Goal: Task Accomplishment & Management: Use online tool/utility

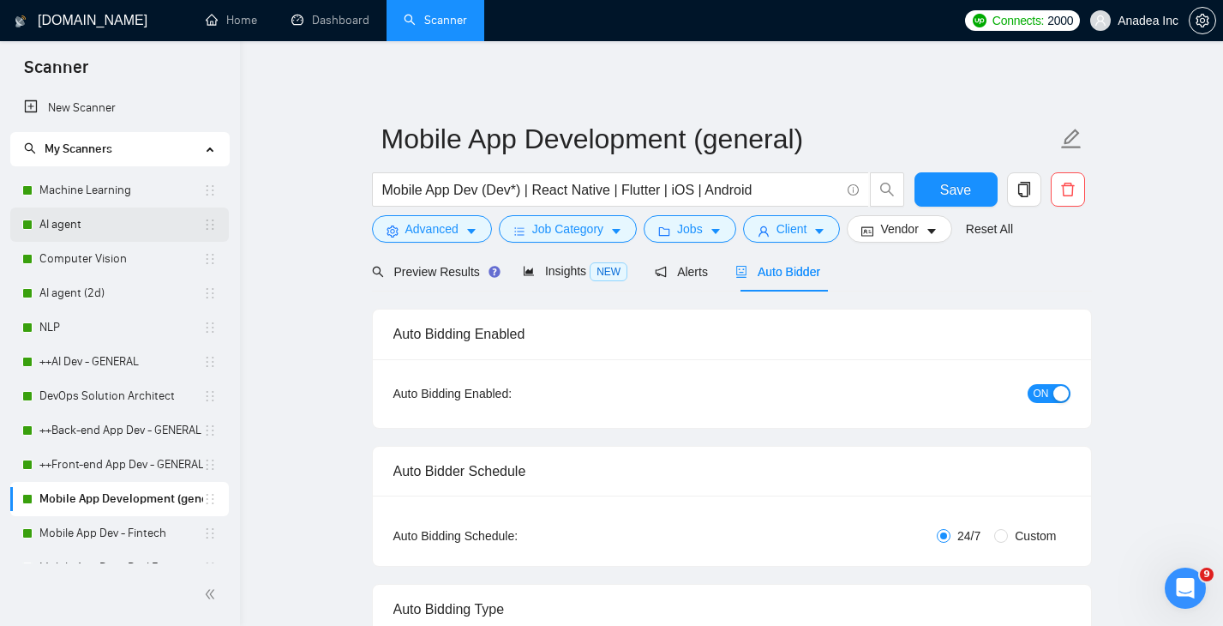
click at [96, 215] on link "AI agent" at bounding box center [121, 224] width 164 height 34
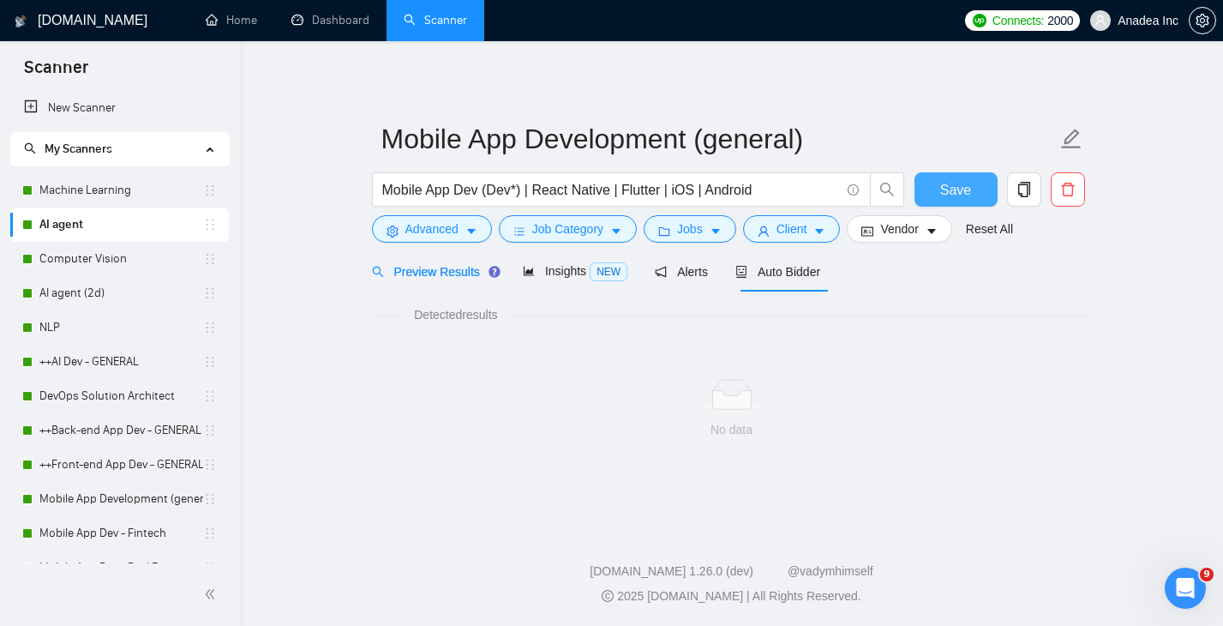
click at [943, 184] on span "Save" at bounding box center [955, 189] width 31 height 21
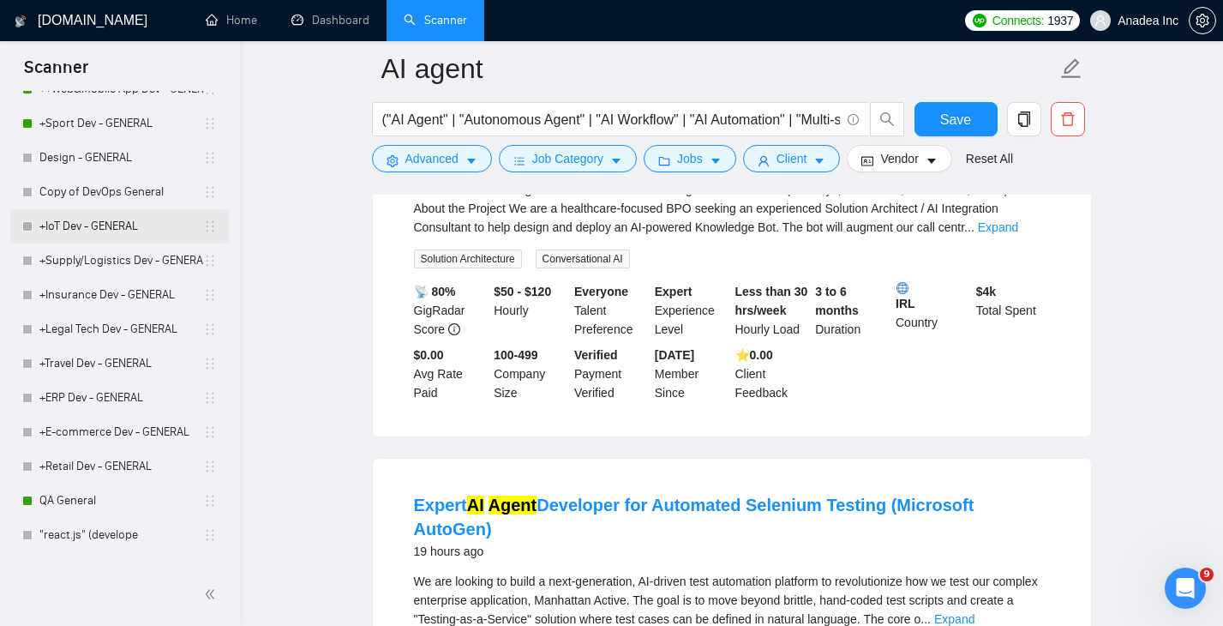
scroll to position [799, 0]
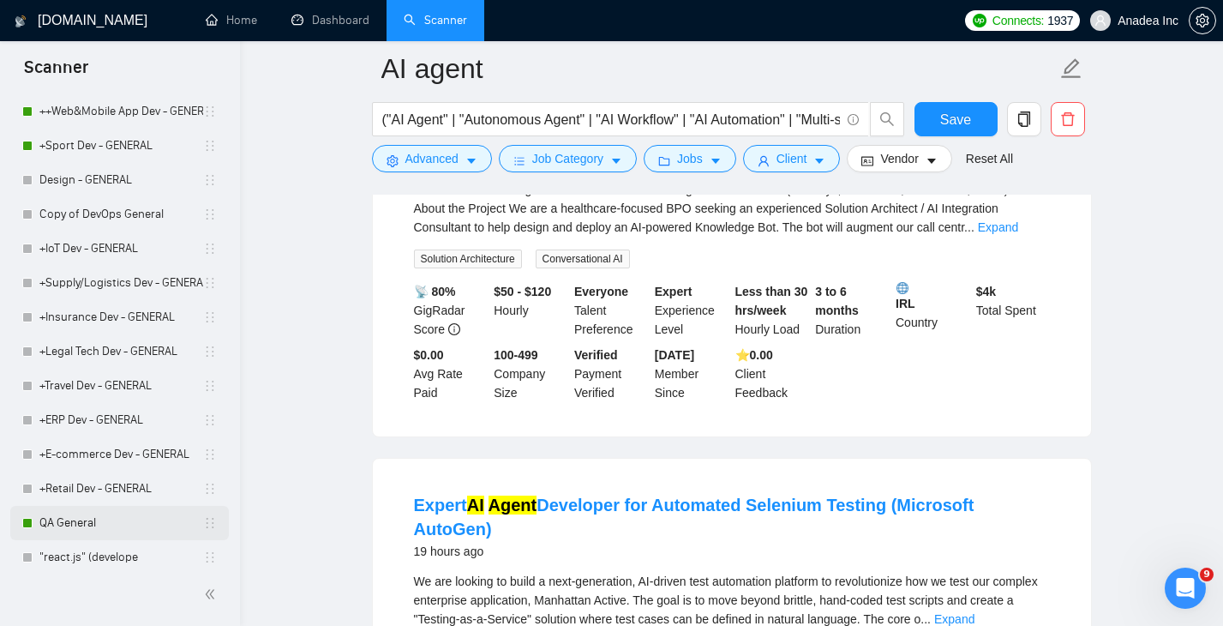
click at [75, 528] on link "QA General" at bounding box center [121, 523] width 164 height 34
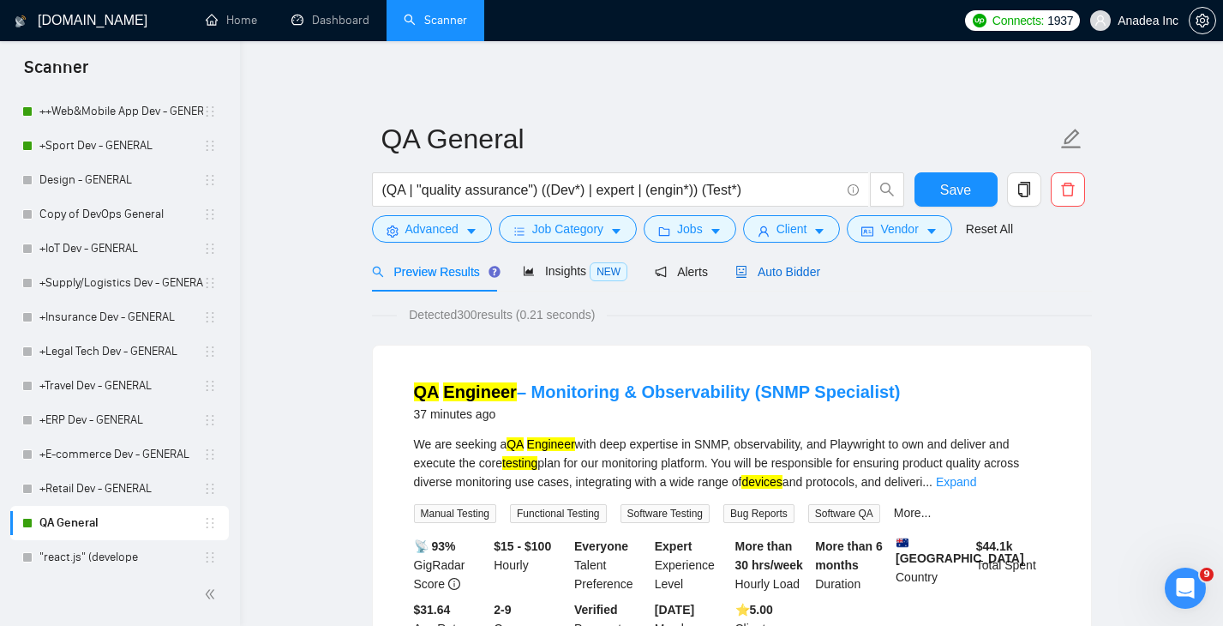
click at [798, 271] on span "Auto Bidder" at bounding box center [777, 272] width 85 height 14
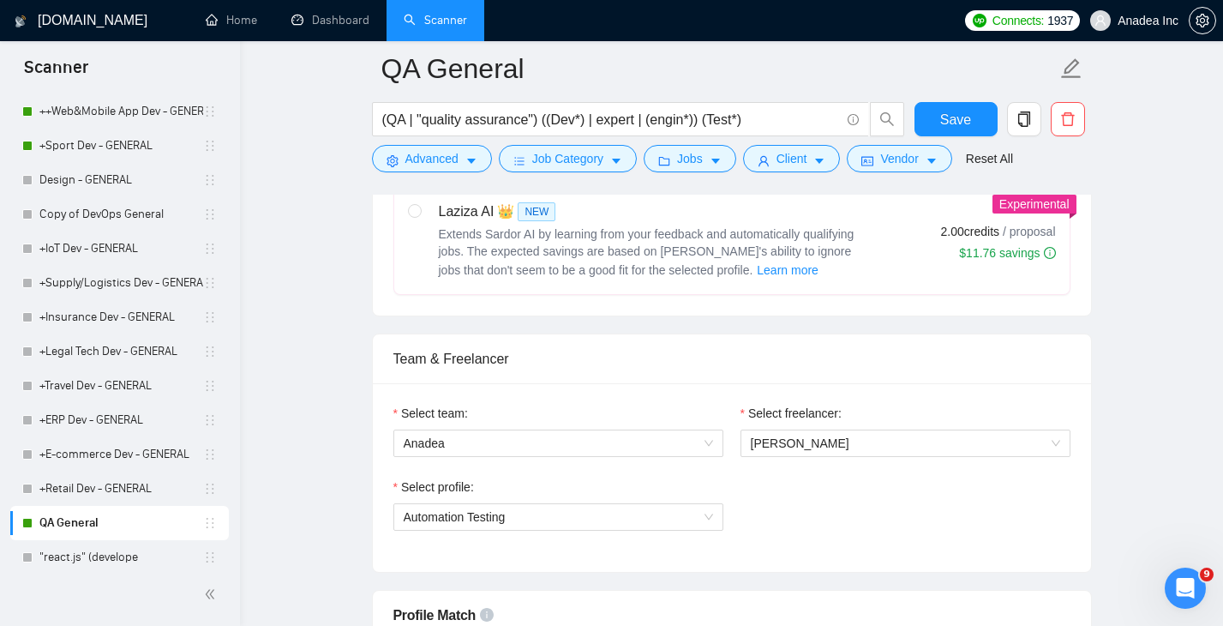
scroll to position [723, 0]
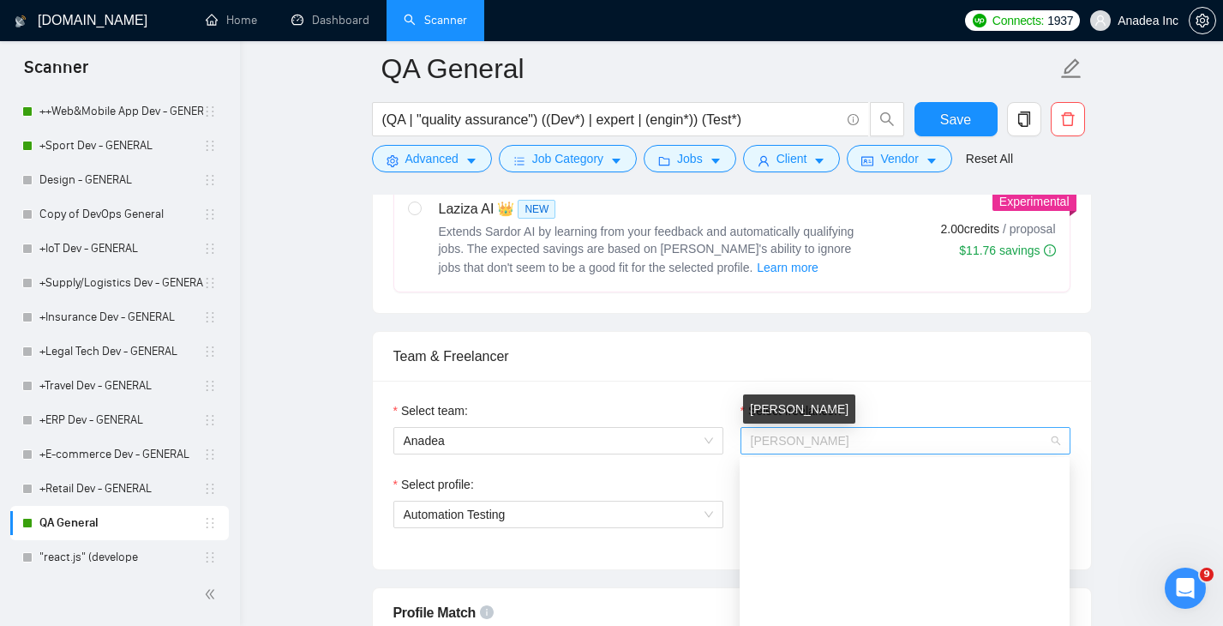
click at [832, 440] on span "[PERSON_NAME]" at bounding box center [800, 441] width 99 height 14
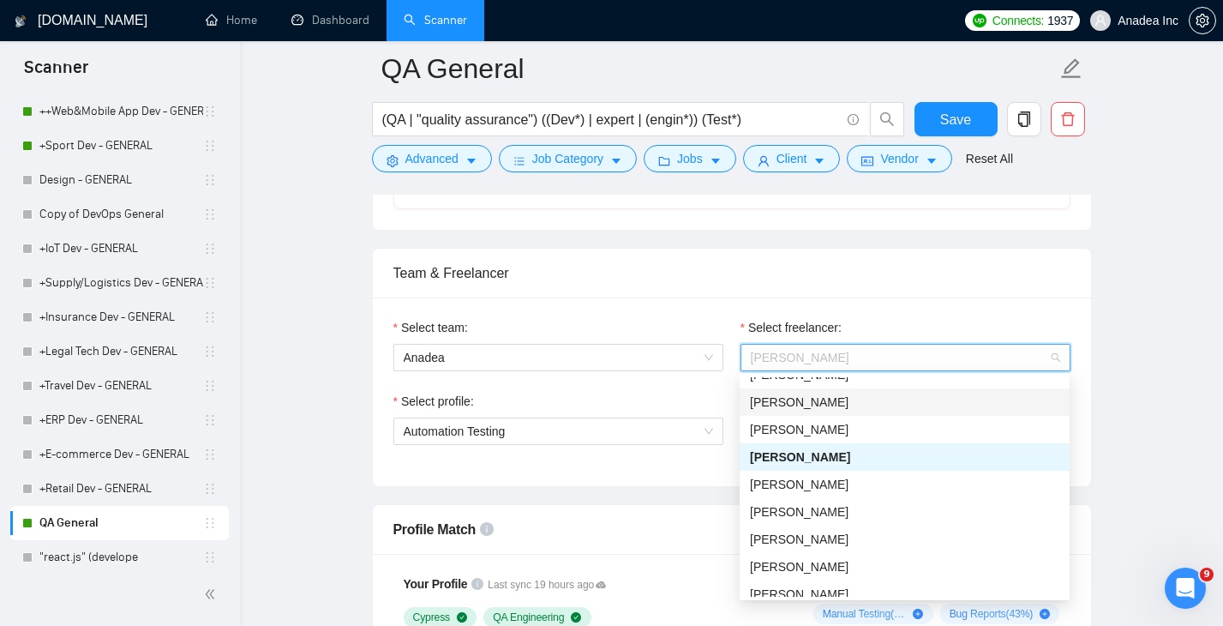
scroll to position [818, 0]
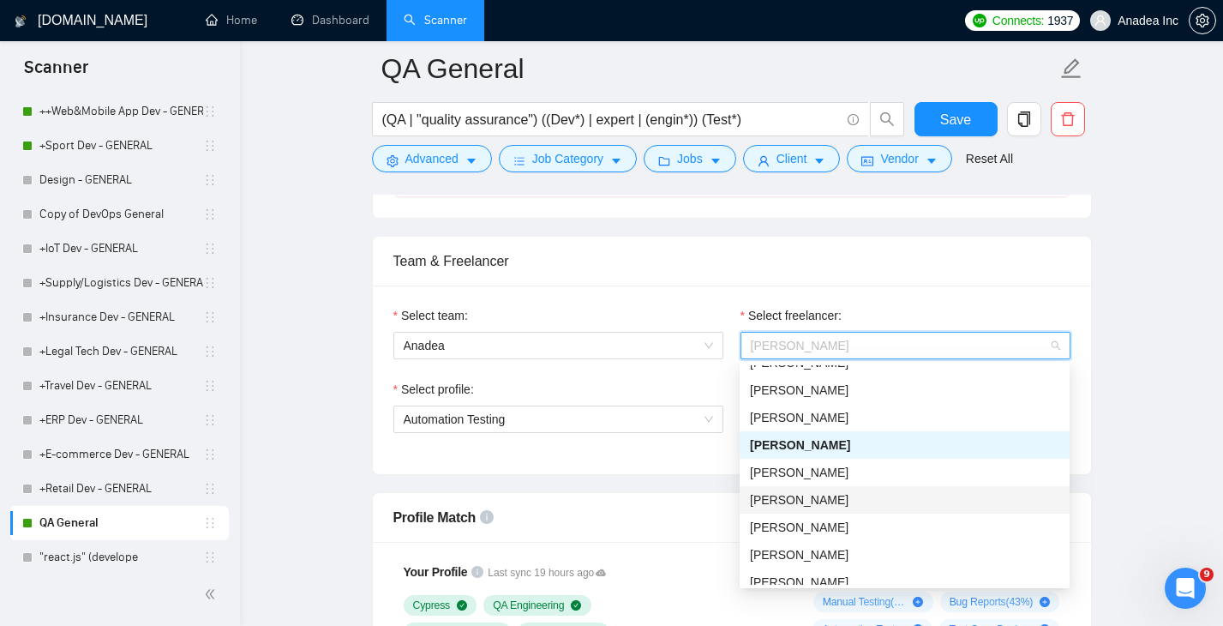
click at [838, 500] on div "Olena Bohomaz" at bounding box center [904, 499] width 309 height 19
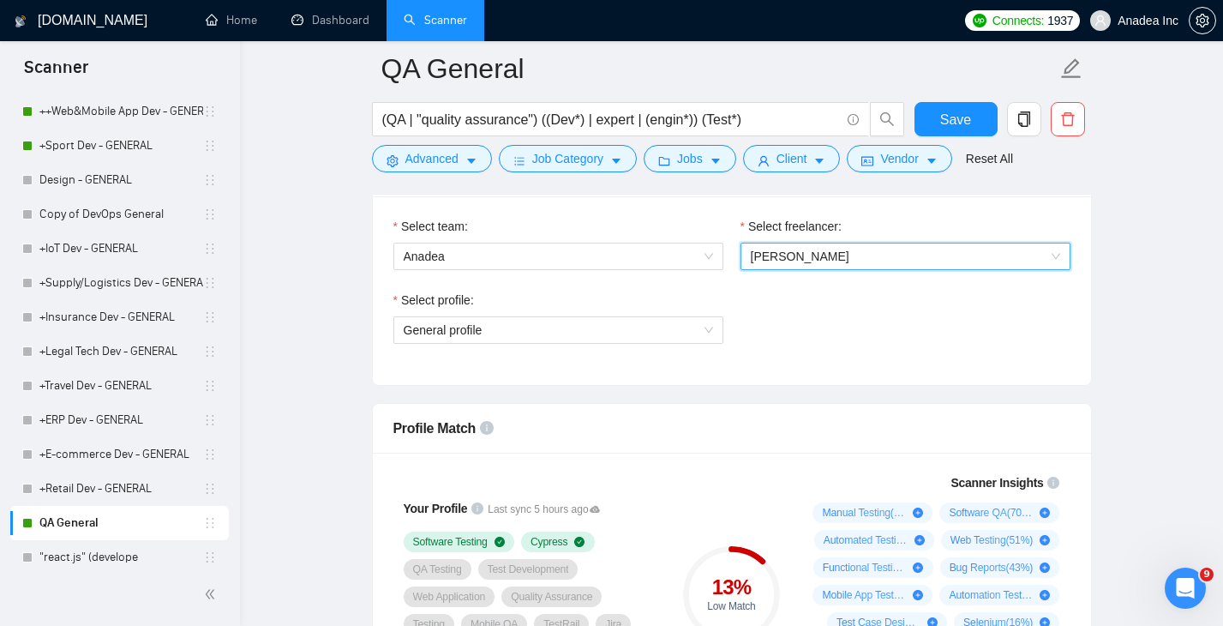
scroll to position [752, 0]
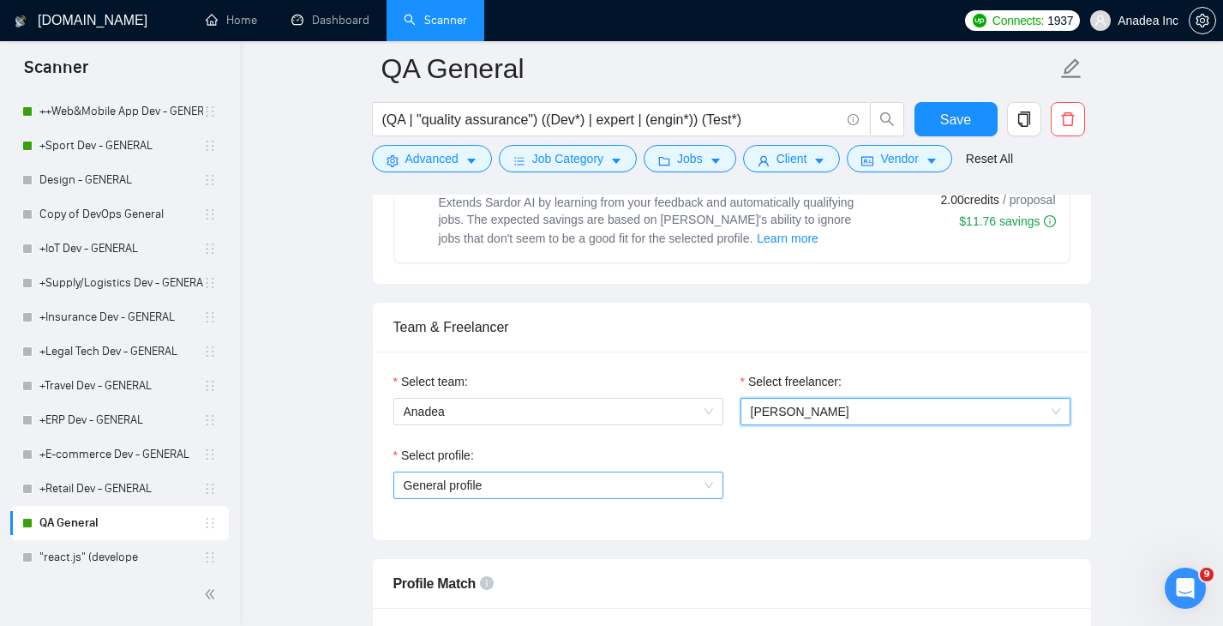
click at [706, 484] on span "General profile" at bounding box center [558, 485] width 309 height 26
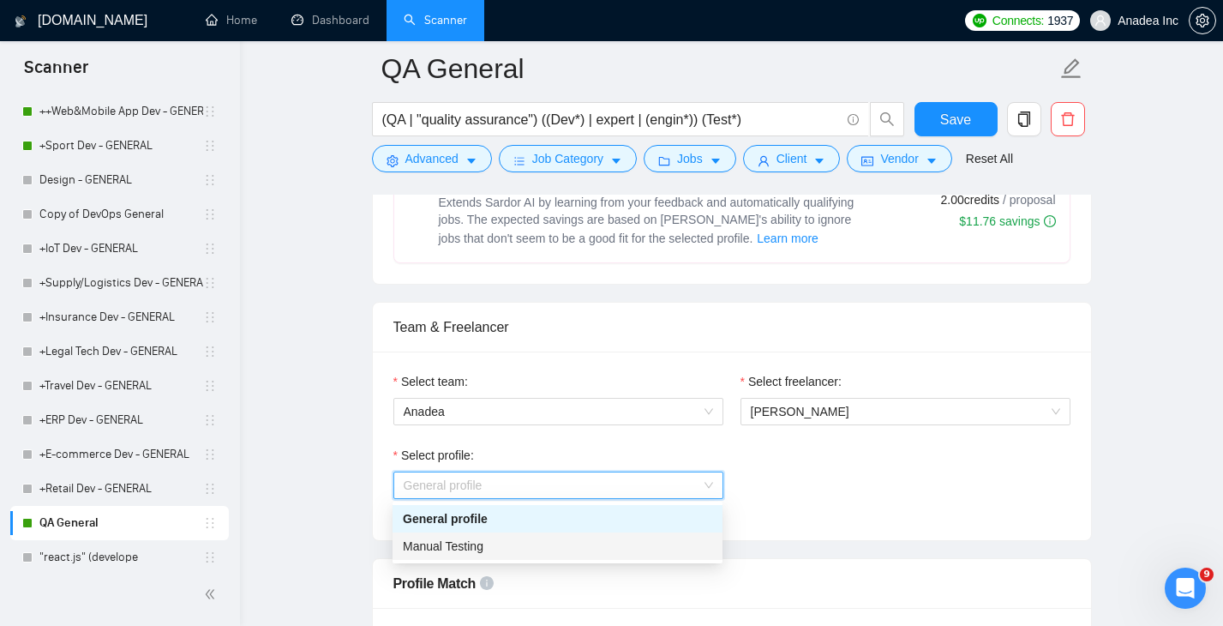
click at [641, 538] on div "Manual Testing" at bounding box center [557, 545] width 309 height 19
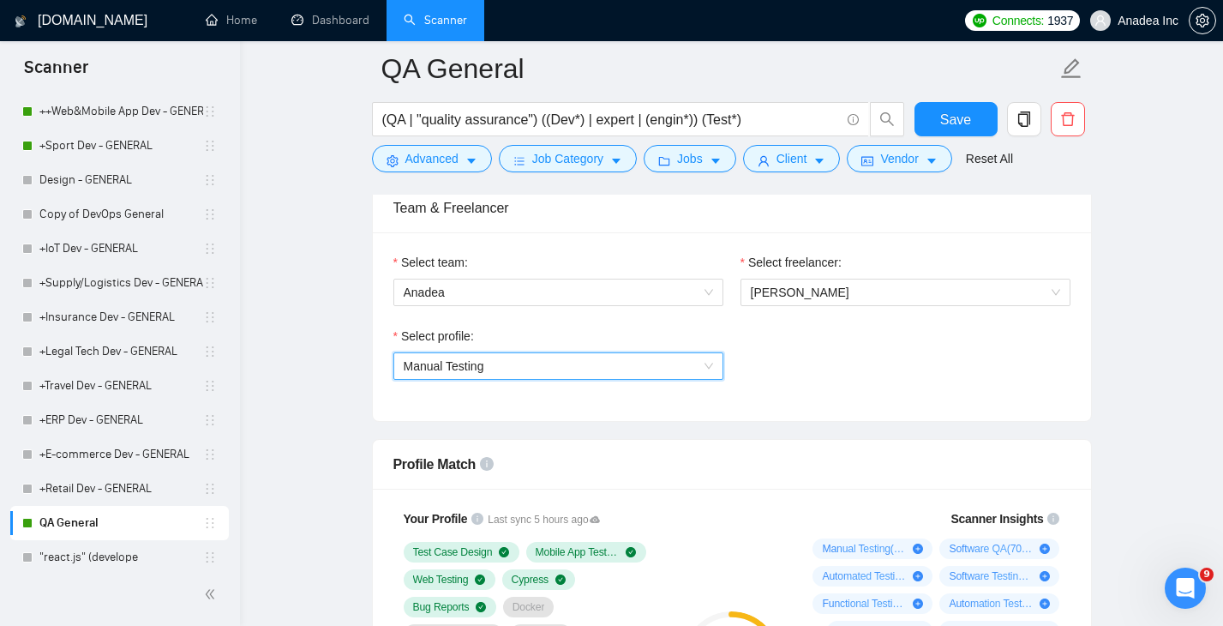
scroll to position [877, 0]
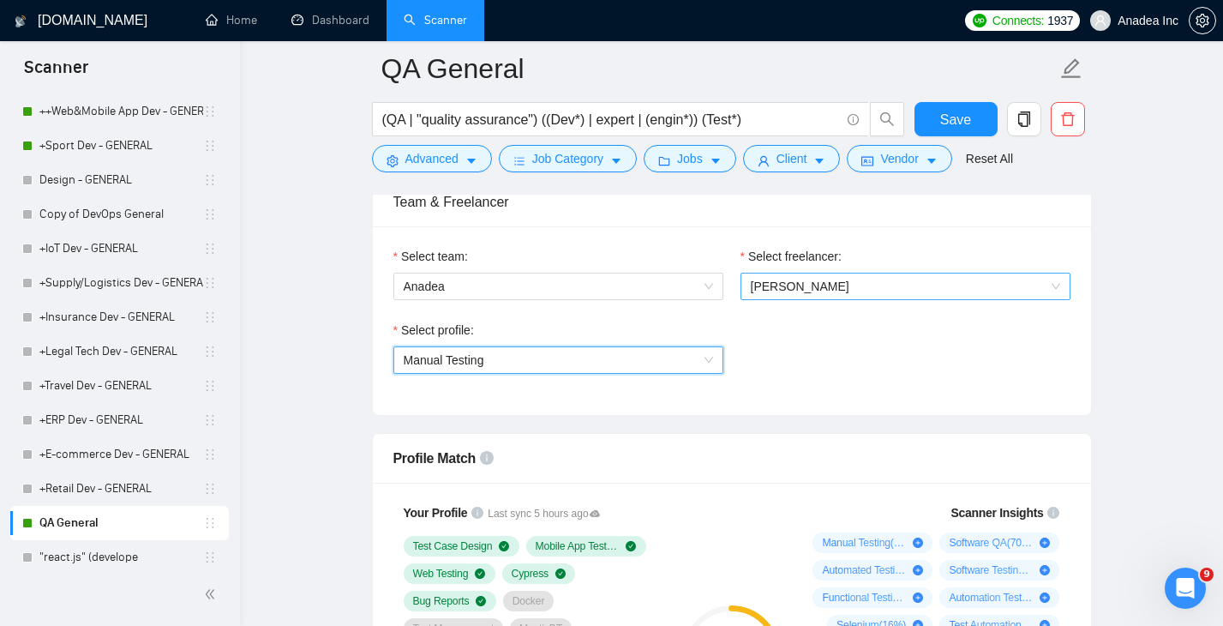
click at [883, 284] on span "Olena Bohomaz" at bounding box center [905, 286] width 309 height 26
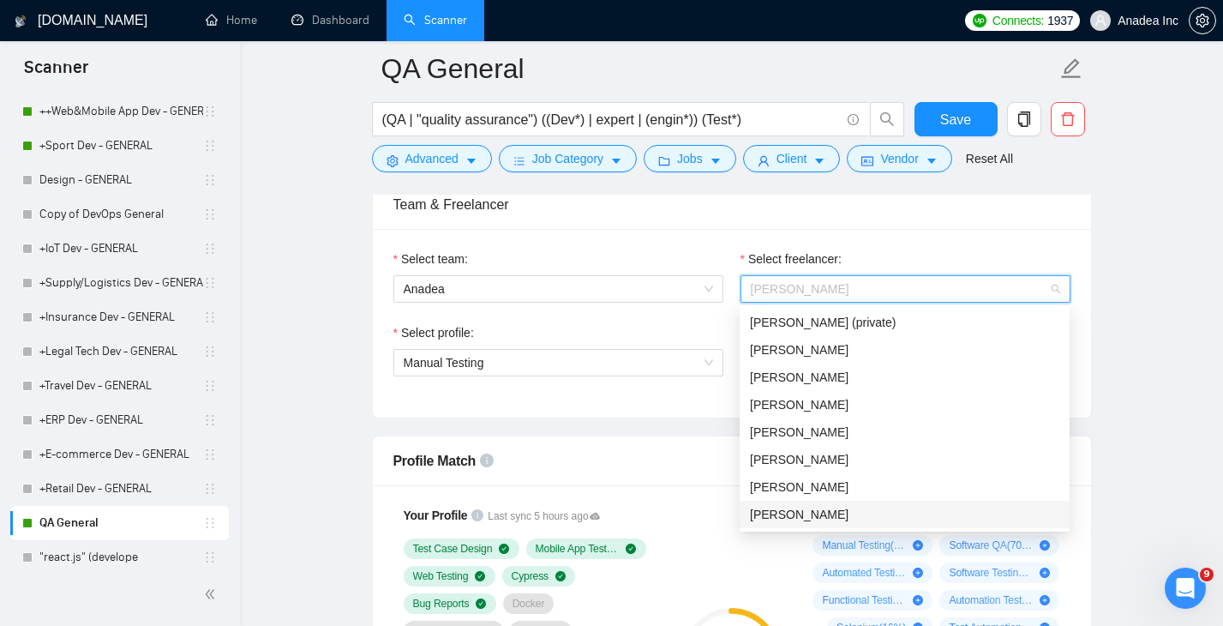
scroll to position [388, 0]
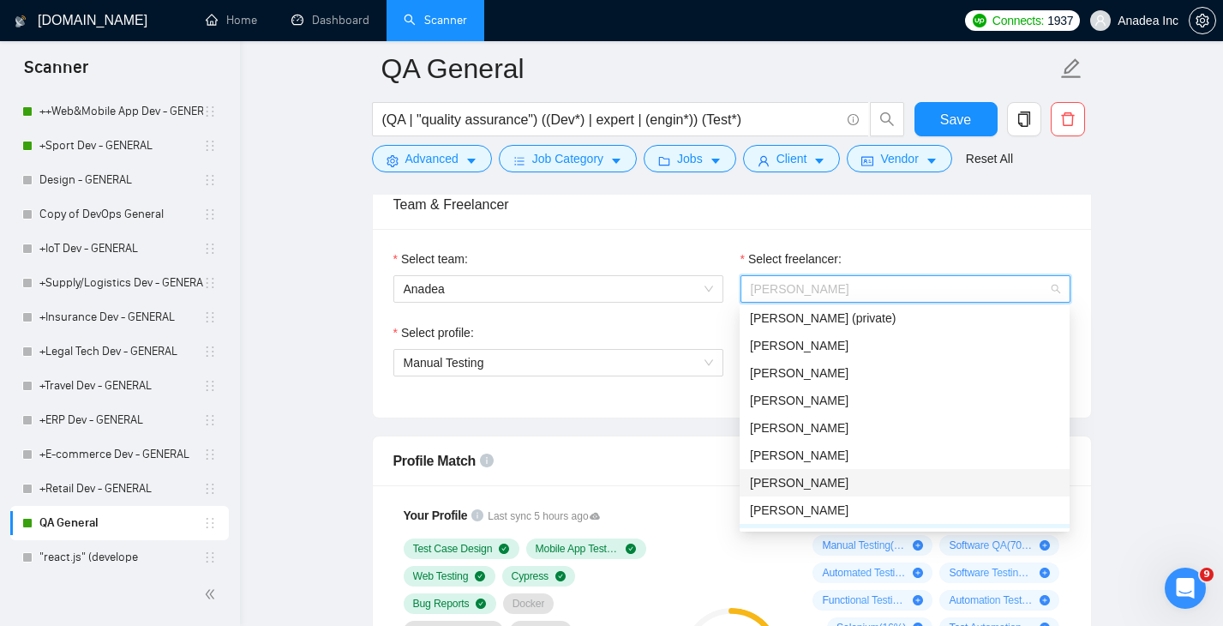
click at [833, 490] on div "Oleksii Lavrukhin" at bounding box center [904, 482] width 309 height 19
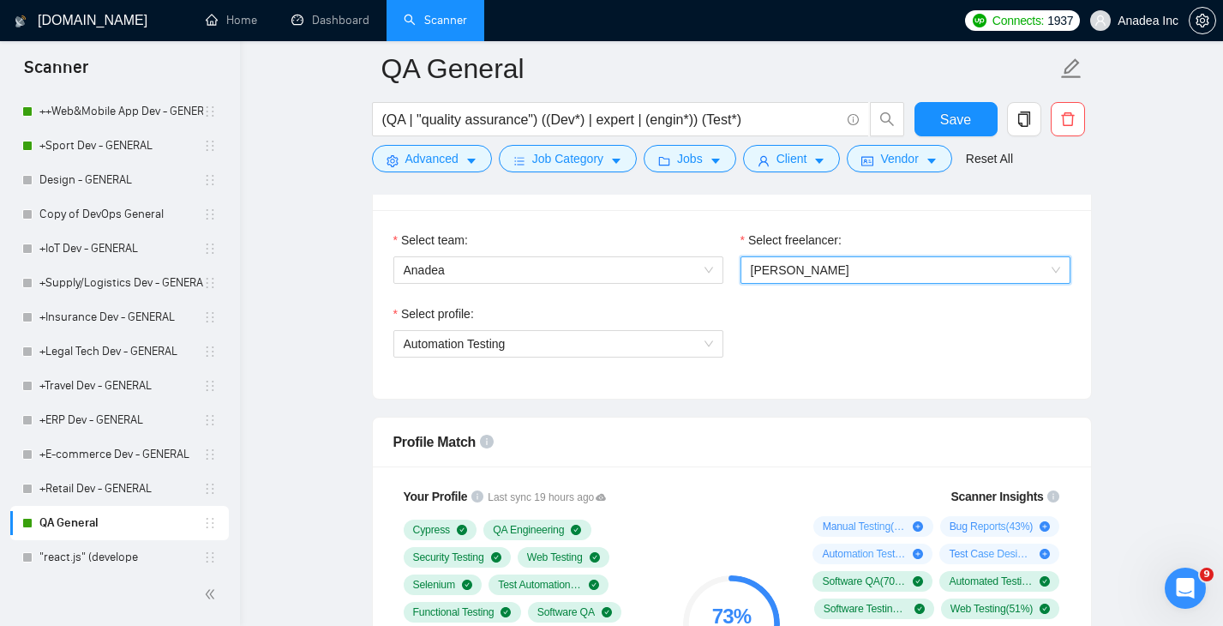
scroll to position [885, 0]
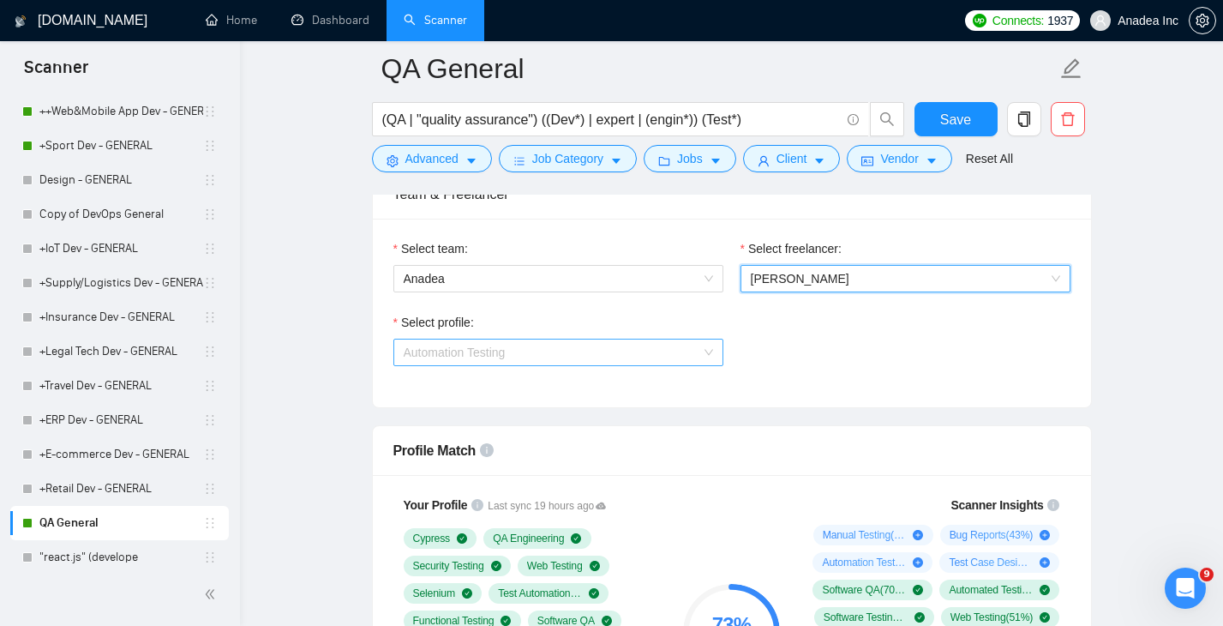
click at [698, 344] on span "Automation Testing" at bounding box center [558, 352] width 309 height 26
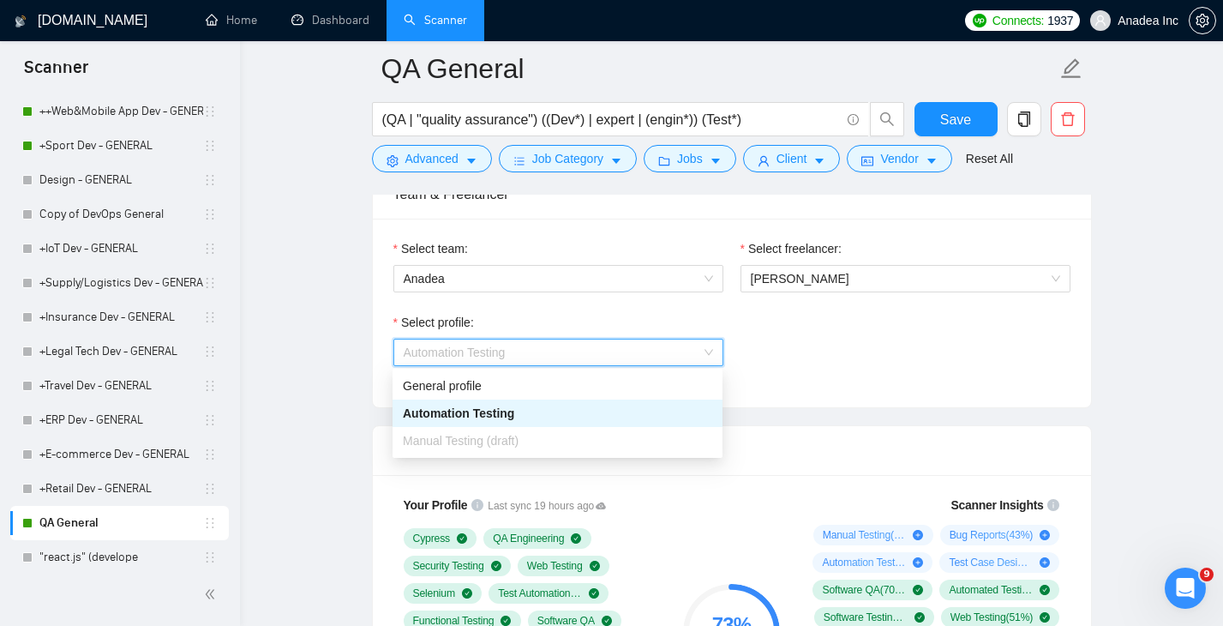
click at [518, 436] on span "Manual Testing (draft)" at bounding box center [461, 441] width 116 height 14
click at [956, 117] on span "Save" at bounding box center [955, 119] width 31 height 21
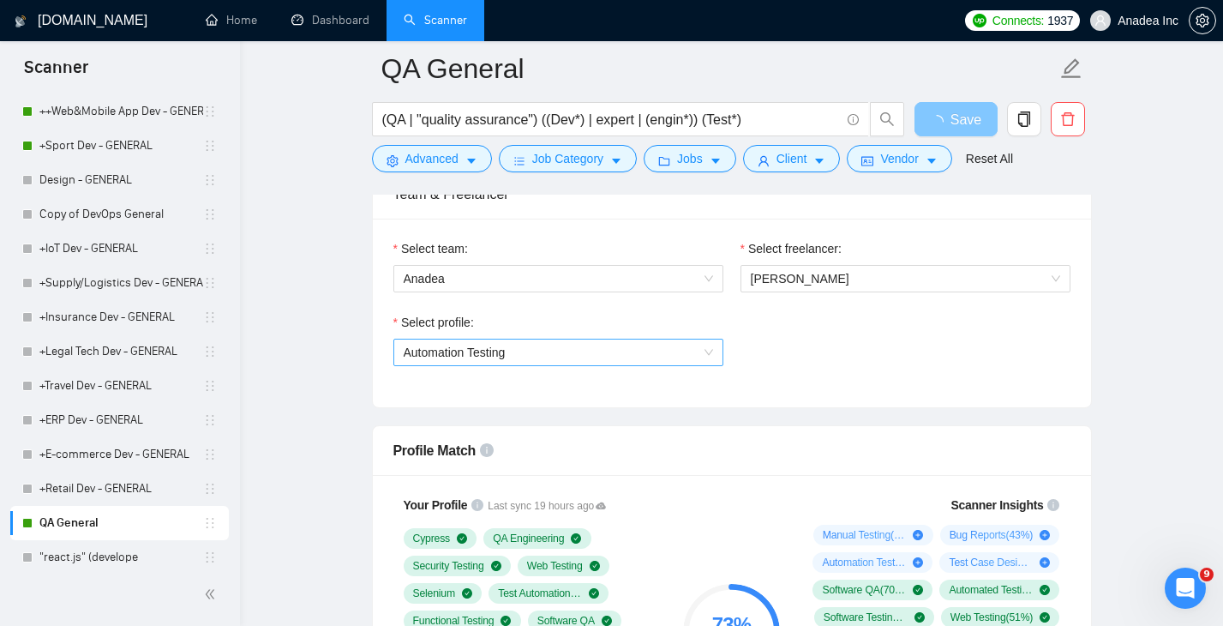
click at [704, 351] on span "Automation Testing" at bounding box center [558, 352] width 309 height 26
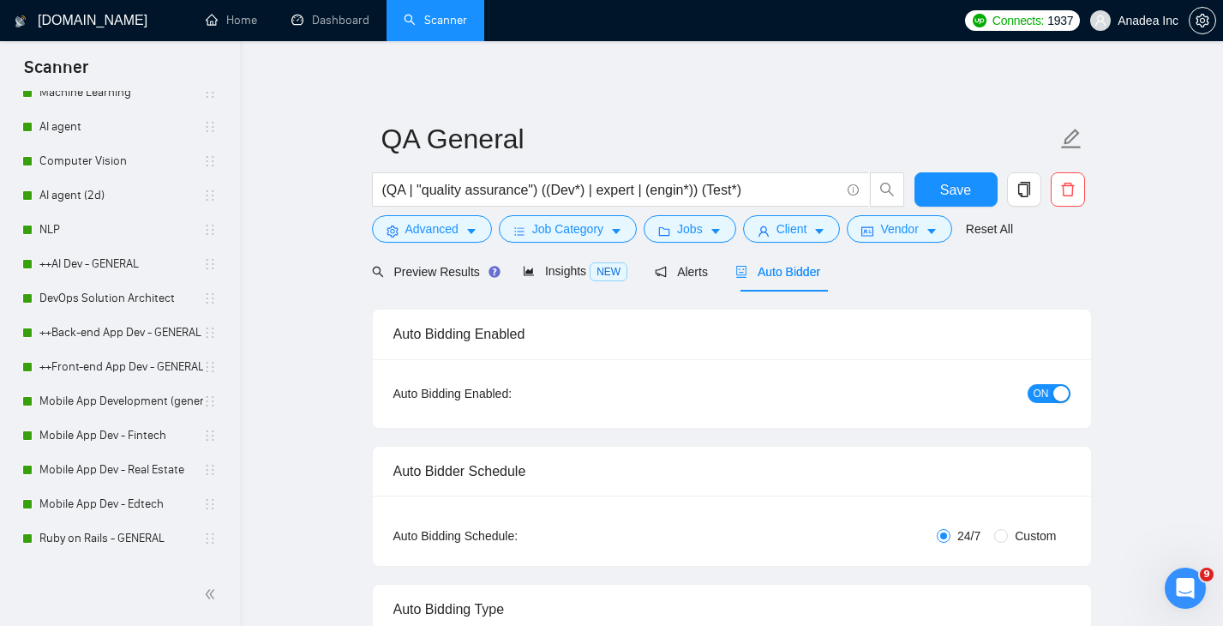
scroll to position [0, 0]
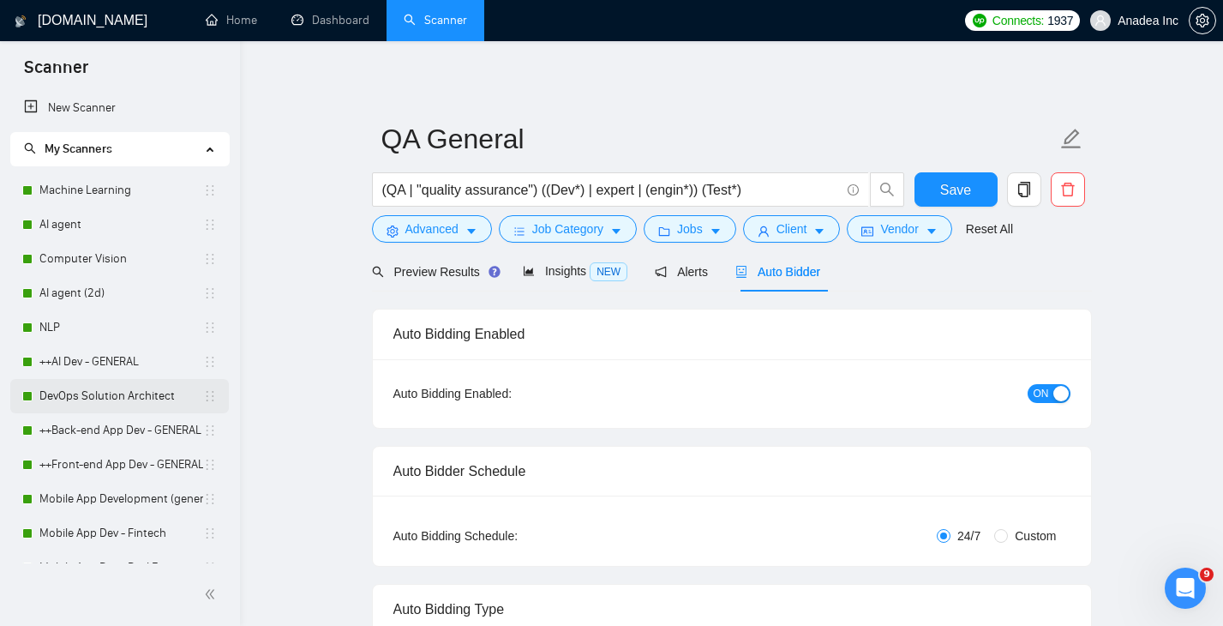
click at [94, 388] on link "DevOps Solution Architect" at bounding box center [121, 396] width 164 height 34
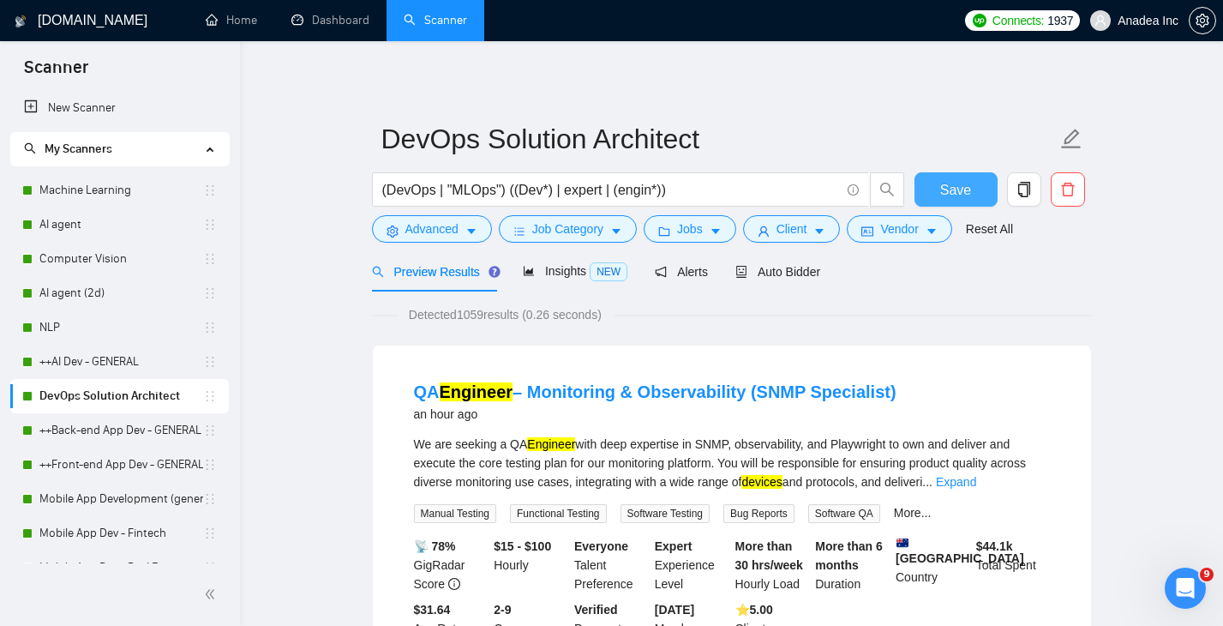
click at [943, 191] on span "Save" at bounding box center [955, 189] width 31 height 21
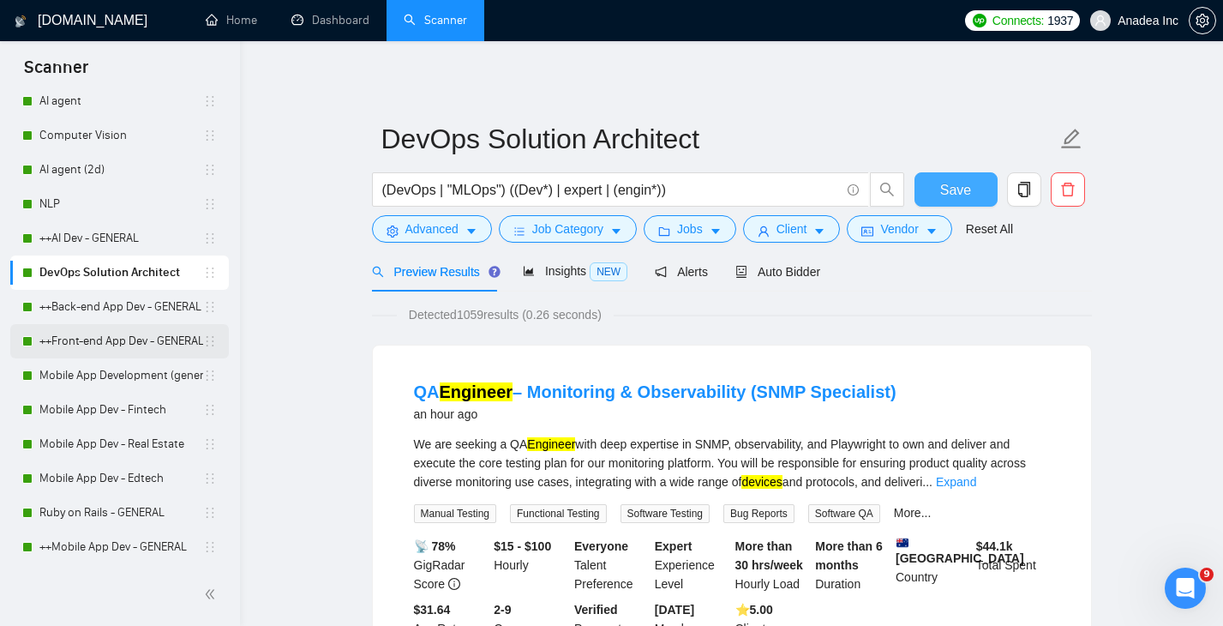
scroll to position [187, 0]
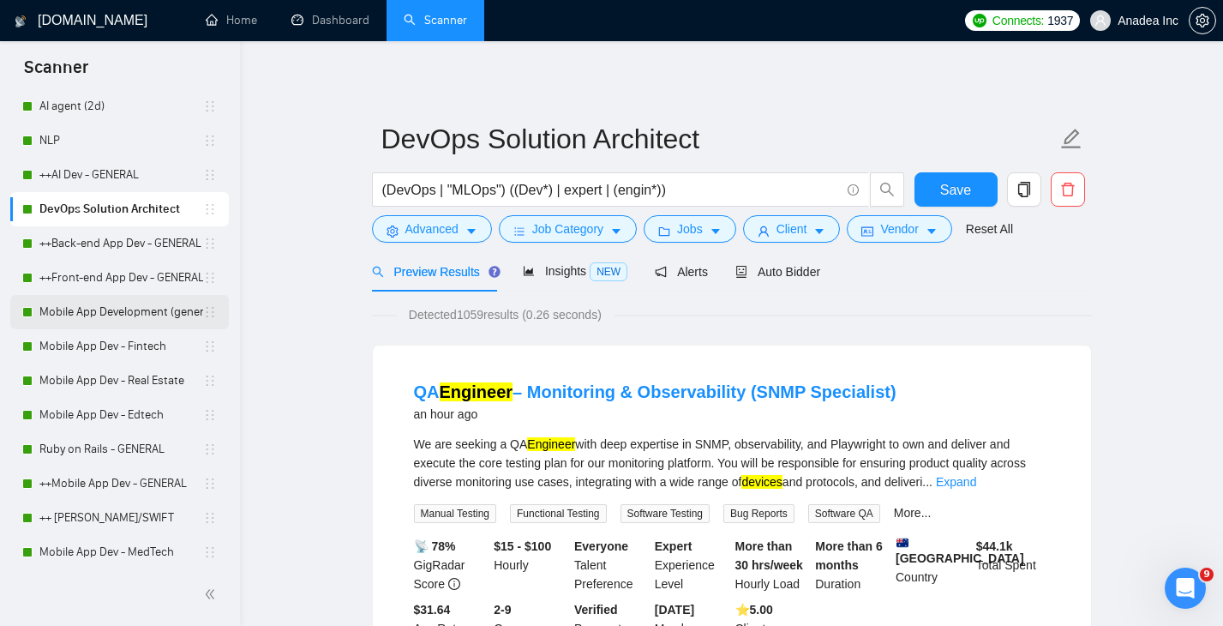
click at [110, 315] on link "Mobile App Development (general)" at bounding box center [121, 312] width 164 height 34
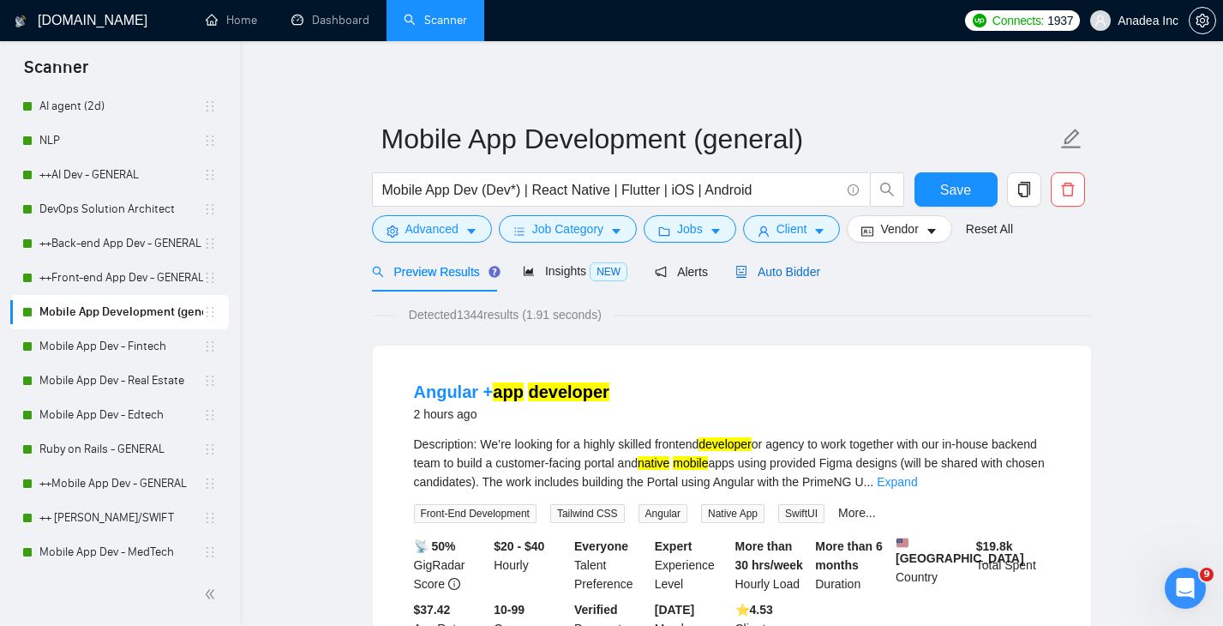
click at [780, 267] on span "Auto Bidder" at bounding box center [777, 272] width 85 height 14
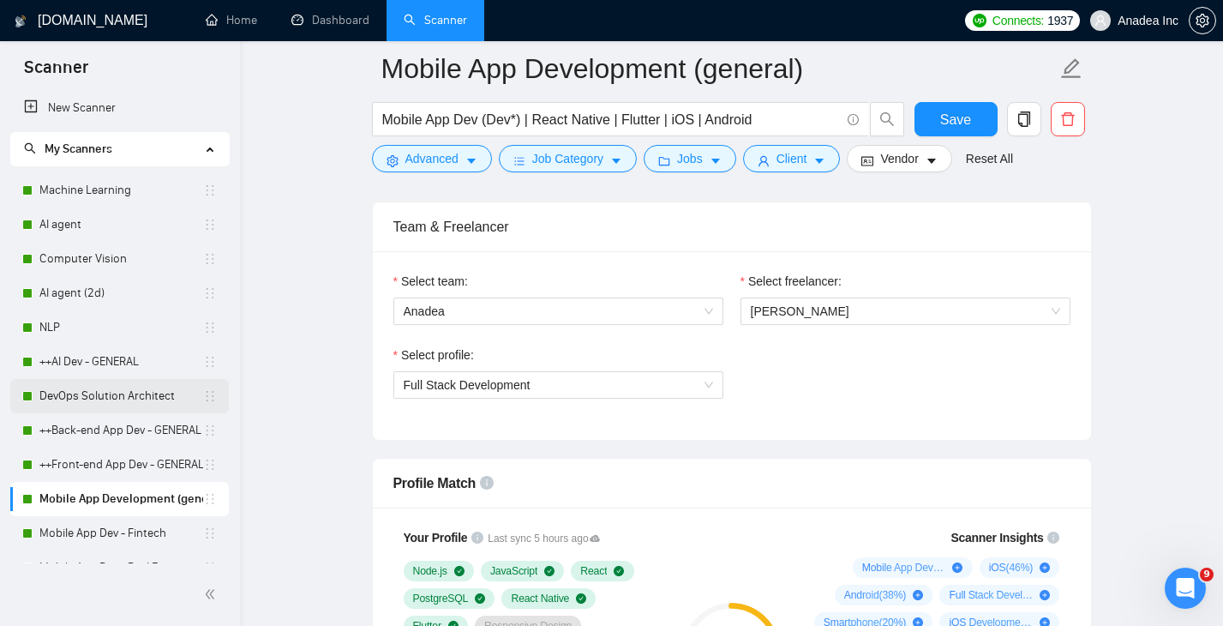
click at [117, 398] on link "DevOps Solution Architect" at bounding box center [121, 396] width 164 height 34
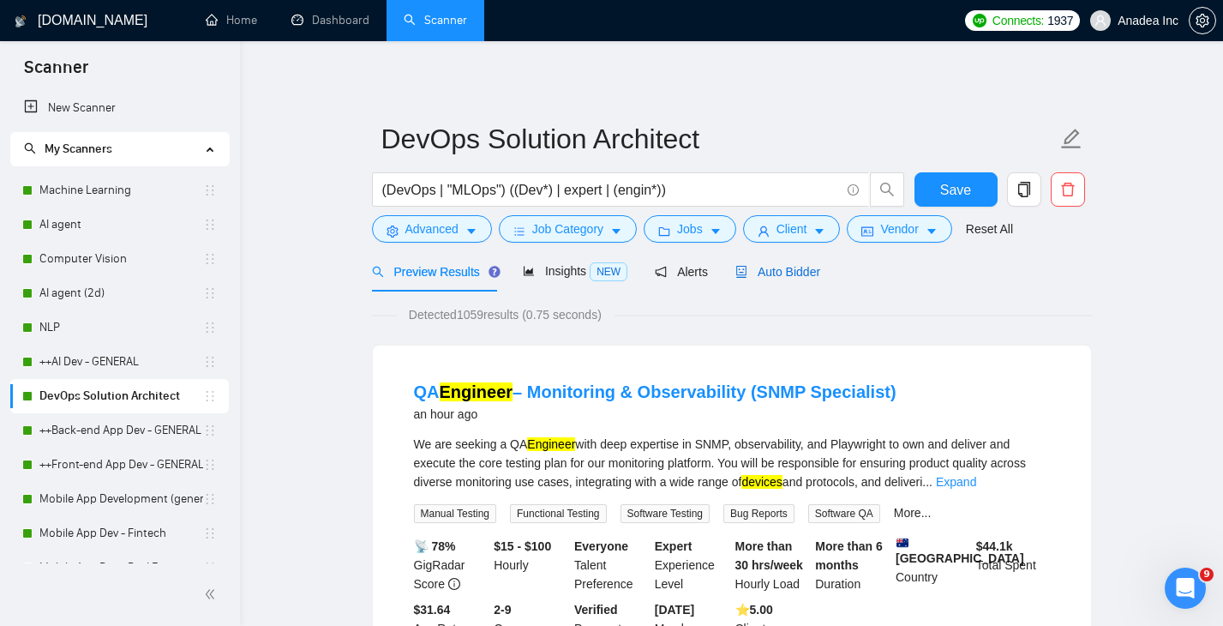
click at [783, 270] on span "Auto Bidder" at bounding box center [777, 272] width 85 height 14
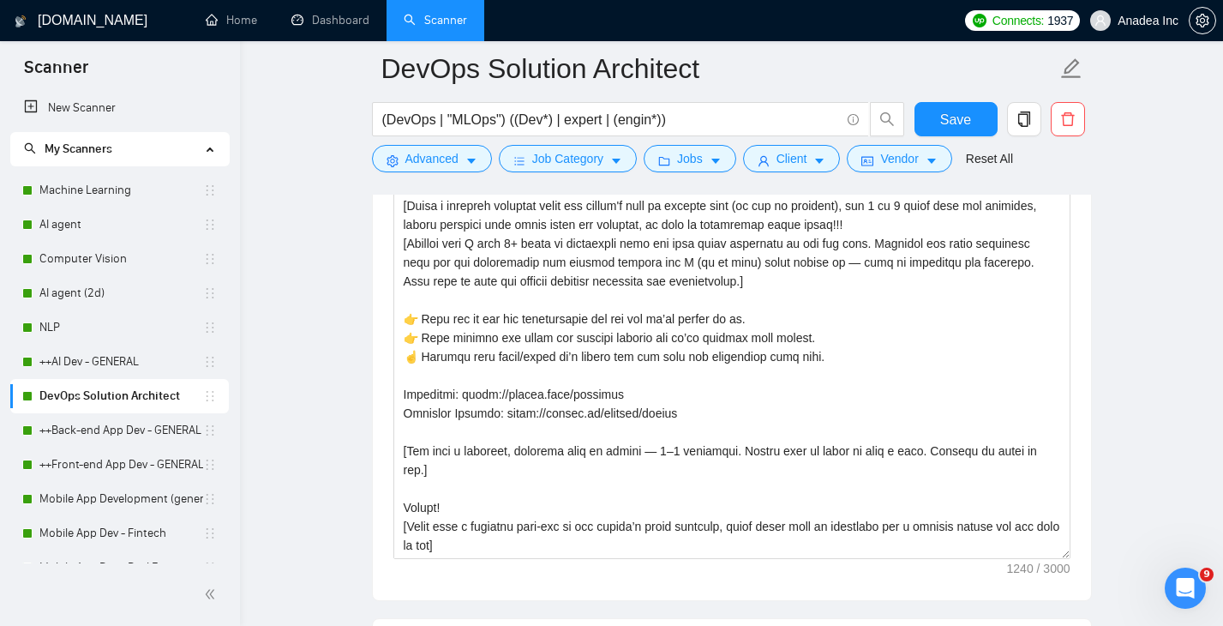
scroll to position [1994, 0]
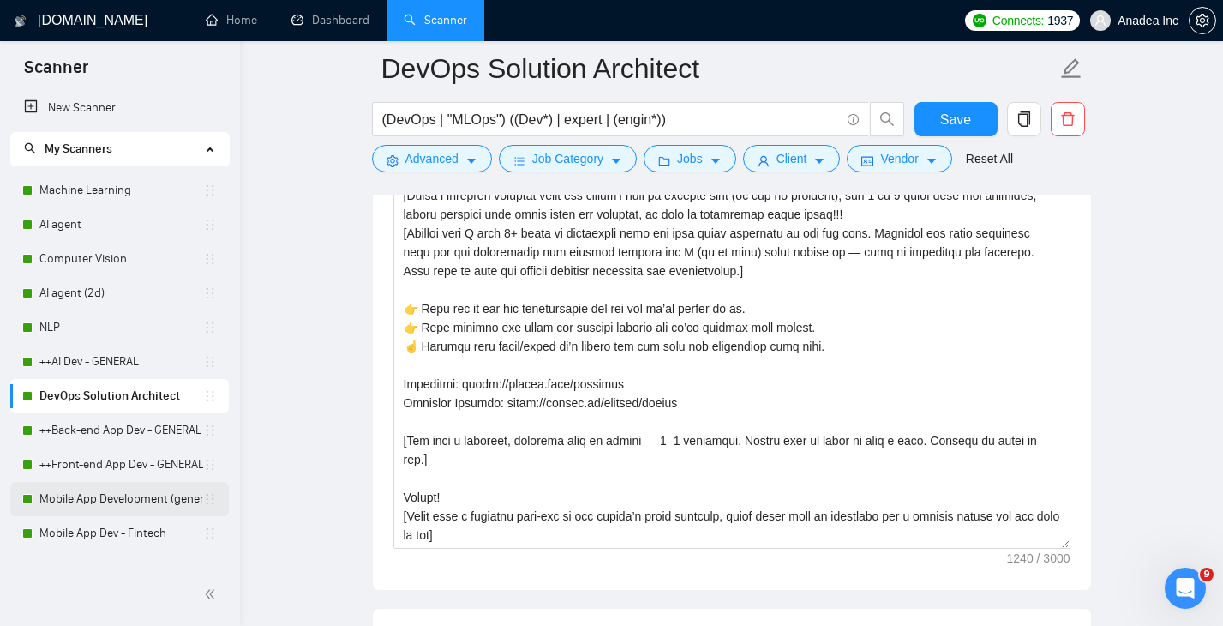
click at [124, 496] on link "Mobile App Development (general)" at bounding box center [121, 499] width 164 height 34
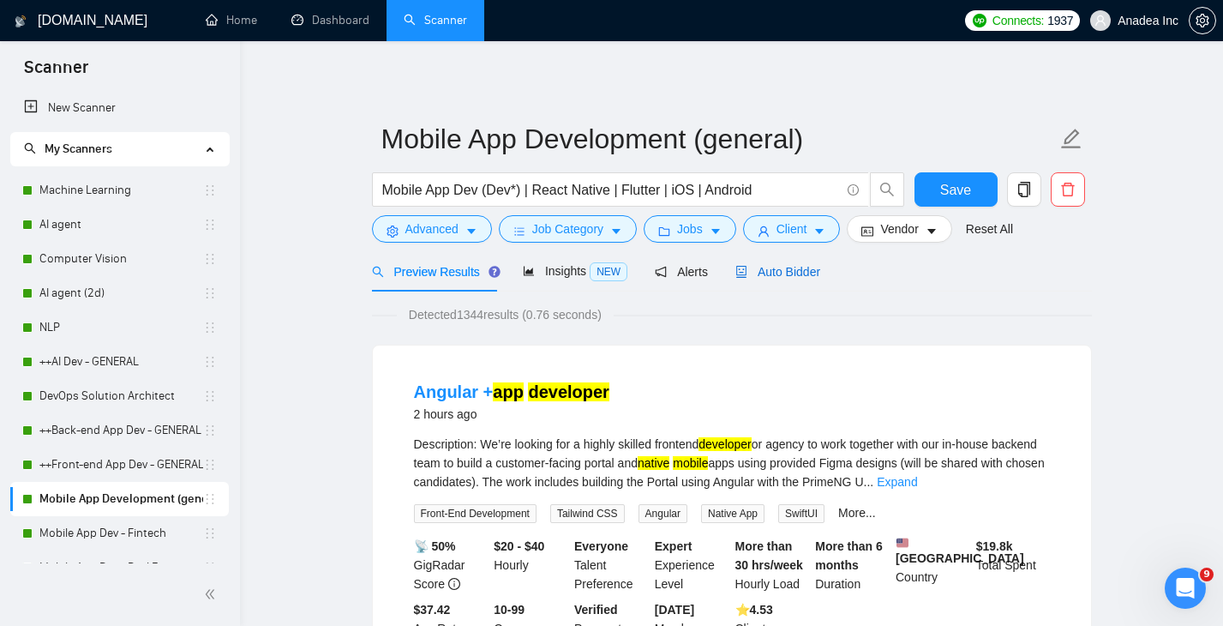
click at [790, 271] on span "Auto Bidder" at bounding box center [777, 272] width 85 height 14
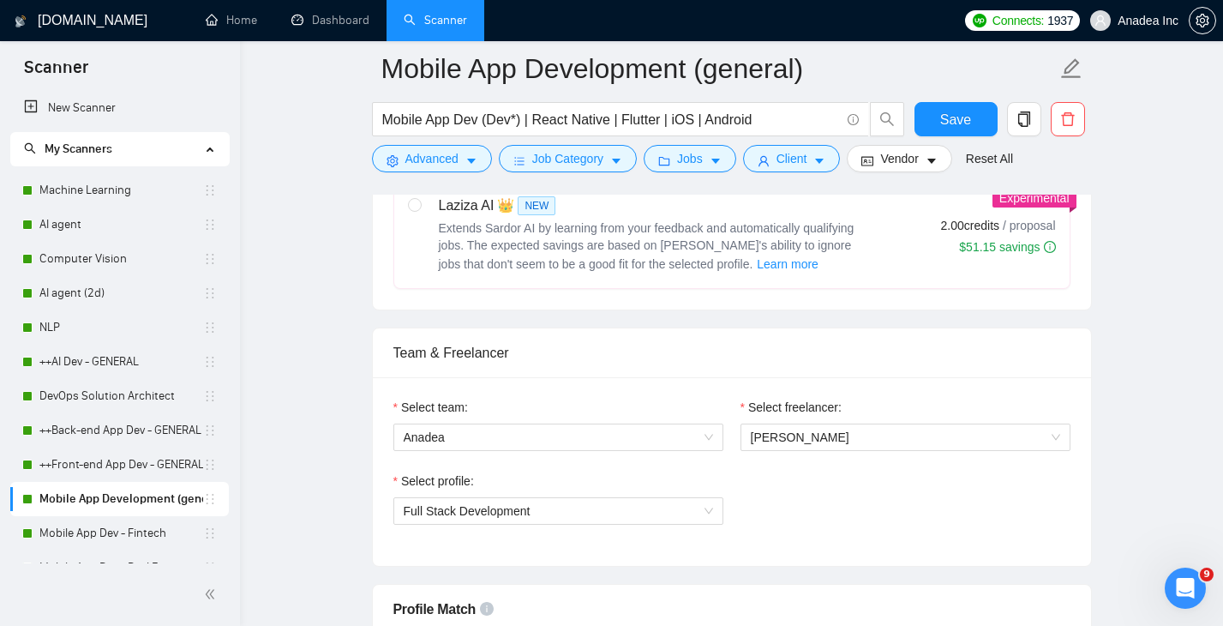
scroll to position [734, 0]
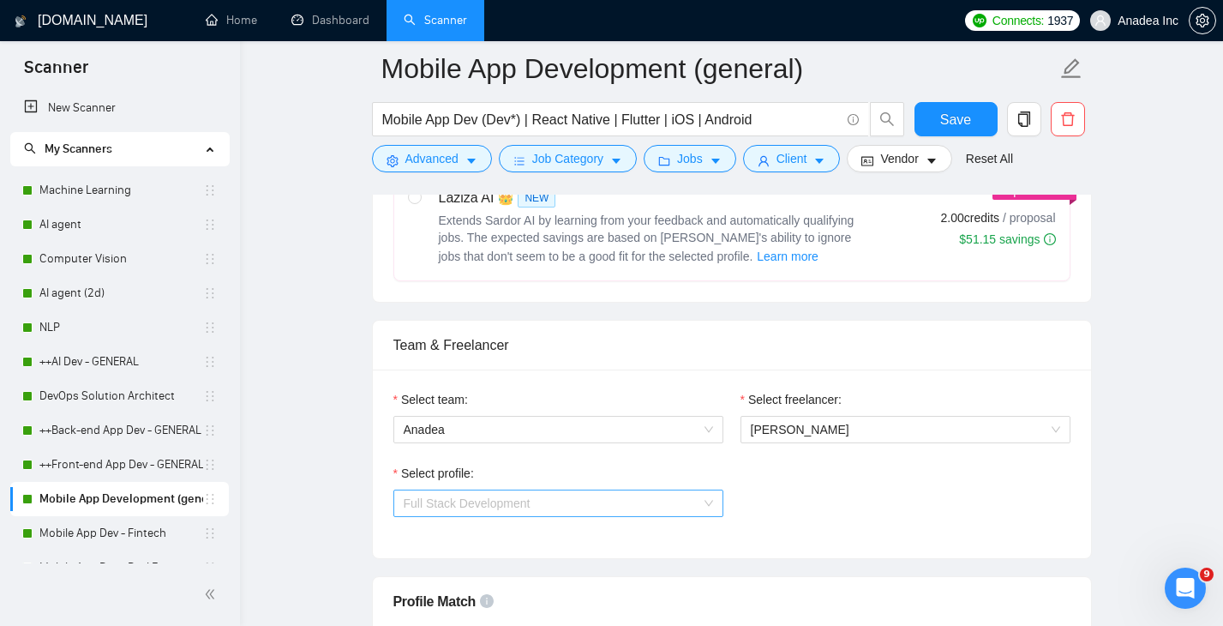
click at [674, 491] on span "Full Stack Development" at bounding box center [558, 503] width 309 height 26
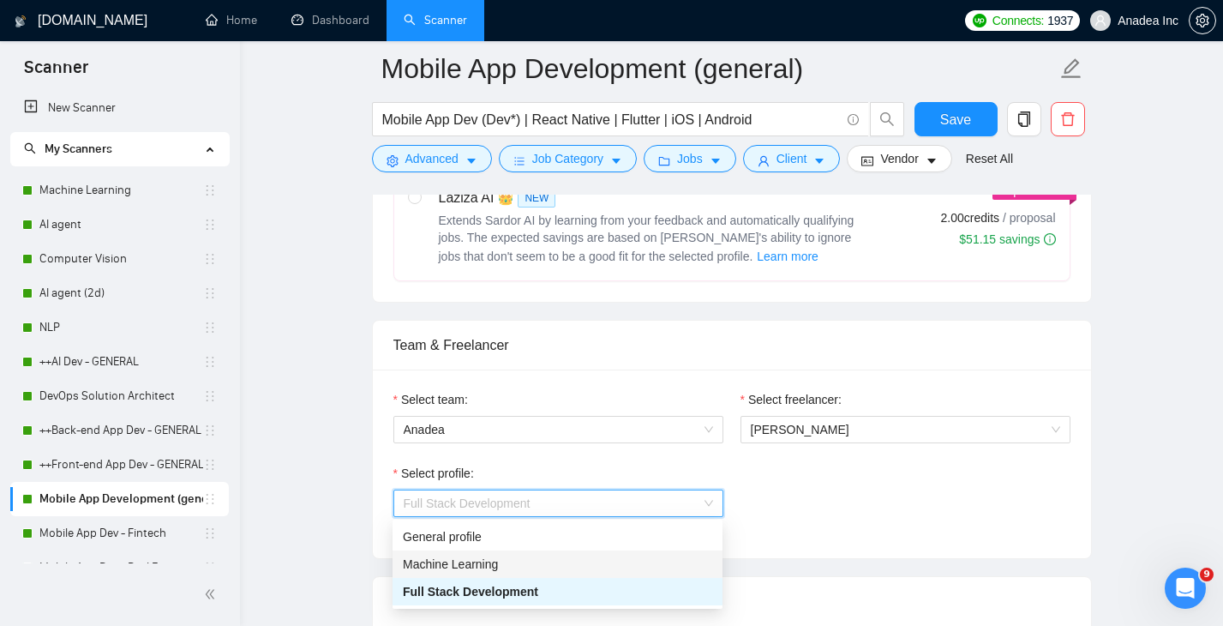
click at [548, 562] on div "Machine Learning" at bounding box center [557, 563] width 309 height 19
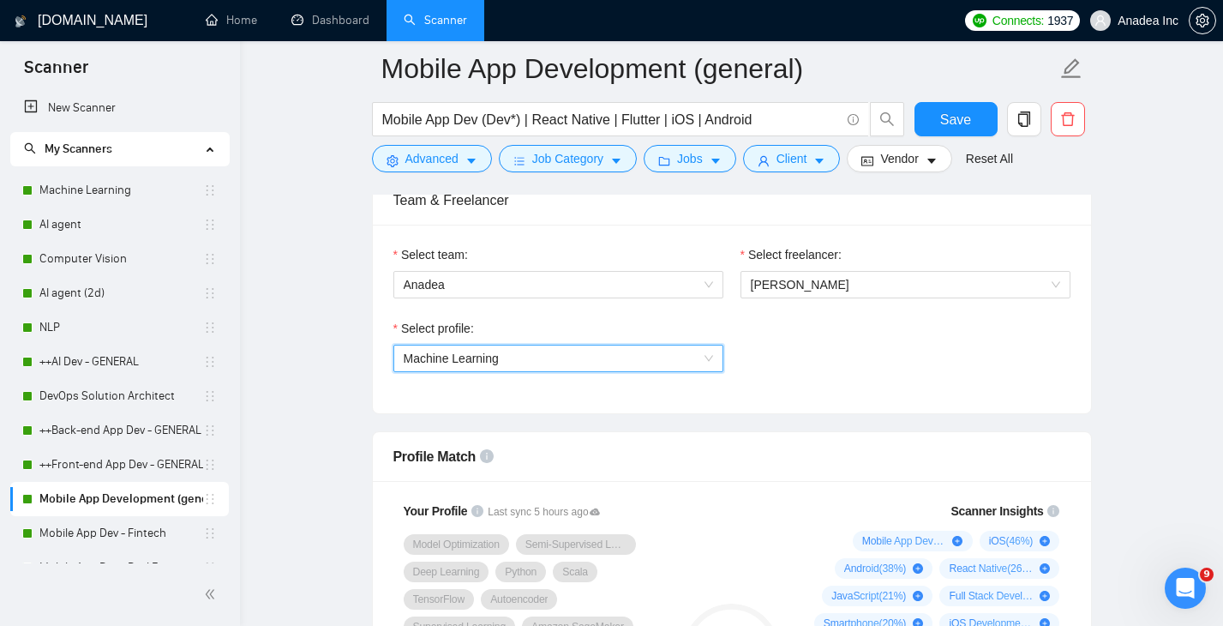
scroll to position [878, 0]
click at [560, 365] on span "Machine Learning" at bounding box center [558, 359] width 309 height 26
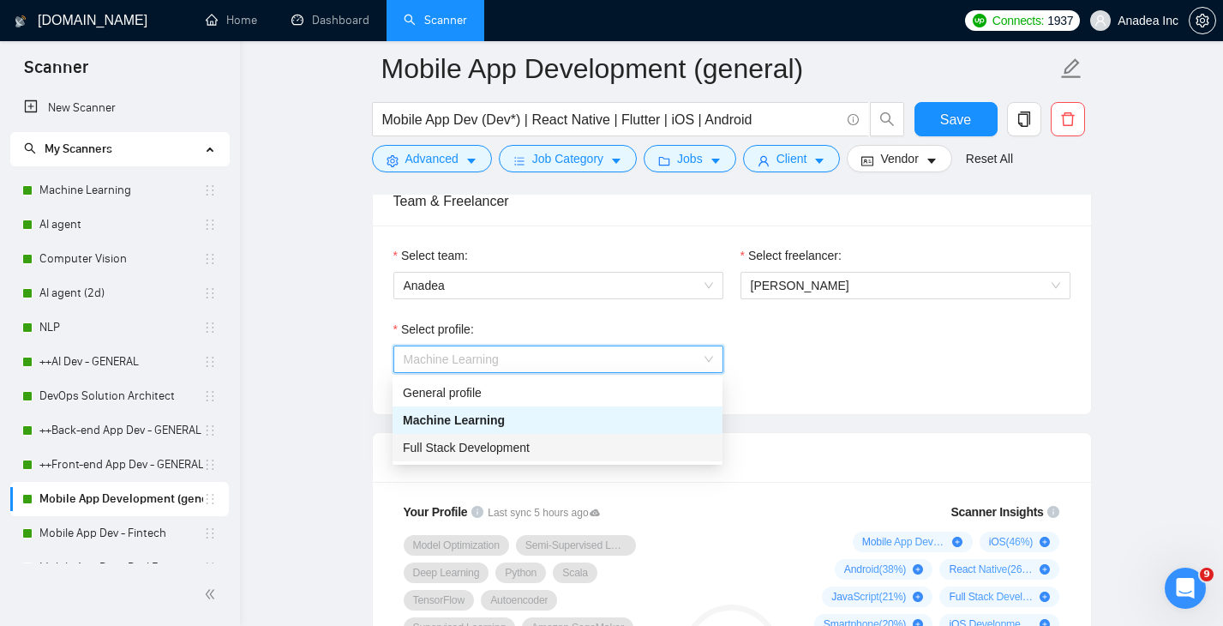
click at [538, 434] on div "Full Stack Development" at bounding box center [557, 447] width 330 height 27
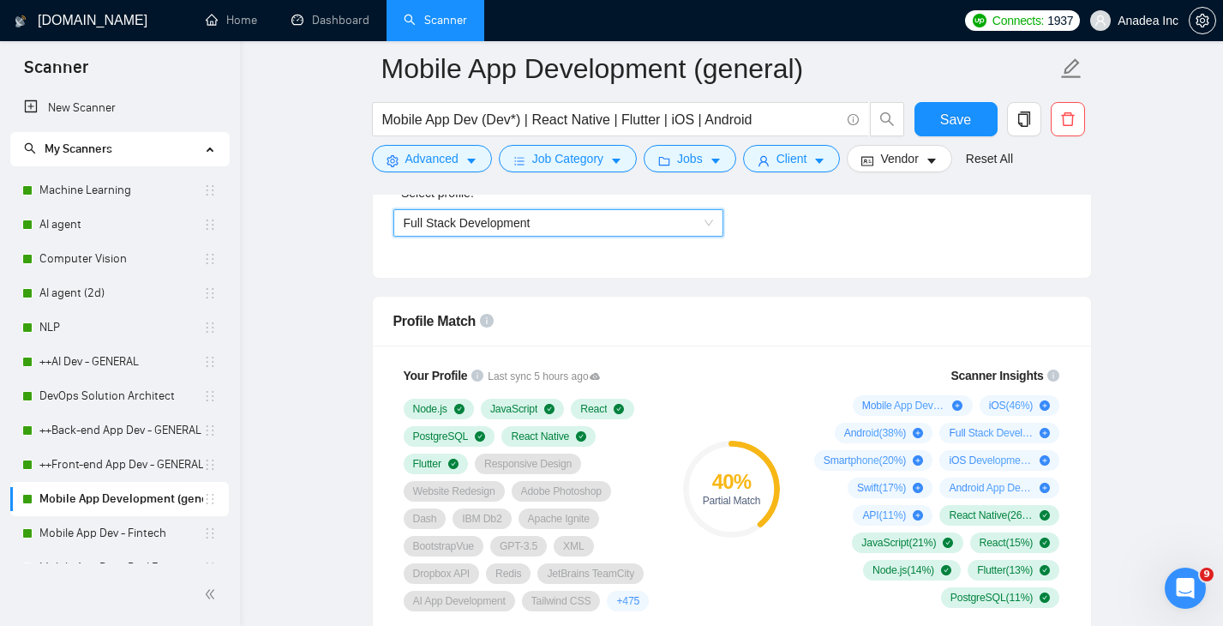
scroll to position [909, 0]
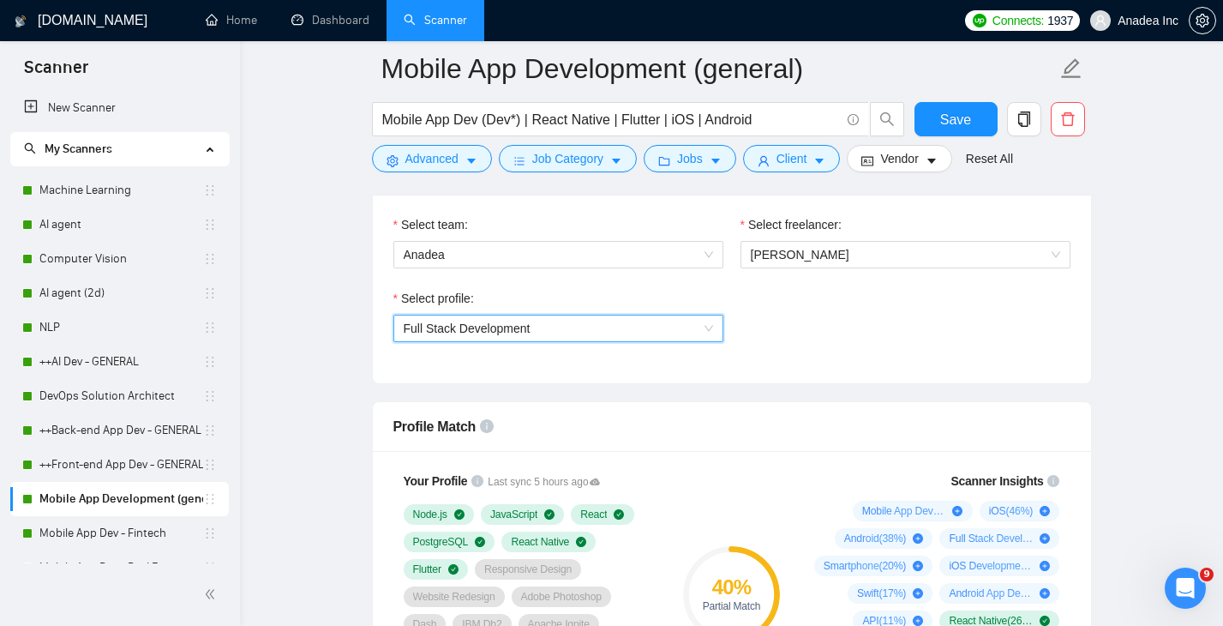
click at [616, 335] on span "Full Stack Development" at bounding box center [558, 328] width 309 height 26
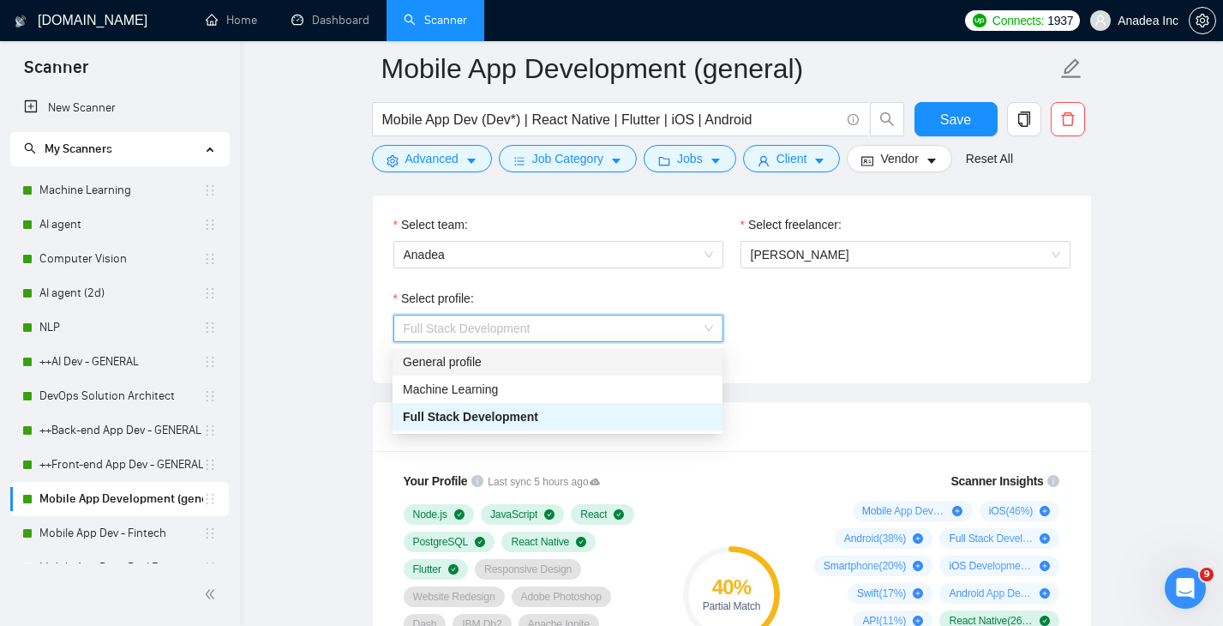
click at [852, 305] on div "Select profile: Full Stack Development" at bounding box center [732, 326] width 694 height 74
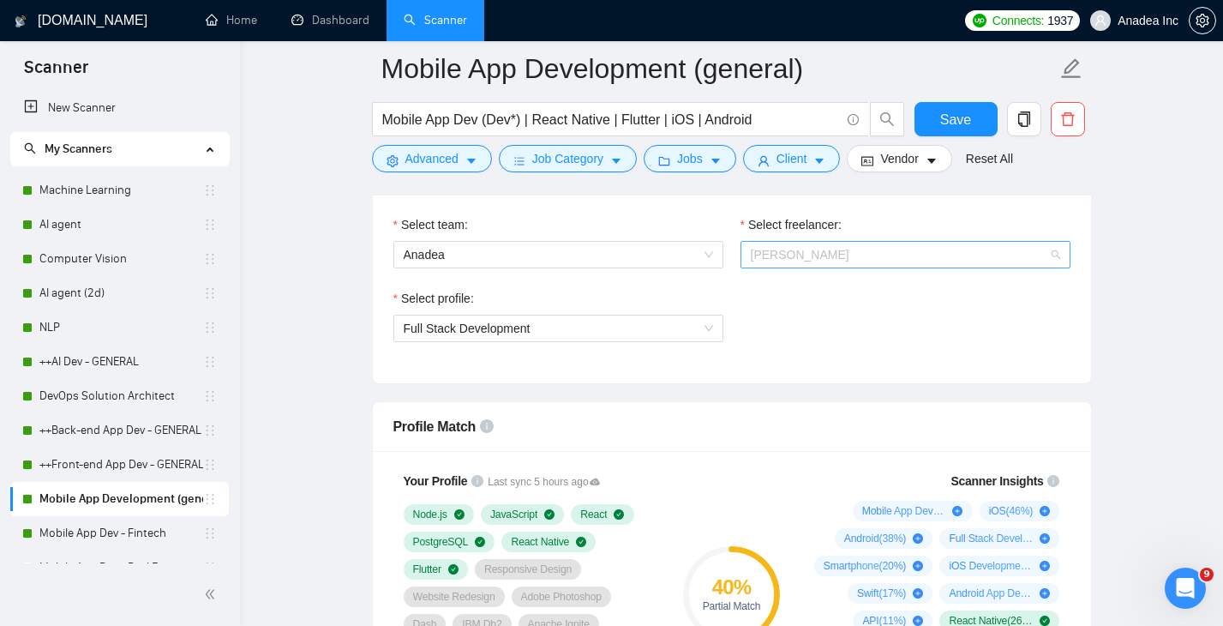
click at [853, 255] on span "Aleksandra Lichko" at bounding box center [905, 255] width 309 height 26
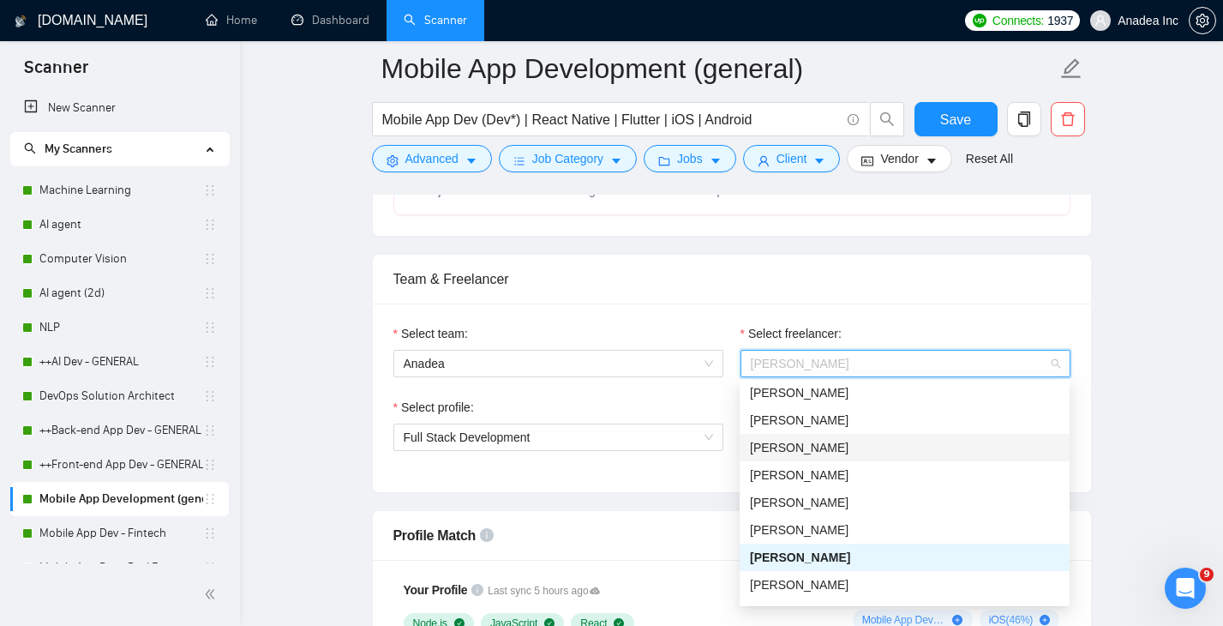
scroll to position [572, 0]
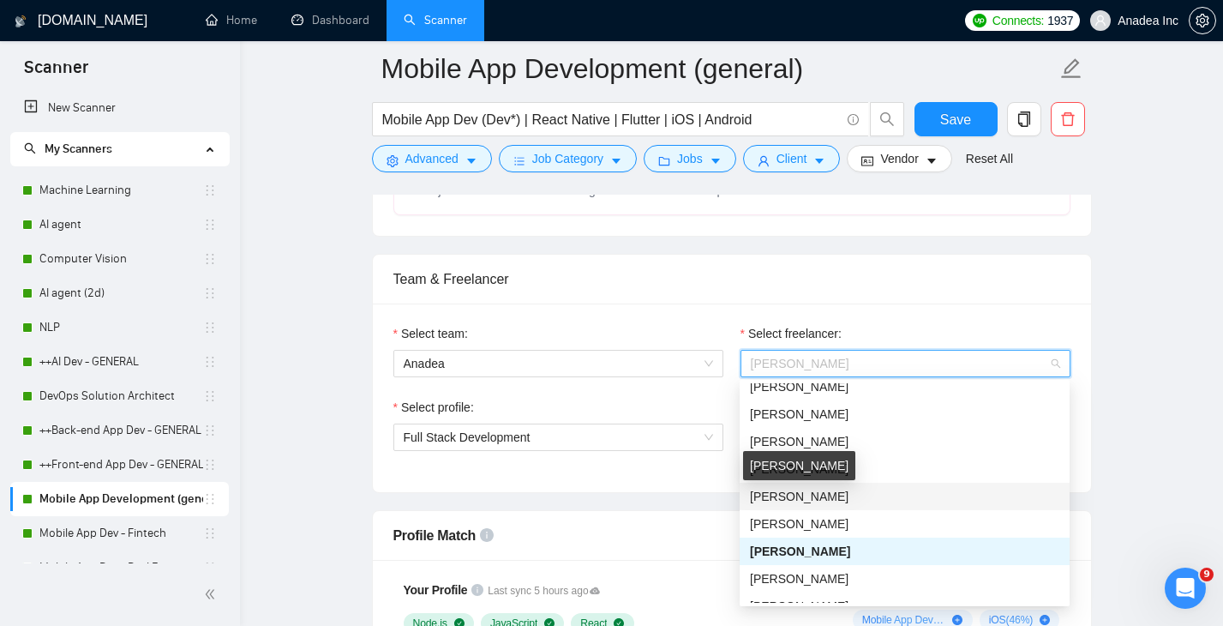
click at [840, 495] on span "Sergey Labzhynskyi" at bounding box center [799, 496] width 99 height 14
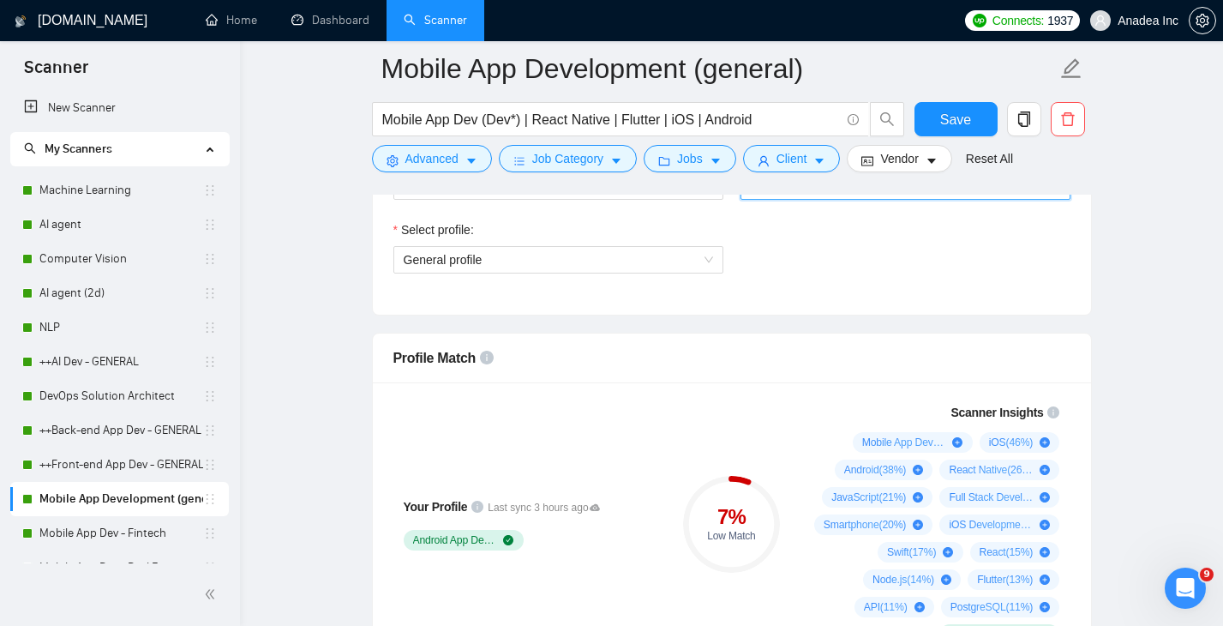
scroll to position [977, 0]
click at [683, 272] on span "General profile" at bounding box center [558, 261] width 309 height 26
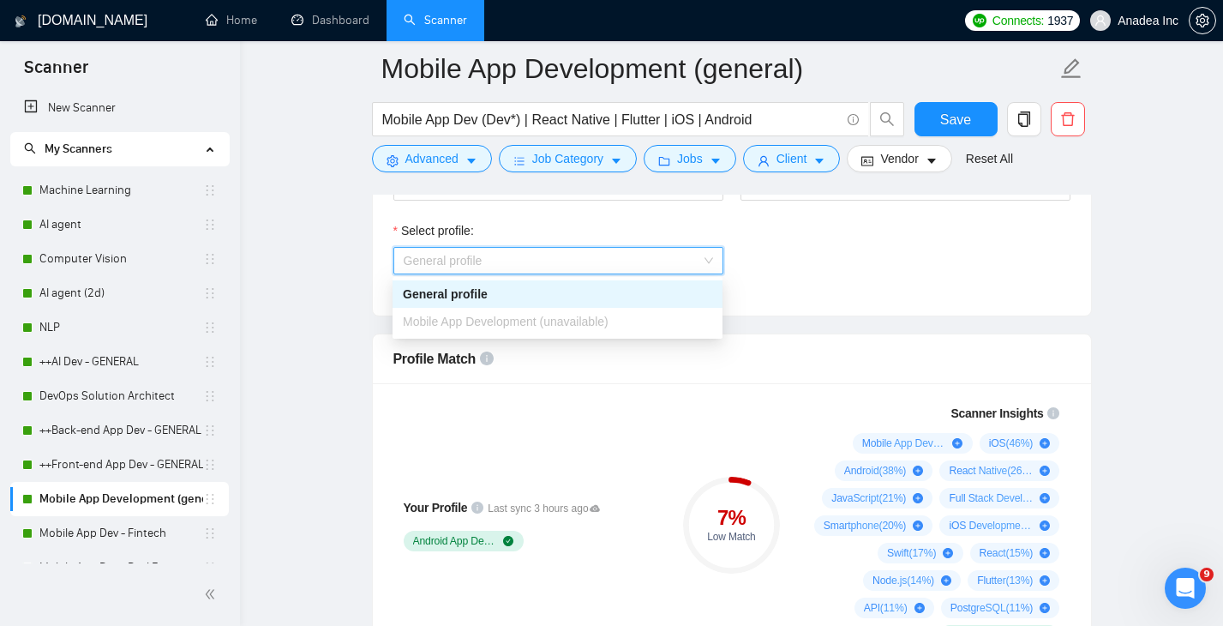
click at [808, 274] on div "Select profile: General profile" at bounding box center [732, 258] width 694 height 74
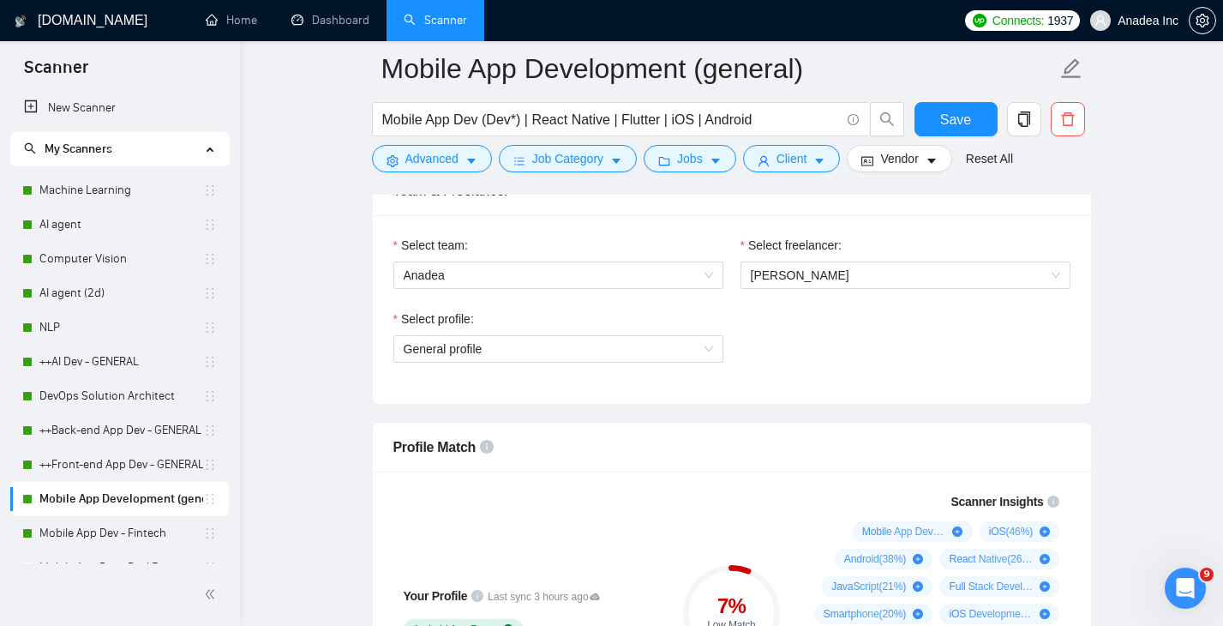
scroll to position [882, 0]
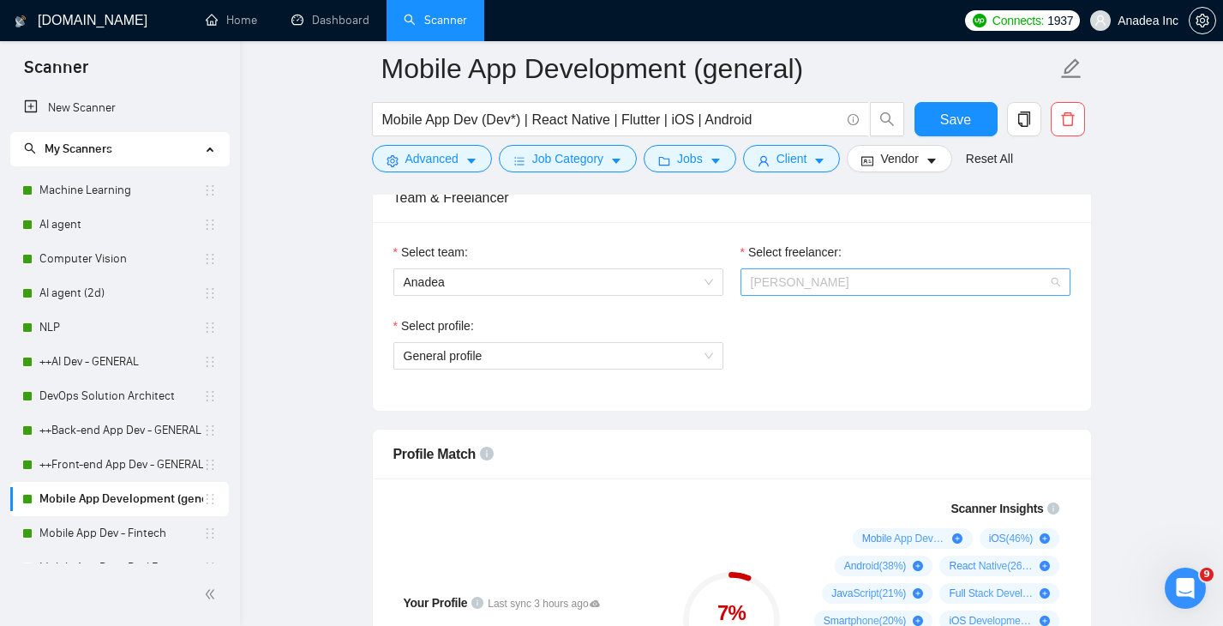
click at [823, 282] on span "Sergey Labzhynskyi" at bounding box center [800, 282] width 99 height 14
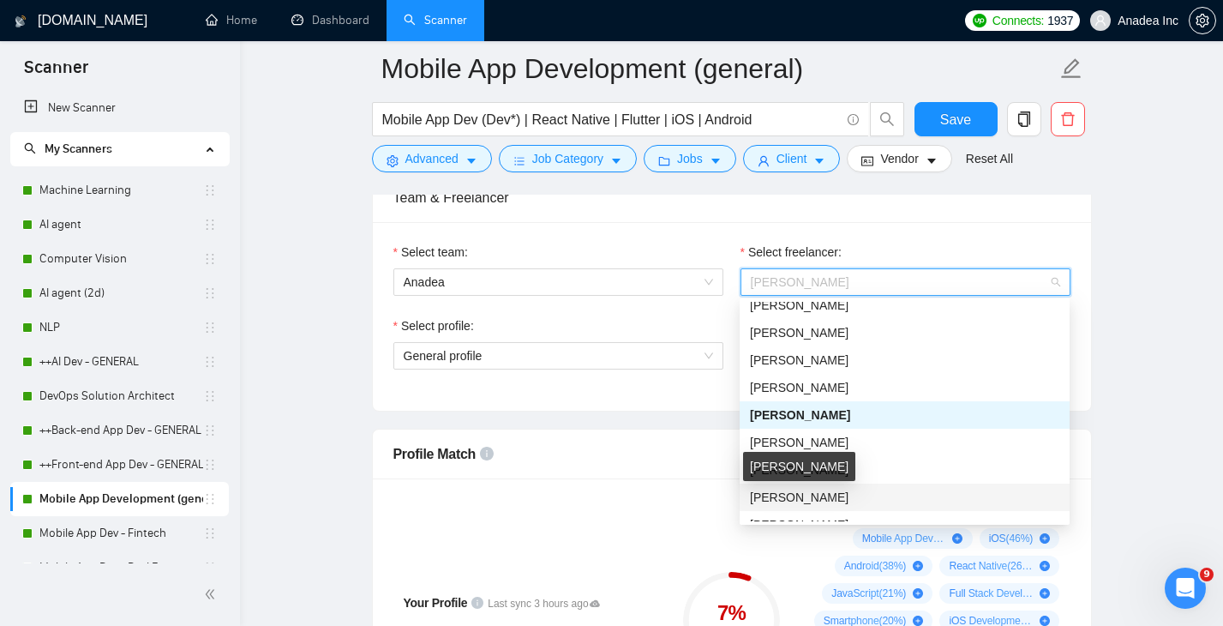
scroll to position [590, 0]
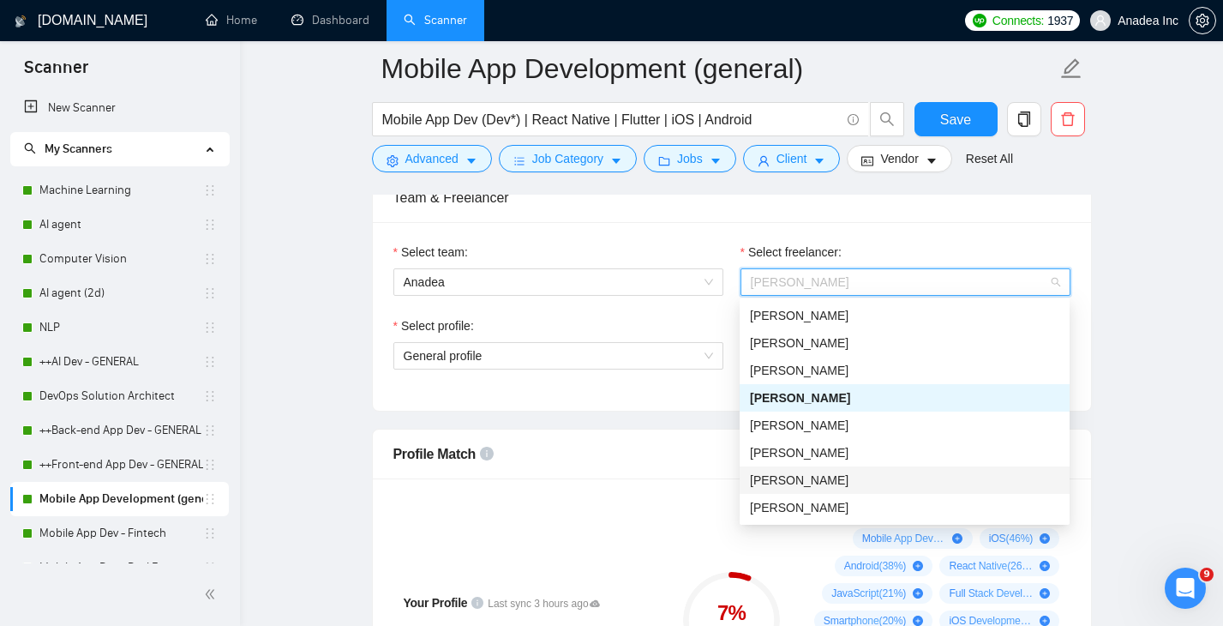
click at [849, 470] on div "Alexander Mikhal'chuk" at bounding box center [904, 479] width 309 height 19
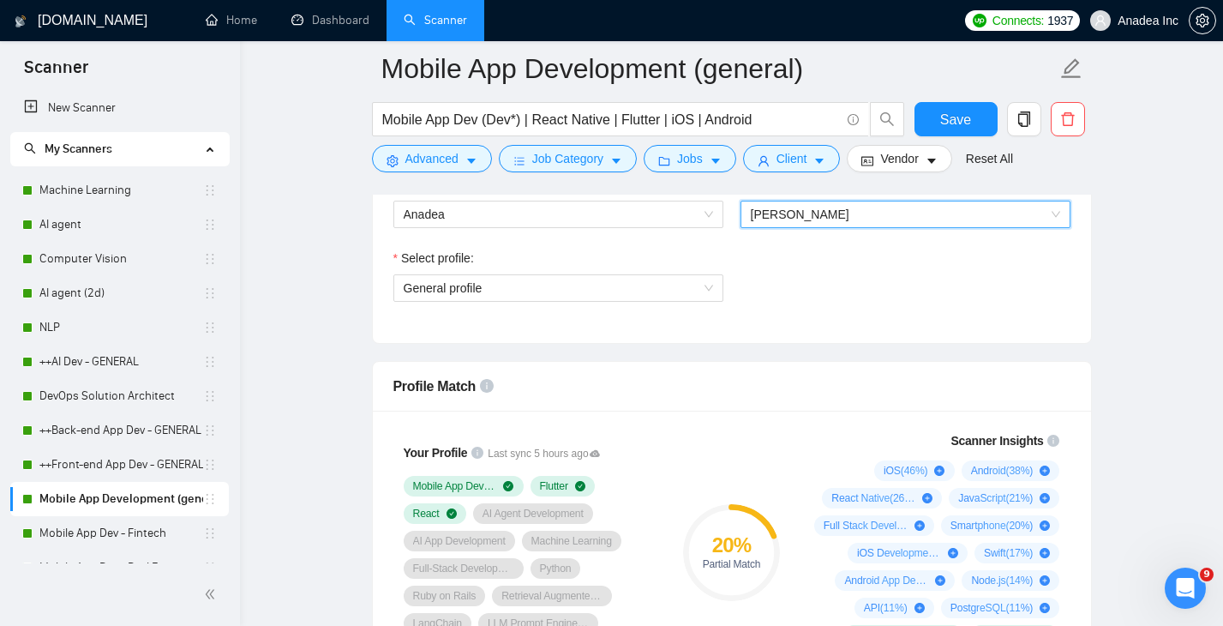
scroll to position [967, 0]
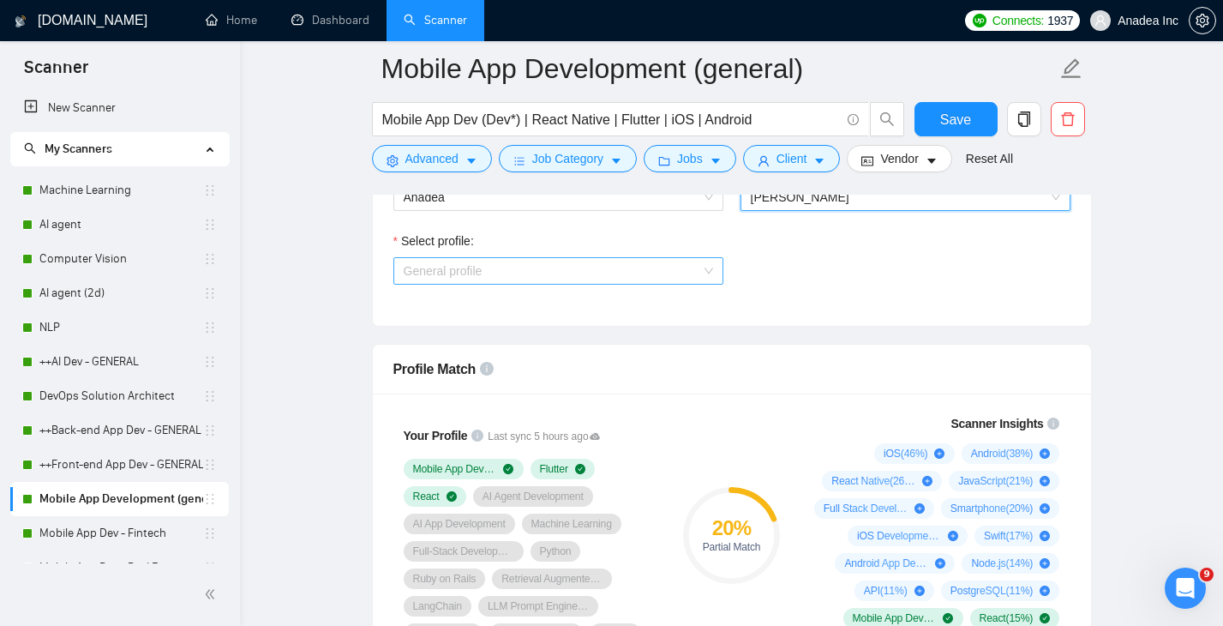
click at [692, 268] on span "General profile" at bounding box center [558, 271] width 309 height 26
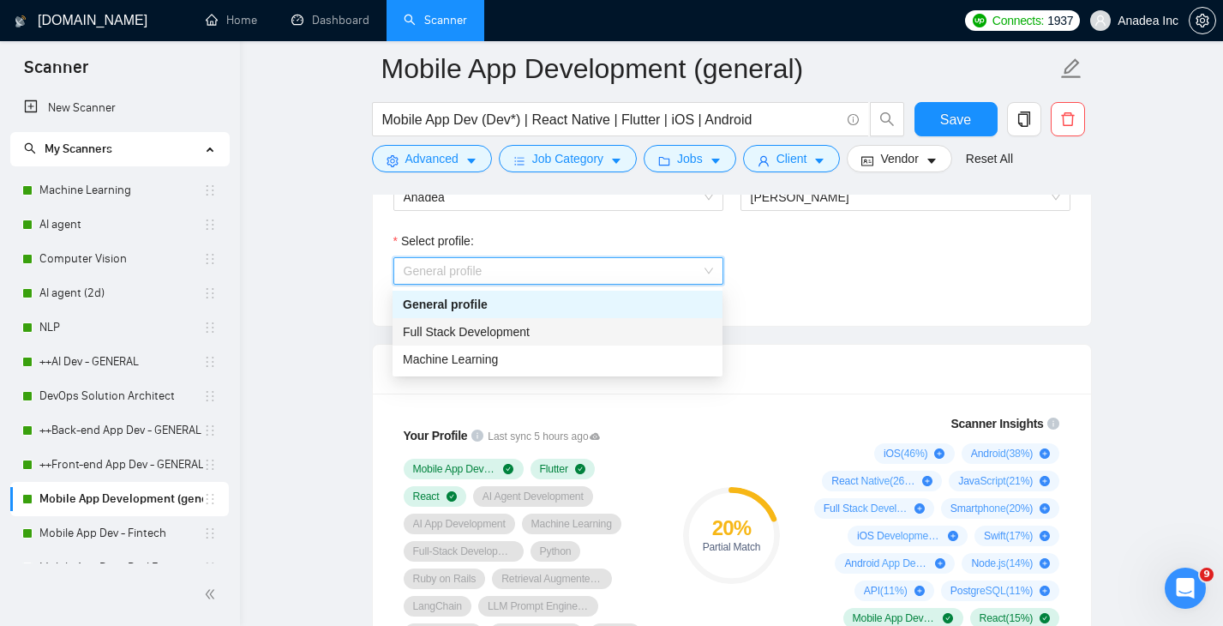
click at [605, 326] on div "Full Stack Development" at bounding box center [557, 331] width 309 height 19
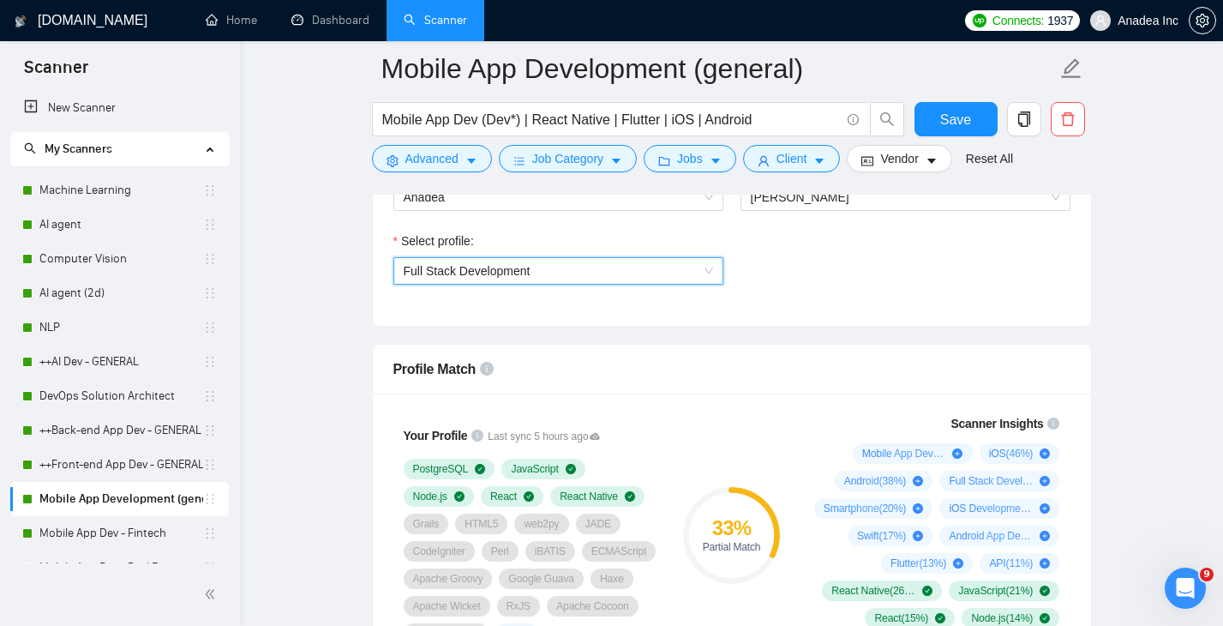
click at [604, 270] on span "Full Stack Development" at bounding box center [558, 271] width 309 height 26
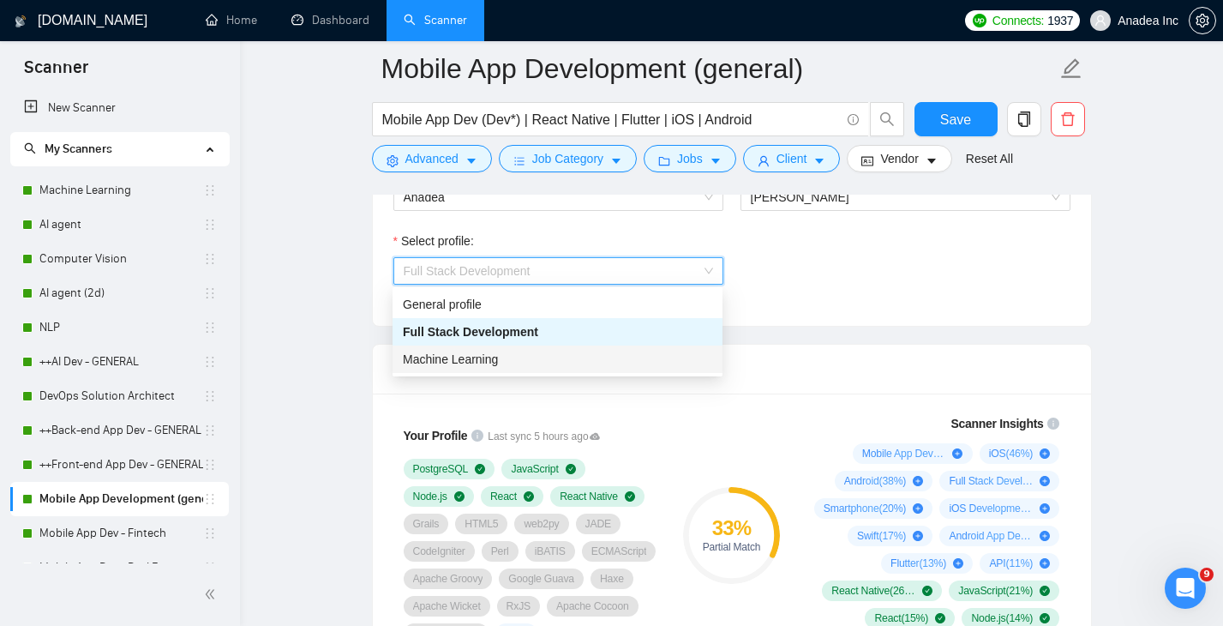
click at [581, 358] on div "Machine Learning" at bounding box center [557, 359] width 309 height 19
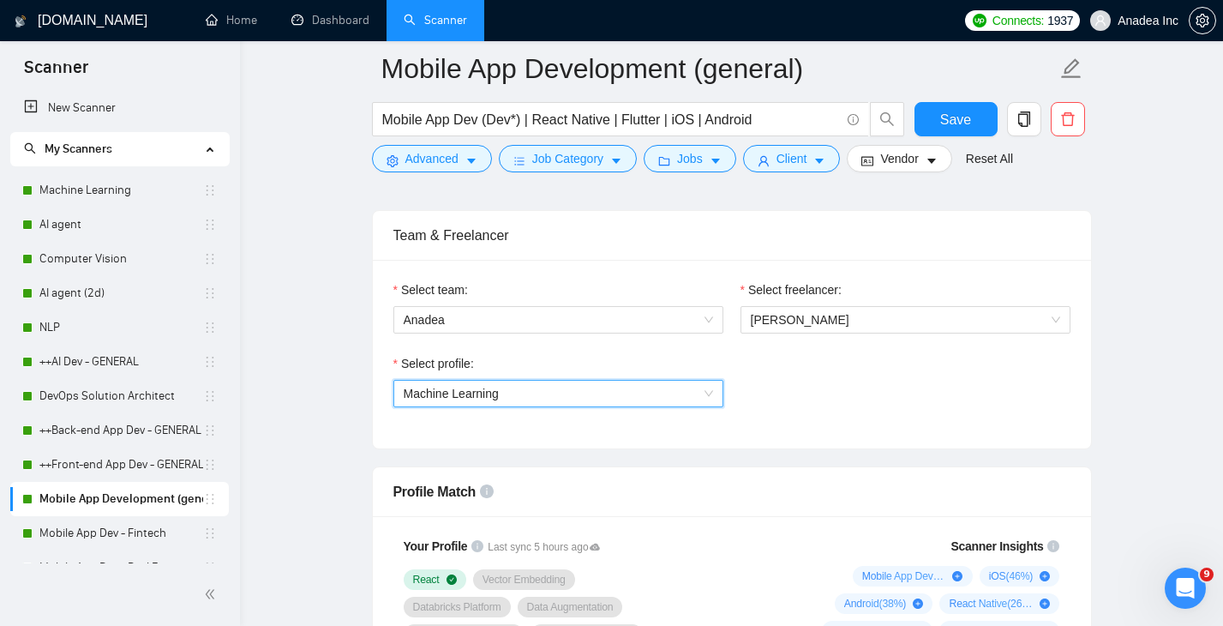
scroll to position [795, 0]
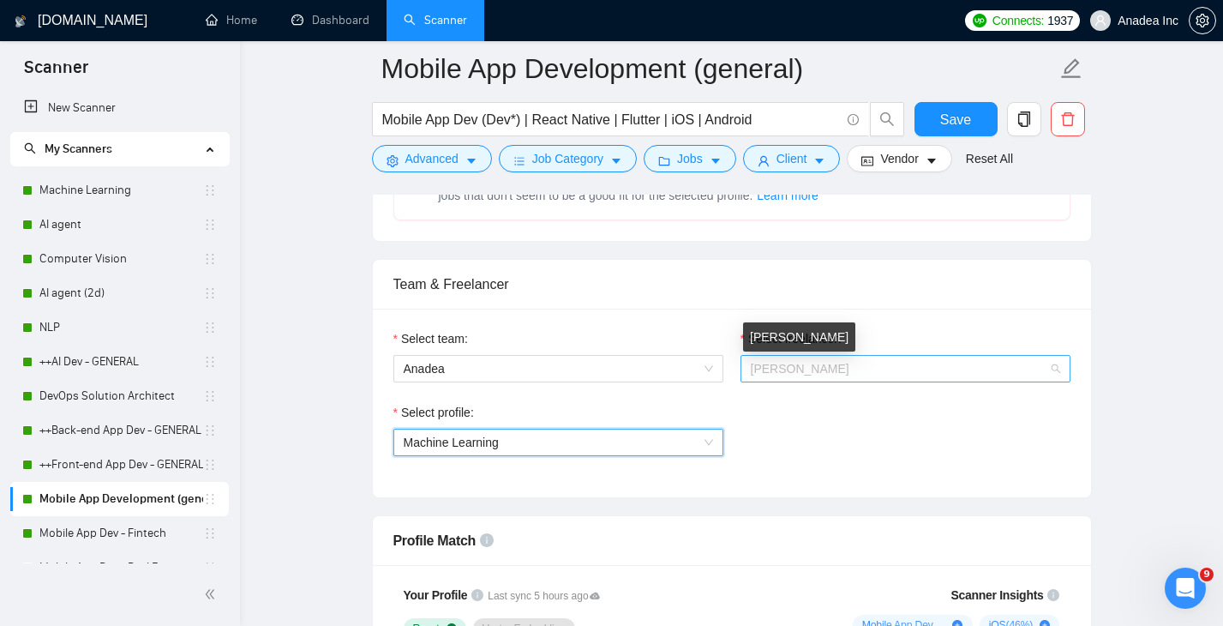
click at [842, 368] on span "Alexander Mikhal'chuk" at bounding box center [800, 369] width 99 height 14
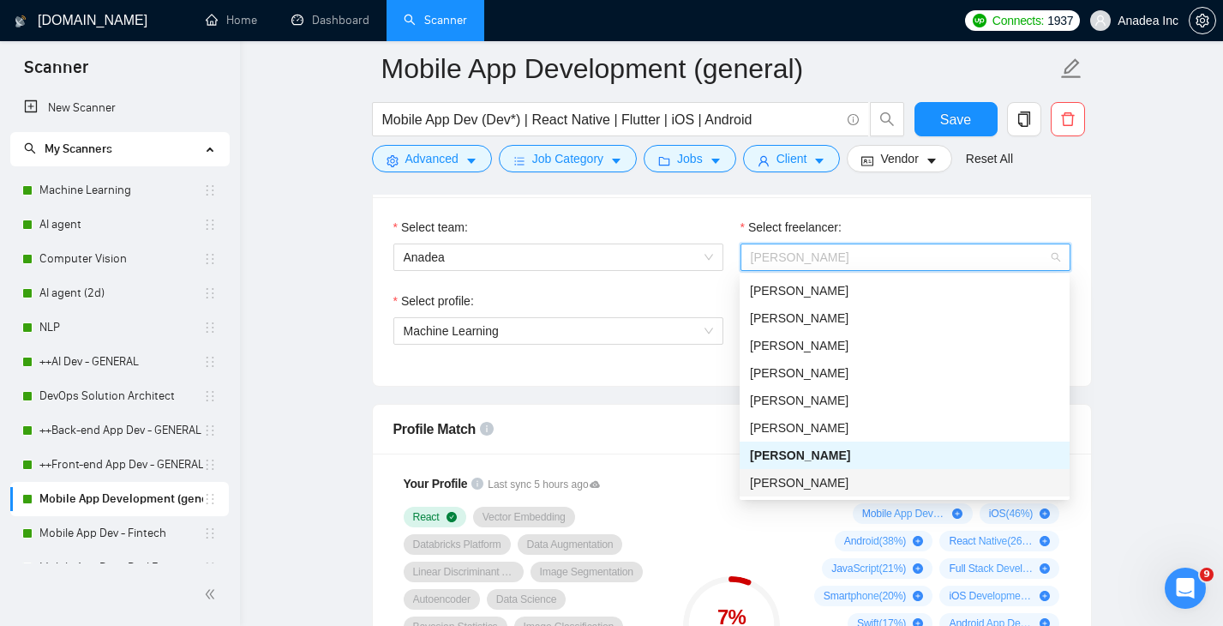
scroll to position [918, 0]
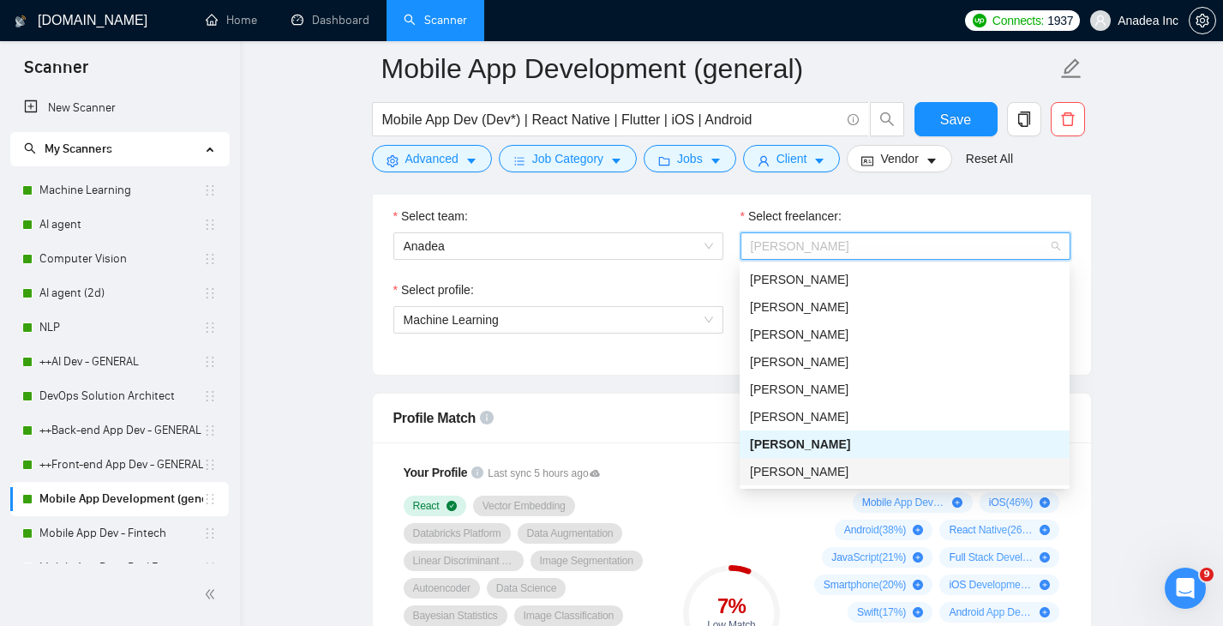
click at [819, 474] on span "Yulia Dikukha" at bounding box center [799, 471] width 99 height 14
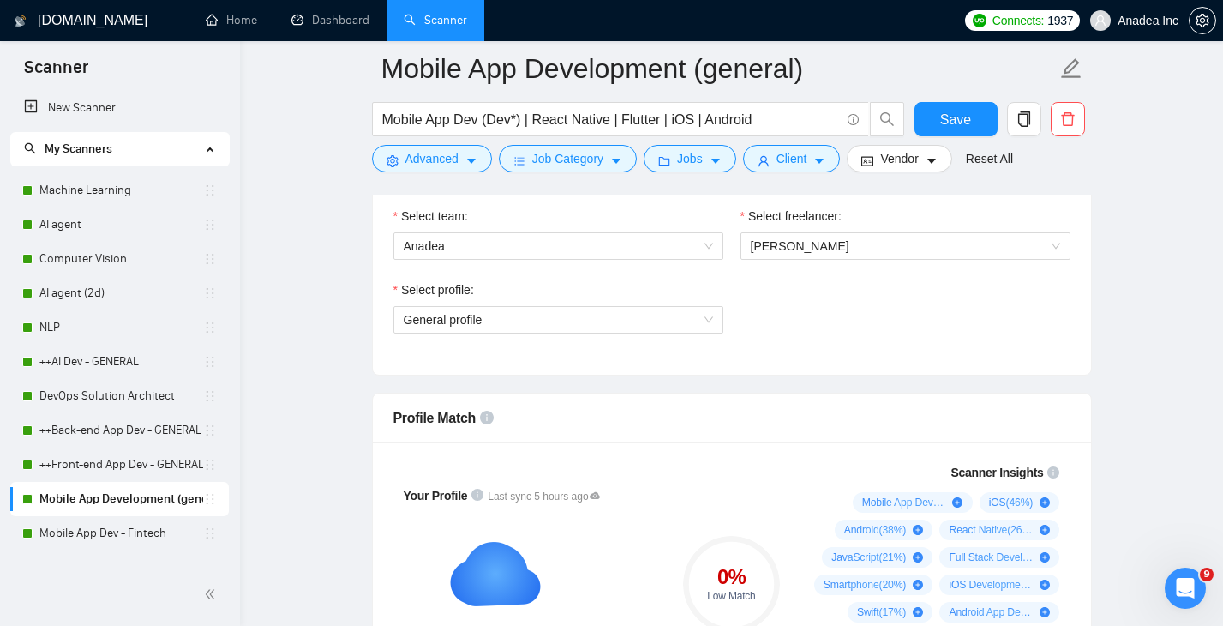
click at [625, 300] on div "Select profile:" at bounding box center [558, 293] width 330 height 26
click at [625, 319] on span "General profile" at bounding box center [558, 320] width 309 height 26
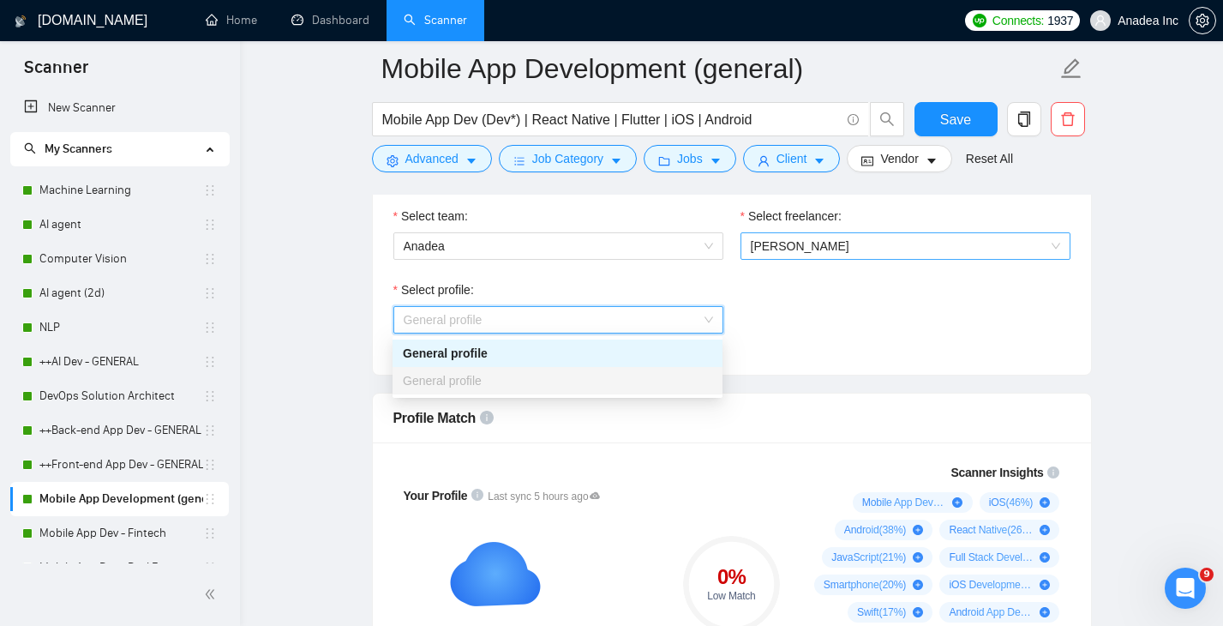
click at [824, 241] on span "Yulia Dikukha" at bounding box center [905, 246] width 309 height 26
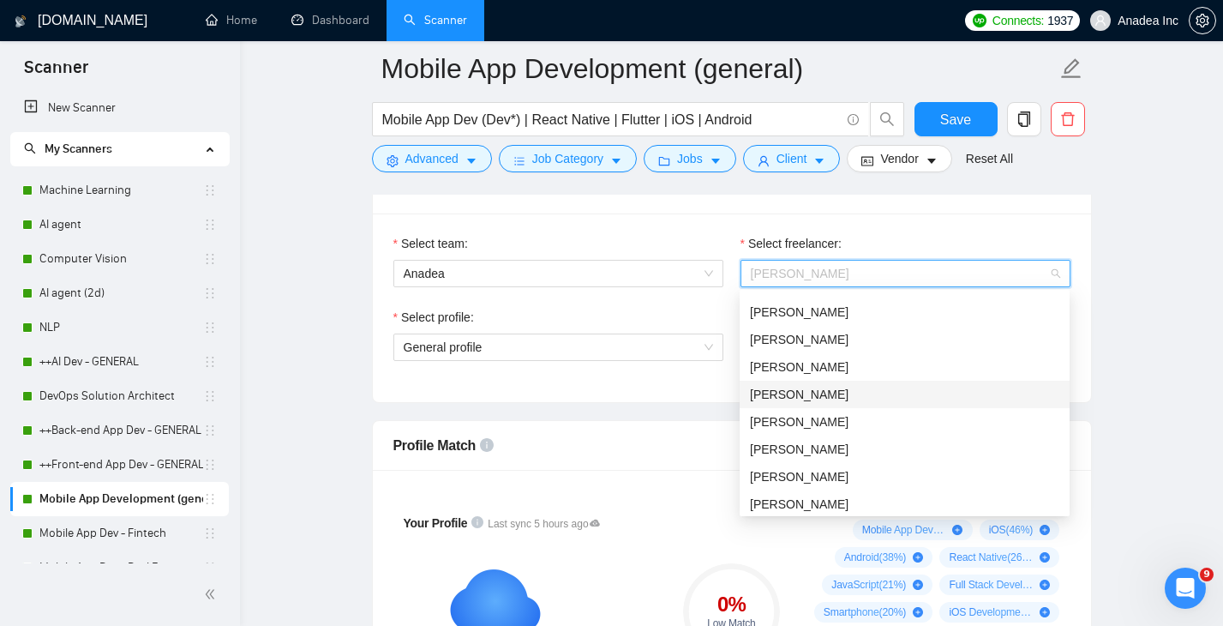
scroll to position [413, 0]
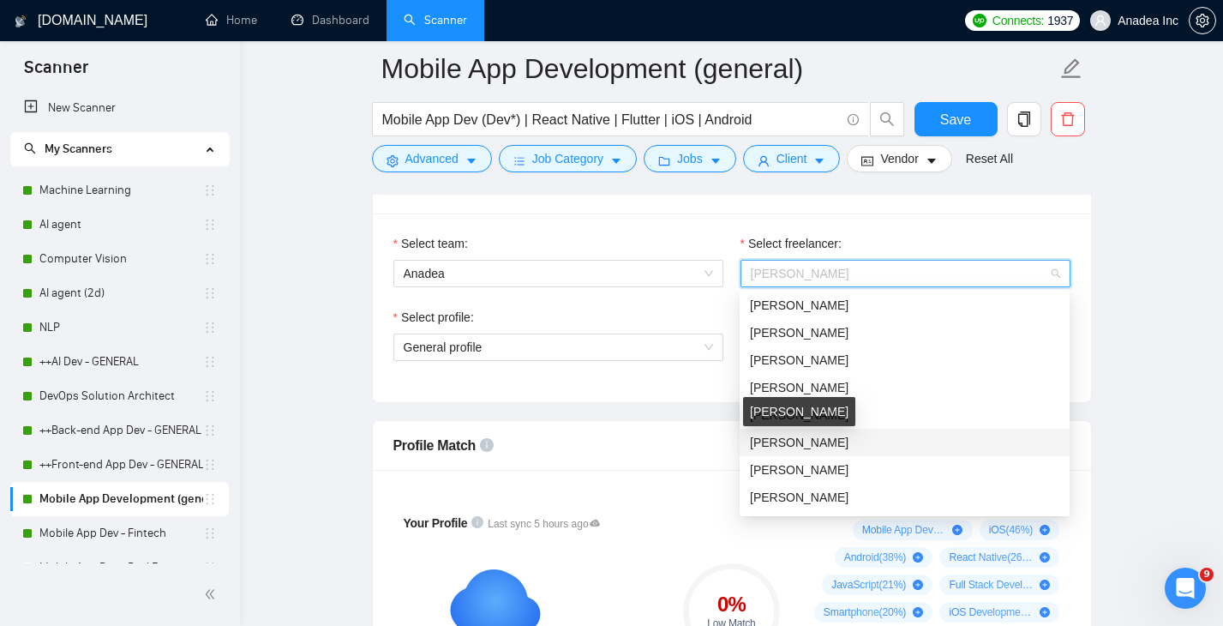
click at [836, 438] on span "Oleksii Lavrukhin" at bounding box center [799, 442] width 99 height 14
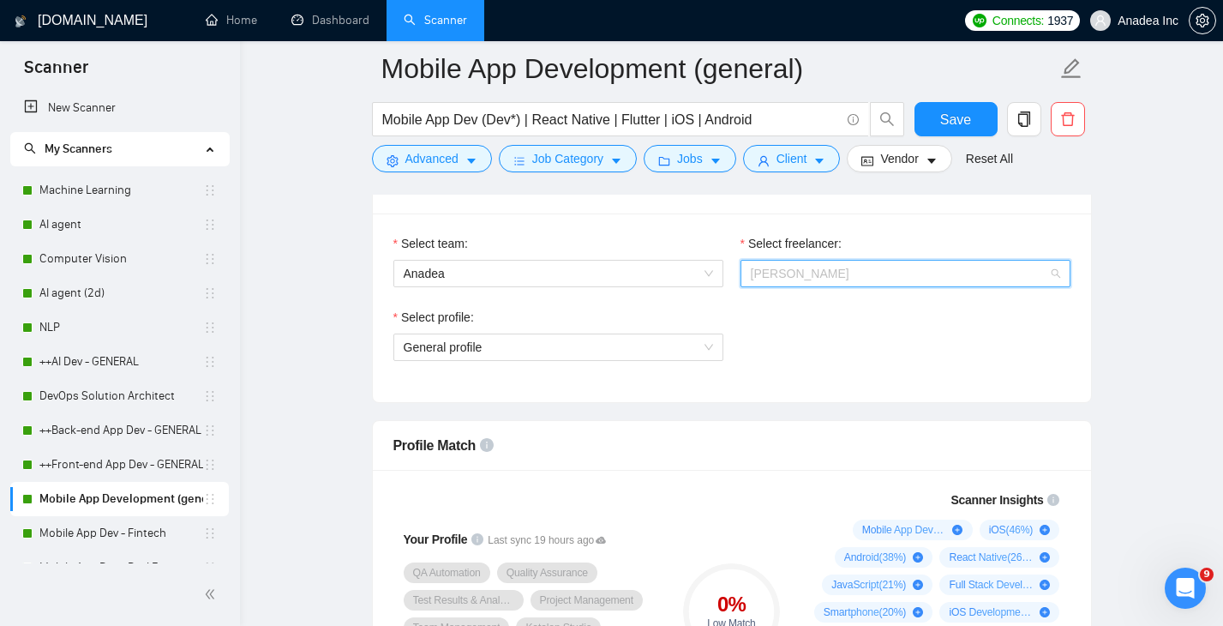
click at [892, 271] on span "Oleksii Lavrukhin" at bounding box center [905, 273] width 309 height 26
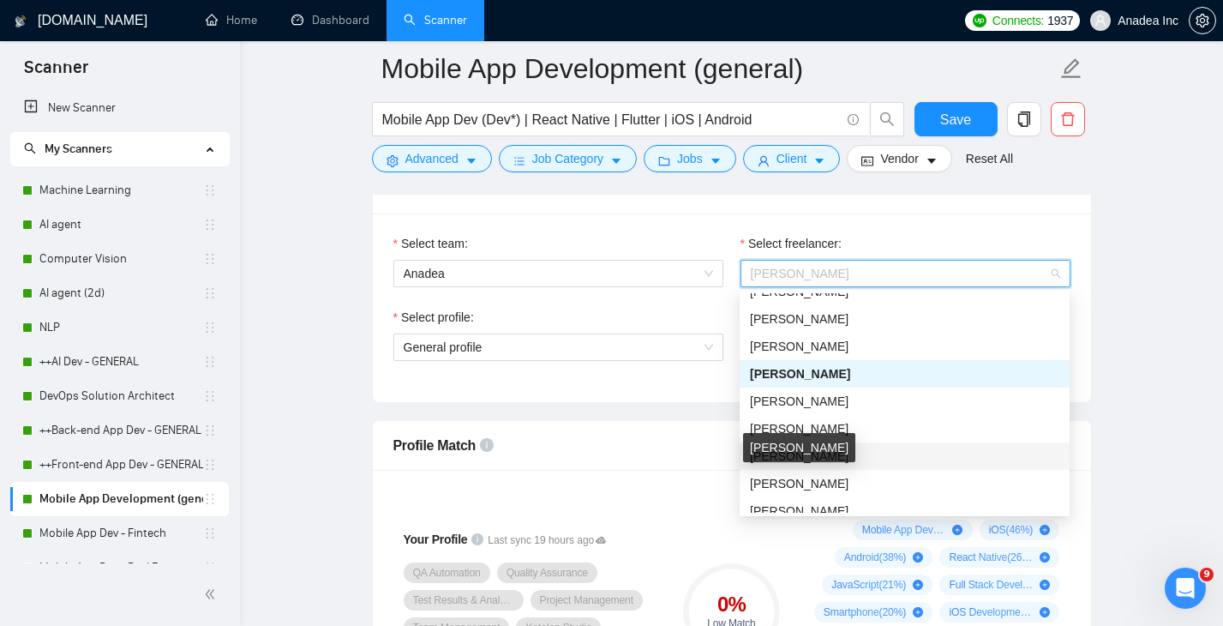
scroll to position [484, 0]
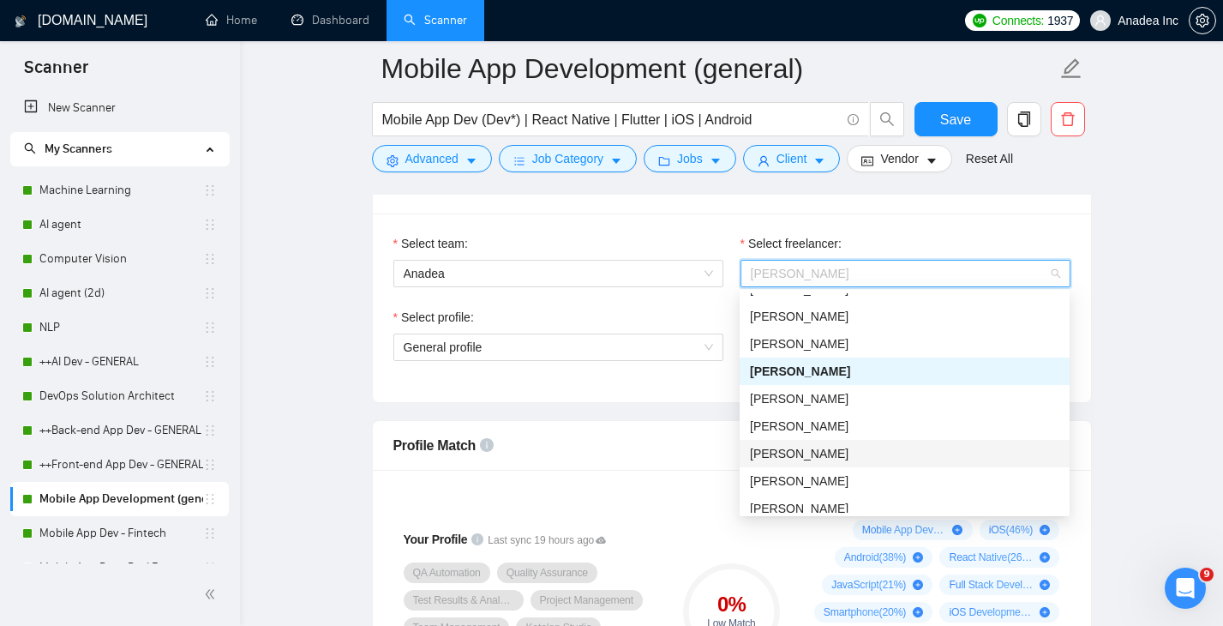
click at [849, 451] on div "Julia Yashchuk" at bounding box center [904, 453] width 309 height 19
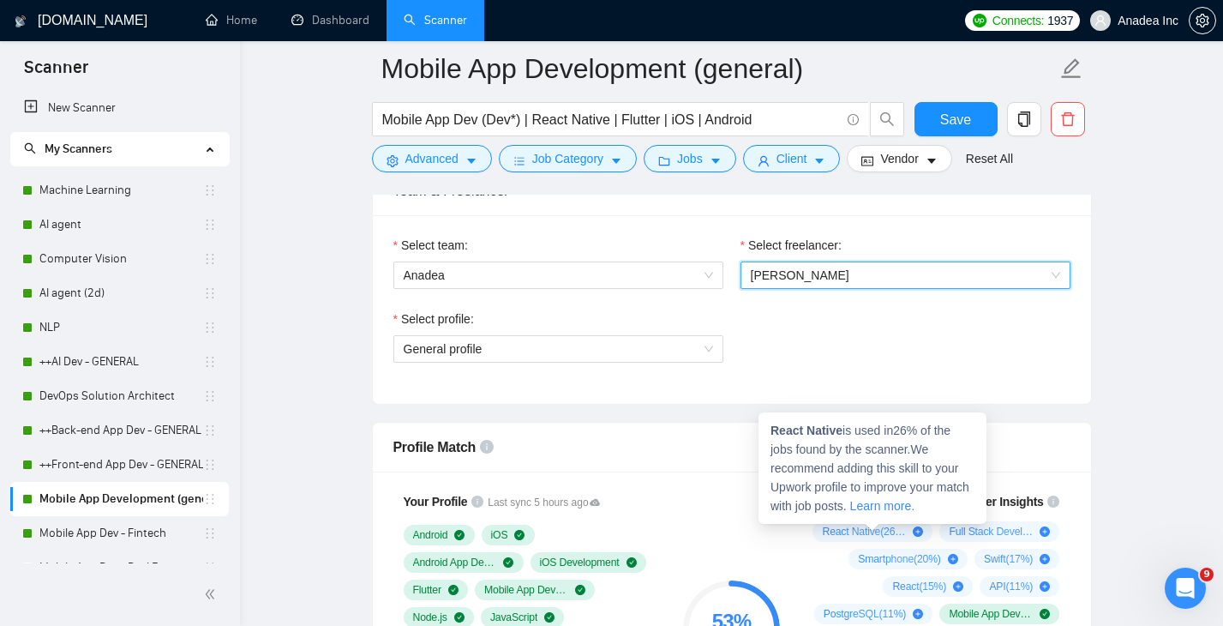
scroll to position [839, 0]
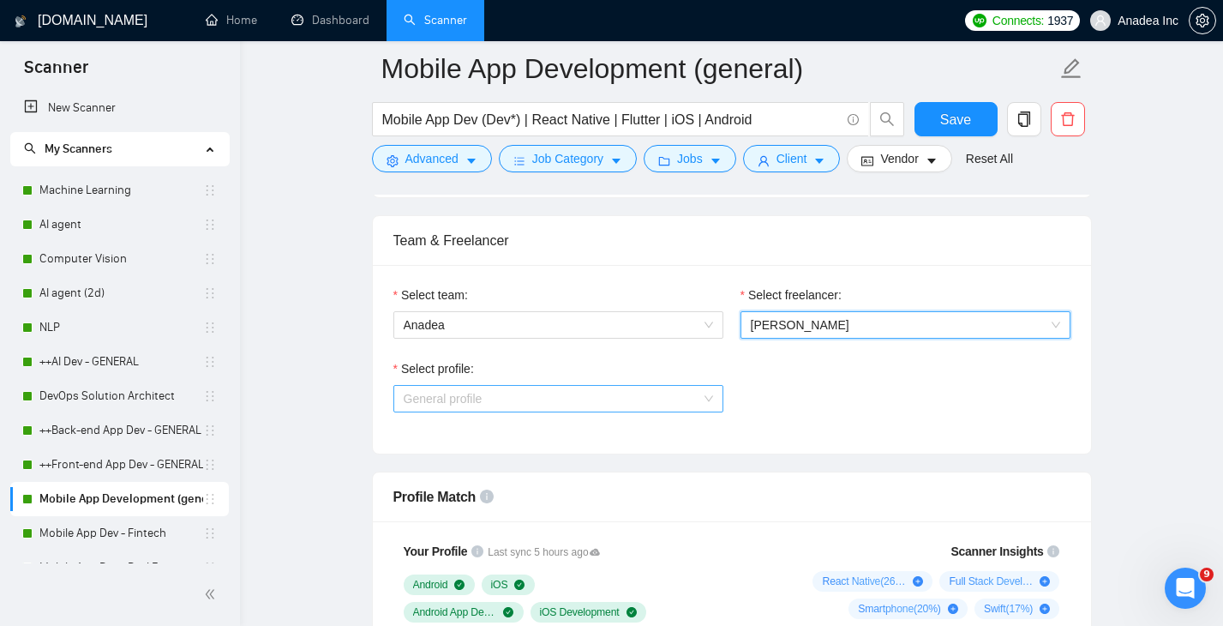
click at [662, 402] on span "General profile" at bounding box center [558, 399] width 309 height 26
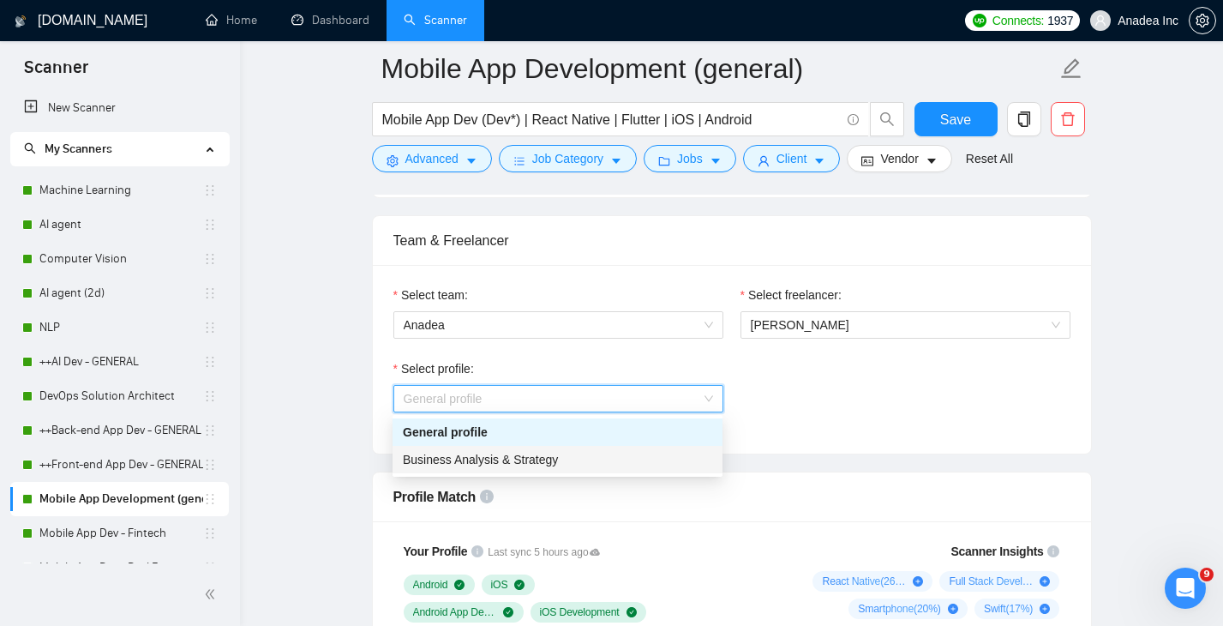
click at [579, 456] on div "Business Analysis & Strategy" at bounding box center [557, 459] width 309 height 19
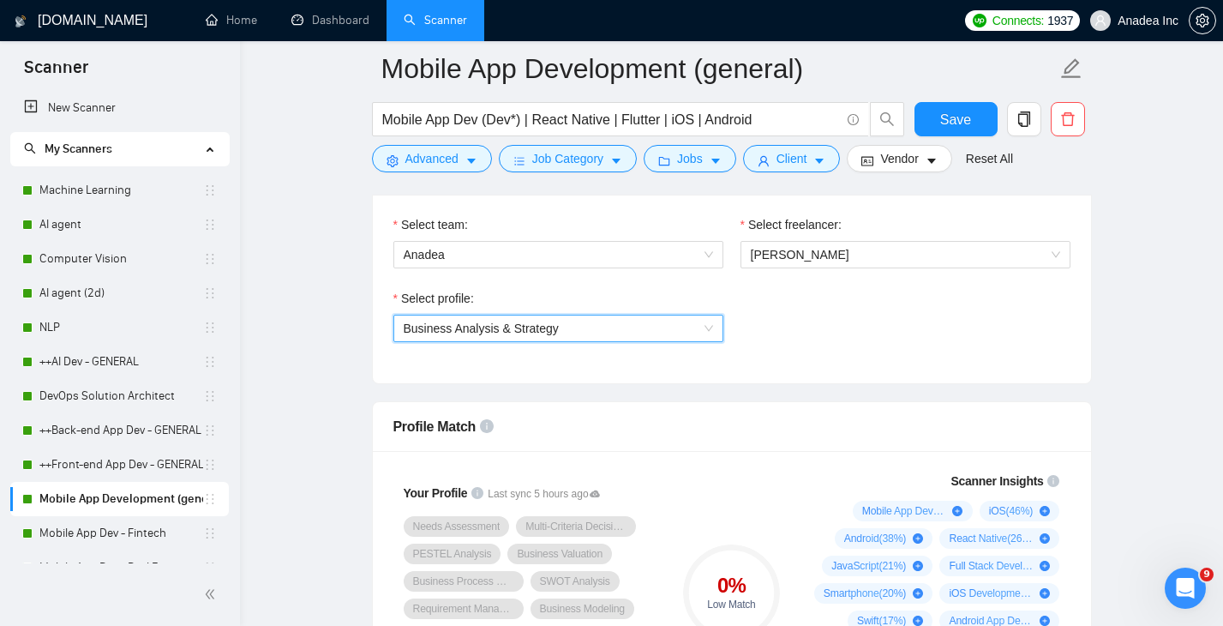
scroll to position [898, 0]
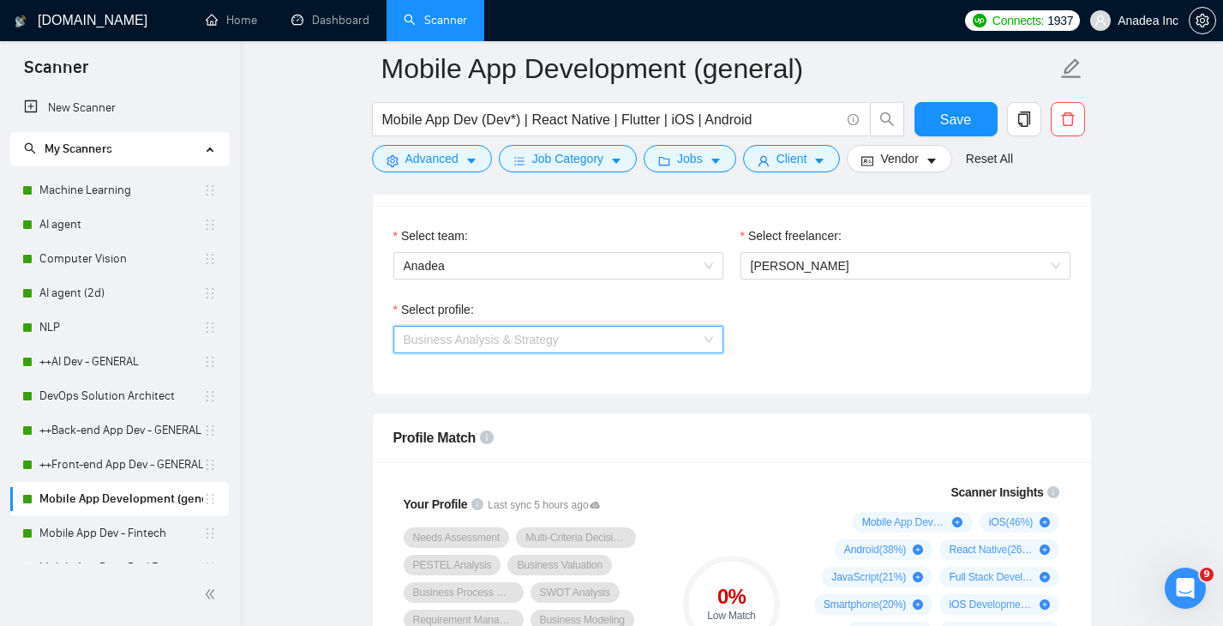
click at [681, 333] on span "Business Analysis & Strategy" at bounding box center [558, 339] width 309 height 26
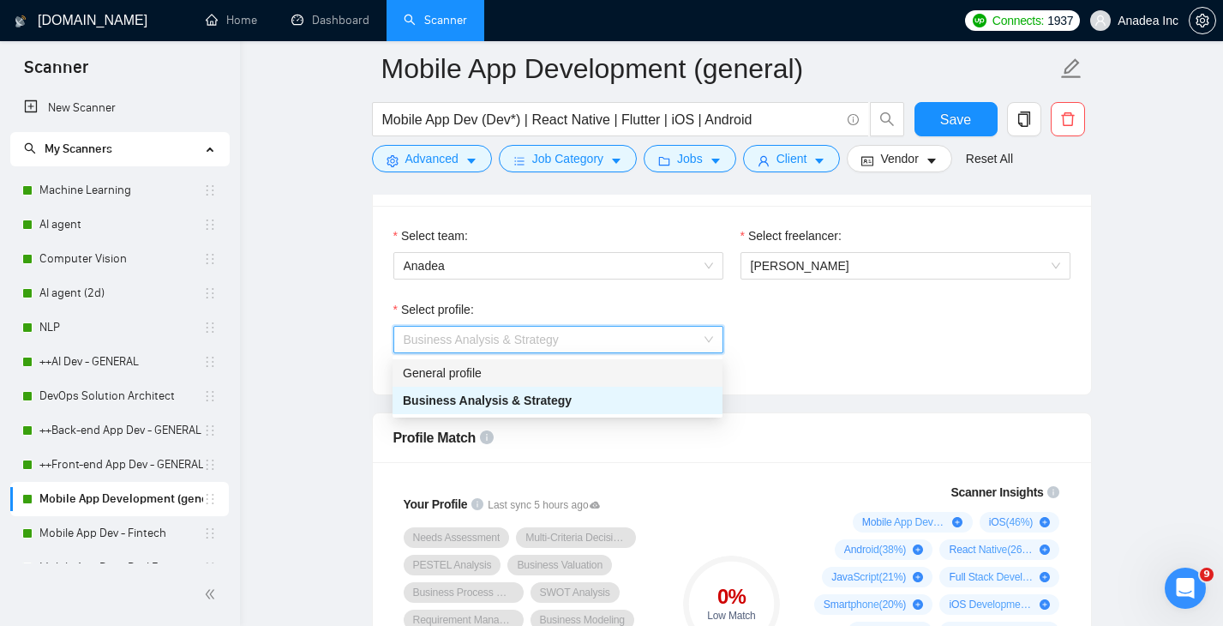
click at [596, 371] on div "General profile" at bounding box center [557, 372] width 309 height 19
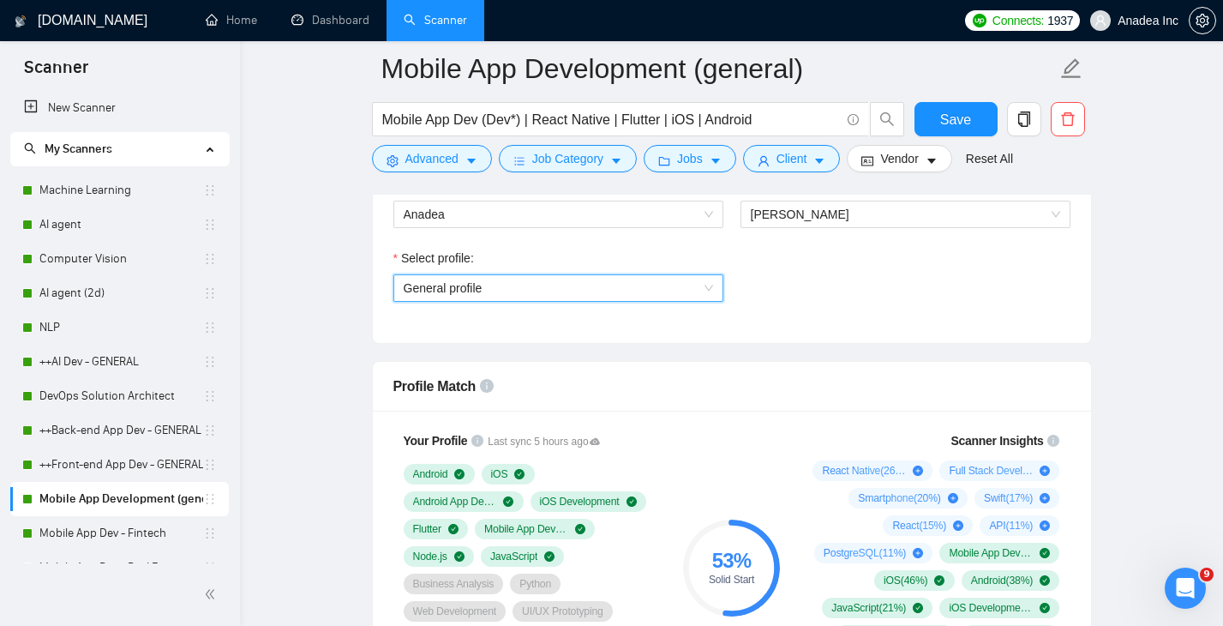
scroll to position [939, 0]
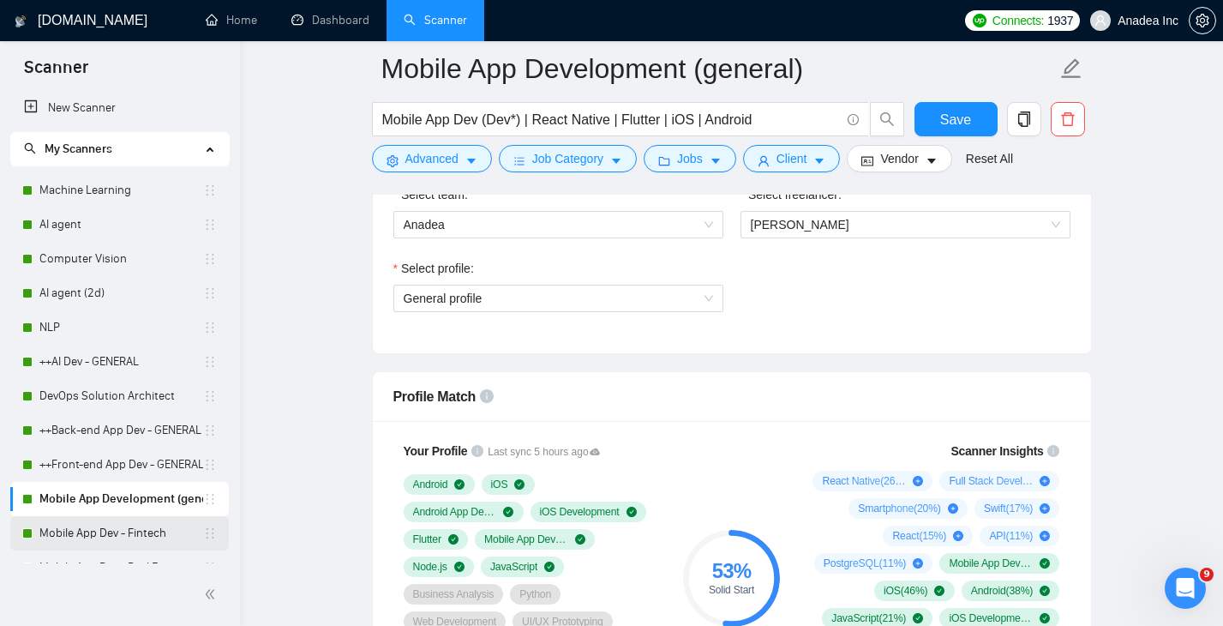
click at [106, 530] on link "Mobile App Dev - Fintech" at bounding box center [121, 533] width 164 height 34
click at [962, 109] on span "Save" at bounding box center [955, 119] width 31 height 21
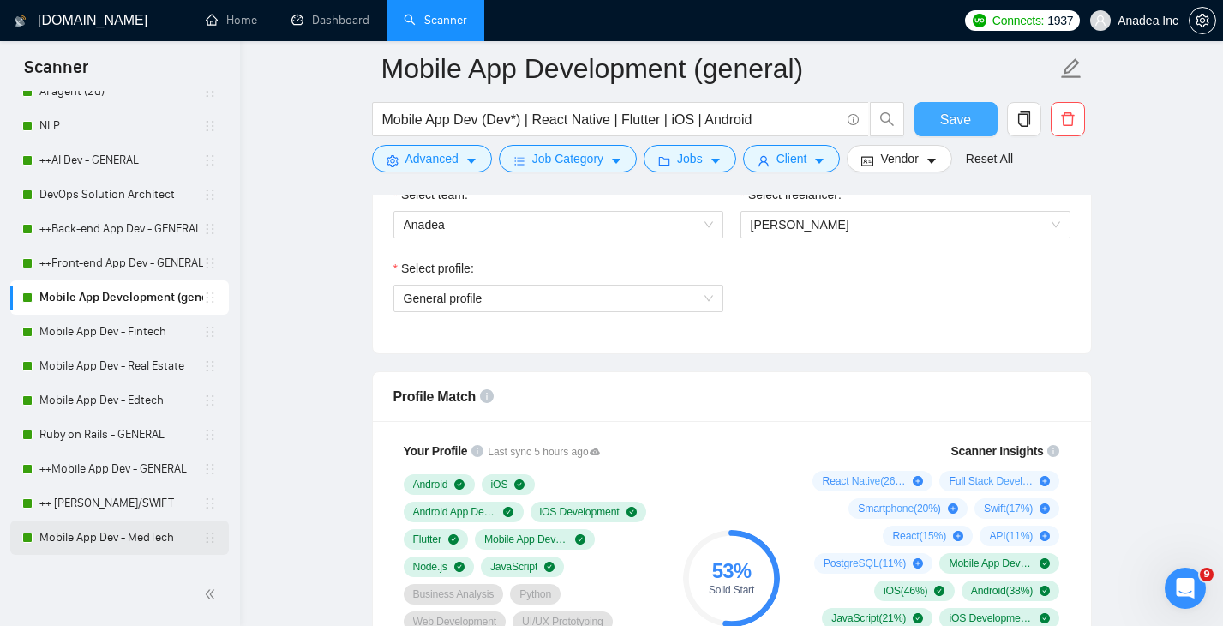
scroll to position [202, 0]
click at [104, 468] on link "++Mobile App Dev - GENERAL" at bounding box center [121, 468] width 164 height 34
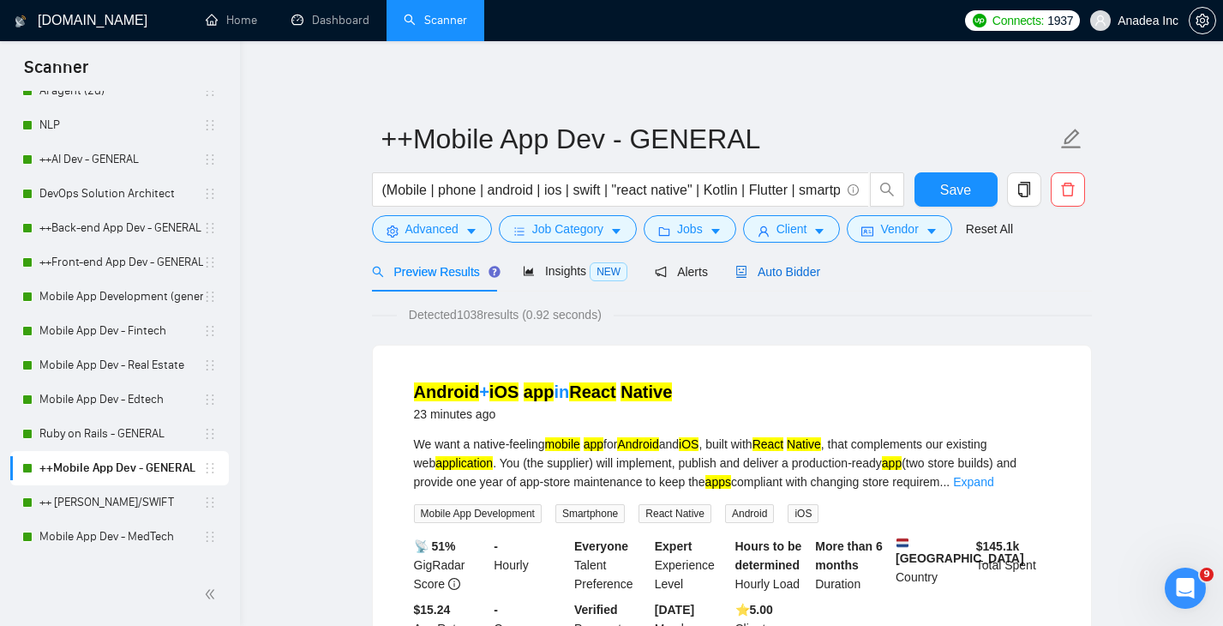
click at [783, 273] on span "Auto Bidder" at bounding box center [777, 272] width 85 height 14
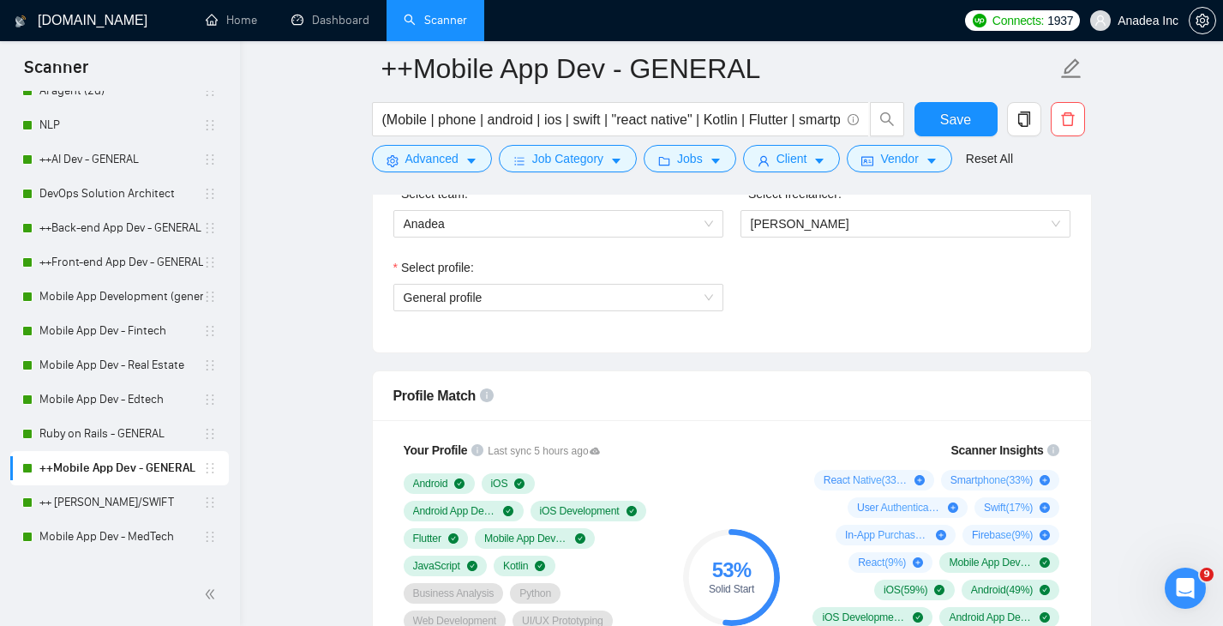
scroll to position [930, 0]
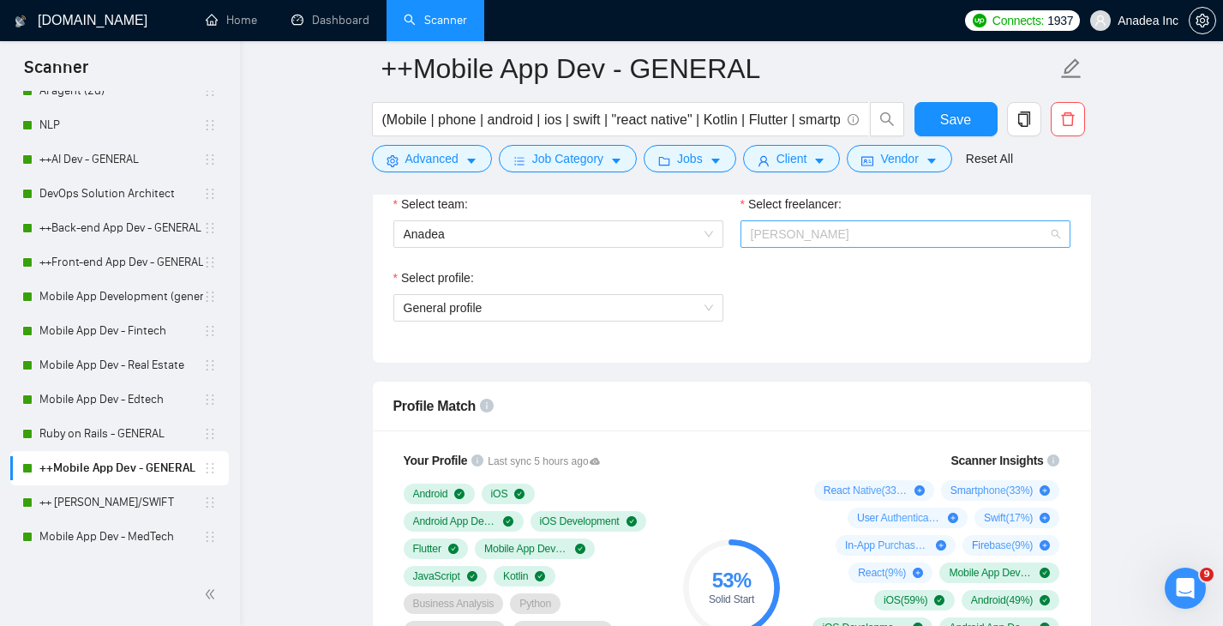
click at [837, 234] on span "Julia Yashchuk" at bounding box center [905, 234] width 309 height 26
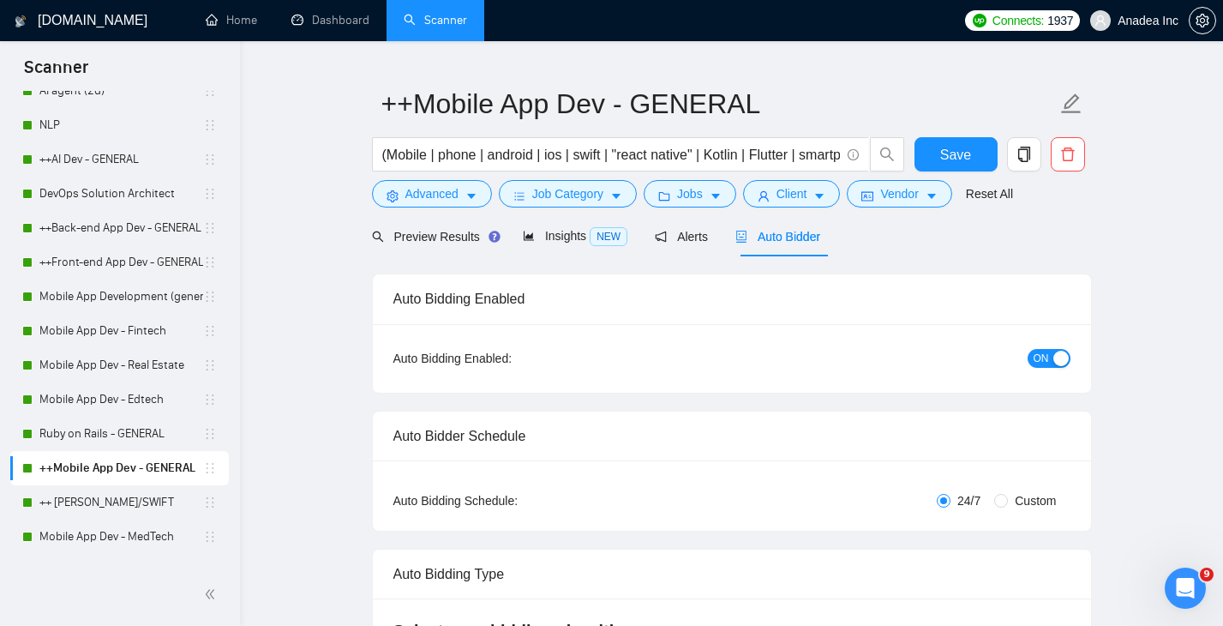
scroll to position [0, 0]
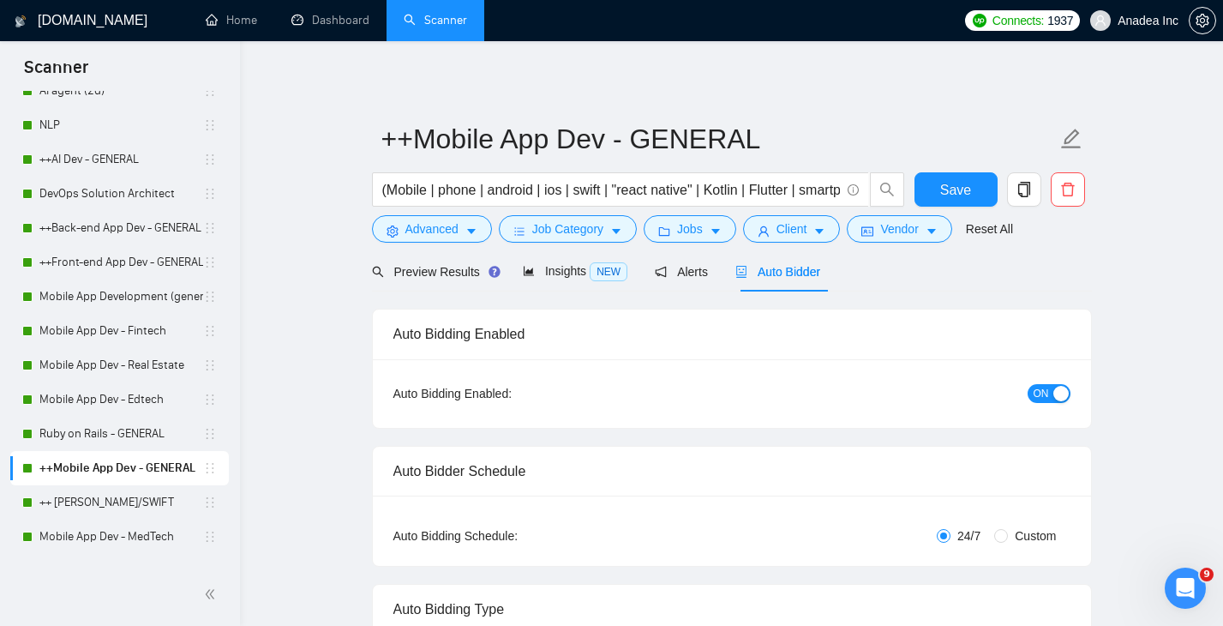
click at [1038, 397] on span "ON" at bounding box center [1040, 393] width 15 height 19
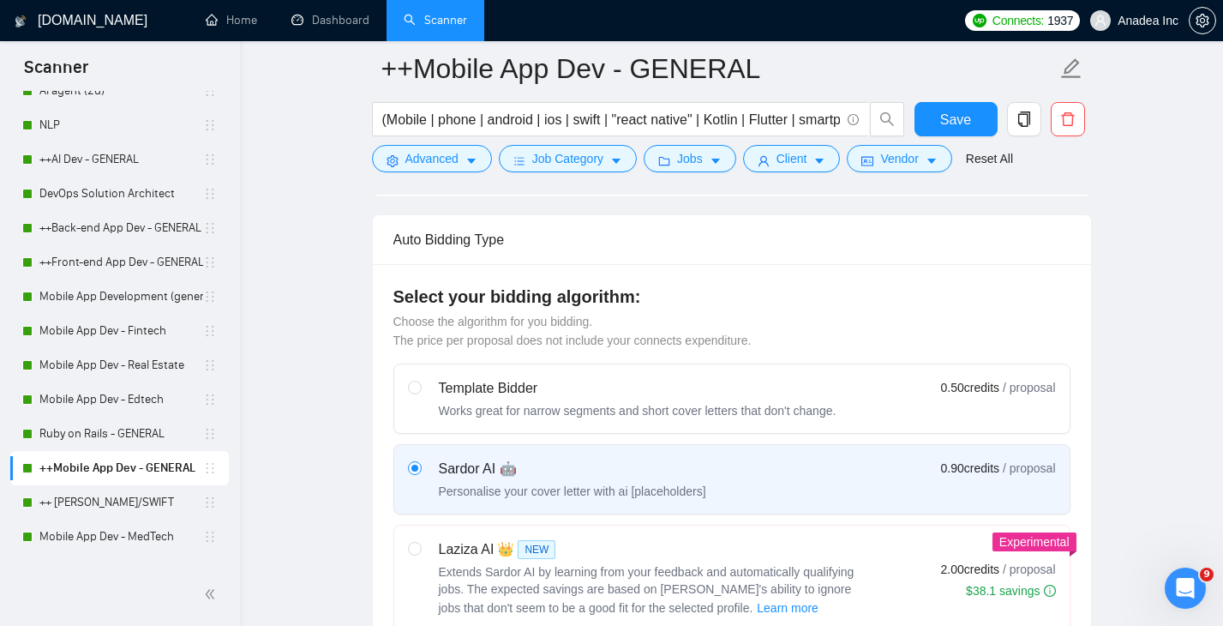
scroll to position [519, 0]
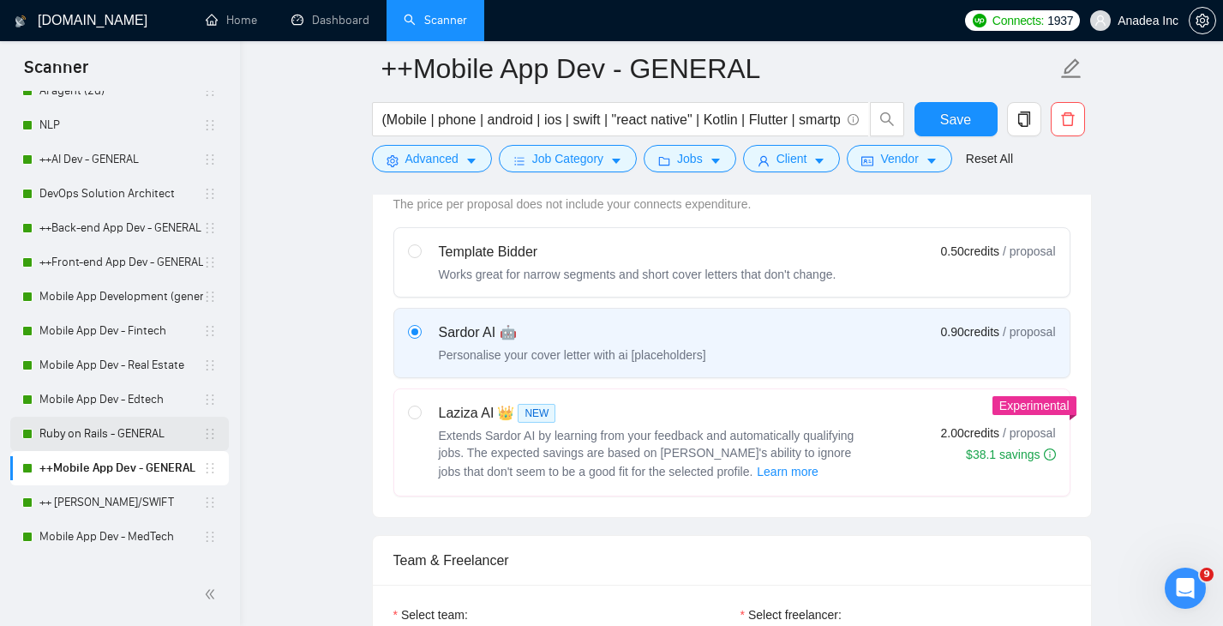
click at [88, 444] on link "Ruby on Rails - GENERAL" at bounding box center [121, 433] width 164 height 34
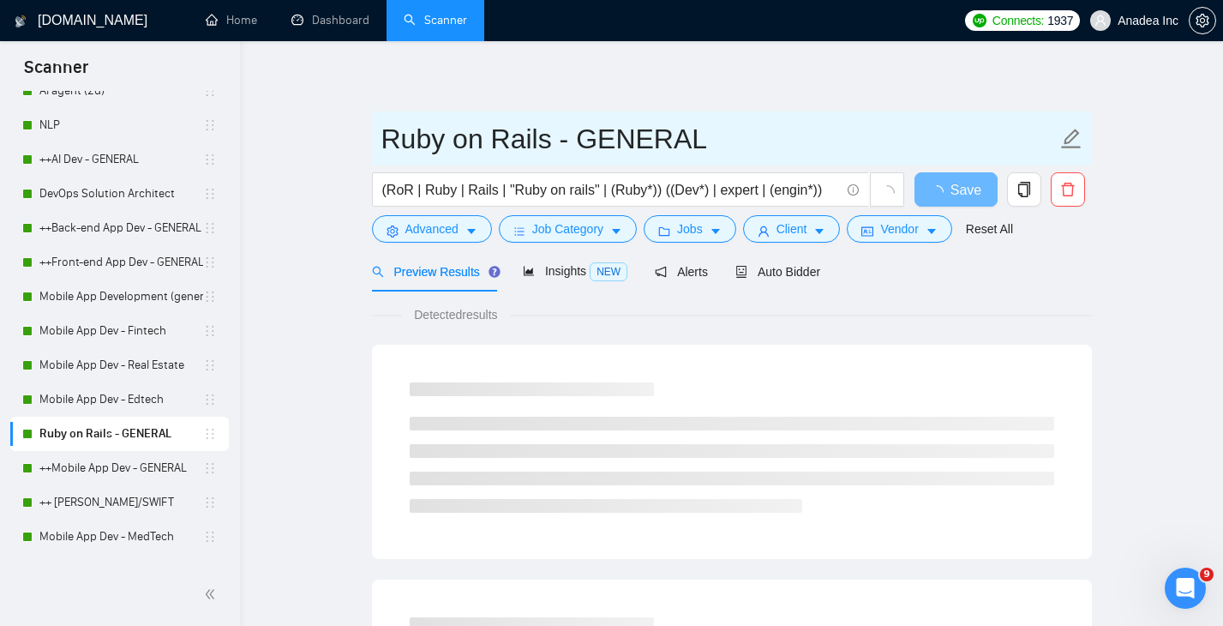
click at [949, 115] on span "Ruby on Rails - GENERAL" at bounding box center [732, 138] width 720 height 54
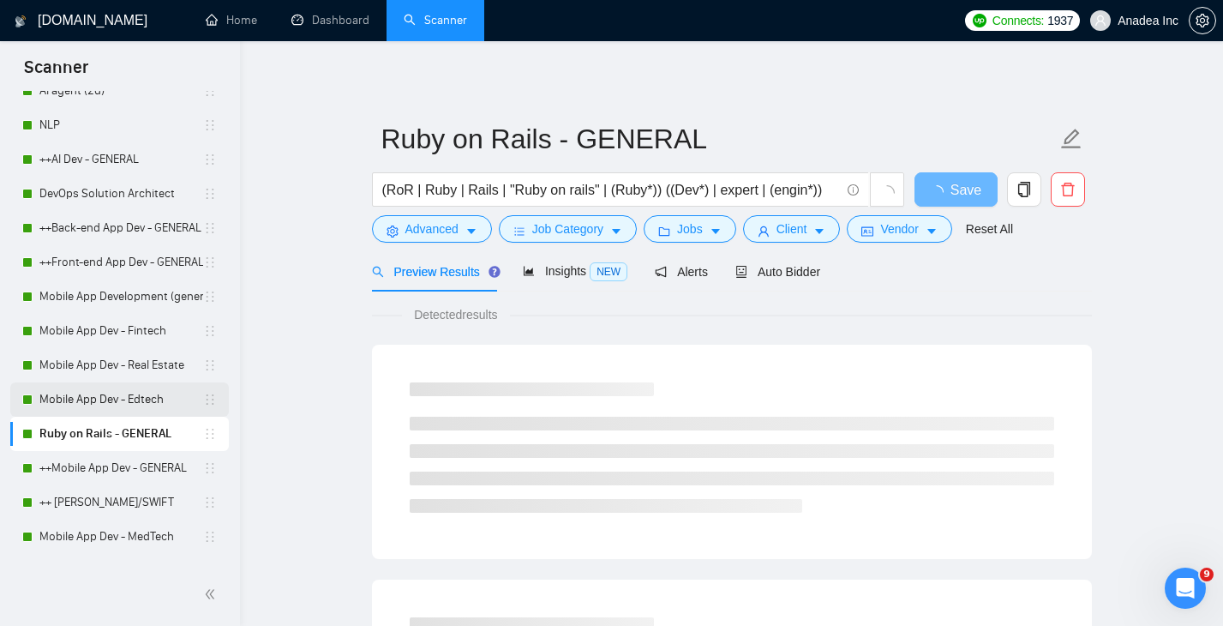
click at [125, 392] on link "Mobile App Dev - Edtech" at bounding box center [121, 399] width 164 height 34
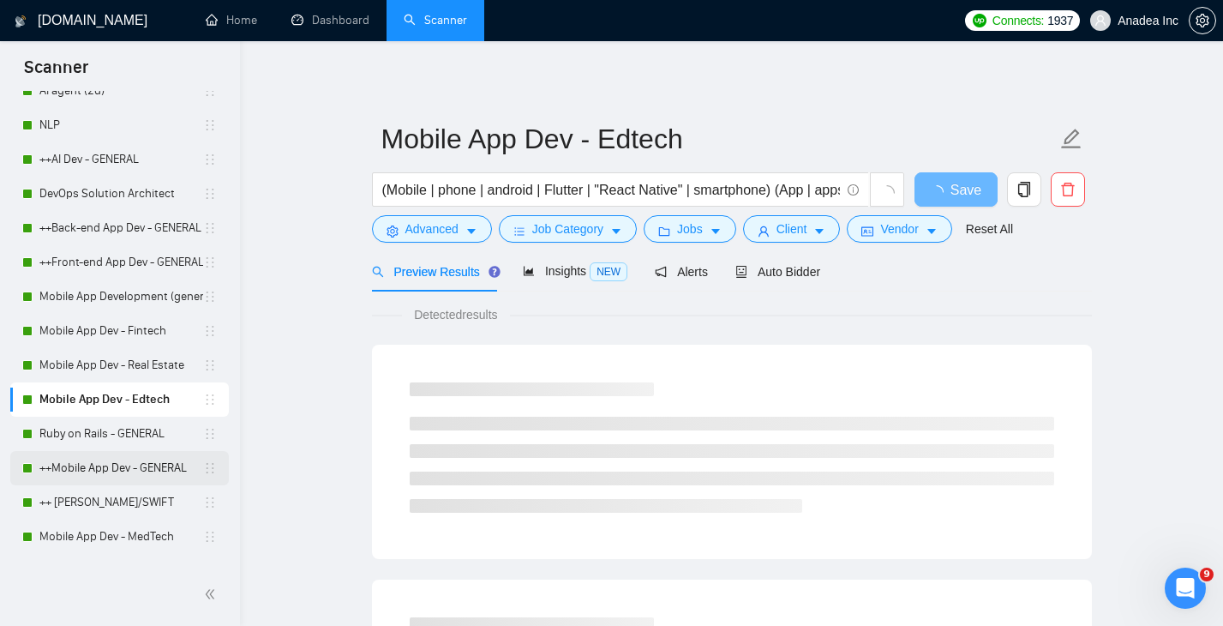
click at [110, 475] on link "++Mobile App Dev - GENERAL" at bounding box center [121, 468] width 164 height 34
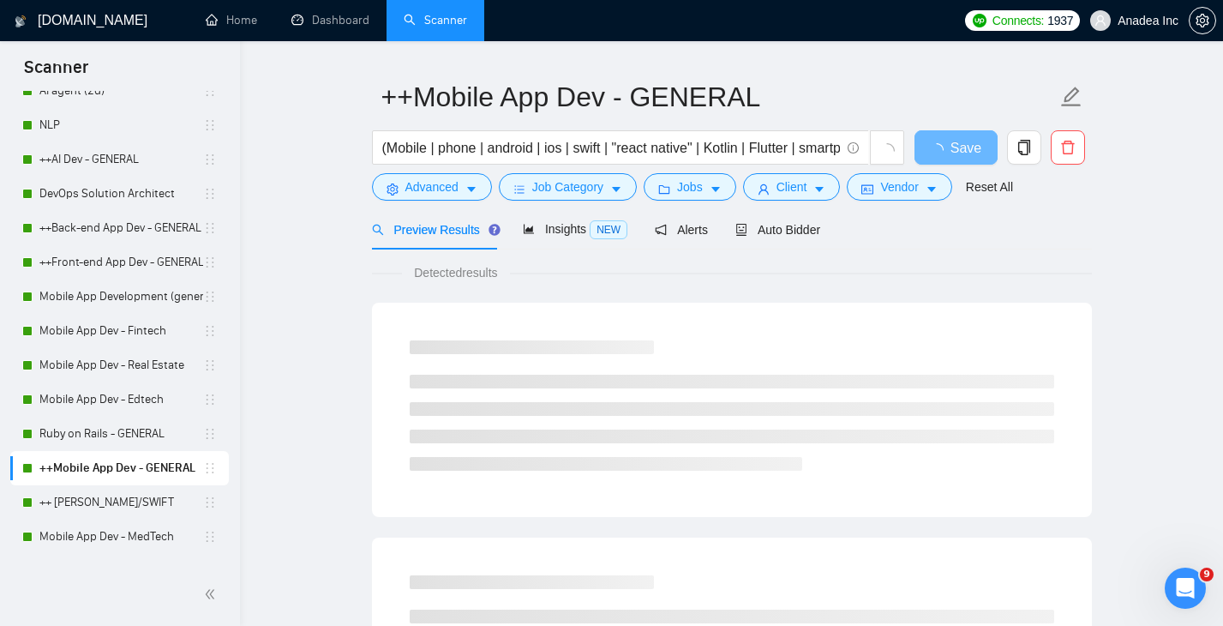
scroll to position [44, 0]
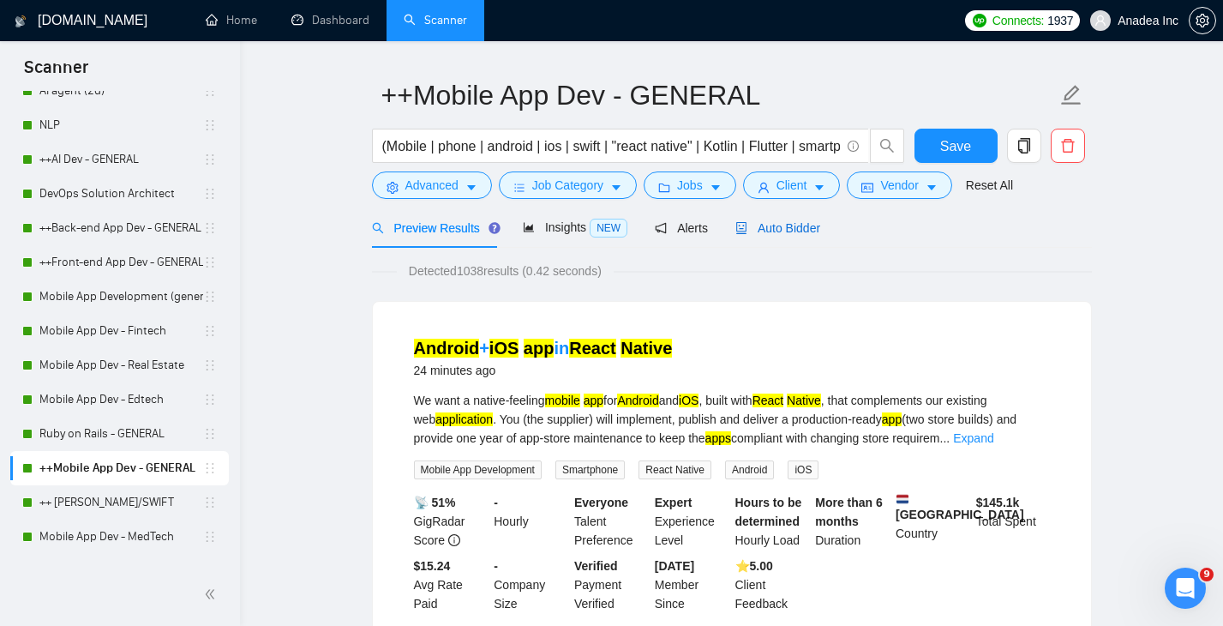
click at [794, 225] on span "Auto Bidder" at bounding box center [777, 228] width 85 height 14
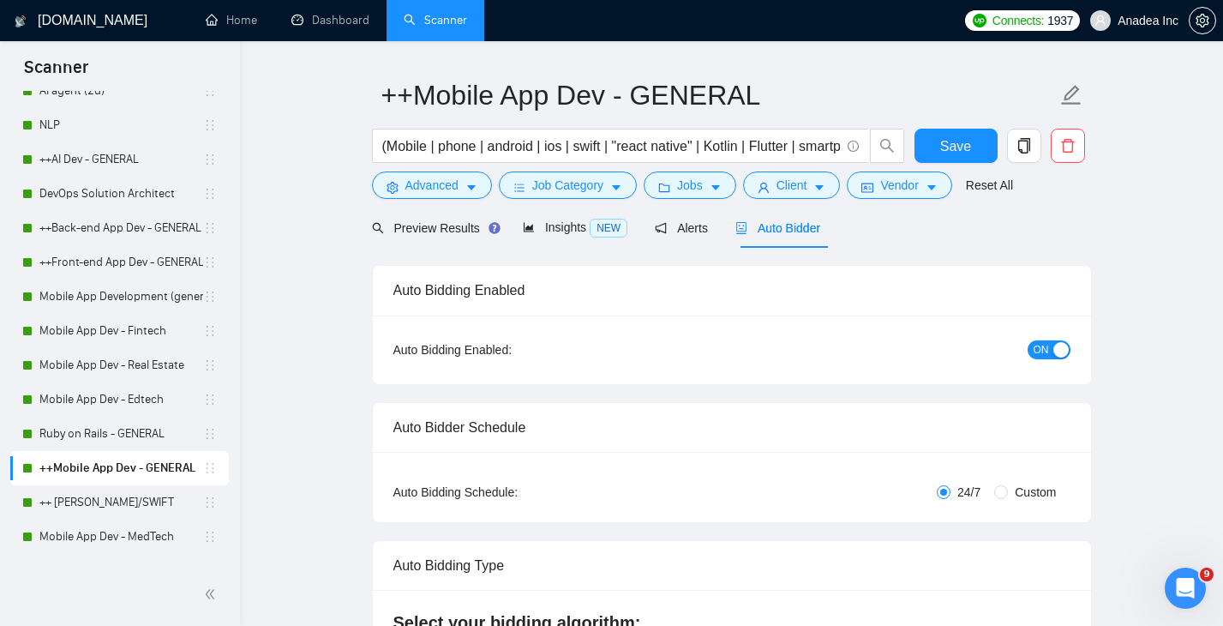
click at [1039, 346] on span "ON" at bounding box center [1040, 349] width 15 height 19
click at [946, 132] on button "Save" at bounding box center [955, 146] width 83 height 34
click at [86, 516] on link "++ [PERSON_NAME]/SWIFT" at bounding box center [121, 502] width 164 height 34
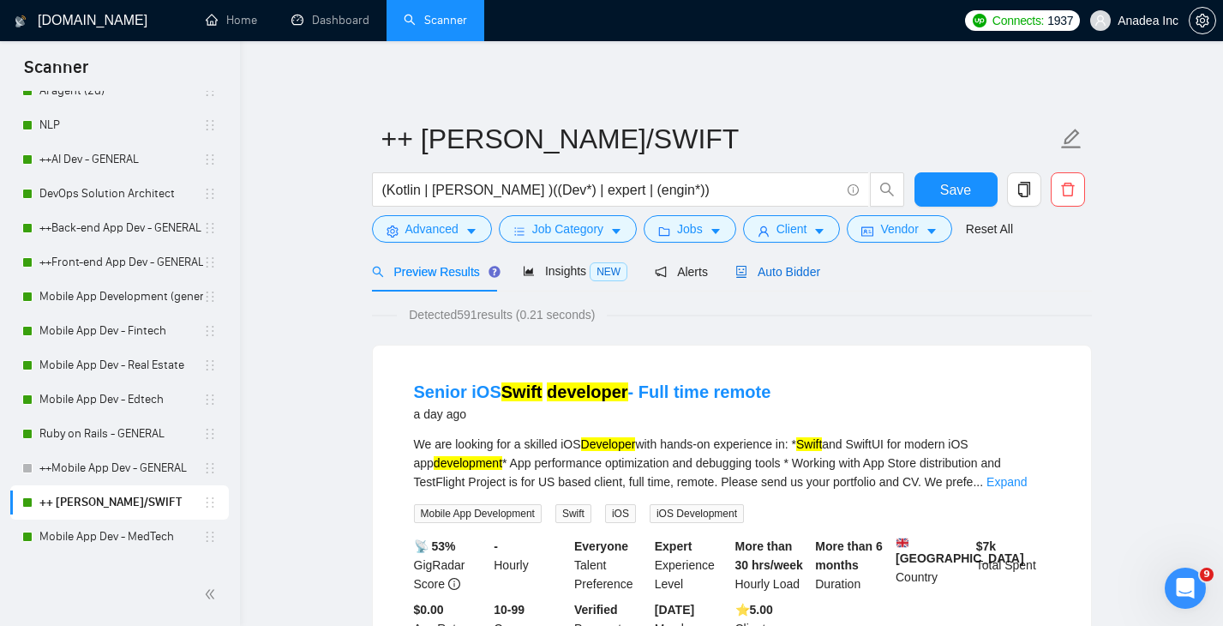
click at [798, 262] on div "Auto Bidder" at bounding box center [777, 271] width 85 height 19
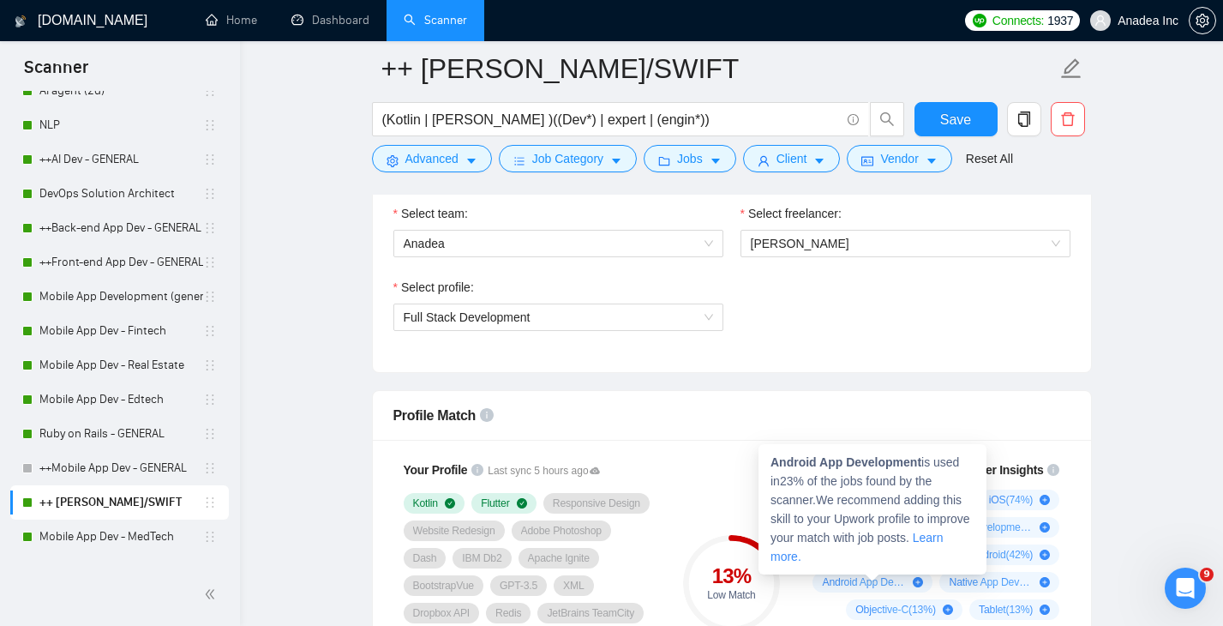
scroll to position [862, 0]
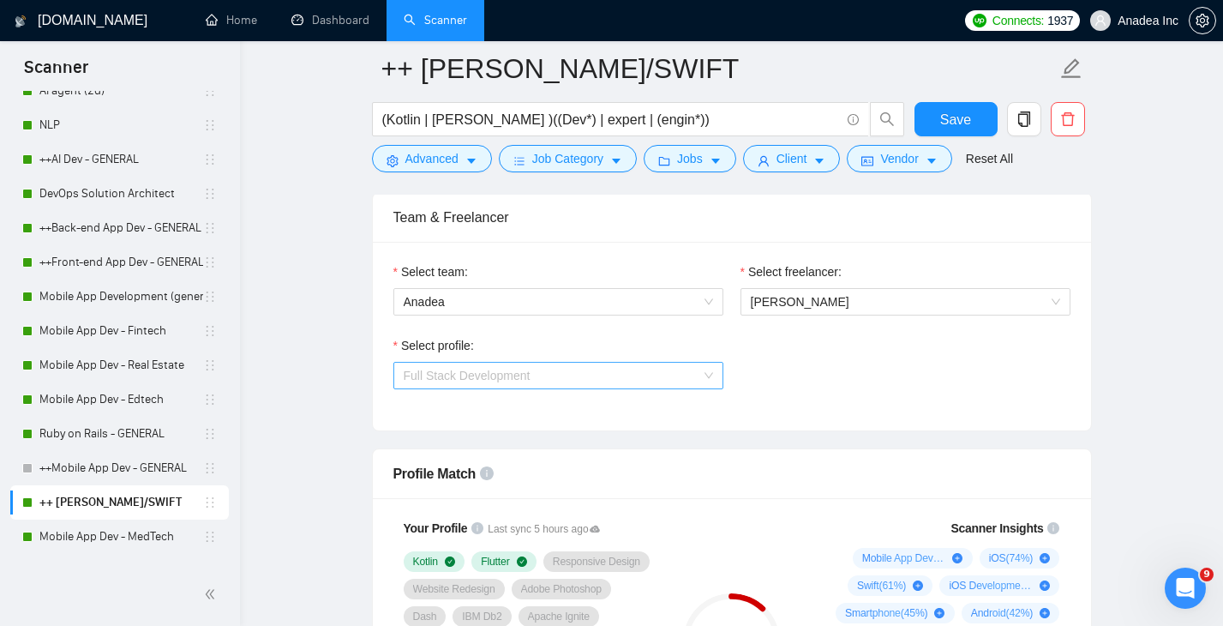
click at [676, 375] on span "Full Stack Development" at bounding box center [558, 375] width 309 height 26
click at [971, 383] on div "Select profile: Full Stack Development" at bounding box center [732, 373] width 694 height 74
click at [616, 375] on span "Full Stack Development" at bounding box center [558, 375] width 309 height 26
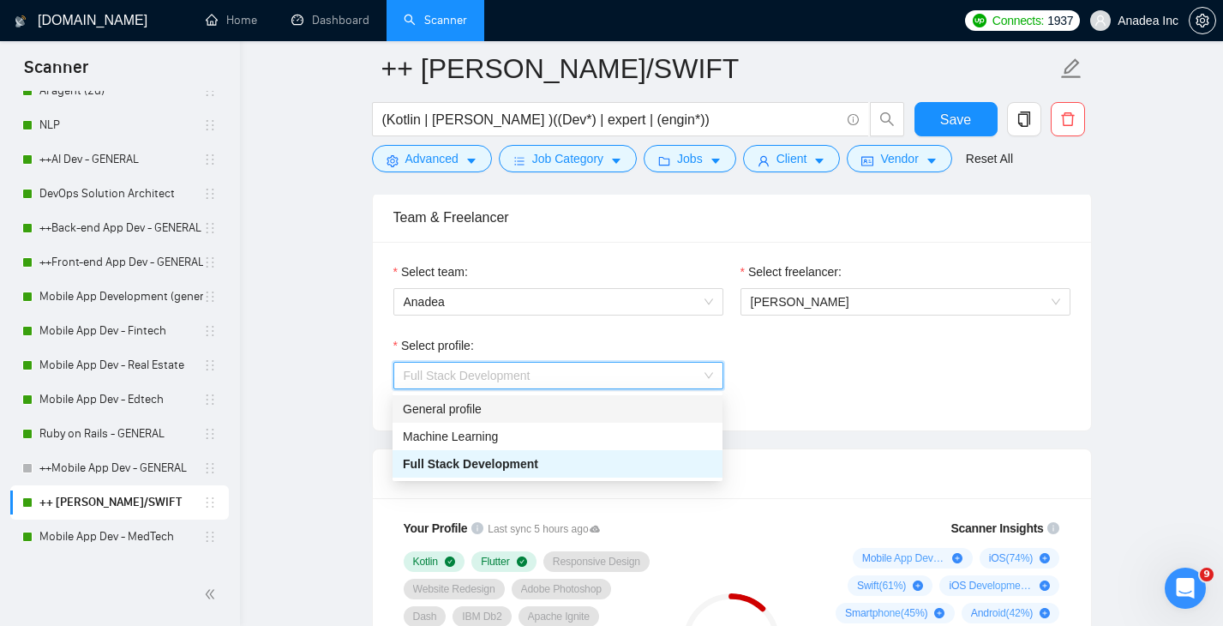
click at [590, 410] on div "General profile" at bounding box center [557, 408] width 309 height 19
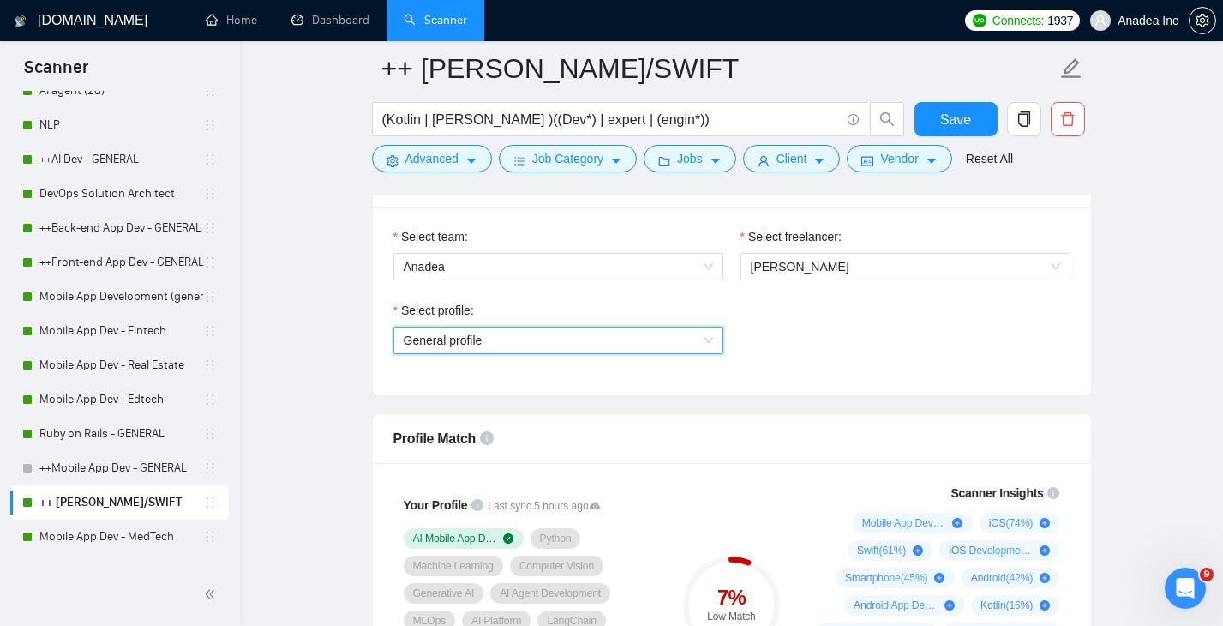
scroll to position [896, 0]
click at [702, 344] on span "General profile" at bounding box center [558, 341] width 309 height 26
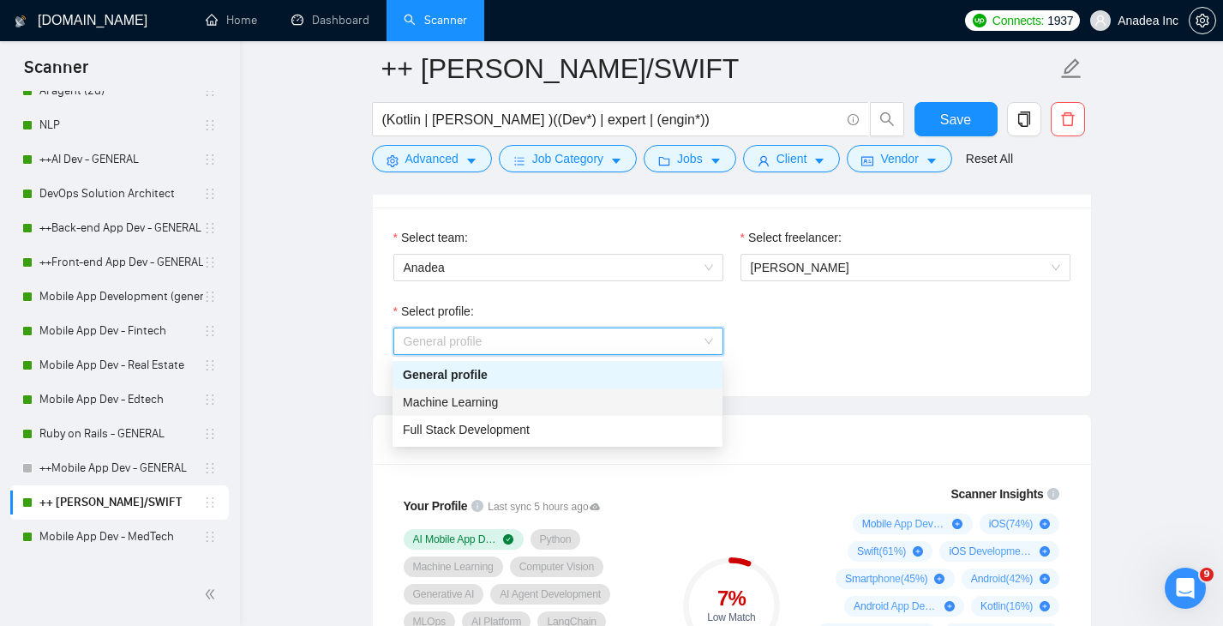
click at [633, 398] on div "Machine Learning" at bounding box center [557, 401] width 309 height 19
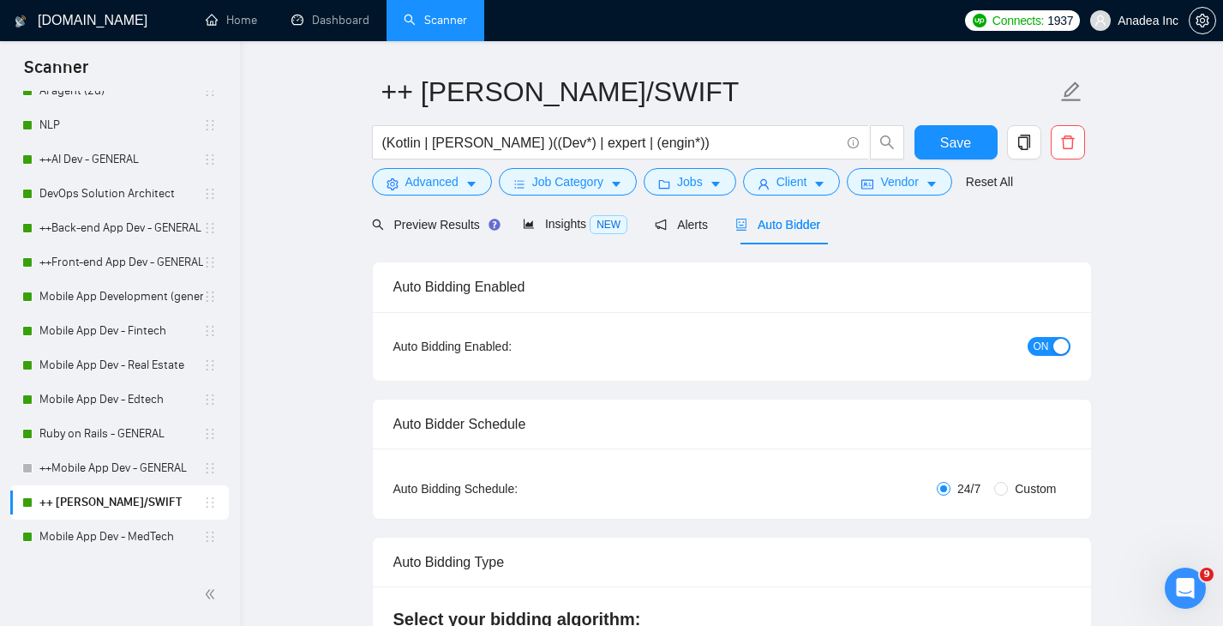
scroll to position [0, 0]
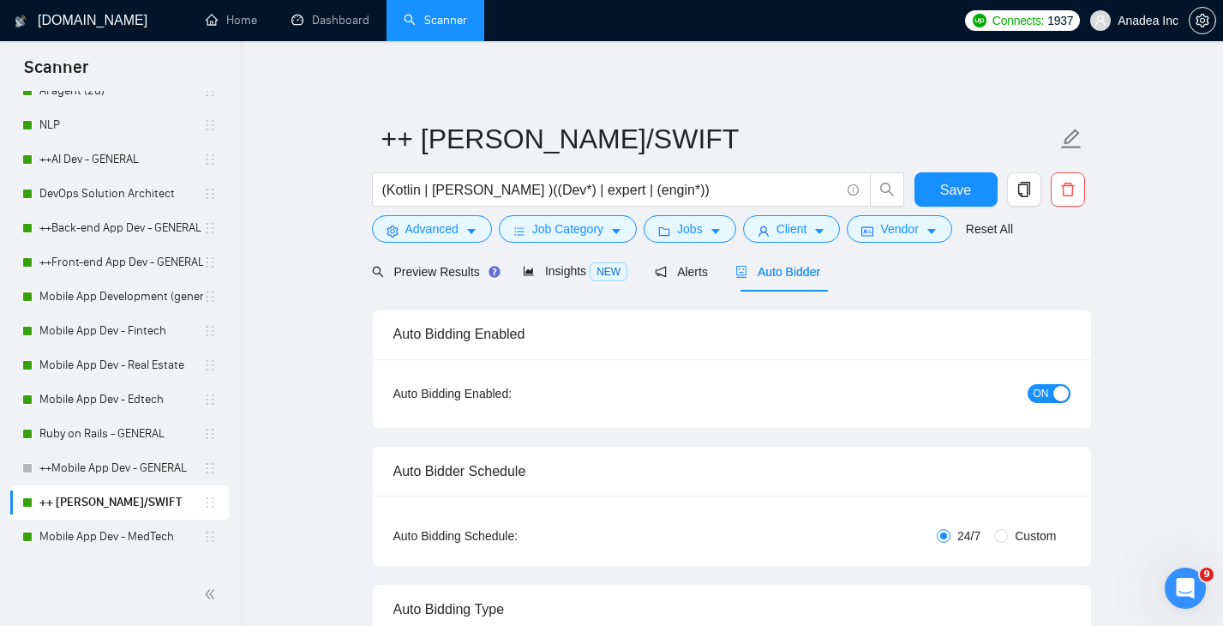
click at [1039, 391] on span "ON" at bounding box center [1040, 393] width 15 height 19
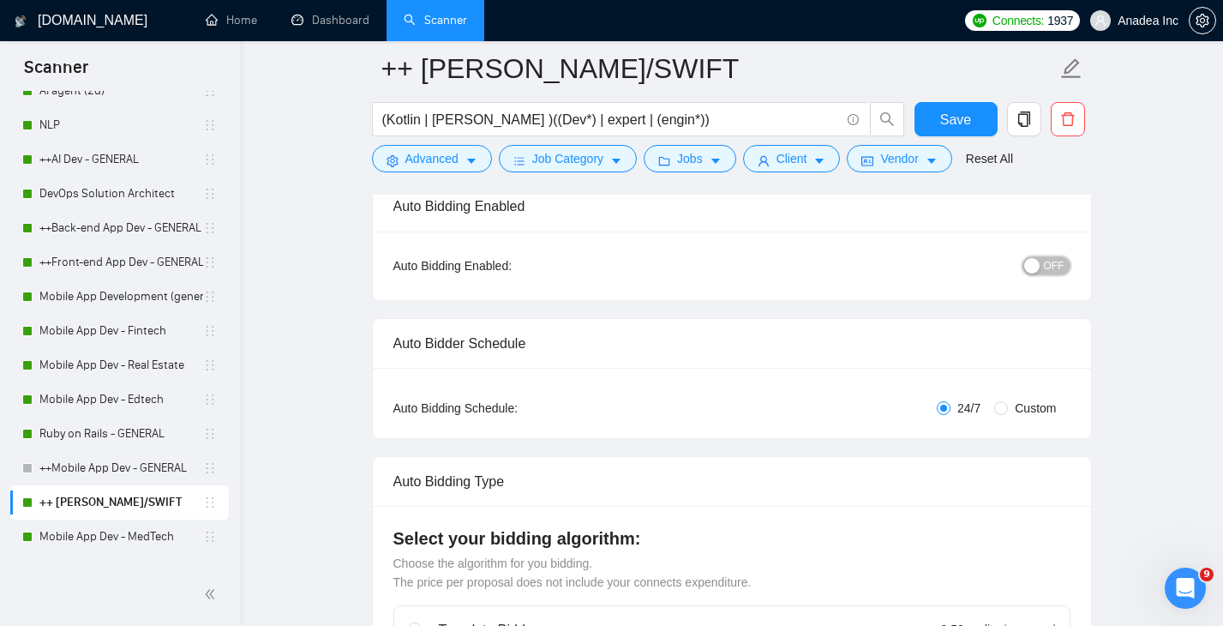
scroll to position [144, 0]
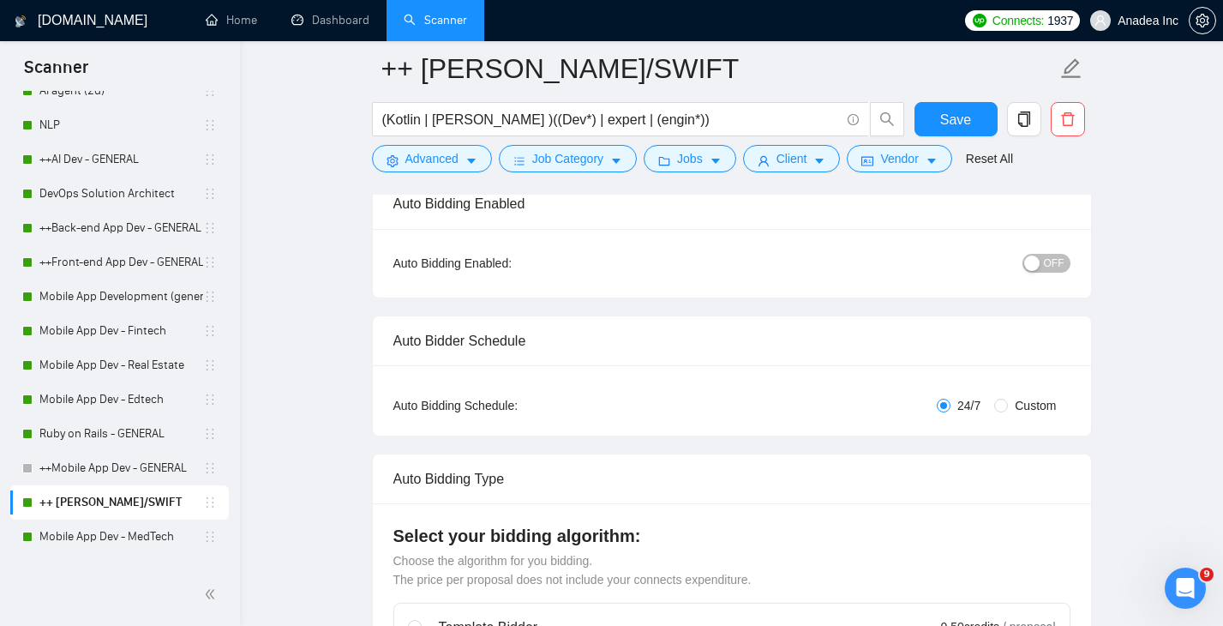
click at [119, 497] on link "++ [PERSON_NAME]/SWIFT" at bounding box center [121, 502] width 164 height 34
click at [955, 121] on span "Save" at bounding box center [955, 119] width 31 height 21
click at [98, 542] on link "Mobile App Dev - MedTech" at bounding box center [121, 536] width 164 height 34
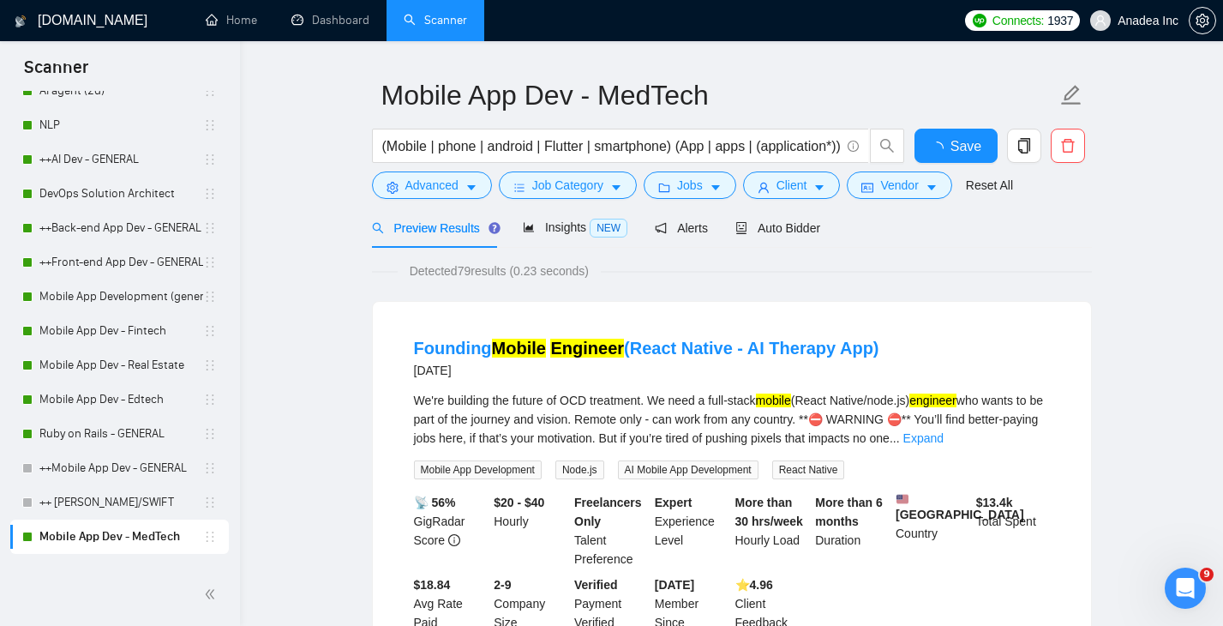
scroll to position [46, 0]
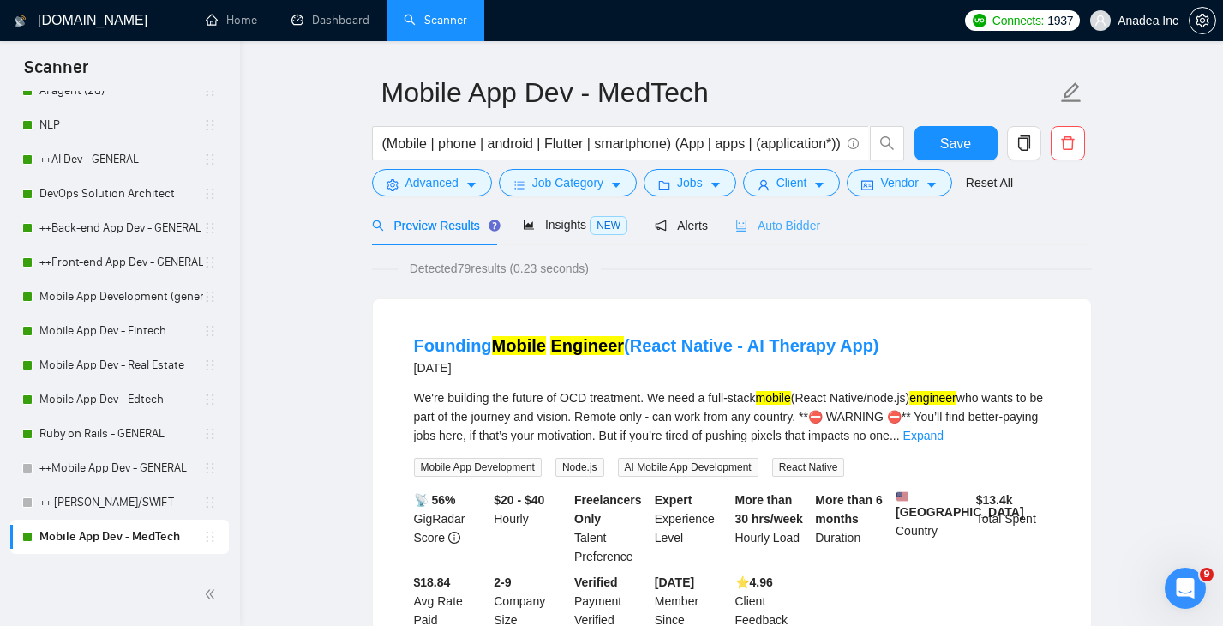
click at [796, 213] on div "Auto Bidder" at bounding box center [777, 225] width 85 height 40
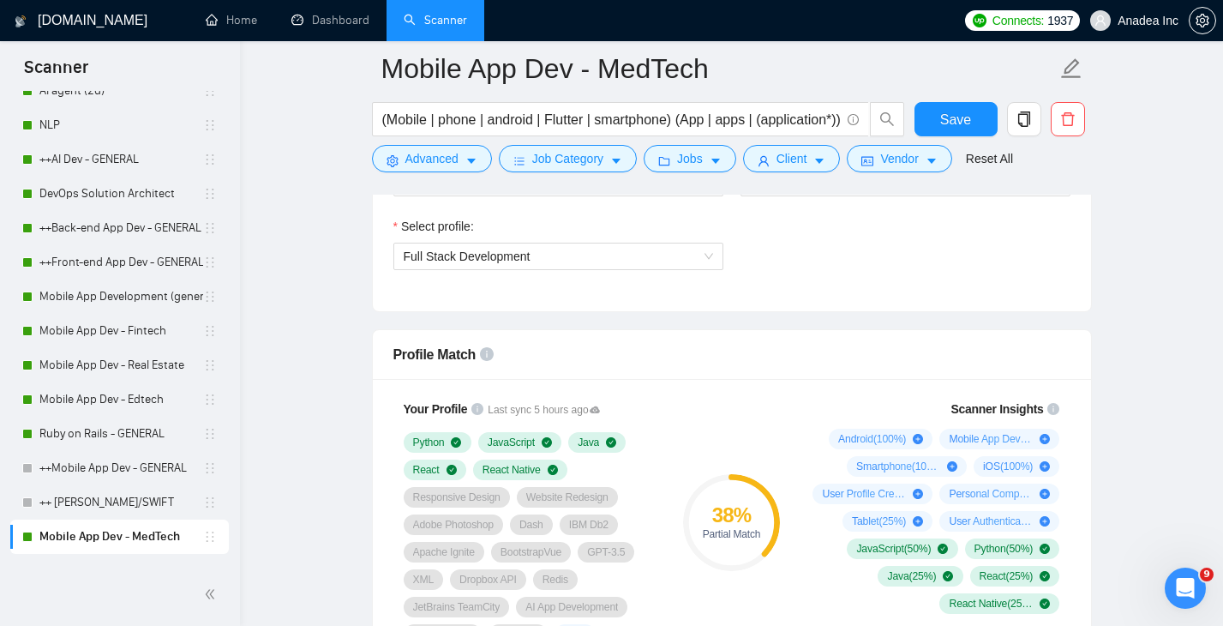
scroll to position [980, 0]
click at [693, 249] on span "Full Stack Development" at bounding box center [558, 257] width 309 height 26
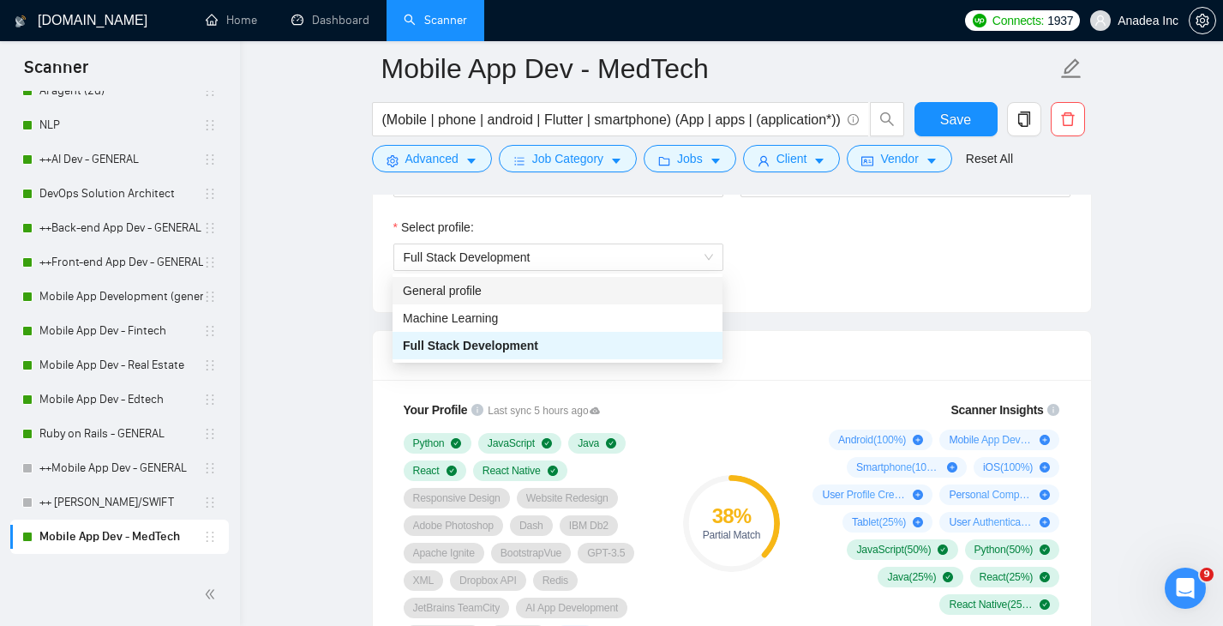
click at [892, 225] on div "Select profile: Full Stack Development" at bounding box center [732, 255] width 694 height 74
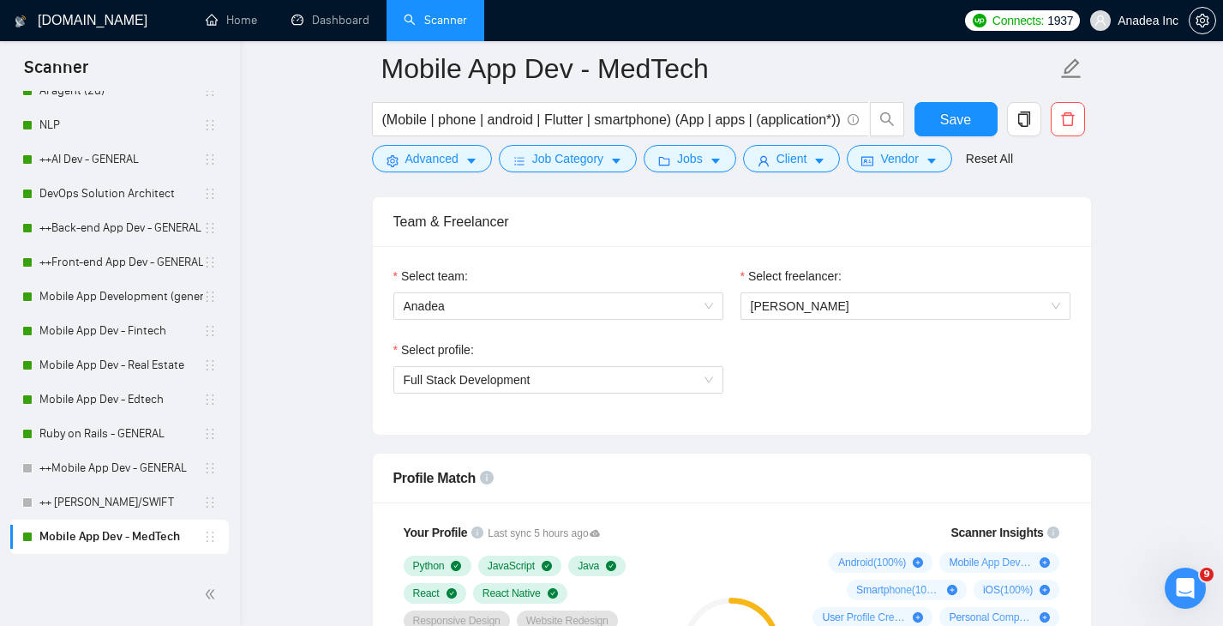
scroll to position [844, 0]
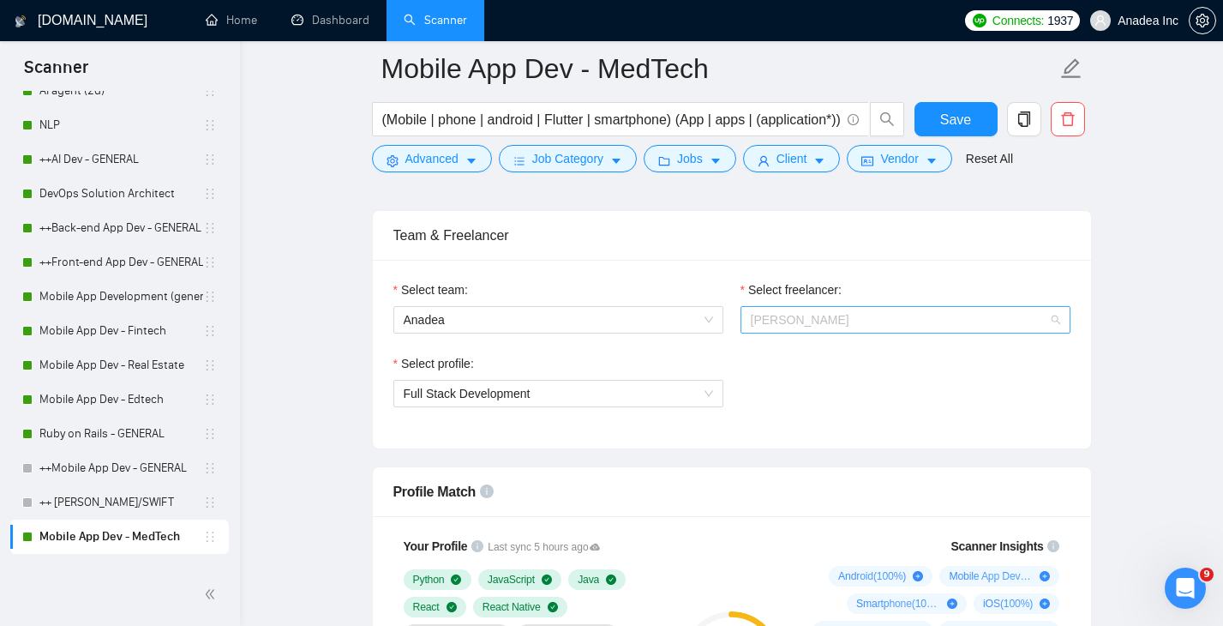
click at [888, 316] on span "Aleksandra Lichko" at bounding box center [905, 320] width 309 height 26
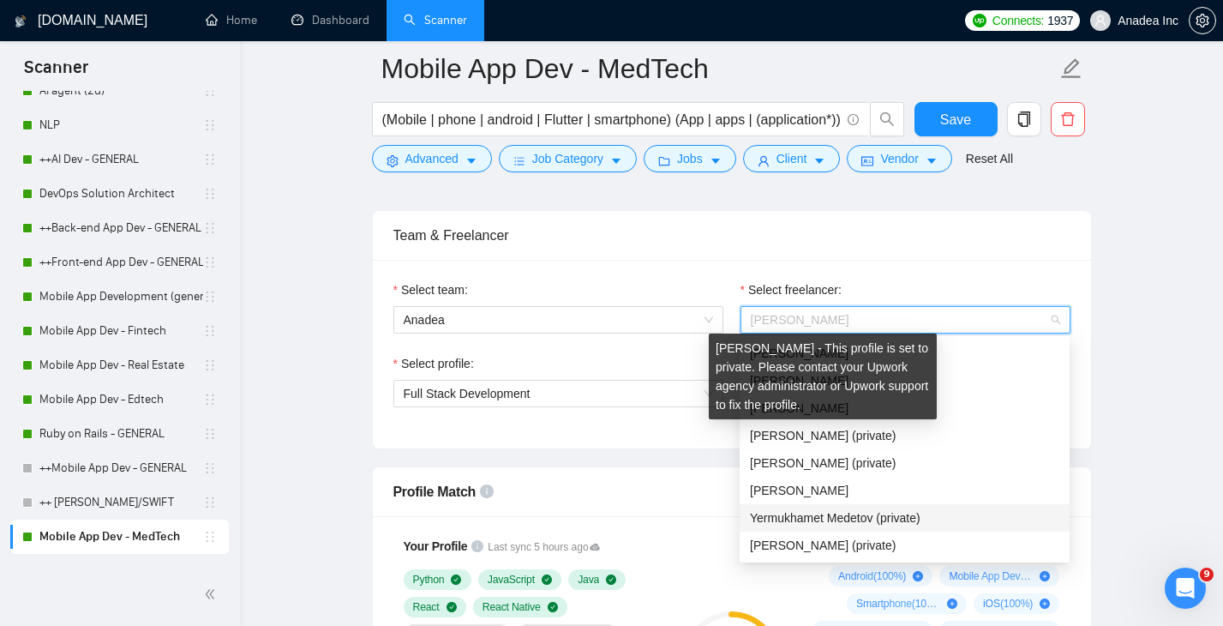
scroll to position [823, 0]
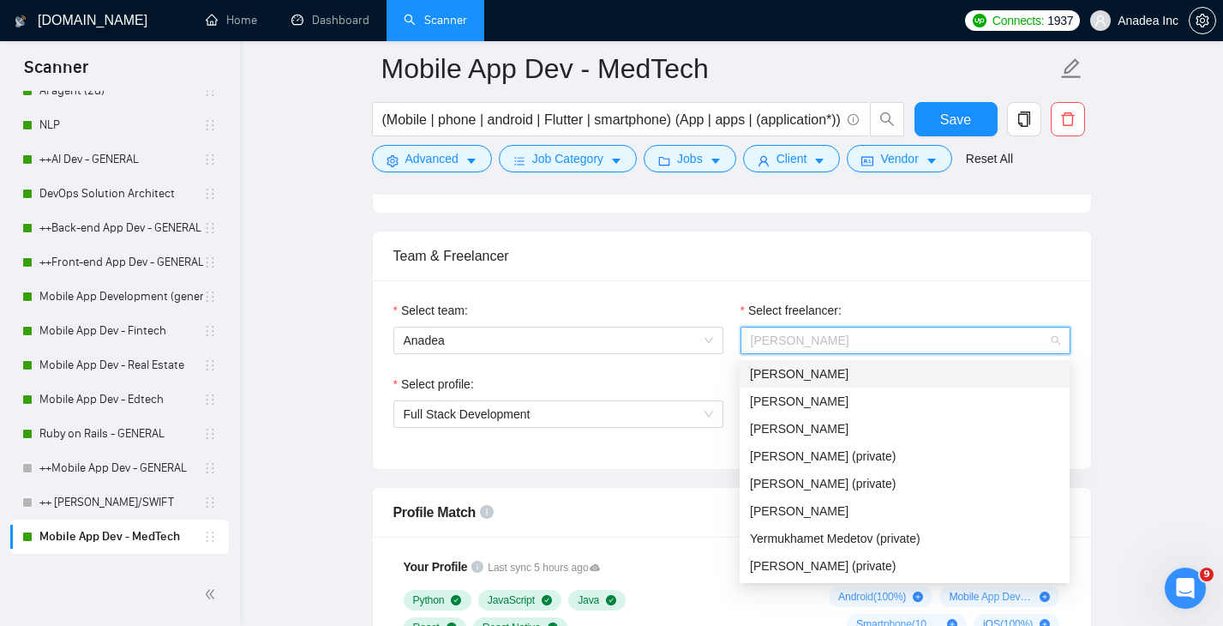
click at [913, 373] on div "Vladislav Formaliuk" at bounding box center [904, 373] width 309 height 19
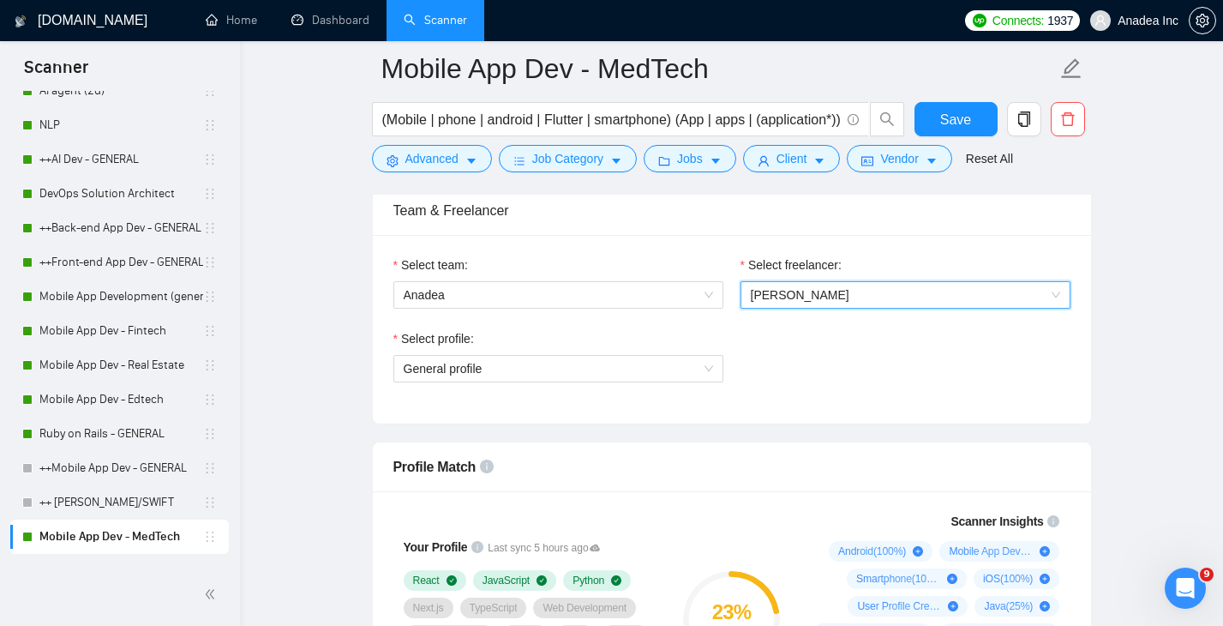
scroll to position [859, 0]
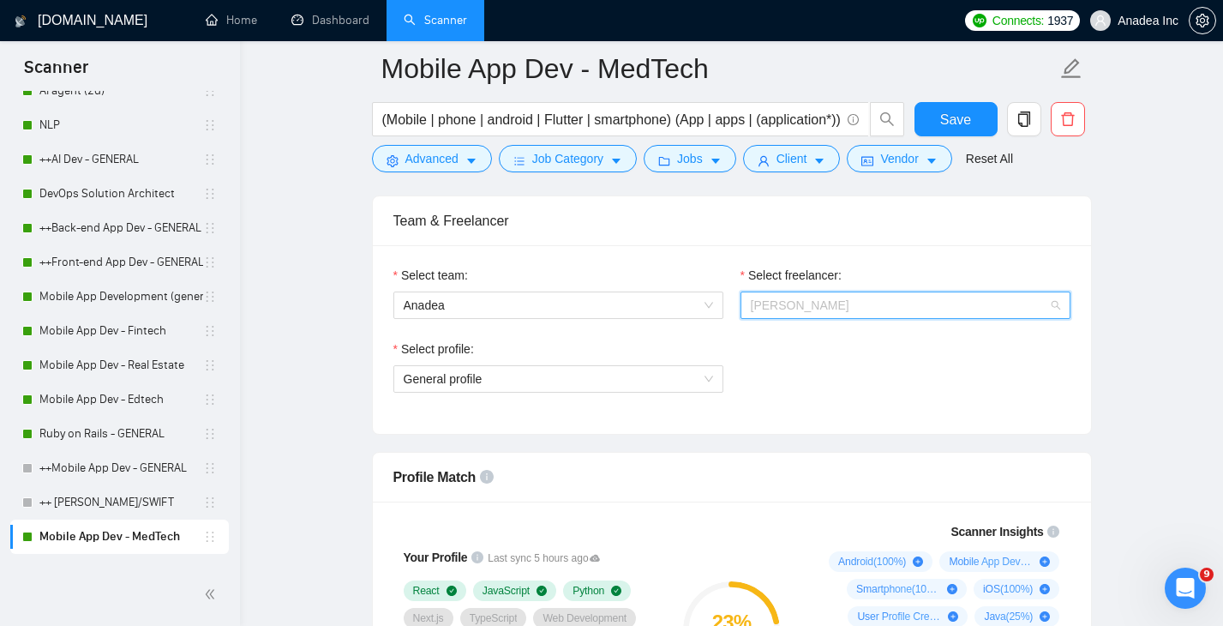
click at [912, 309] on span "Vladislav Formaliuk" at bounding box center [905, 305] width 309 height 26
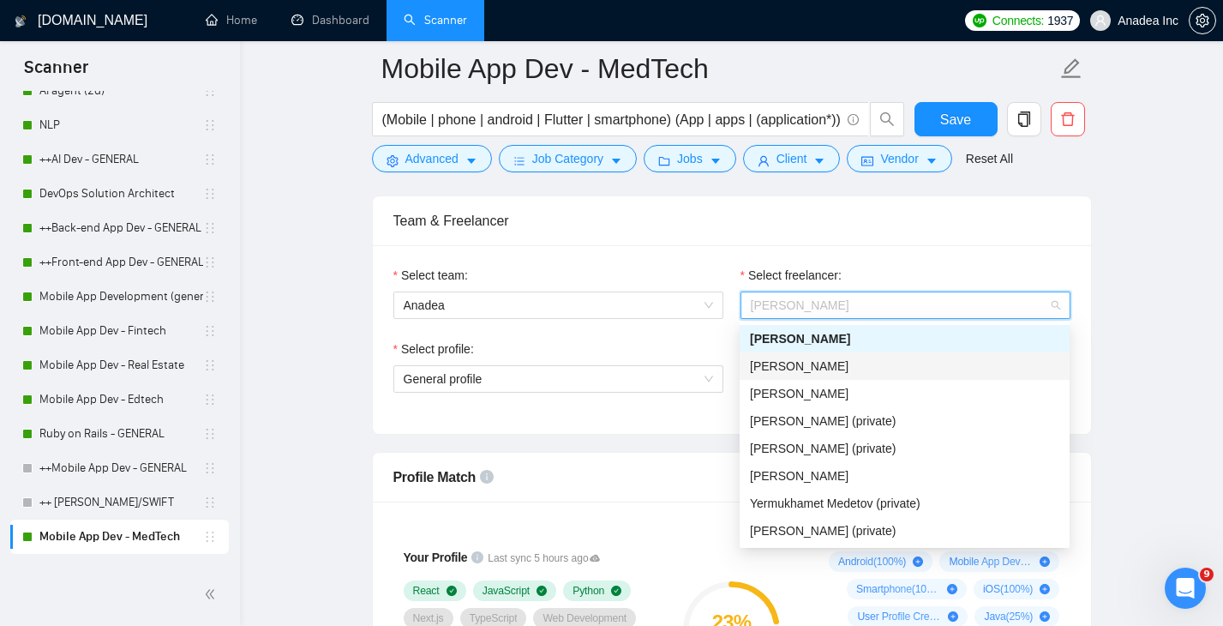
click at [877, 356] on div "[PERSON_NAME]" at bounding box center [904, 365] width 309 height 19
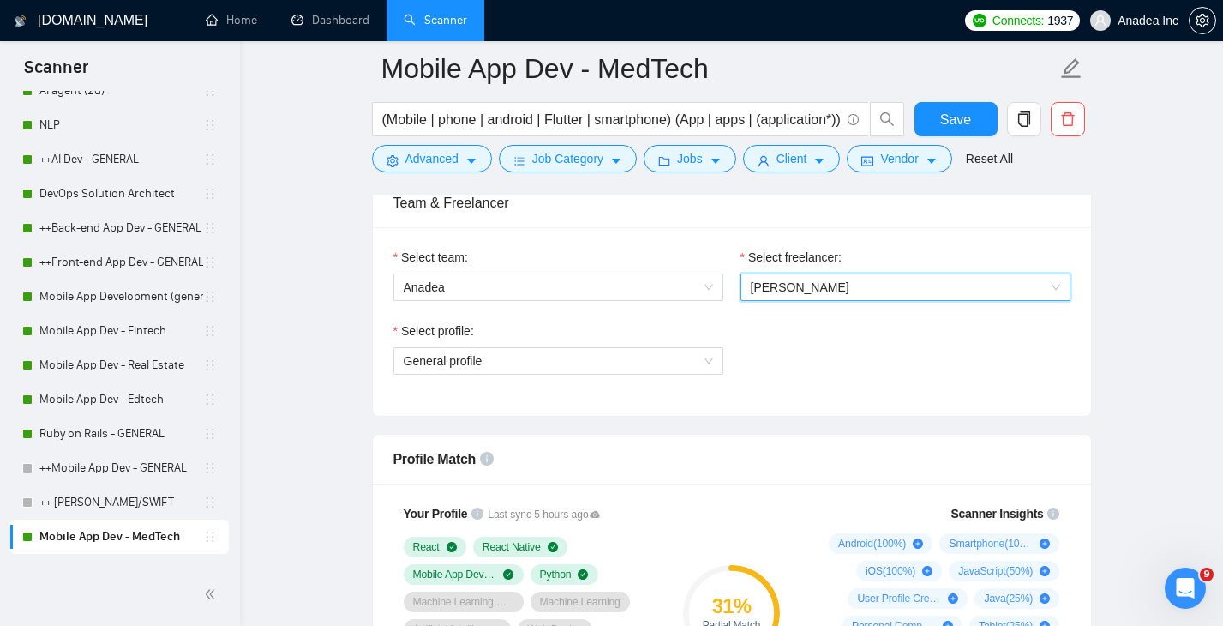
scroll to position [906, 0]
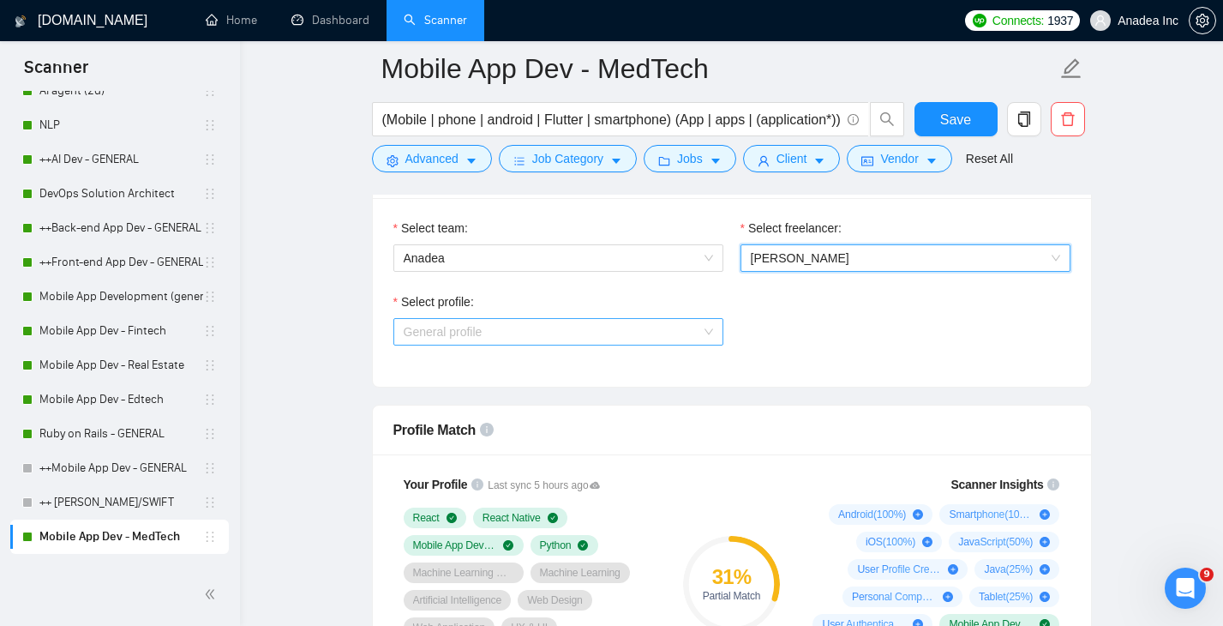
click at [633, 338] on span "General profile" at bounding box center [558, 332] width 309 height 26
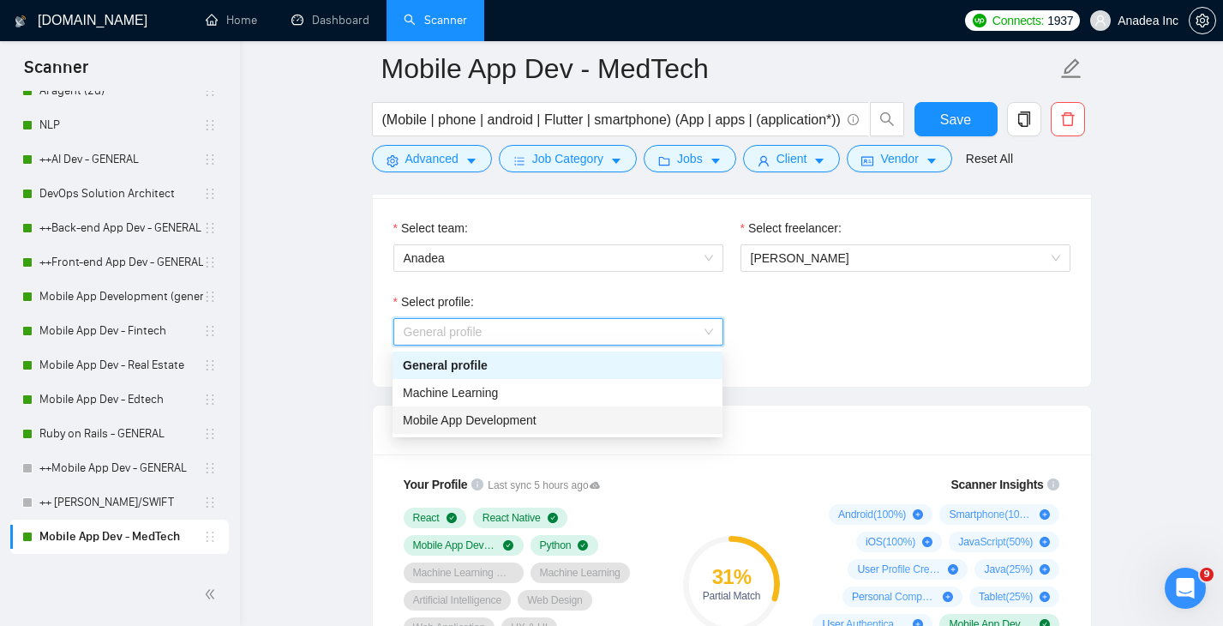
click at [580, 415] on div "Mobile App Development" at bounding box center [557, 419] width 309 height 19
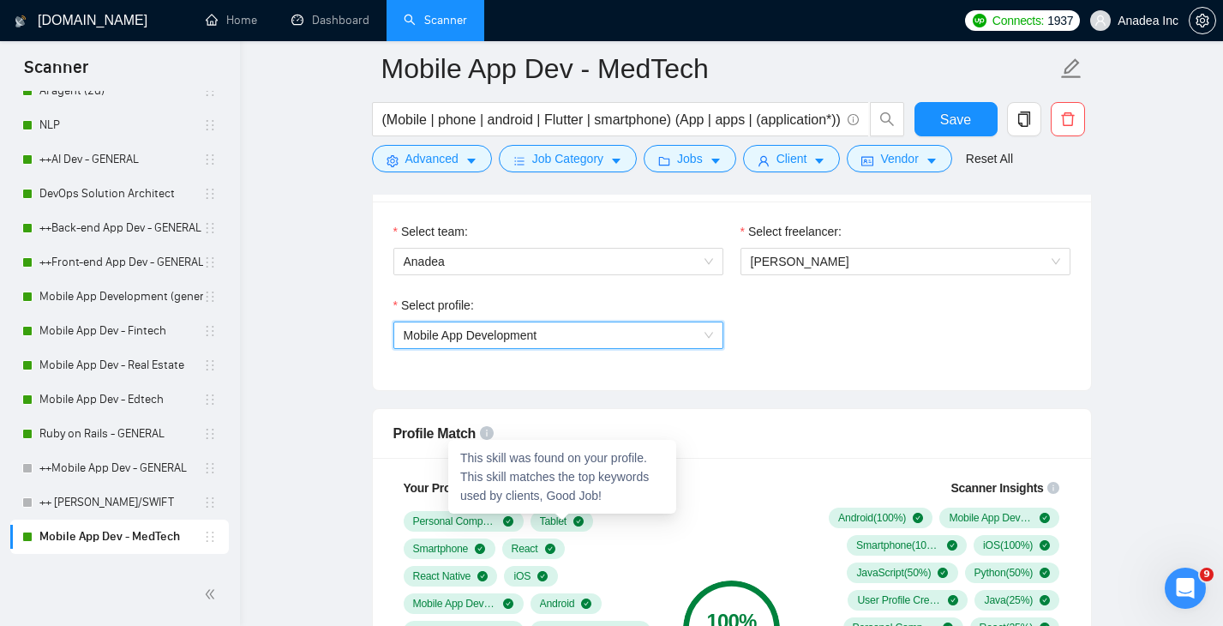
scroll to position [831, 0]
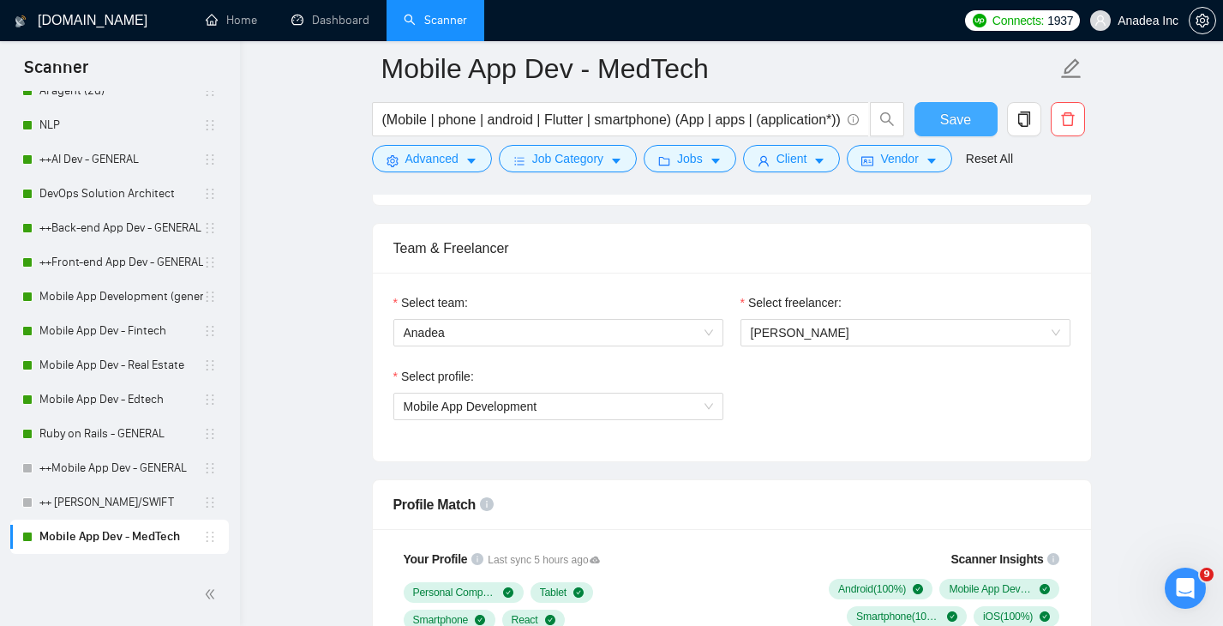
click at [948, 117] on span "Save" at bounding box center [955, 119] width 31 height 21
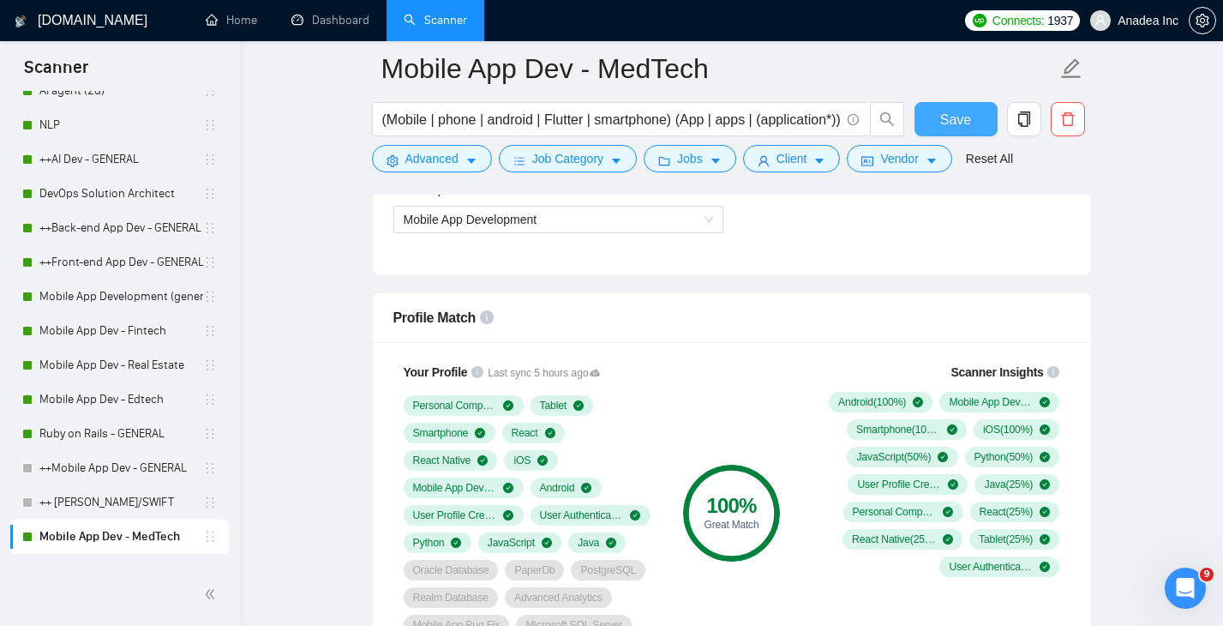
scroll to position [931, 0]
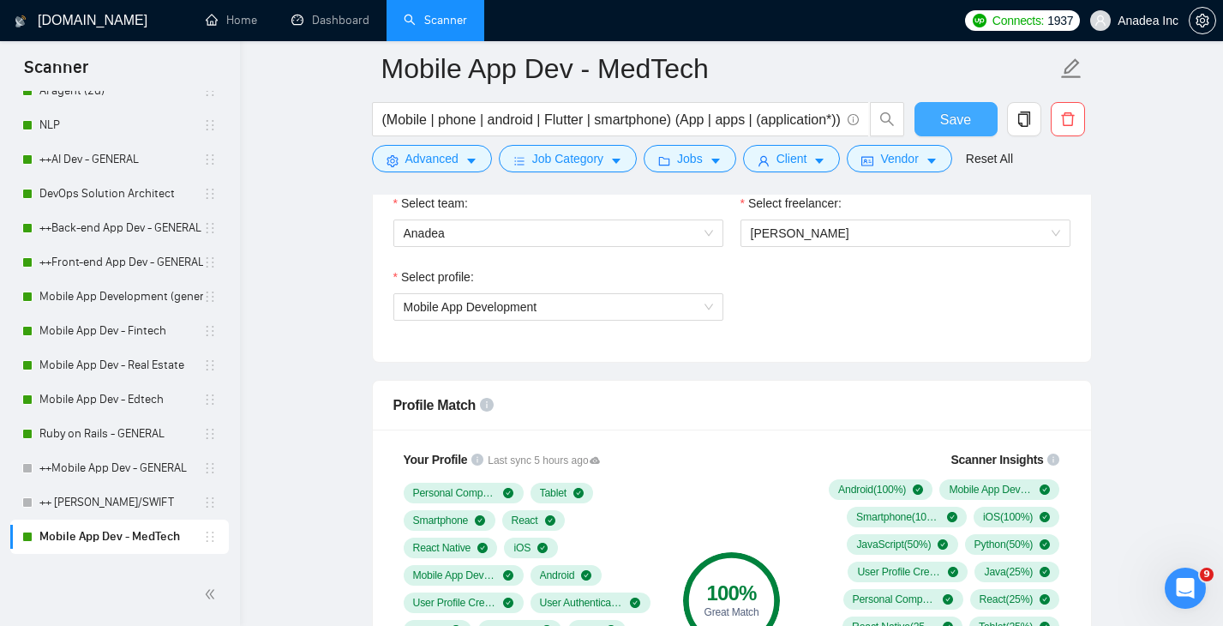
click at [939, 109] on button "Save" at bounding box center [955, 119] width 83 height 34
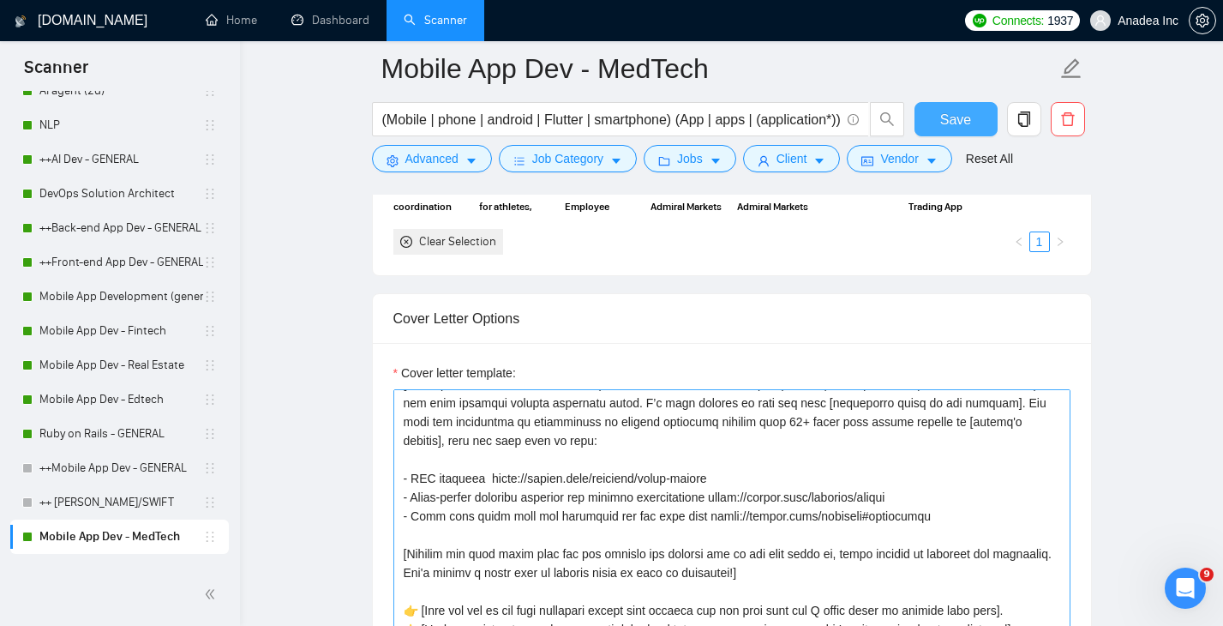
scroll to position [1776, 0]
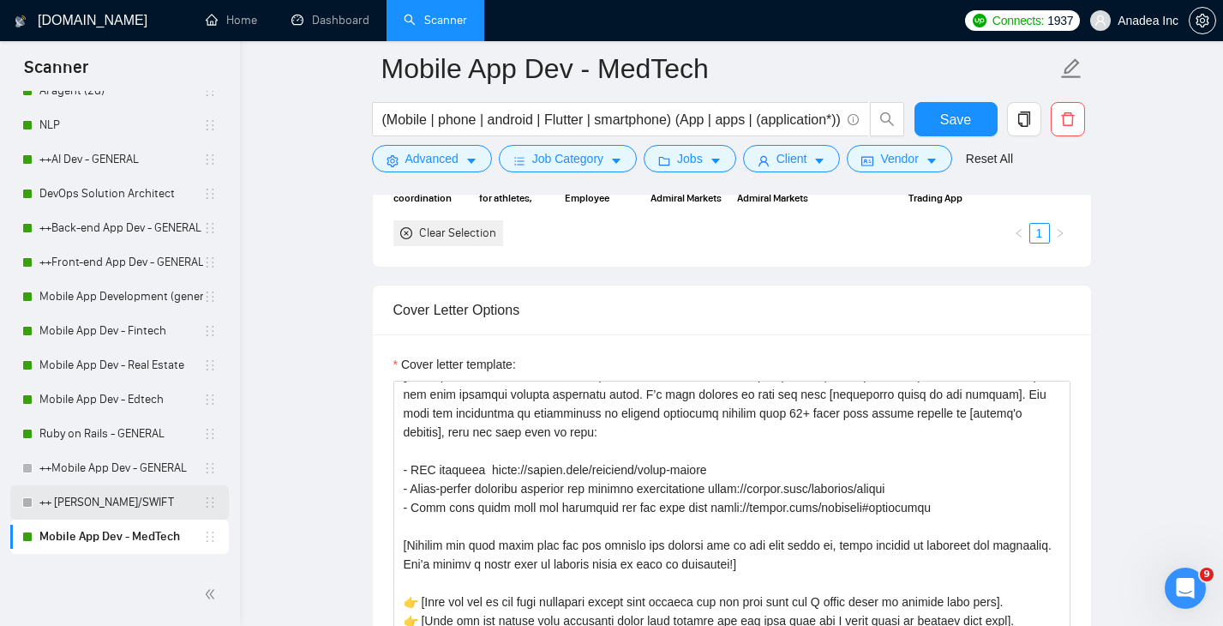
click at [103, 495] on link "++ [PERSON_NAME]/SWIFT" at bounding box center [121, 502] width 164 height 34
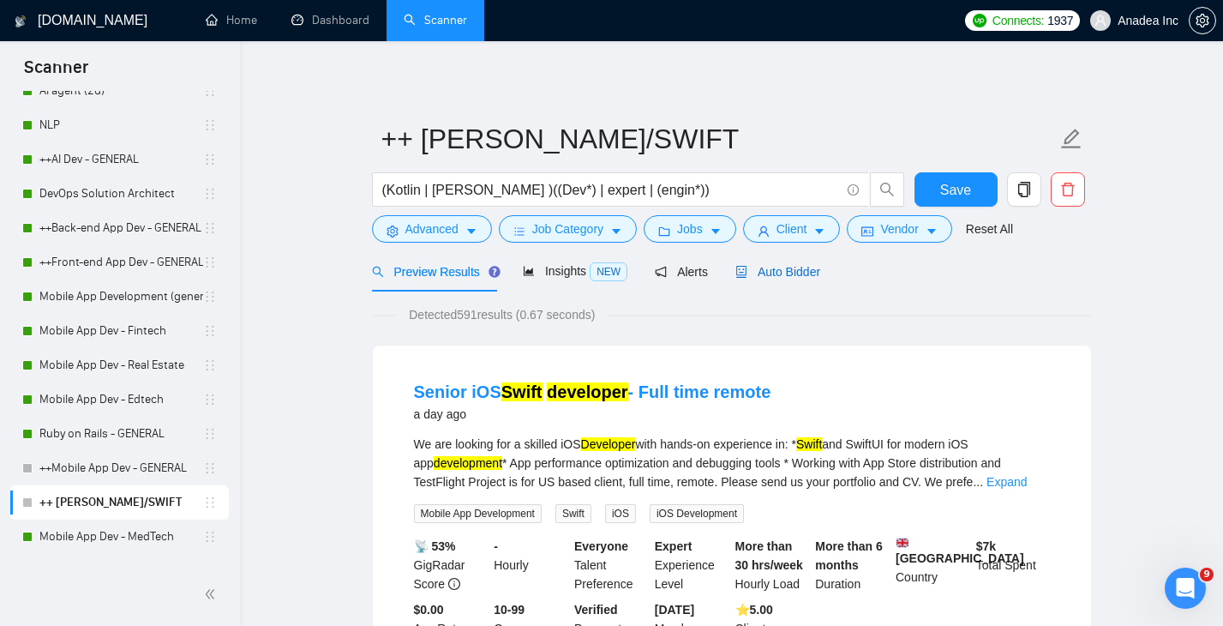
click at [793, 271] on span "Auto Bidder" at bounding box center [777, 272] width 85 height 14
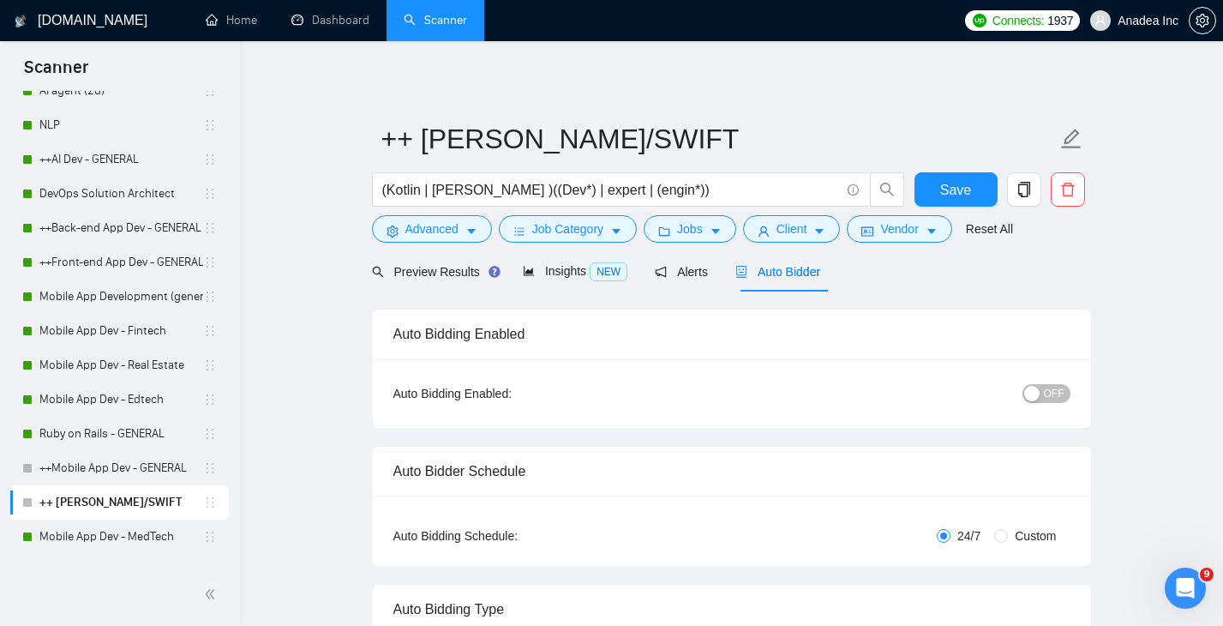
click at [1057, 384] on span "OFF" at bounding box center [1054, 393] width 21 height 19
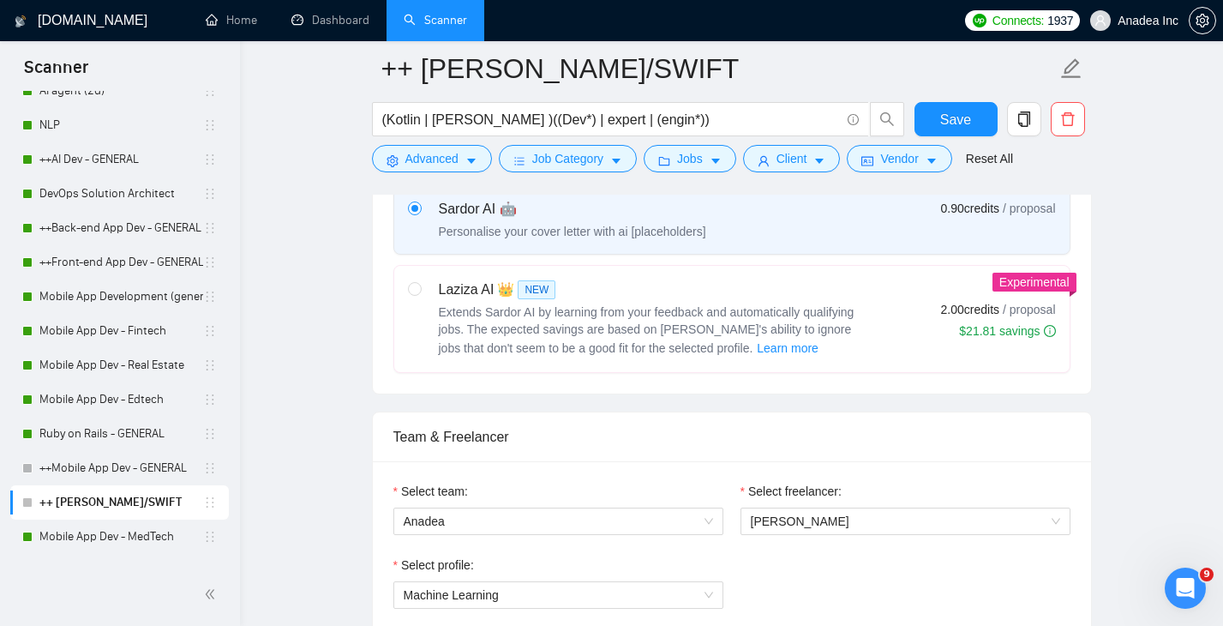
scroll to position [649, 0]
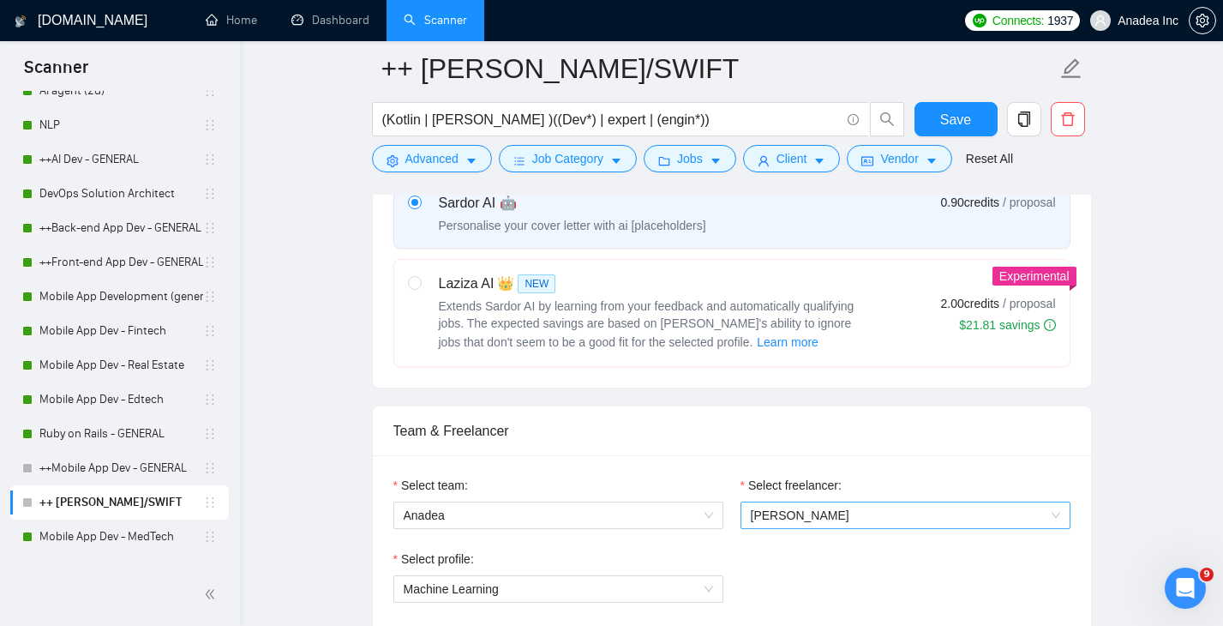
click at [855, 512] on span "Aleksandra Lichko" at bounding box center [905, 515] width 309 height 26
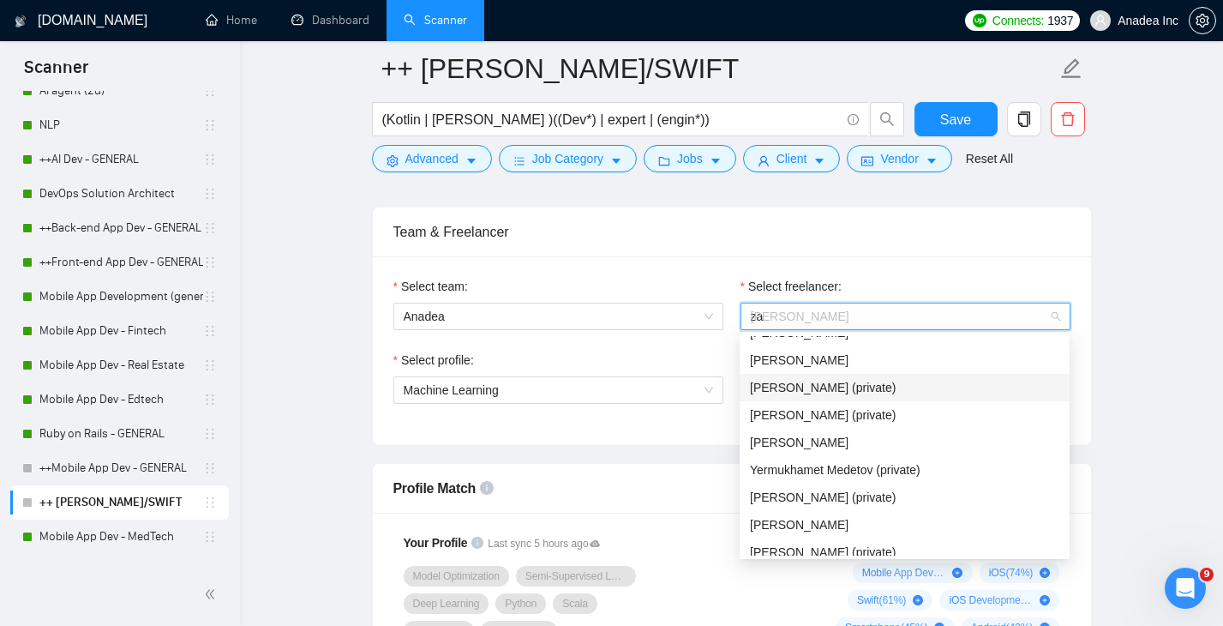
scroll to position [0, 0]
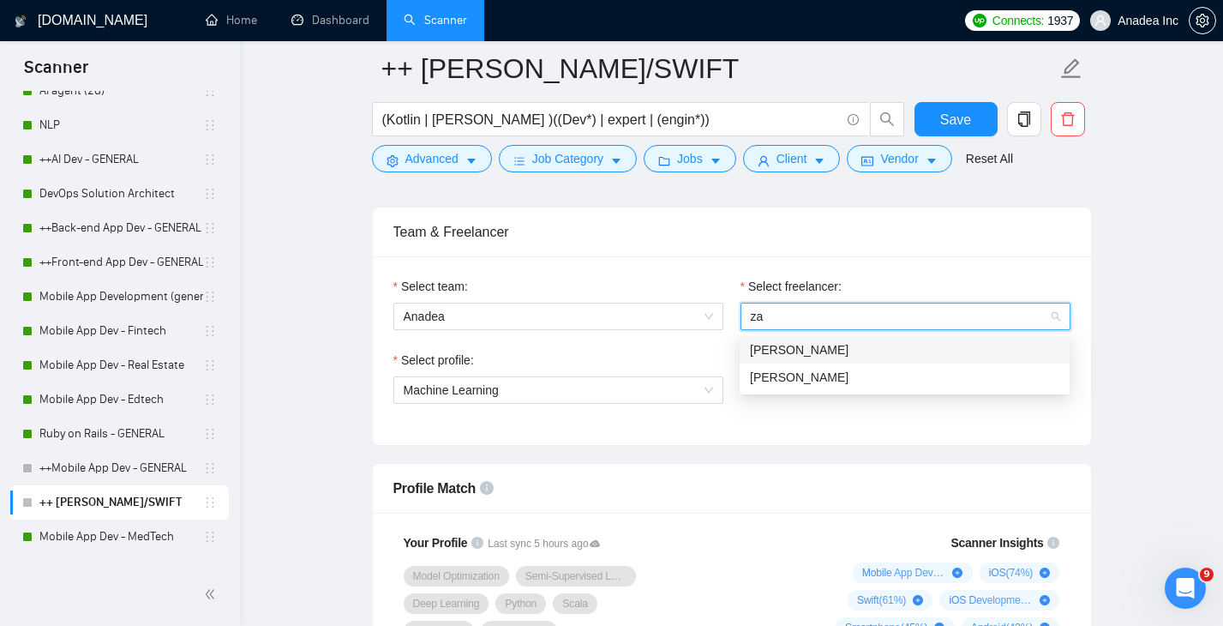
type input "z"
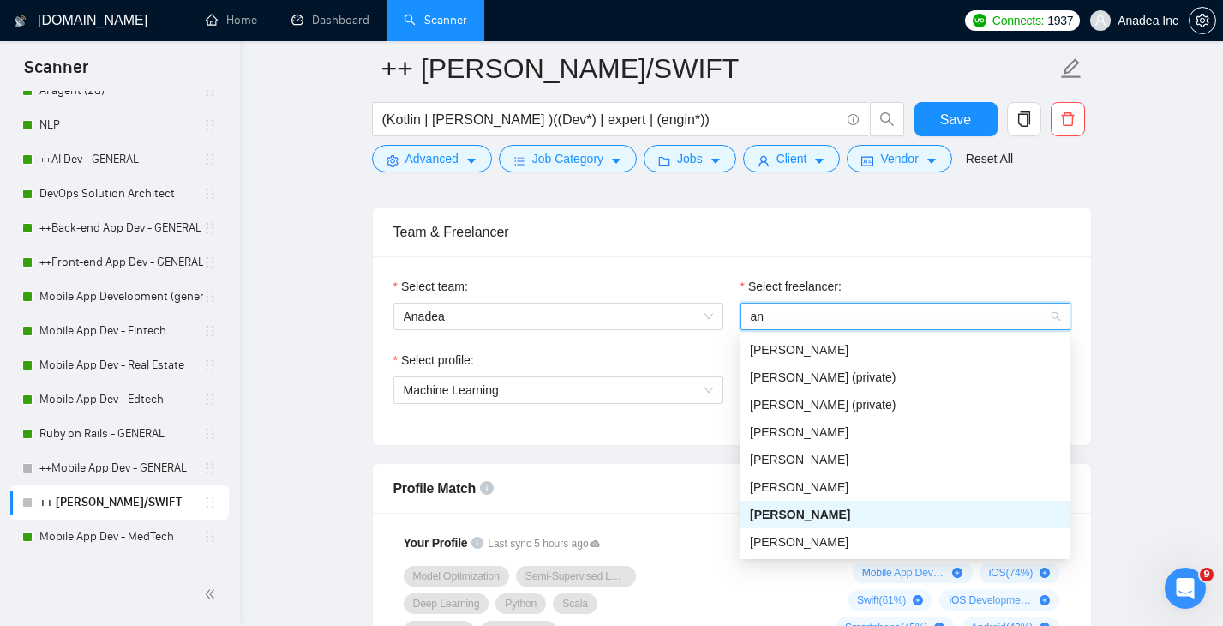
scroll to position [27, 0]
type input "ann"
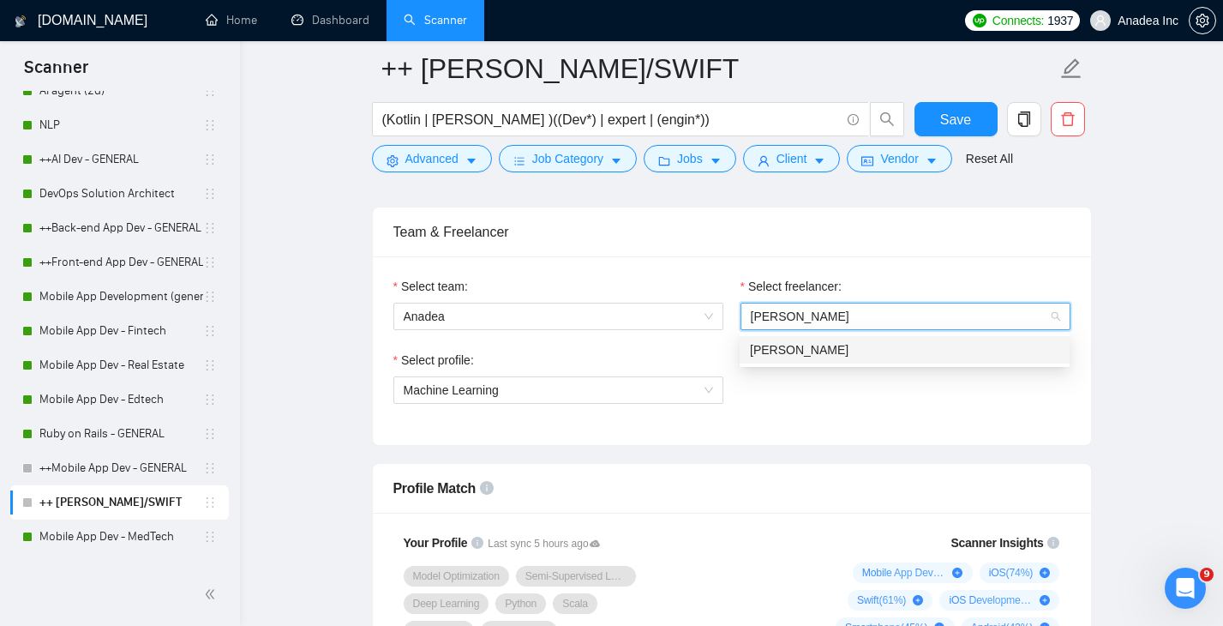
click at [896, 356] on div "[PERSON_NAME]" at bounding box center [904, 349] width 309 height 19
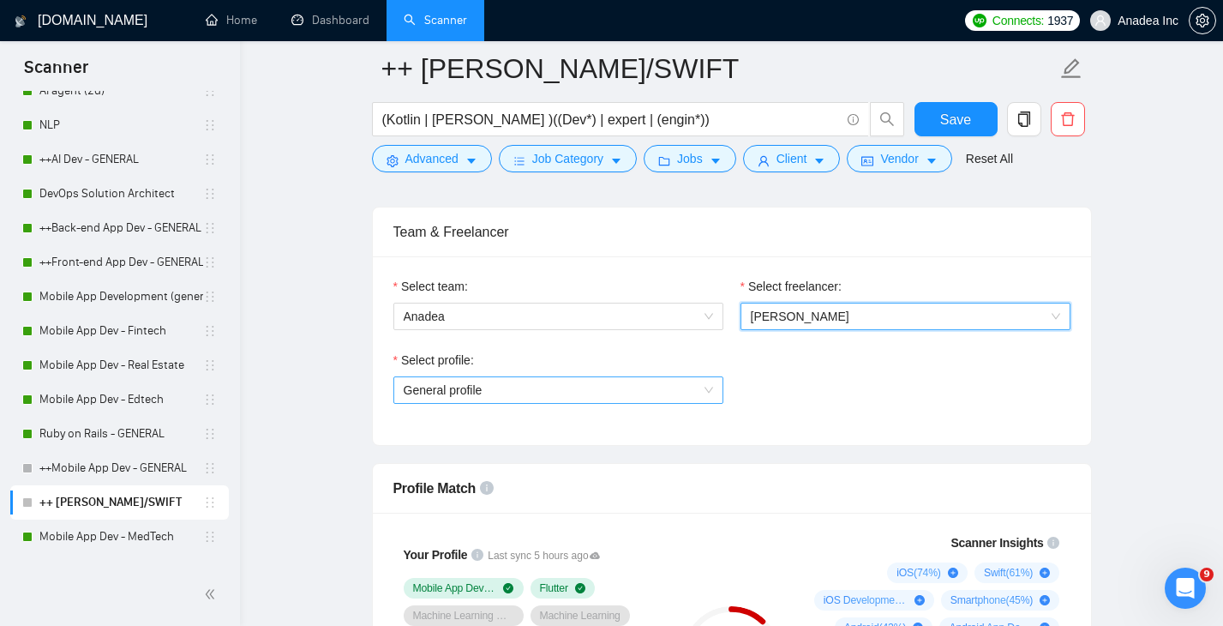
click at [674, 392] on span "General profile" at bounding box center [558, 390] width 309 height 26
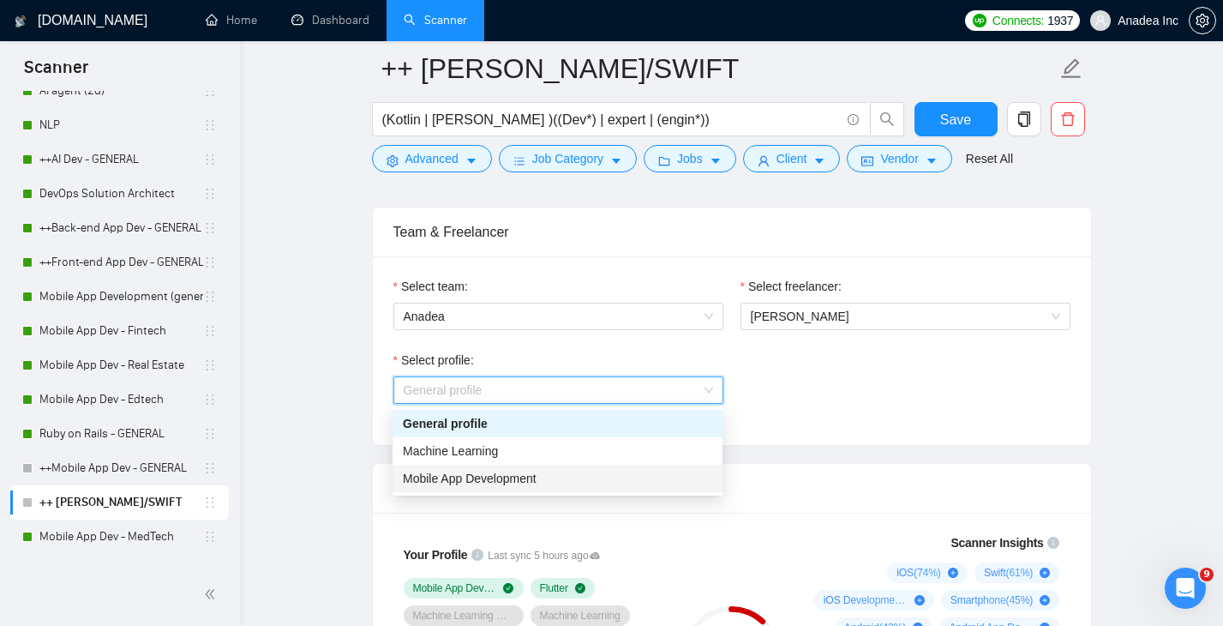
click at [584, 473] on div "Mobile App Development" at bounding box center [557, 478] width 309 height 19
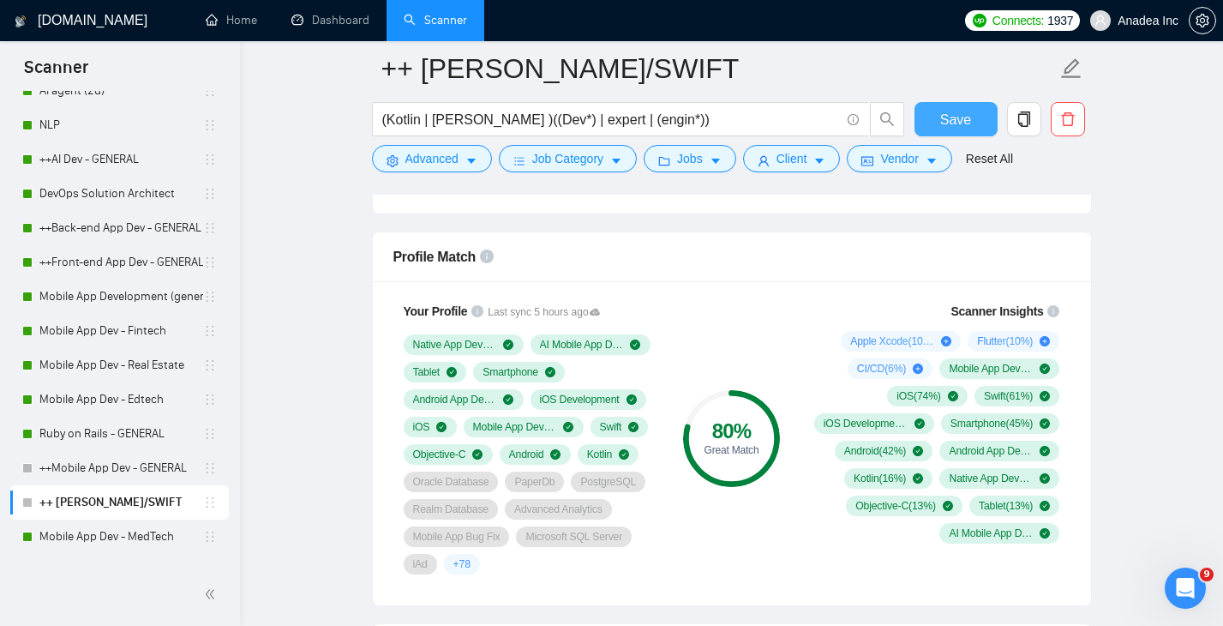
click at [960, 114] on span "Save" at bounding box center [955, 119] width 31 height 21
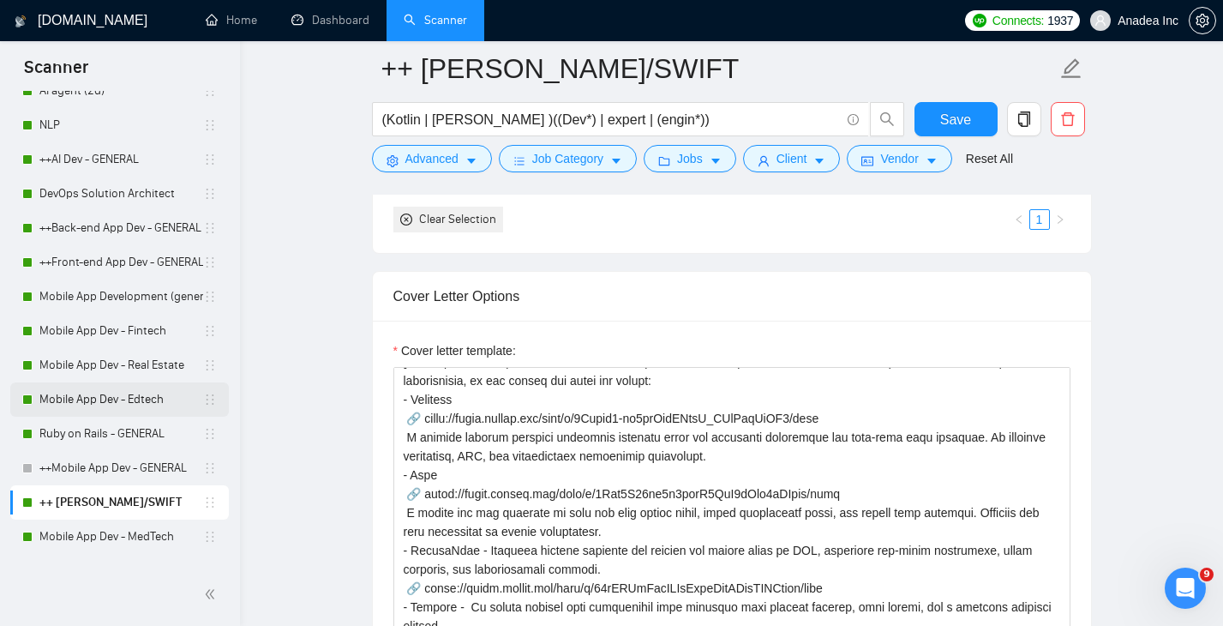
click at [107, 398] on link "Mobile App Dev - Edtech" at bounding box center [121, 399] width 164 height 34
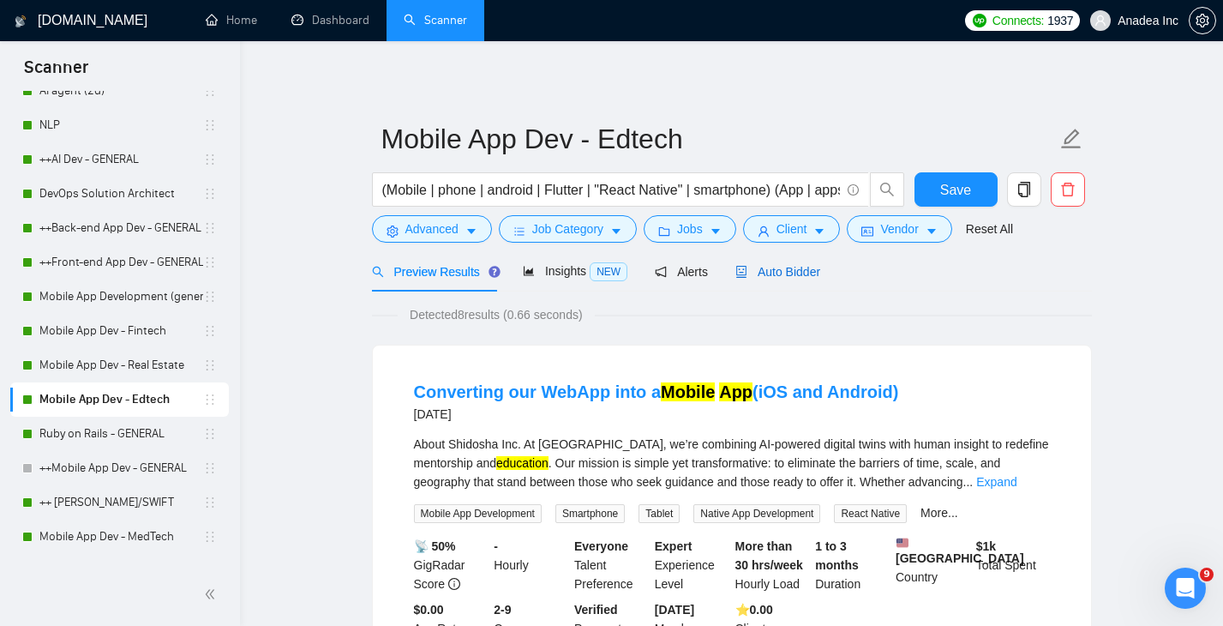
click at [782, 266] on span "Auto Bidder" at bounding box center [777, 272] width 85 height 14
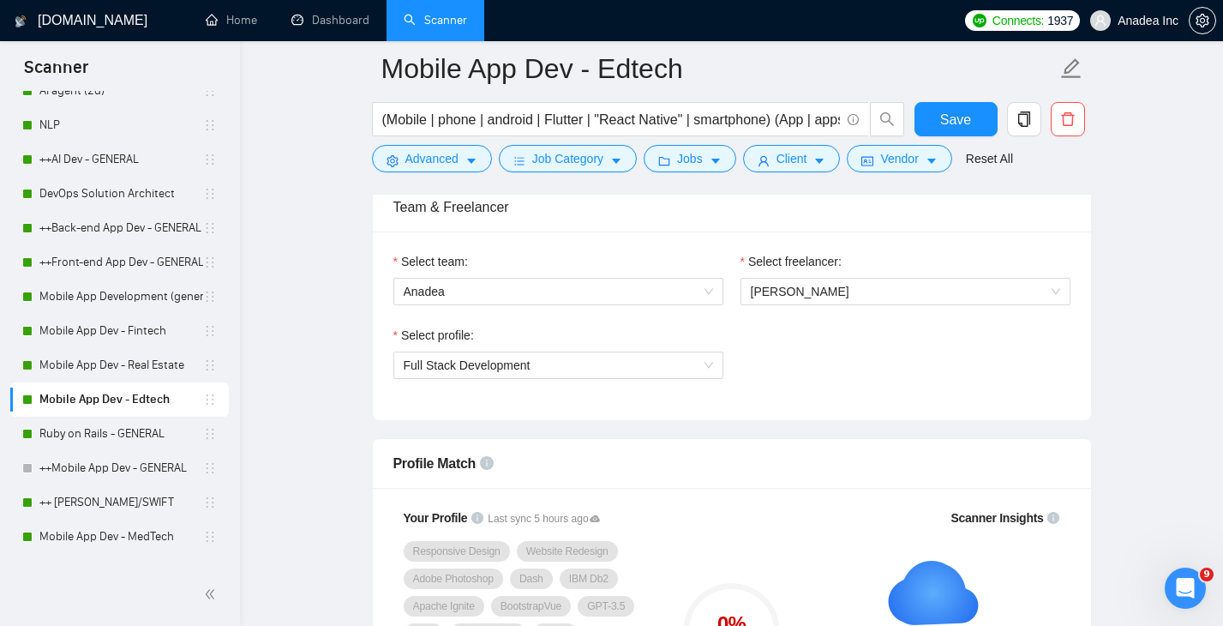
scroll to position [874, 0]
click at [876, 291] on span "Aleksandra Lichko" at bounding box center [905, 290] width 309 height 26
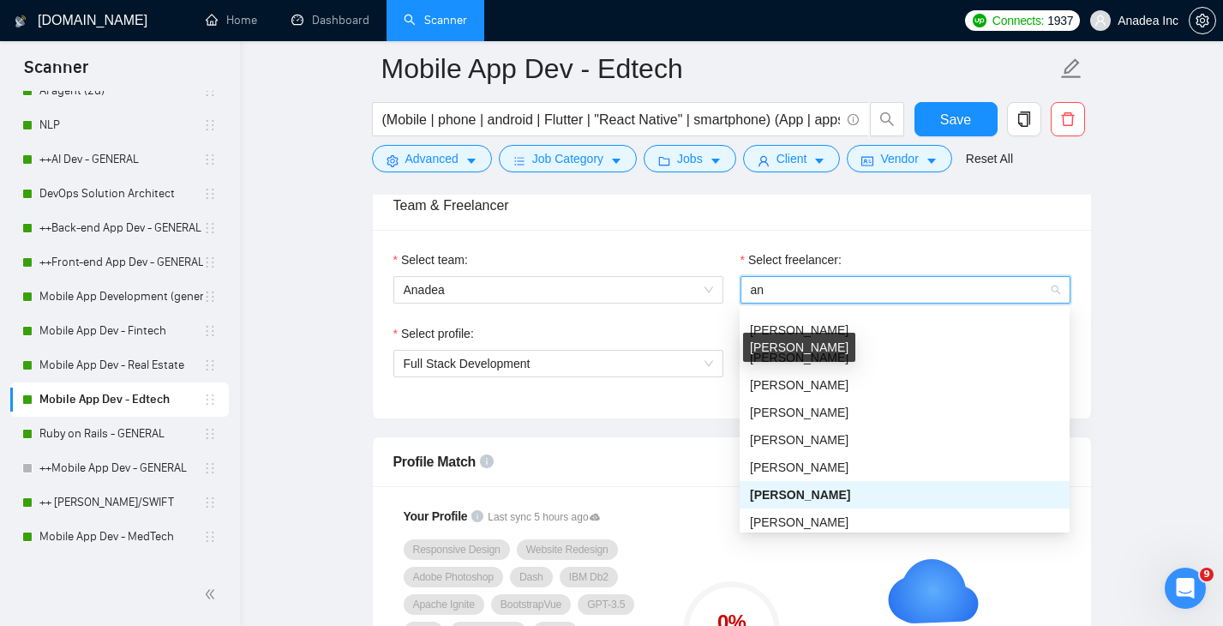
type input "ann"
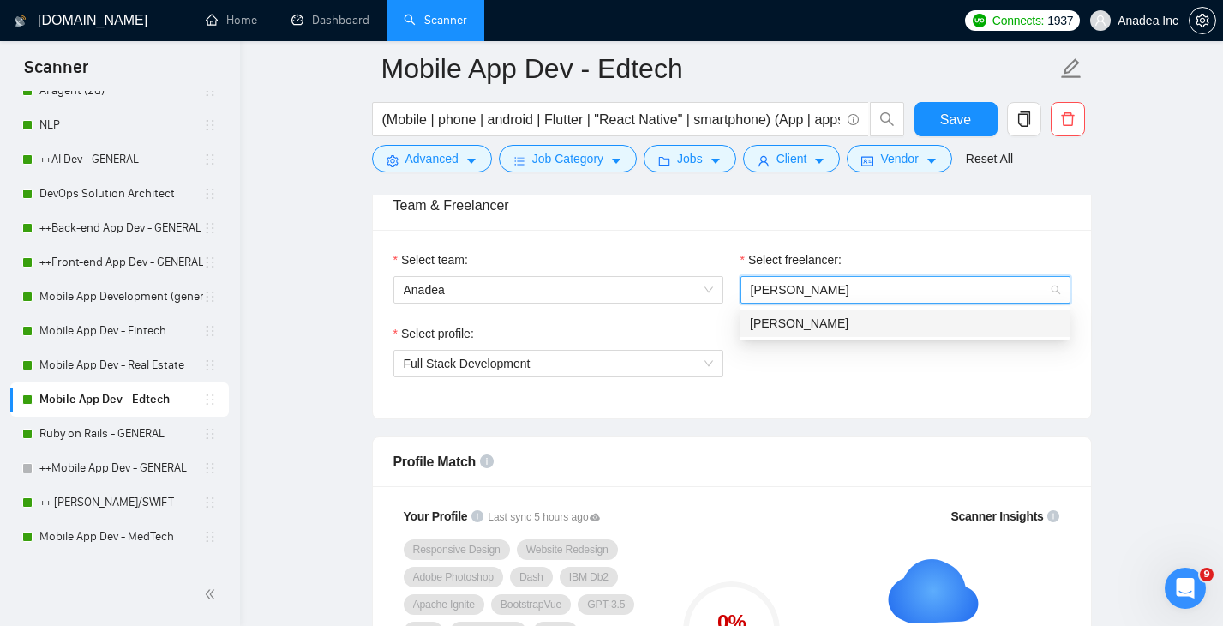
scroll to position [0, 0]
click at [837, 326] on div "[PERSON_NAME]" at bounding box center [904, 323] width 309 height 19
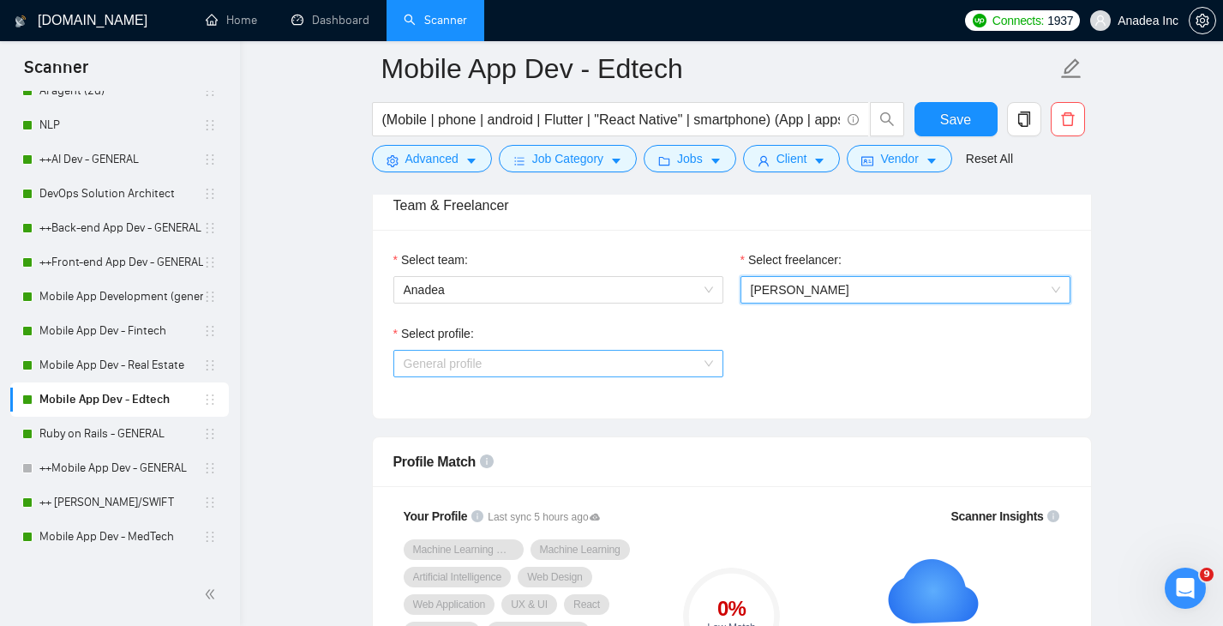
click at [656, 361] on span "General profile" at bounding box center [558, 363] width 309 height 26
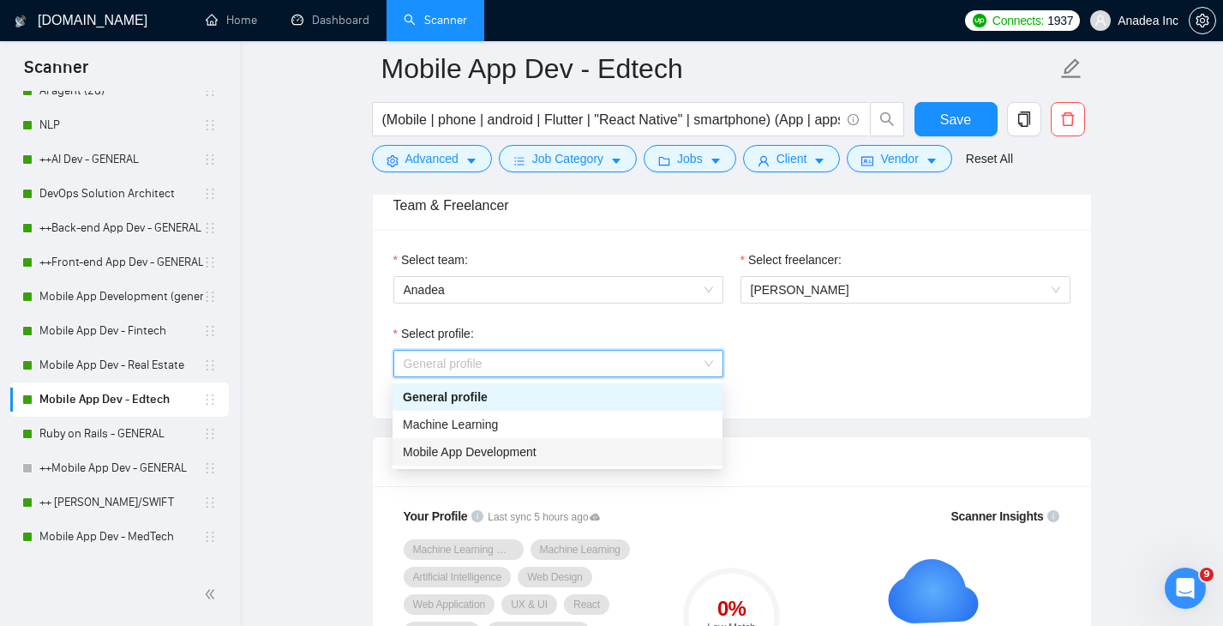
click at [559, 450] on div "Mobile App Development" at bounding box center [557, 451] width 309 height 19
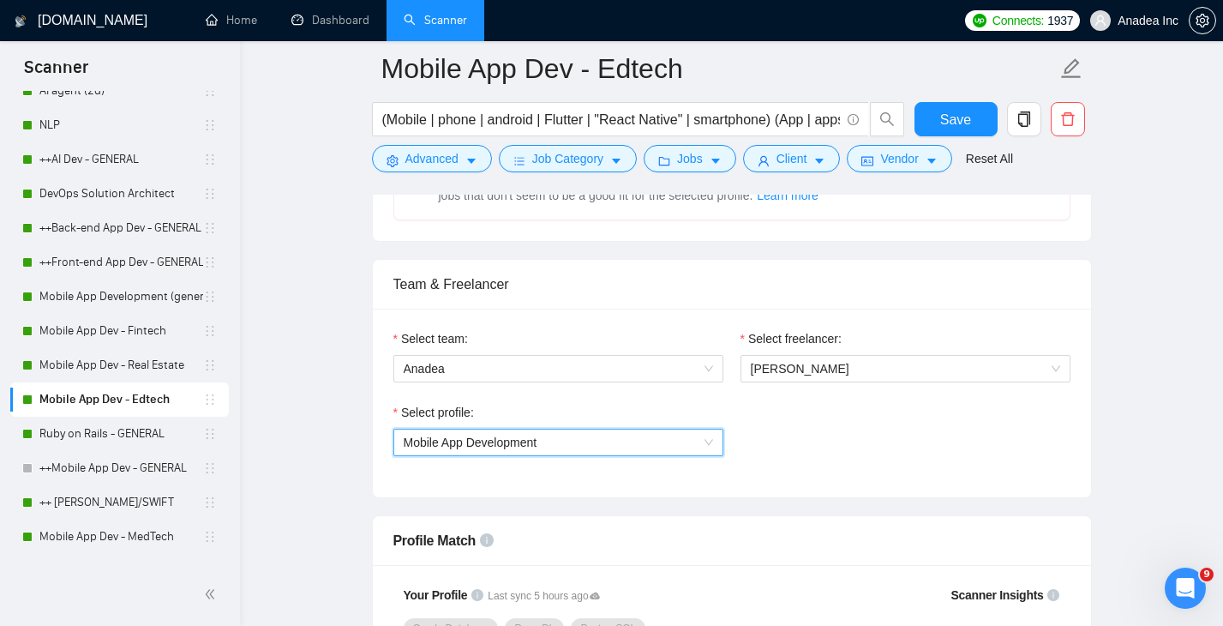
scroll to position [905, 0]
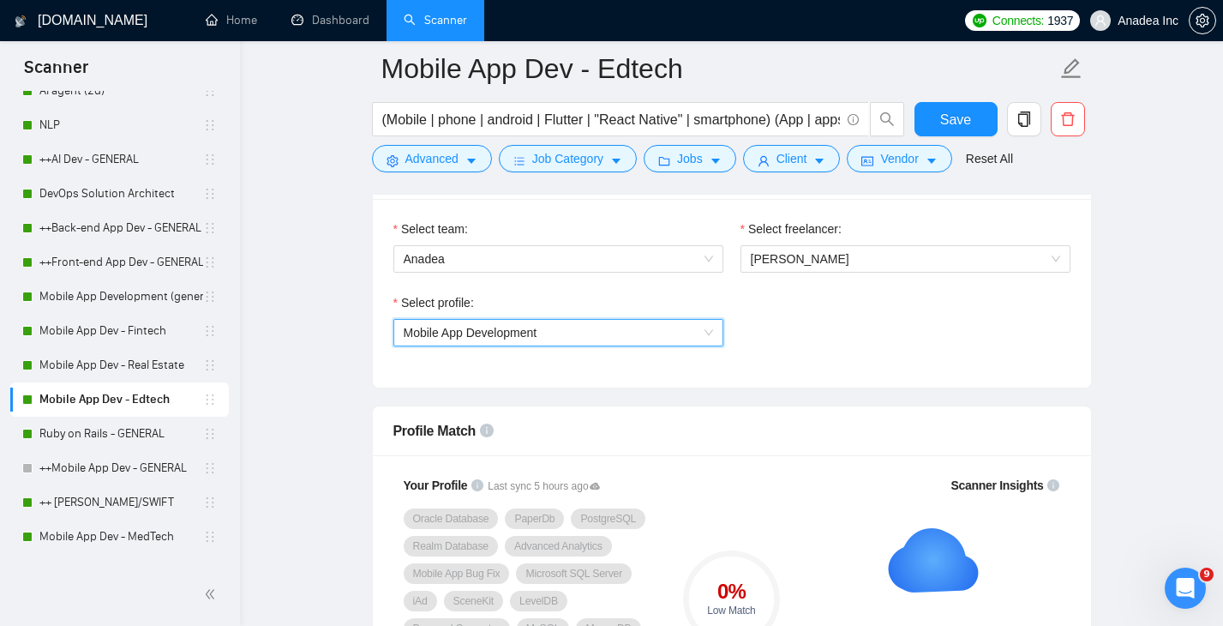
click at [637, 328] on span "Mobile App Development" at bounding box center [558, 333] width 309 height 26
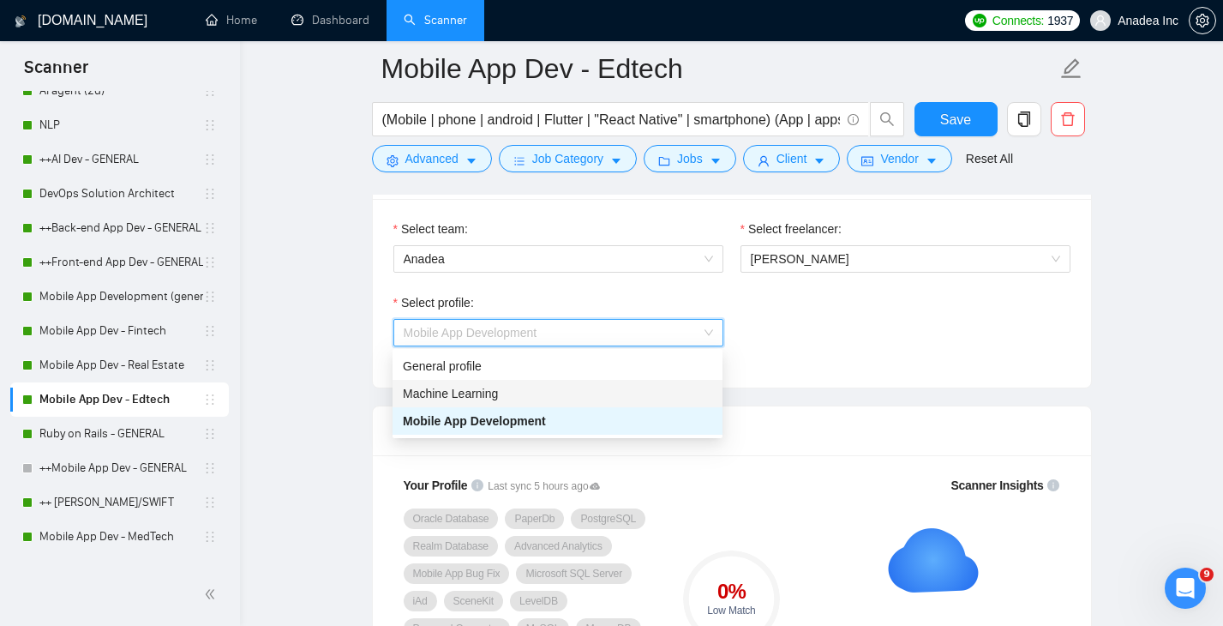
click at [559, 387] on div "Machine Learning" at bounding box center [557, 393] width 309 height 19
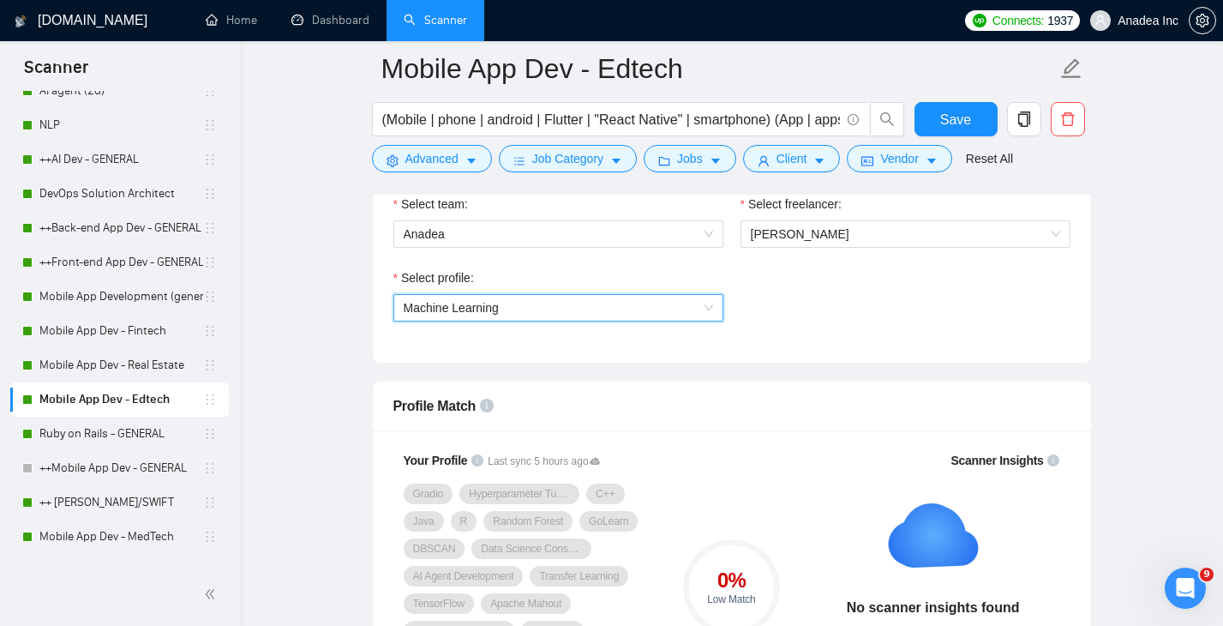
scroll to position [928, 0]
click at [618, 304] on span "Machine Learning" at bounding box center [558, 309] width 309 height 26
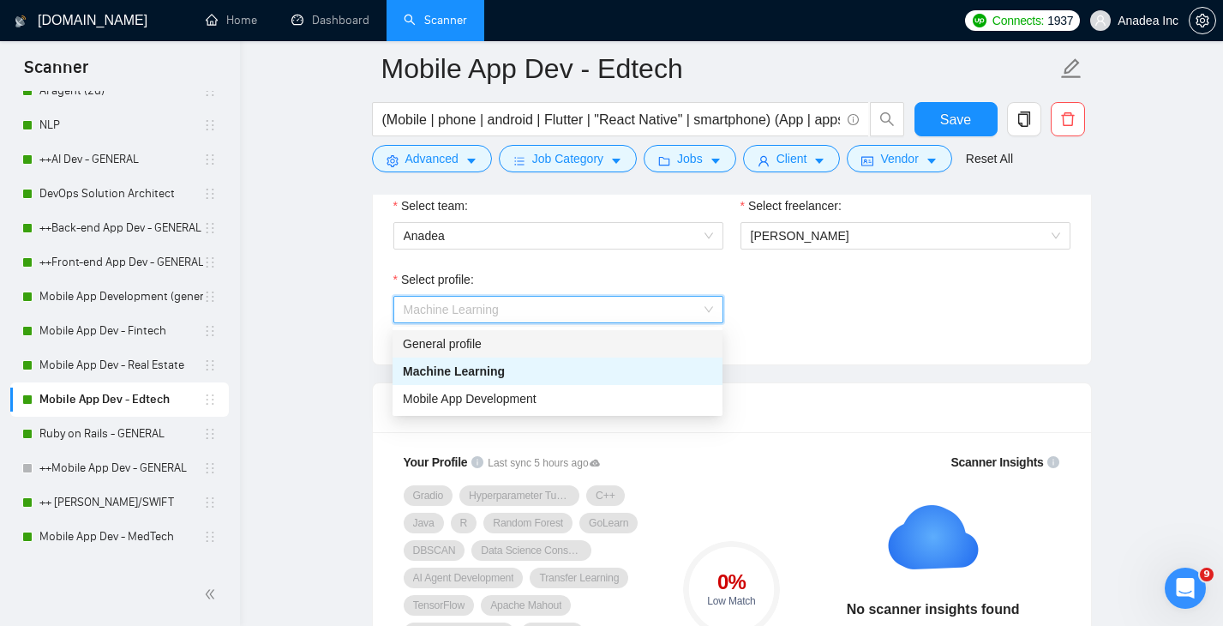
click at [545, 345] on div "General profile" at bounding box center [557, 343] width 309 height 19
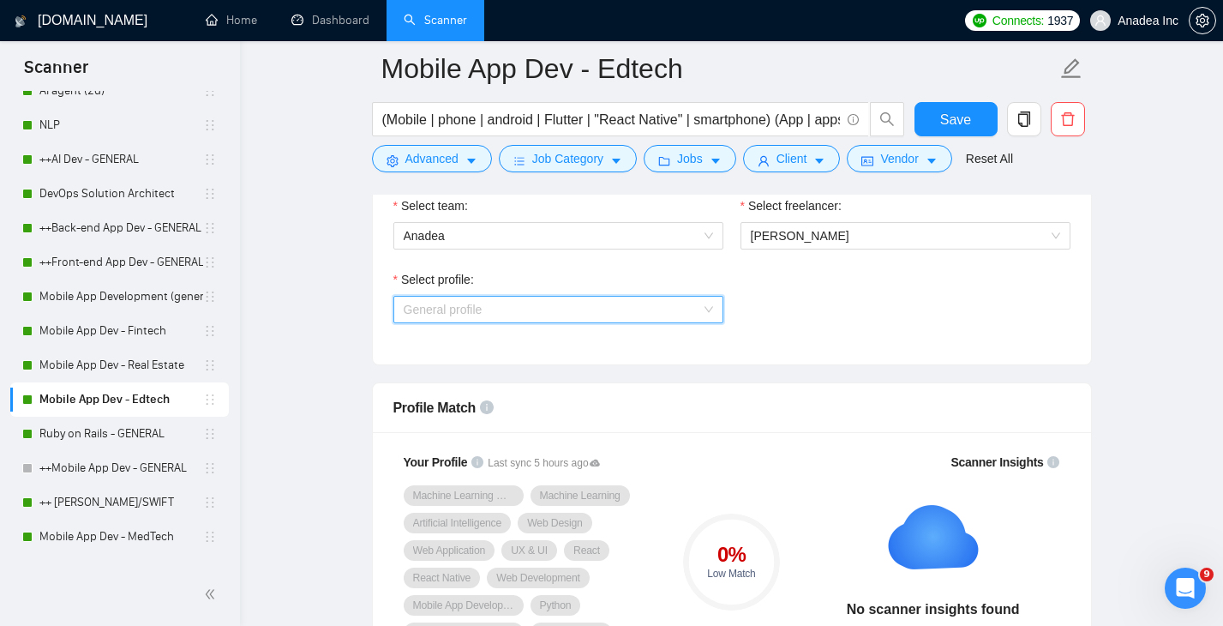
click at [580, 299] on span "General profile" at bounding box center [558, 309] width 309 height 26
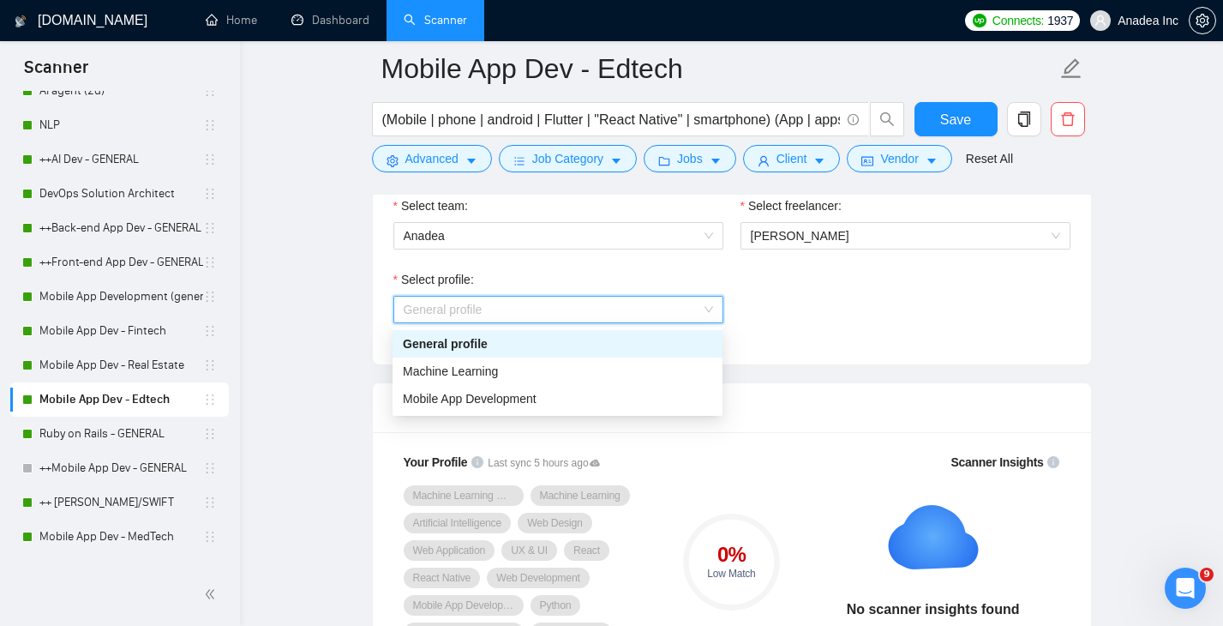
click at [856, 311] on div "Select profile: General profile" at bounding box center [732, 307] width 694 height 74
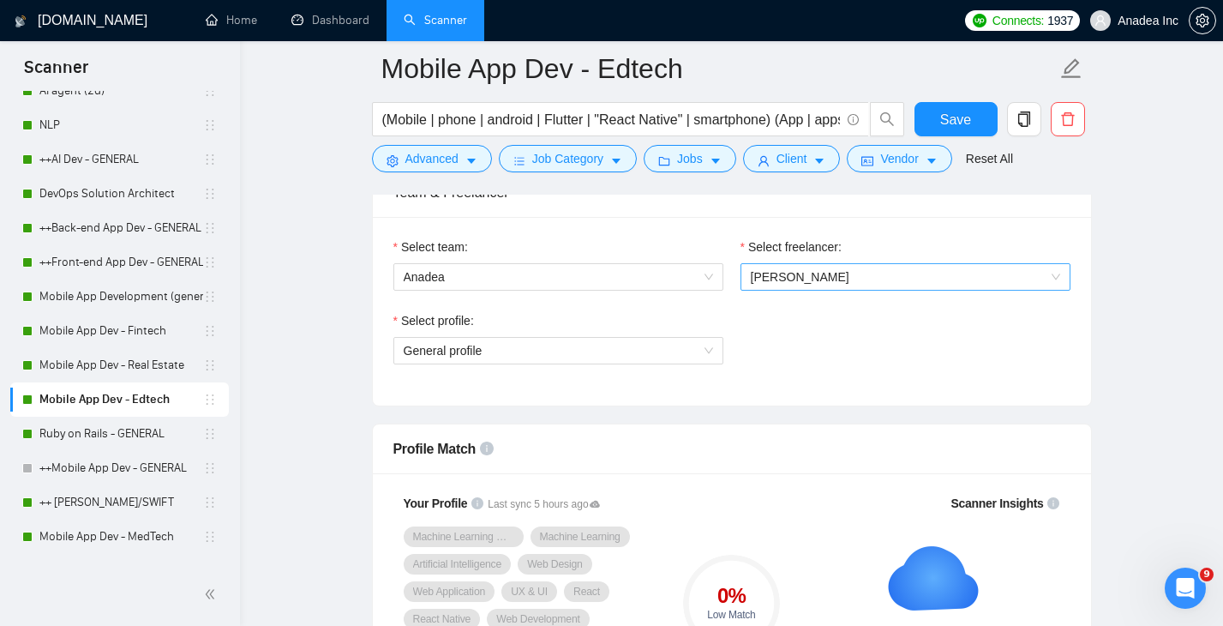
scroll to position [889, 0]
click at [849, 278] on span "[PERSON_NAME]" at bounding box center [905, 275] width 309 height 26
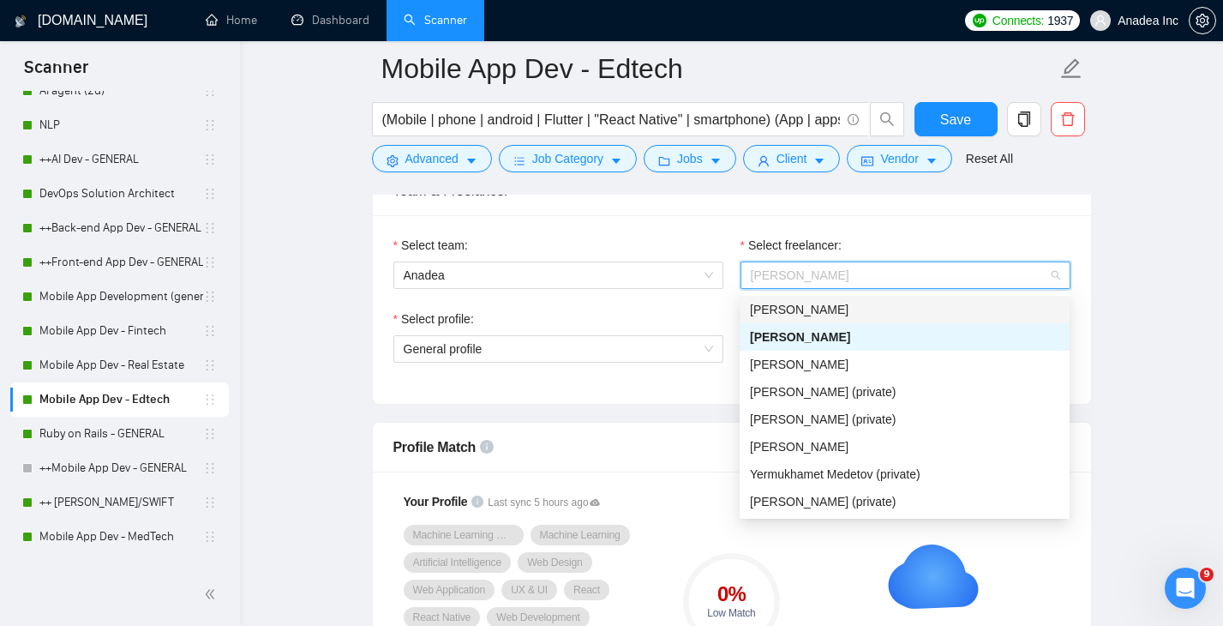
click at [841, 312] on span "Vladislav Formaliuk" at bounding box center [799, 309] width 99 height 14
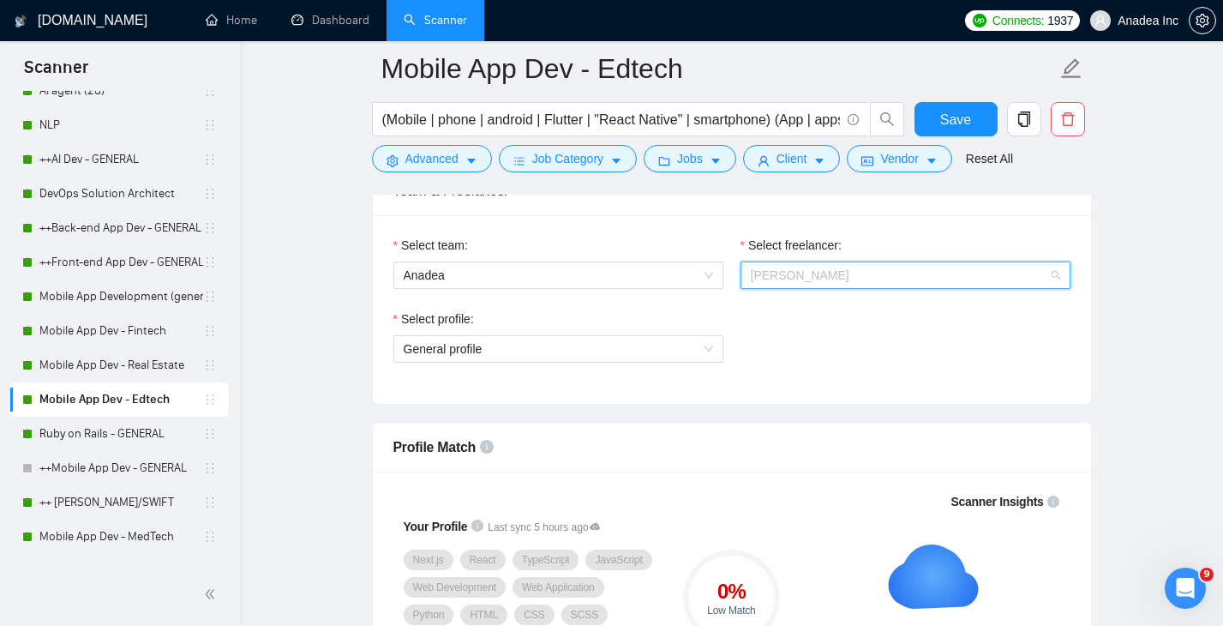
click at [849, 274] on span "Vladislav Formaliuk" at bounding box center [800, 275] width 99 height 14
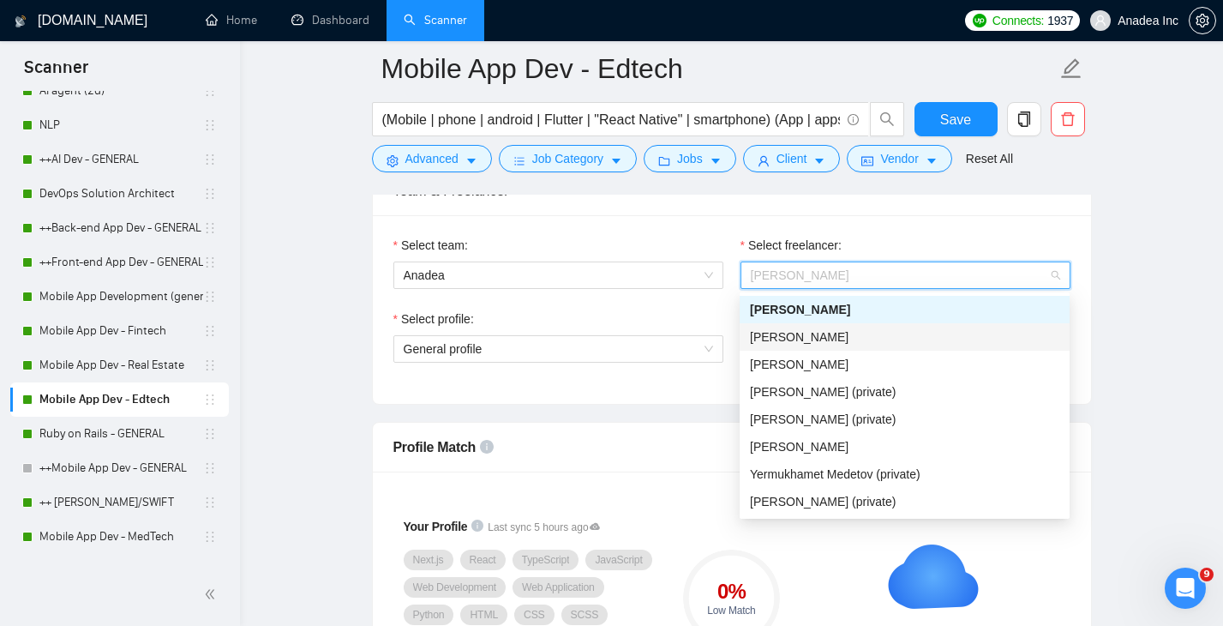
click at [847, 341] on div "[PERSON_NAME]" at bounding box center [904, 336] width 309 height 19
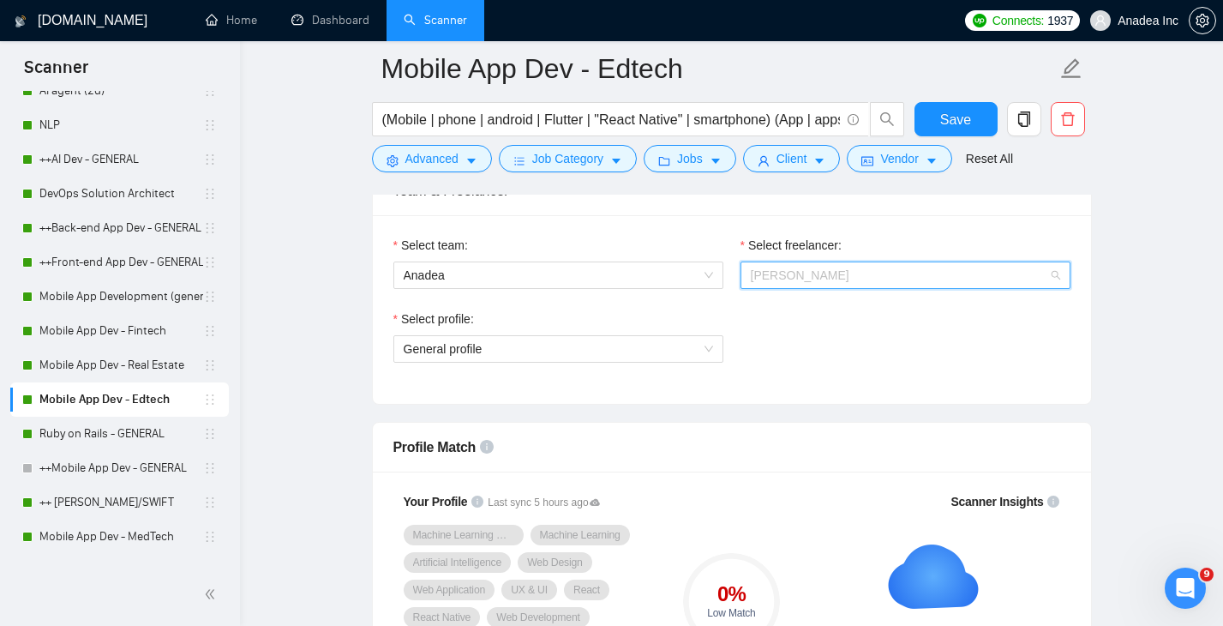
click at [837, 268] on span "[PERSON_NAME]" at bounding box center [905, 275] width 309 height 26
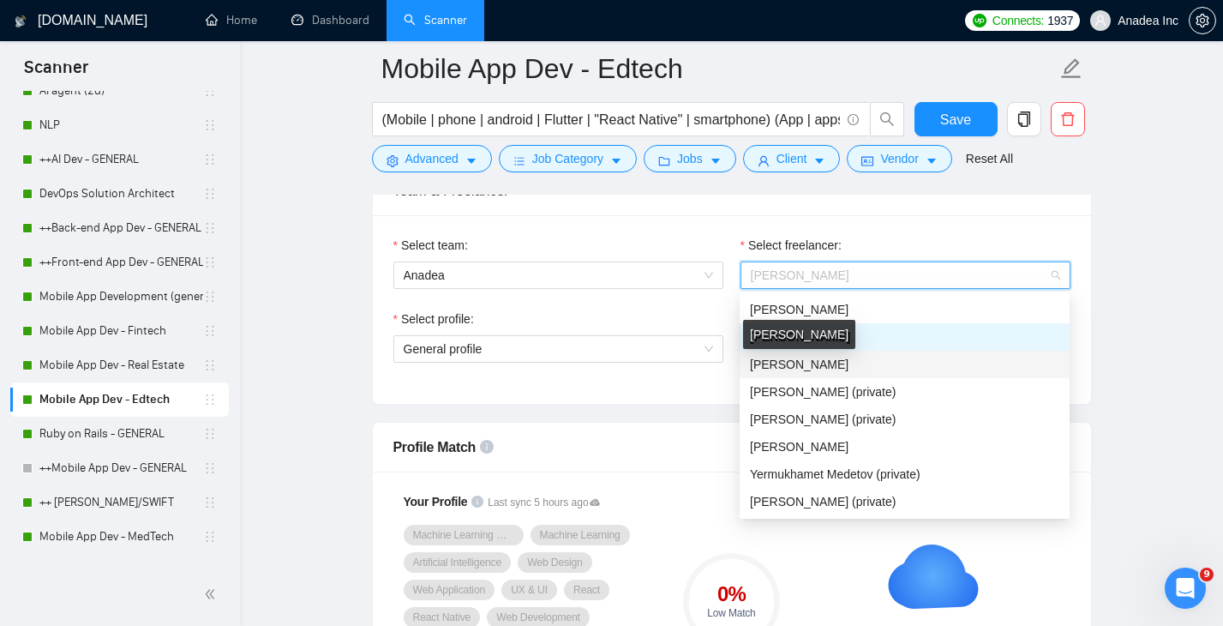
click at [817, 361] on span "Irina Titarenko" at bounding box center [799, 364] width 99 height 14
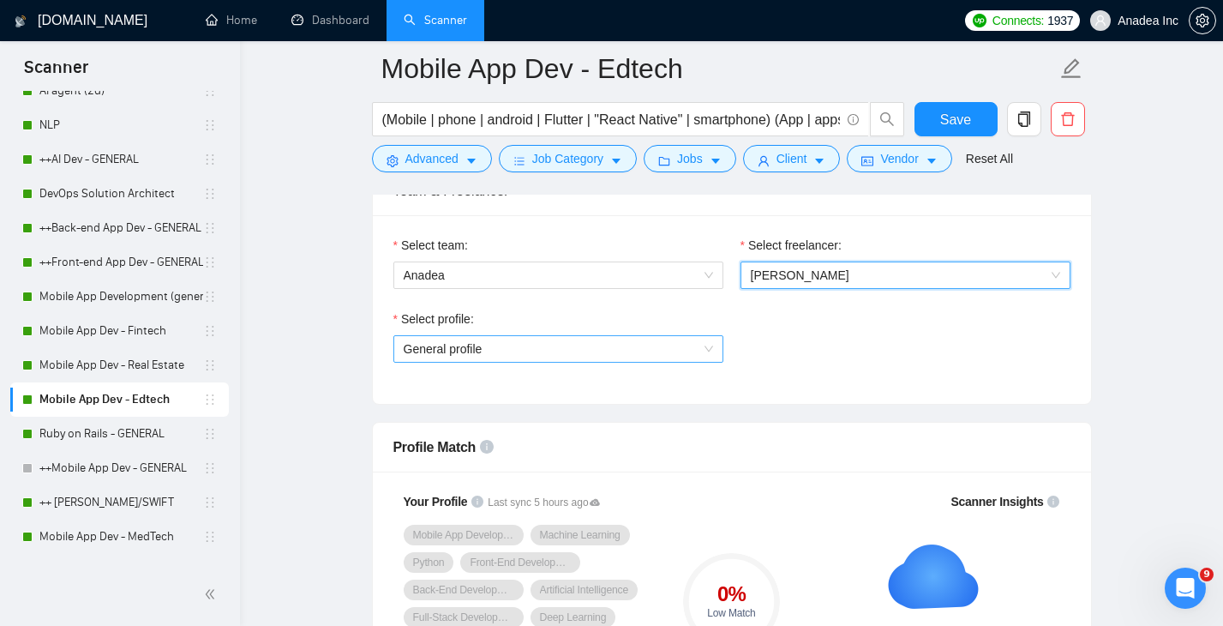
click at [536, 353] on span "General profile" at bounding box center [558, 349] width 309 height 26
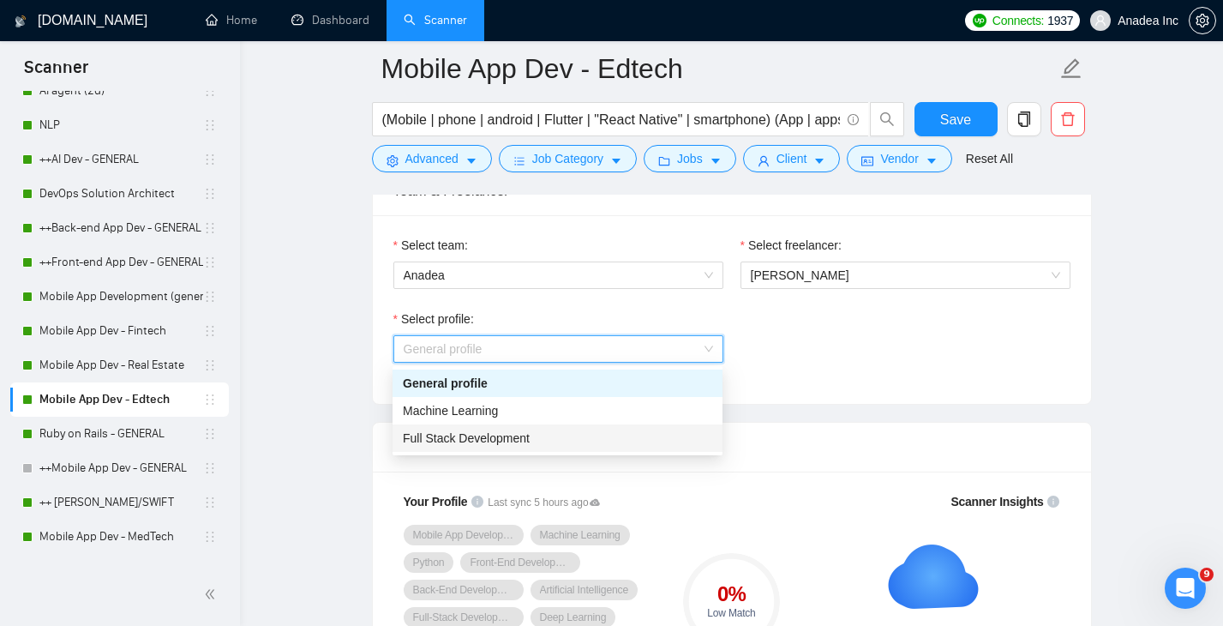
click at [517, 444] on div "Full Stack Development" at bounding box center [557, 437] width 309 height 19
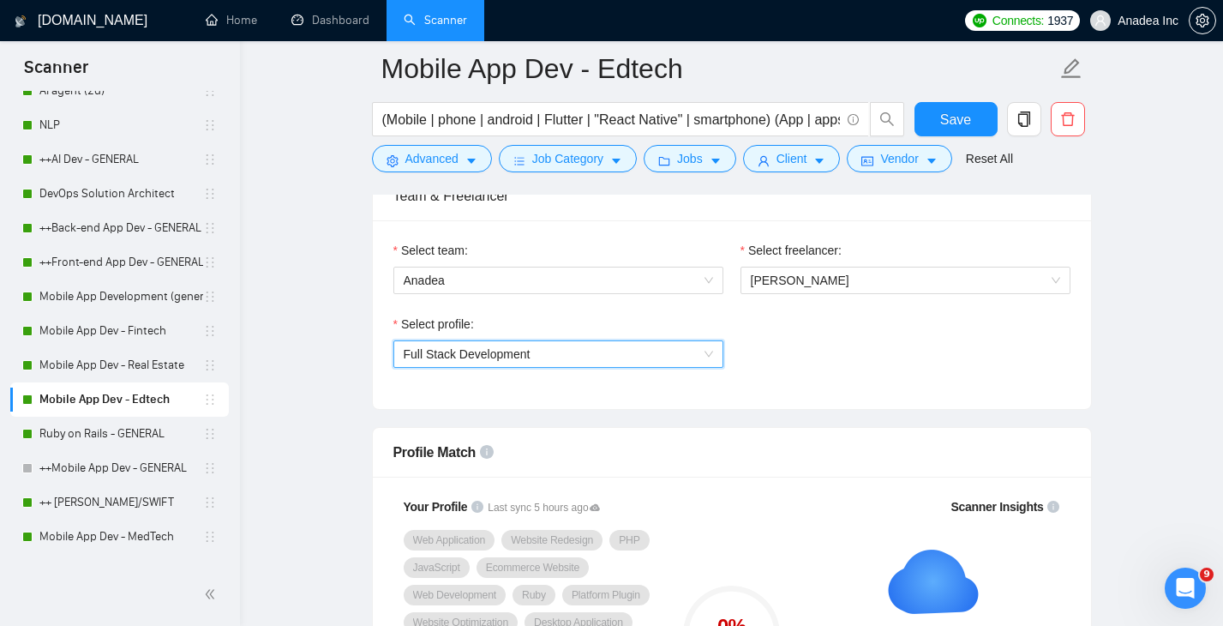
scroll to position [861, 0]
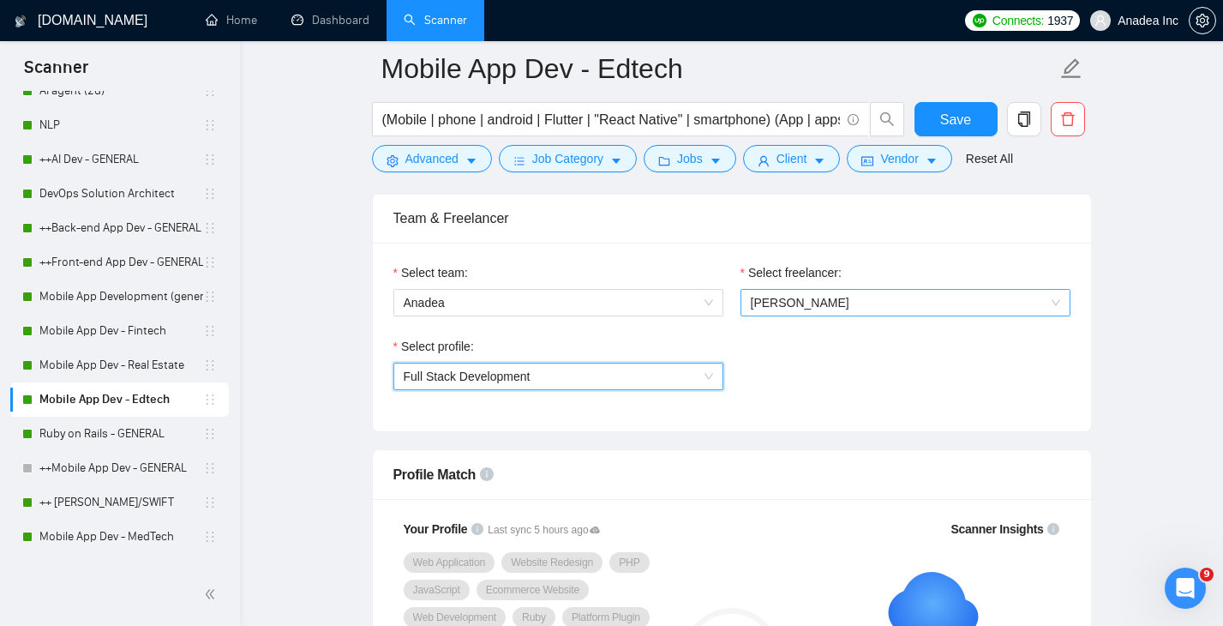
click at [850, 304] on span "Irina Titarenko" at bounding box center [905, 303] width 309 height 26
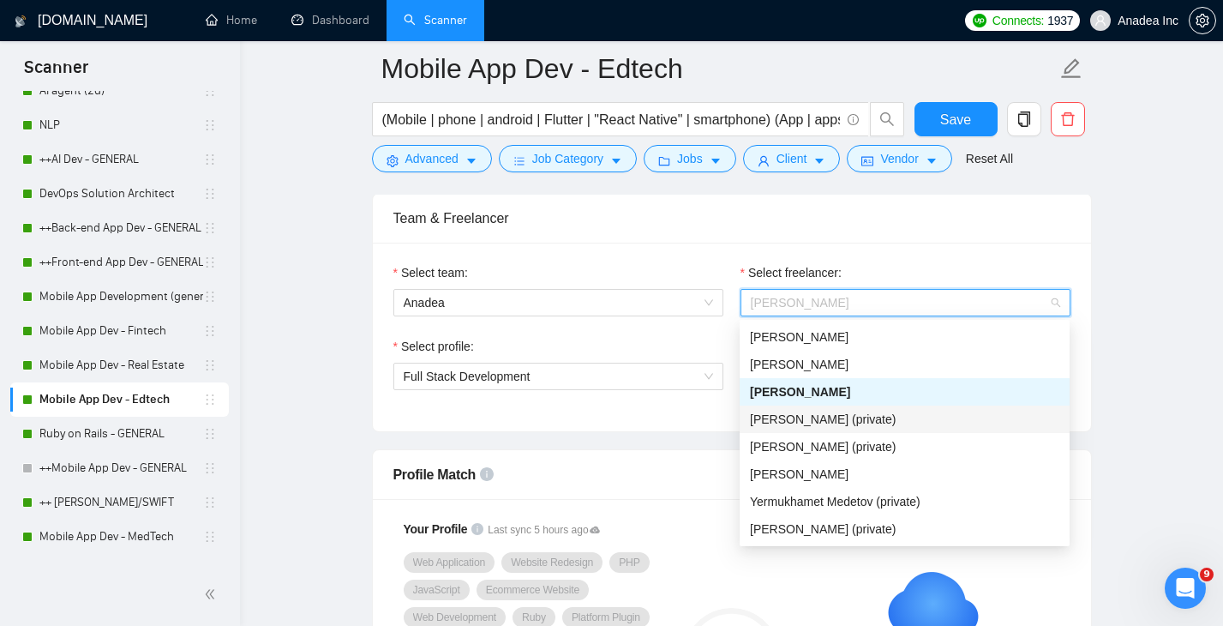
click at [817, 417] on span "Vladislav Churkin (private)" at bounding box center [823, 419] width 146 height 14
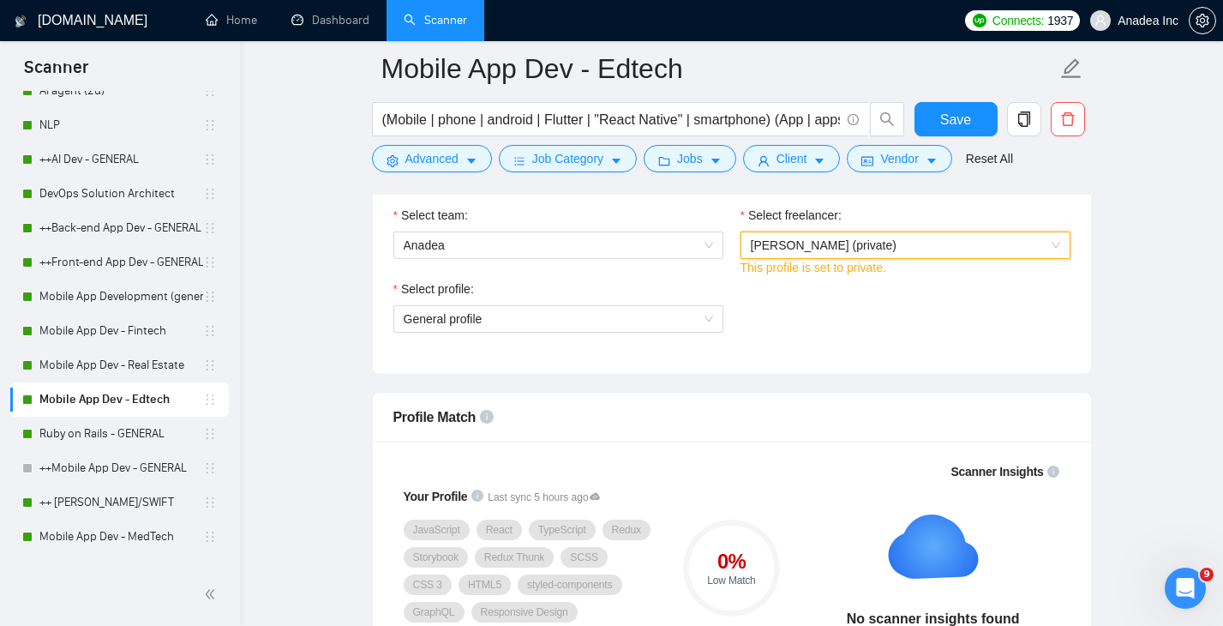
scroll to position [915, 0]
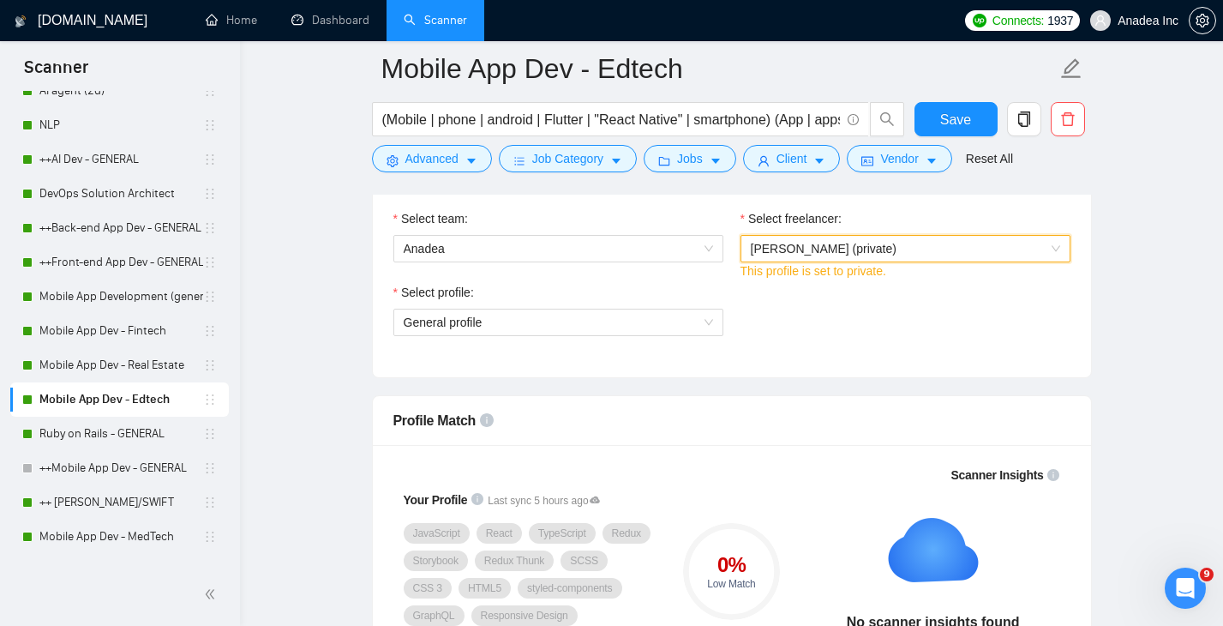
click at [1000, 248] on span "Vladislav Churkin (private)" at bounding box center [905, 249] width 309 height 26
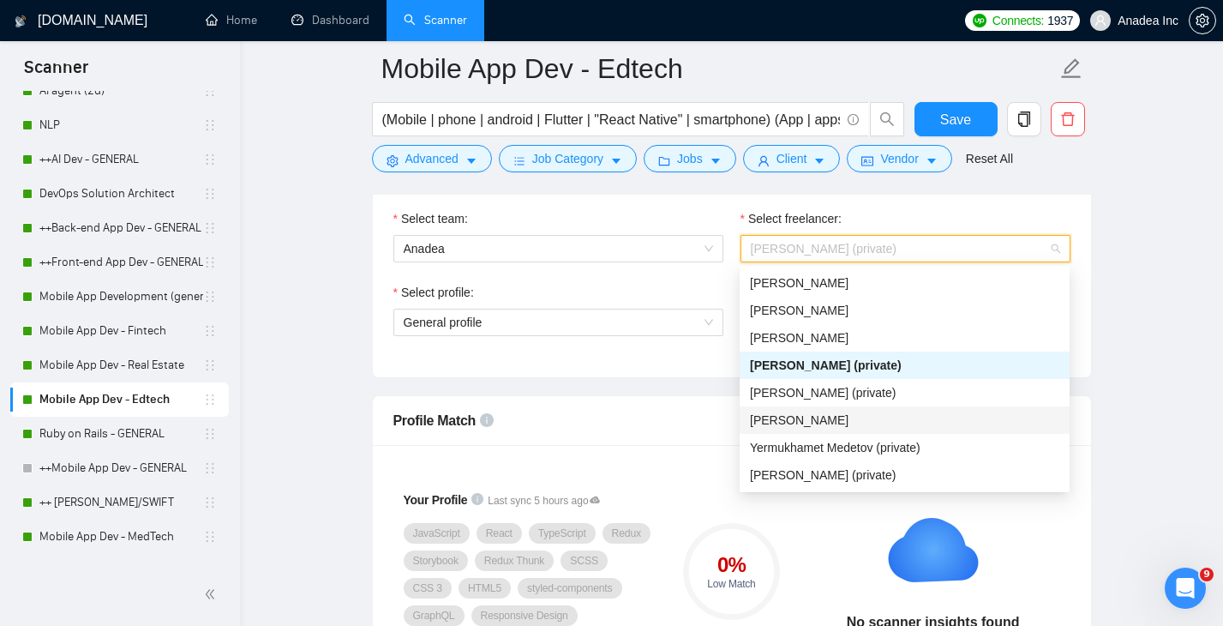
click at [854, 422] on div "Serhii Kachan" at bounding box center [904, 419] width 309 height 19
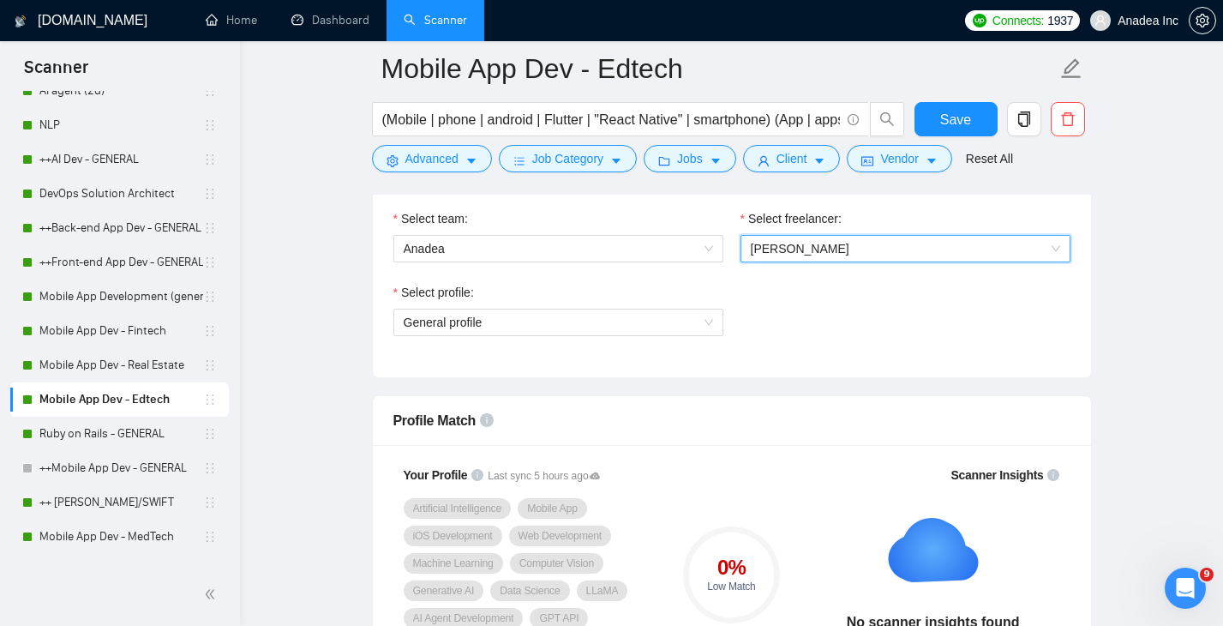
click at [977, 246] on span "Serhii Kachan" at bounding box center [905, 249] width 309 height 26
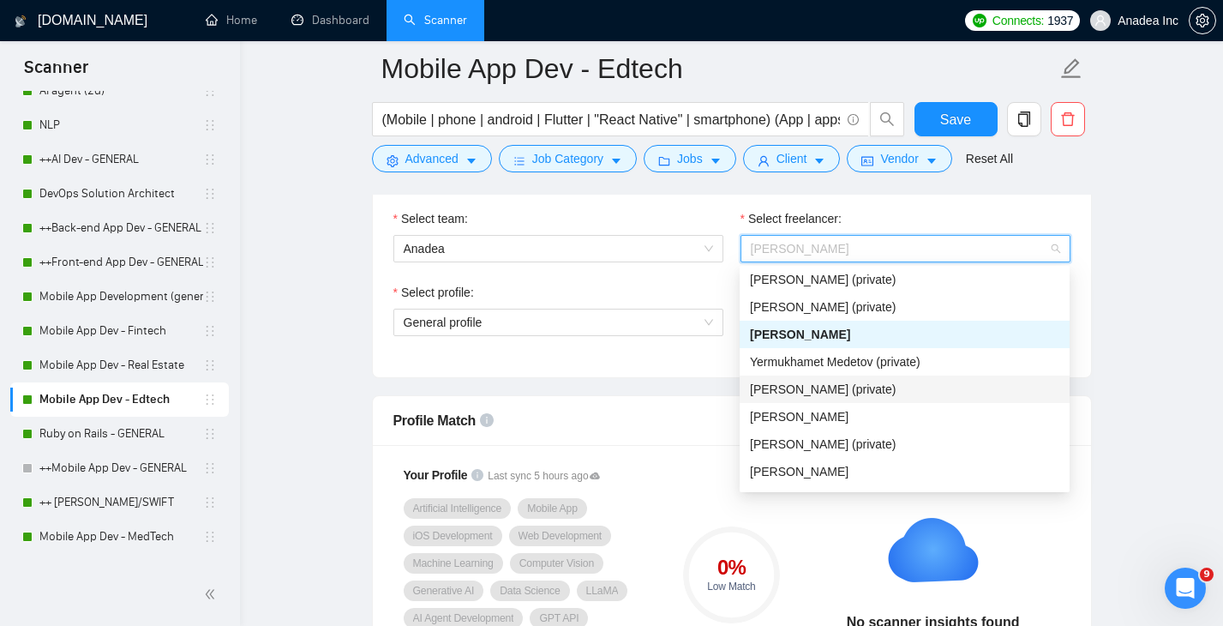
scroll to position [88, 0]
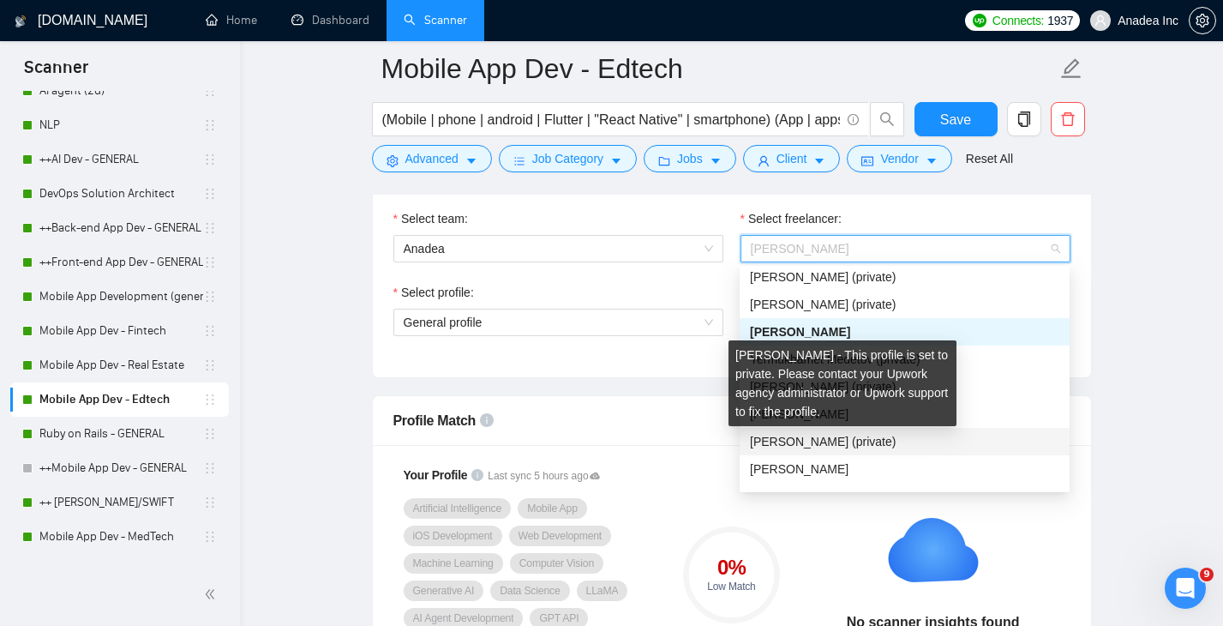
click at [869, 435] on span "Alexander Mikhalchenko (private)" at bounding box center [823, 441] width 146 height 14
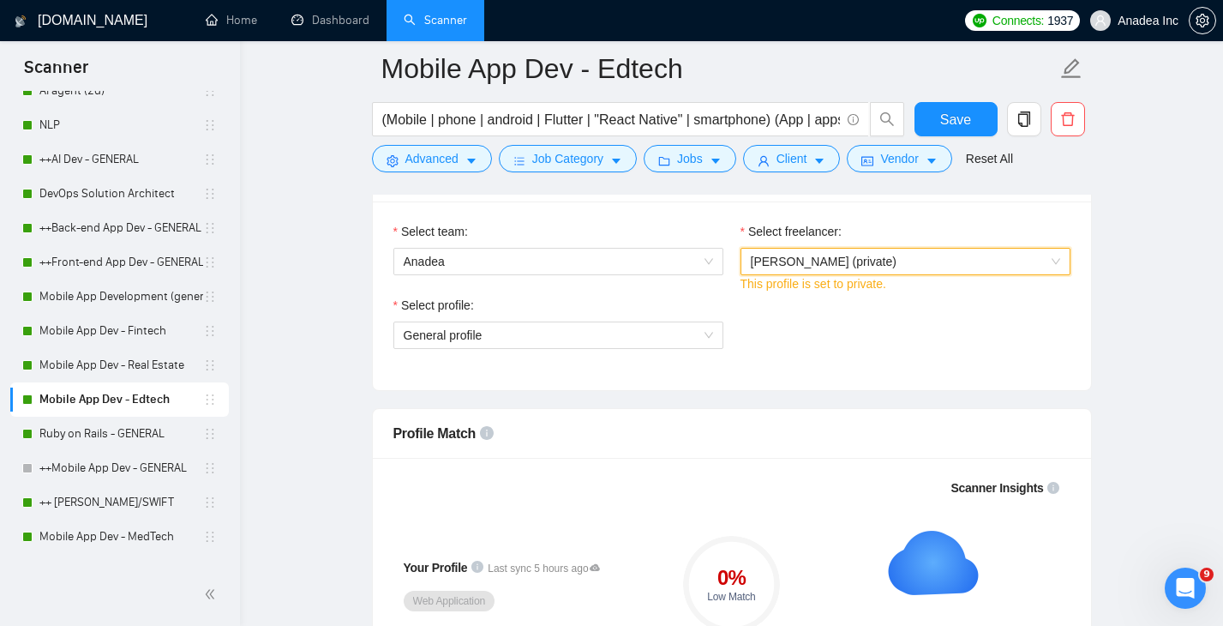
scroll to position [895, 0]
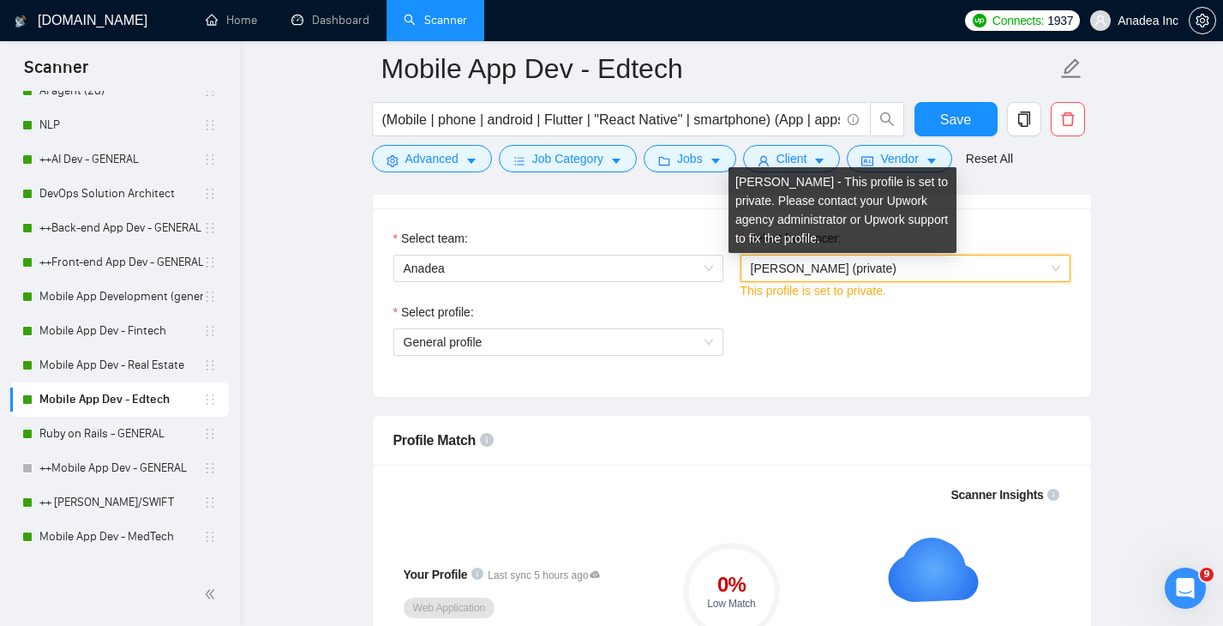
click at [939, 264] on span "Alexander Mikhalchenko (private)" at bounding box center [905, 268] width 309 height 26
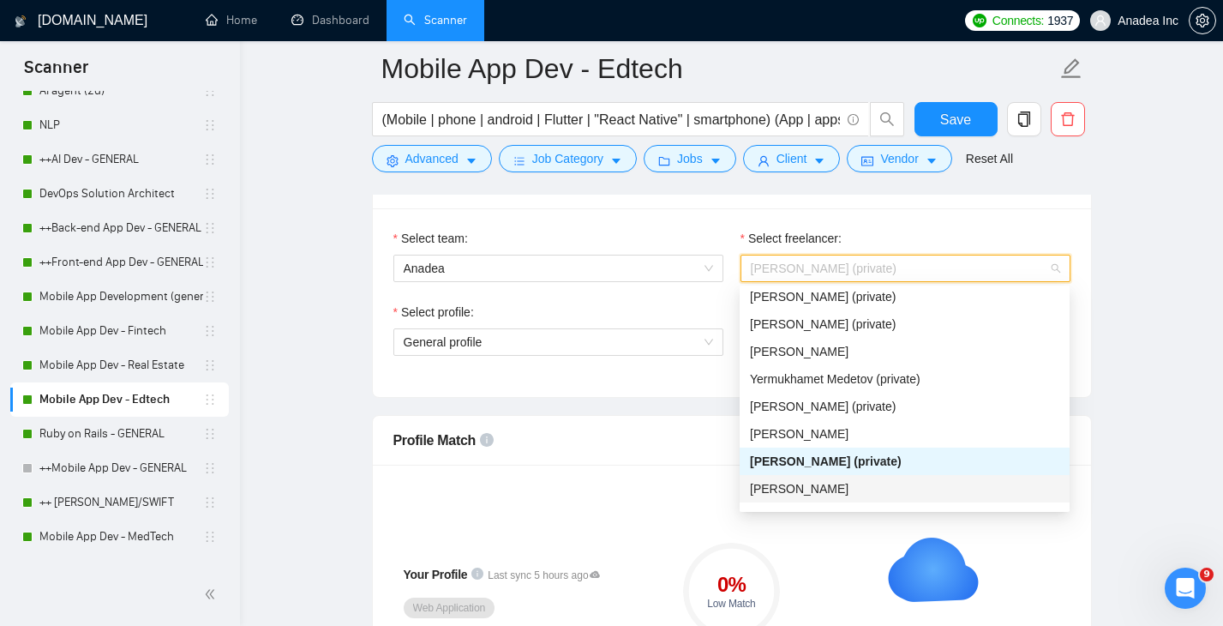
click at [839, 488] on div "Alexey Bobrov" at bounding box center [904, 488] width 309 height 19
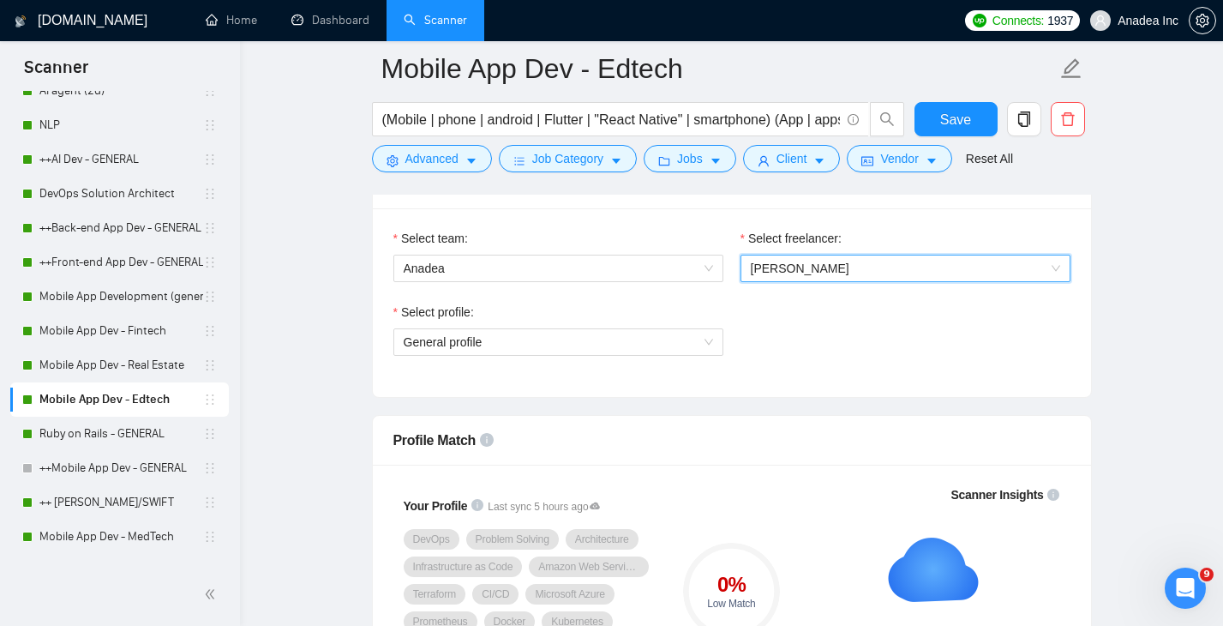
click at [882, 271] on span "Alexey Bobrov" at bounding box center [905, 268] width 309 height 26
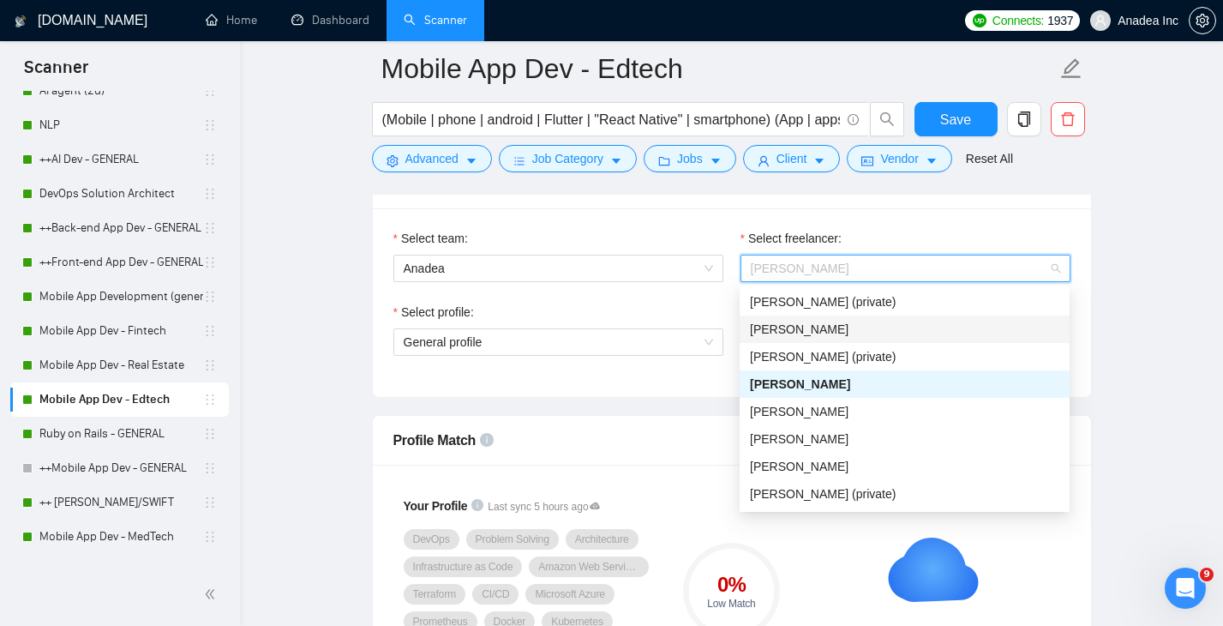
scroll to position [196, 0]
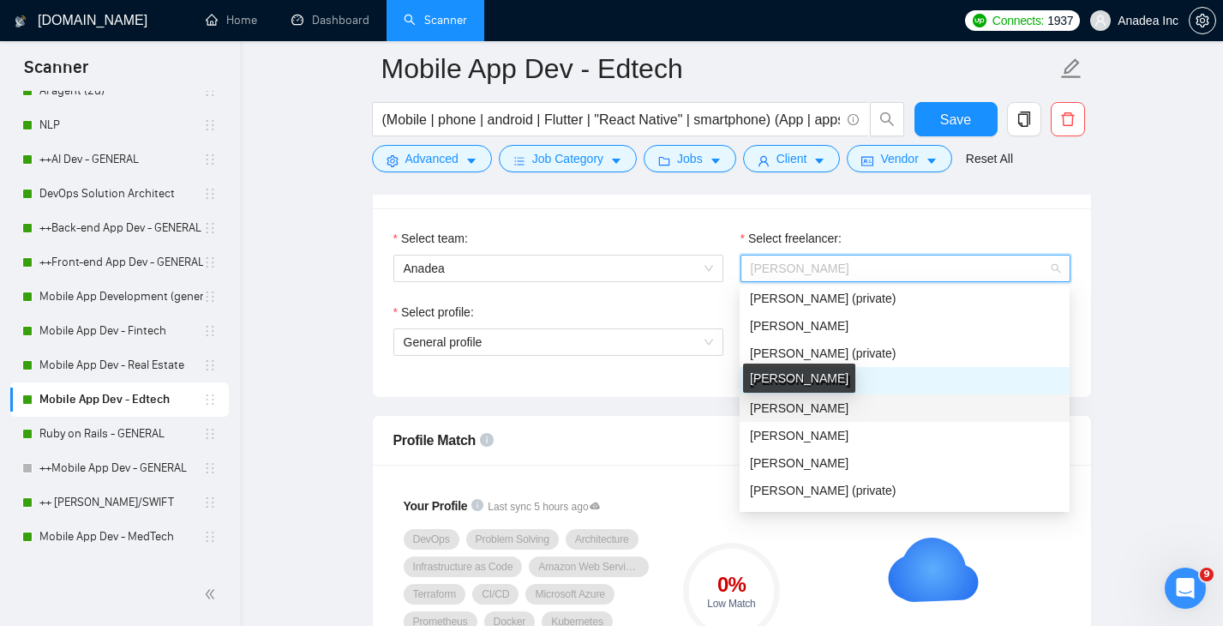
click at [843, 414] on div "Andriy Varenitsya" at bounding box center [904, 407] width 309 height 19
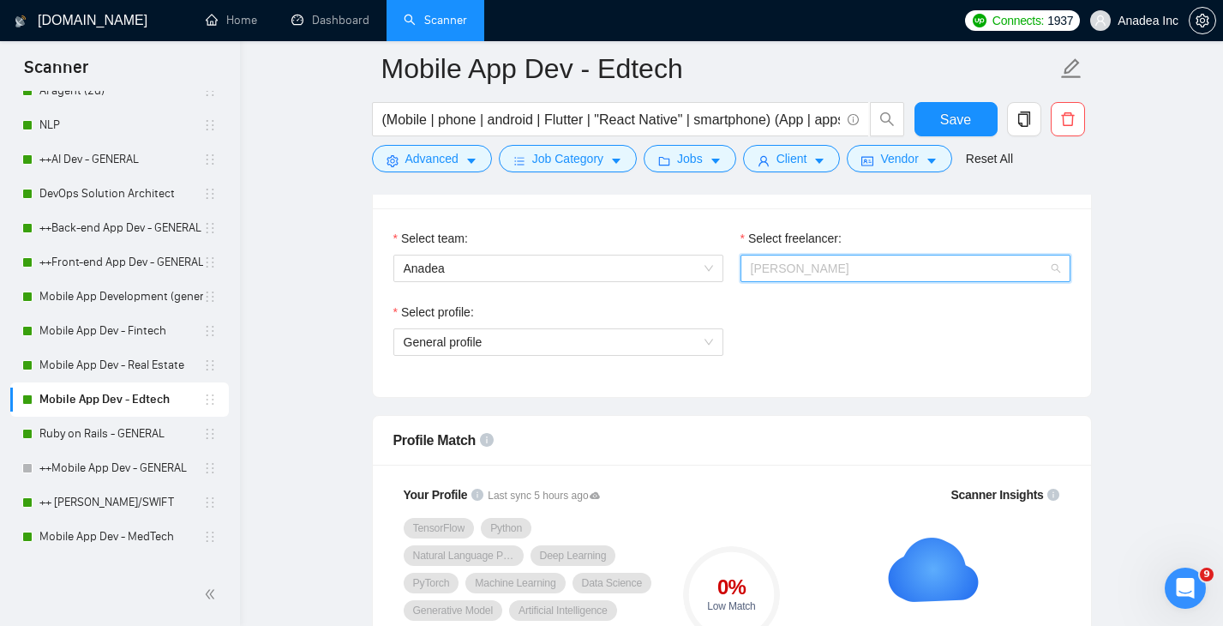
click at [849, 263] on span "Andriy Varenitsya" at bounding box center [905, 268] width 309 height 26
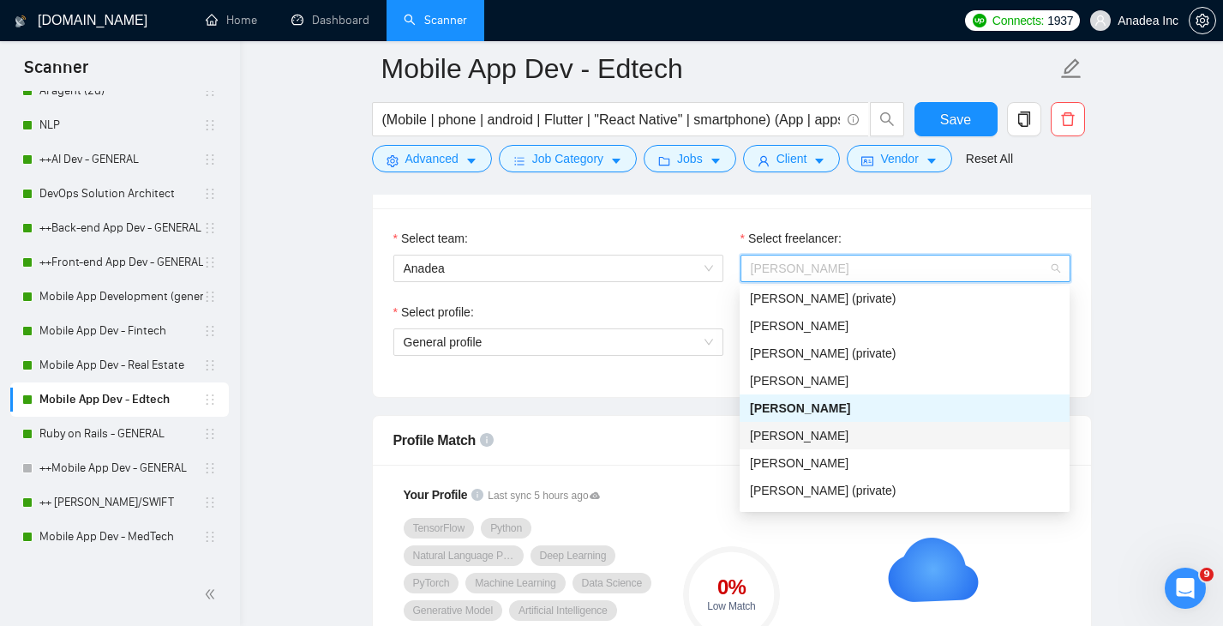
click at [839, 430] on div "Ihor Kozar" at bounding box center [904, 435] width 309 height 19
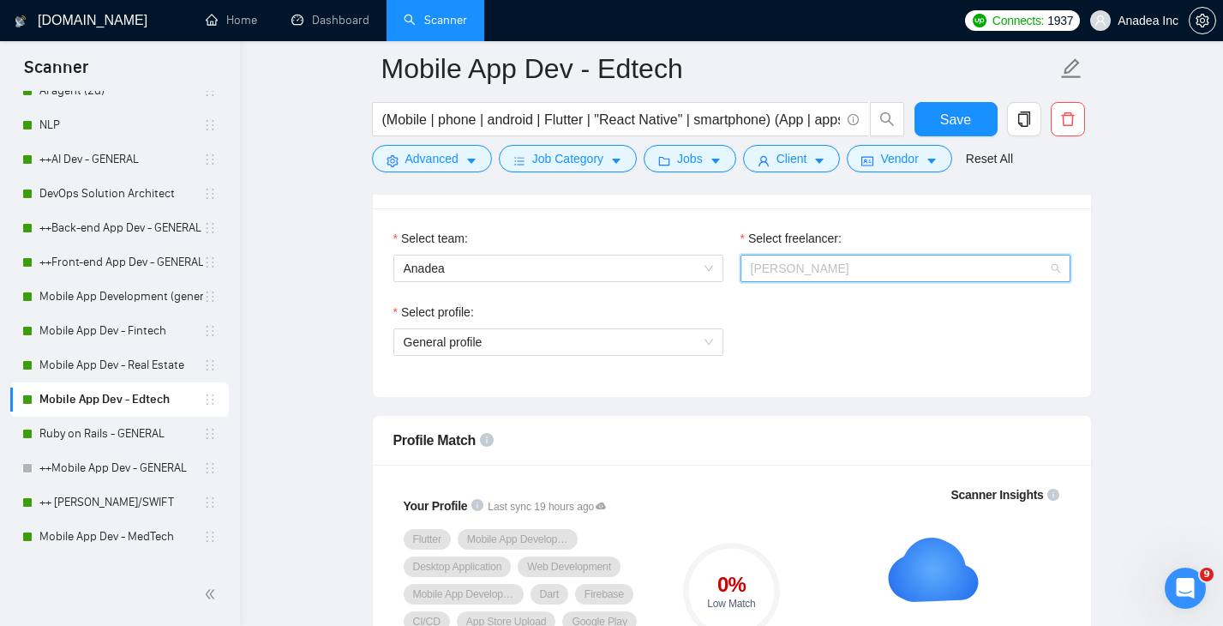
click at [823, 266] on span "Ihor Kozar" at bounding box center [905, 268] width 309 height 26
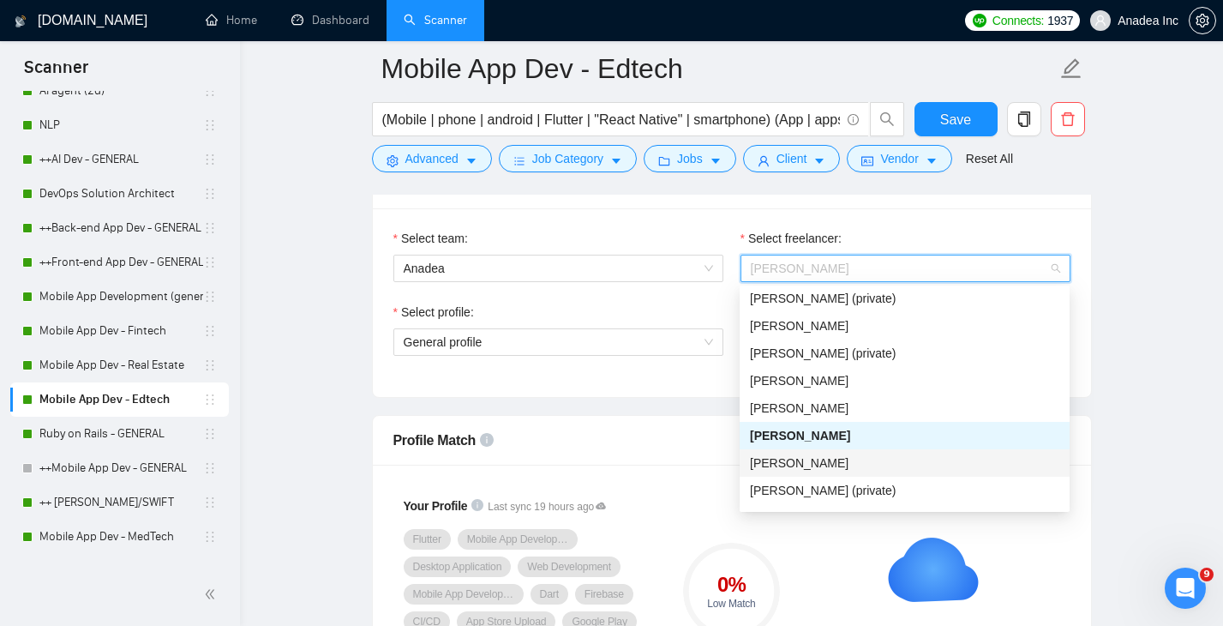
click at [826, 459] on span "Artem Avramenko" at bounding box center [799, 463] width 99 height 14
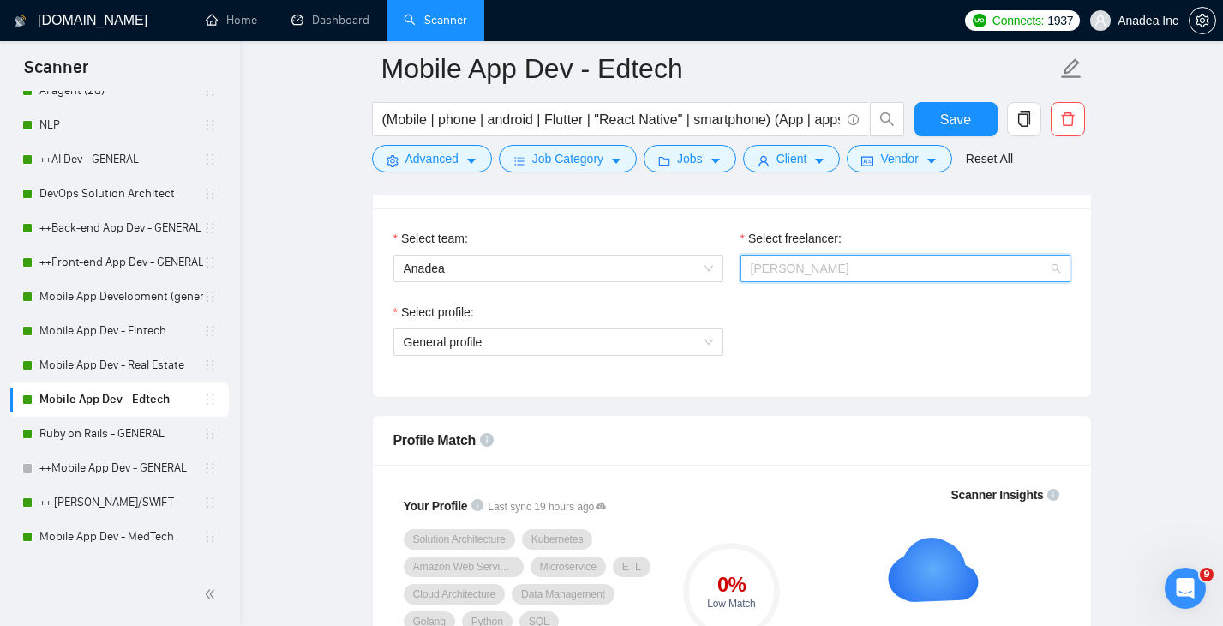
click at [859, 261] on span "Artem Avramenko" at bounding box center [905, 268] width 309 height 26
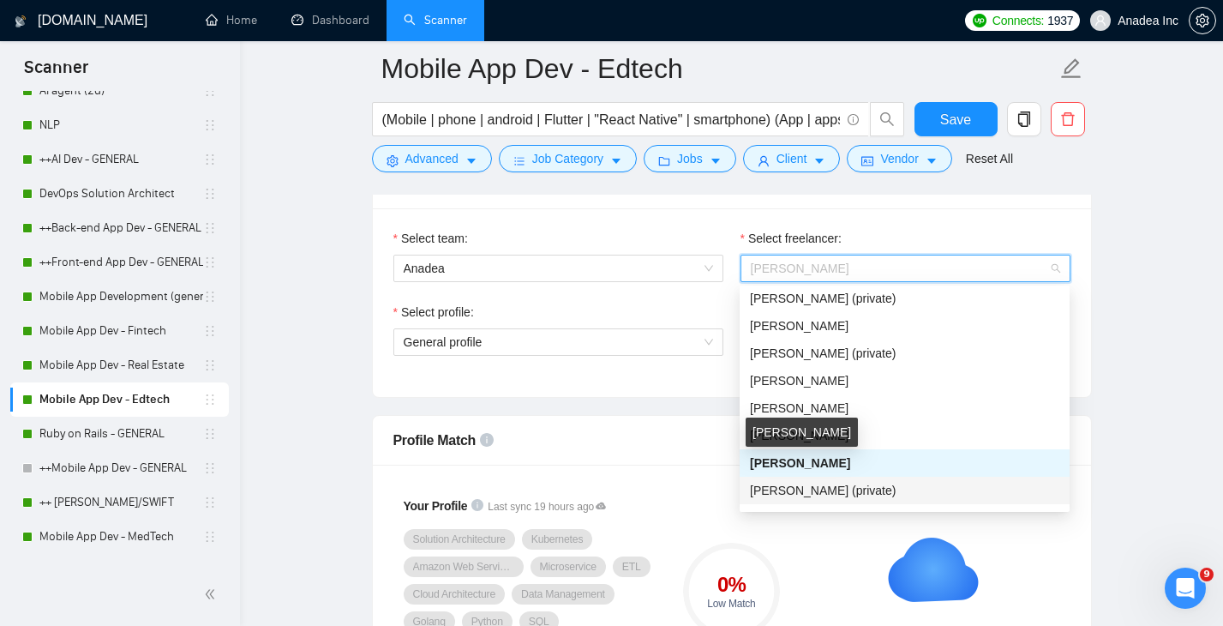
click at [823, 477] on div "Igor Krivoy (private)" at bounding box center [905, 489] width 330 height 27
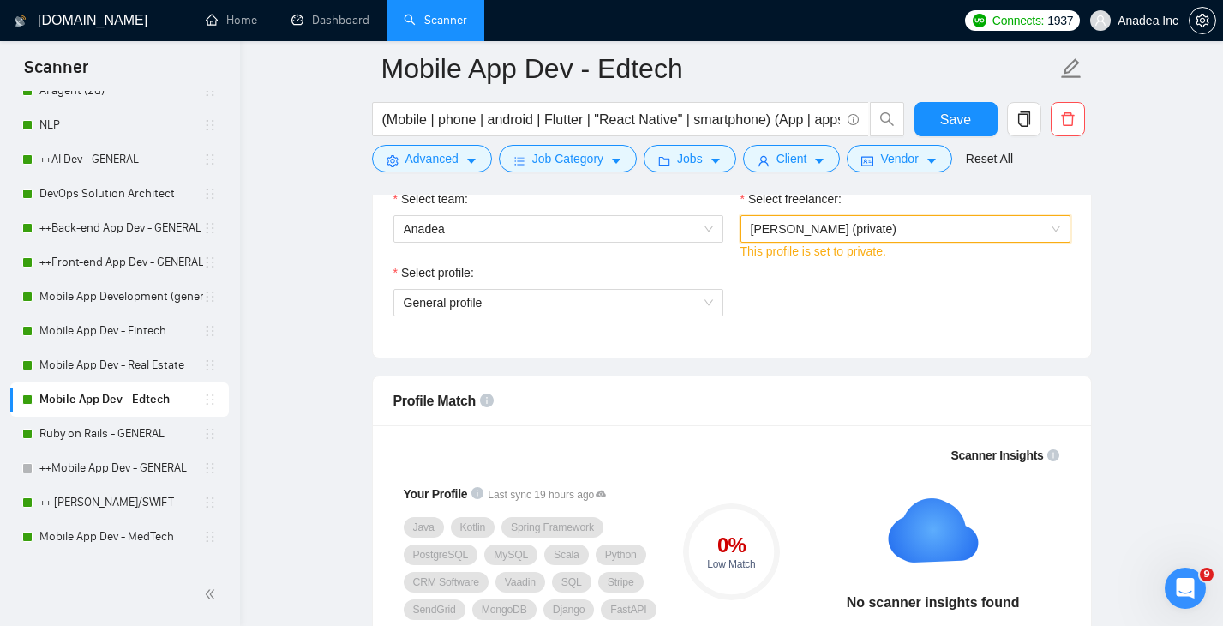
scroll to position [937, 0]
click at [916, 230] on span "Igor Krivoy (private)" at bounding box center [905, 227] width 309 height 26
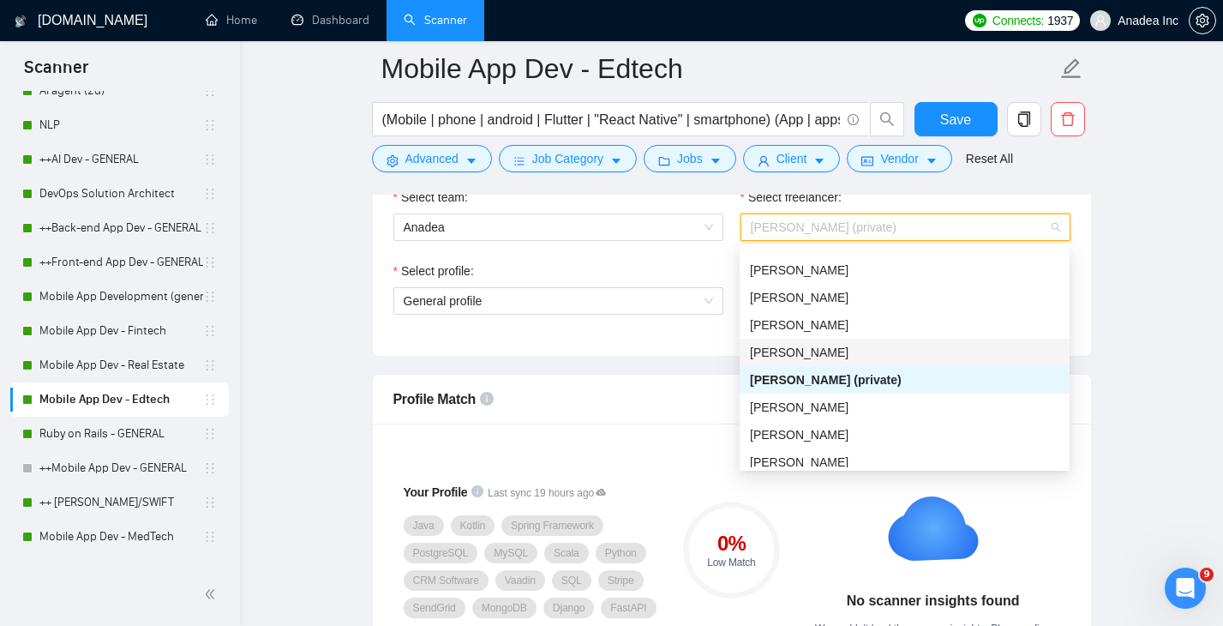
scroll to position [281, 0]
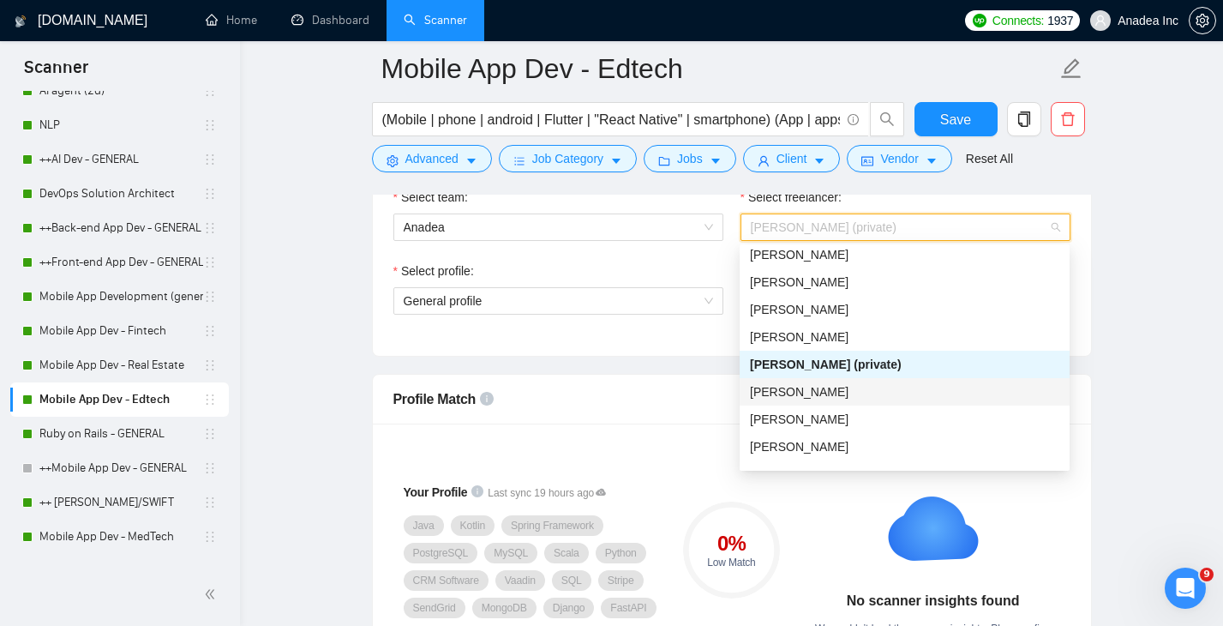
click at [847, 384] on div "Andrii Z" at bounding box center [904, 391] width 309 height 19
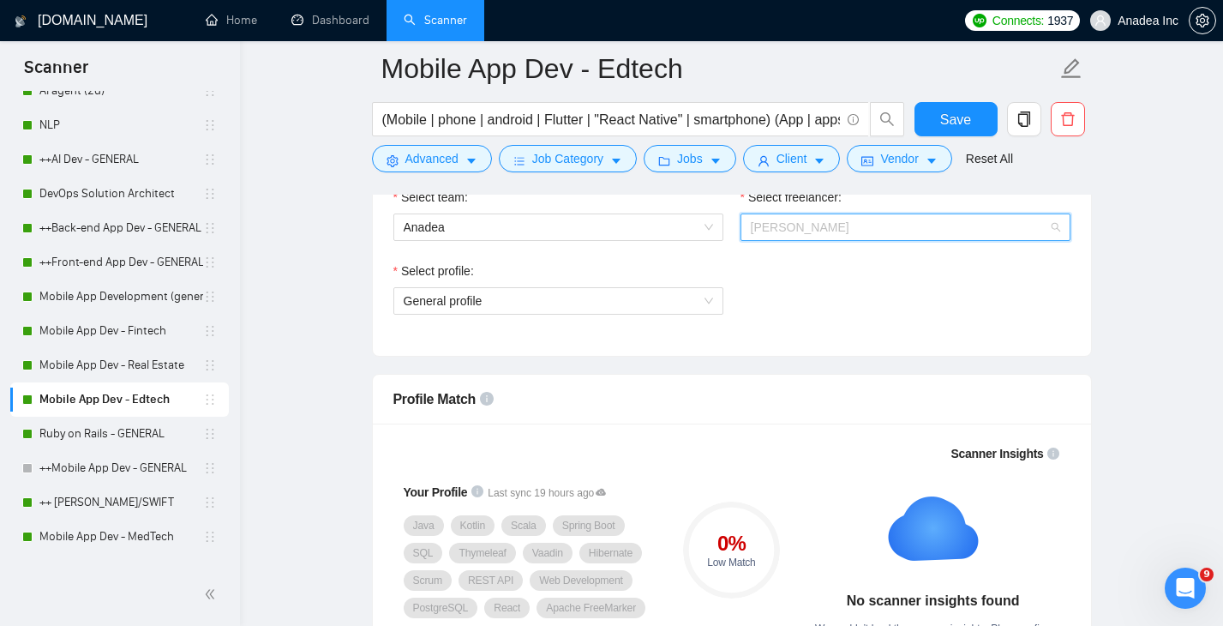
click at [842, 228] on span "Andrii Z" at bounding box center [905, 227] width 309 height 26
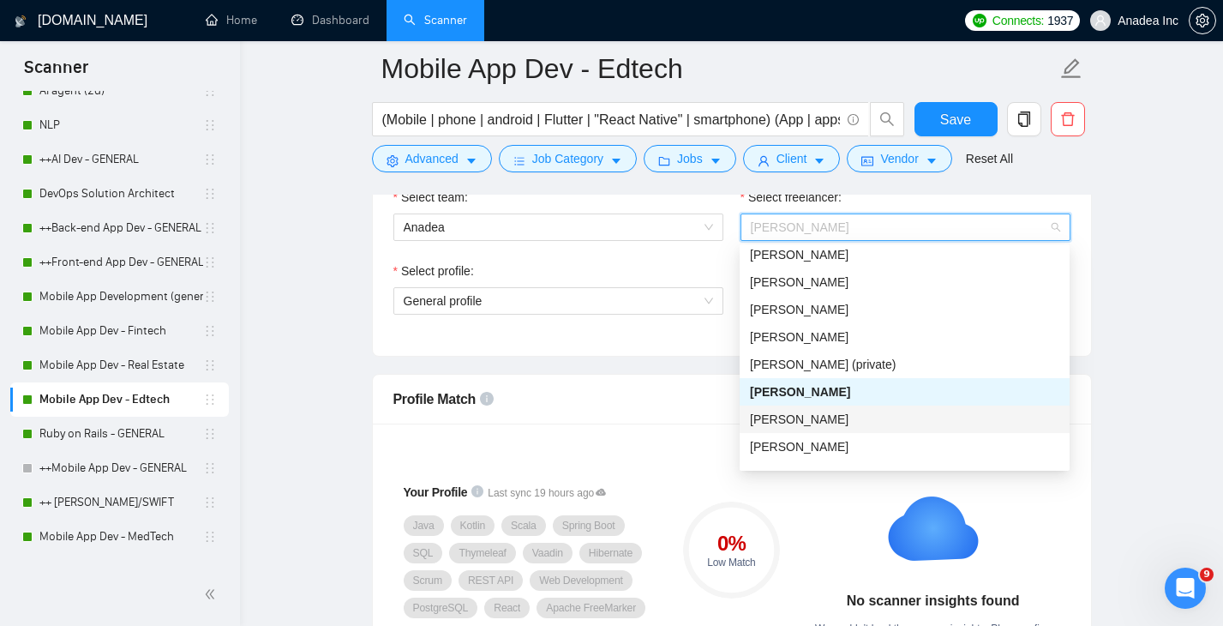
click at [825, 416] on span "Olga Ponomarenko" at bounding box center [799, 419] width 99 height 14
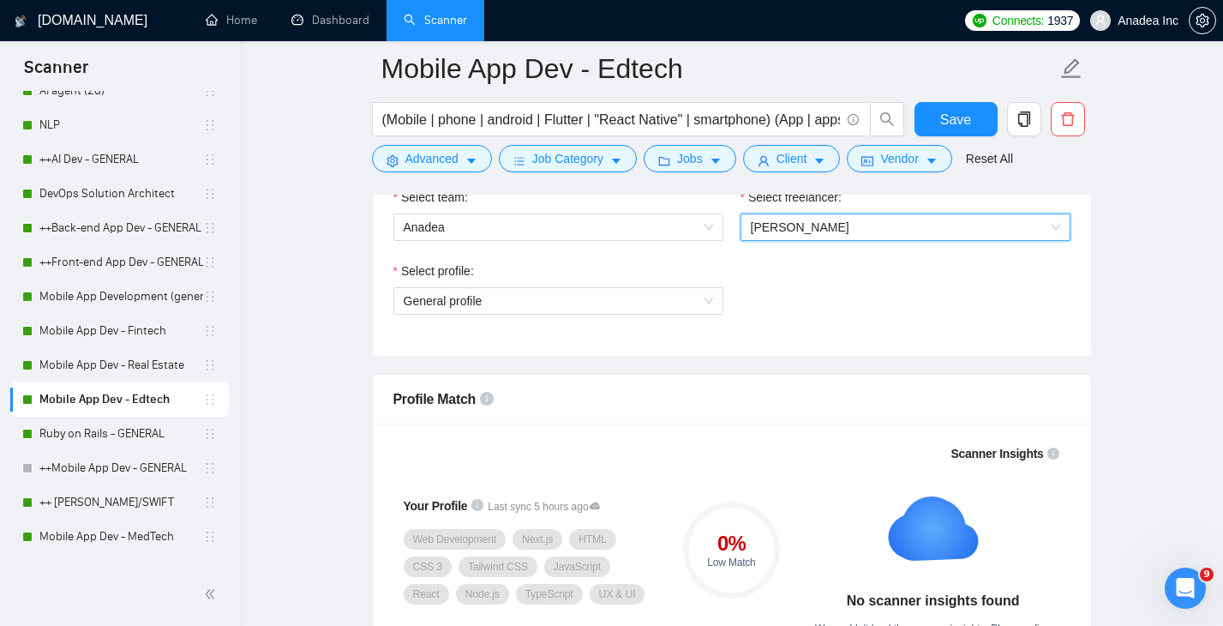
click at [873, 223] on span "Olga Ponomarenko" at bounding box center [905, 227] width 309 height 26
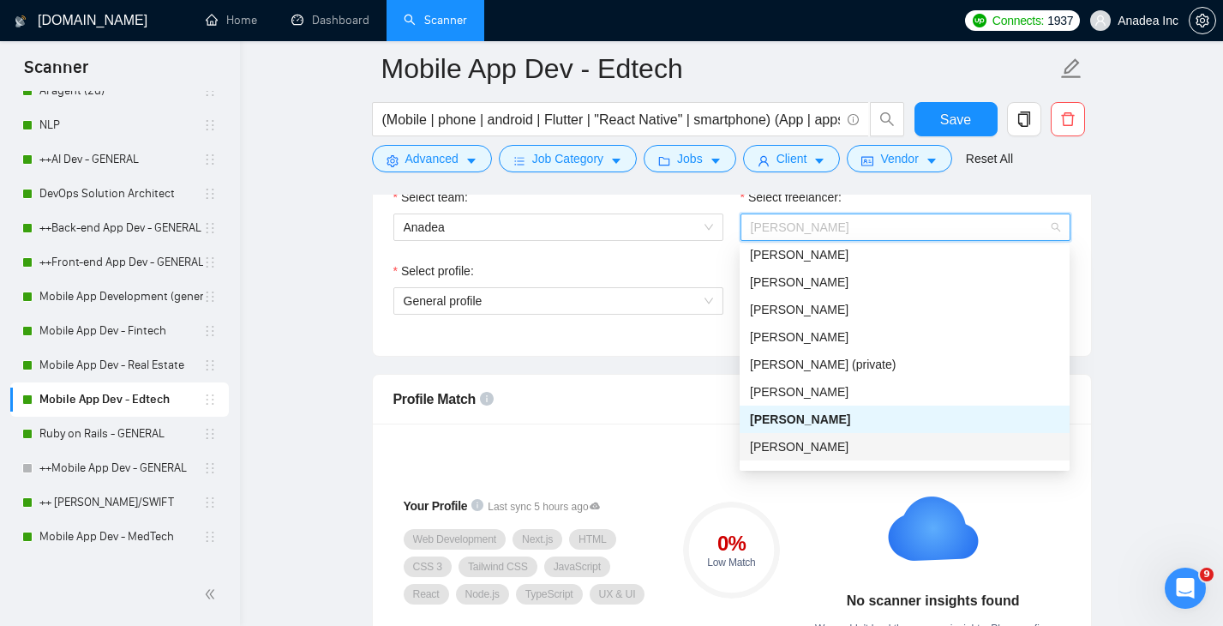
click at [830, 443] on span "Kateryna Shuhai" at bounding box center [799, 447] width 99 height 14
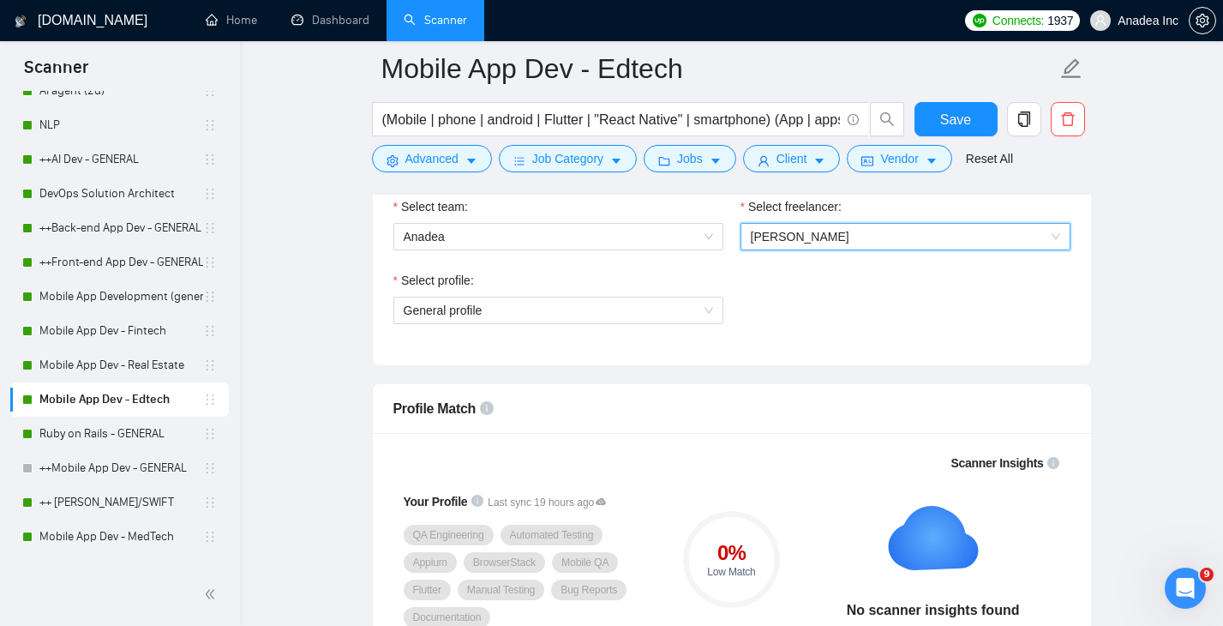
scroll to position [930, 0]
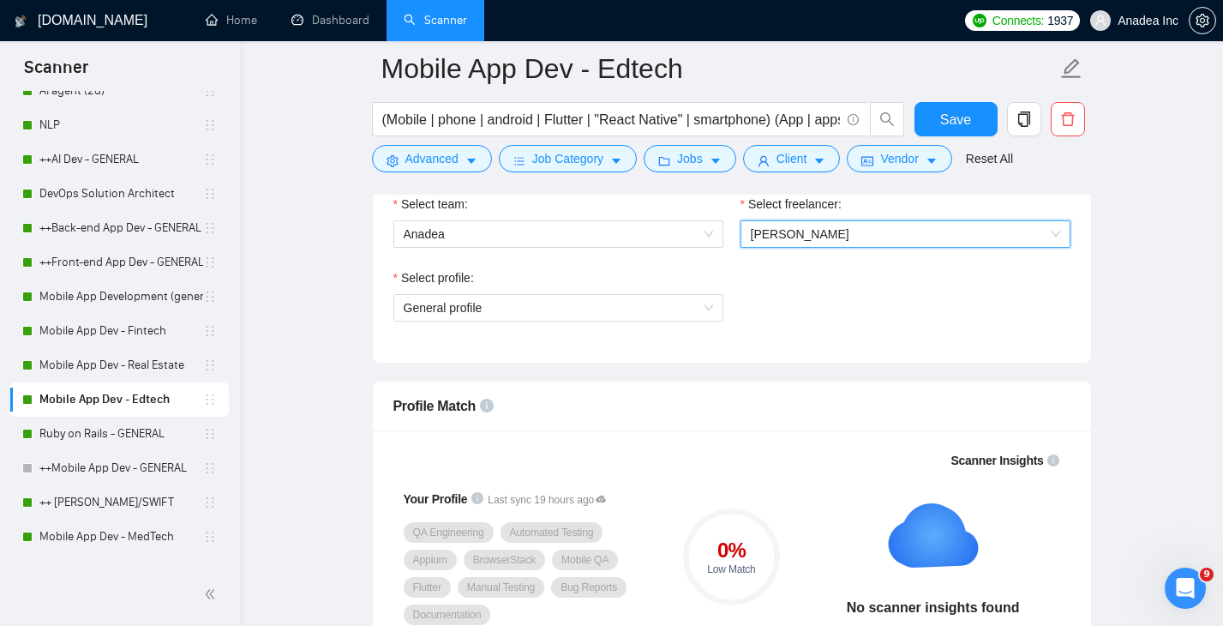
click at [846, 236] on span "Kateryna Shuhai" at bounding box center [905, 234] width 309 height 26
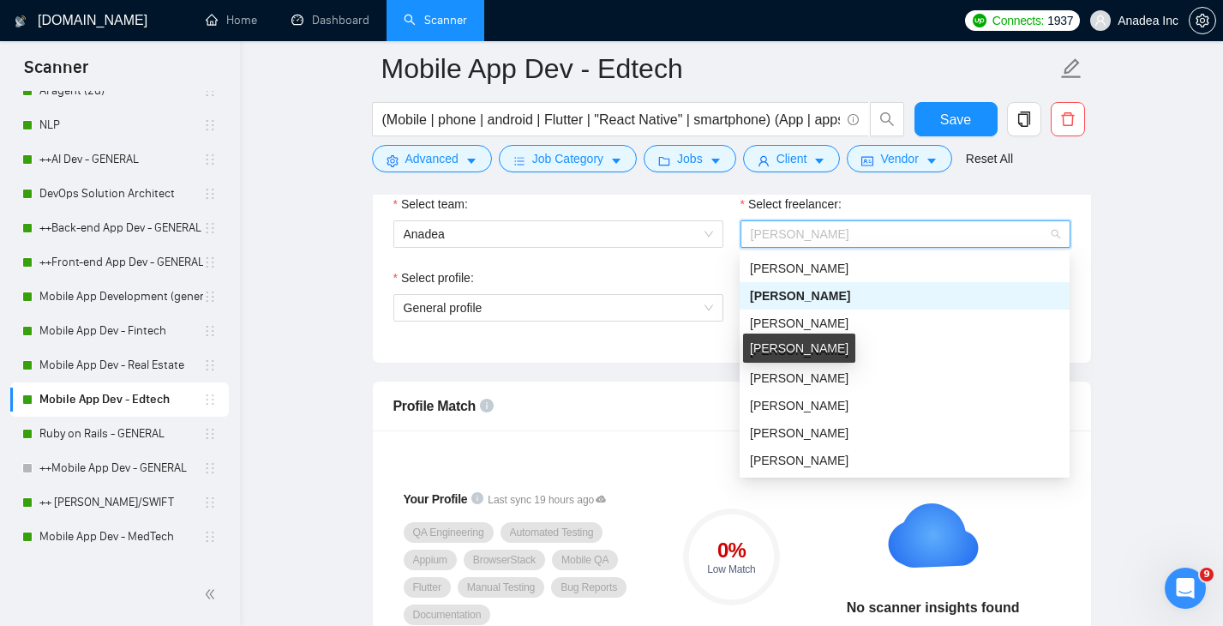
scroll to position [425, 0]
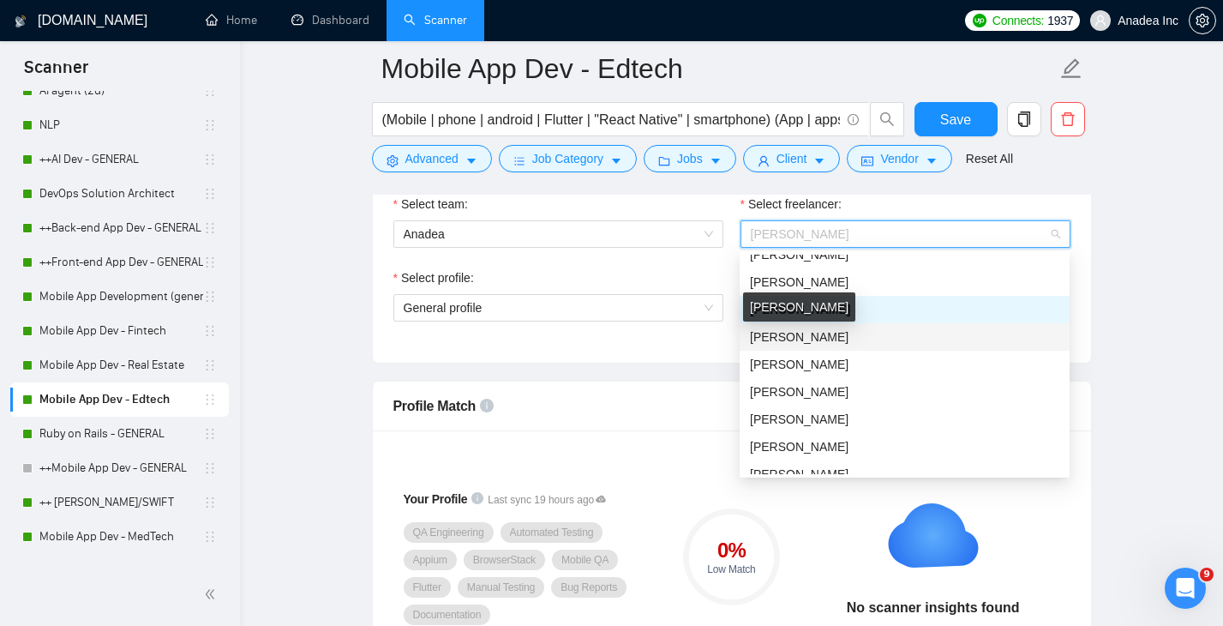
click at [841, 332] on span "Mykola Kyrenkov" at bounding box center [799, 337] width 99 height 14
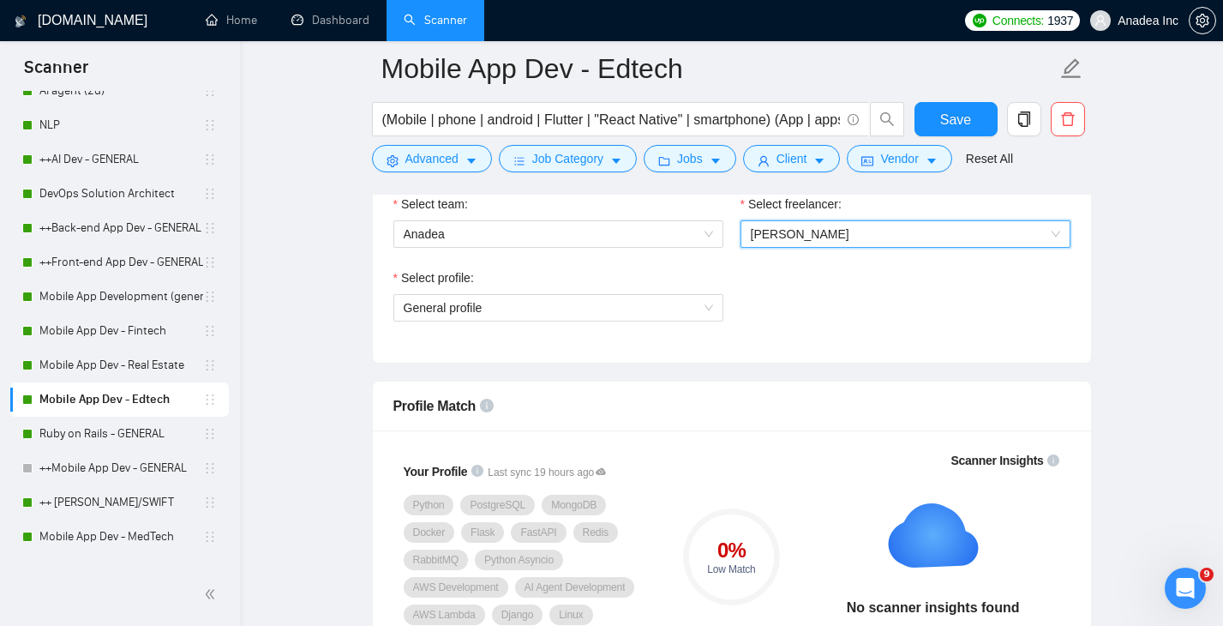
click at [881, 239] on span "Mykola Kyrenkov" at bounding box center [905, 234] width 309 height 26
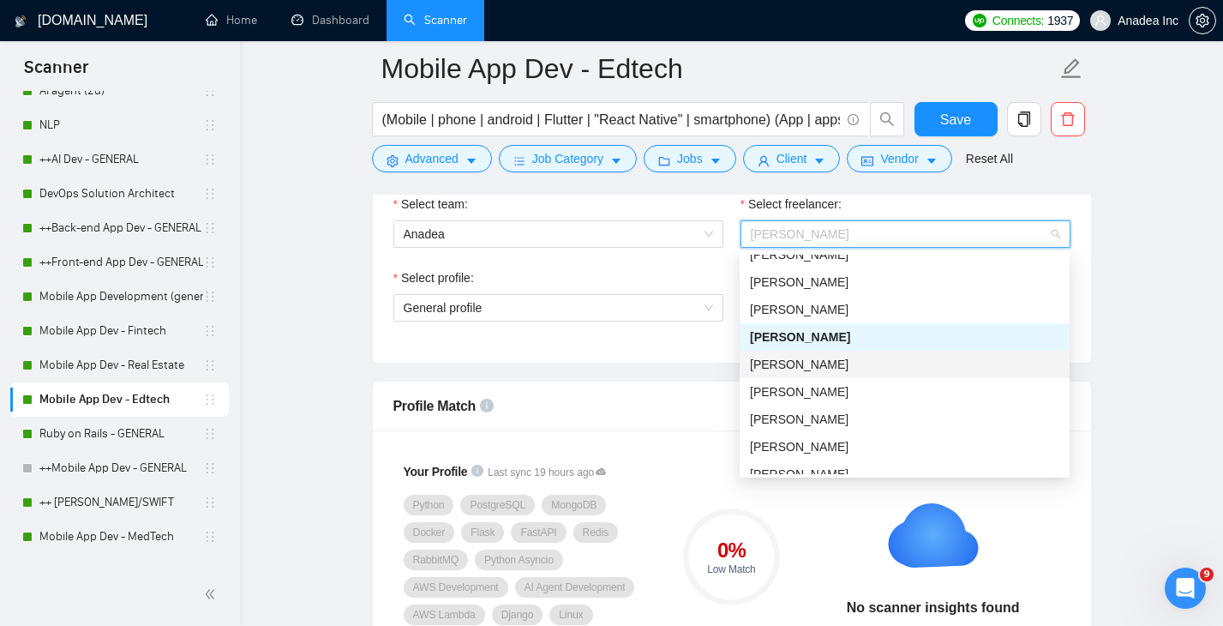
click at [823, 360] on span "Danyil Baltaksa" at bounding box center [799, 364] width 99 height 14
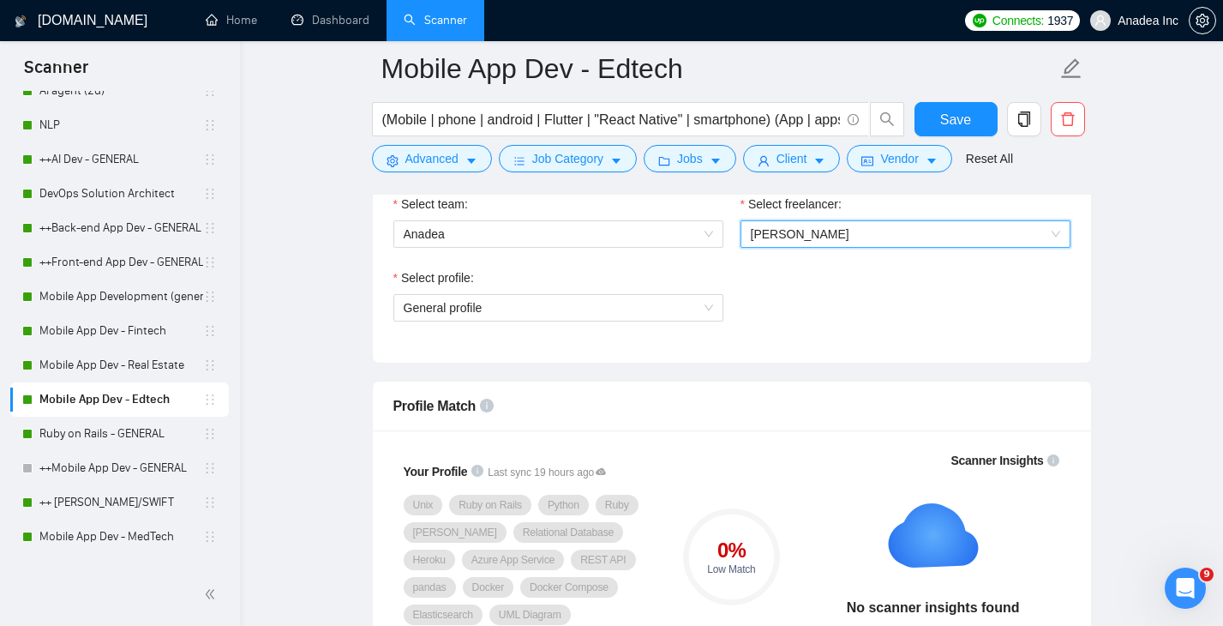
click at [860, 238] on span "Danyil Baltaksa" at bounding box center [905, 234] width 309 height 26
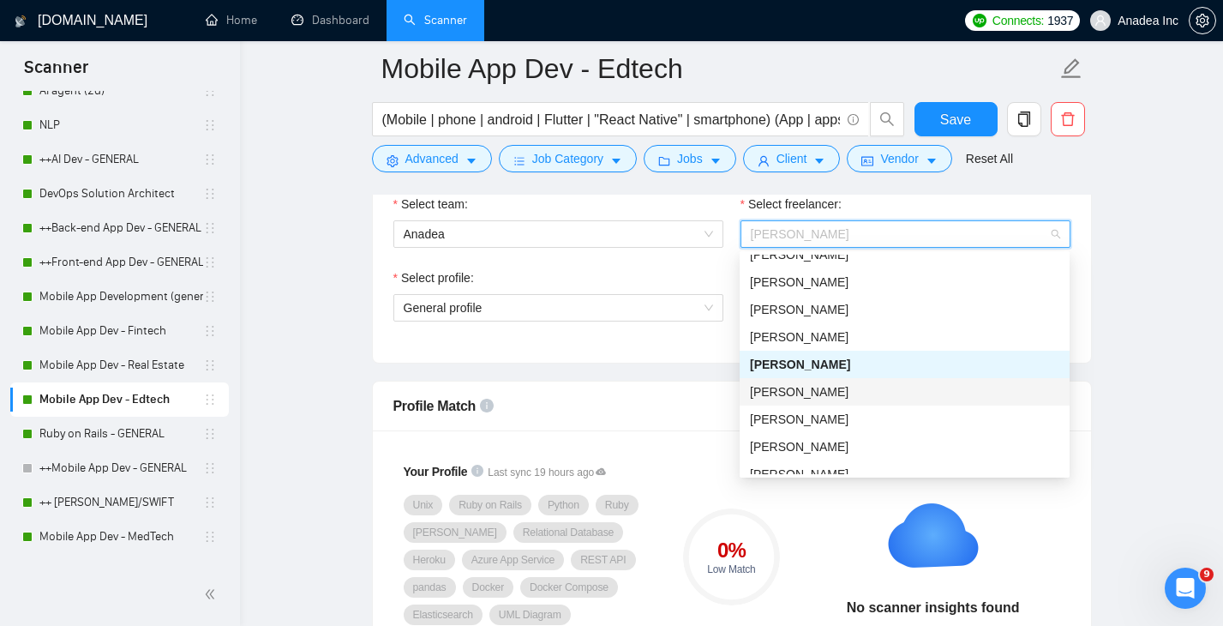
click at [818, 393] on span "Oleksii Lavrukhin" at bounding box center [799, 392] width 99 height 14
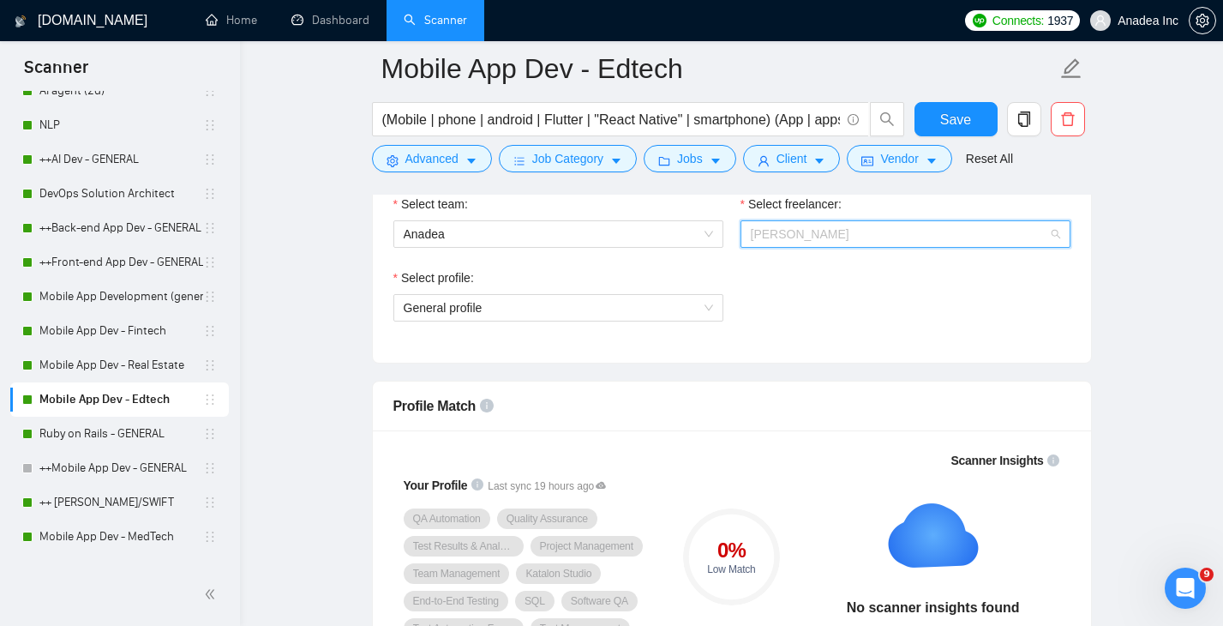
click at [874, 220] on div "Oleksii Lavrukhin" at bounding box center [905, 233] width 330 height 27
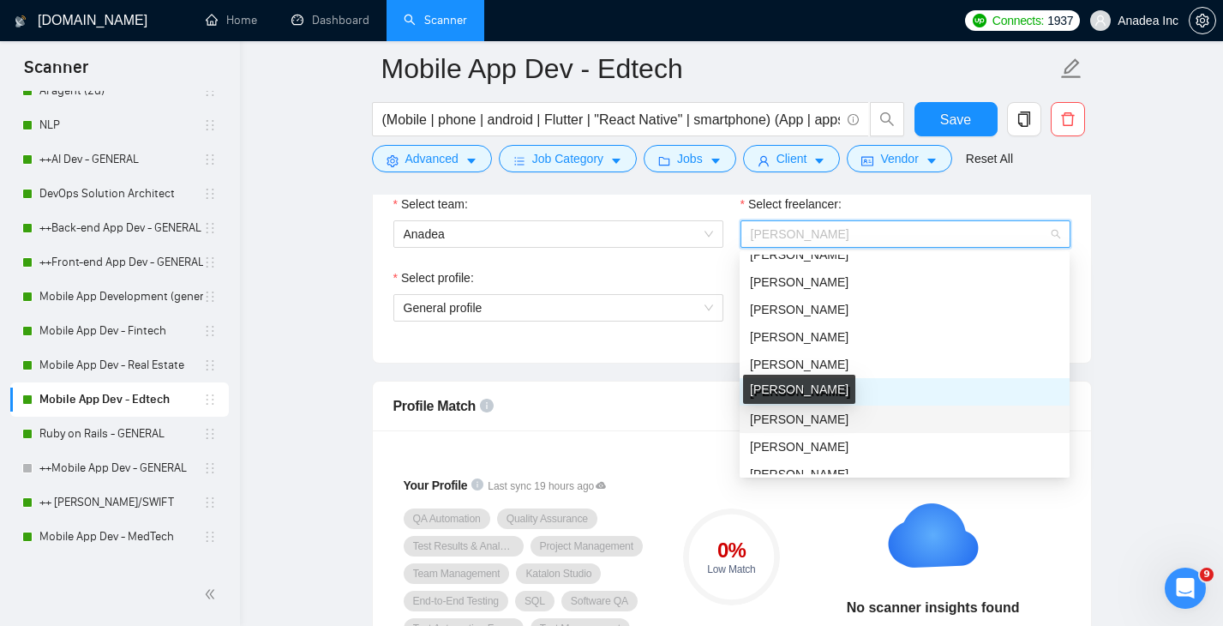
click at [829, 421] on span "Natalia Cherednychenko" at bounding box center [799, 419] width 99 height 14
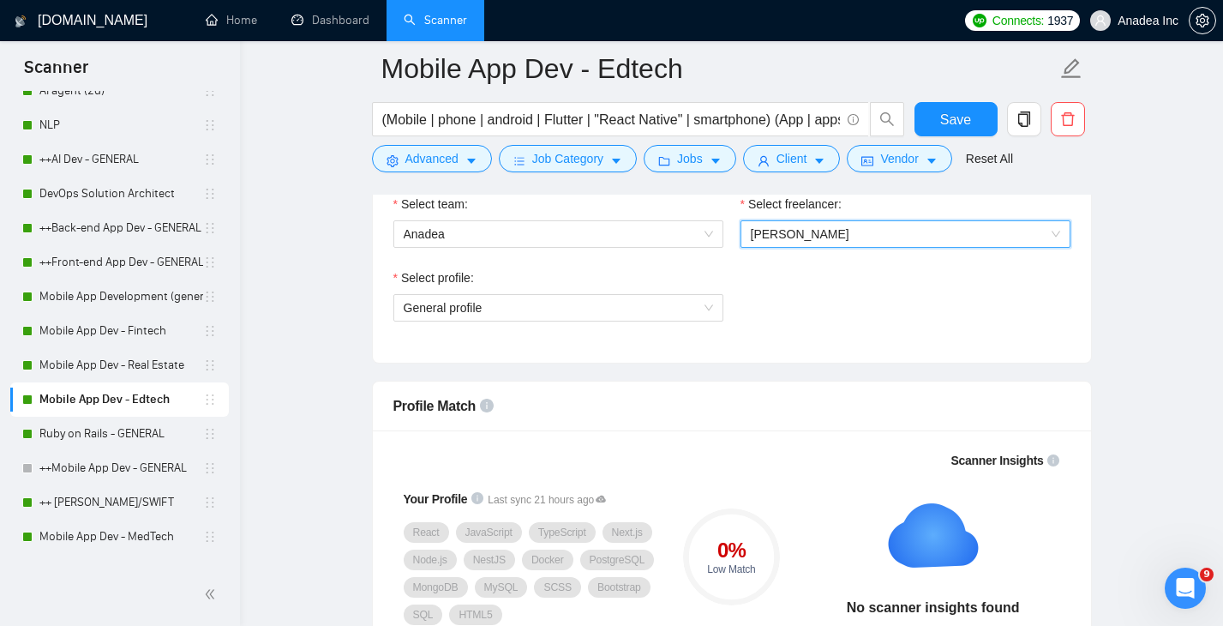
click at [889, 227] on span "Natalia Cherednychenko" at bounding box center [905, 234] width 309 height 26
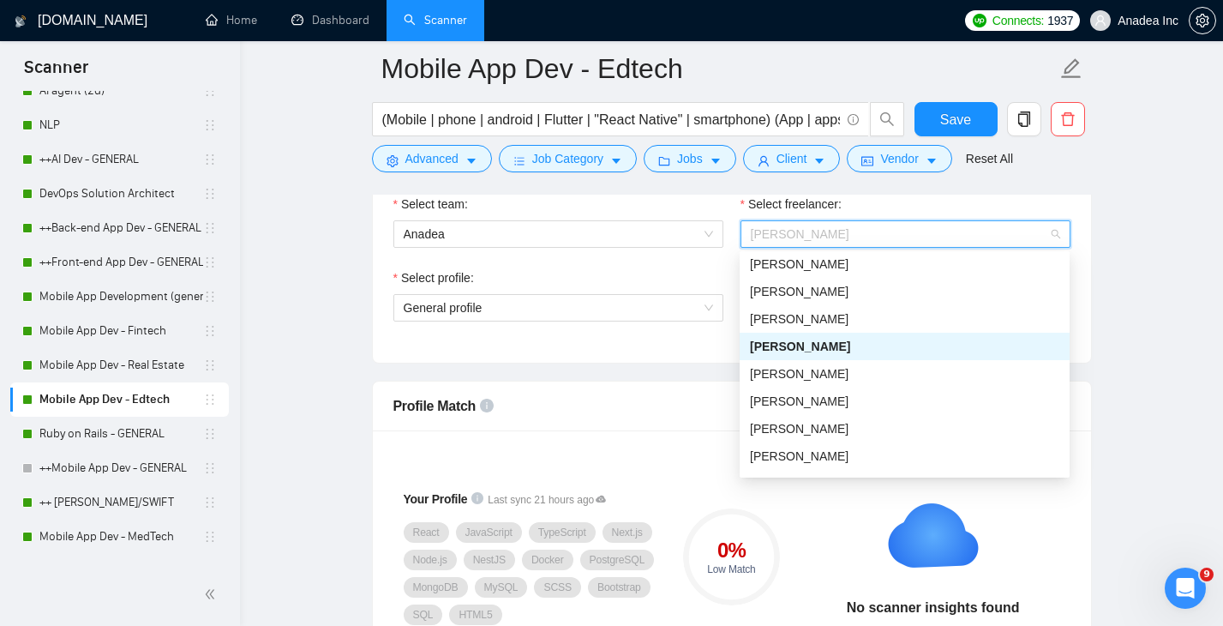
scroll to position [498, 0]
click at [843, 404] on div "Julia Yashchuk" at bounding box center [904, 401] width 309 height 19
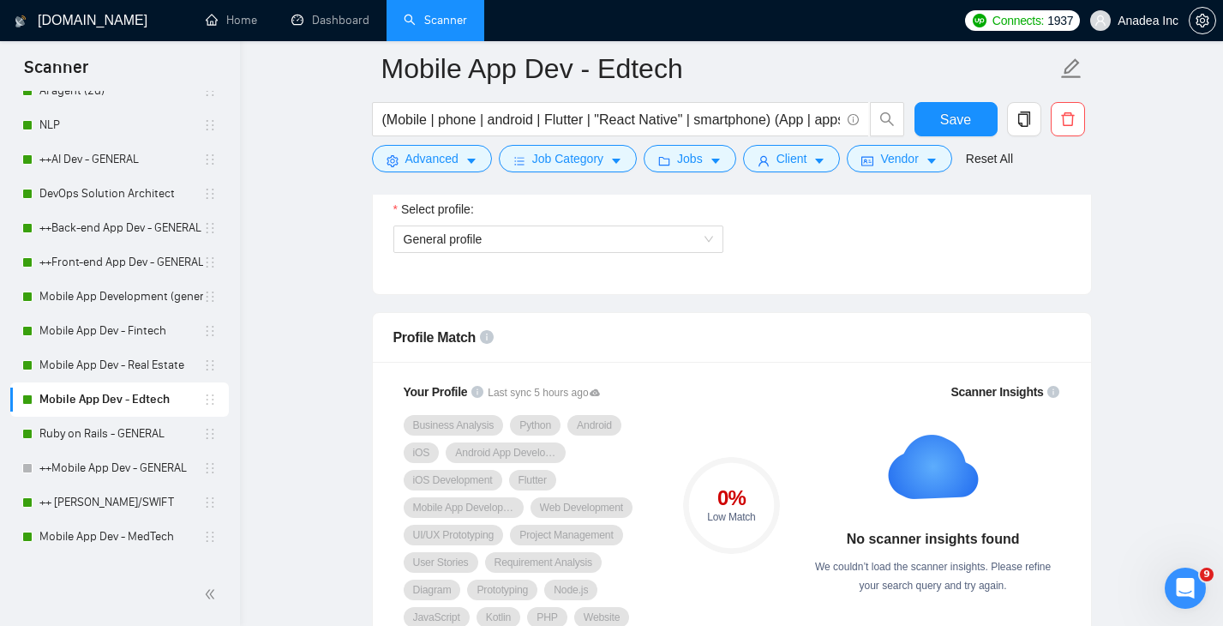
scroll to position [1011, 0]
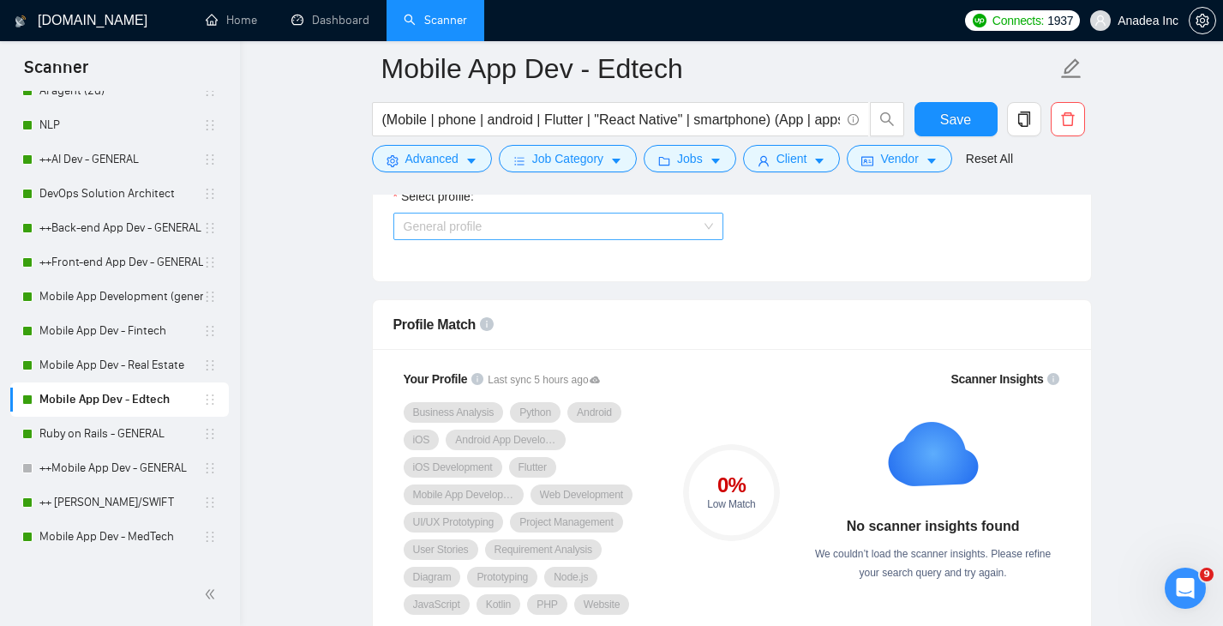
click at [691, 219] on span "General profile" at bounding box center [558, 226] width 309 height 26
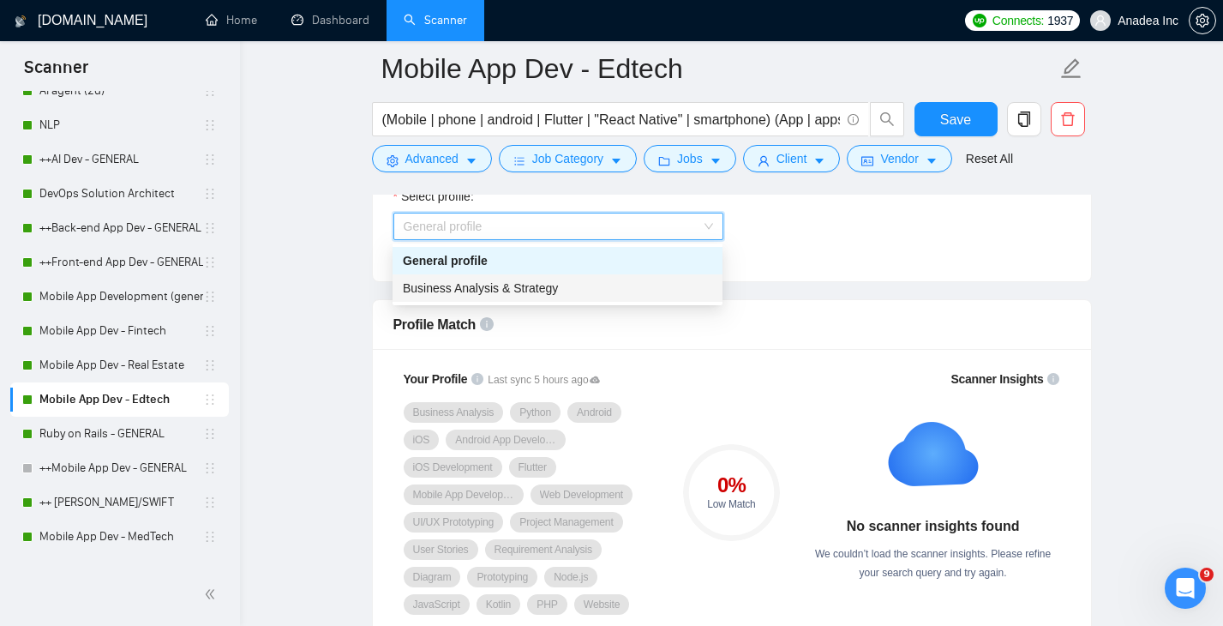
click at [611, 290] on div "Business Analysis & Strategy" at bounding box center [557, 287] width 309 height 19
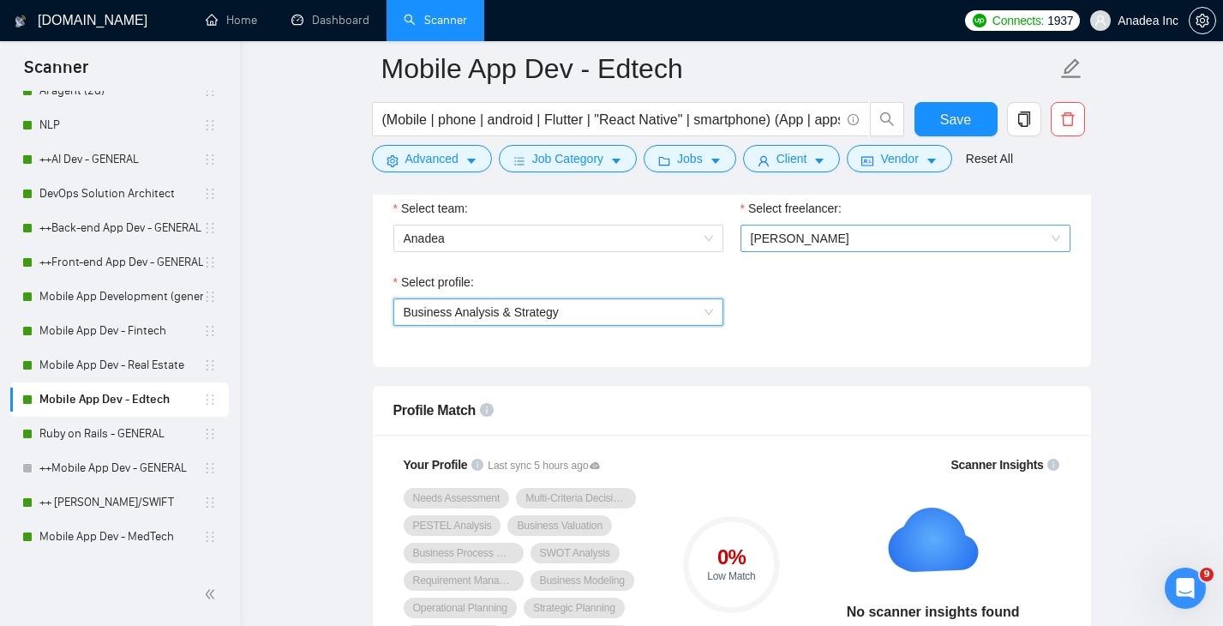
scroll to position [909, 0]
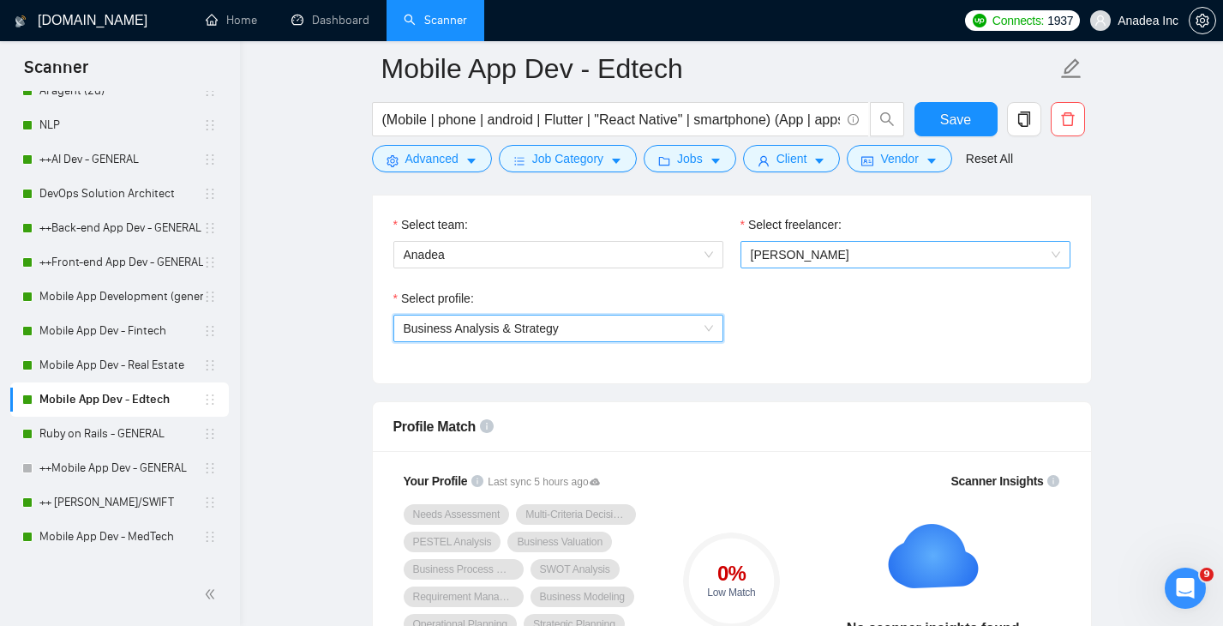
click at [857, 261] on span "Julia Yashchuk" at bounding box center [905, 255] width 309 height 26
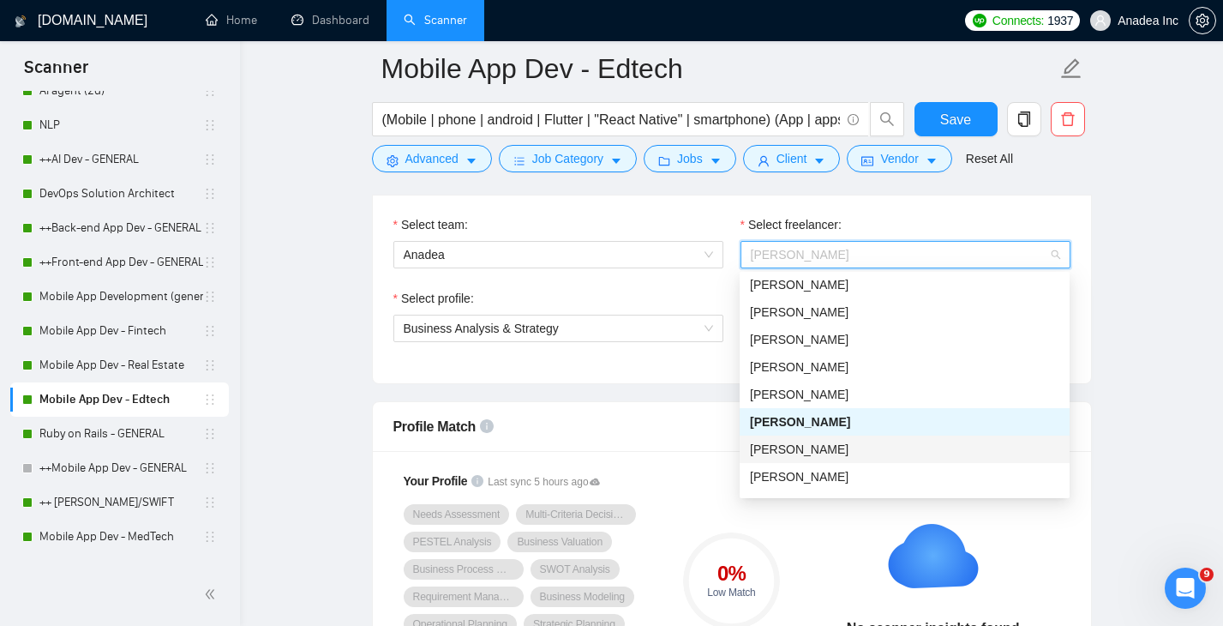
click at [826, 448] on div "Artur Zaitsev" at bounding box center [904, 449] width 309 height 19
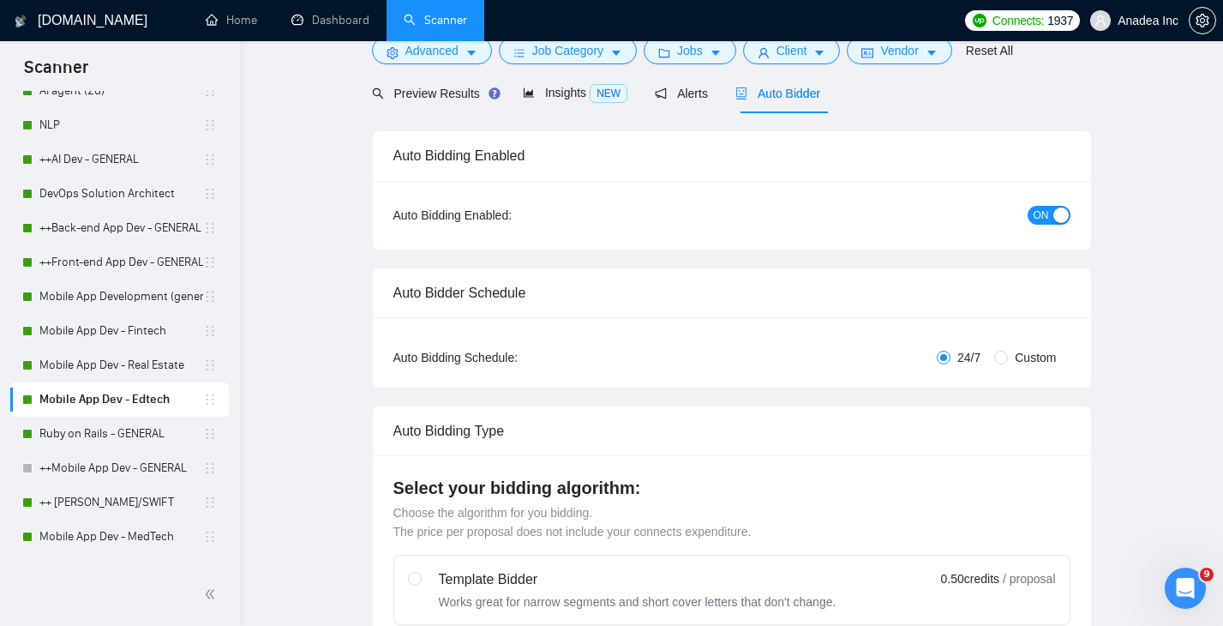
scroll to position [0, 0]
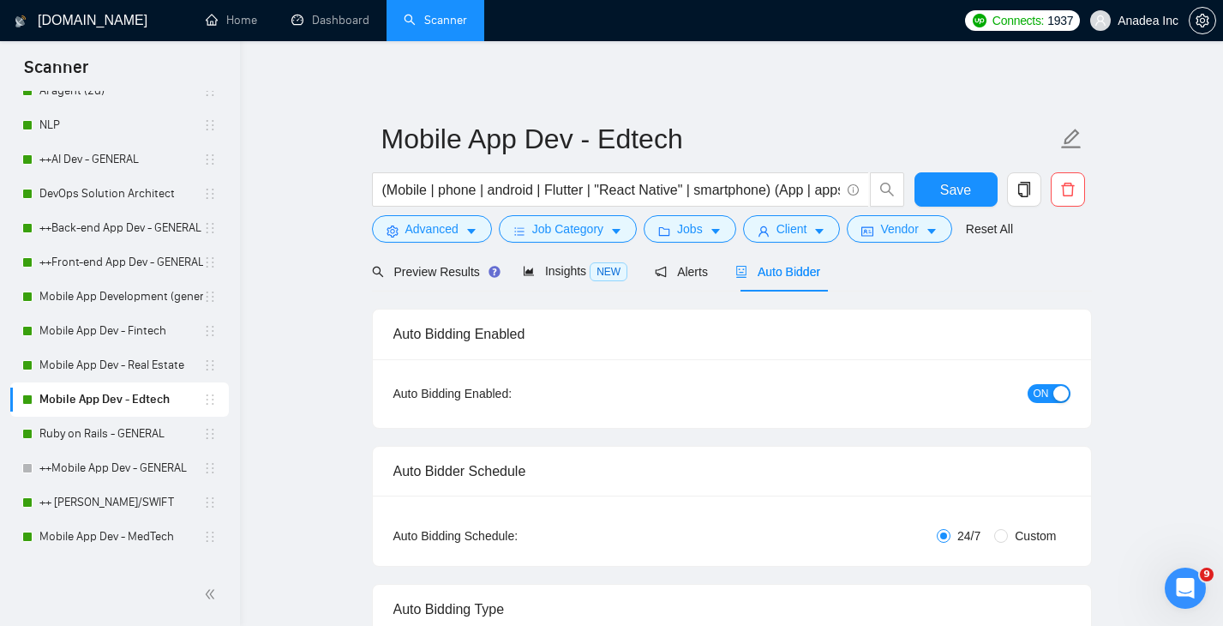
click at [1039, 386] on span "ON" at bounding box center [1040, 393] width 15 height 19
click at [112, 363] on link "Mobile App Dev - Real Estate" at bounding box center [121, 365] width 164 height 34
click at [961, 185] on span "Save" at bounding box center [955, 189] width 31 height 21
click at [94, 469] on link "++Mobile App Dev - GENERAL" at bounding box center [121, 468] width 164 height 34
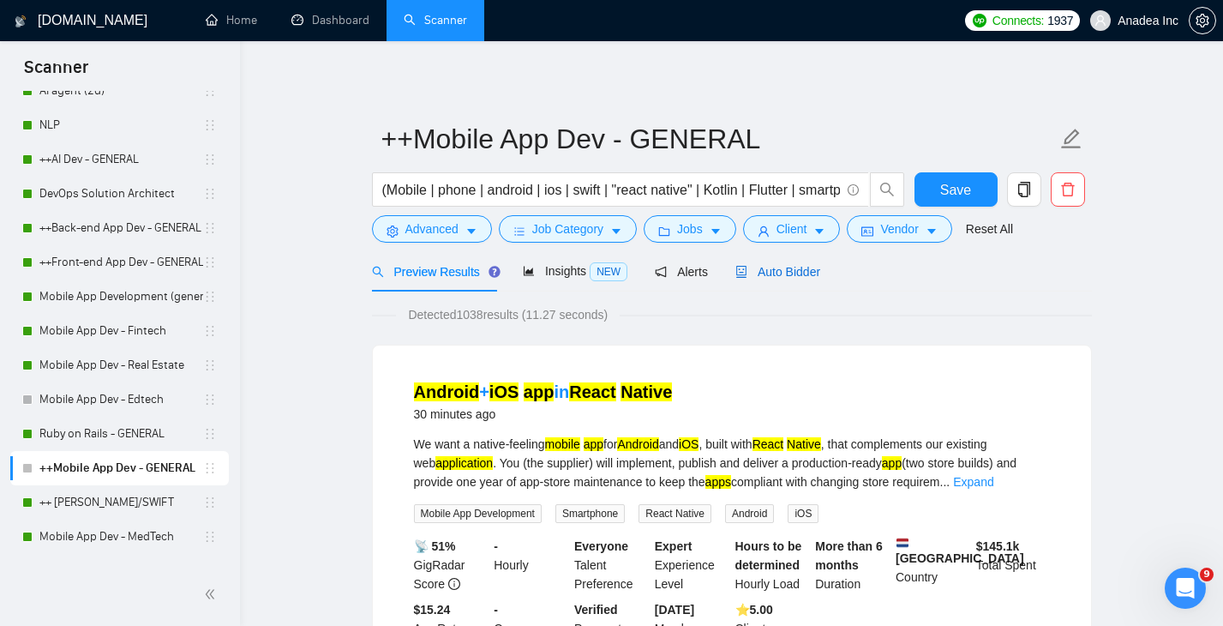
click at [797, 270] on span "Auto Bidder" at bounding box center [777, 272] width 85 height 14
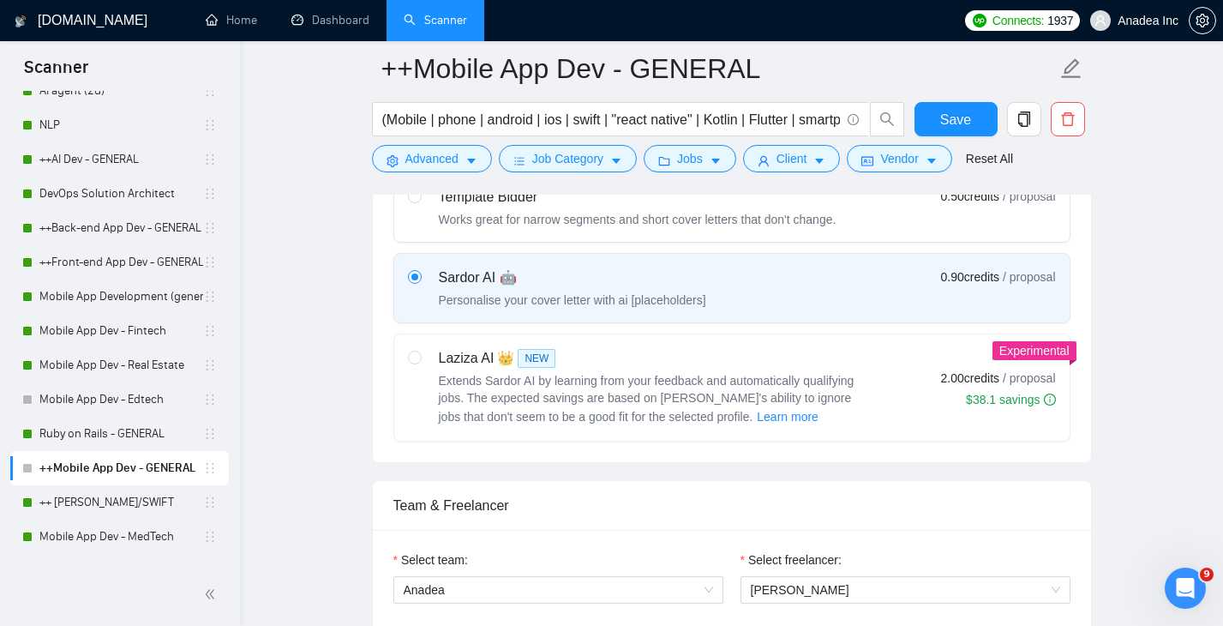
scroll to position [913, 0]
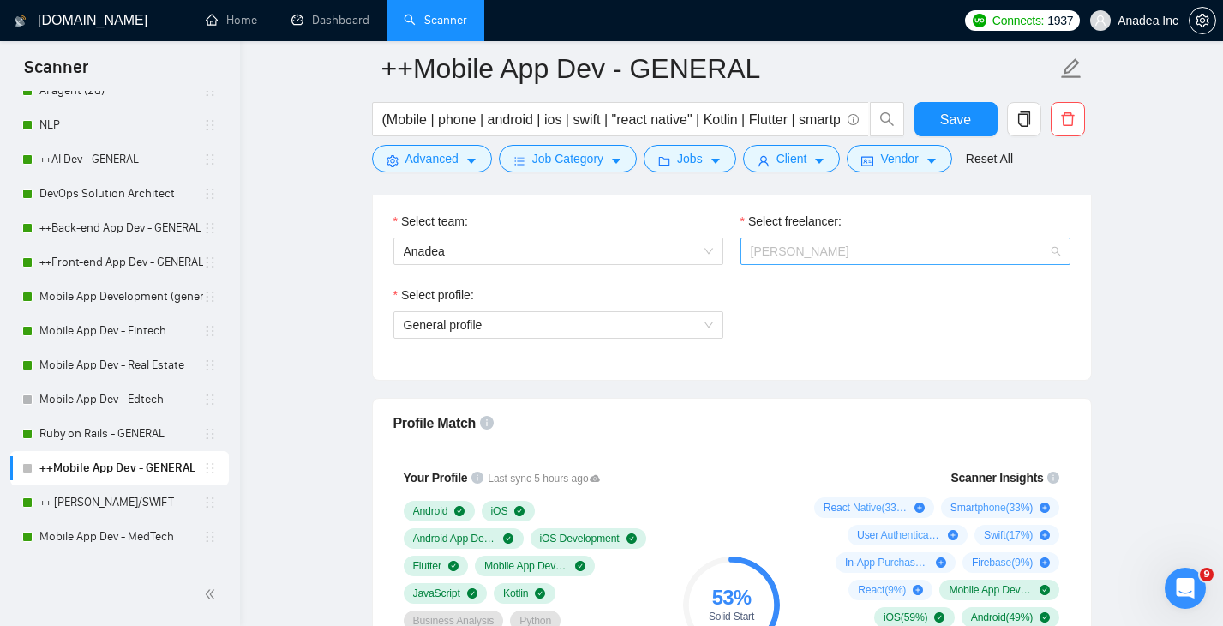
click at [823, 256] on span "Julia Yashchuk" at bounding box center [800, 251] width 99 height 14
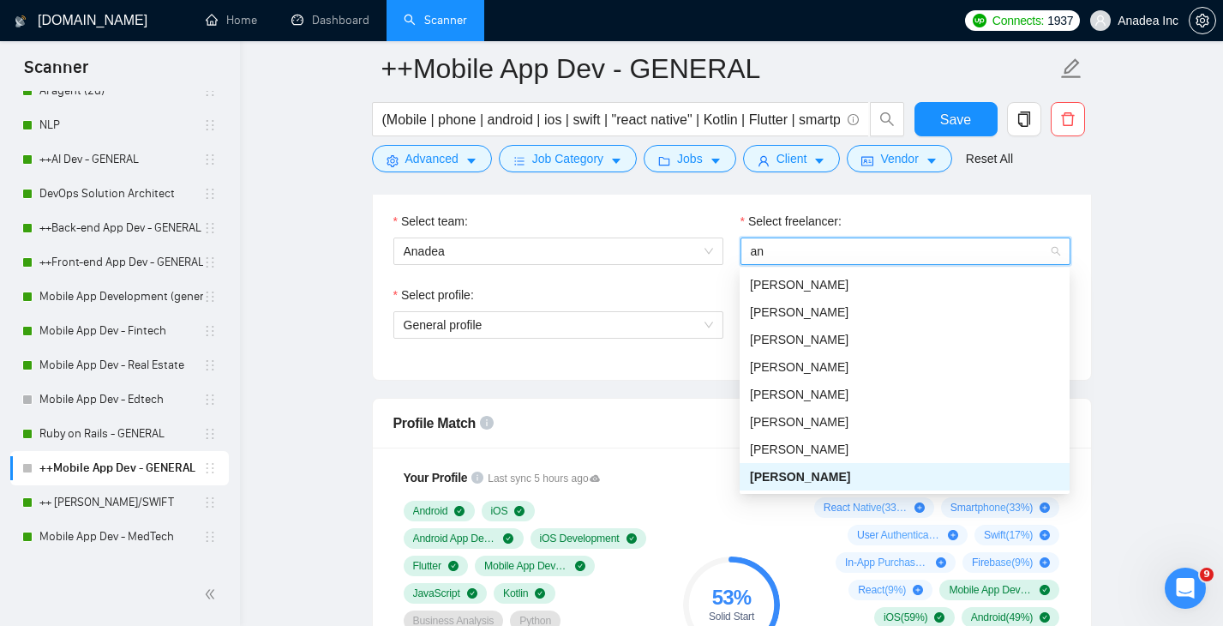
scroll to position [27, 0]
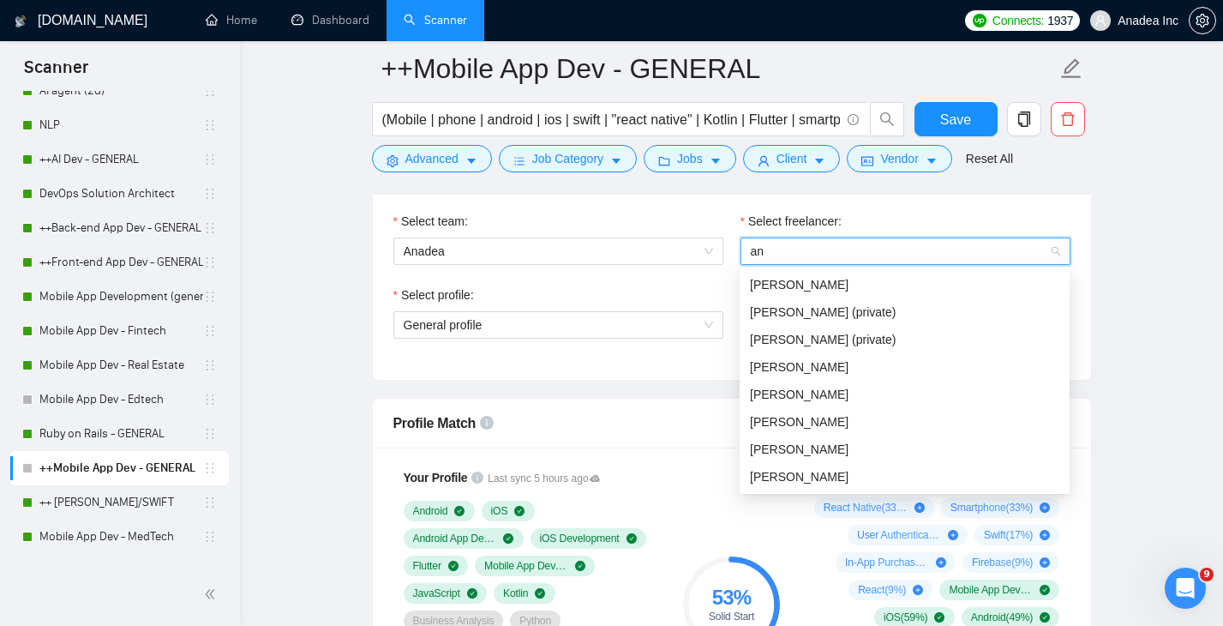
type input "ann"
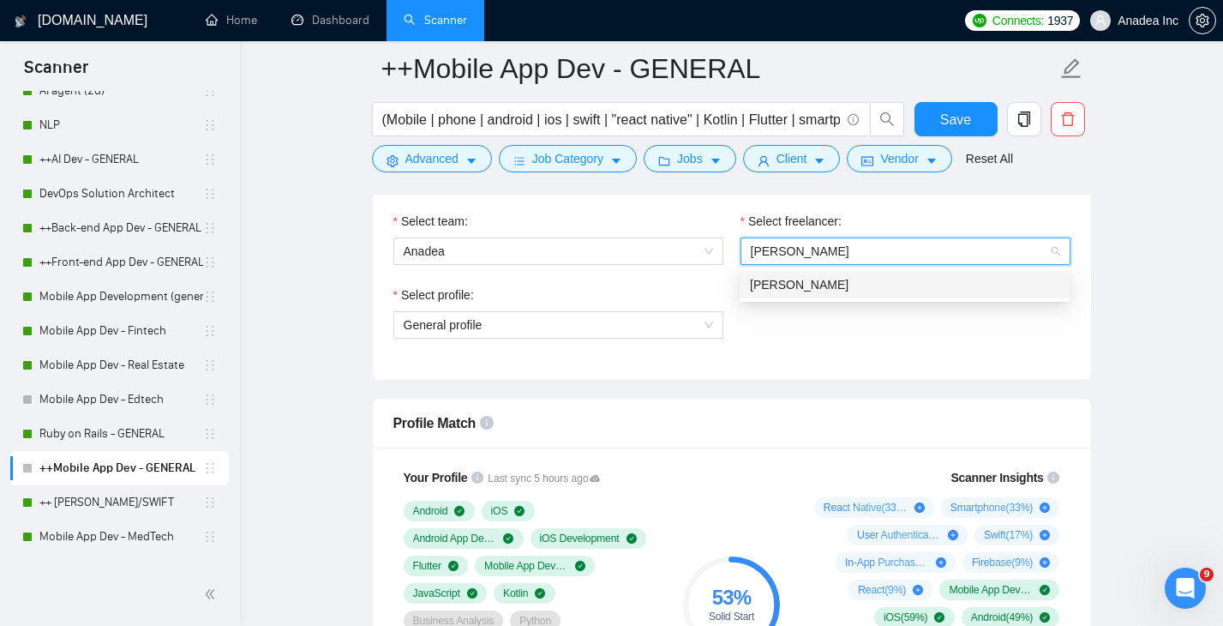
click at [852, 286] on div "[PERSON_NAME]" at bounding box center [904, 284] width 309 height 19
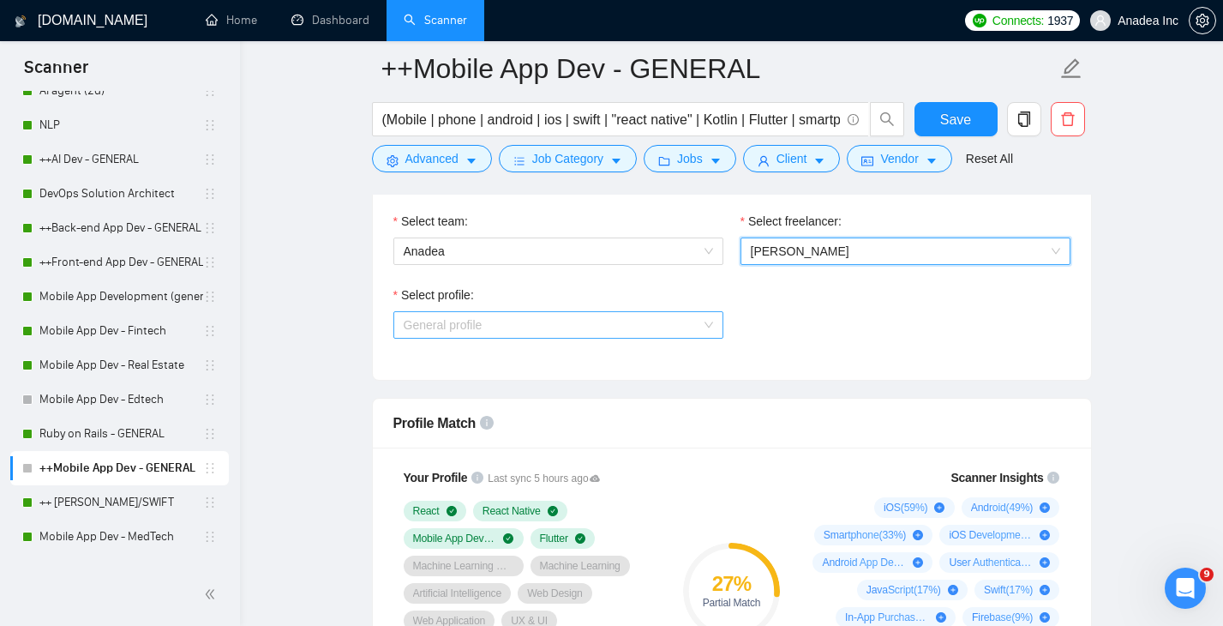
click at [598, 317] on span "General profile" at bounding box center [558, 325] width 309 height 26
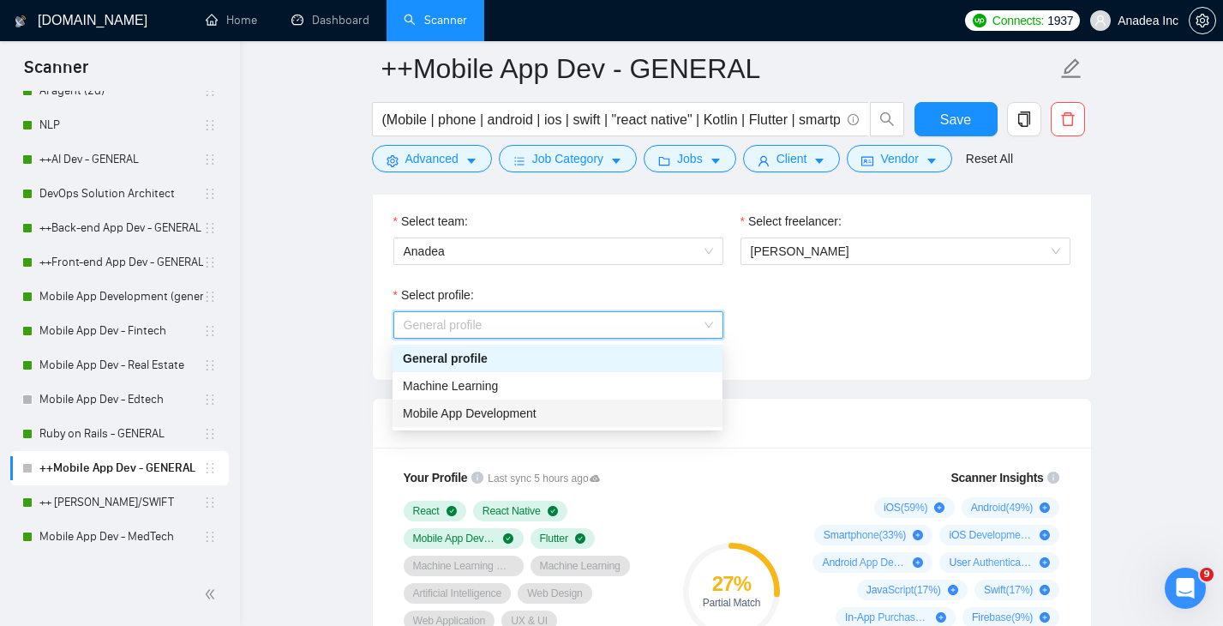
click at [556, 406] on div "Mobile App Development" at bounding box center [557, 413] width 309 height 19
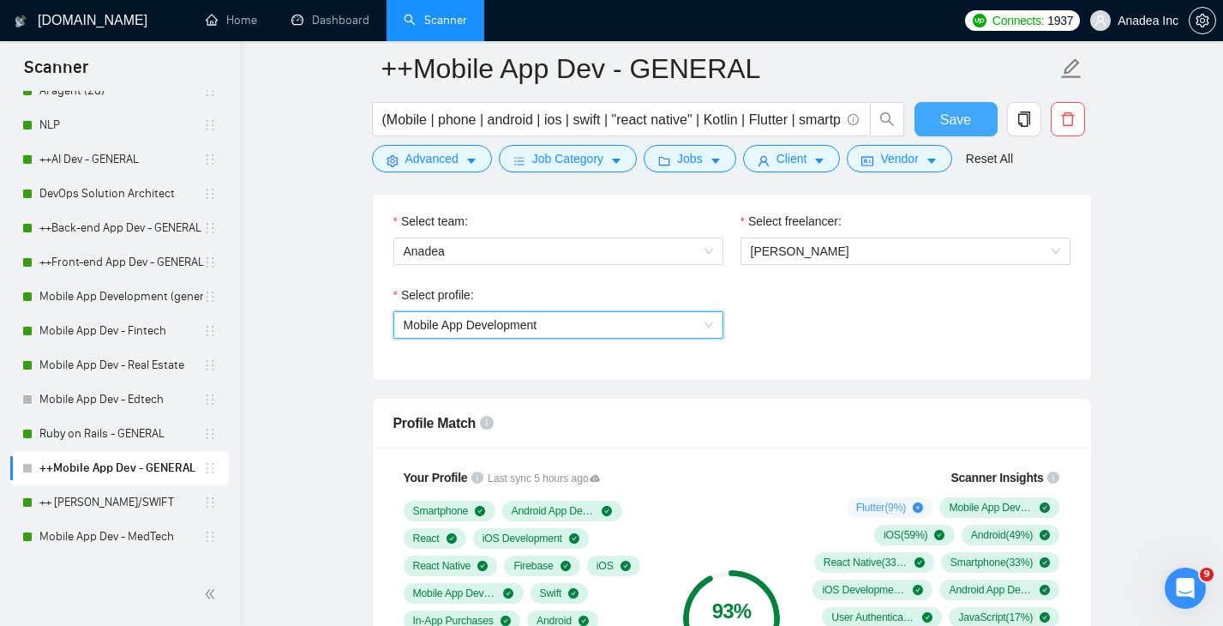
click at [951, 122] on span "Save" at bounding box center [955, 119] width 31 height 21
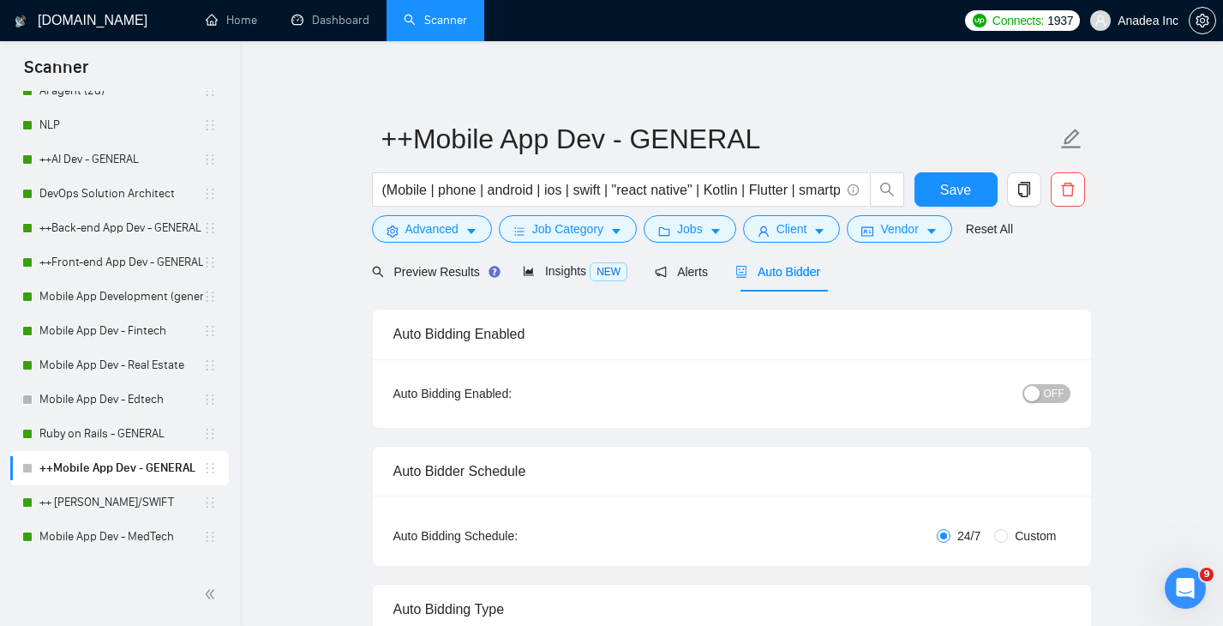
click at [1045, 394] on span "OFF" at bounding box center [1054, 393] width 21 height 19
click at [961, 195] on span "Save" at bounding box center [955, 189] width 31 height 21
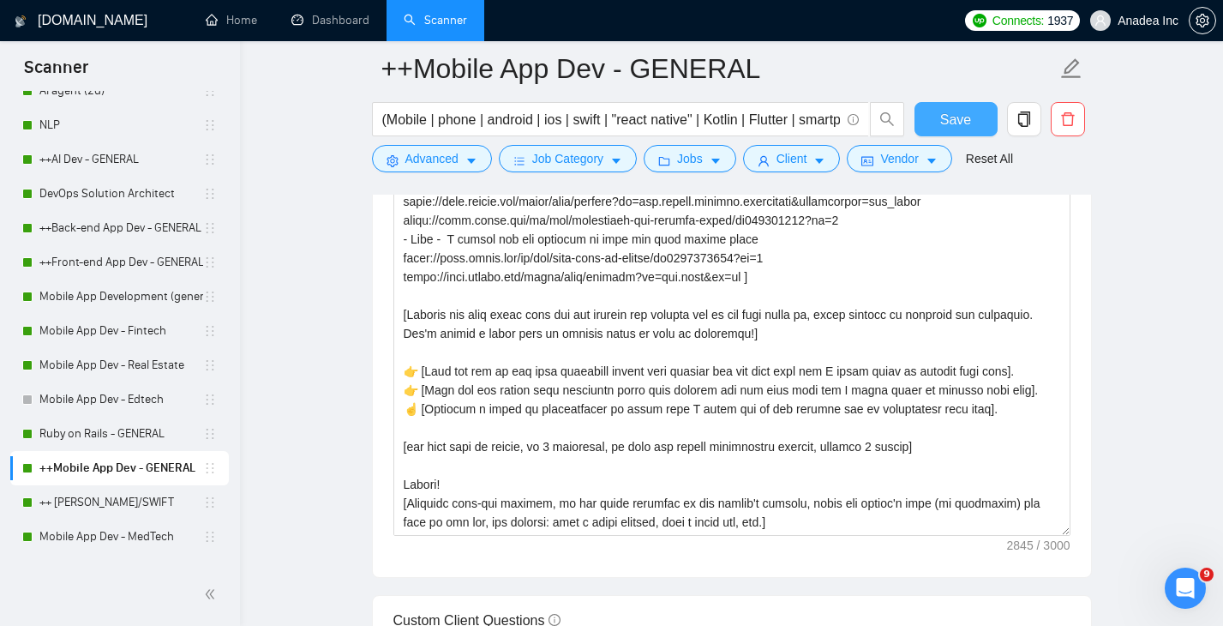
scroll to position [396, 0]
click at [122, 435] on link "Ruby on Rails - GENERAL" at bounding box center [121, 433] width 164 height 34
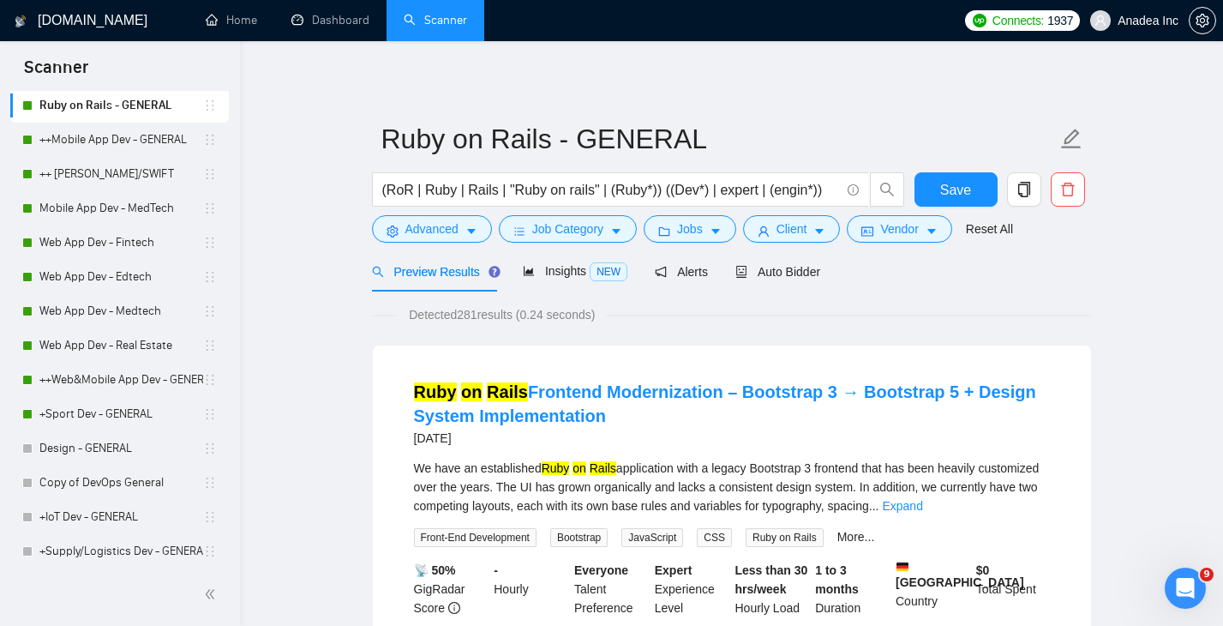
scroll to position [536, 0]
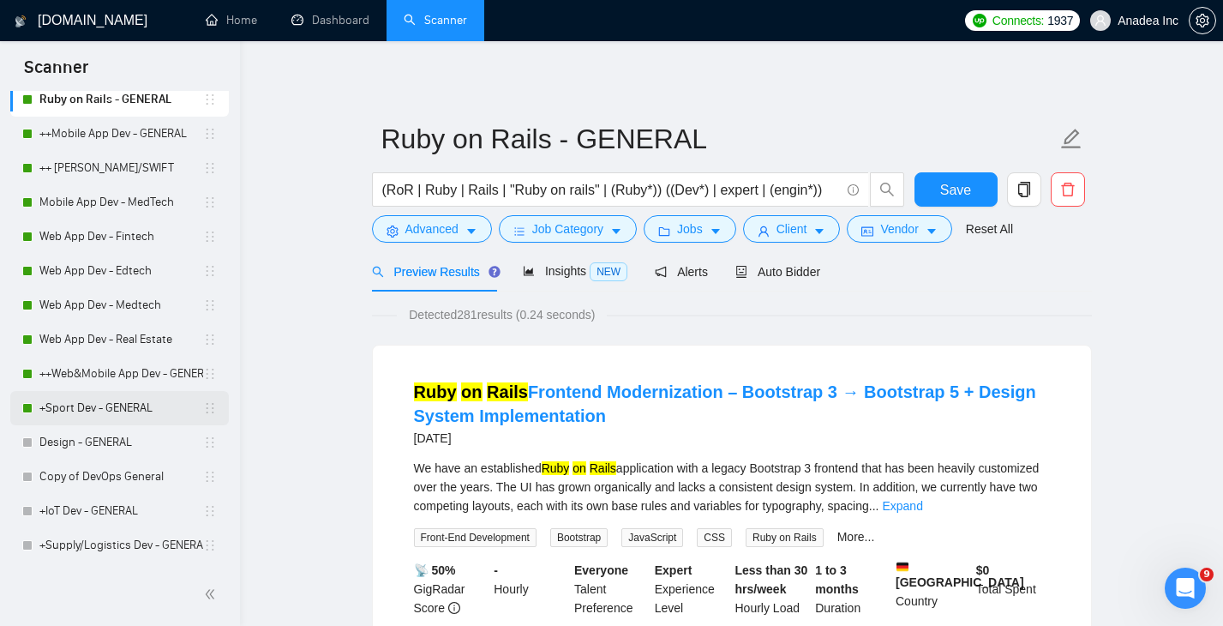
click at [114, 408] on link "+Sport Dev - GENERAL" at bounding box center [121, 408] width 164 height 34
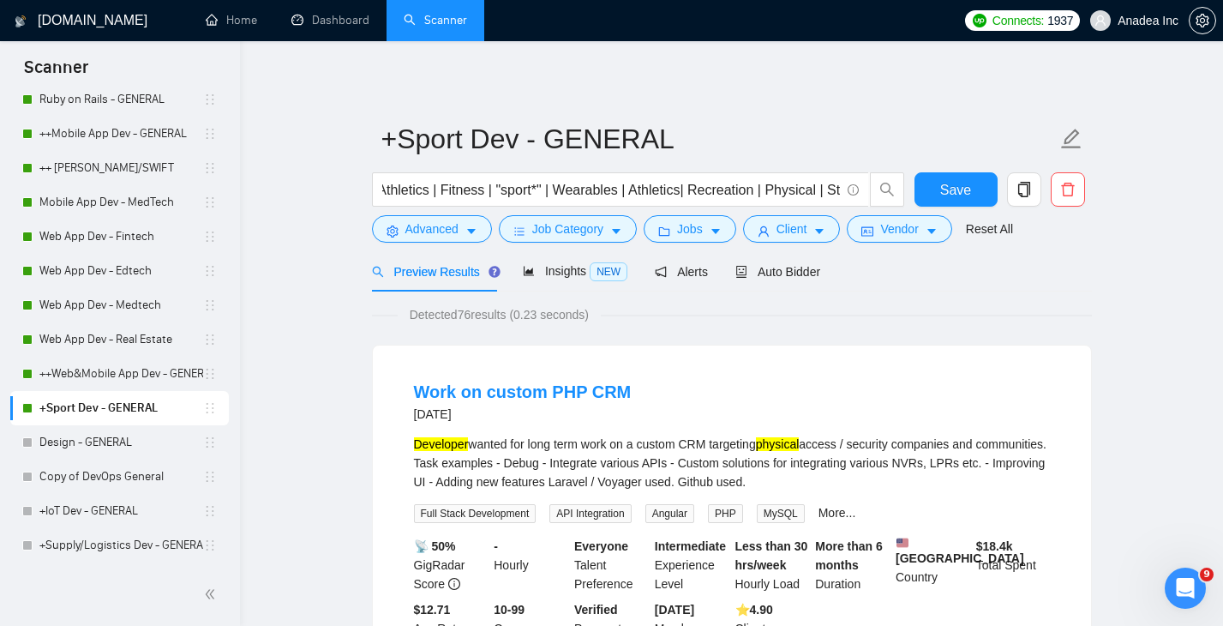
scroll to position [0, 221]
click at [799, 268] on span "Auto Bidder" at bounding box center [777, 272] width 85 height 14
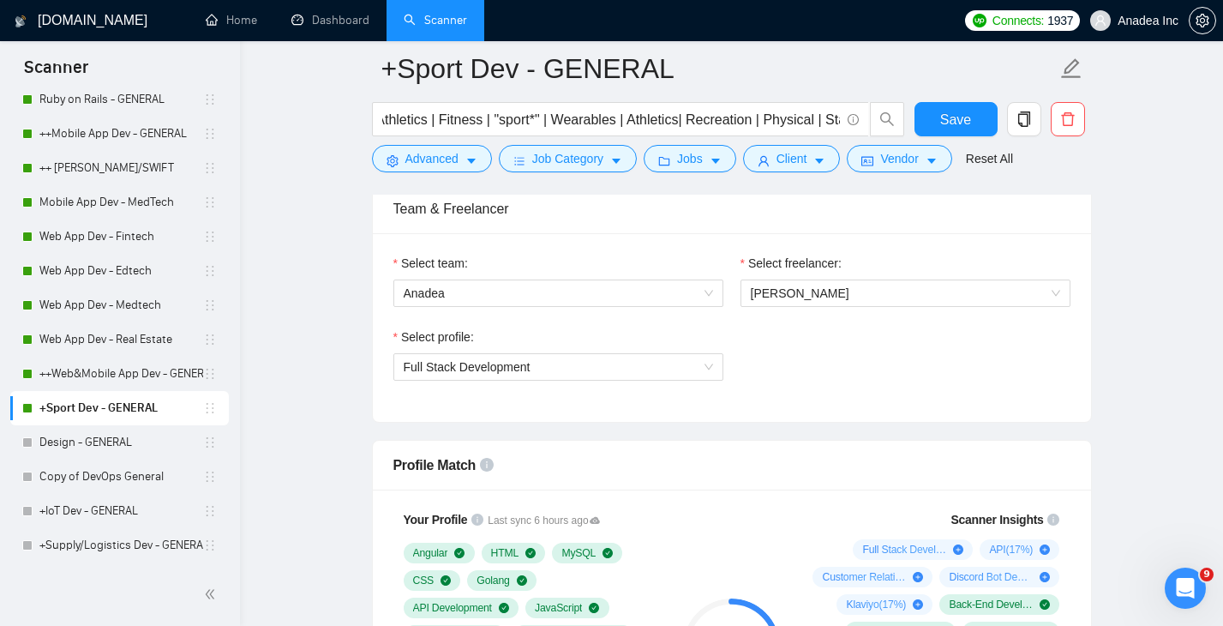
scroll to position [773, 0]
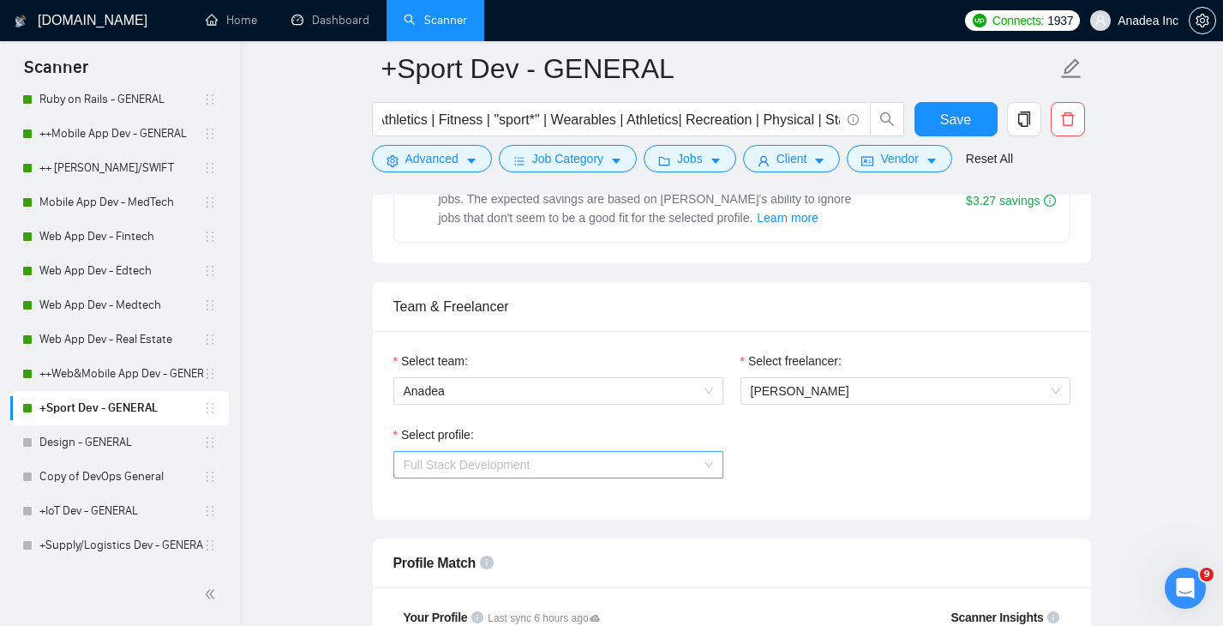
click at [671, 464] on span "Full Stack Development" at bounding box center [558, 465] width 309 height 26
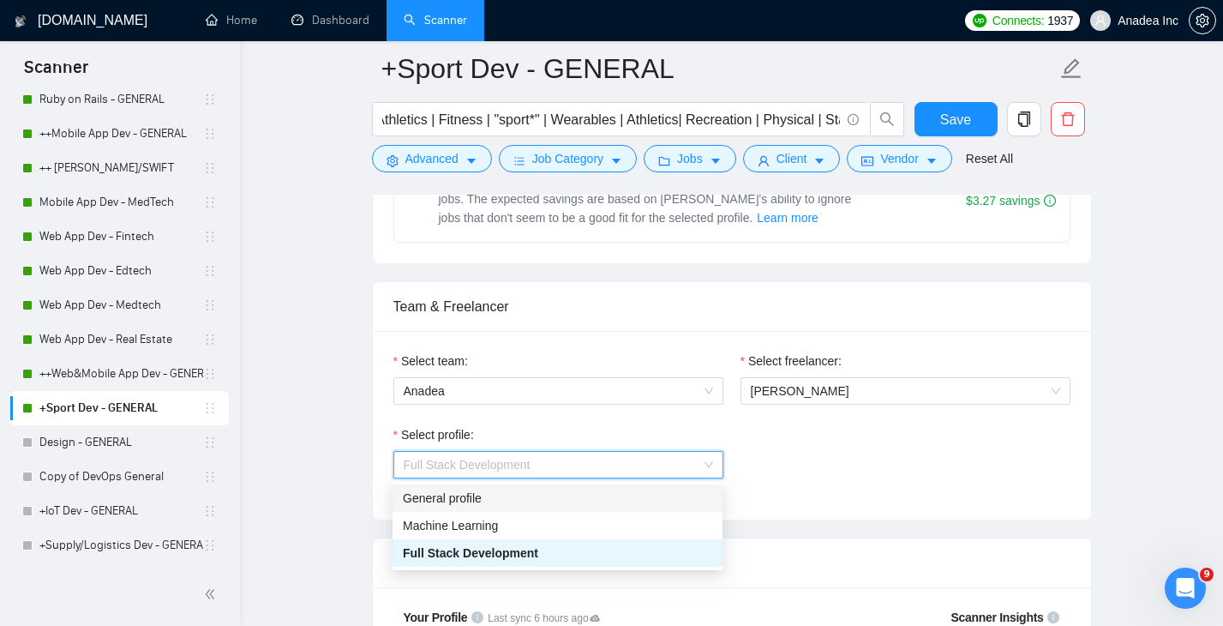
click at [596, 496] on div "General profile" at bounding box center [557, 497] width 309 height 19
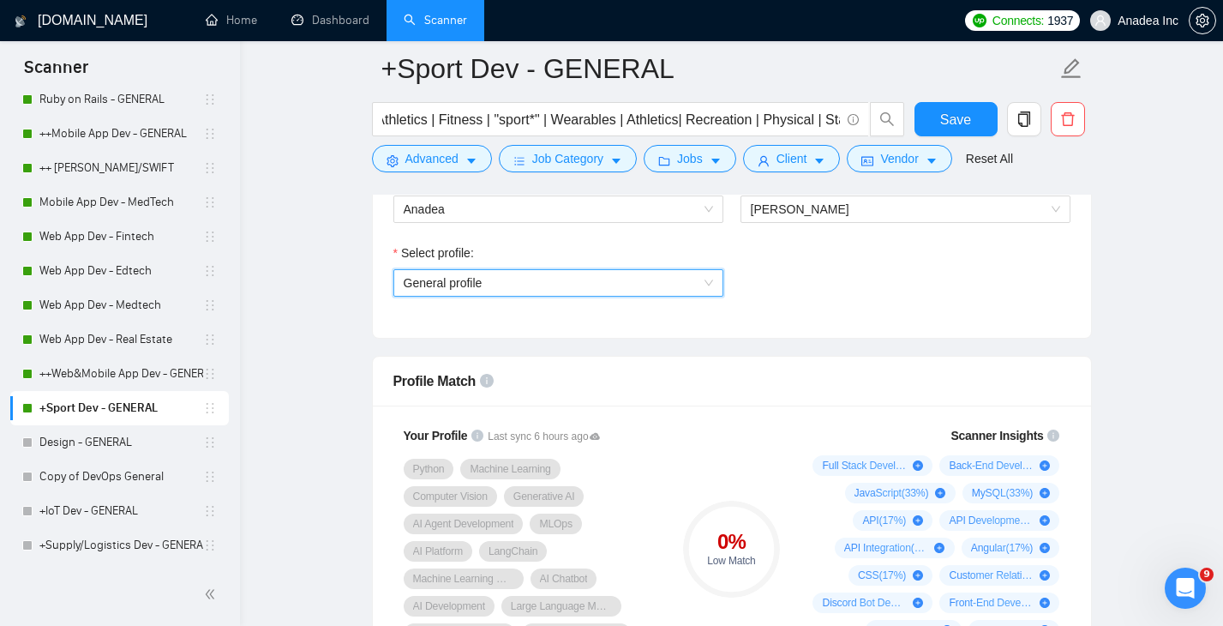
scroll to position [952, 0]
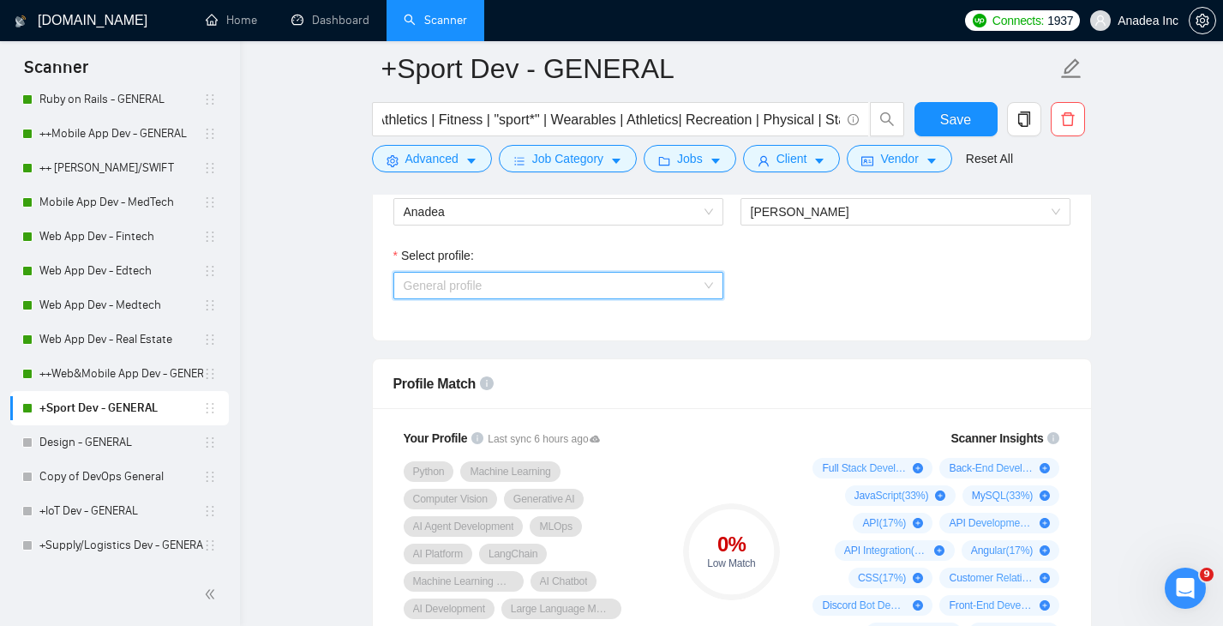
click at [661, 285] on span "General profile" at bounding box center [558, 285] width 309 height 26
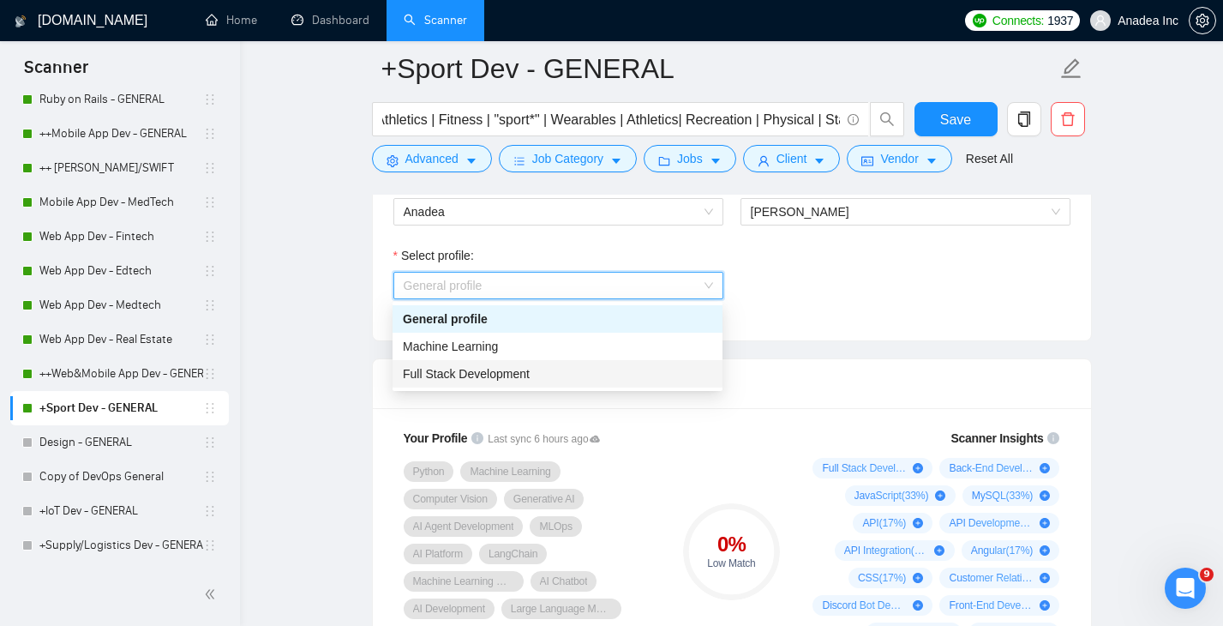
click at [582, 374] on div "Full Stack Development" at bounding box center [557, 373] width 309 height 19
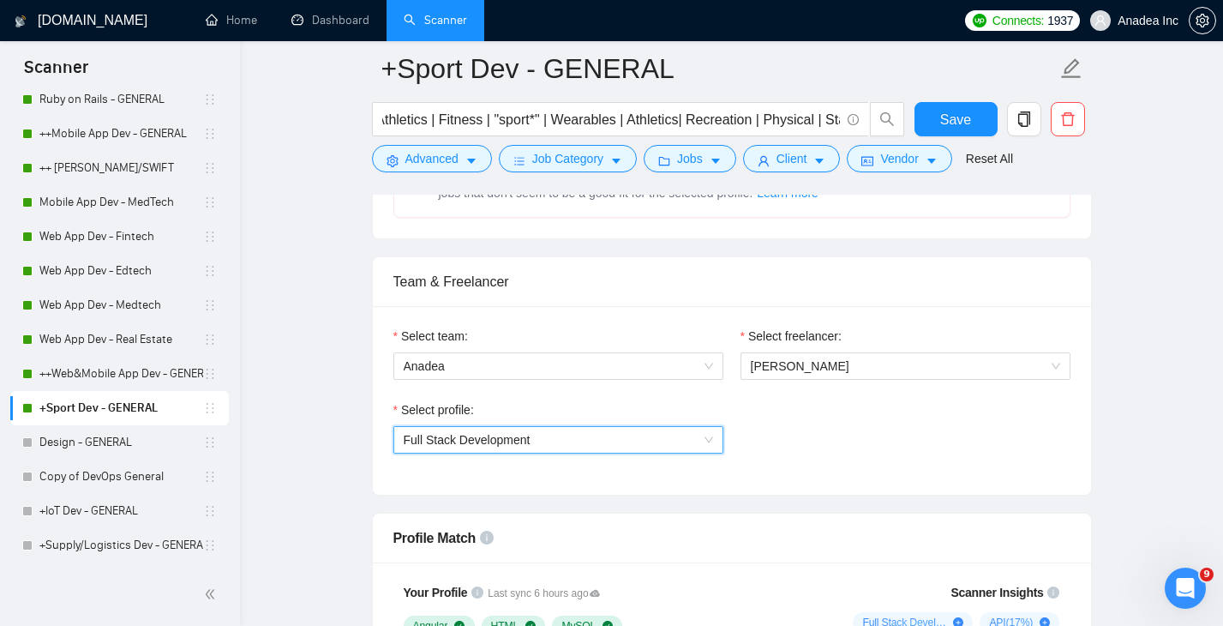
scroll to position [707, 0]
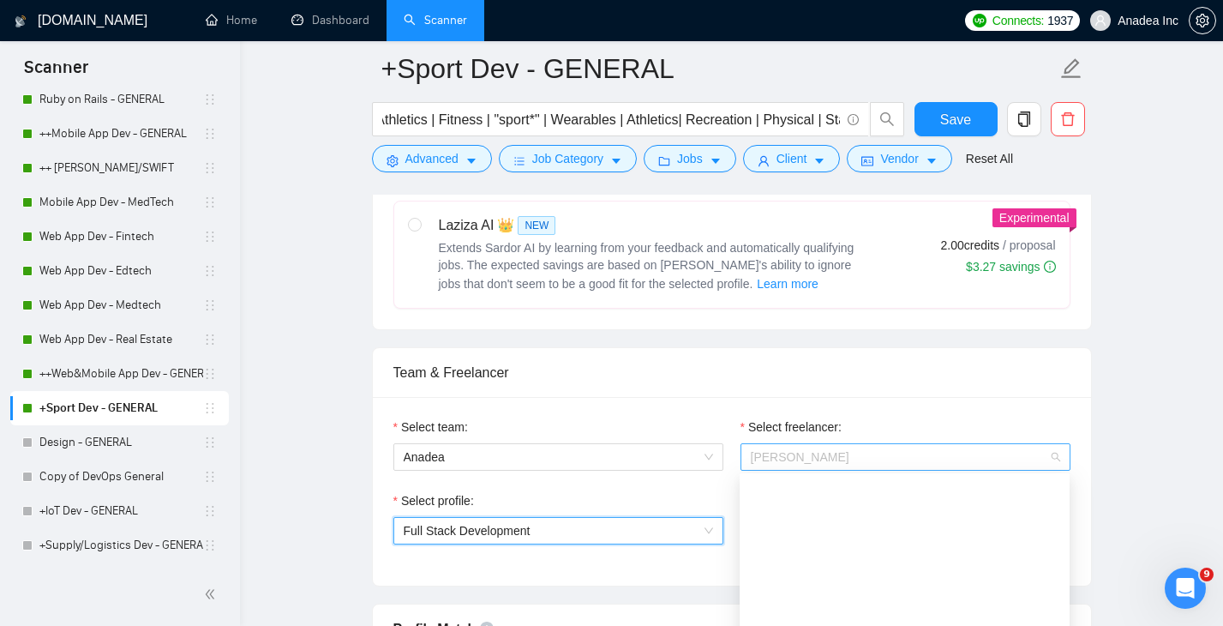
click at [871, 453] on span "Aleksandra Lichko" at bounding box center [905, 457] width 309 height 26
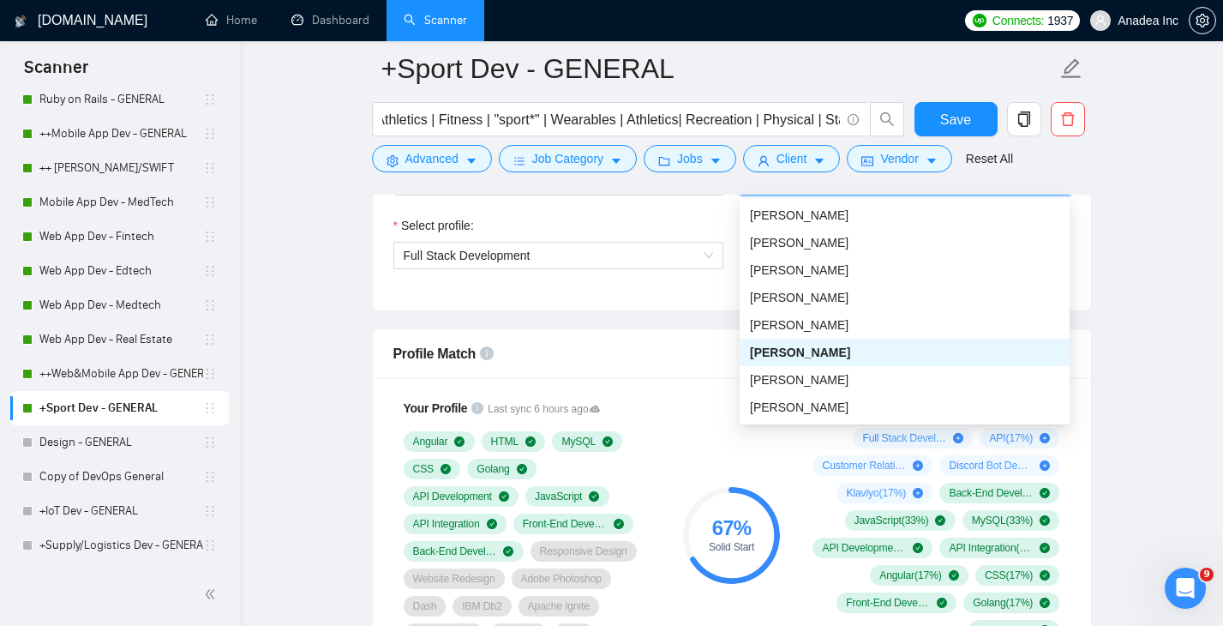
scroll to position [991, 0]
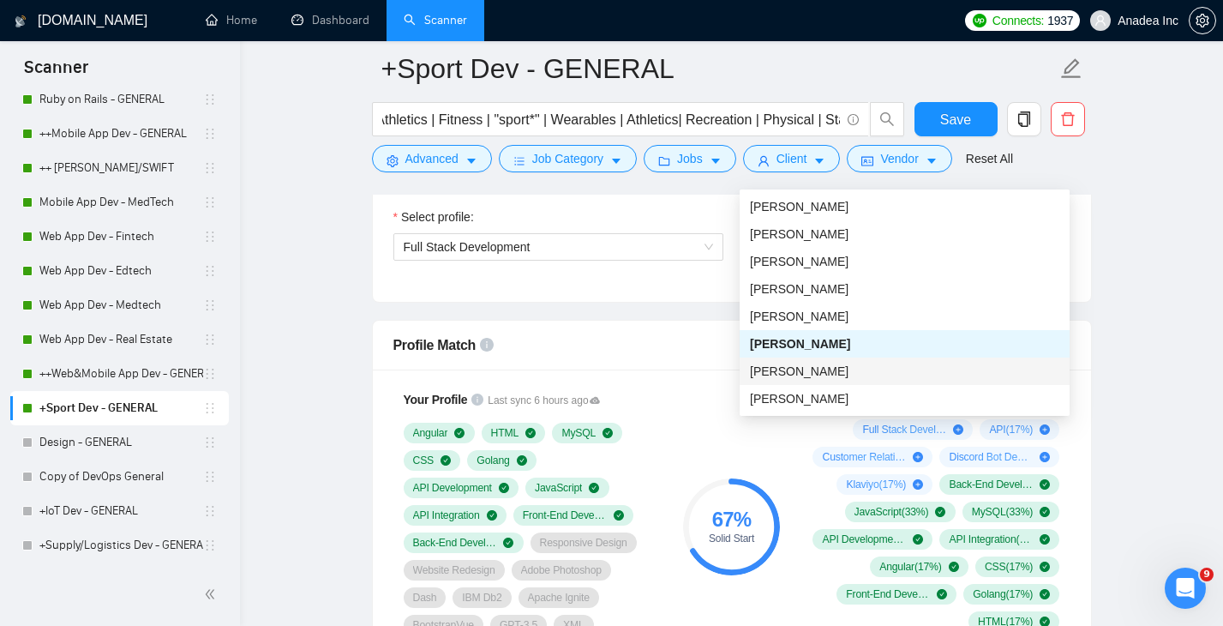
click at [882, 372] on div "Alexander Mikhal'chuk" at bounding box center [904, 371] width 309 height 19
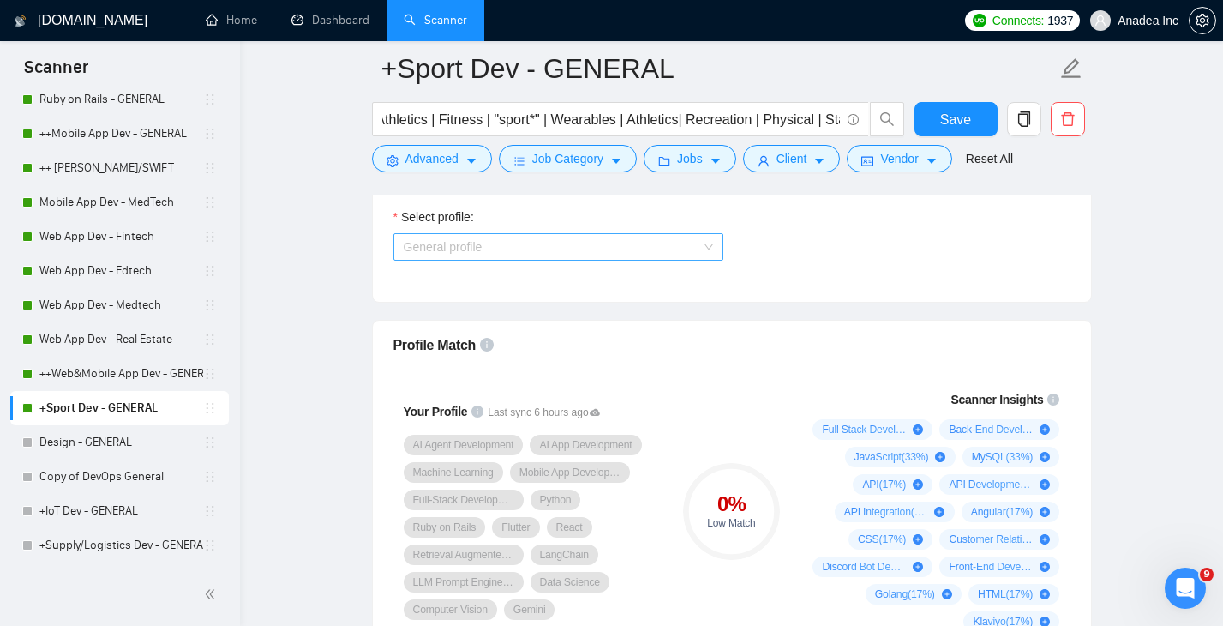
click at [686, 256] on span "General profile" at bounding box center [558, 247] width 309 height 26
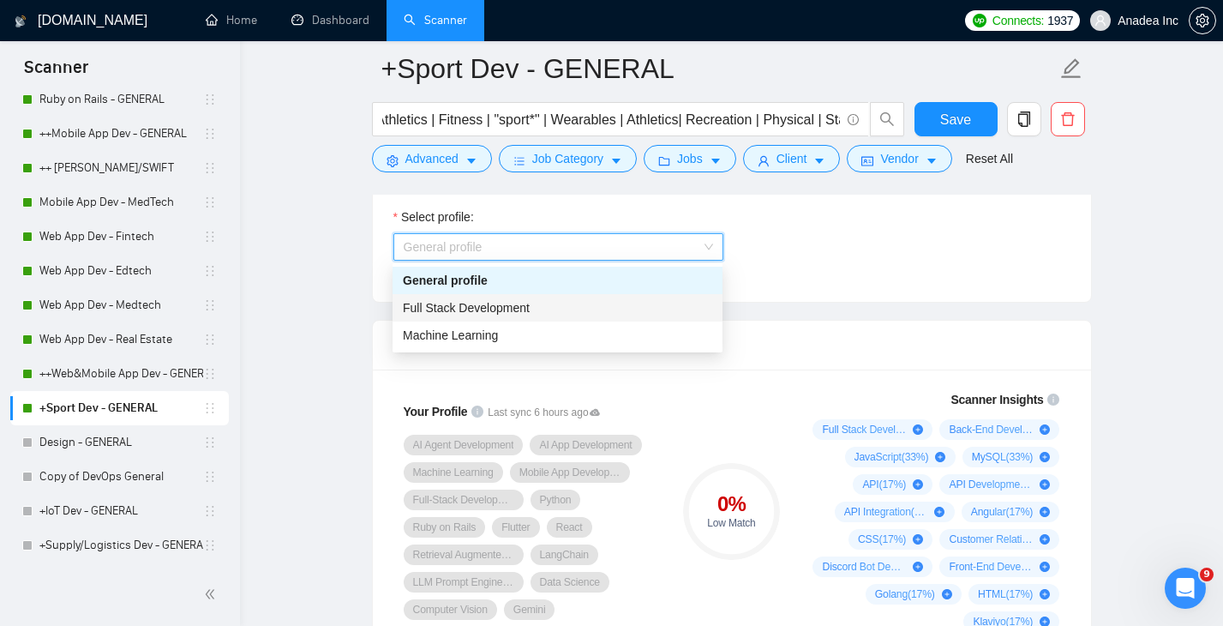
click at [596, 306] on div "Full Stack Development" at bounding box center [557, 307] width 309 height 19
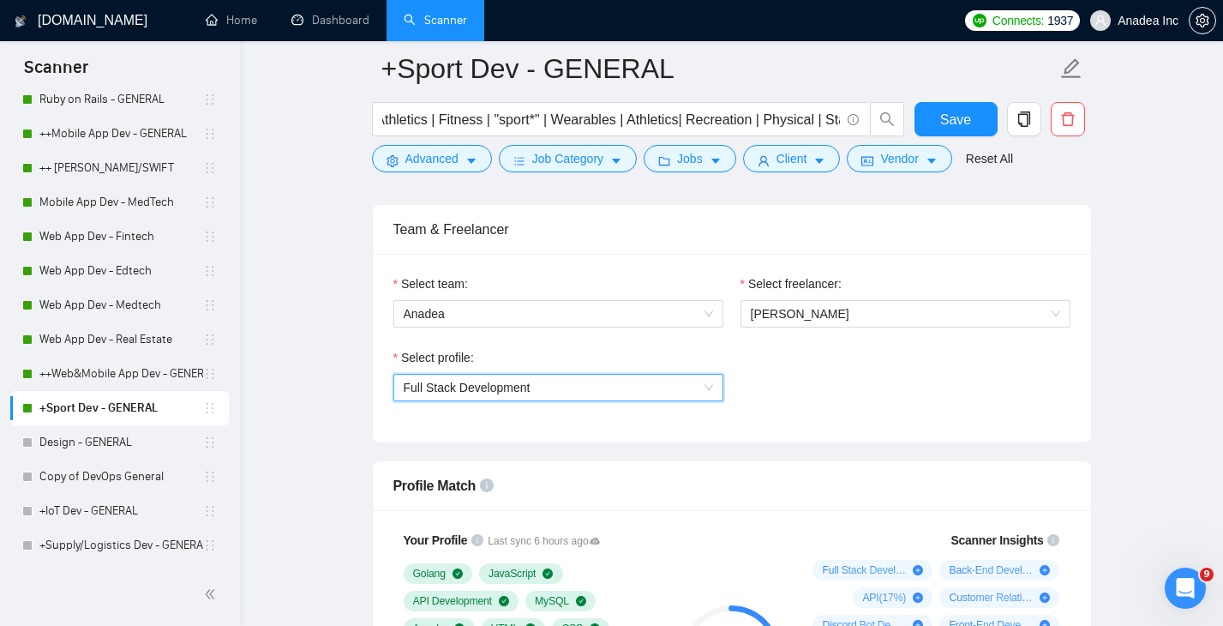
scroll to position [805, 0]
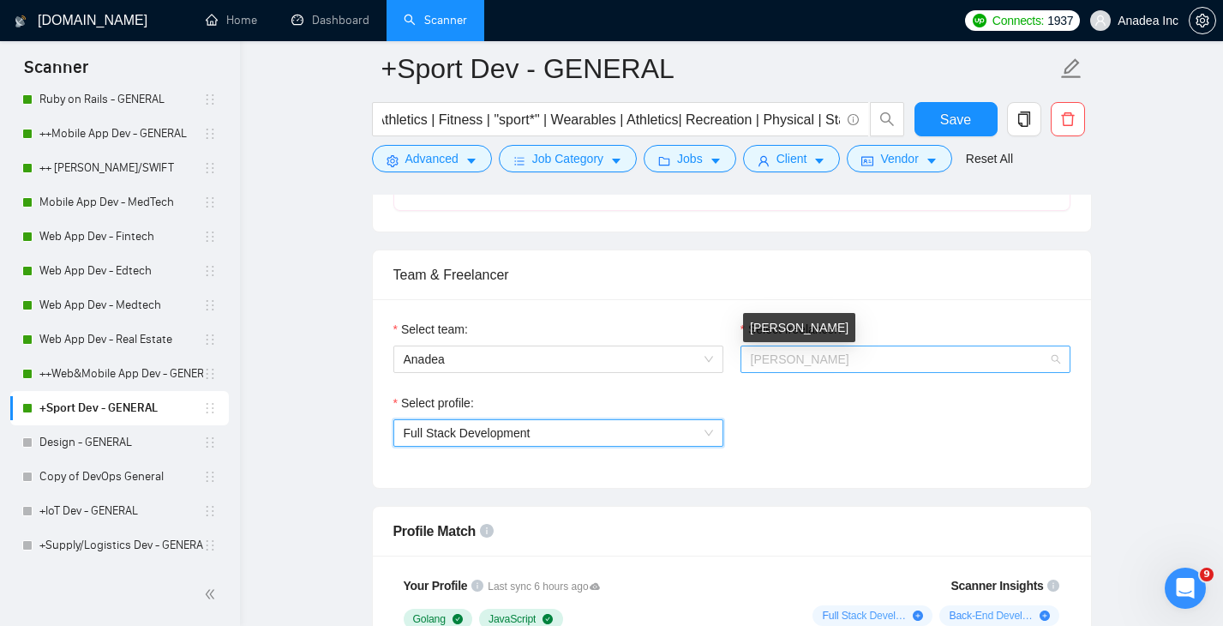
click at [847, 358] on span "Alexander Mikhal'chuk" at bounding box center [800, 359] width 99 height 14
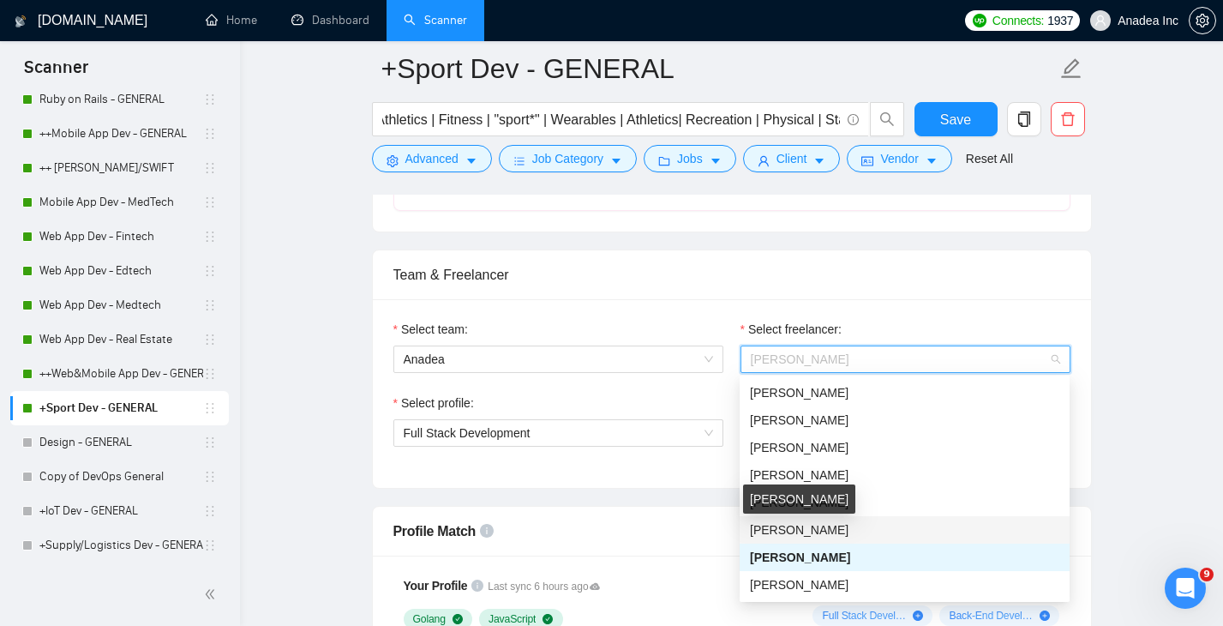
click at [846, 524] on span "Aleksandra Lichko" at bounding box center [799, 530] width 99 height 14
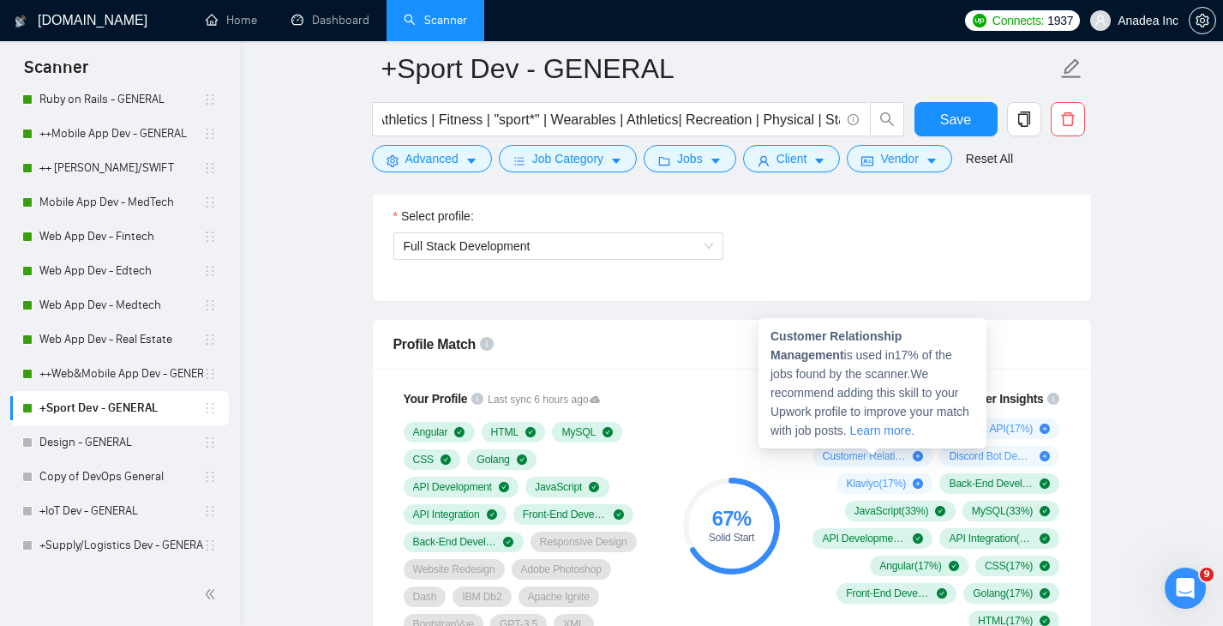
scroll to position [1001, 0]
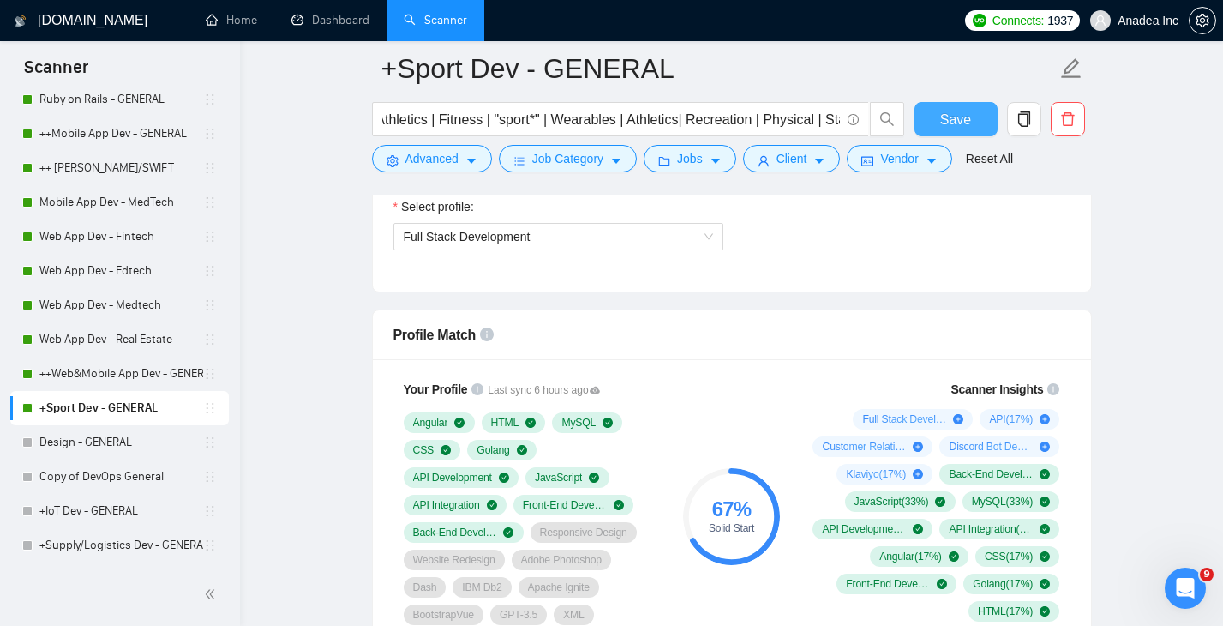
click at [958, 111] on span "Save" at bounding box center [955, 119] width 31 height 21
click at [105, 372] on link "++Web&Mobile App Dev - GENERAL" at bounding box center [121, 373] width 164 height 34
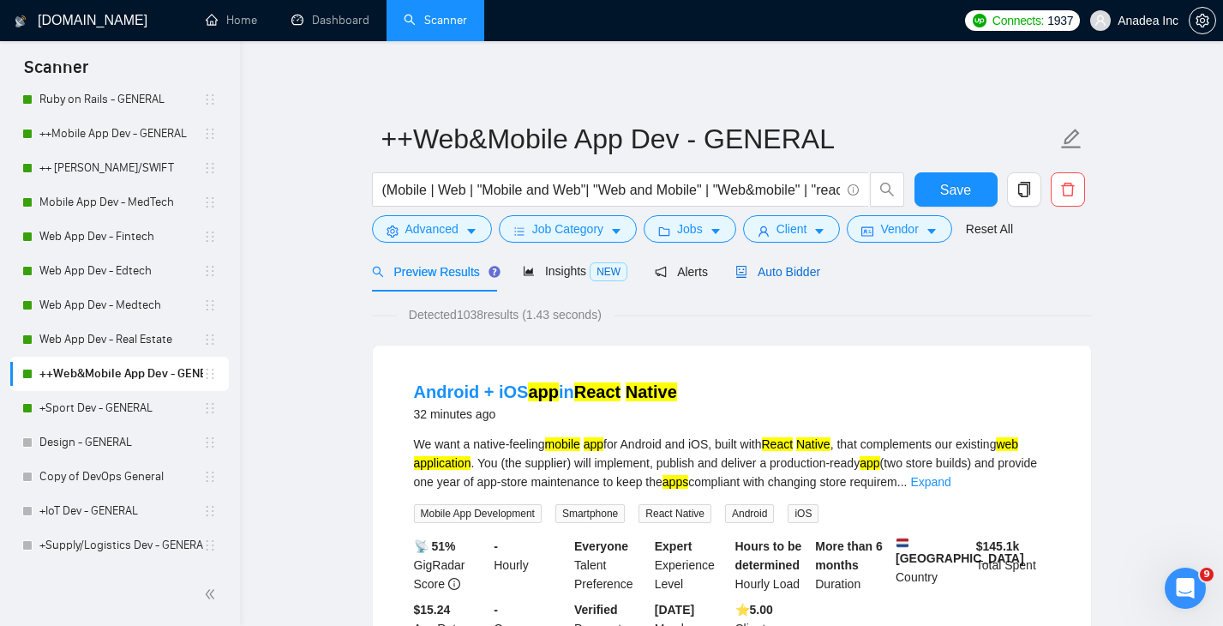
click at [787, 267] on span "Auto Bidder" at bounding box center [777, 272] width 85 height 14
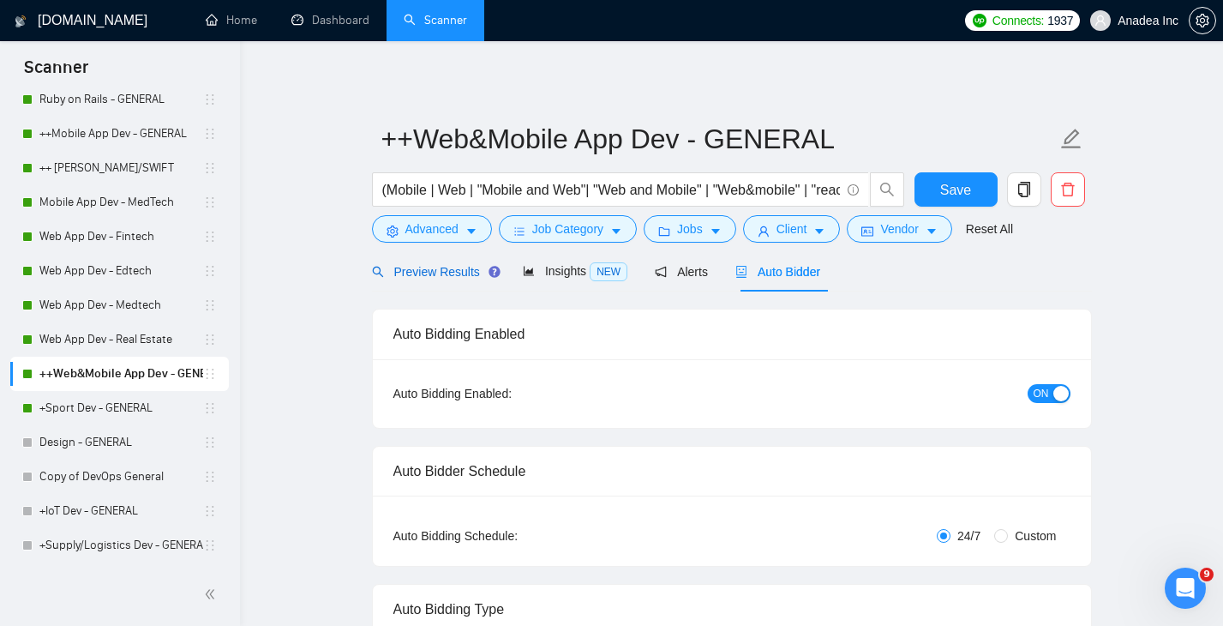
click at [429, 266] on span "Preview Results" at bounding box center [433, 272] width 123 height 14
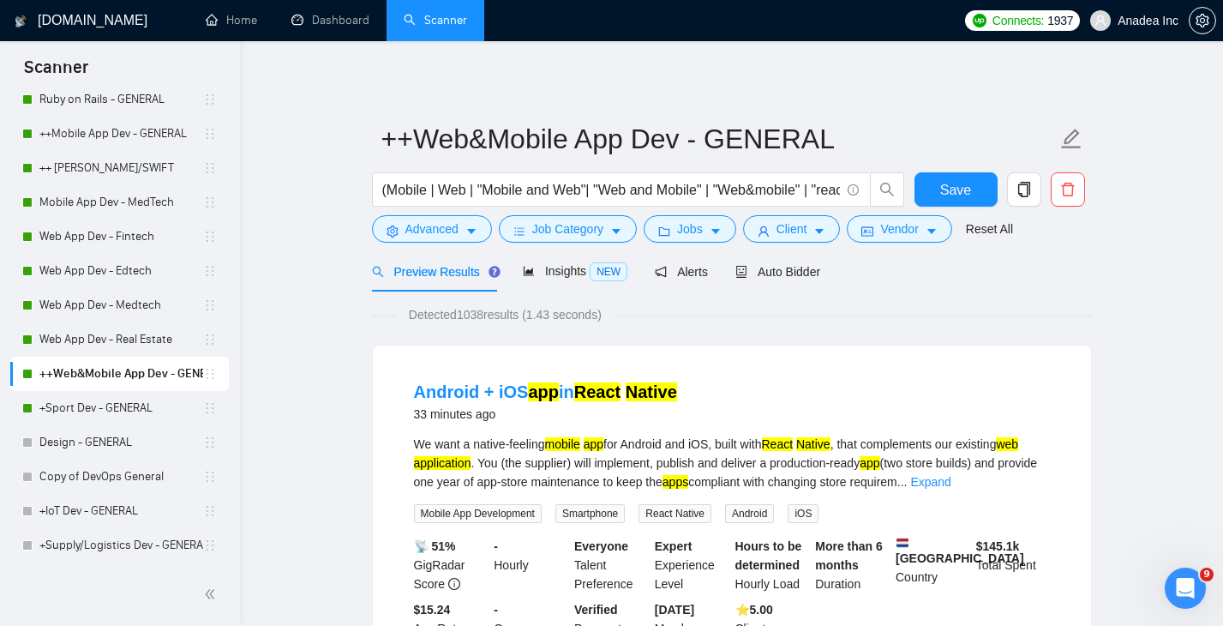
scroll to position [3, 0]
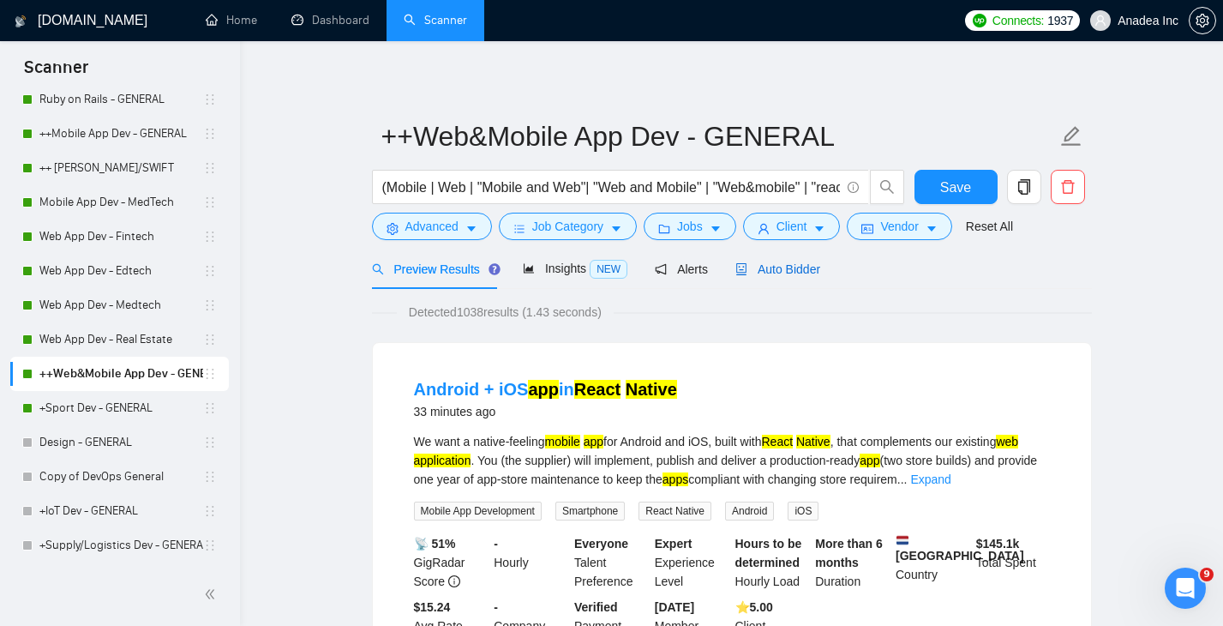
click at [783, 266] on span "Auto Bidder" at bounding box center [777, 269] width 85 height 14
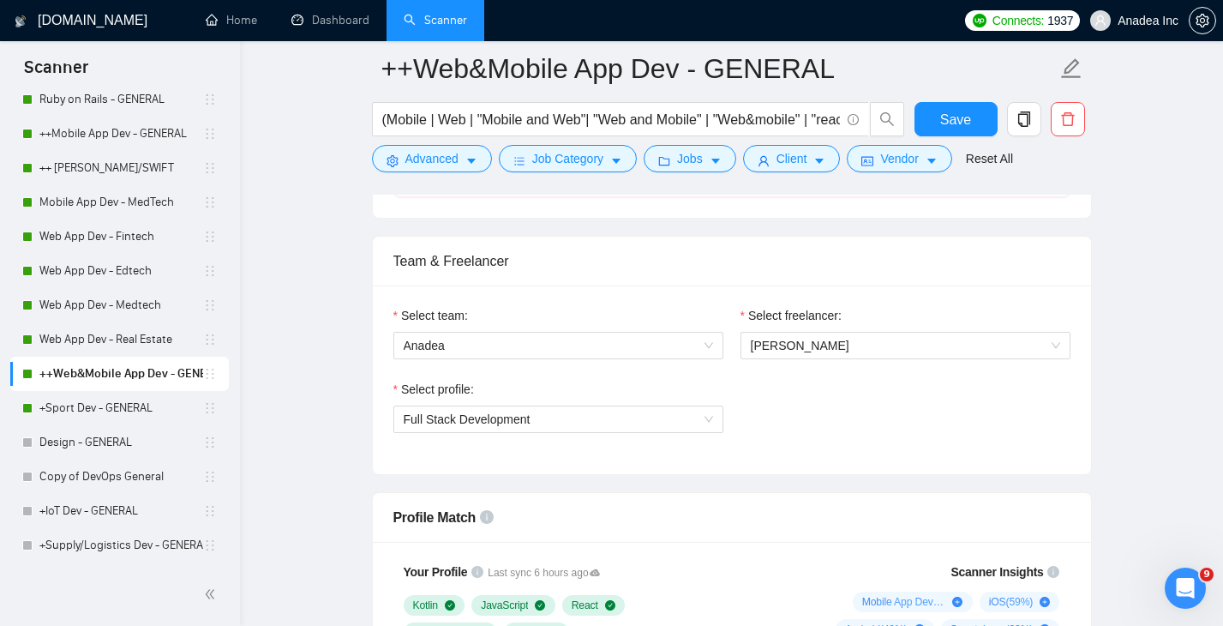
scroll to position [820, 0]
click at [851, 347] on span "Aleksandra Lichko" at bounding box center [905, 344] width 309 height 26
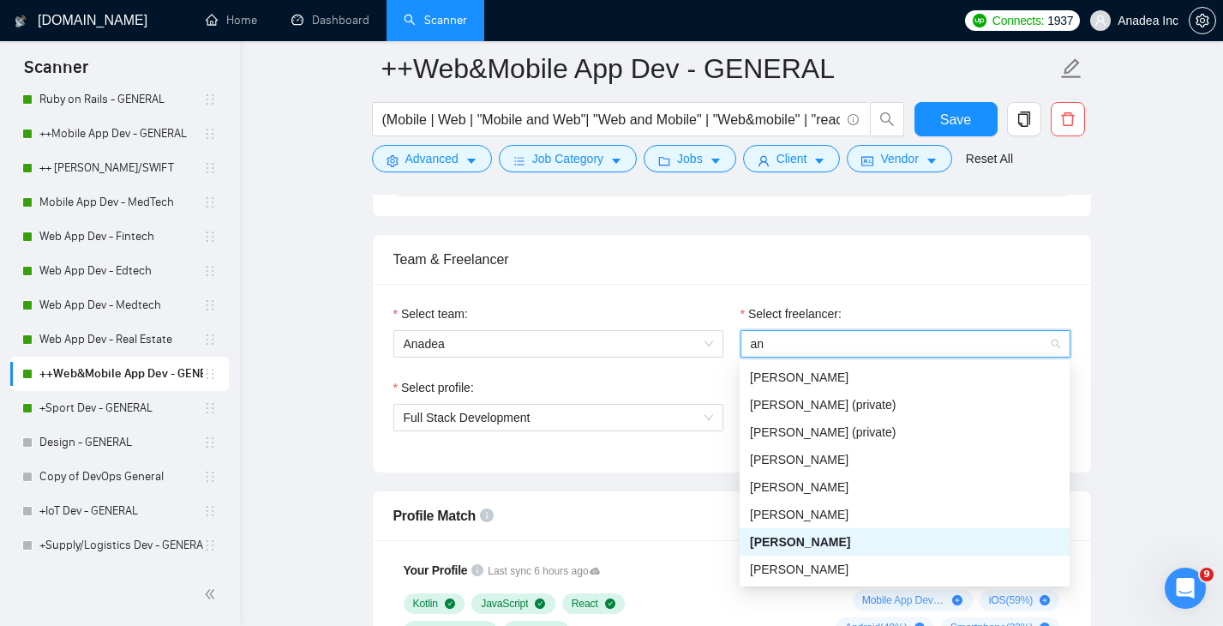
scroll to position [27, 0]
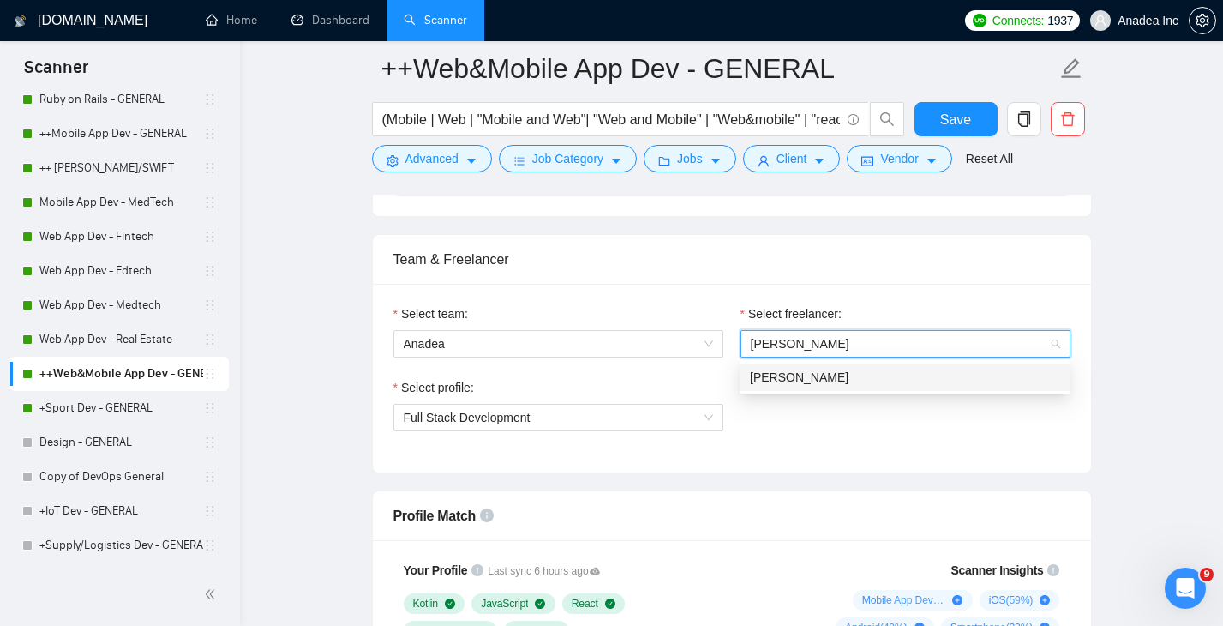
type input "anna"
click at [856, 372] on div "[PERSON_NAME]" at bounding box center [904, 377] width 309 height 19
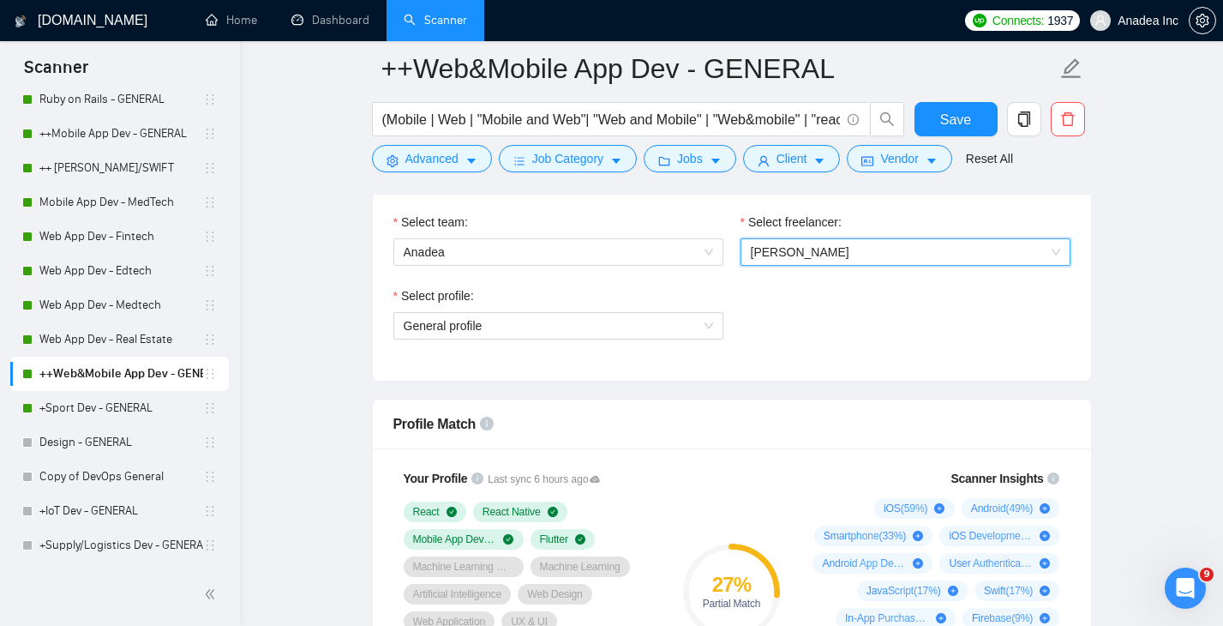
scroll to position [906, 0]
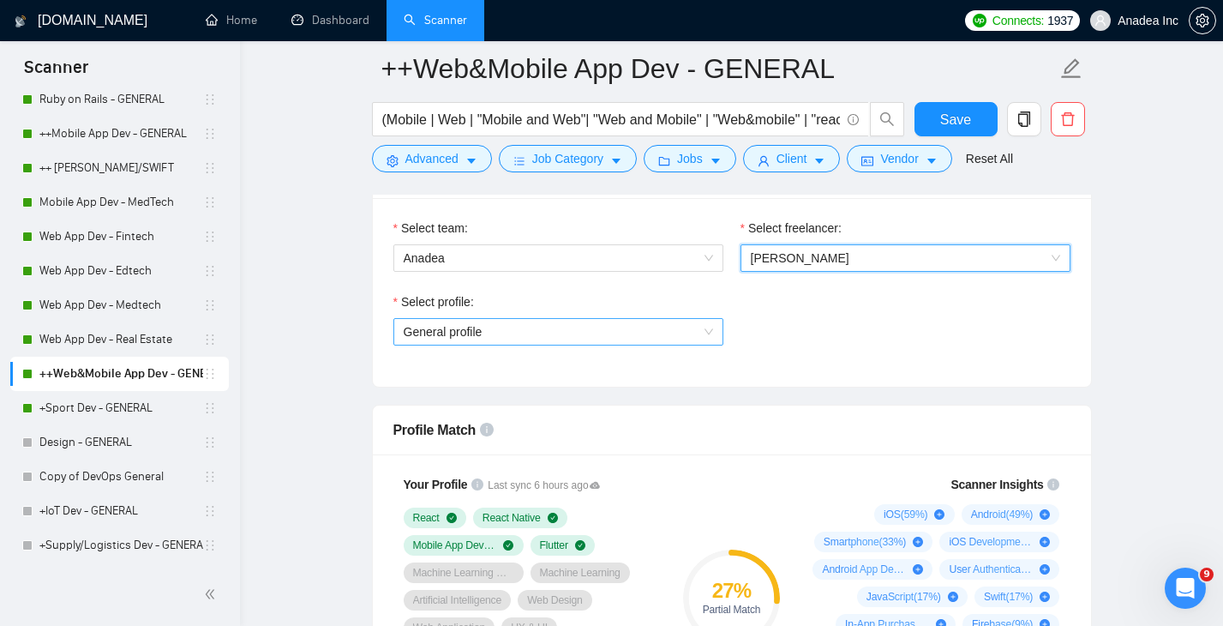
click at [677, 329] on span "General profile" at bounding box center [558, 332] width 309 height 26
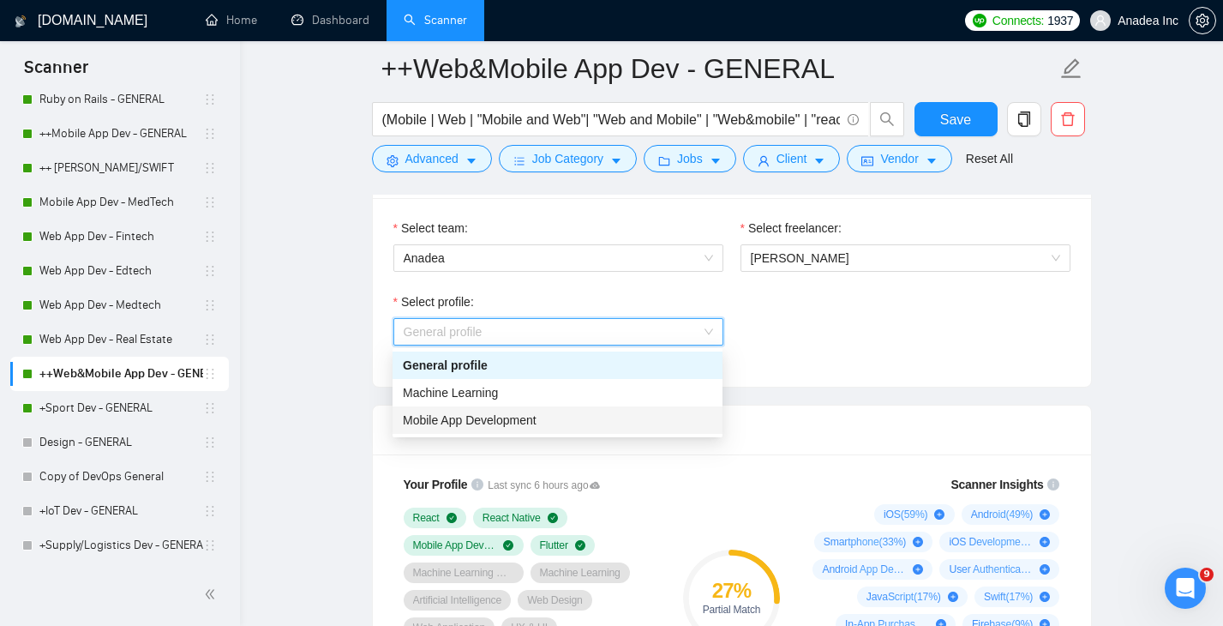
click at [600, 413] on div "Mobile App Development" at bounding box center [557, 419] width 309 height 19
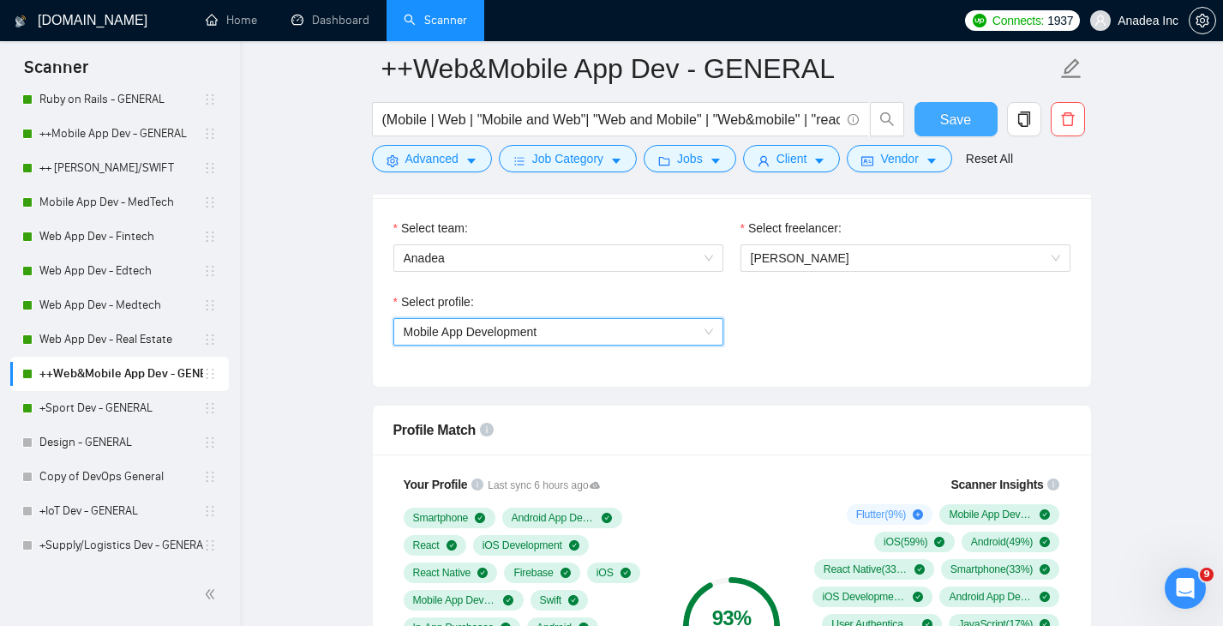
click at [961, 109] on span "Save" at bounding box center [955, 119] width 31 height 21
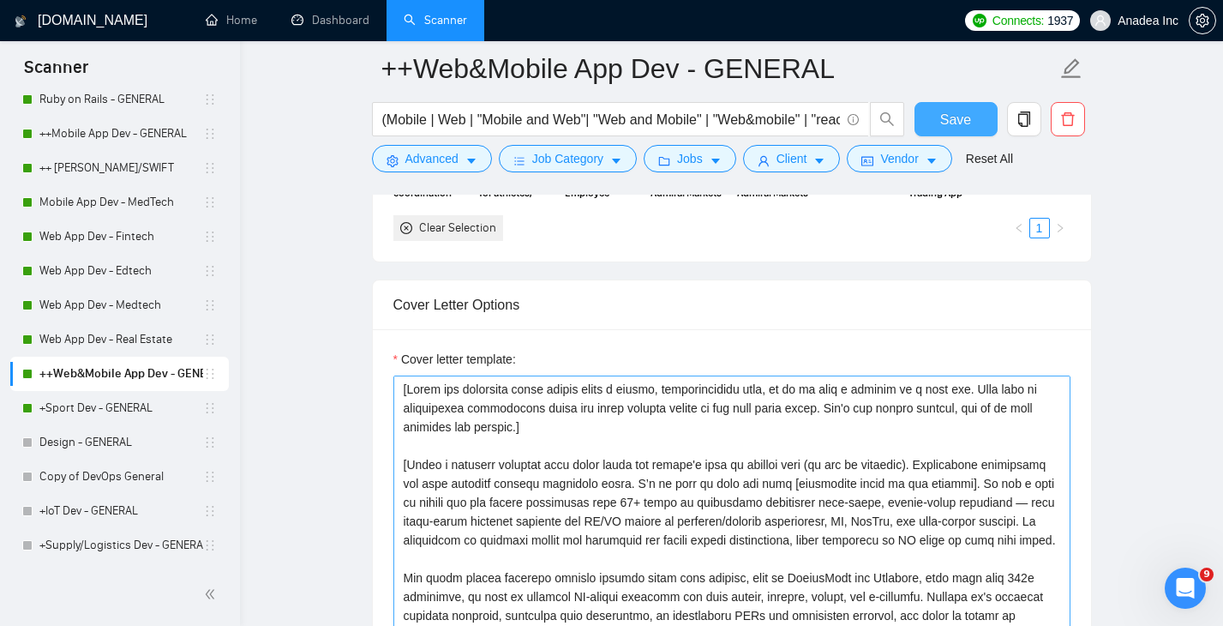
scroll to position [1789, 0]
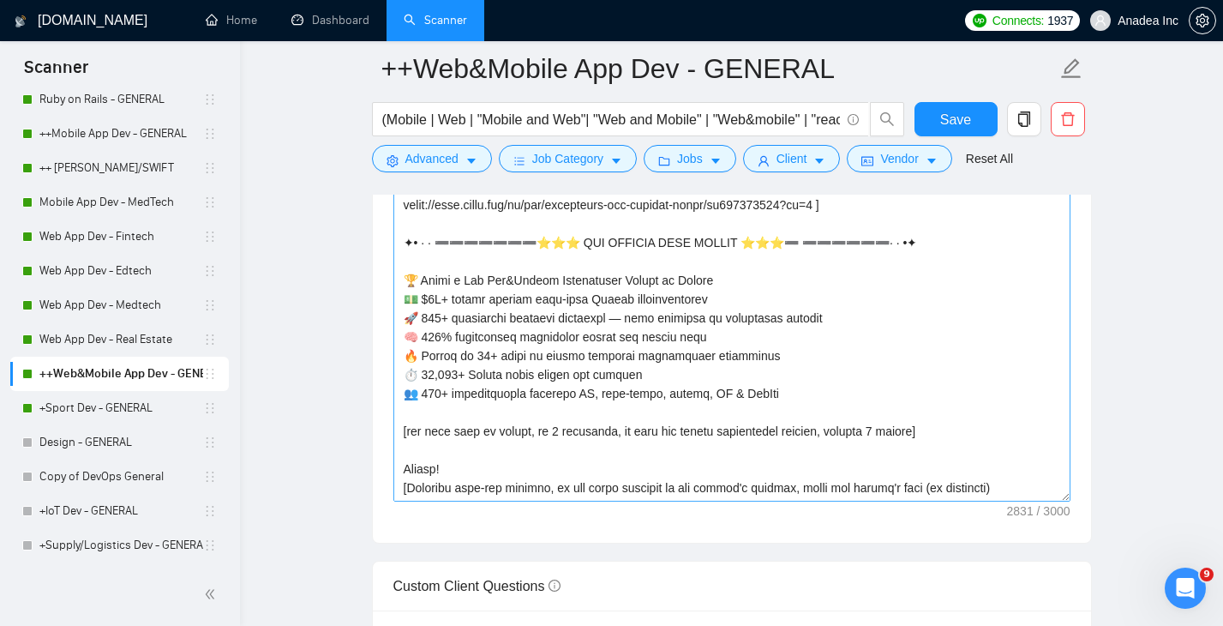
scroll to position [2045, 0]
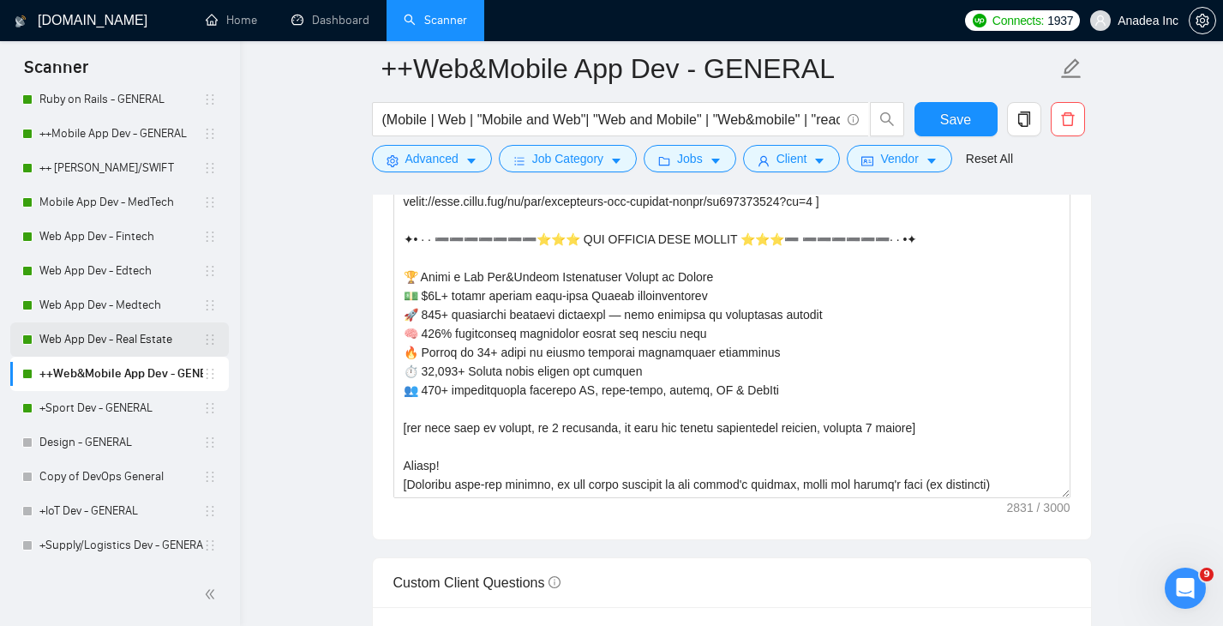
click at [121, 333] on link "Web App Dev - Real Estate" at bounding box center [121, 339] width 164 height 34
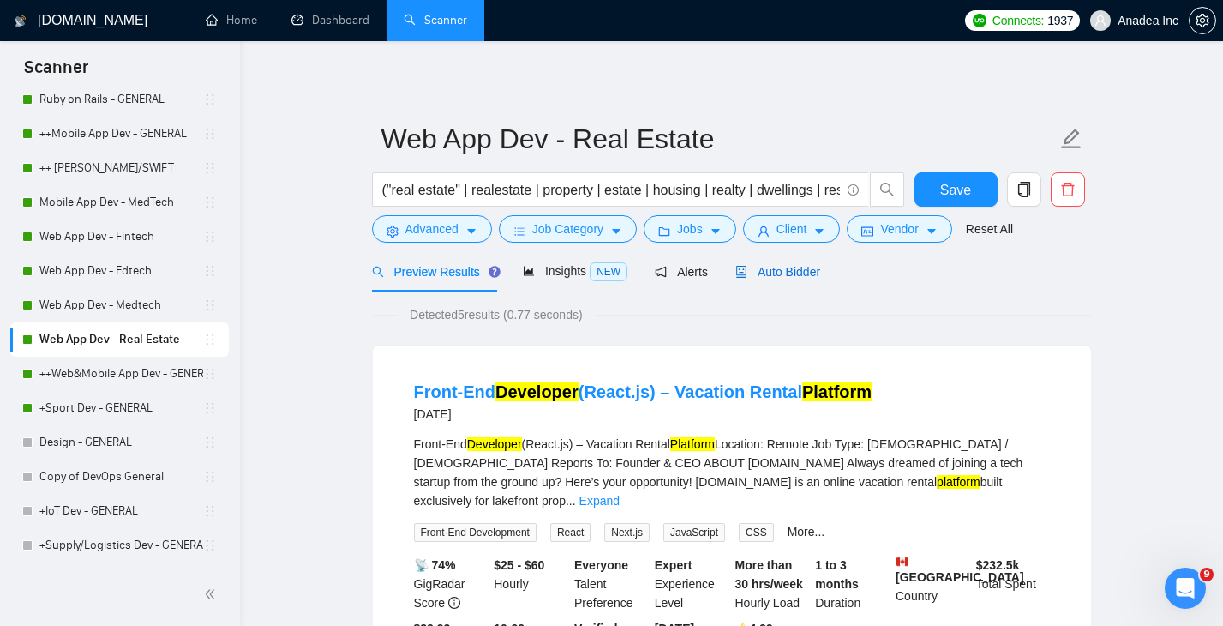
click at [784, 269] on span "Auto Bidder" at bounding box center [777, 272] width 85 height 14
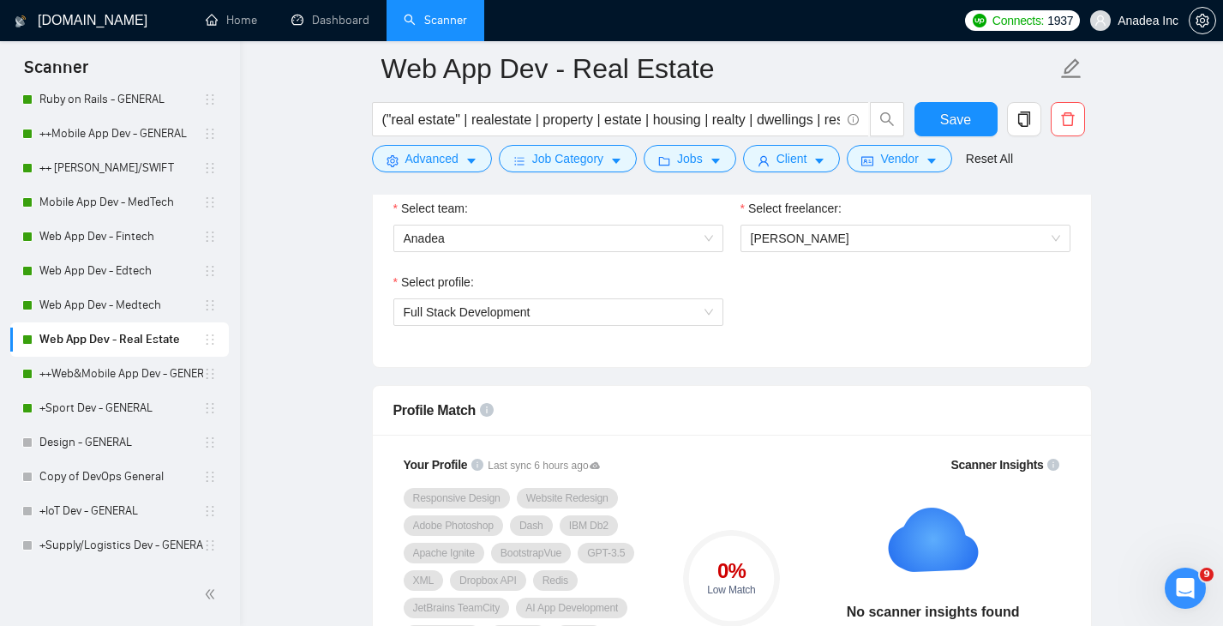
scroll to position [672, 0]
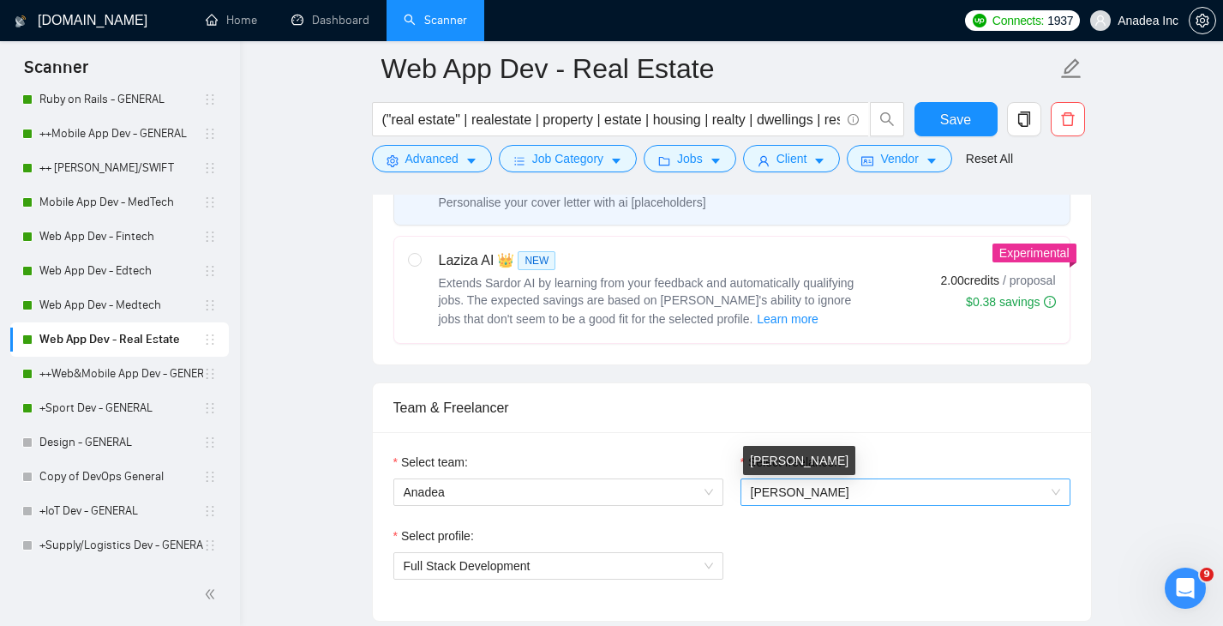
click at [805, 494] on span "Aleksandra Lichko" at bounding box center [800, 492] width 99 height 14
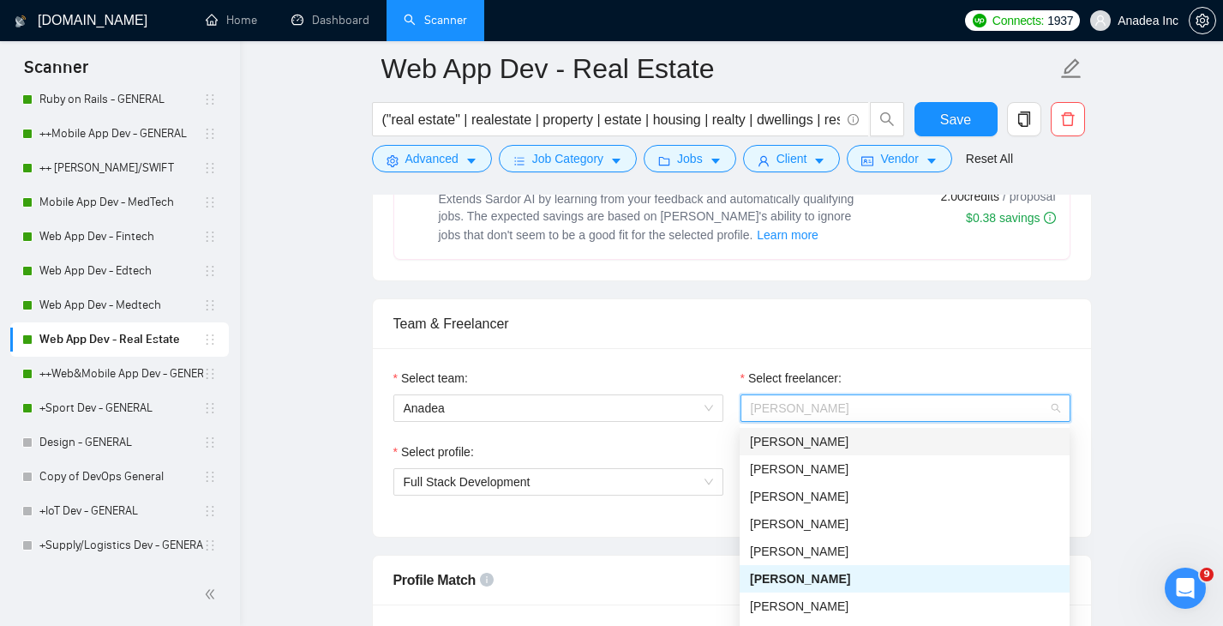
scroll to position [804, 0]
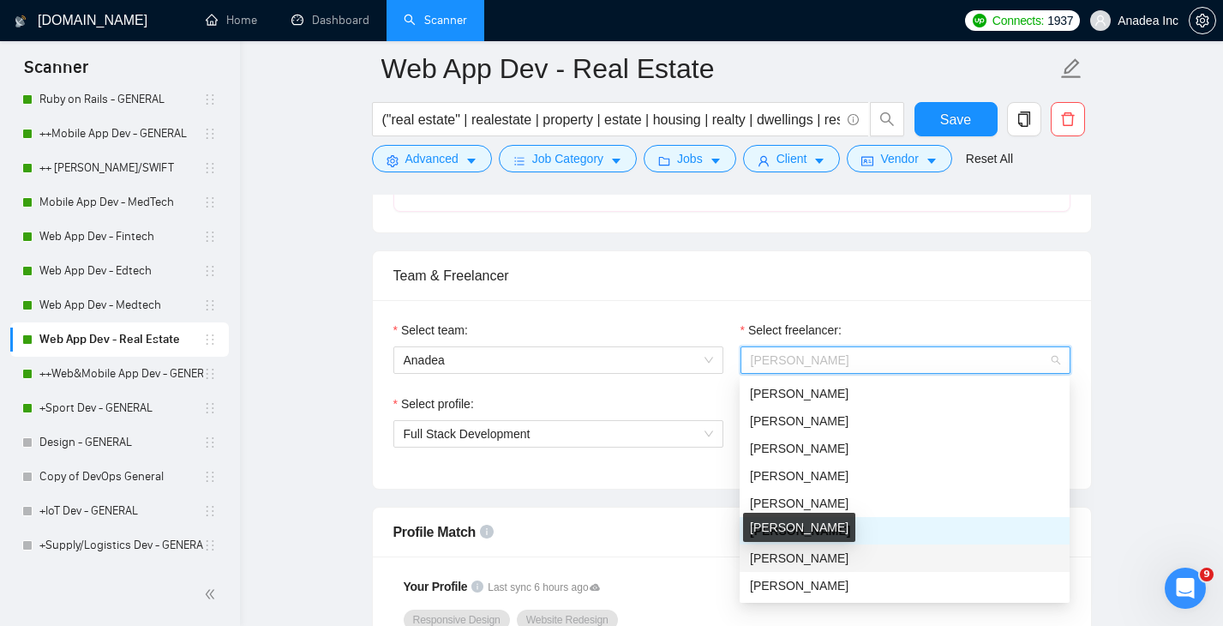
click at [845, 556] on span "Alexander Mikhal'chuk" at bounding box center [799, 558] width 99 height 14
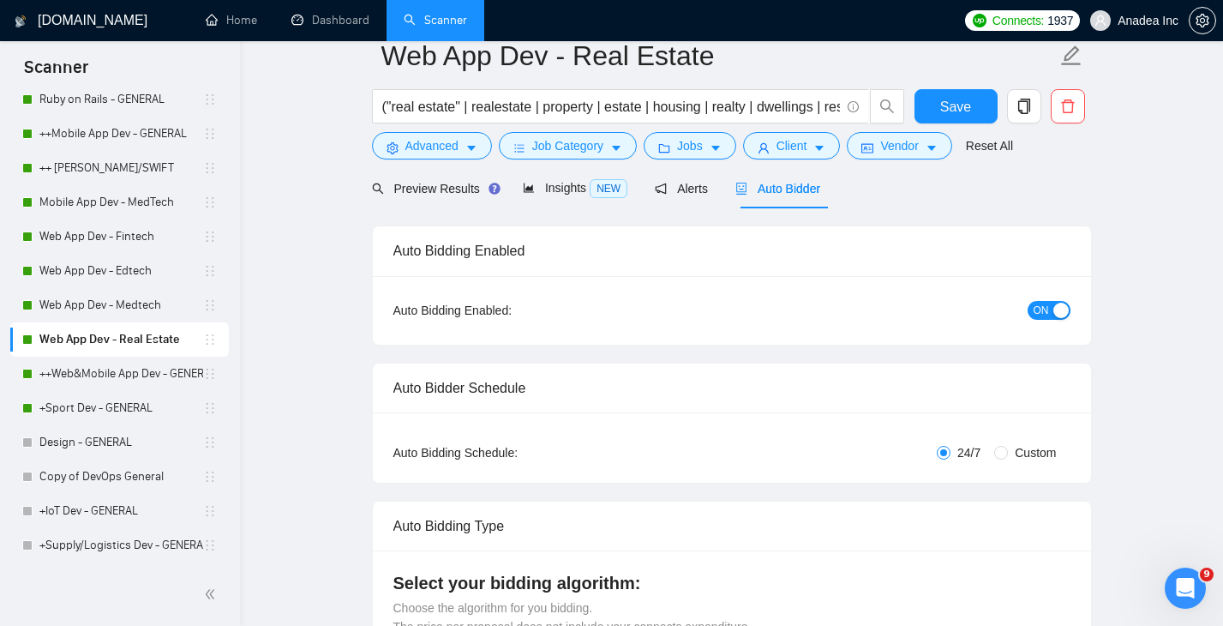
scroll to position [0, 0]
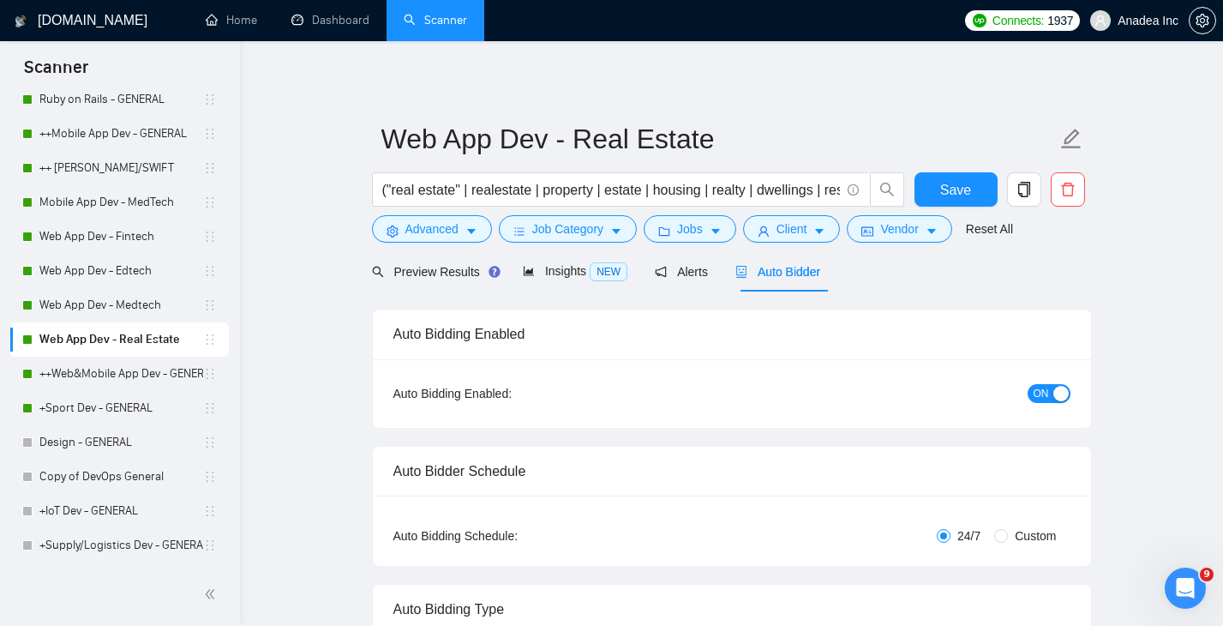
click at [1037, 387] on span "ON" at bounding box center [1040, 393] width 15 height 19
click at [948, 177] on button "Save" at bounding box center [955, 189] width 83 height 34
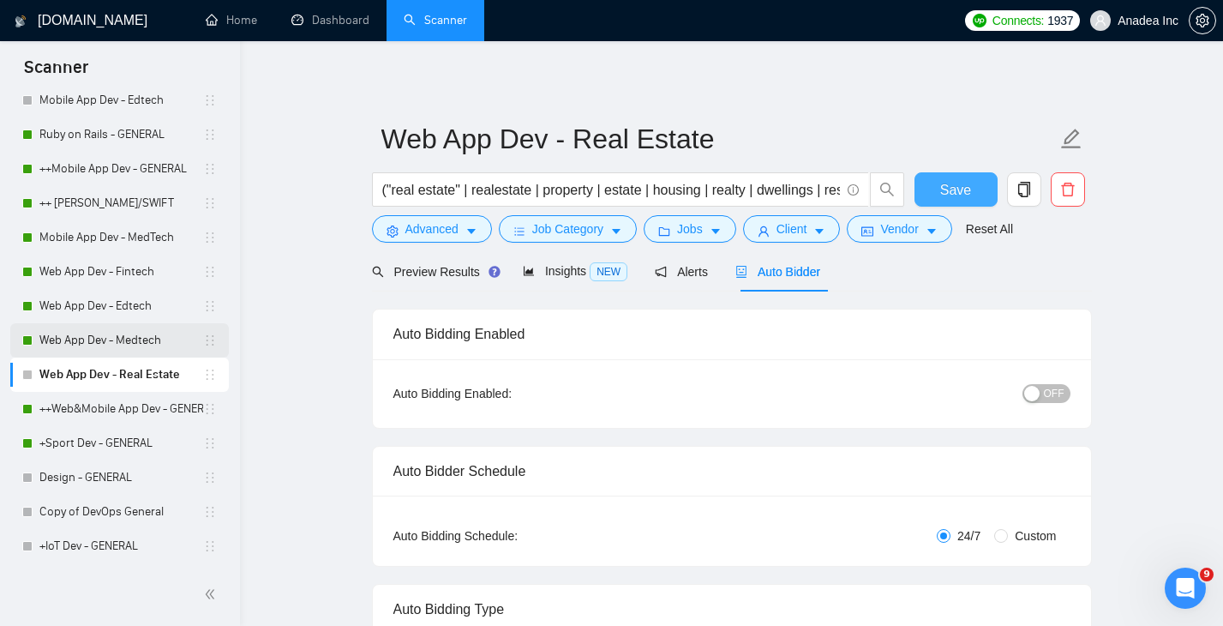
scroll to position [500, 0]
click at [136, 334] on link "Web App Dev - Medtech" at bounding box center [121, 341] width 164 height 34
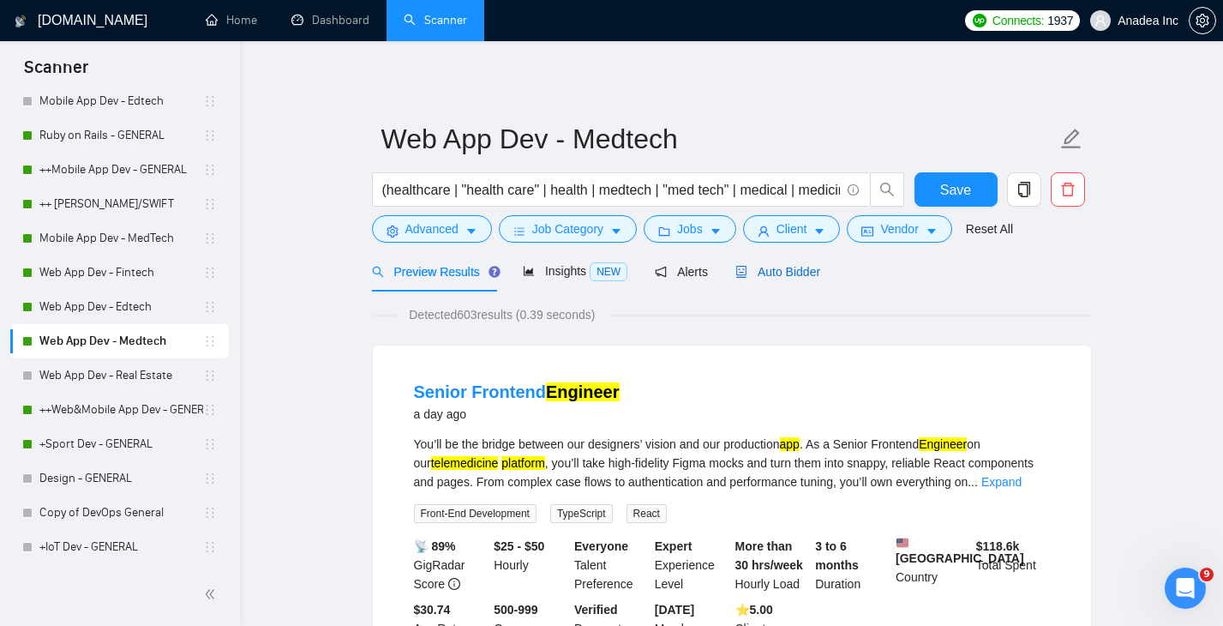
click at [799, 272] on span "Auto Bidder" at bounding box center [777, 272] width 85 height 14
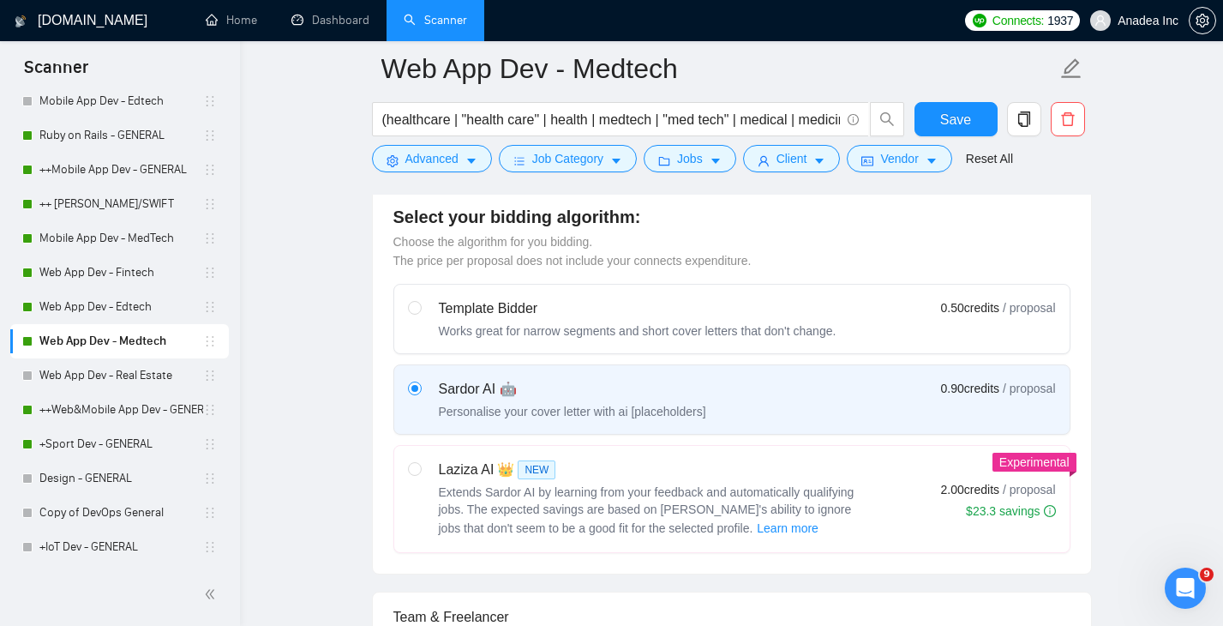
scroll to position [434, 0]
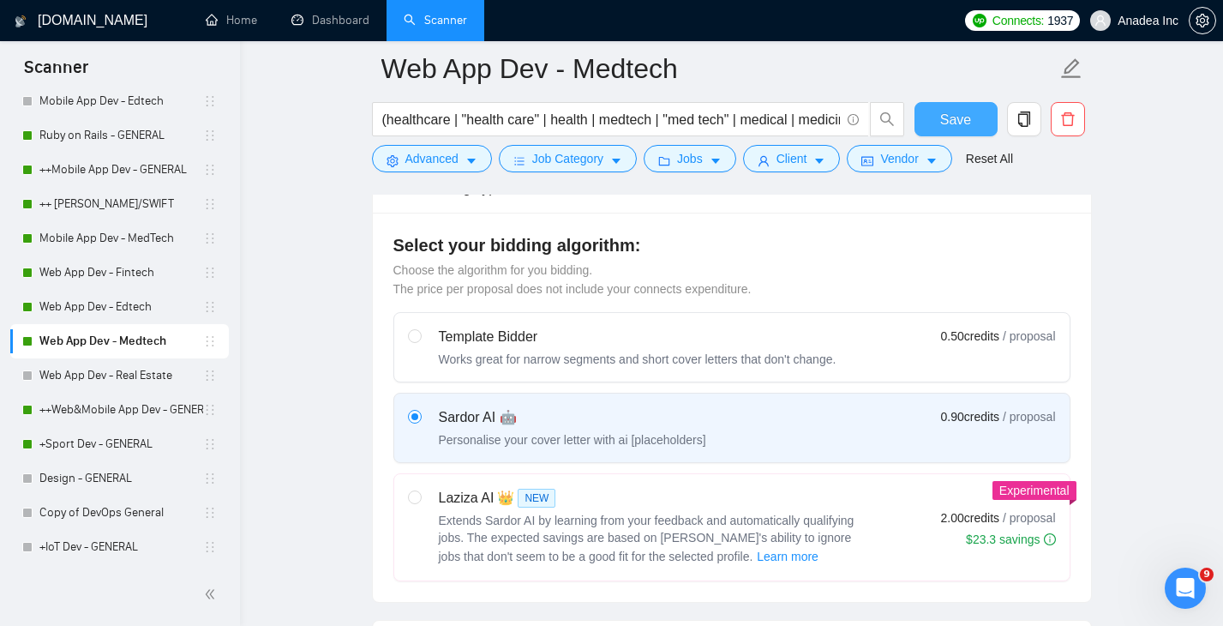
click at [958, 118] on span "Save" at bounding box center [955, 119] width 31 height 21
click at [100, 303] on link "Web App Dev - Edtech" at bounding box center [121, 307] width 164 height 34
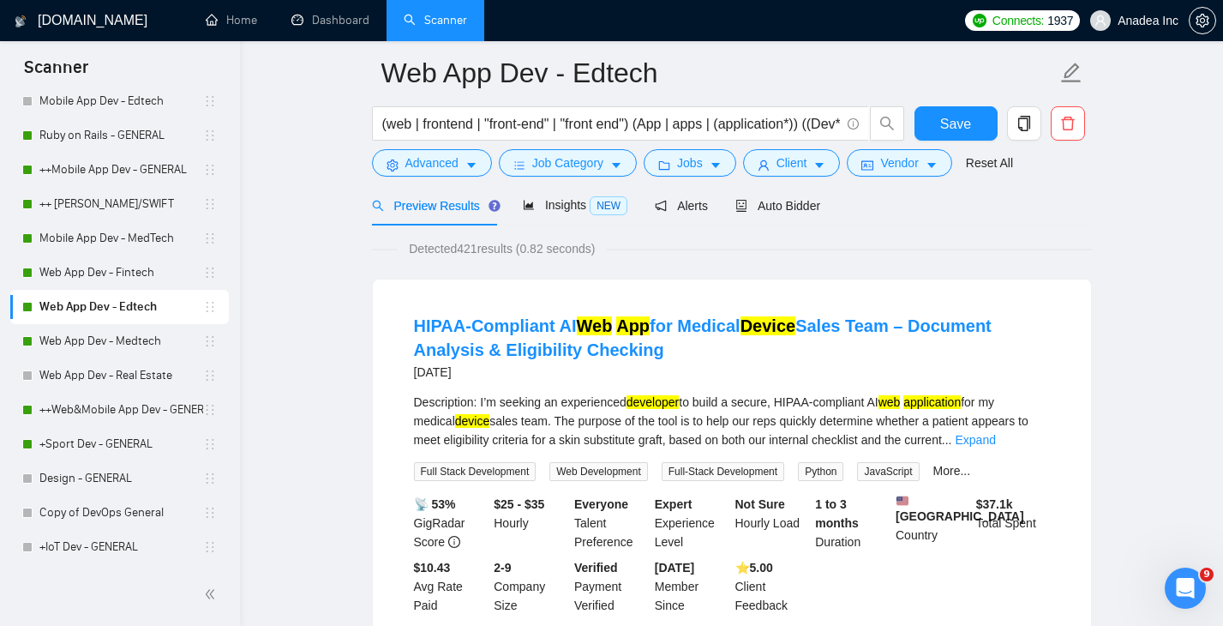
scroll to position [69, 0]
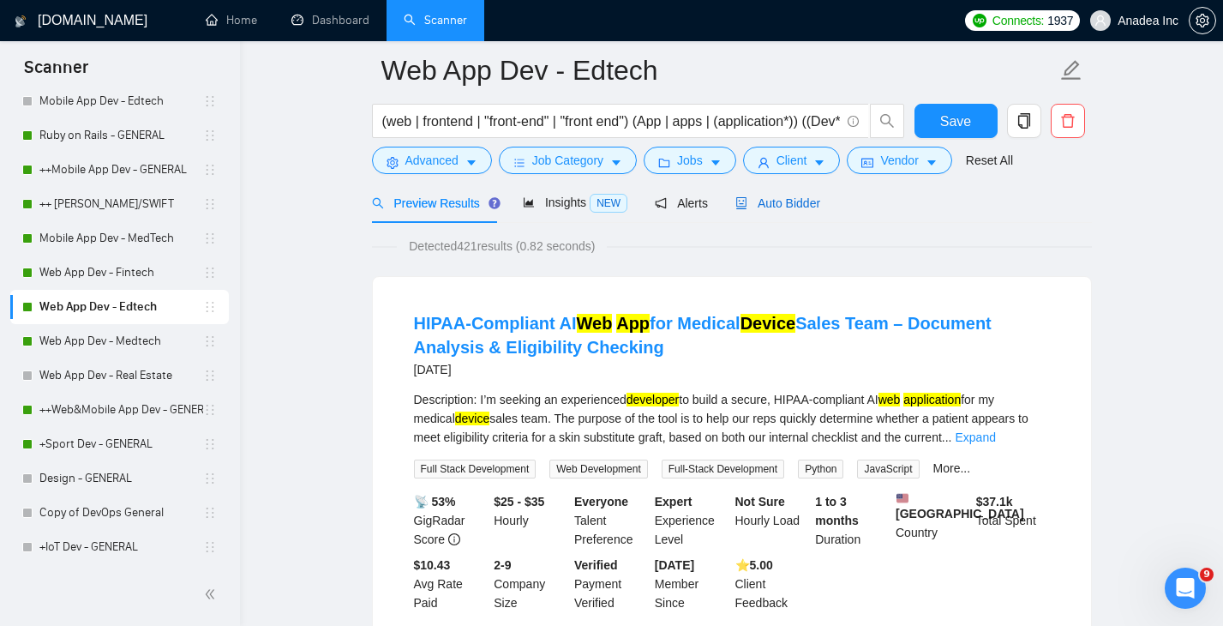
click at [801, 198] on span "Auto Bidder" at bounding box center [777, 203] width 85 height 14
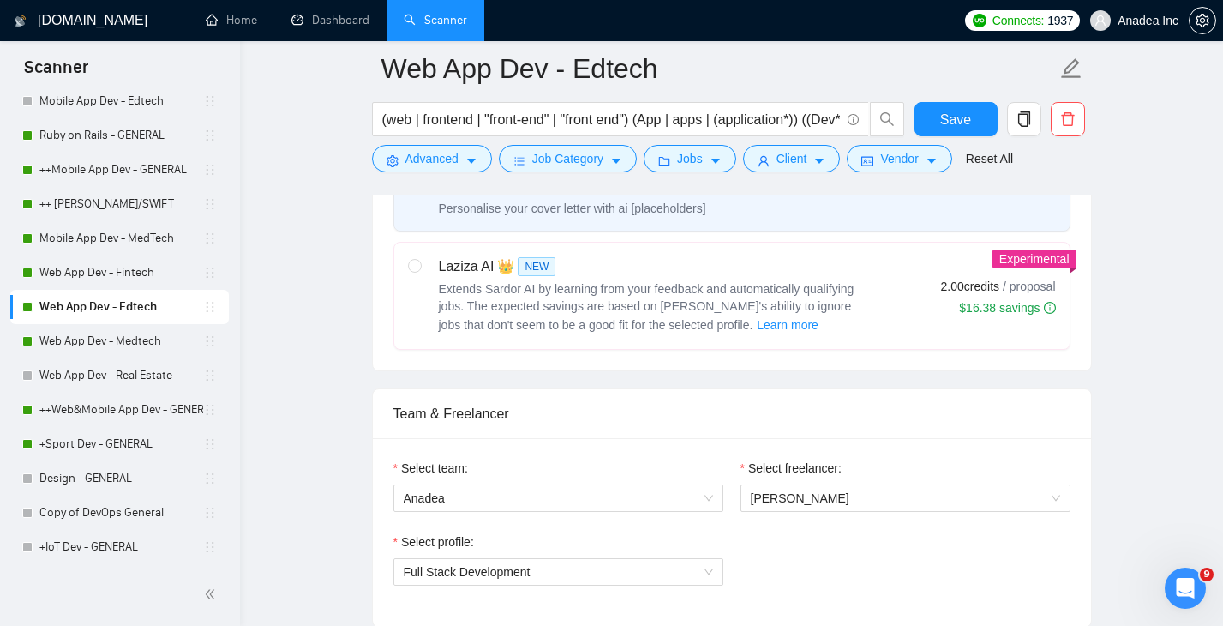
scroll to position [637, 0]
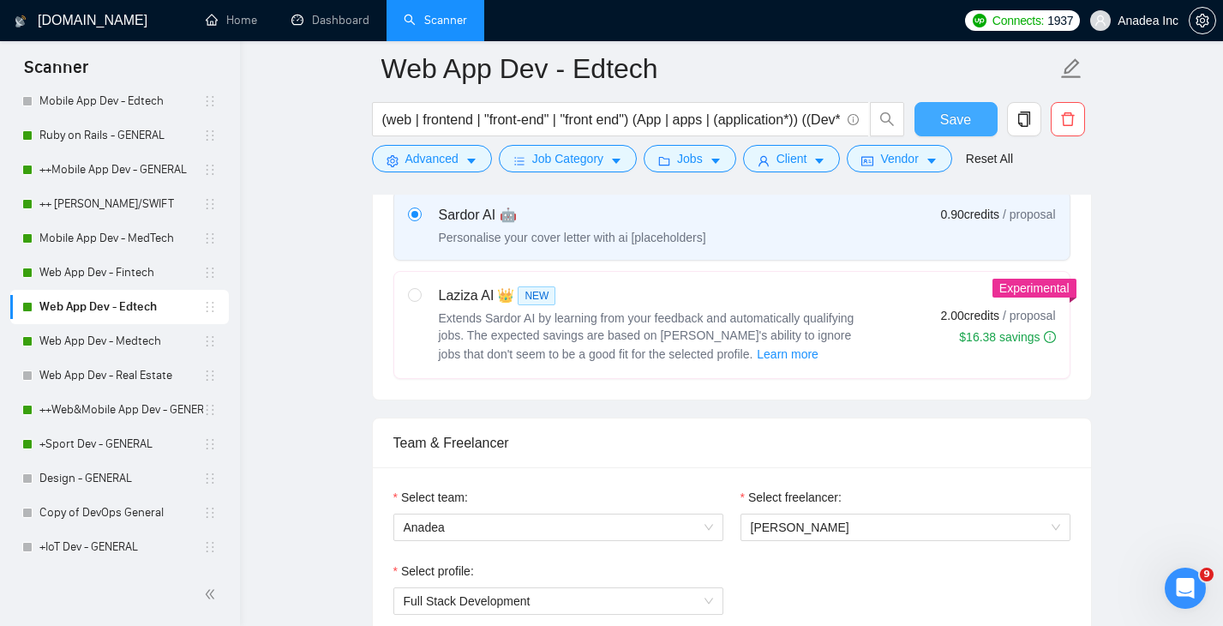
click at [951, 128] on span "Save" at bounding box center [955, 119] width 31 height 21
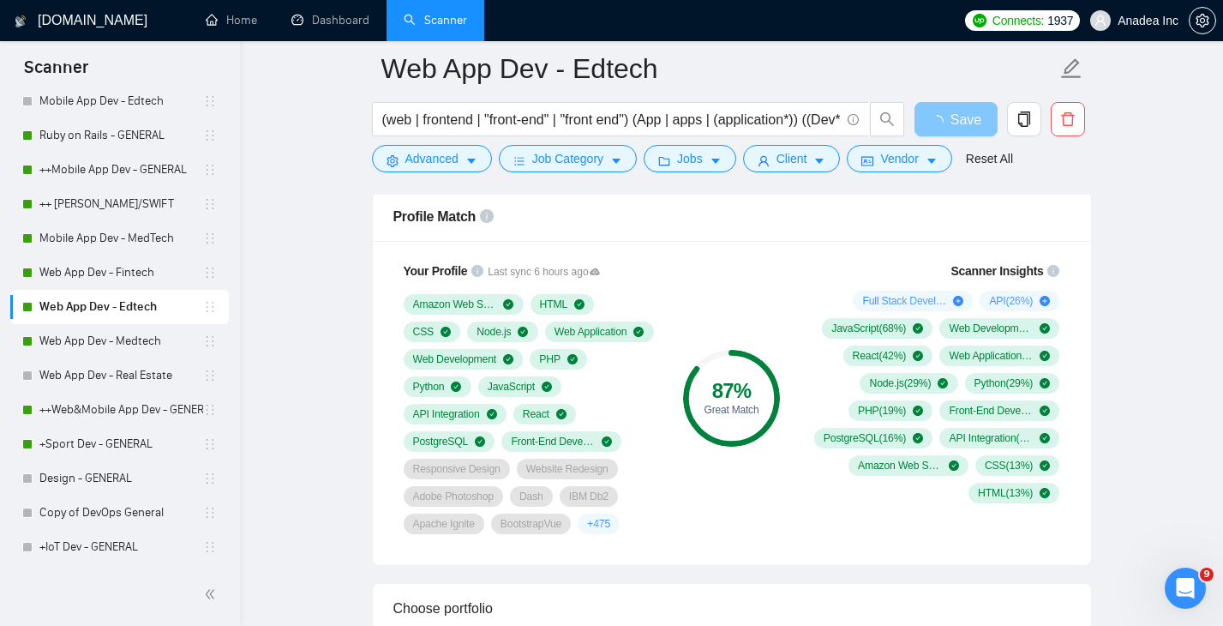
scroll to position [1112, 0]
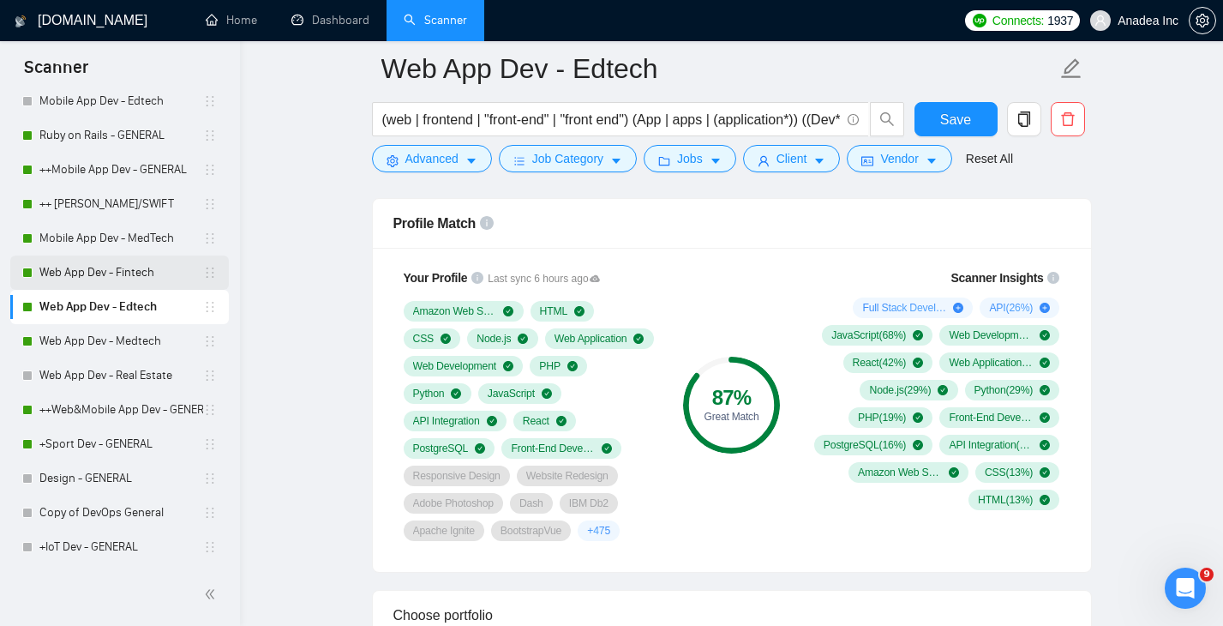
click at [121, 269] on link "Web App Dev - Fintech" at bounding box center [121, 272] width 164 height 34
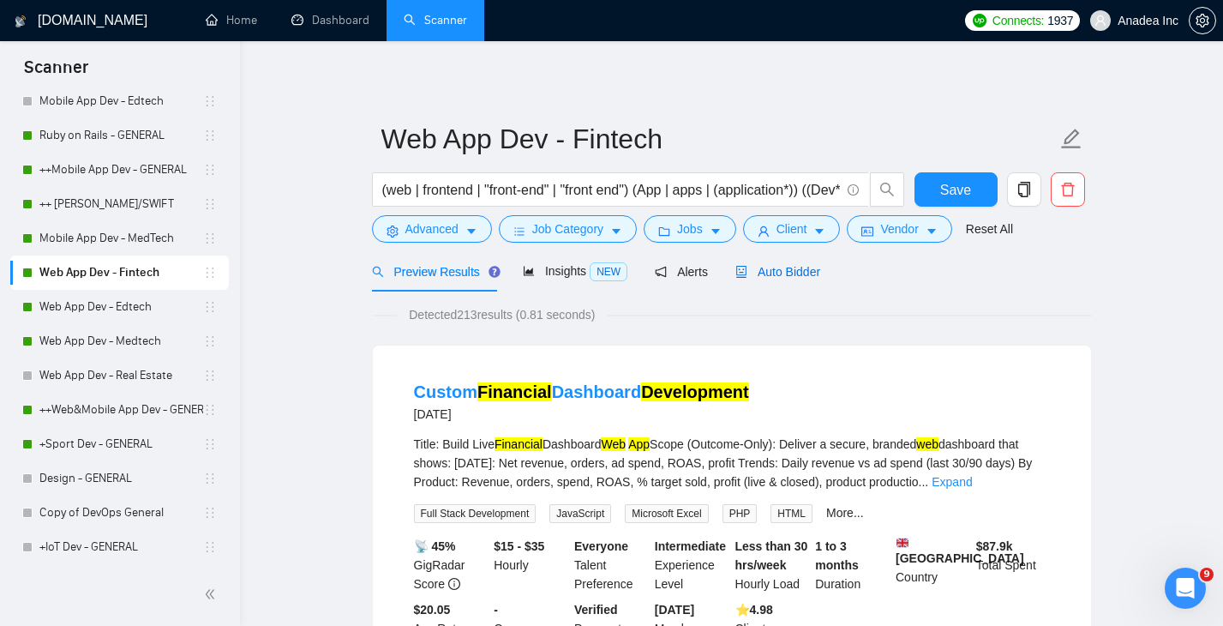
click at [787, 273] on span "Auto Bidder" at bounding box center [777, 272] width 85 height 14
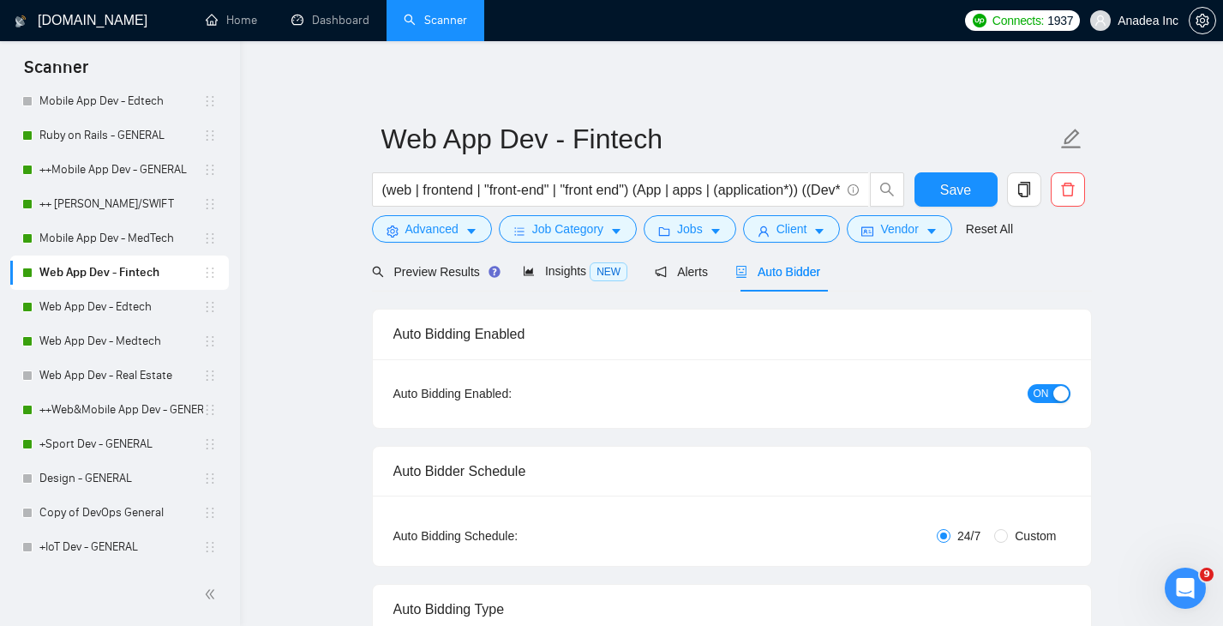
checkbox input "true"
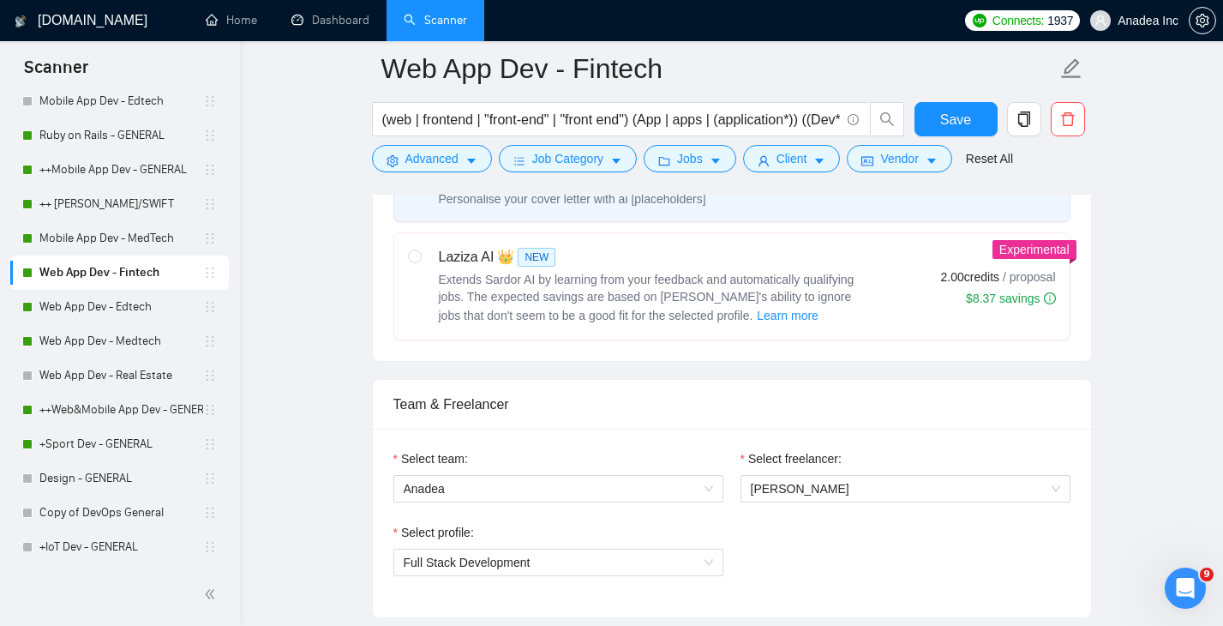
scroll to position [915, 0]
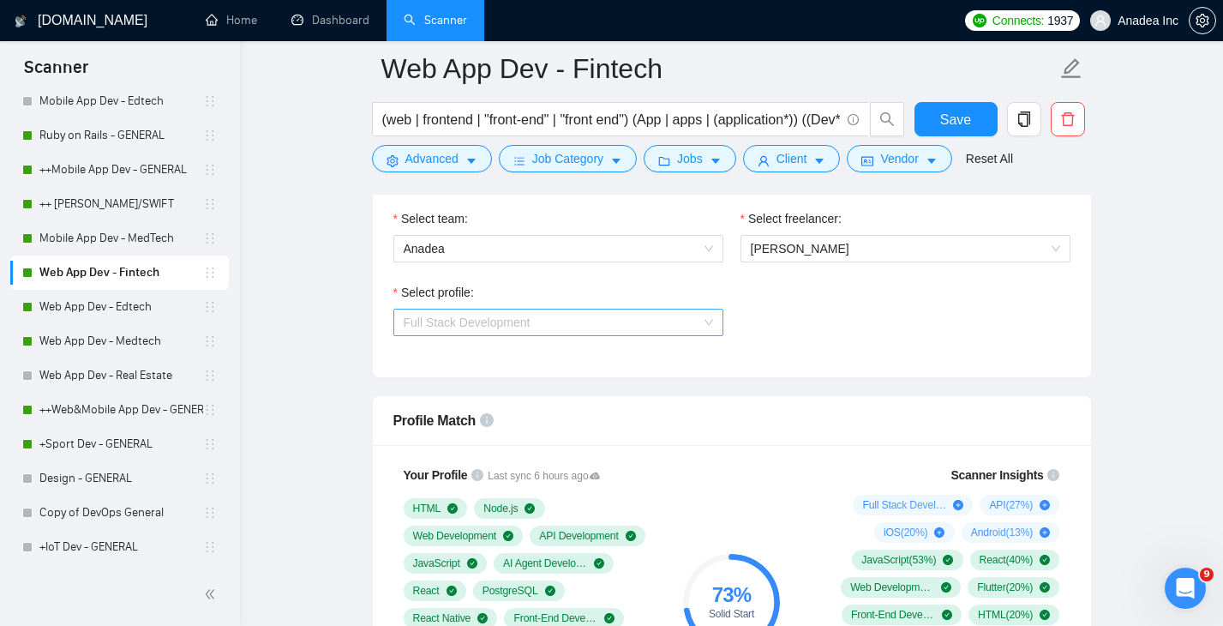
click at [694, 330] on span "Full Stack Development" at bounding box center [558, 322] width 309 height 26
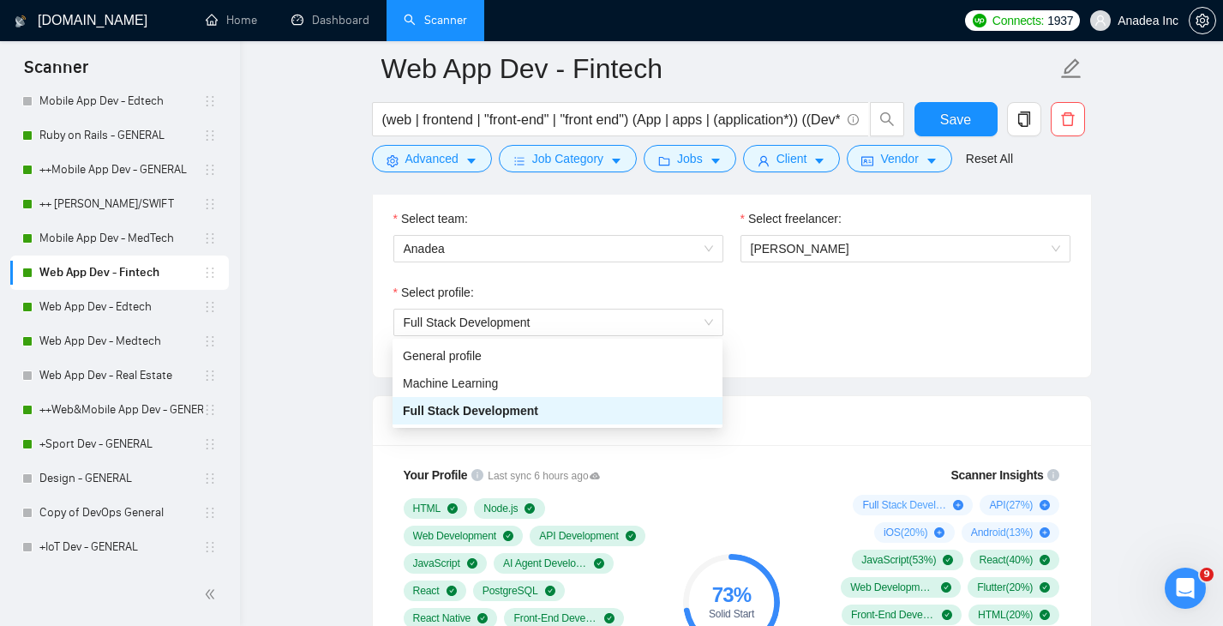
click at [876, 306] on div "Select profile: Full Stack Development" at bounding box center [732, 320] width 694 height 74
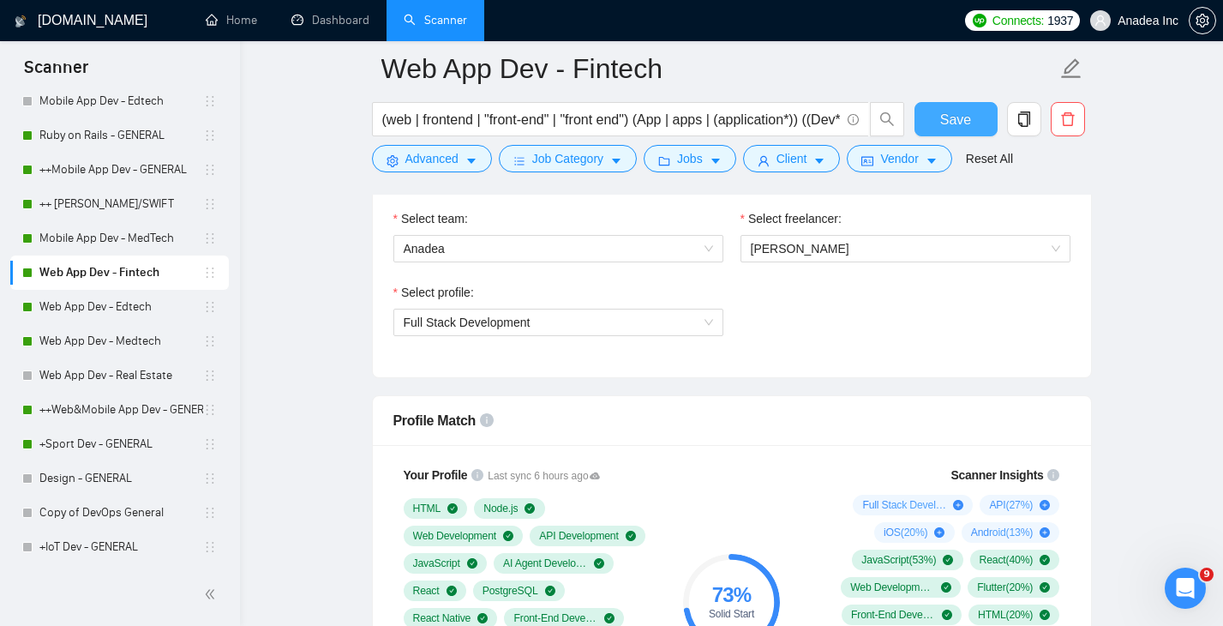
click at [969, 113] on span "Save" at bounding box center [955, 119] width 31 height 21
click at [119, 232] on link "Mobile App Dev - MedTech" at bounding box center [121, 238] width 164 height 34
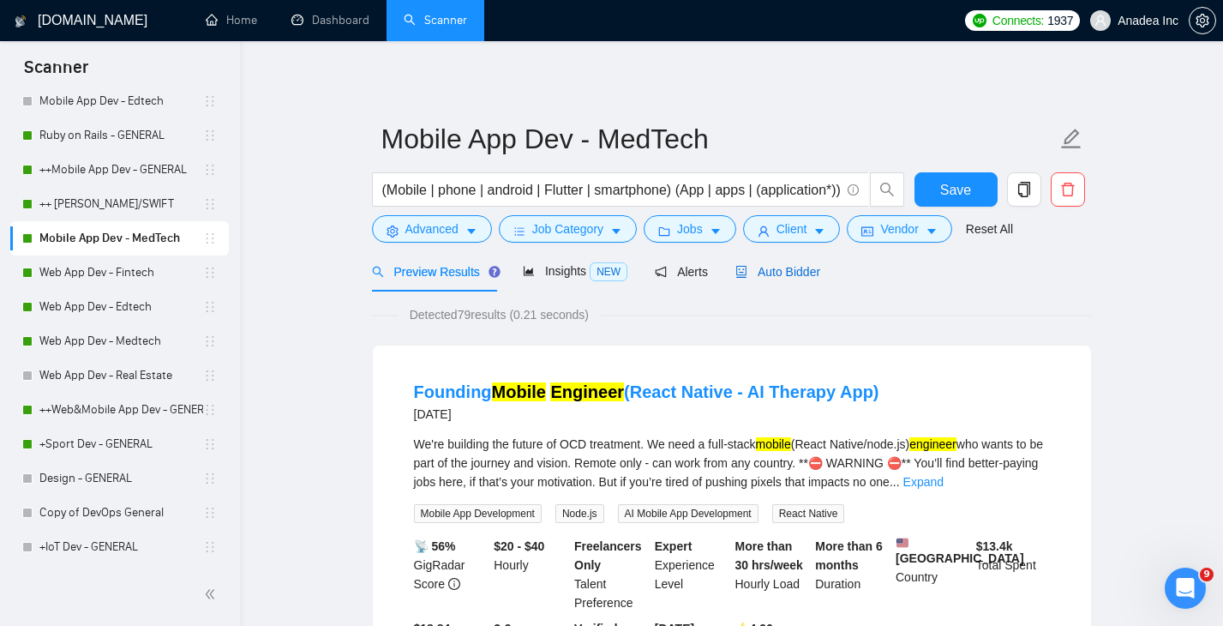
click at [787, 269] on span "Auto Bidder" at bounding box center [777, 272] width 85 height 14
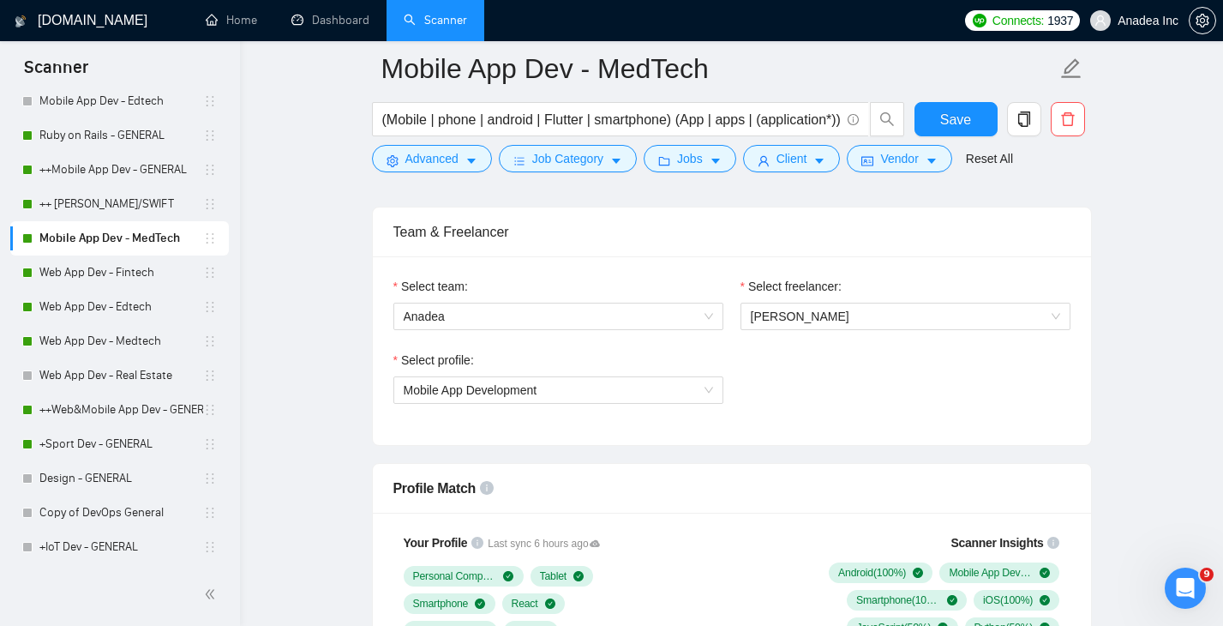
scroll to position [913, 0]
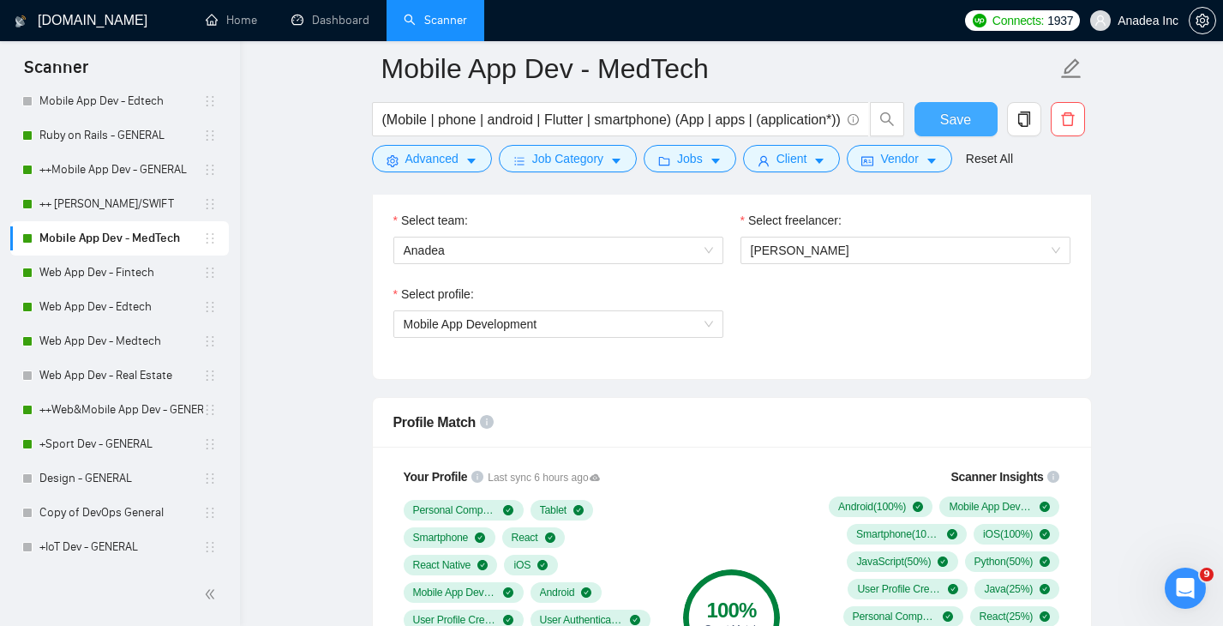
click at [967, 117] on span "Save" at bounding box center [955, 119] width 31 height 21
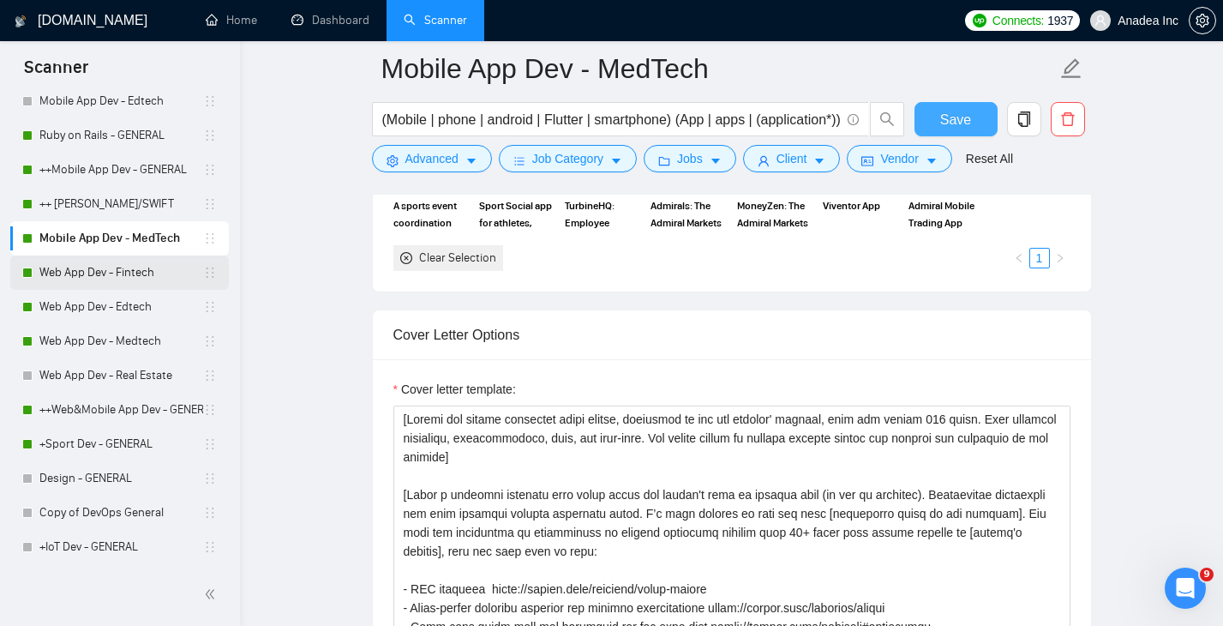
scroll to position [1640, 0]
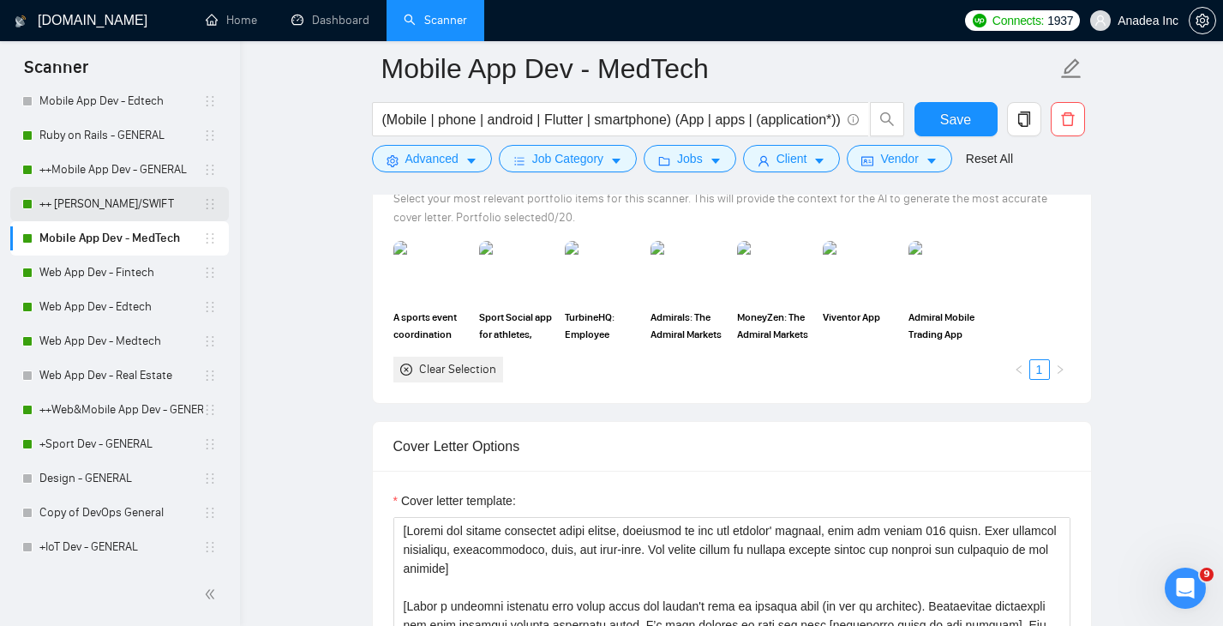
click at [91, 195] on link "++ [PERSON_NAME]/SWIFT" at bounding box center [121, 204] width 164 height 34
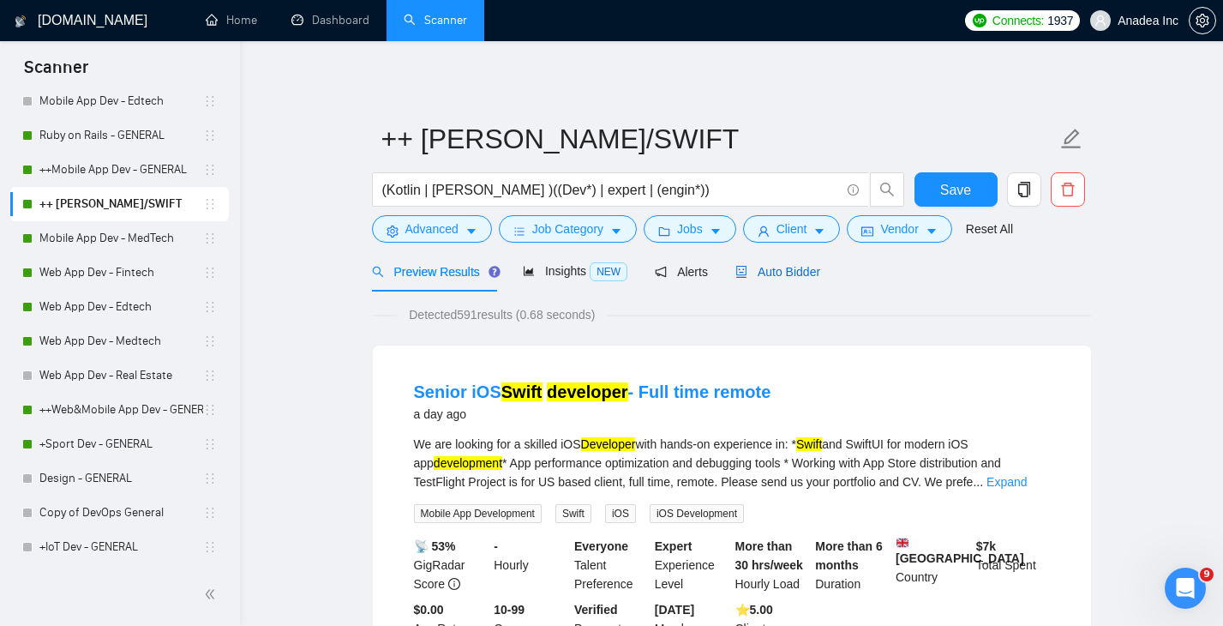
click at [787, 266] on span "Auto Bidder" at bounding box center [777, 272] width 85 height 14
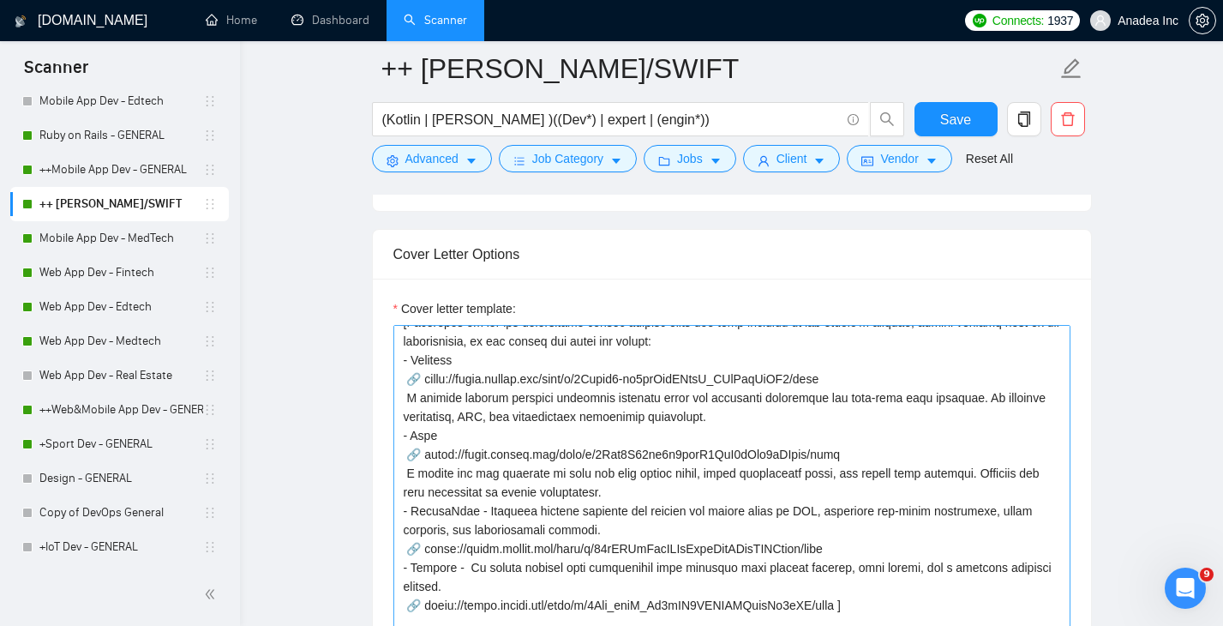
scroll to position [283, 0]
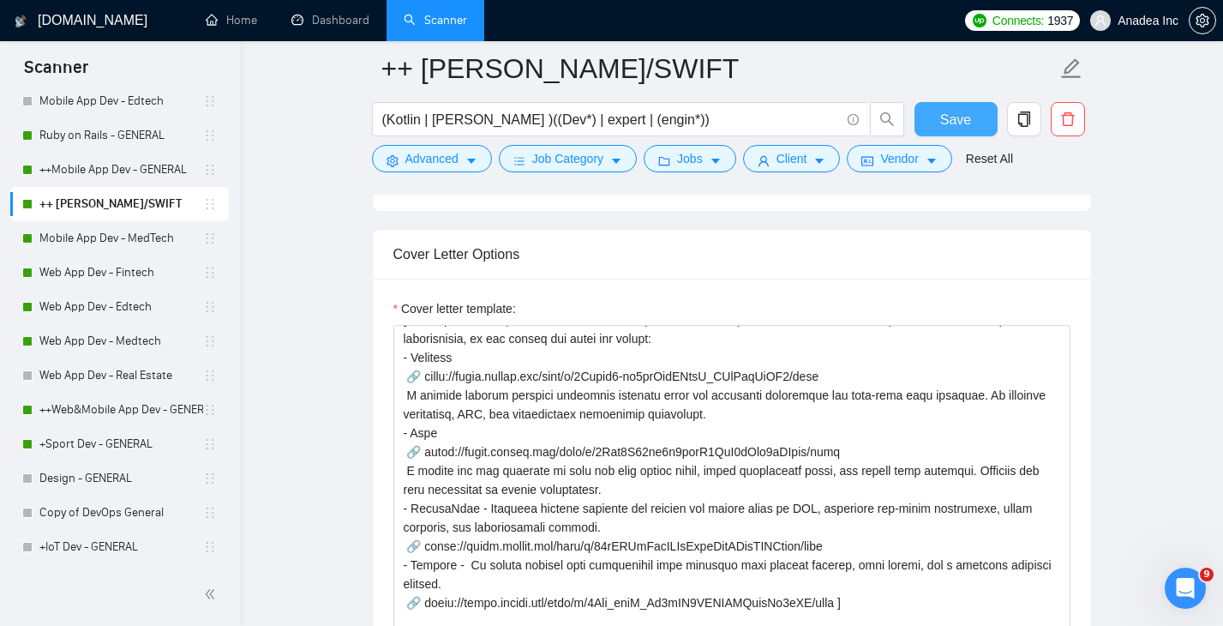
click at [957, 113] on span "Save" at bounding box center [955, 119] width 31 height 21
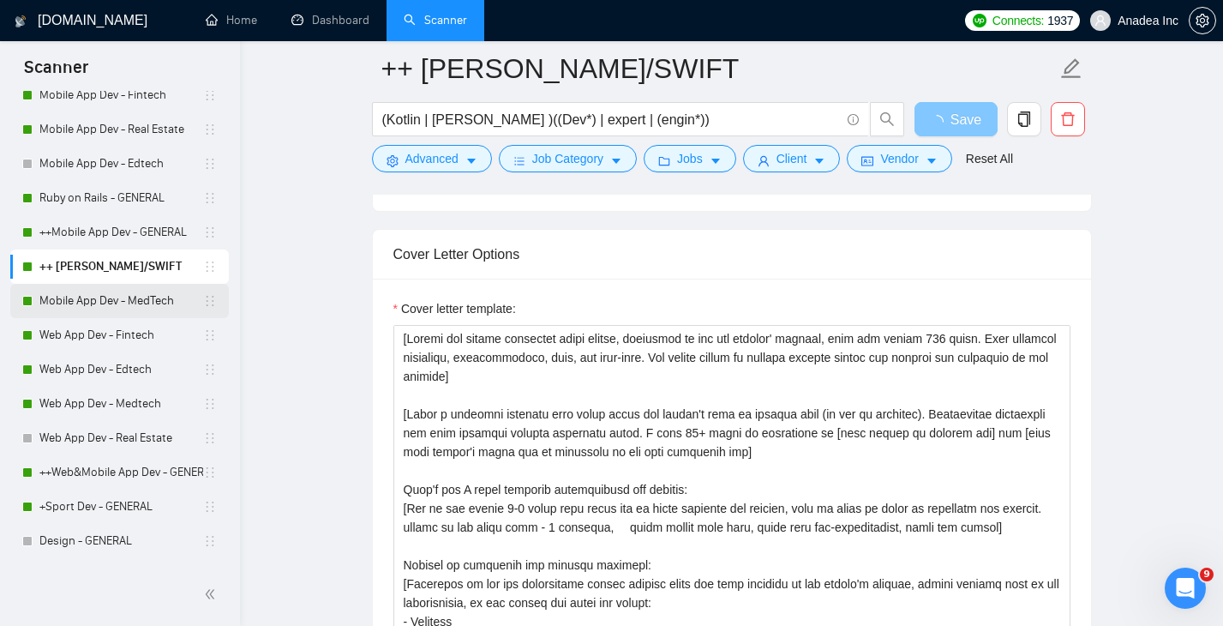
scroll to position [419, 0]
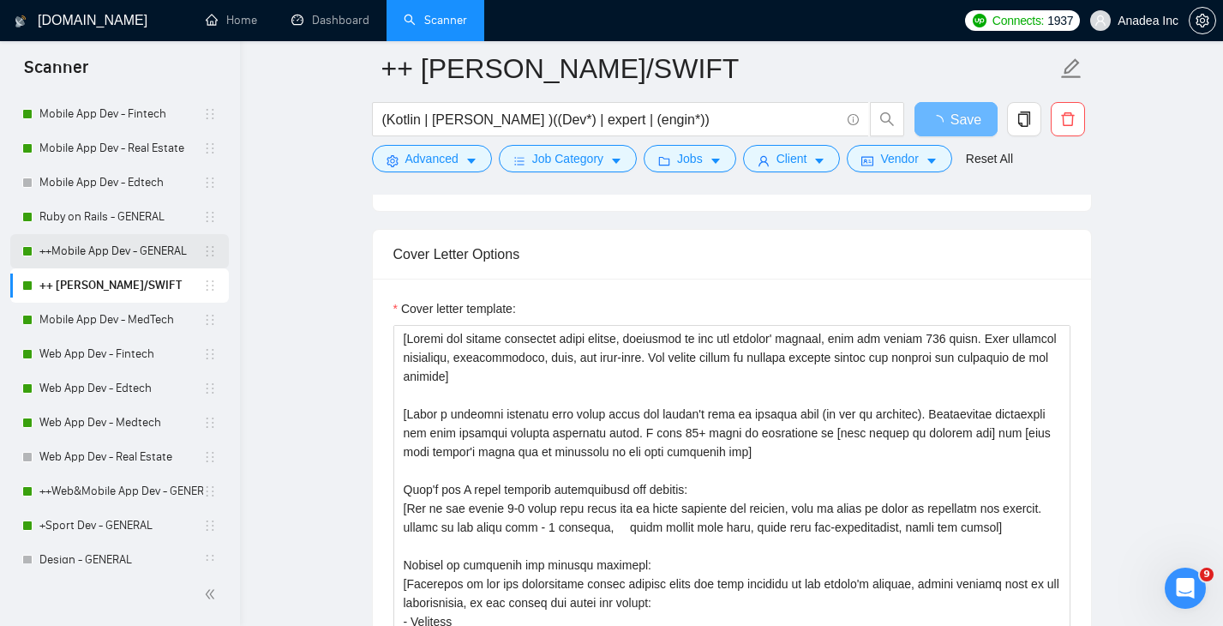
click at [124, 251] on link "++Mobile App Dev - GENERAL" at bounding box center [121, 251] width 164 height 34
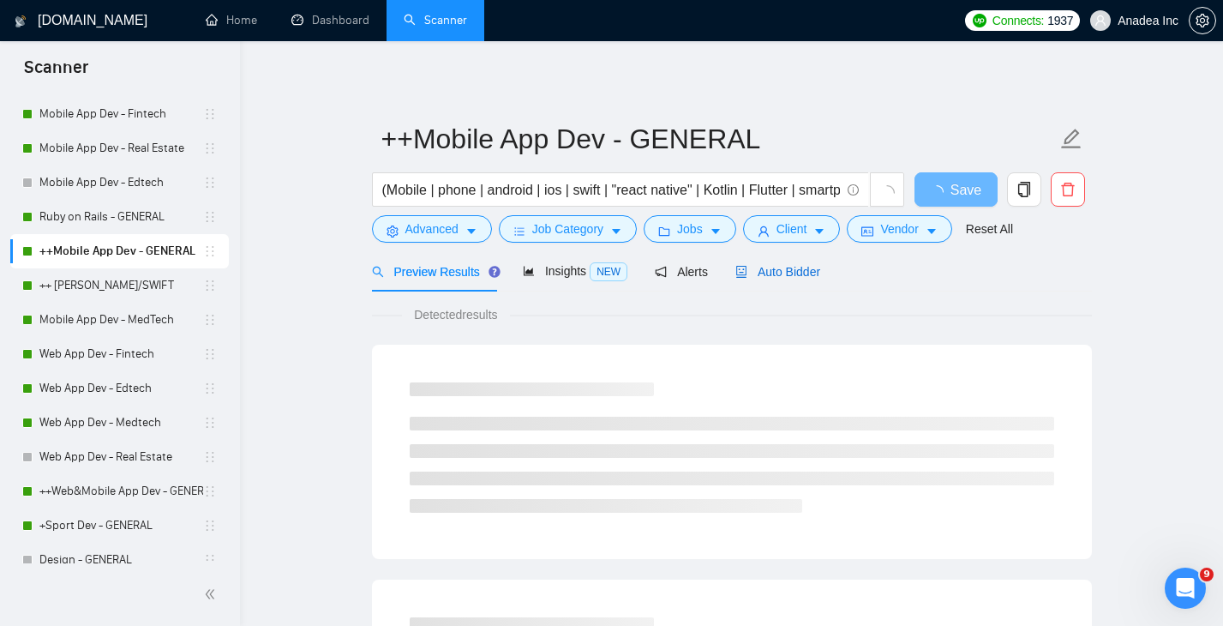
click at [798, 269] on span "Auto Bidder" at bounding box center [777, 272] width 85 height 14
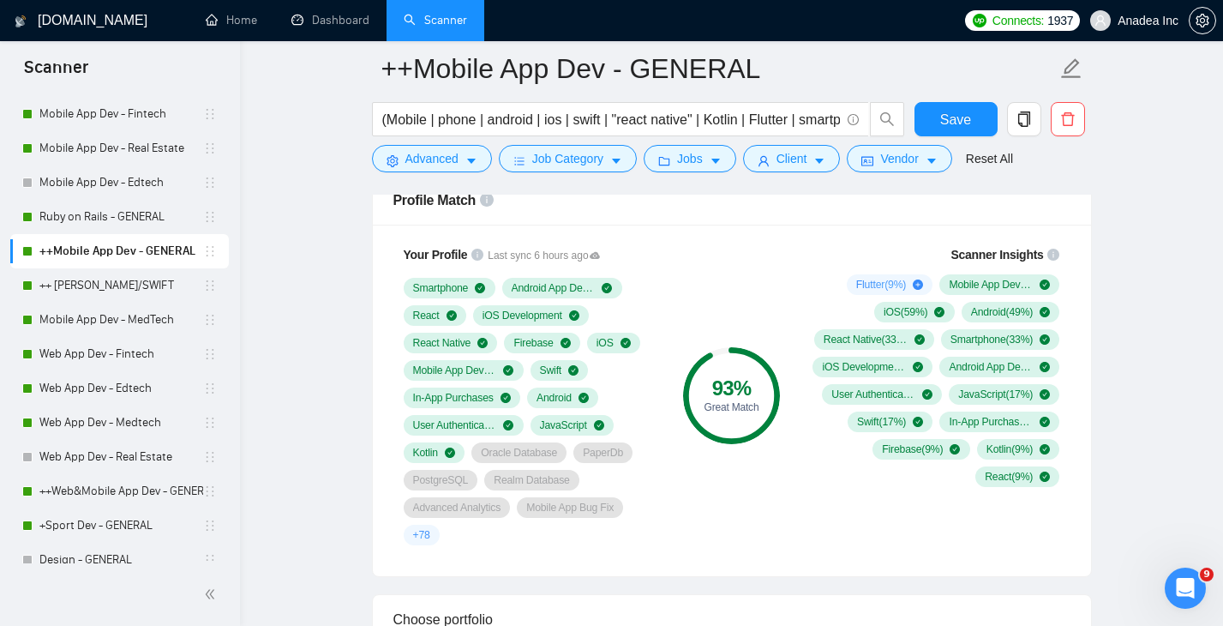
scroll to position [1160, 0]
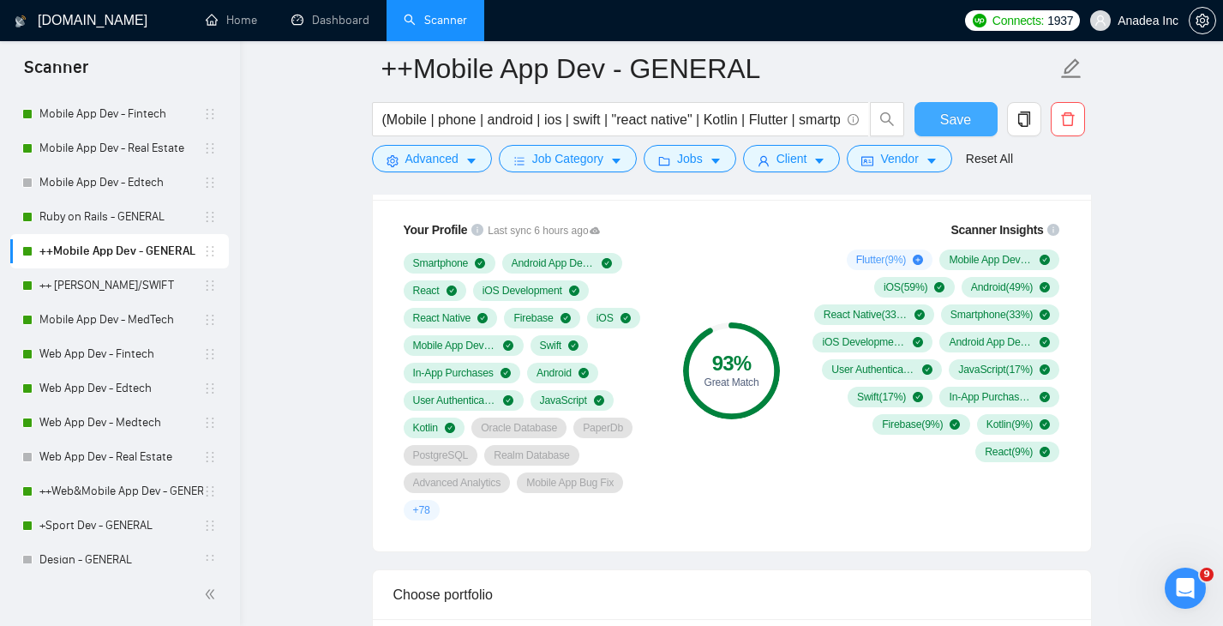
click at [973, 113] on button "Save" at bounding box center [955, 119] width 83 height 34
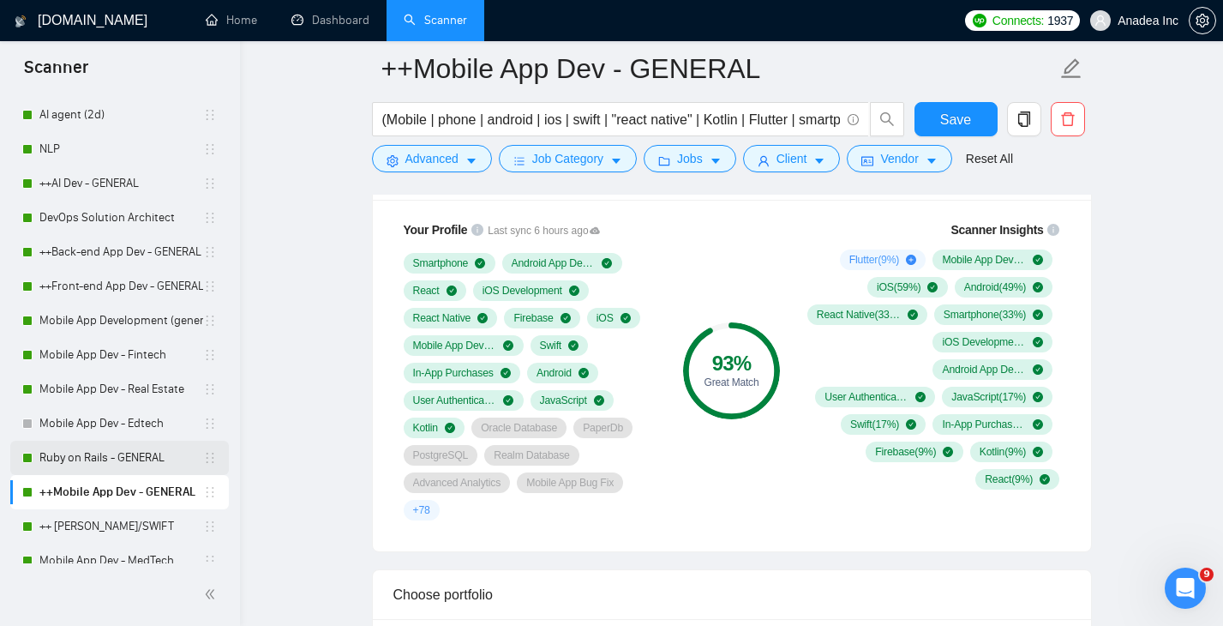
scroll to position [186, 0]
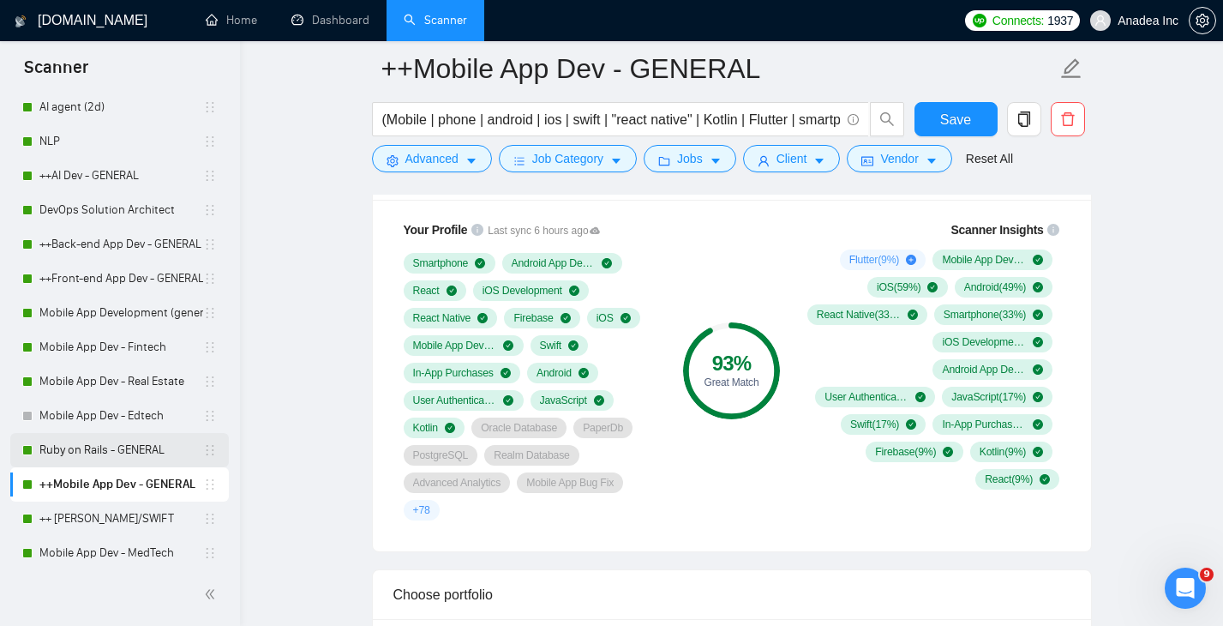
click at [129, 452] on link "Ruby on Rails - GENERAL" at bounding box center [121, 450] width 164 height 34
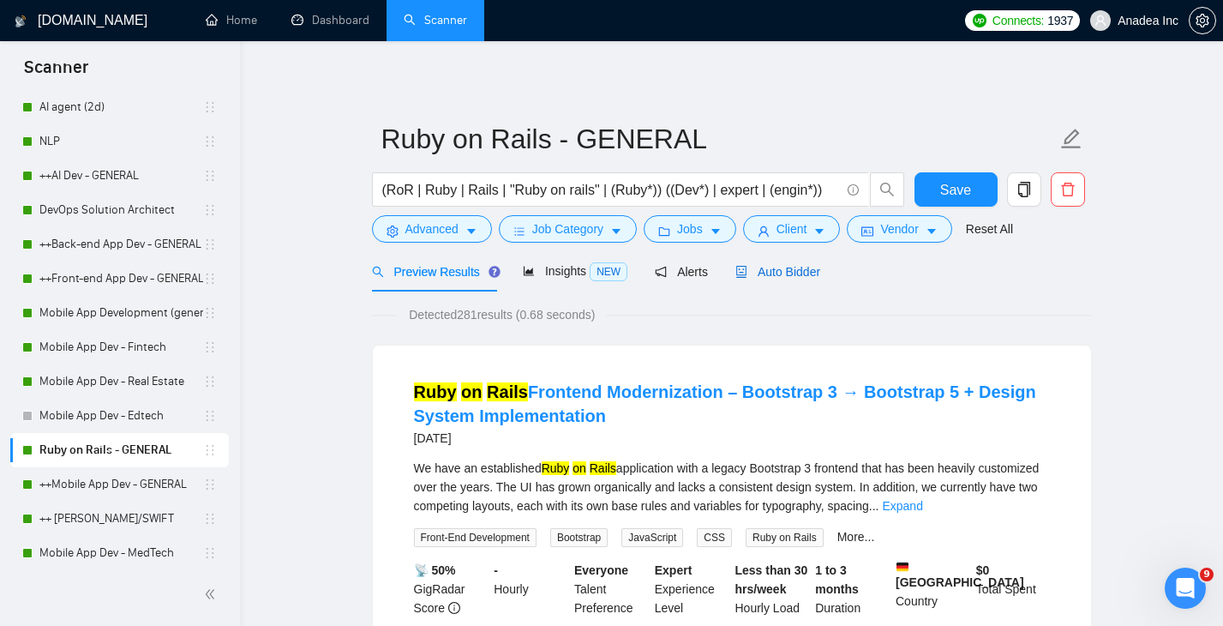
click at [820, 265] on span "Auto Bidder" at bounding box center [777, 272] width 85 height 14
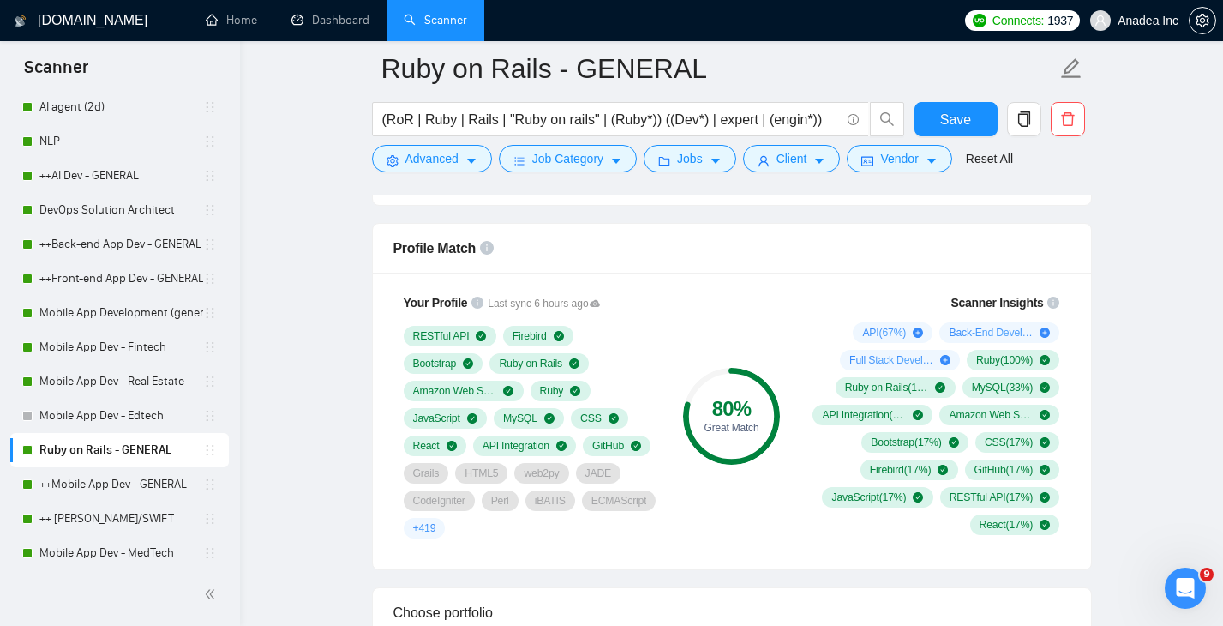
scroll to position [1057, 0]
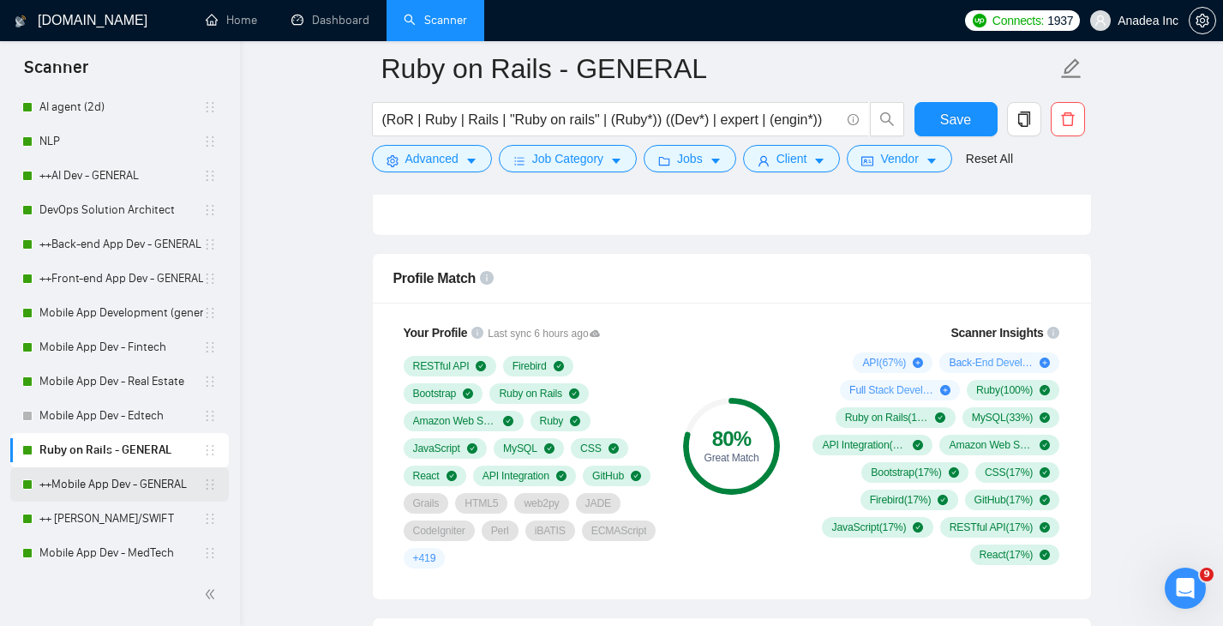
click at [138, 479] on link "++Mobile App Dev - GENERAL" at bounding box center [121, 484] width 164 height 34
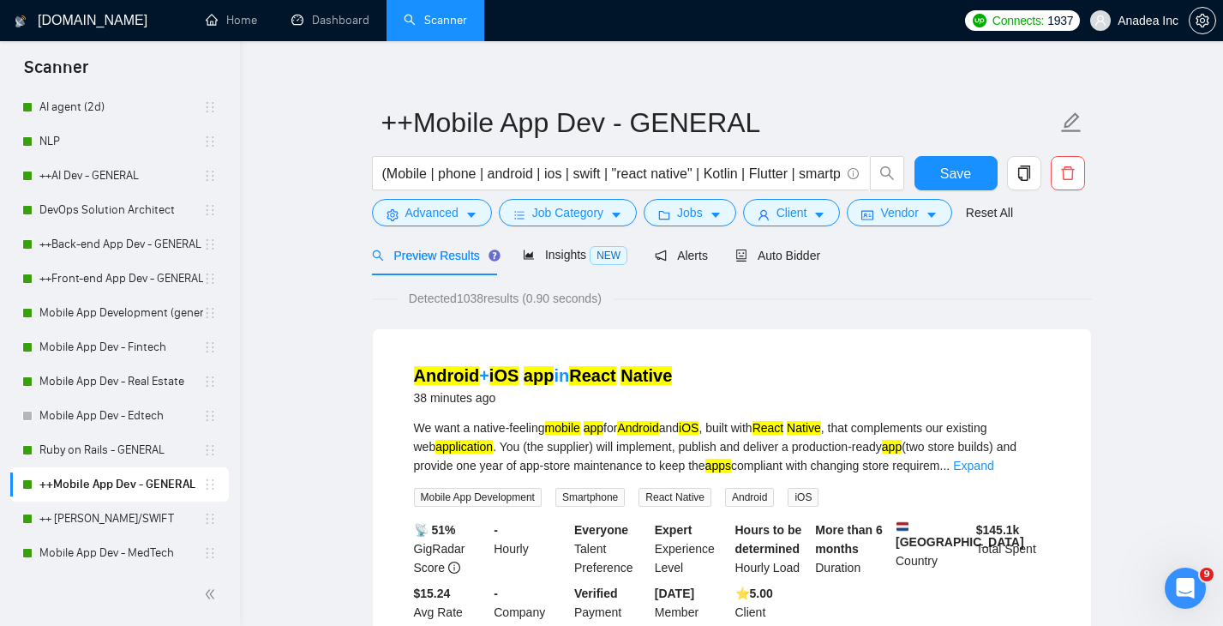
scroll to position [18, 0]
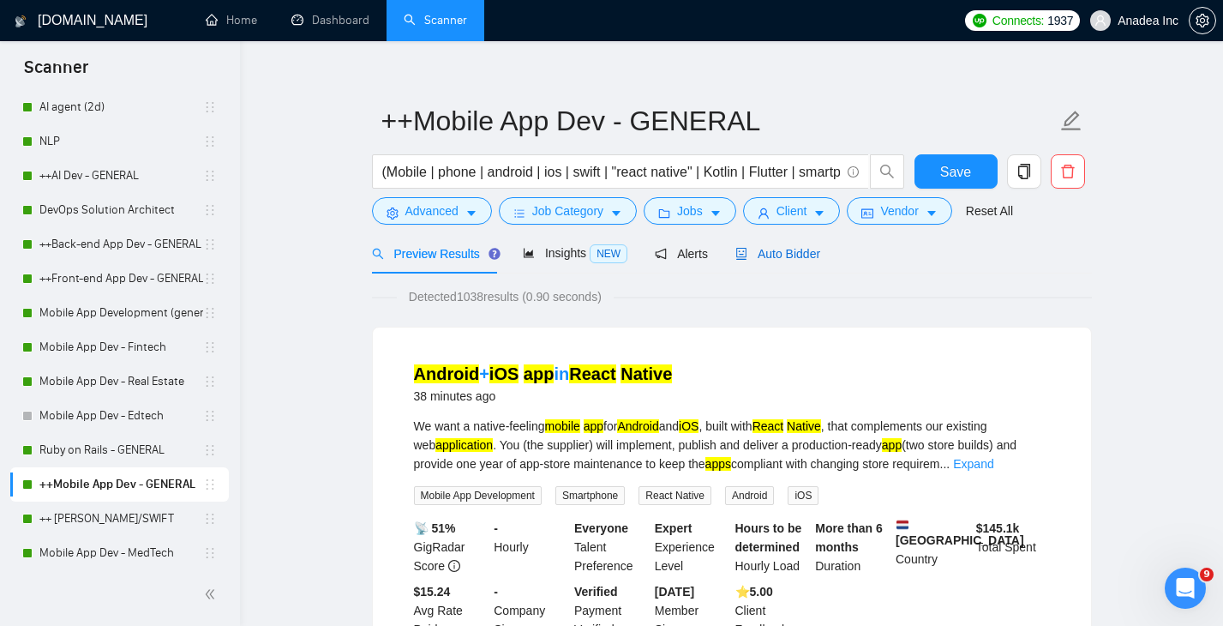
click at [791, 249] on span "Auto Bidder" at bounding box center [777, 254] width 85 height 14
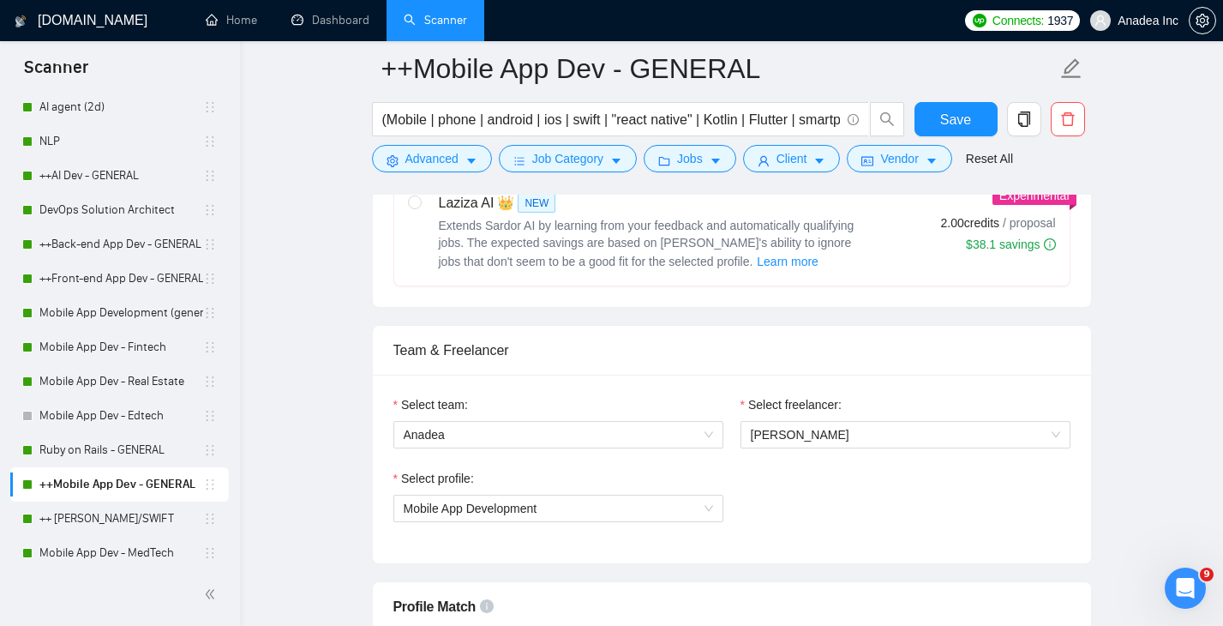
scroll to position [875, 0]
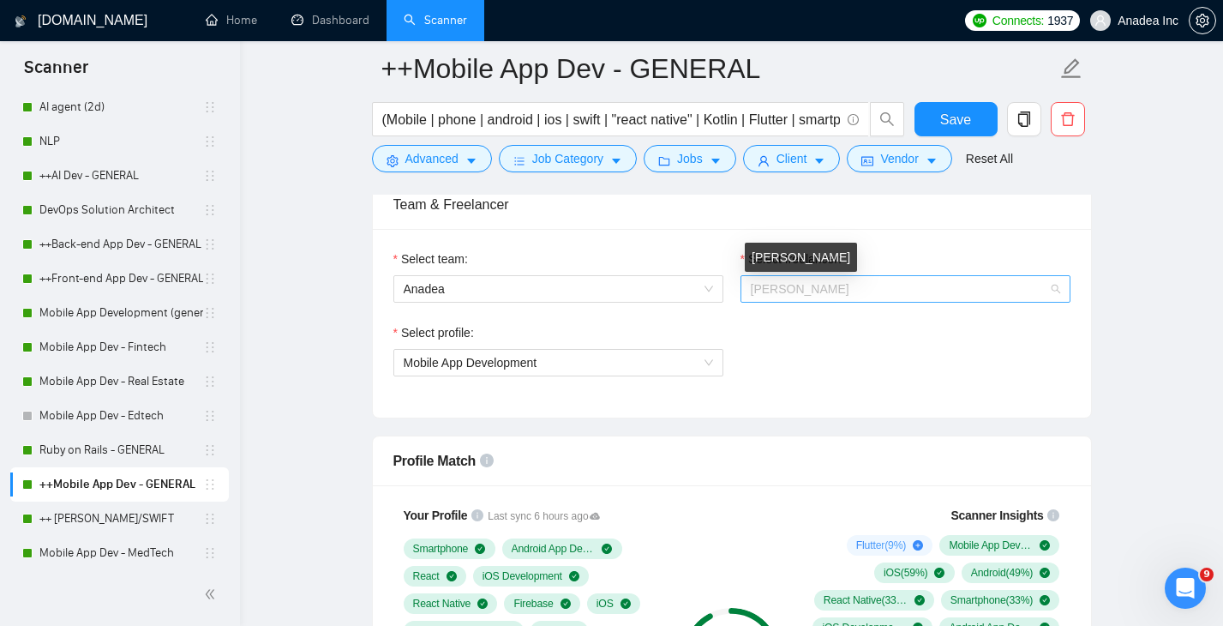
click at [822, 286] on span "[PERSON_NAME]" at bounding box center [800, 289] width 99 height 14
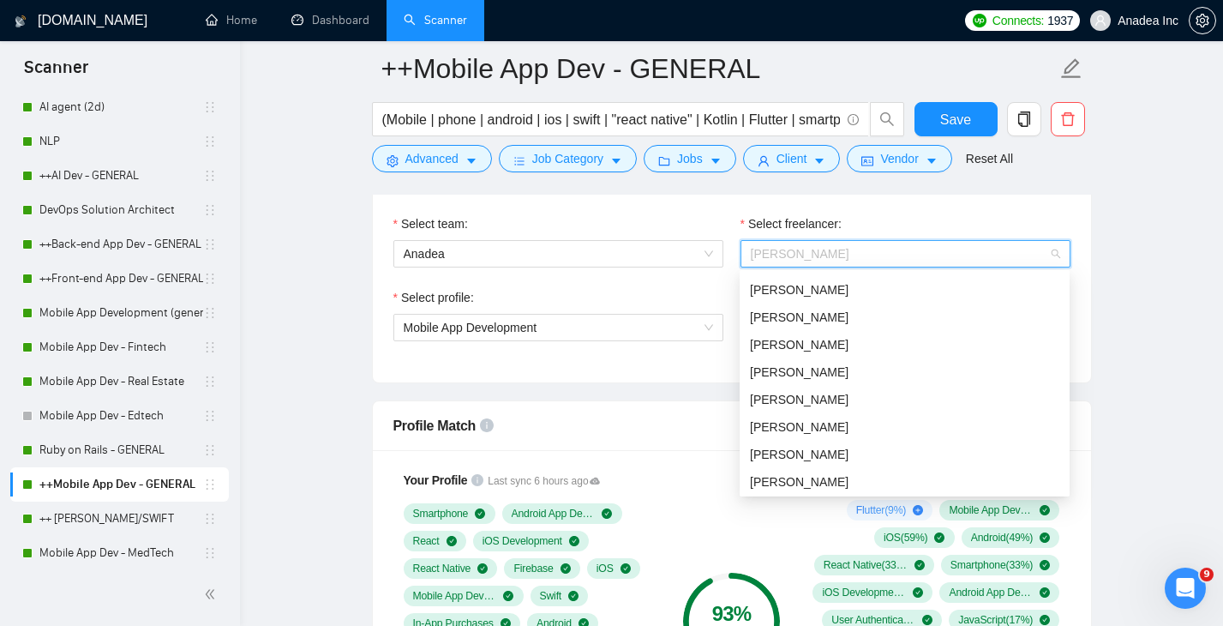
scroll to position [452, 0]
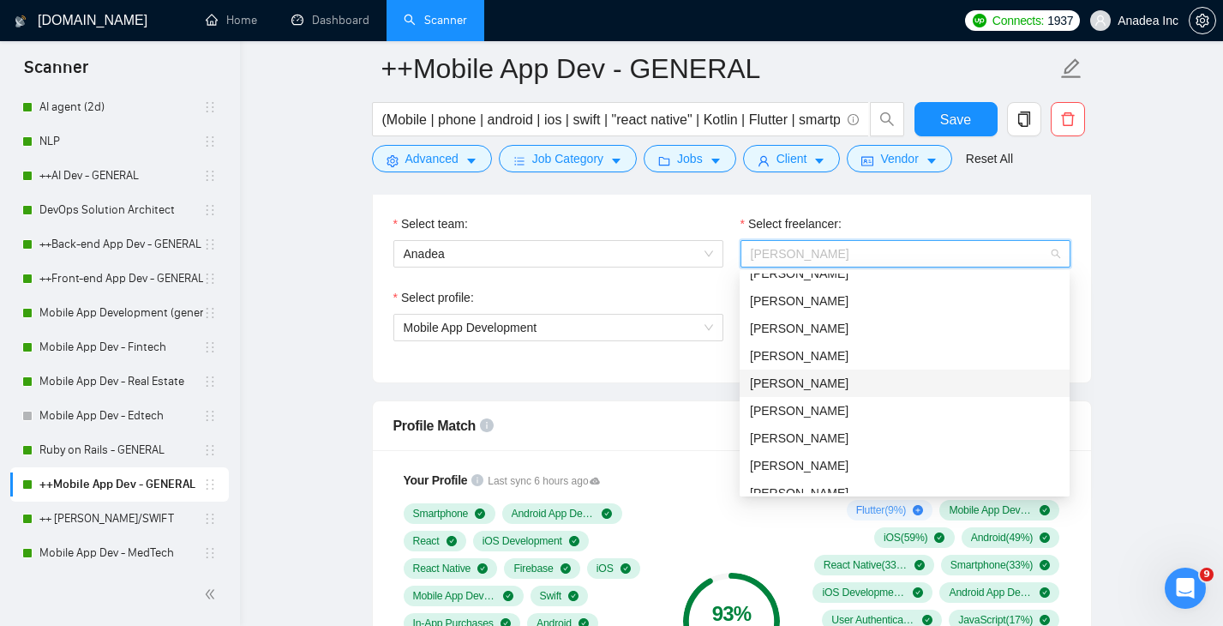
click at [874, 380] on div "Oleksii Lavrukhin" at bounding box center [904, 383] width 309 height 19
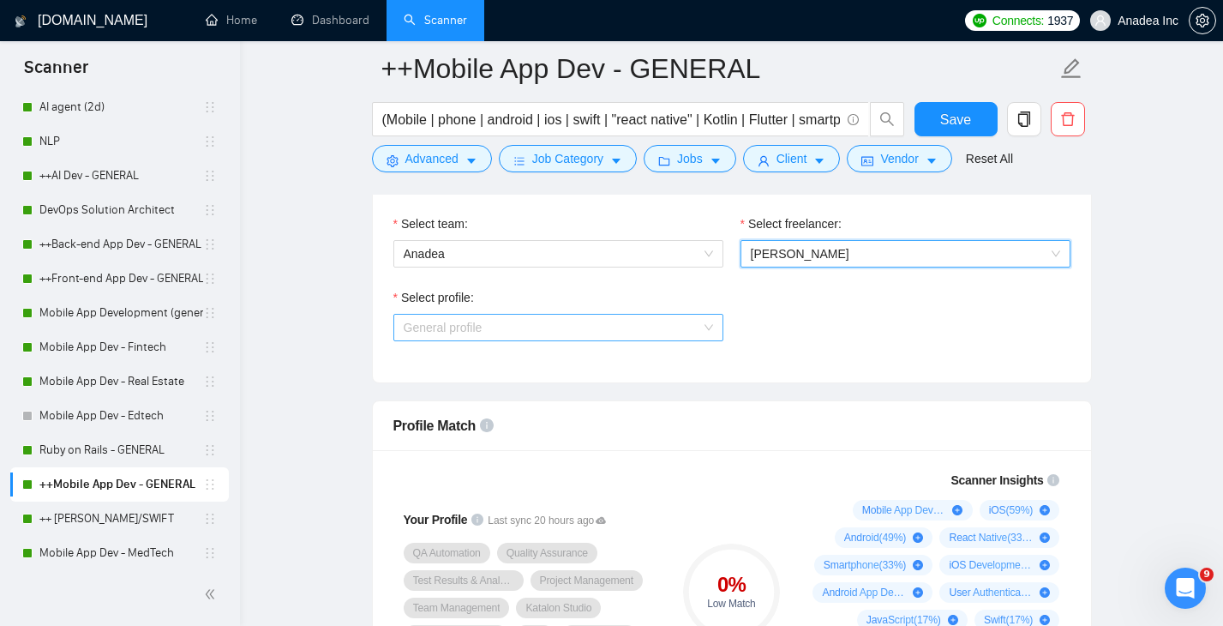
click at [579, 332] on span "General profile" at bounding box center [558, 327] width 309 height 26
click at [802, 256] on span "Oleksii Lavrukhin" at bounding box center [800, 254] width 99 height 14
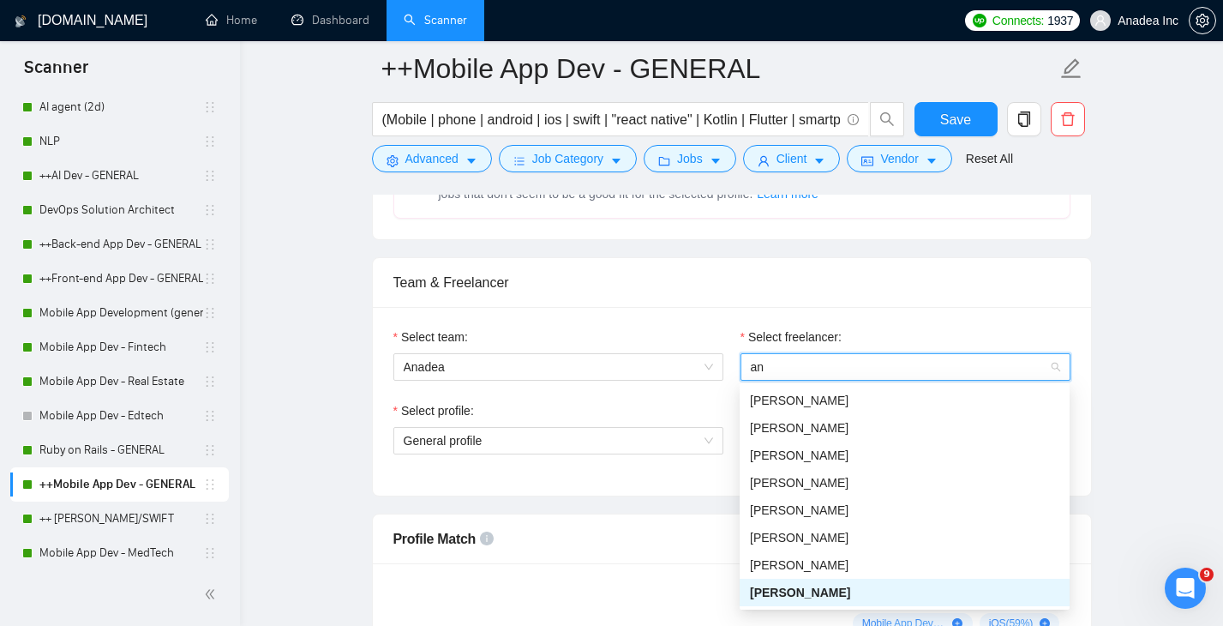
scroll to position [27, 0]
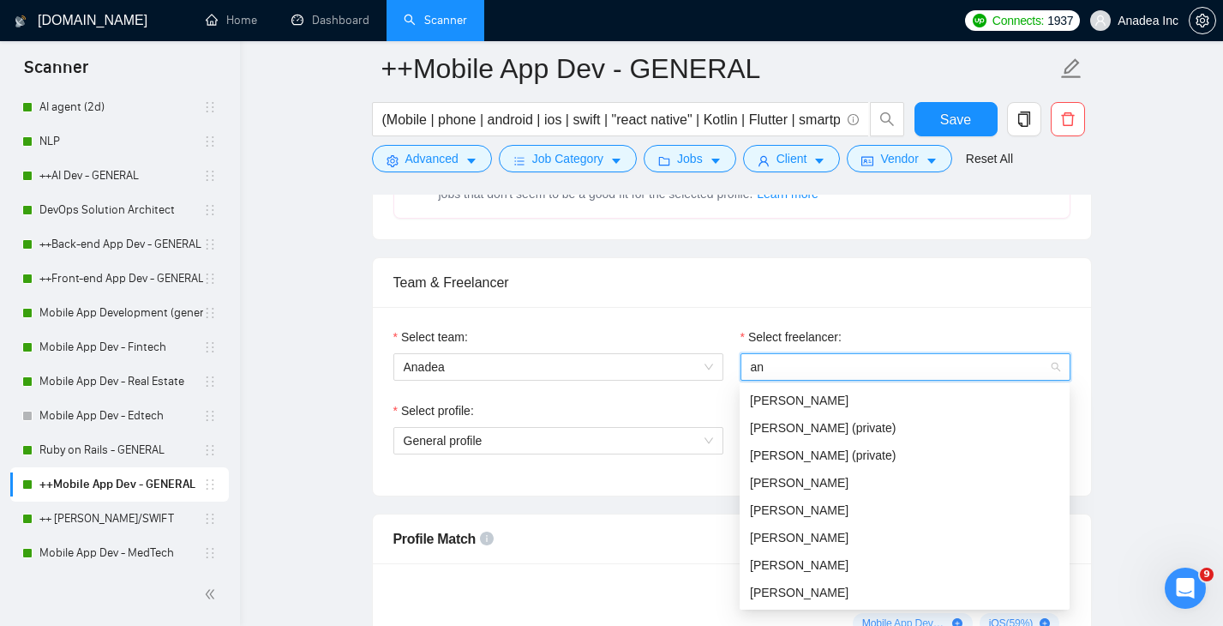
type input "ann"
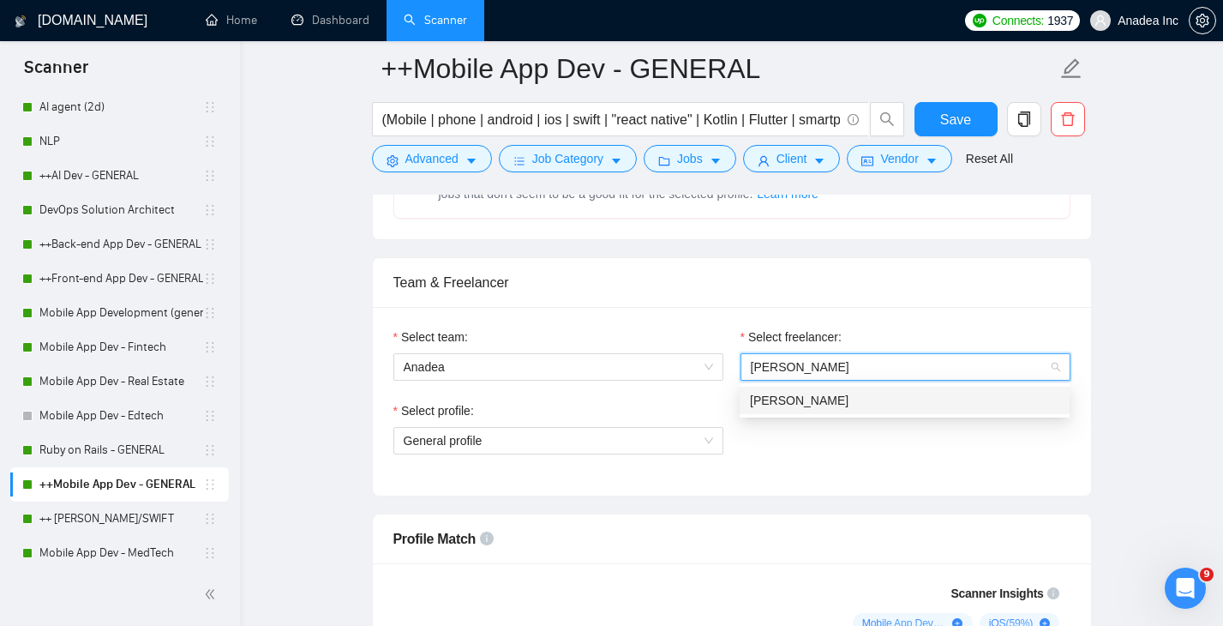
click at [833, 405] on div "[PERSON_NAME]" at bounding box center [904, 400] width 309 height 19
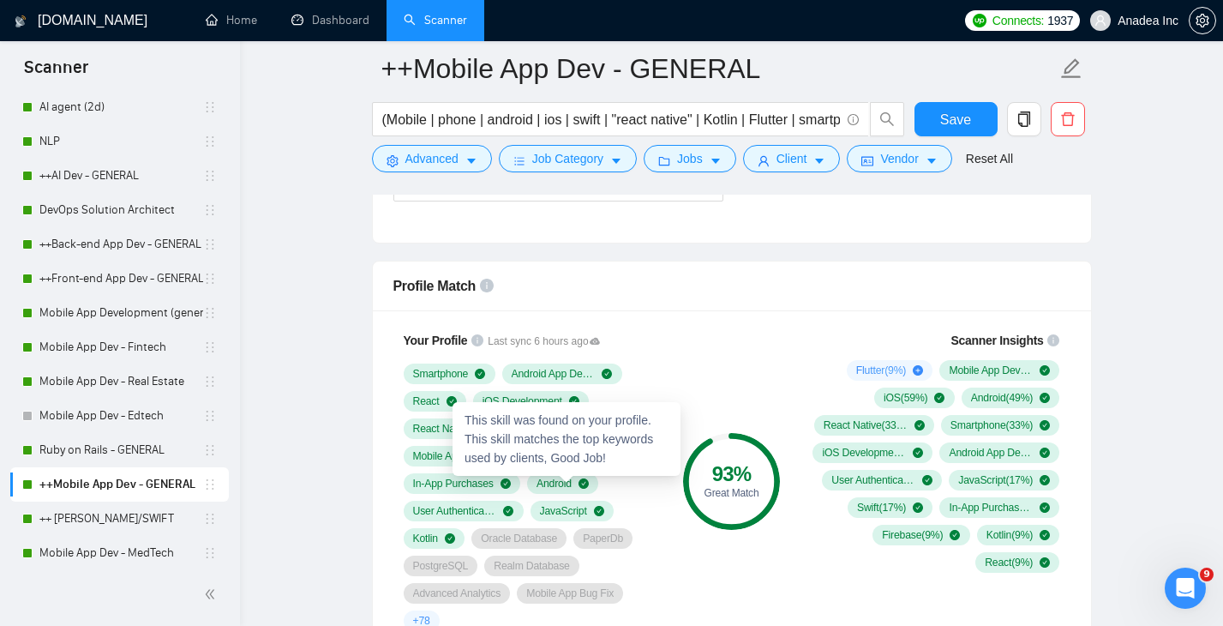
scroll to position [1051, 0]
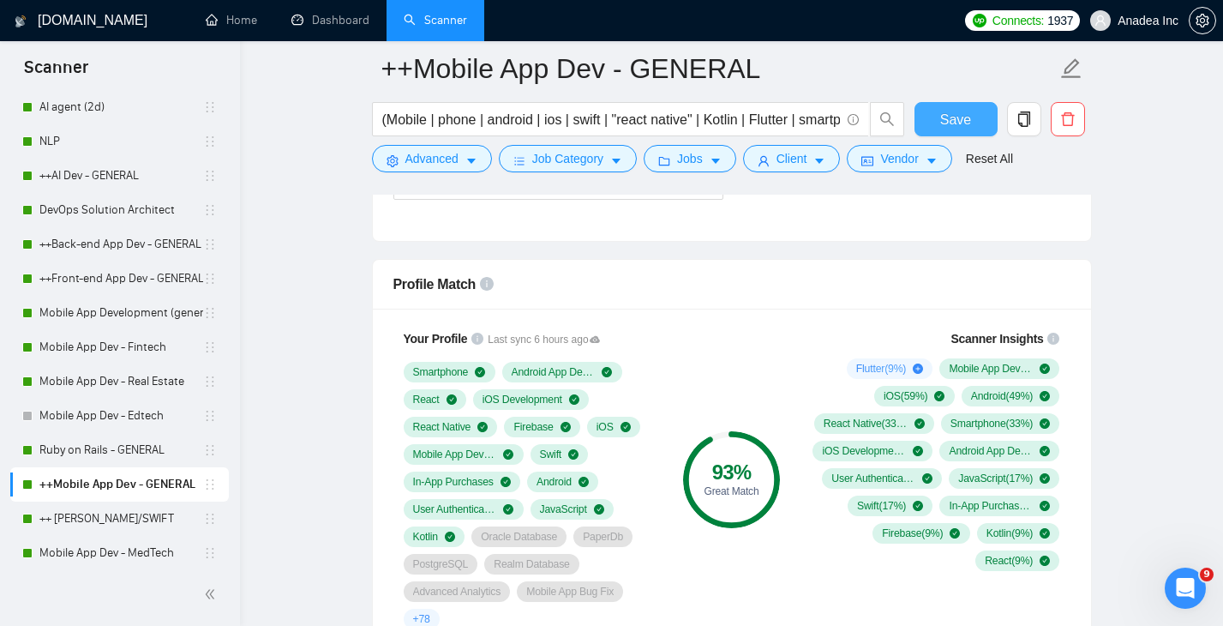
click at [961, 117] on span "Save" at bounding box center [955, 119] width 31 height 21
click at [123, 444] on link "Ruby on Rails - GENERAL" at bounding box center [121, 450] width 164 height 34
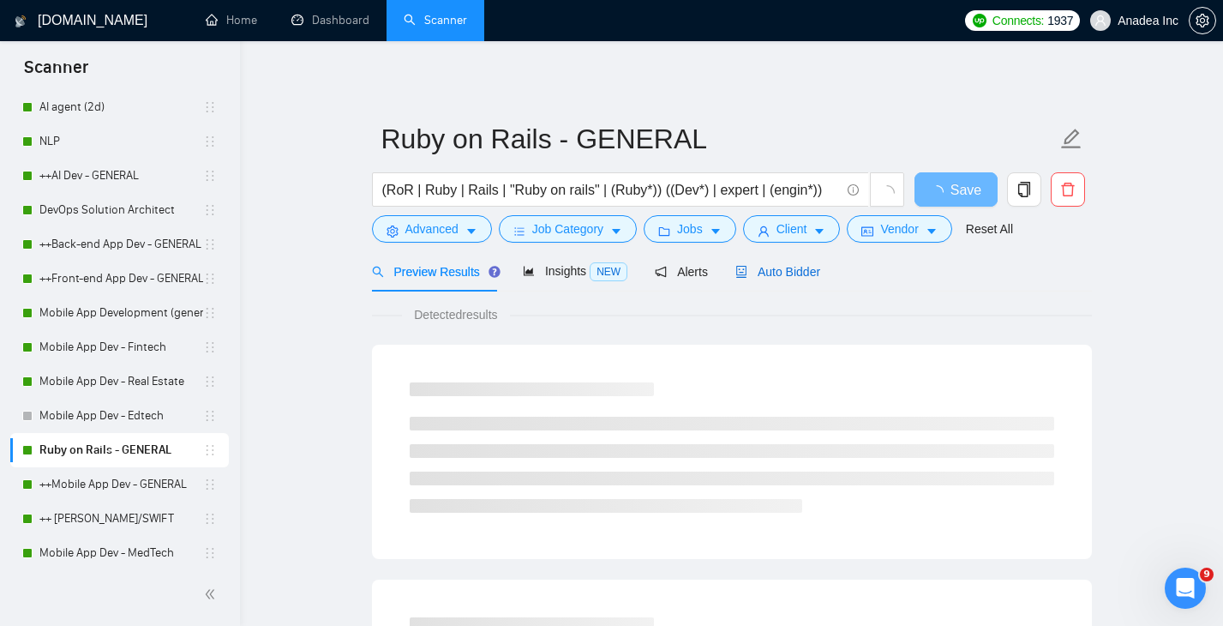
click at [789, 271] on span "Auto Bidder" at bounding box center [777, 272] width 85 height 14
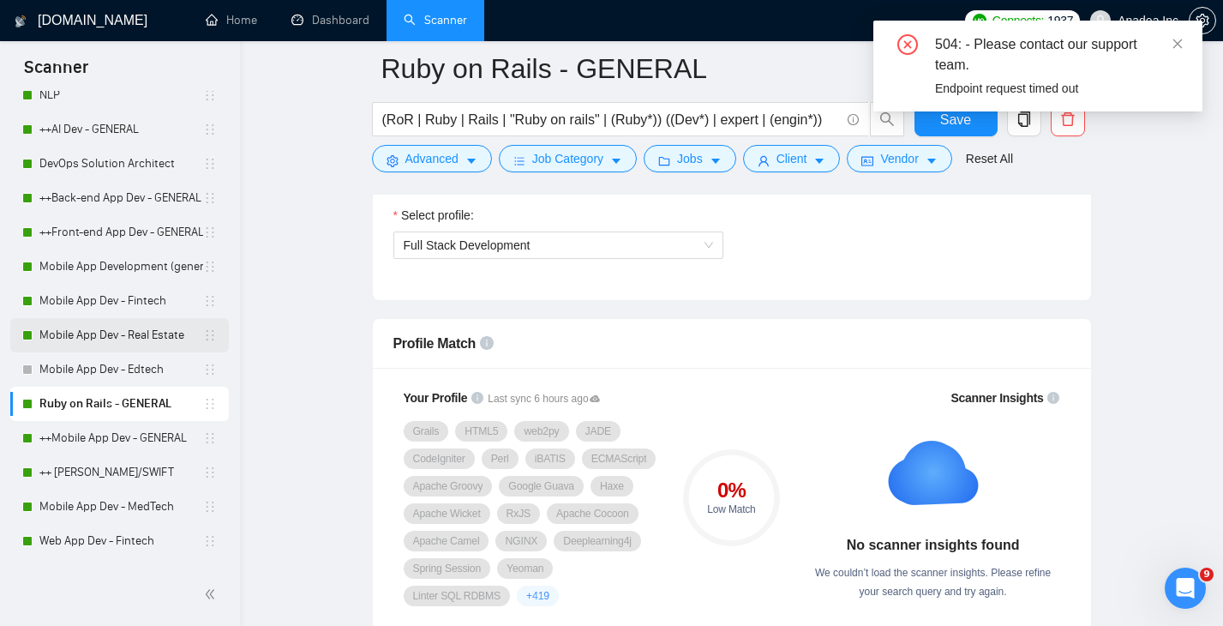
scroll to position [162, 0]
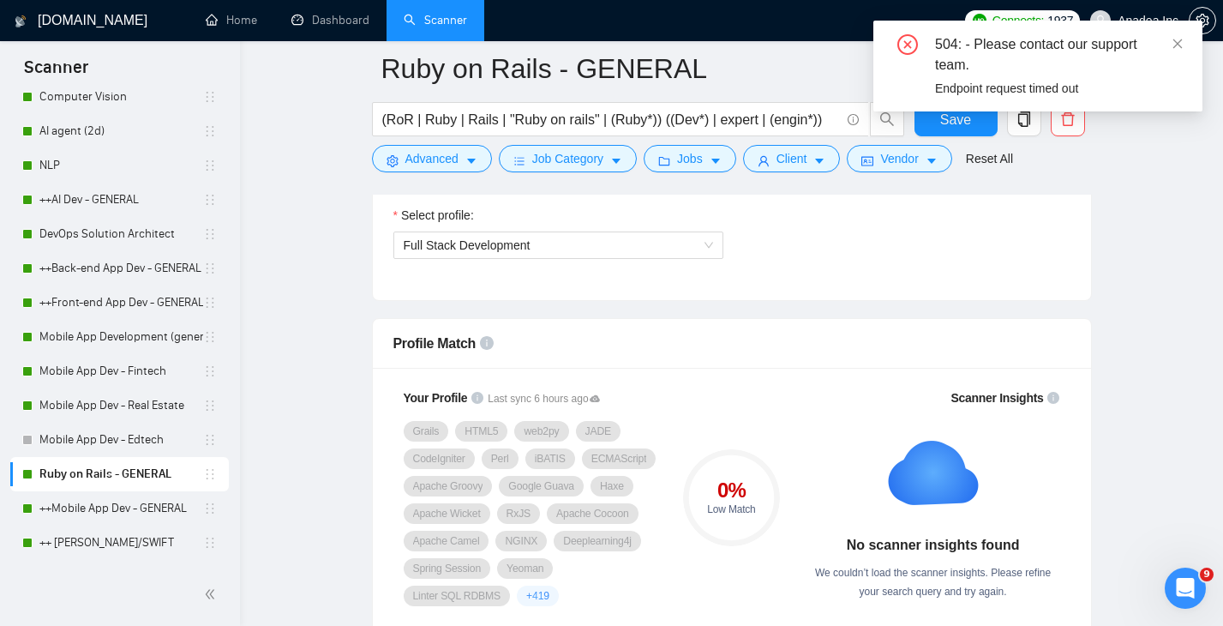
click at [1183, 29] on div "504: - Please contact our support team. Endpoint request timed out" at bounding box center [1037, 66] width 329 height 91
click at [1177, 37] on span at bounding box center [1177, 44] width 12 height 14
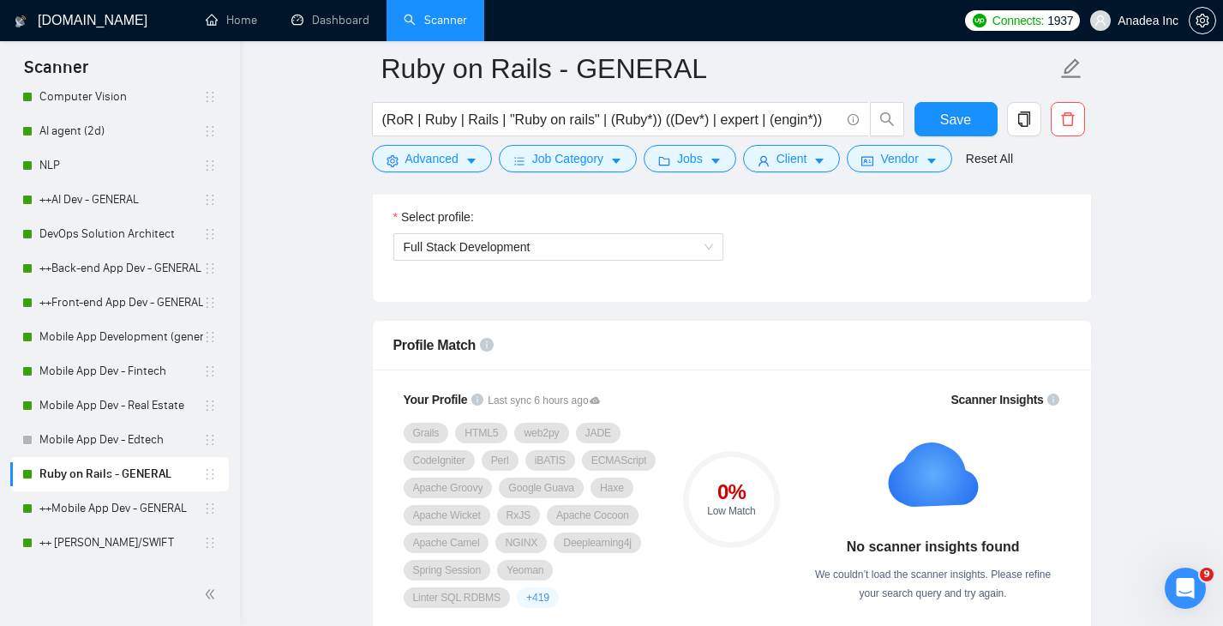
scroll to position [680, 0]
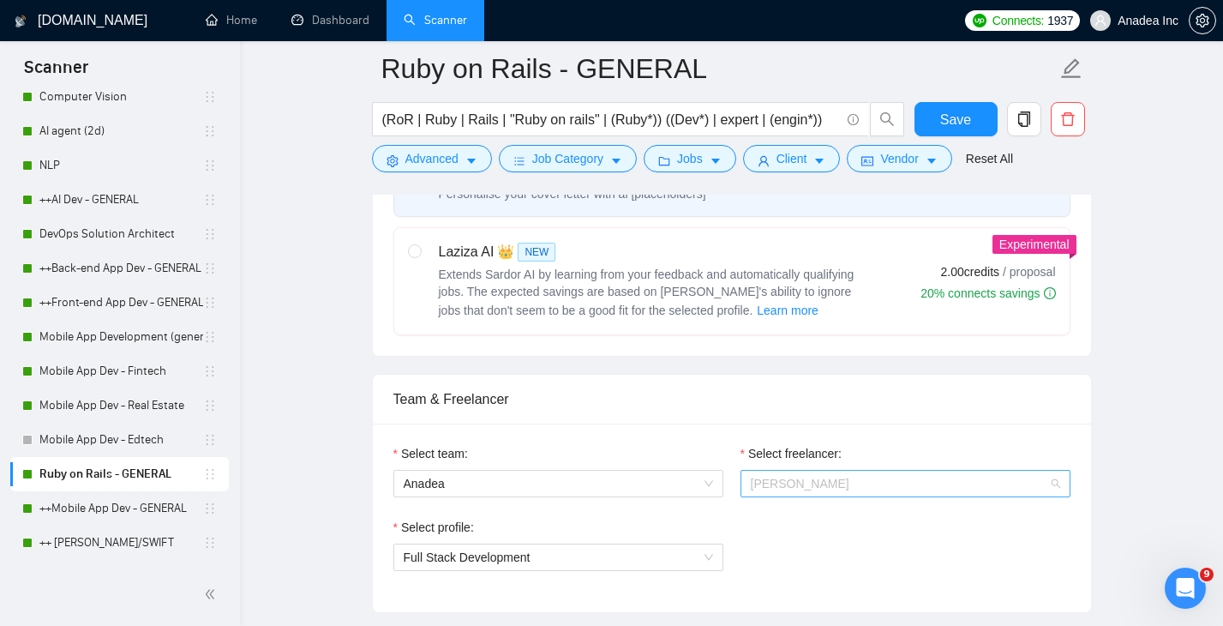
click at [878, 485] on span "Alexander Mikhal'chuk" at bounding box center [905, 483] width 309 height 26
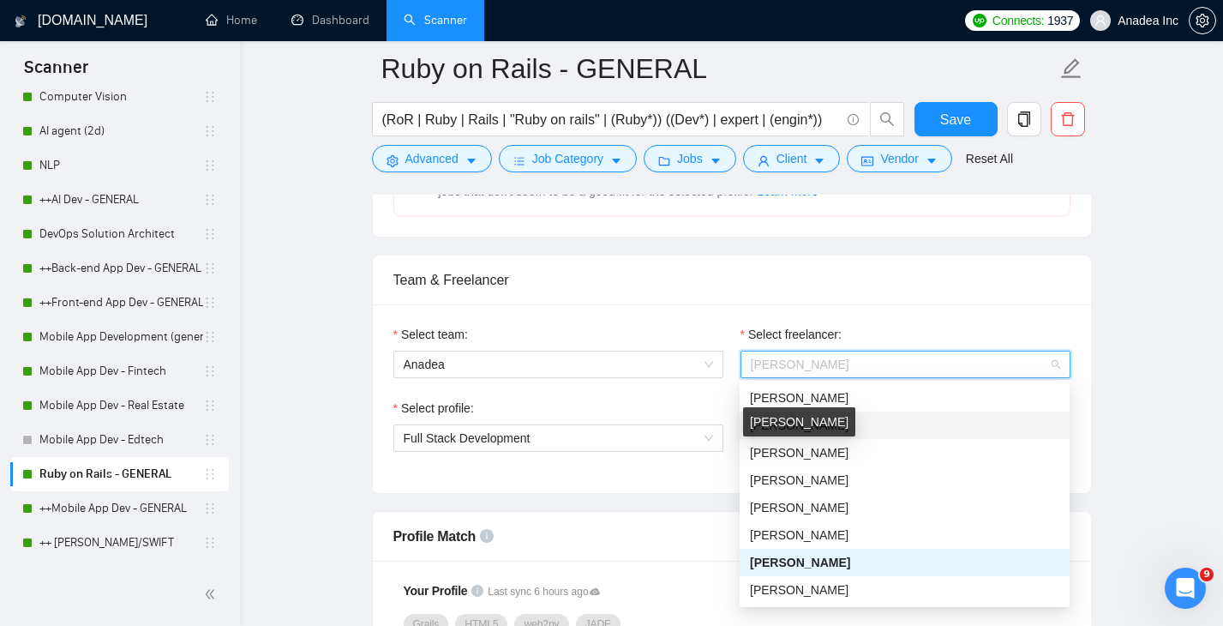
scroll to position [801, 0]
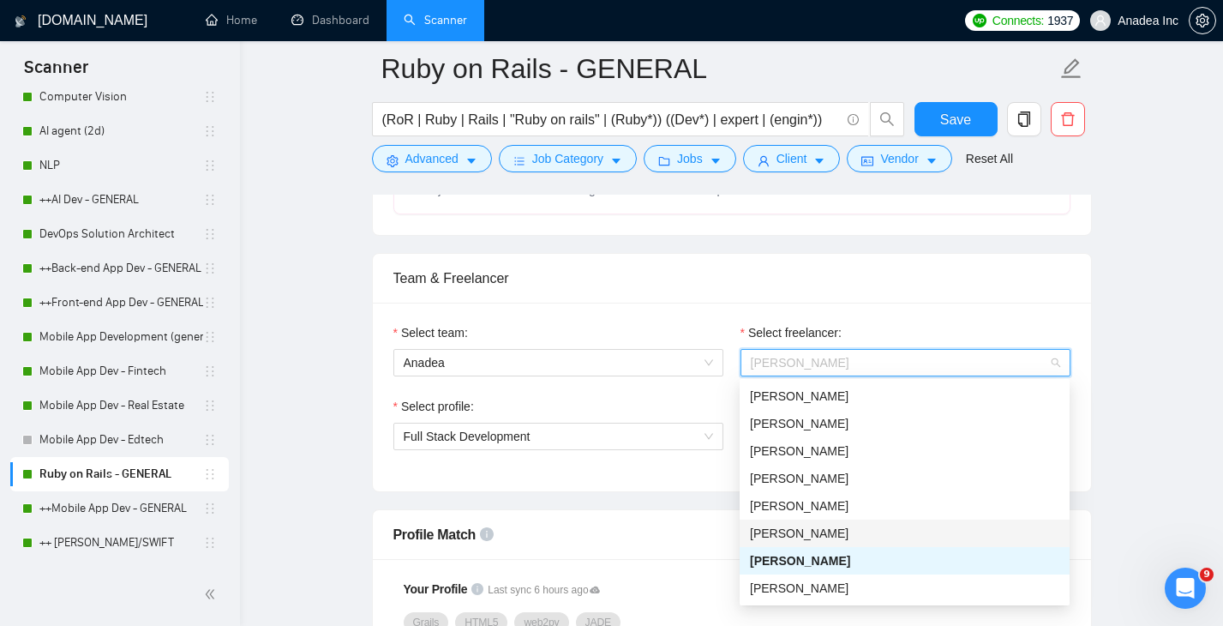
click at [846, 527] on span "Aleksandra Lichko" at bounding box center [799, 533] width 99 height 14
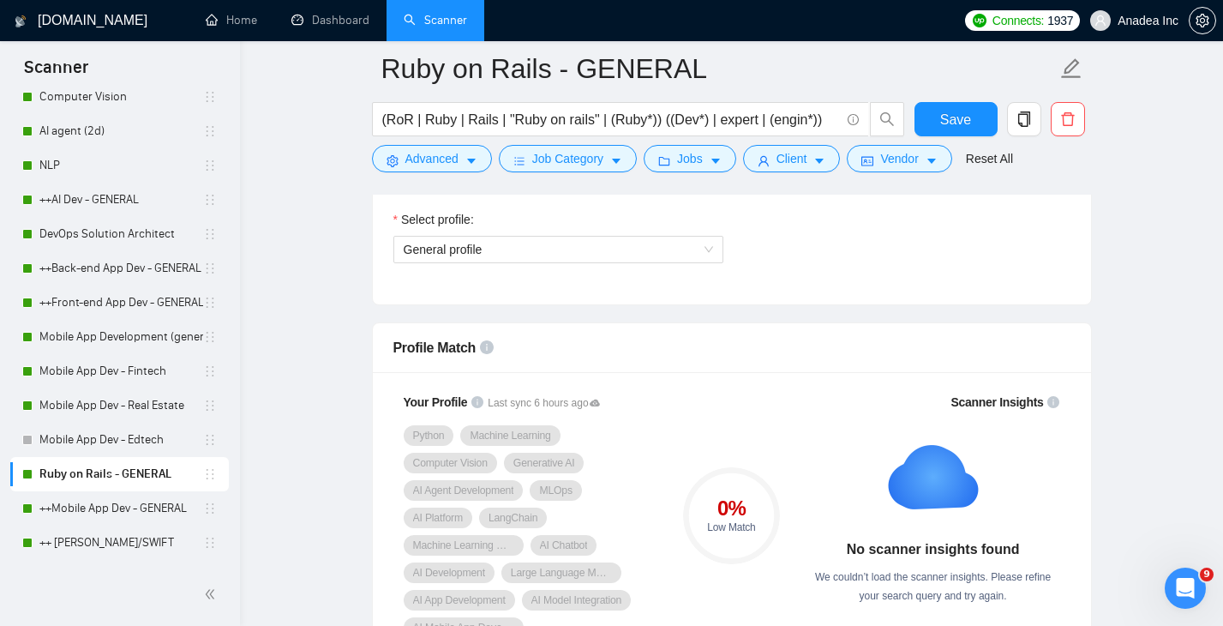
scroll to position [886, 0]
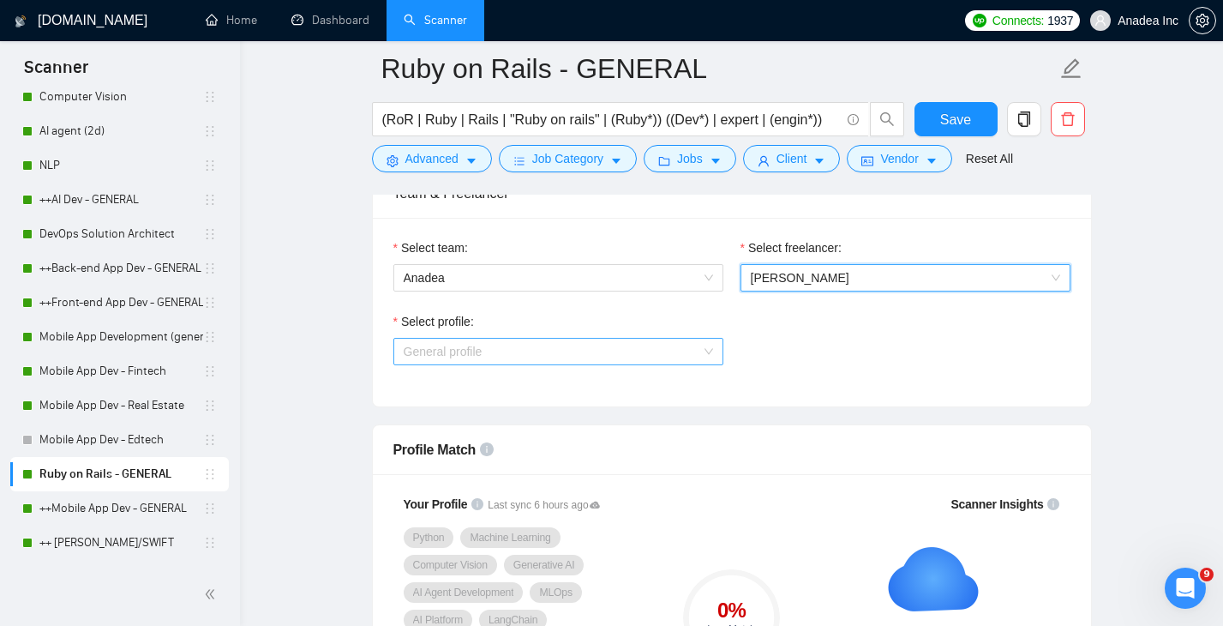
click at [694, 348] on span "General profile" at bounding box center [558, 351] width 309 height 26
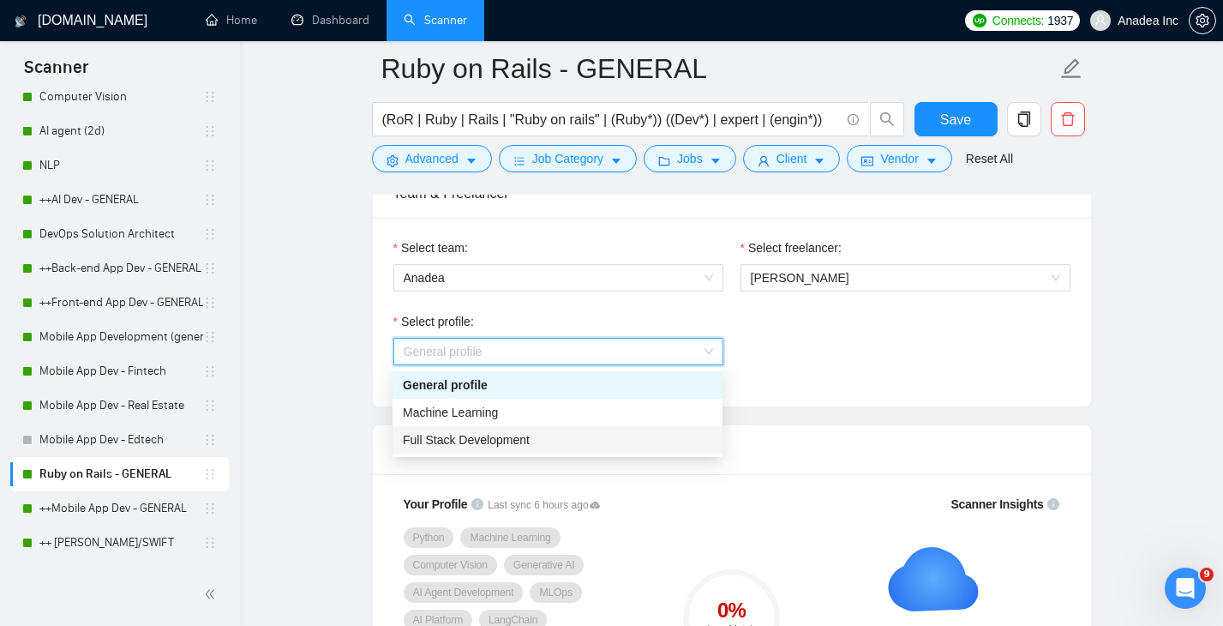
click at [573, 436] on div "Full Stack Development" at bounding box center [557, 439] width 309 height 19
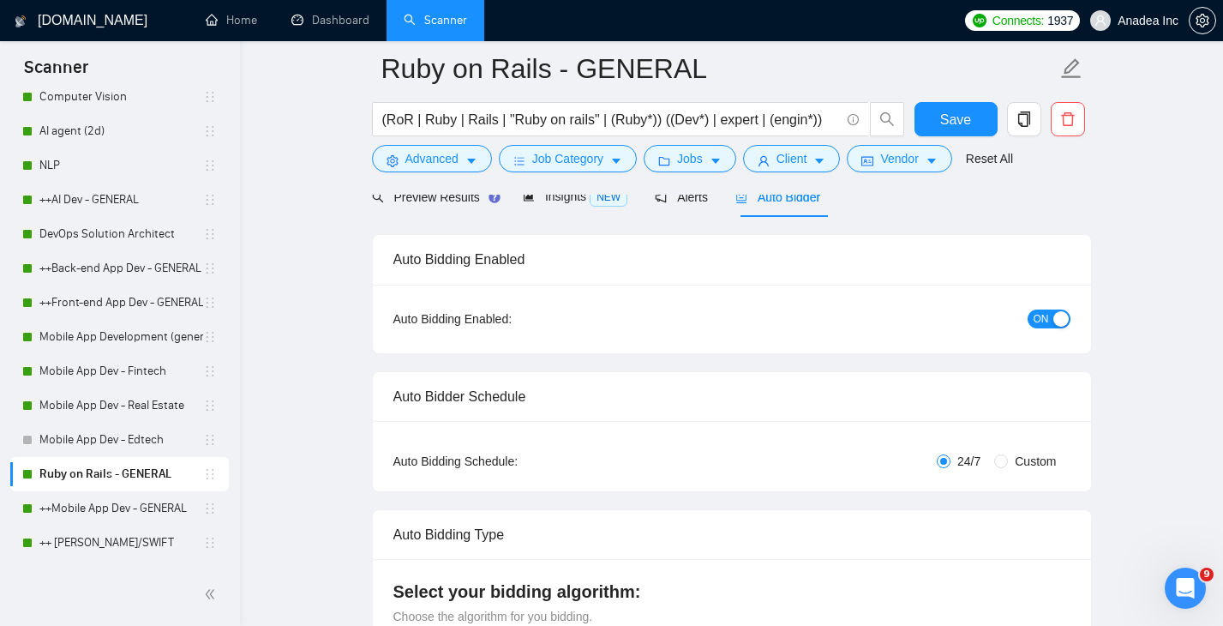
scroll to position [0, 0]
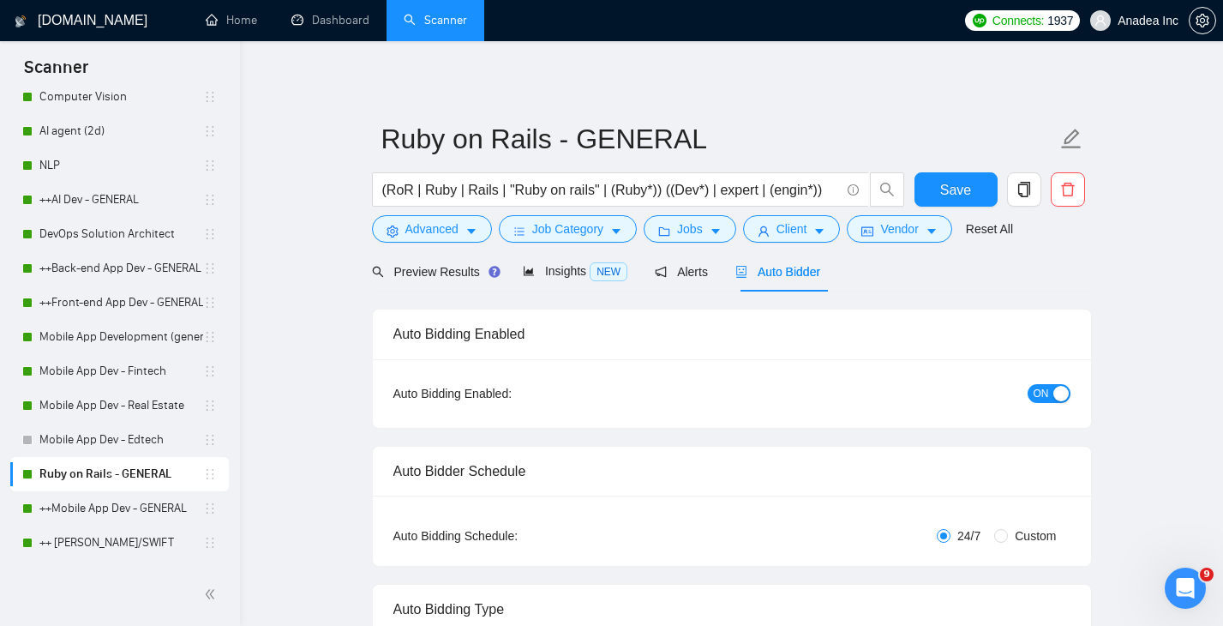
click at [1027, 392] on button "ON" at bounding box center [1048, 393] width 43 height 19
click at [962, 181] on span "Save" at bounding box center [955, 189] width 31 height 21
click at [117, 400] on link "Mobile App Dev - Real Estate" at bounding box center [121, 405] width 164 height 34
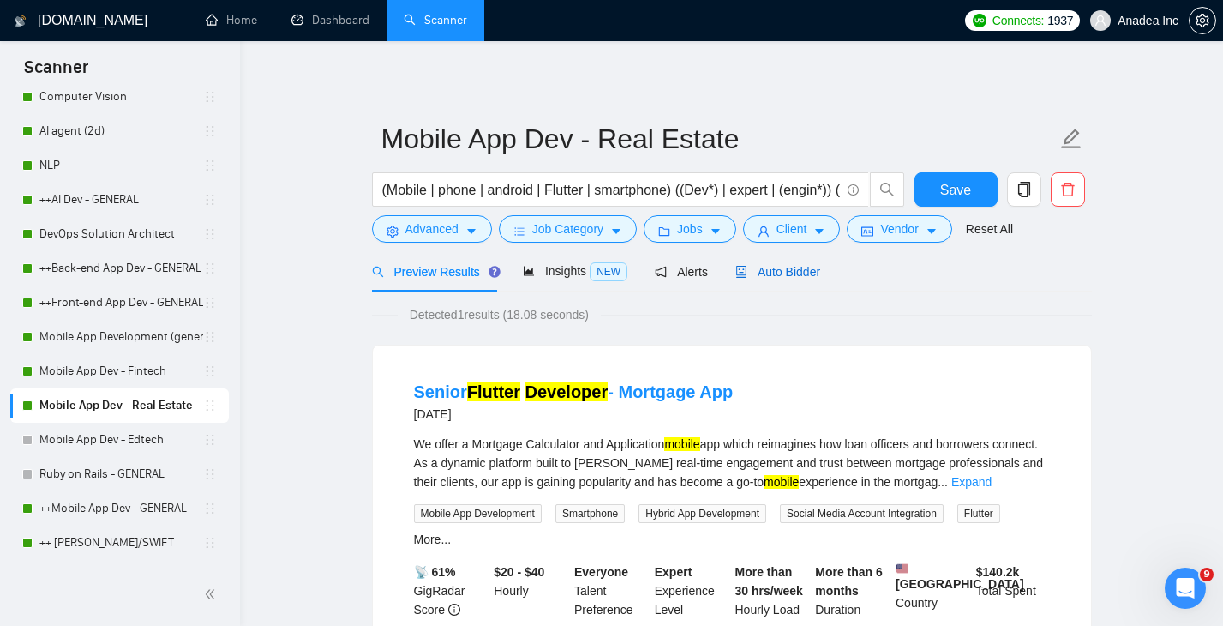
click at [799, 265] on span "Auto Bidder" at bounding box center [777, 272] width 85 height 14
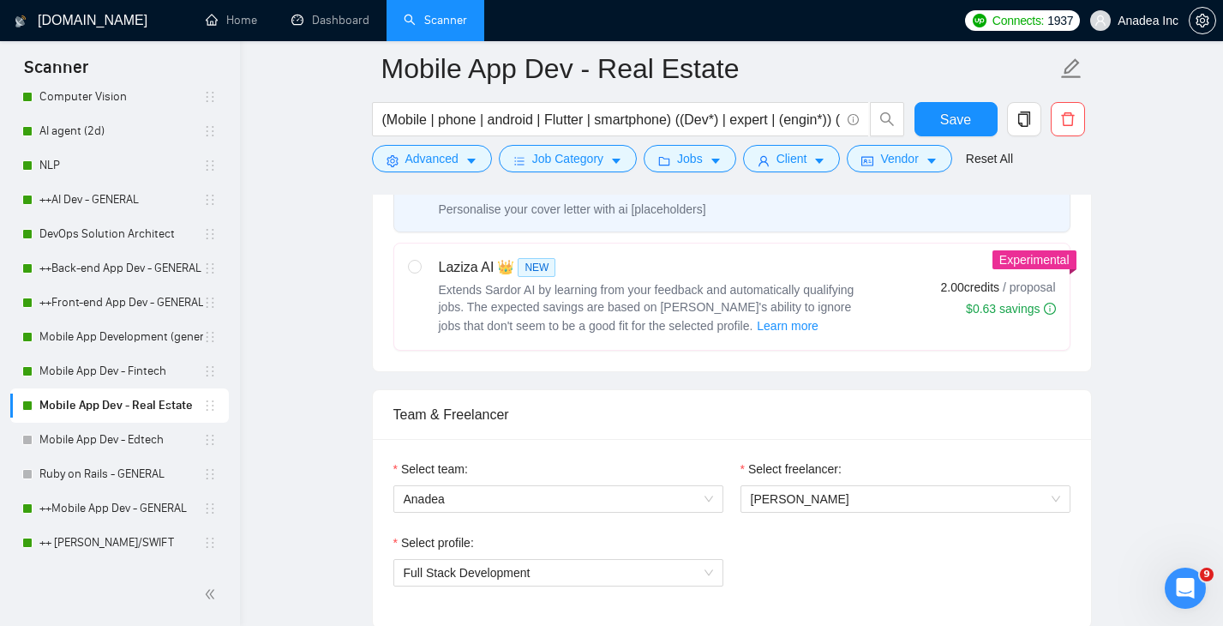
scroll to position [809, 0]
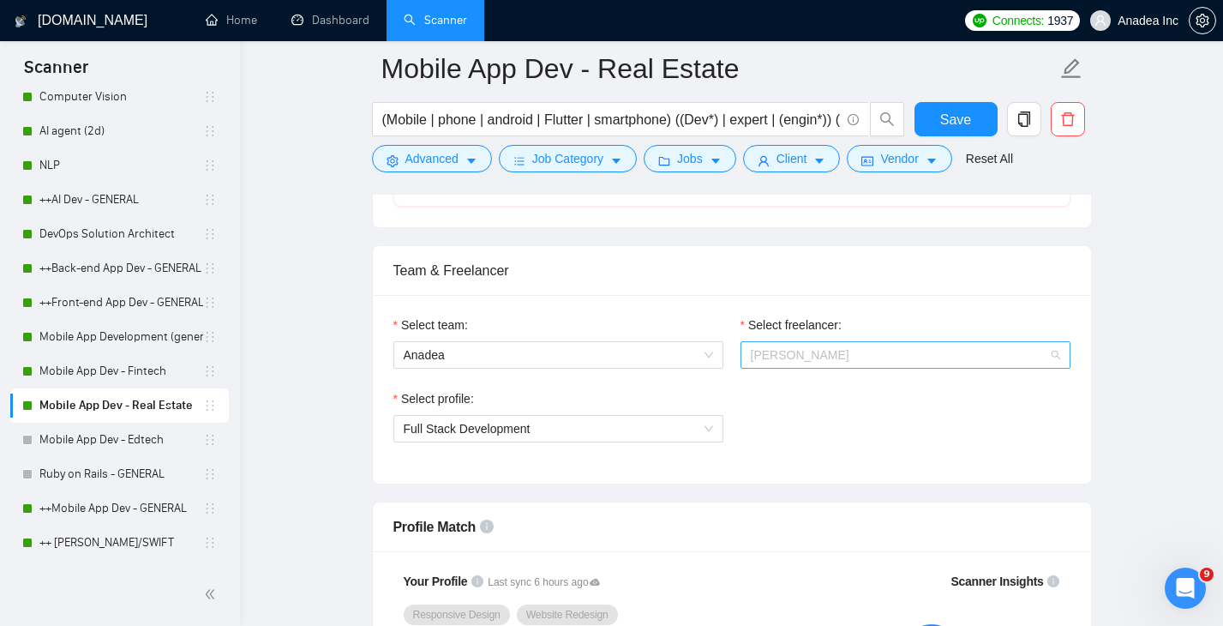
click at [828, 344] on span "Aleksandra Lichko" at bounding box center [905, 355] width 309 height 26
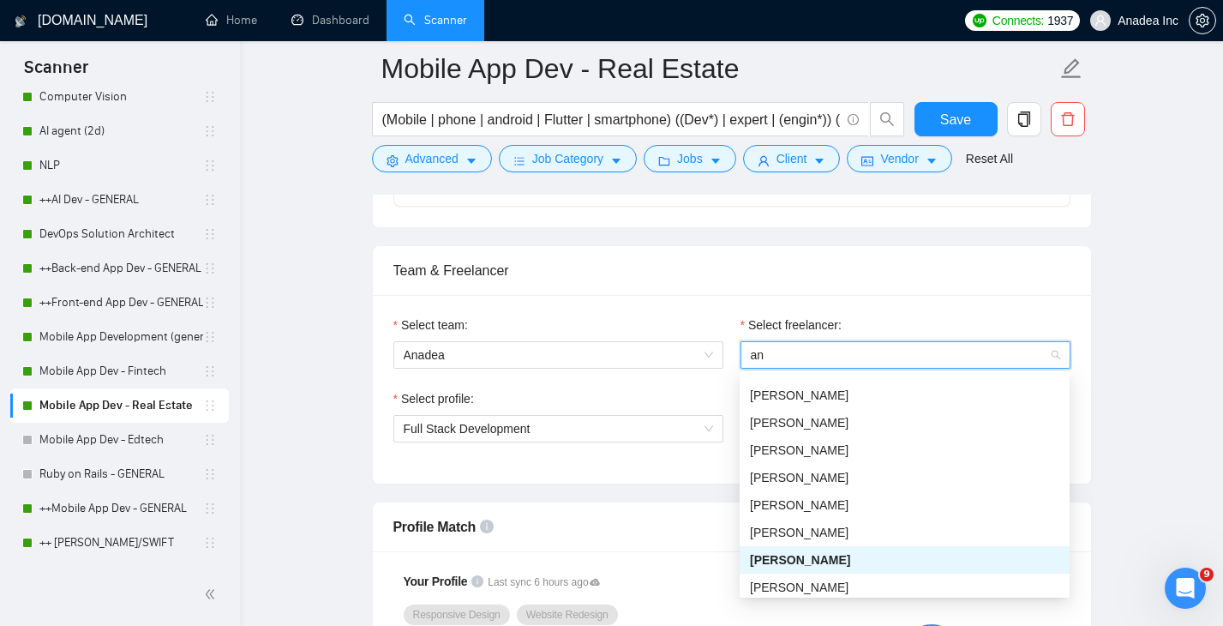
scroll to position [27, 0]
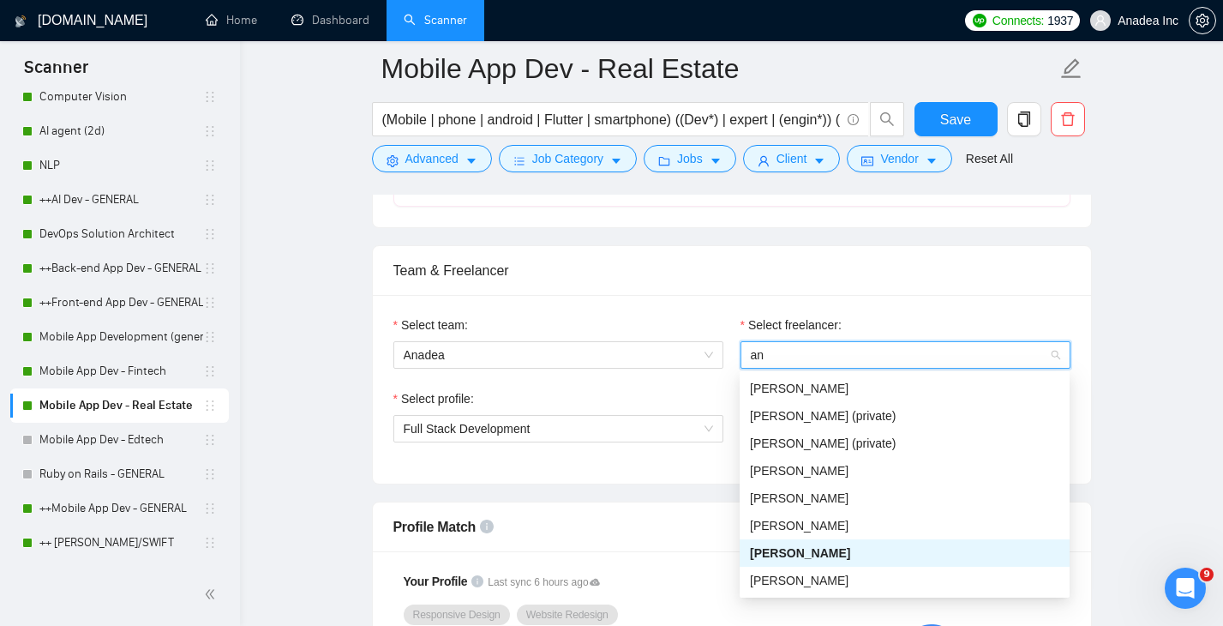
type input "ann"
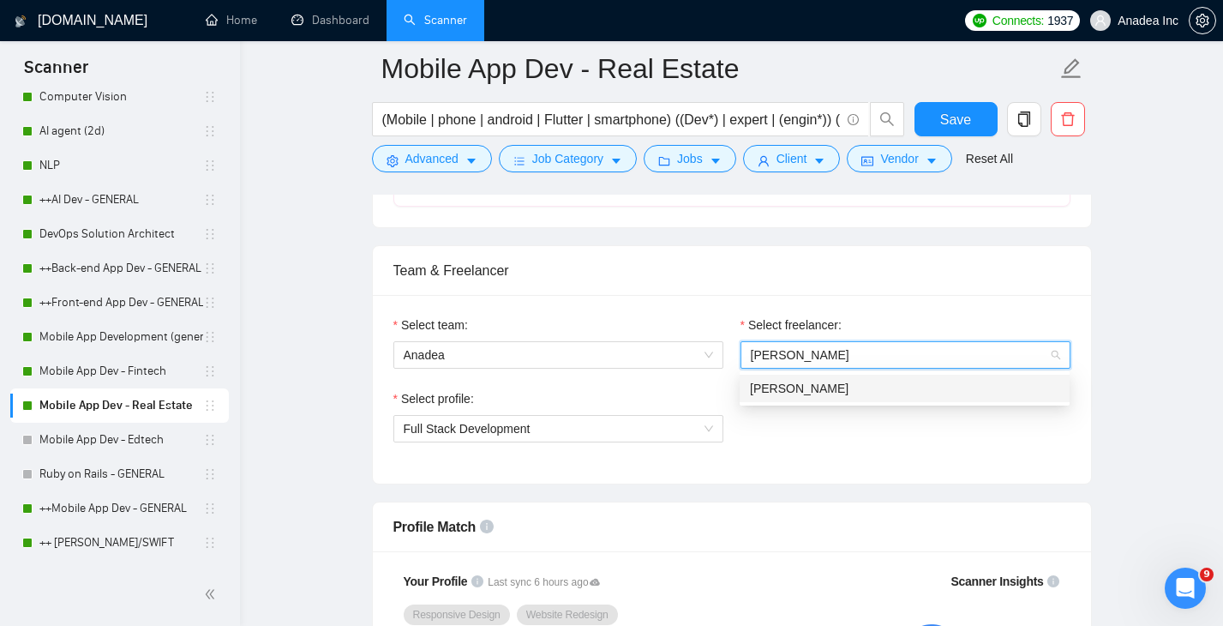
click at [864, 374] on div "[PERSON_NAME]" at bounding box center [905, 387] width 330 height 27
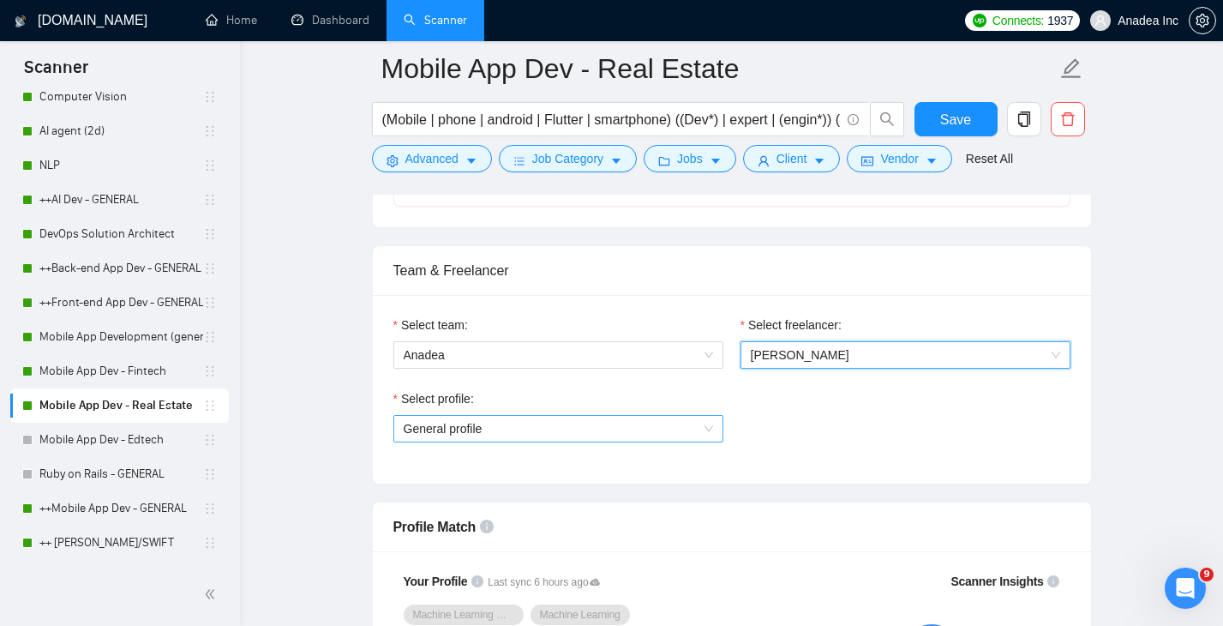
click at [673, 424] on span "General profile" at bounding box center [558, 429] width 309 height 26
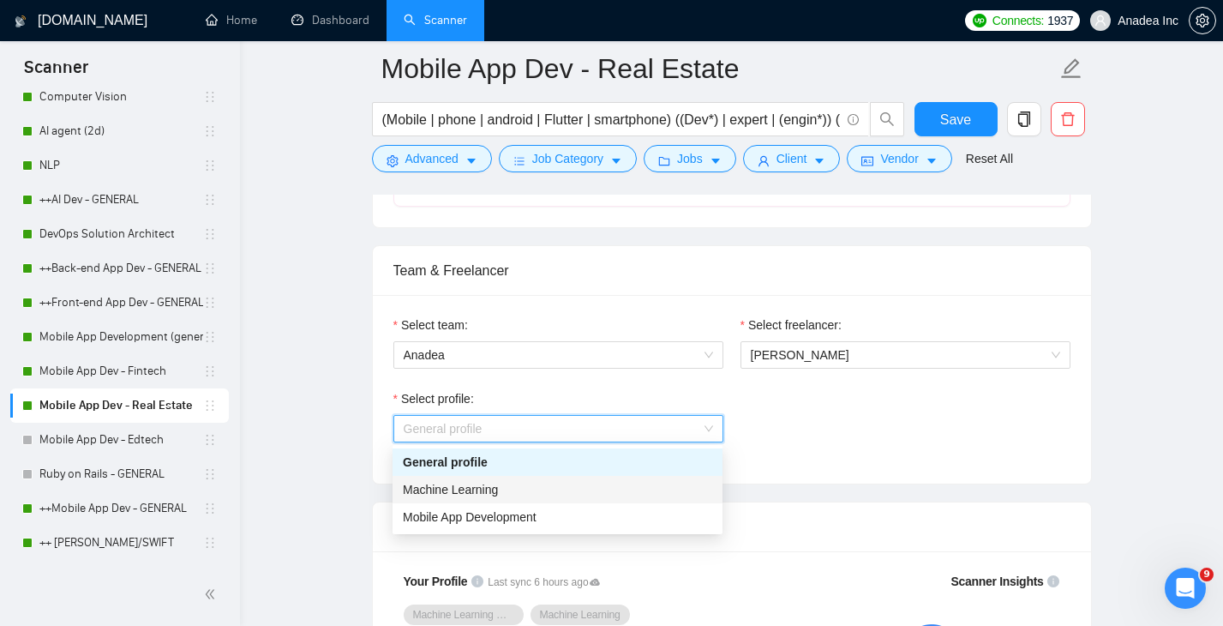
click at [590, 488] on div "Machine Learning" at bounding box center [557, 489] width 309 height 19
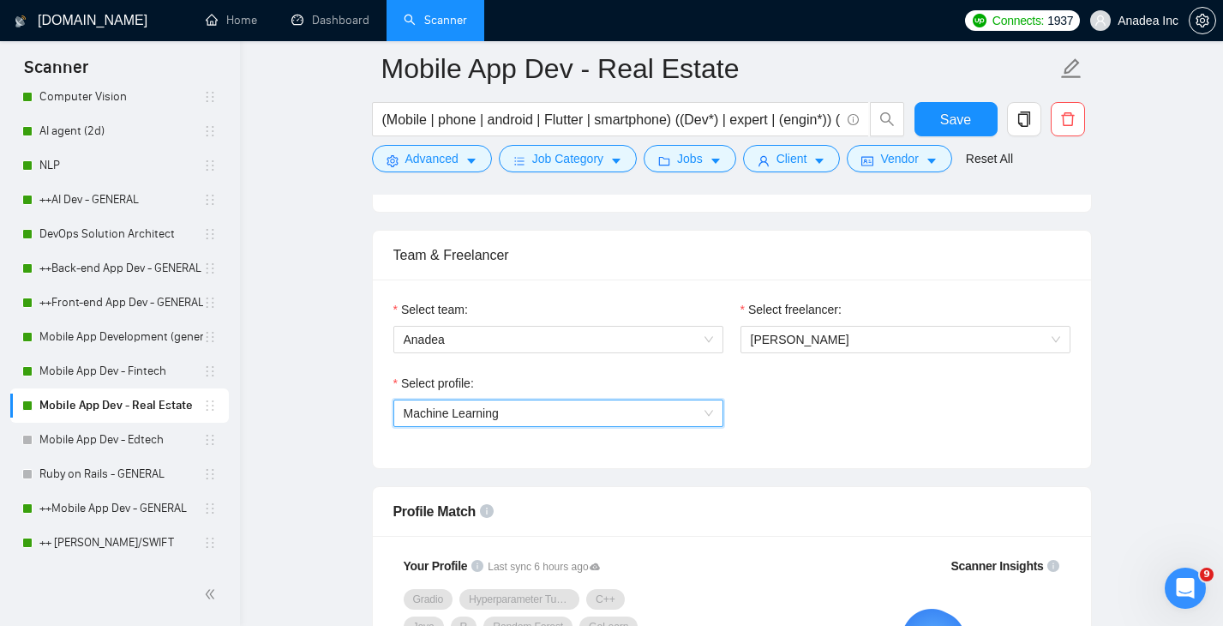
scroll to position [822, 0]
click at [618, 413] on span "Machine Learning" at bounding box center [558, 416] width 309 height 26
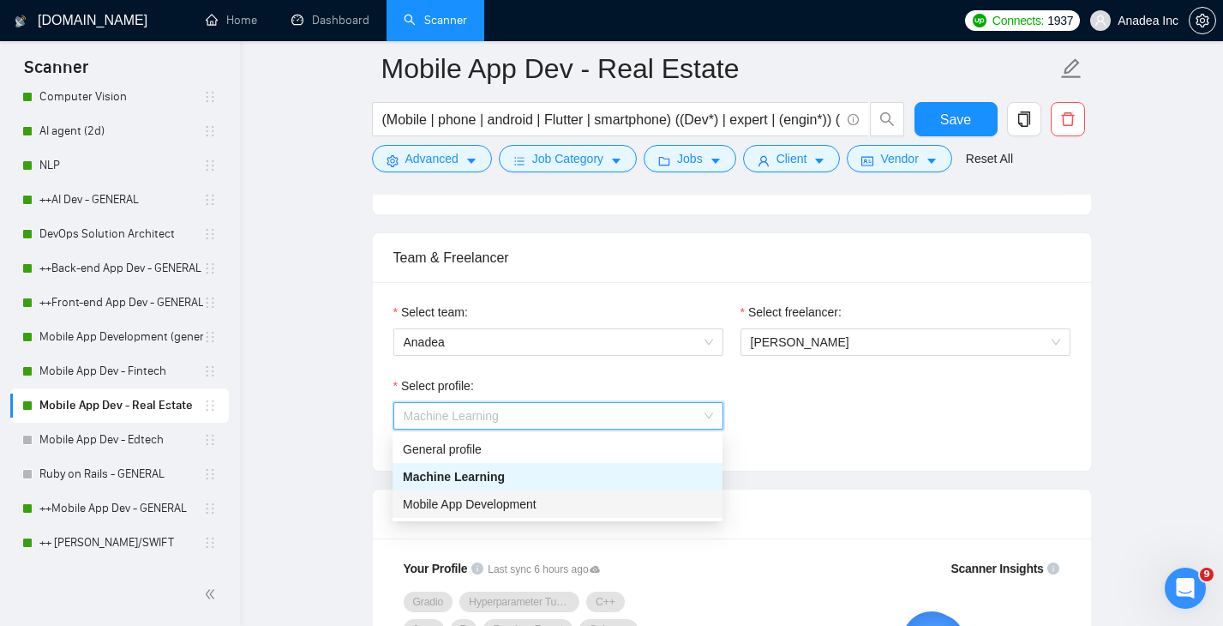
click at [532, 498] on span "Mobile App Development" at bounding box center [470, 504] width 134 height 14
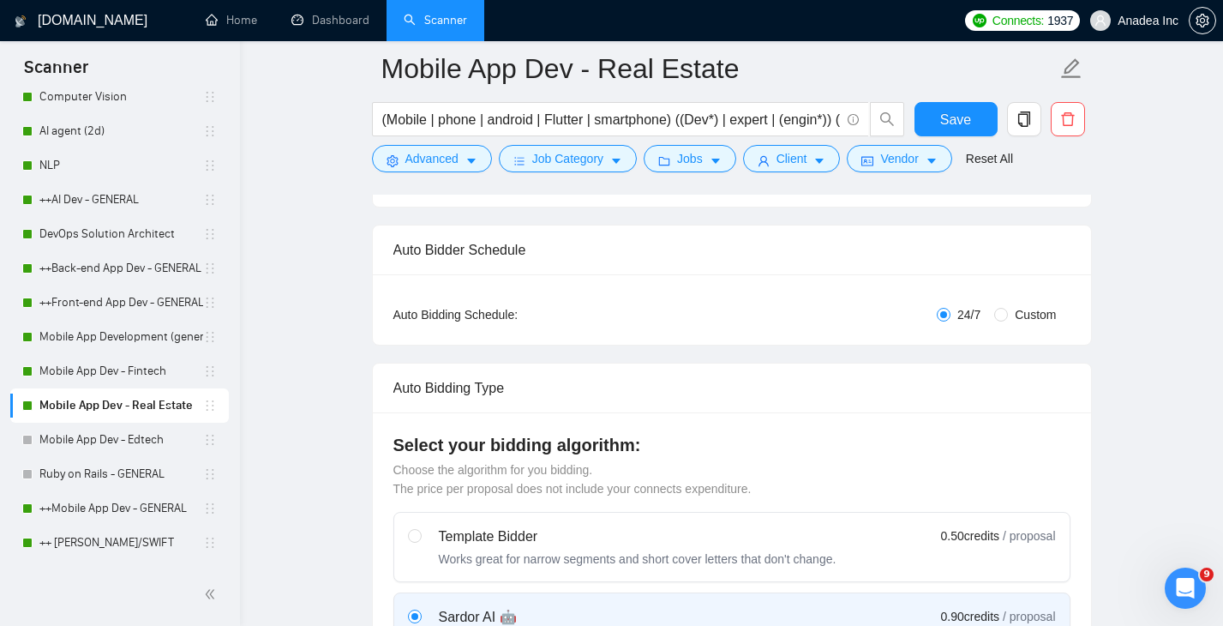
scroll to position [0, 0]
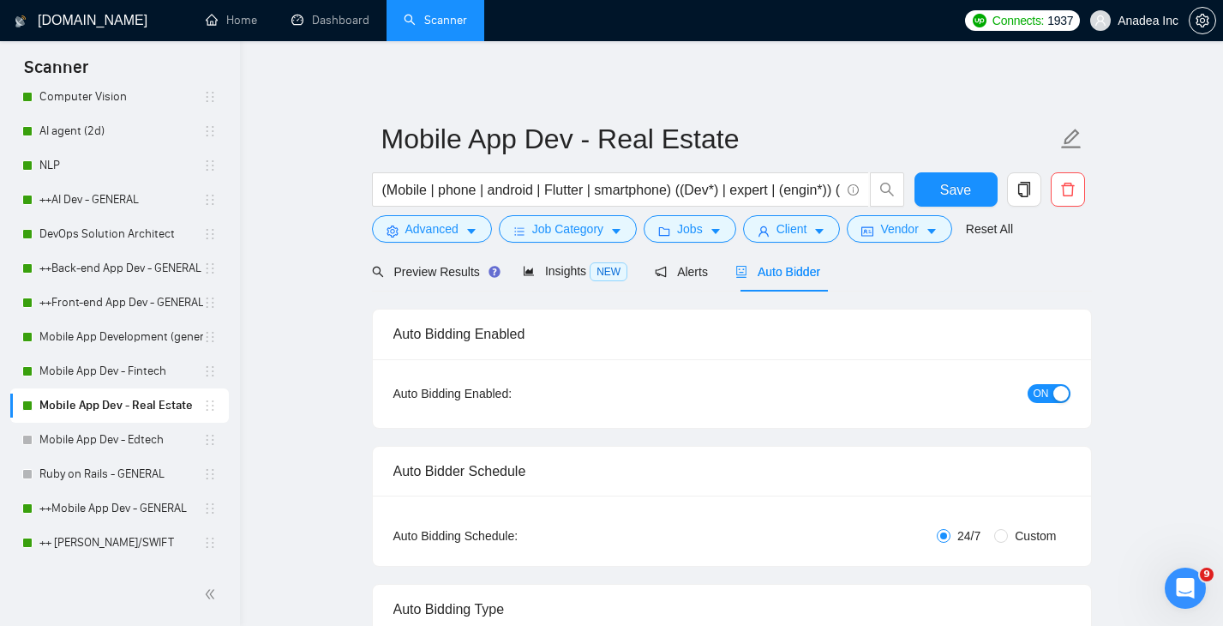
click at [1044, 387] on span "ON" at bounding box center [1040, 393] width 15 height 19
click at [958, 185] on span "Save" at bounding box center [955, 189] width 31 height 21
click at [117, 371] on link "Mobile App Dev - Fintech" at bounding box center [121, 371] width 164 height 34
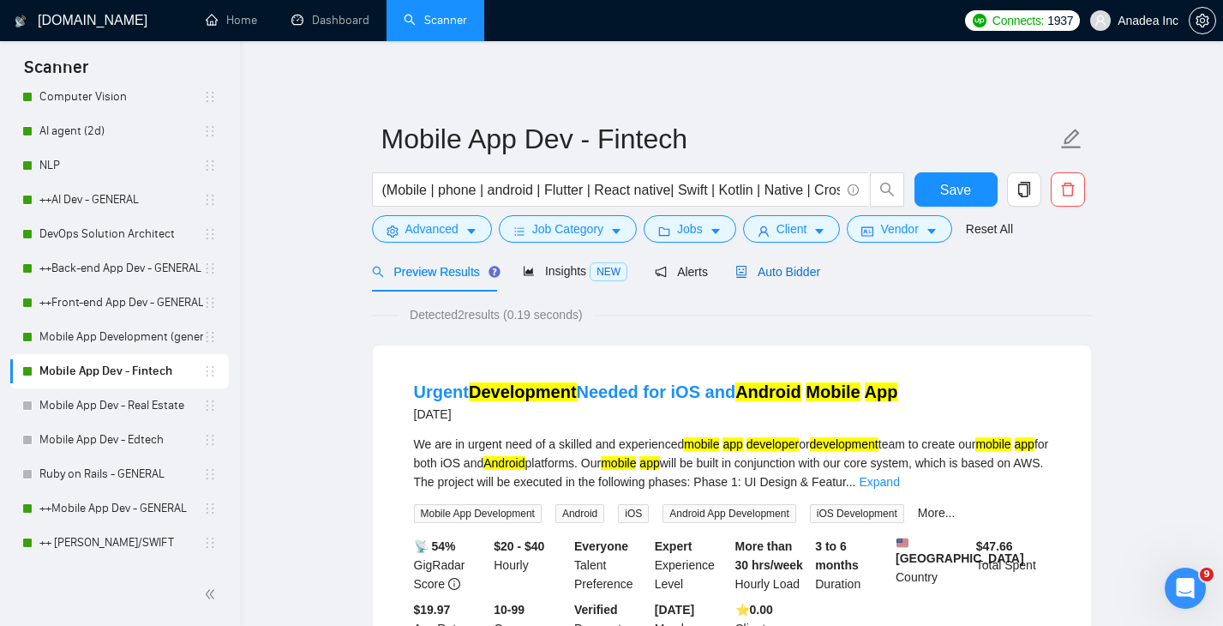
click at [792, 276] on span "Auto Bidder" at bounding box center [777, 272] width 85 height 14
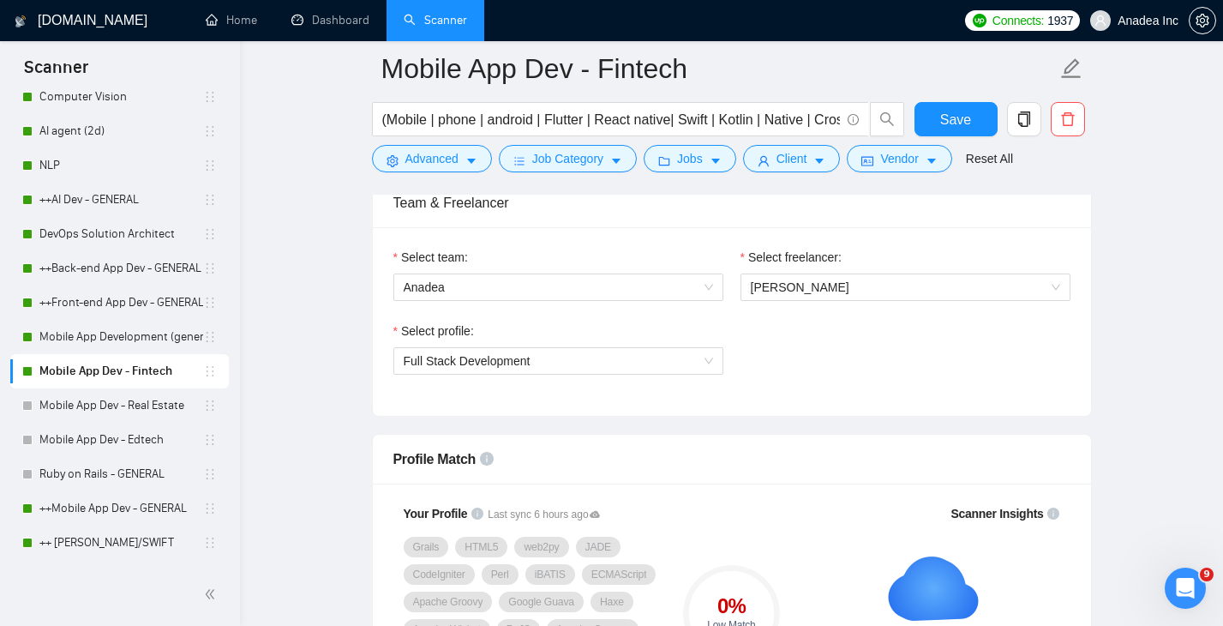
scroll to position [843, 0]
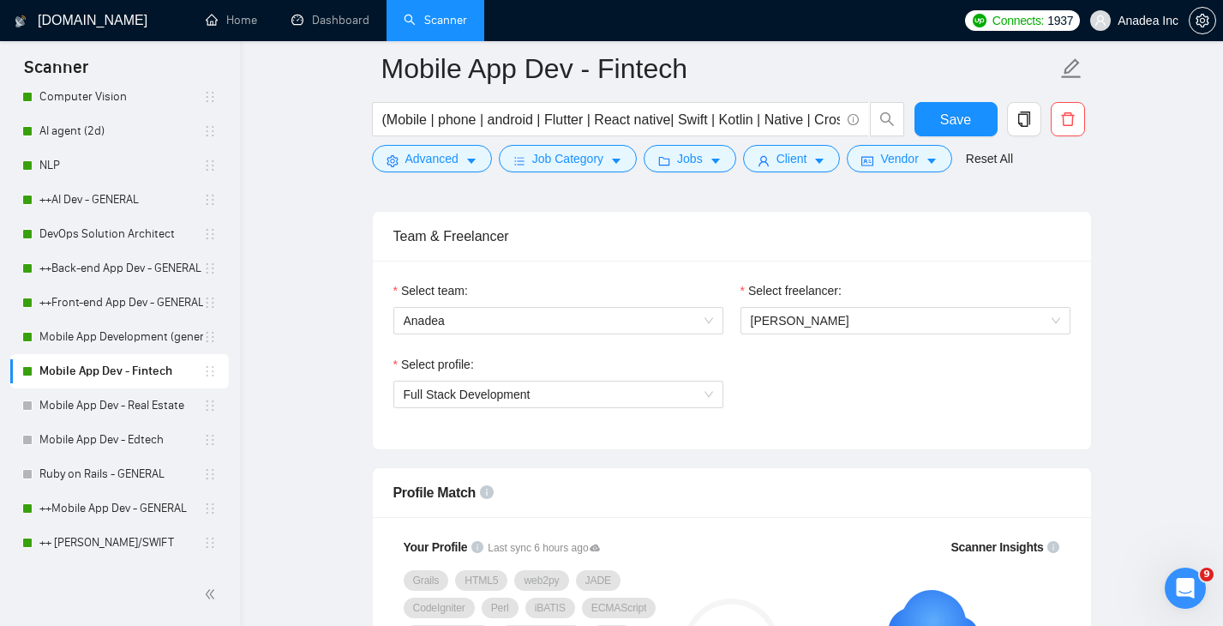
click at [666, 377] on div "Select profile:" at bounding box center [558, 368] width 330 height 26
click at [830, 314] on span "Alexander Mikhal'chuk" at bounding box center [800, 321] width 99 height 14
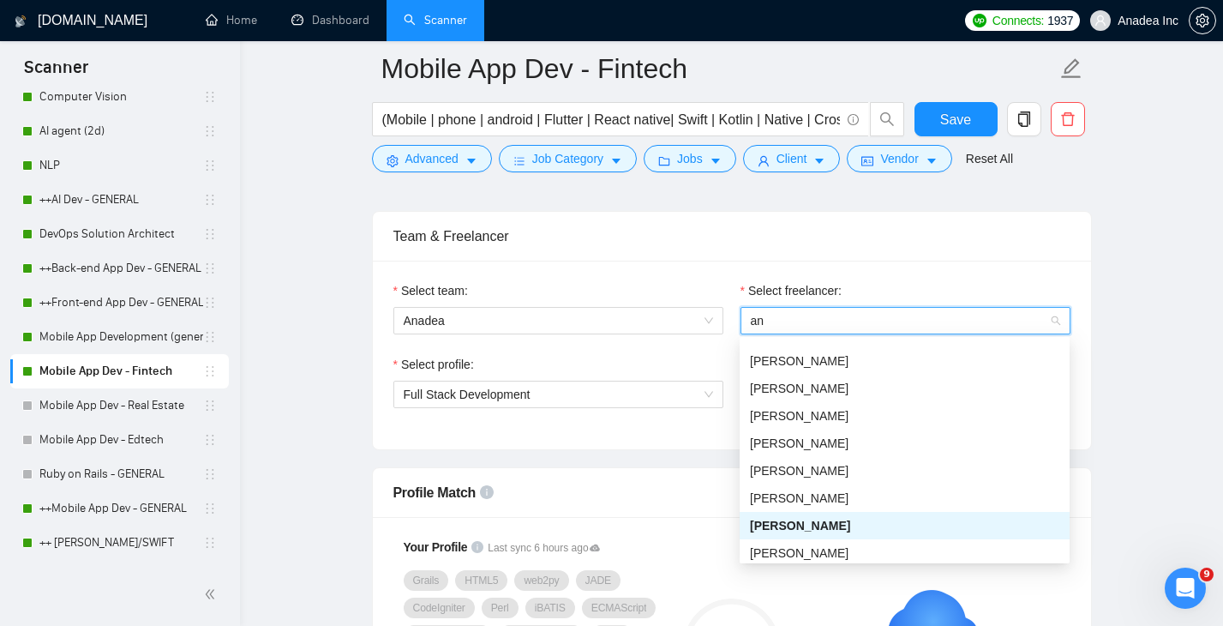
scroll to position [27, 0]
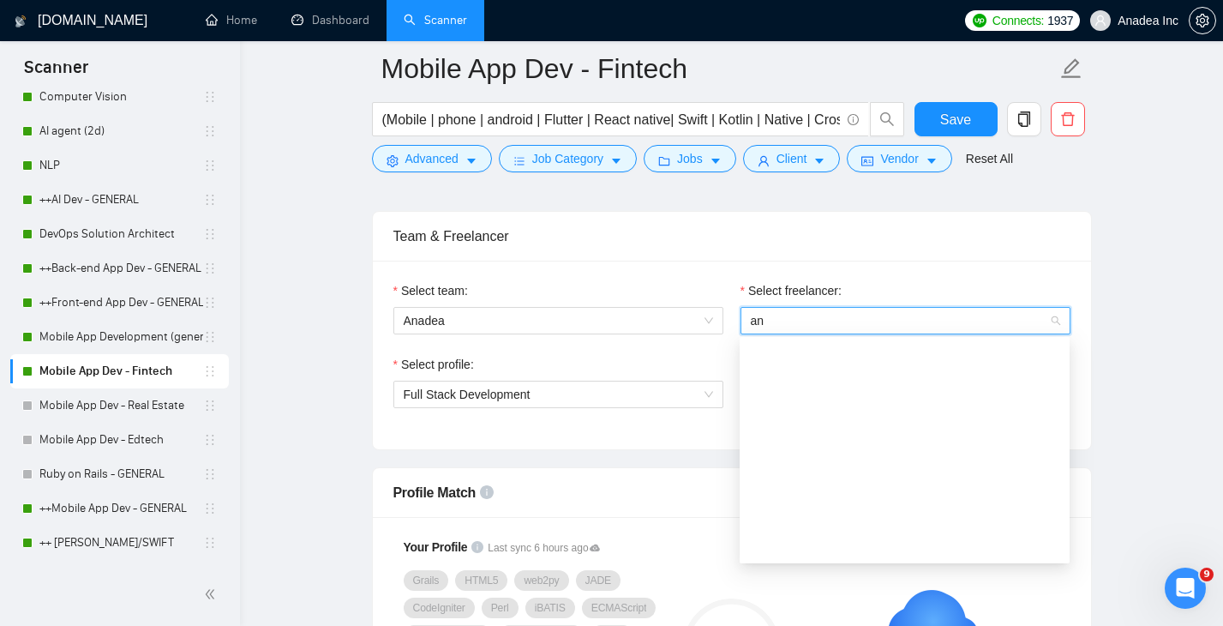
type input "ann"
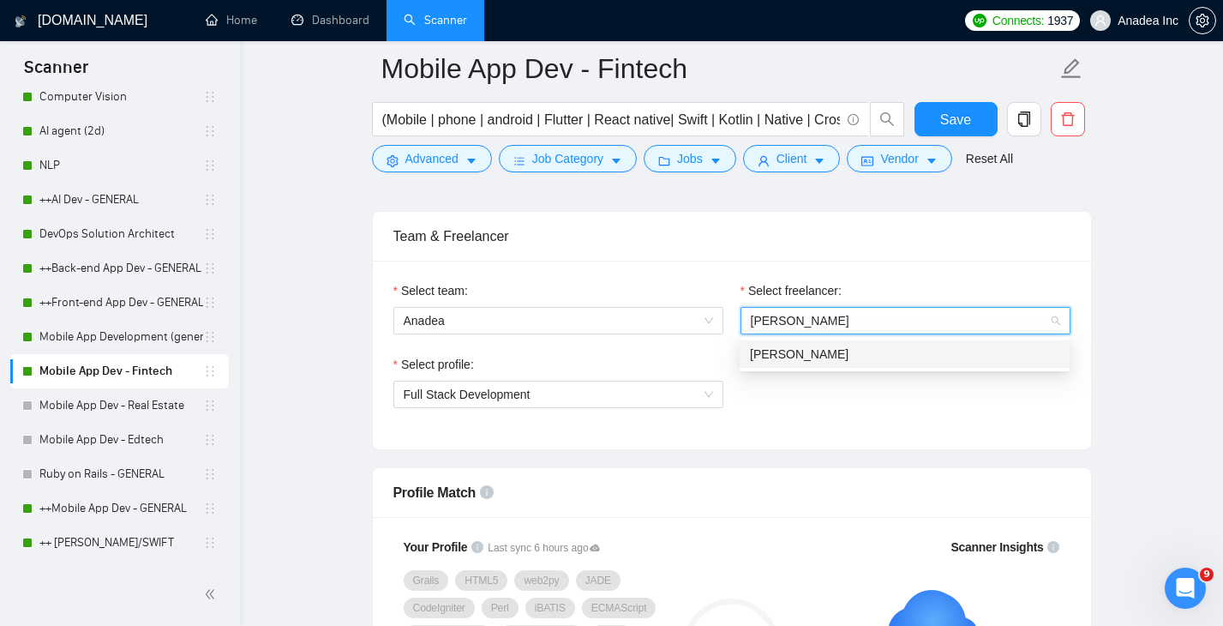
scroll to position [0, 0]
click at [858, 340] on div "[PERSON_NAME]" at bounding box center [905, 353] width 330 height 27
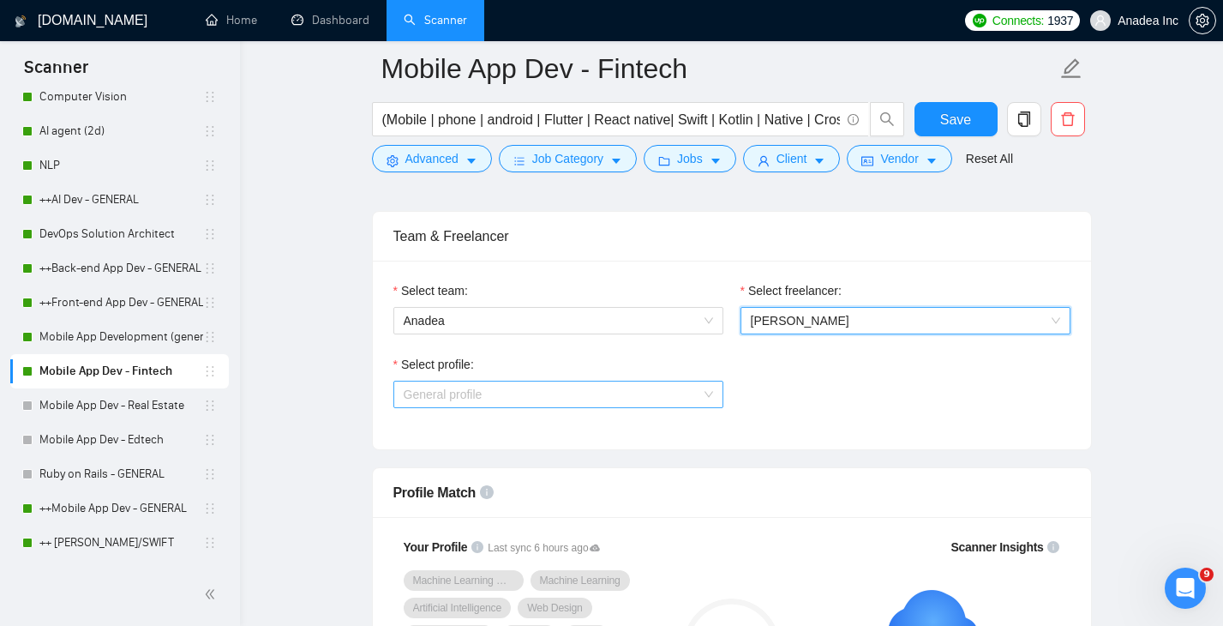
click at [673, 385] on span "General profile" at bounding box center [558, 394] width 309 height 26
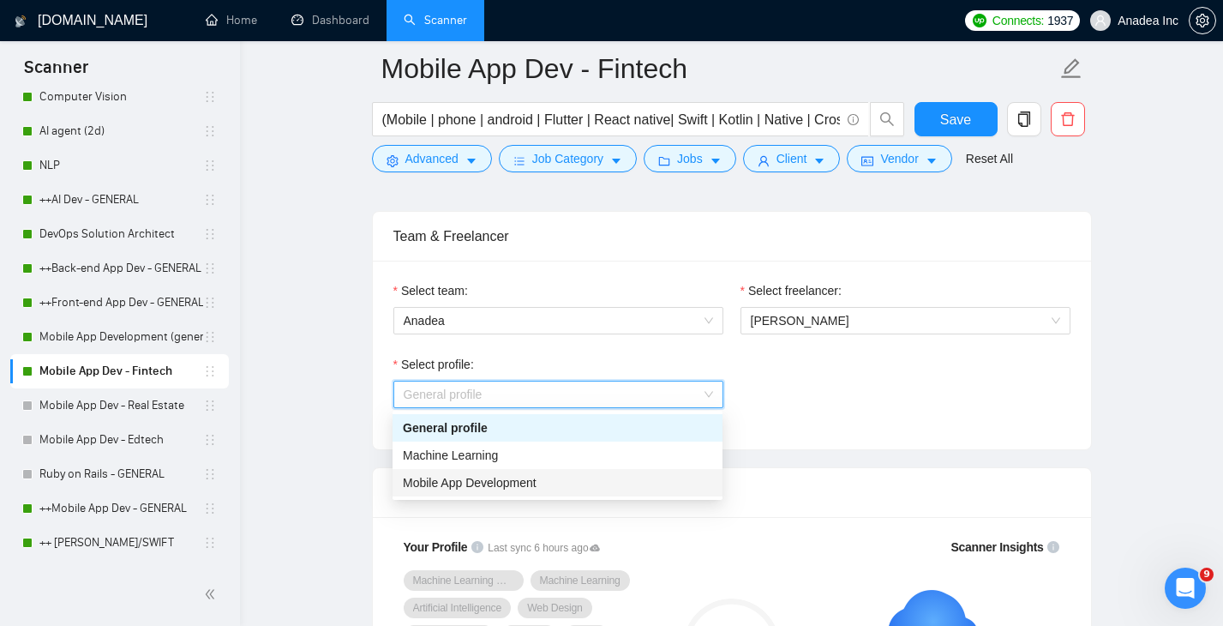
click at [602, 481] on div "Mobile App Development" at bounding box center [557, 482] width 309 height 19
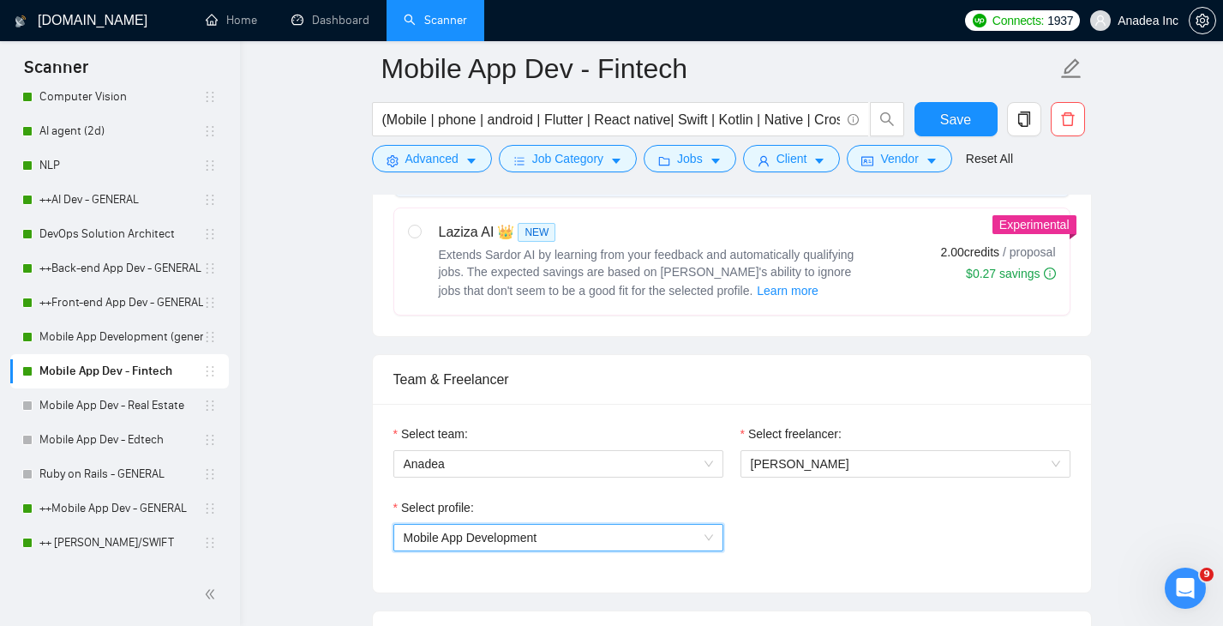
scroll to position [701, 0]
click at [823, 458] on span "[PERSON_NAME]" at bounding box center [800, 463] width 99 height 14
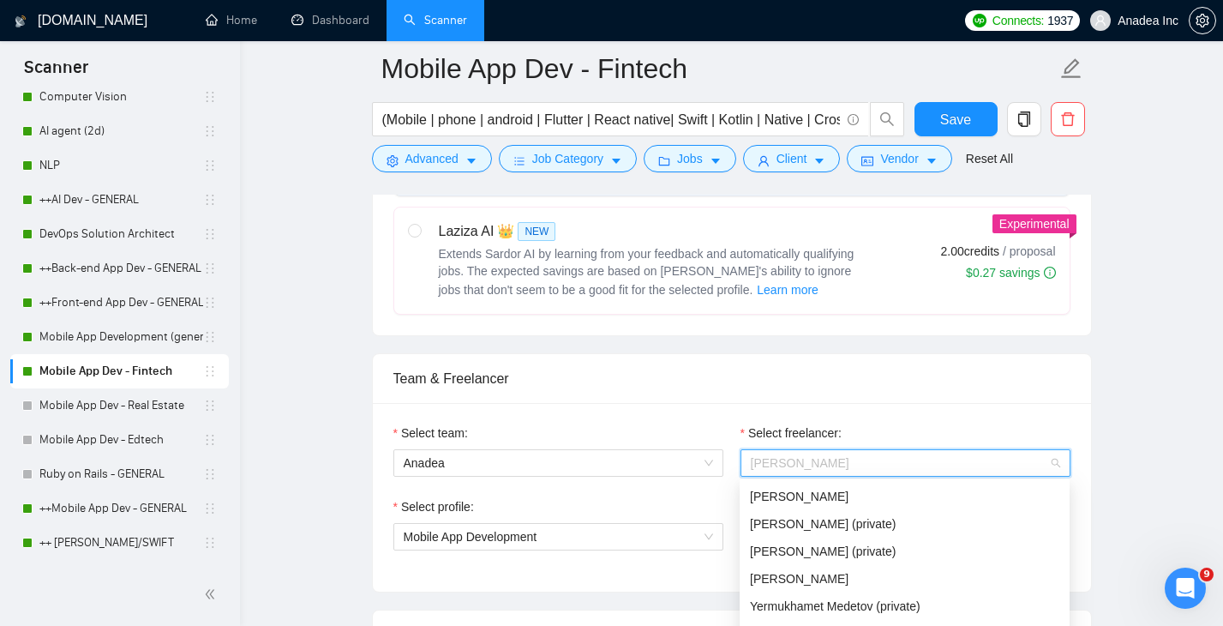
scroll to position [49, 0]
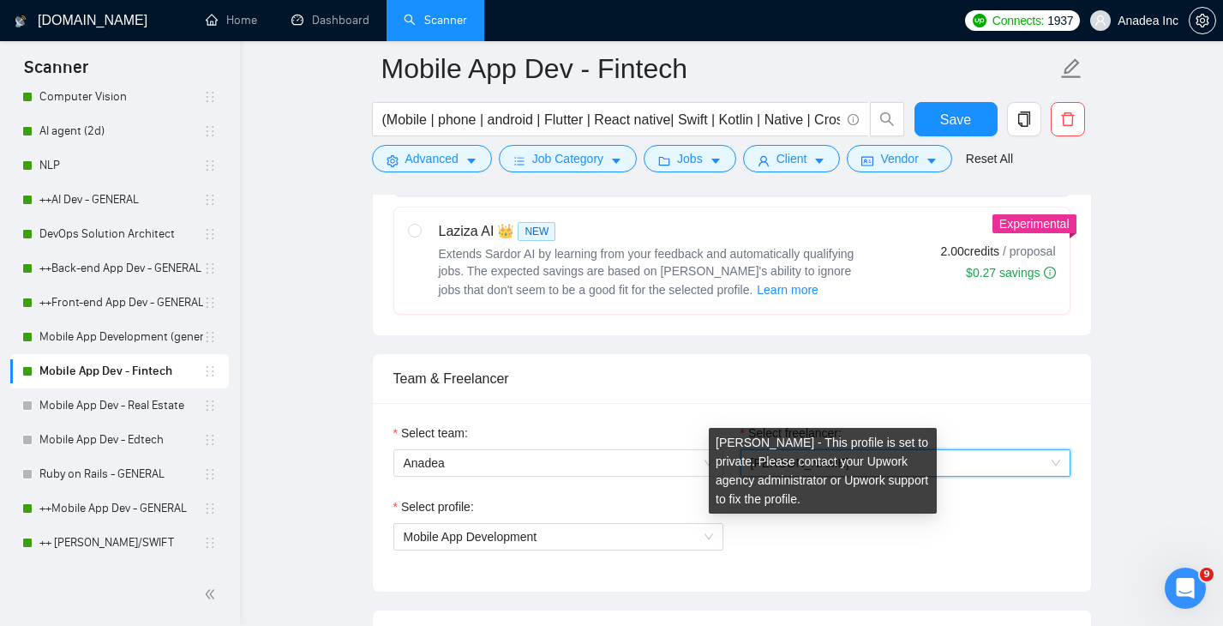
click at [807, 497] on div "Vladislav Churkin - This profile is set to private. Please contact your Upwork …" at bounding box center [823, 471] width 228 height 86
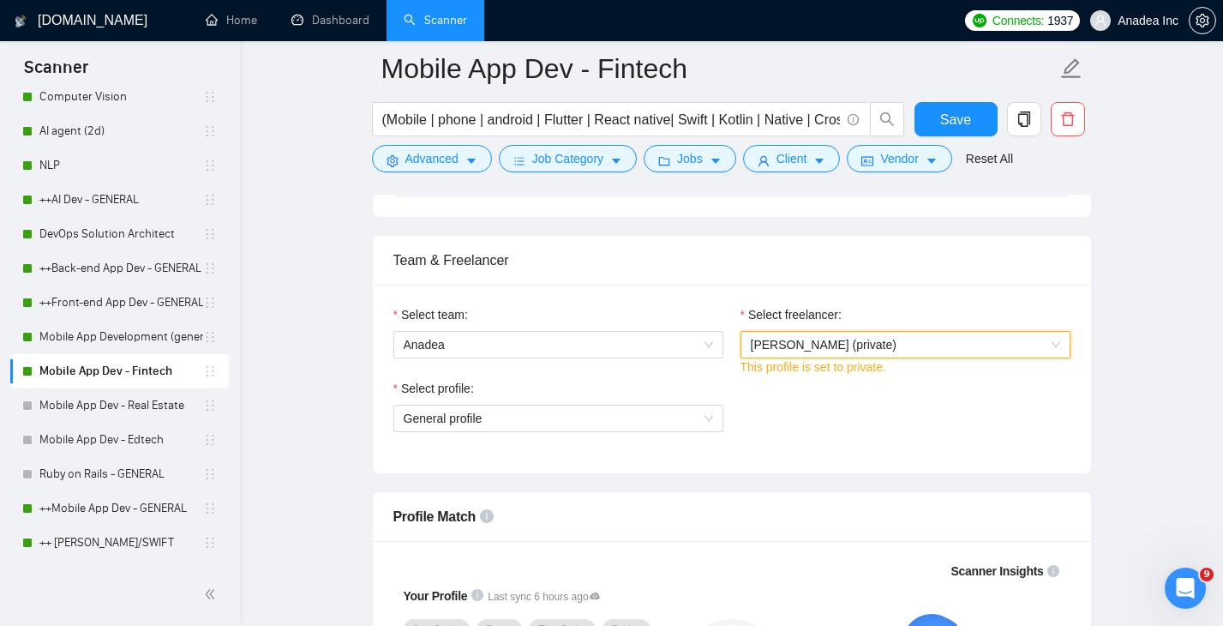
scroll to position [800, 0]
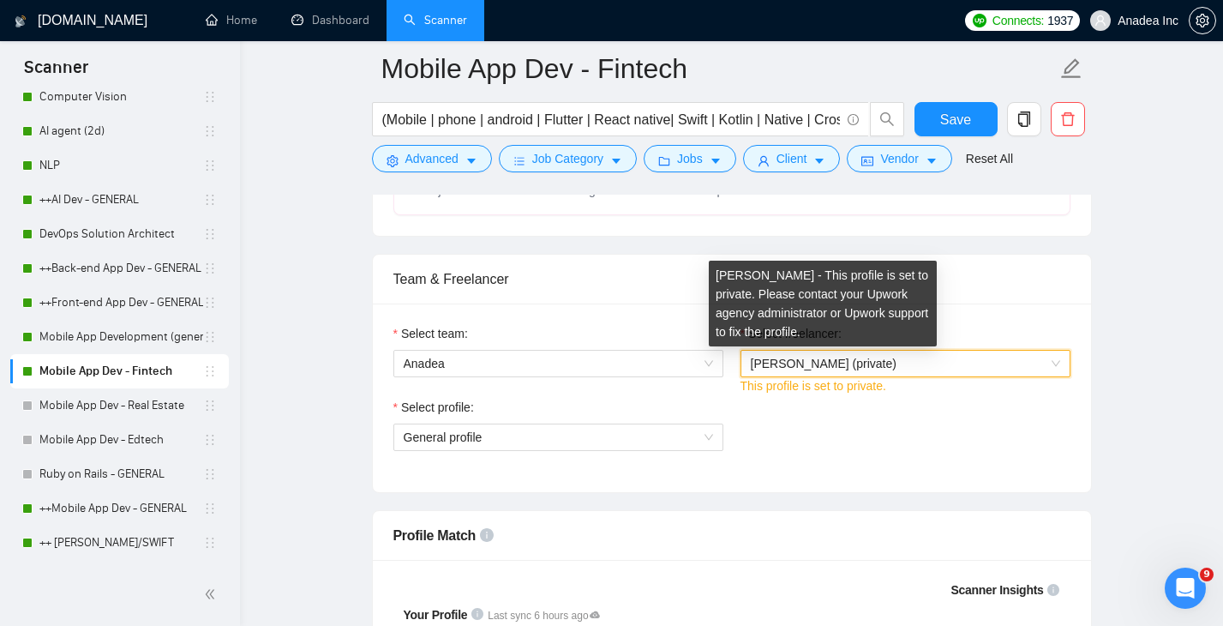
click at [883, 361] on span "Vladislav Churkin (private)" at bounding box center [824, 363] width 146 height 14
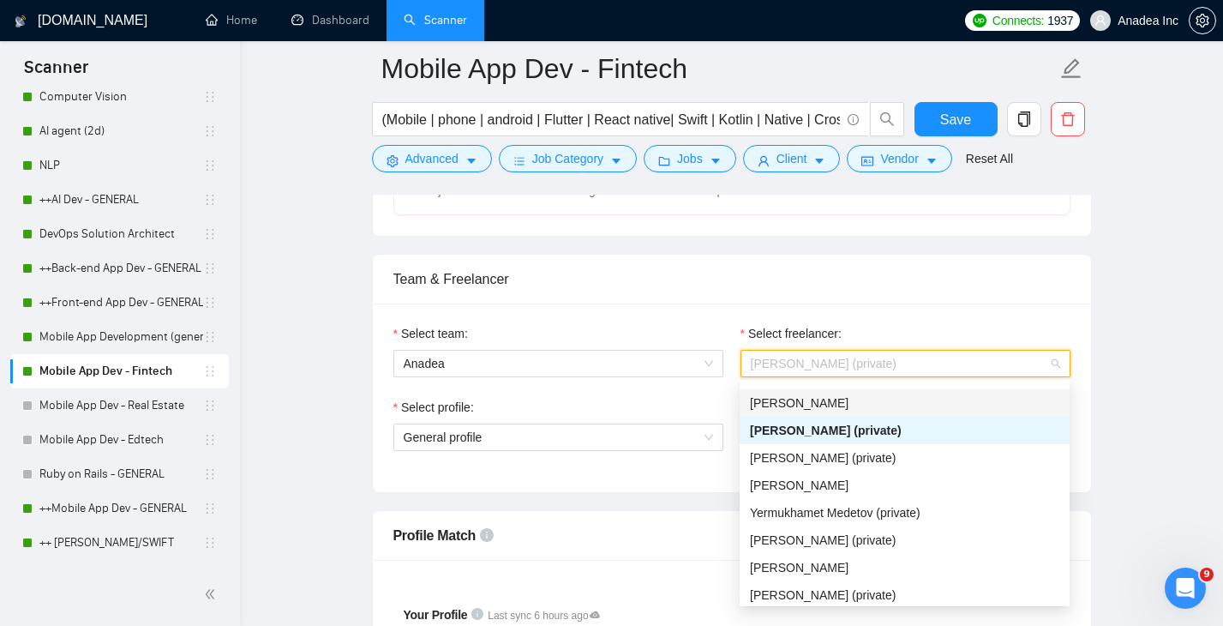
click at [829, 405] on div "Irina Titarenko" at bounding box center [904, 402] width 309 height 19
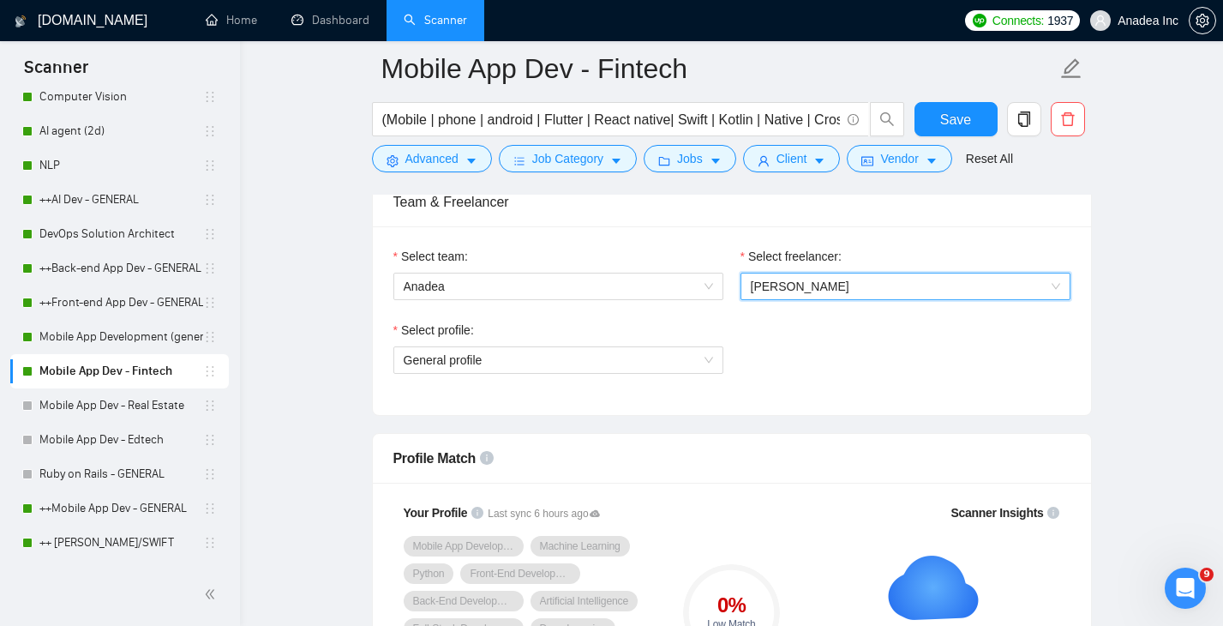
scroll to position [881, 0]
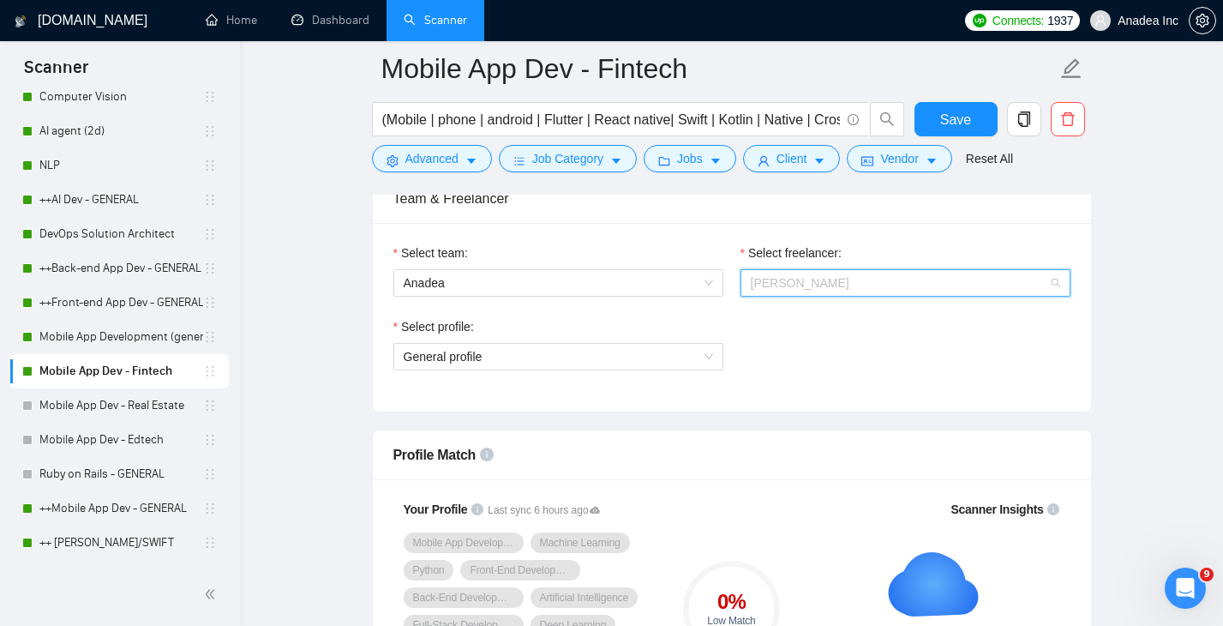
click at [855, 289] on span "Irina Titarenko" at bounding box center [905, 283] width 309 height 26
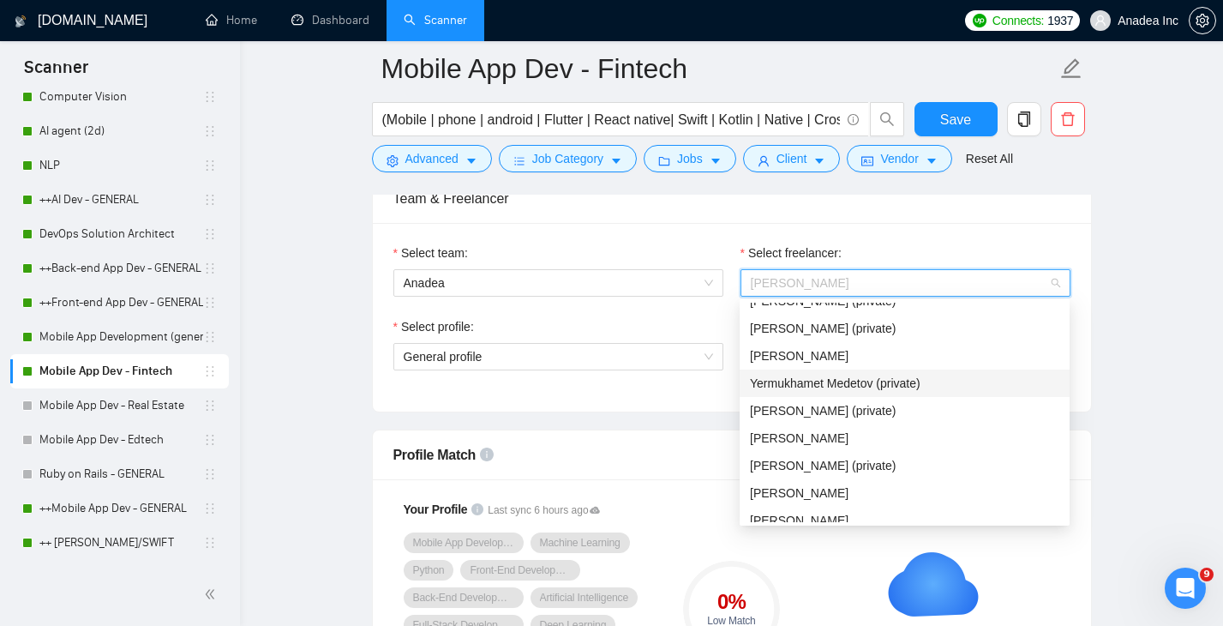
scroll to position [100, 0]
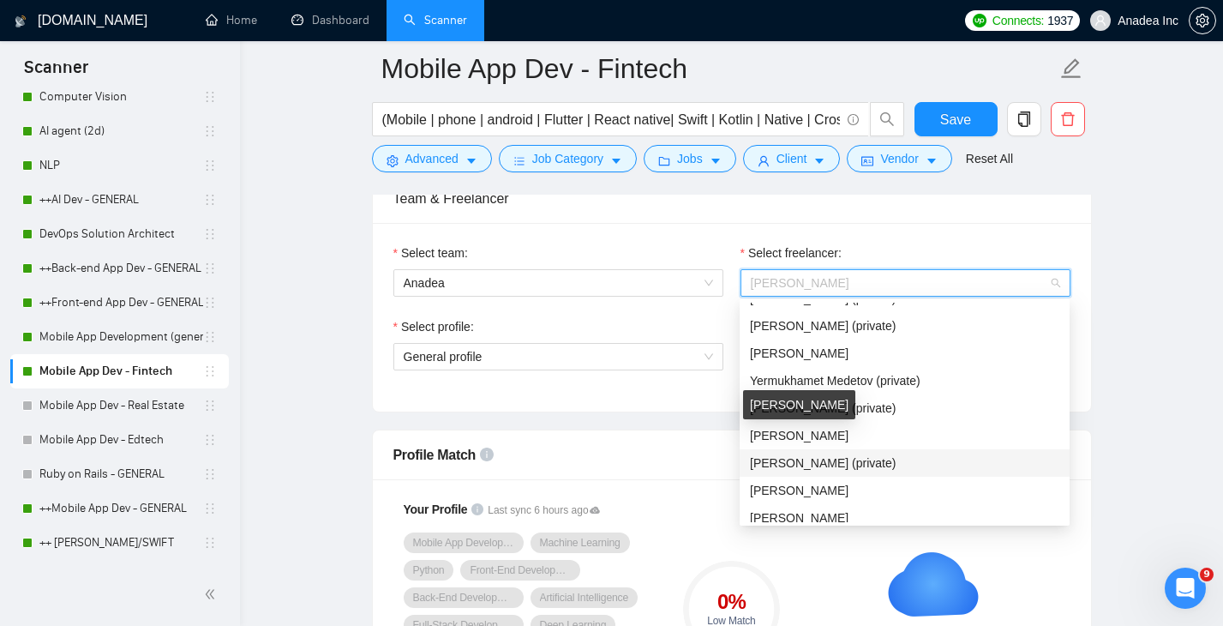
click at [864, 459] on span "Alexander Mikhalchenko (private)" at bounding box center [823, 463] width 146 height 14
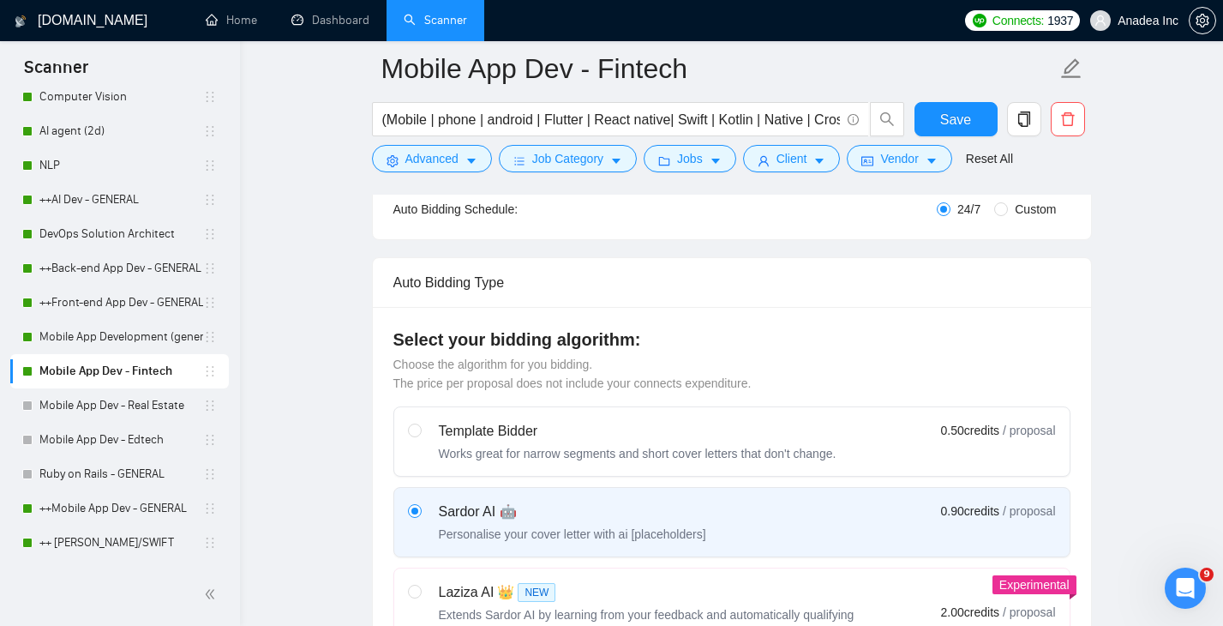
scroll to position [0, 0]
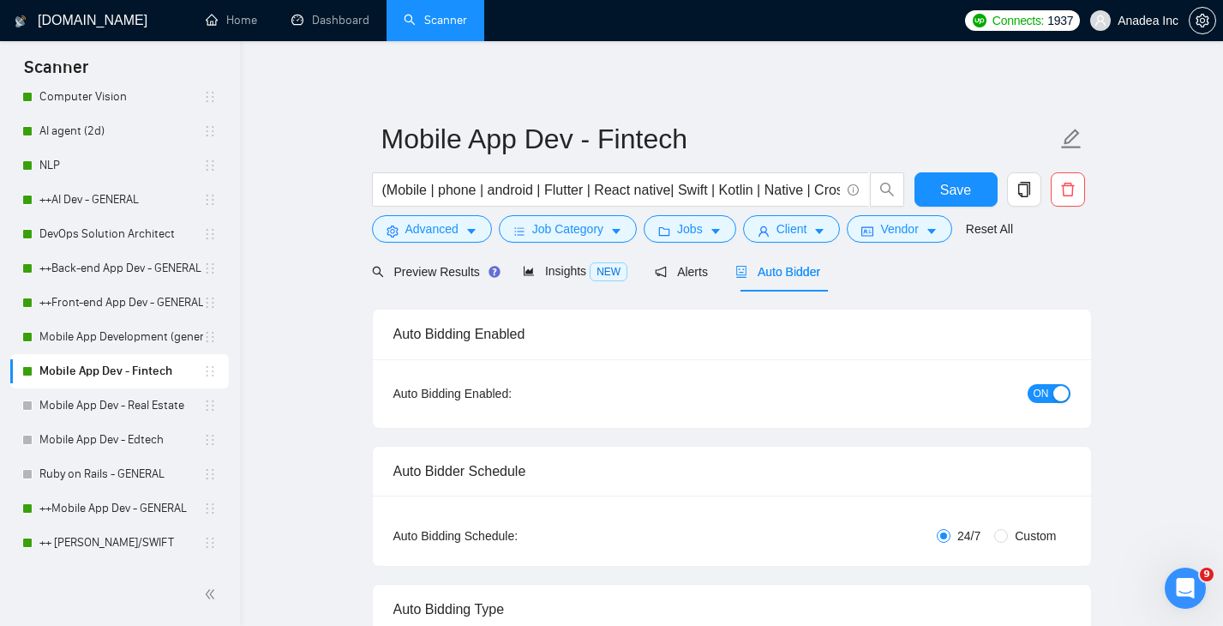
click at [1040, 388] on span "ON" at bounding box center [1040, 393] width 15 height 19
click at [977, 180] on button "Save" at bounding box center [955, 189] width 83 height 34
click at [123, 342] on link "Mobile App Development (general)" at bounding box center [121, 337] width 164 height 34
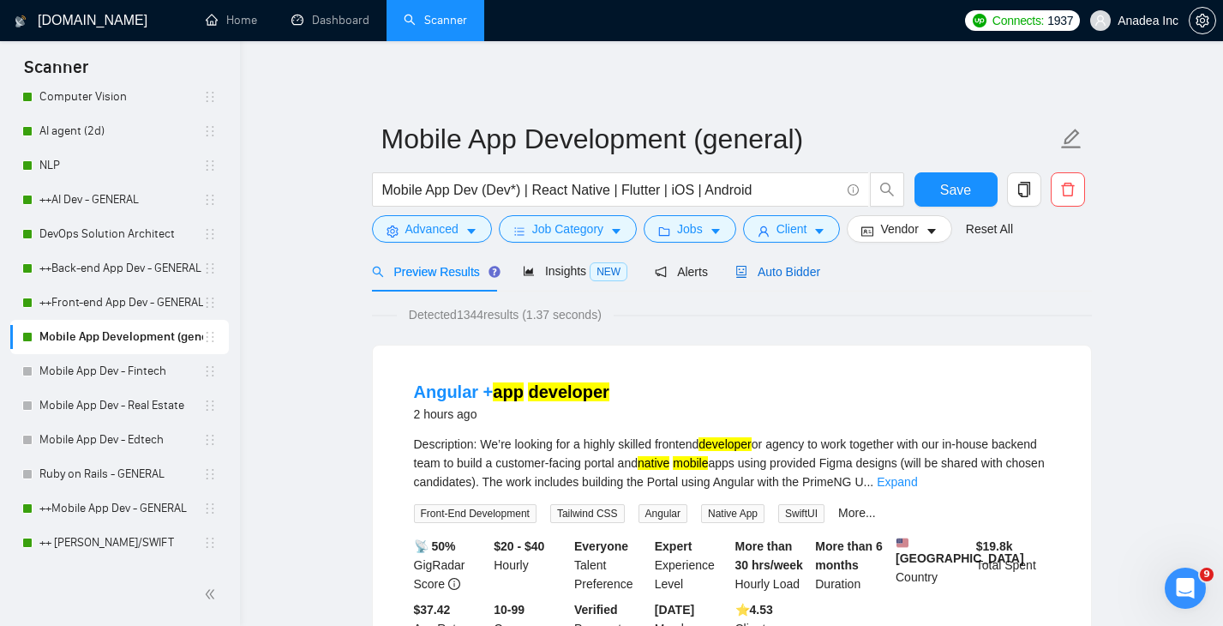
click at [769, 275] on span "Auto Bidder" at bounding box center [777, 272] width 85 height 14
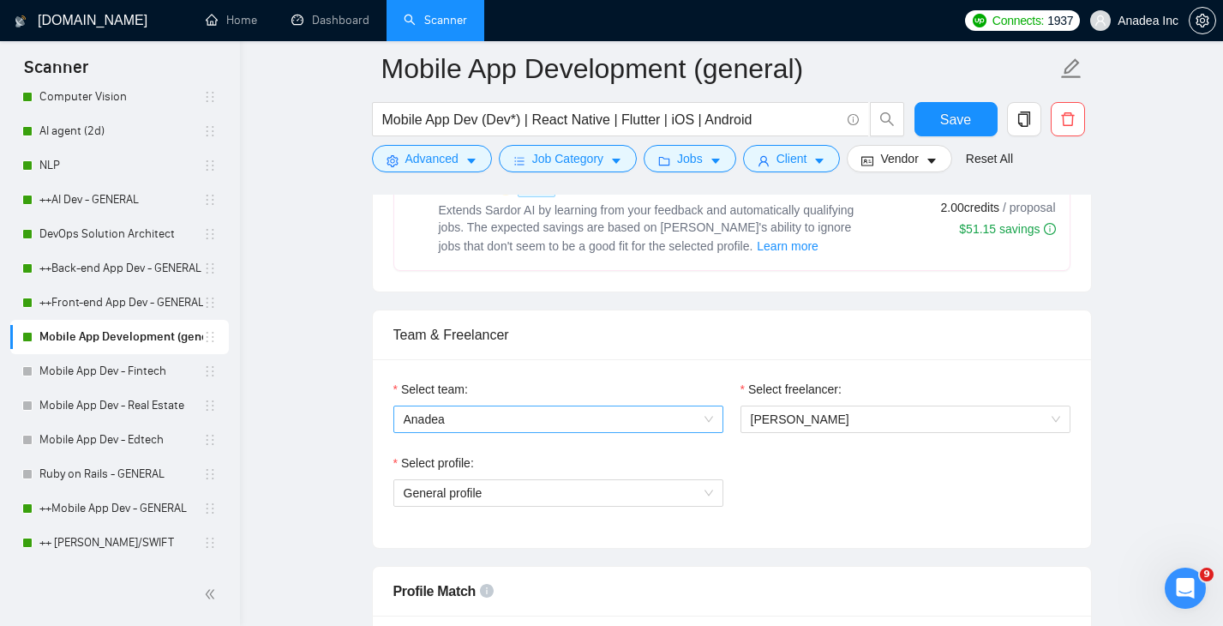
scroll to position [746, 0]
click at [793, 410] on span "Julia Yashchuk" at bounding box center [800, 417] width 99 height 14
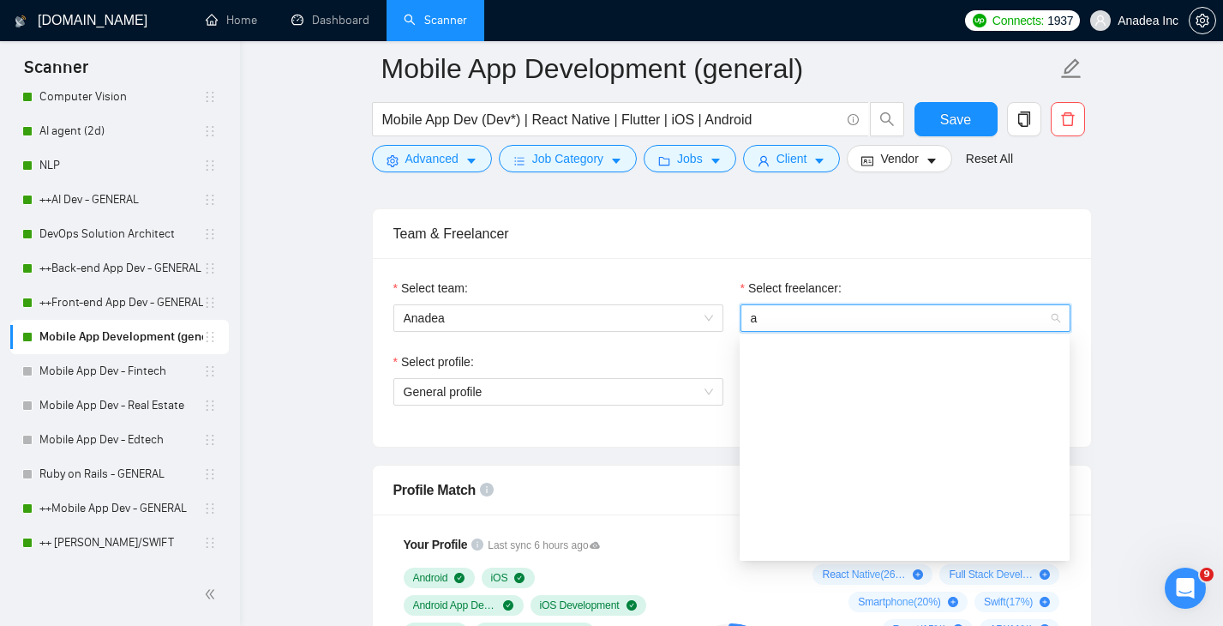
scroll to position [27, 0]
type input "ann"
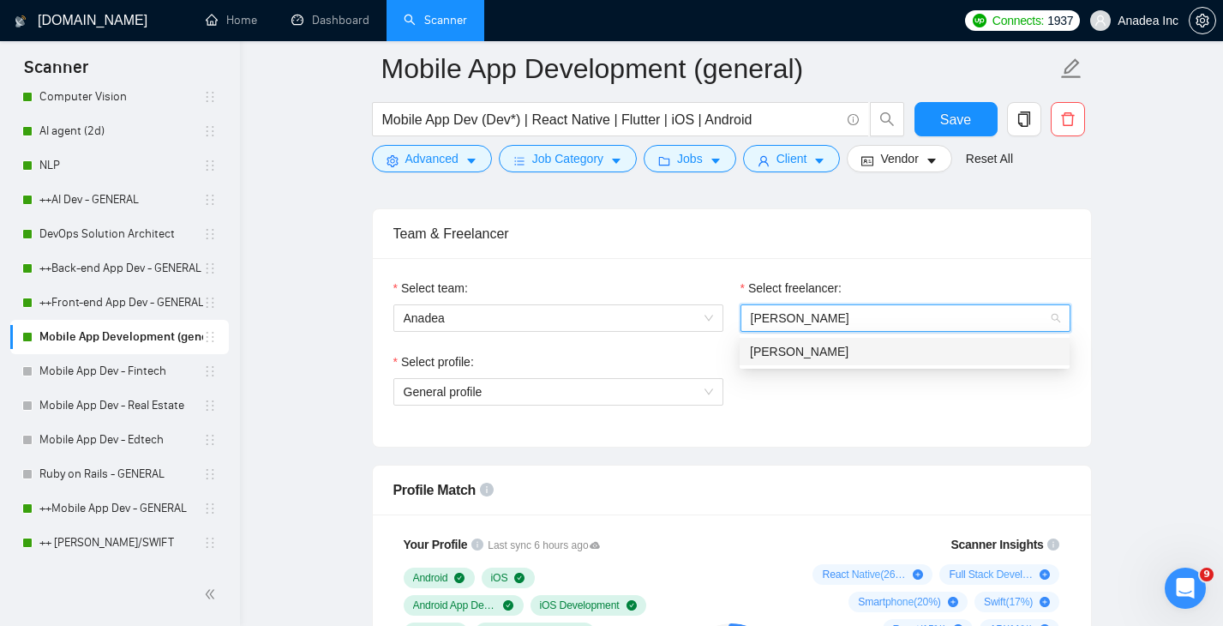
scroll to position [0, 0]
click at [872, 350] on div "[PERSON_NAME]" at bounding box center [904, 351] width 309 height 19
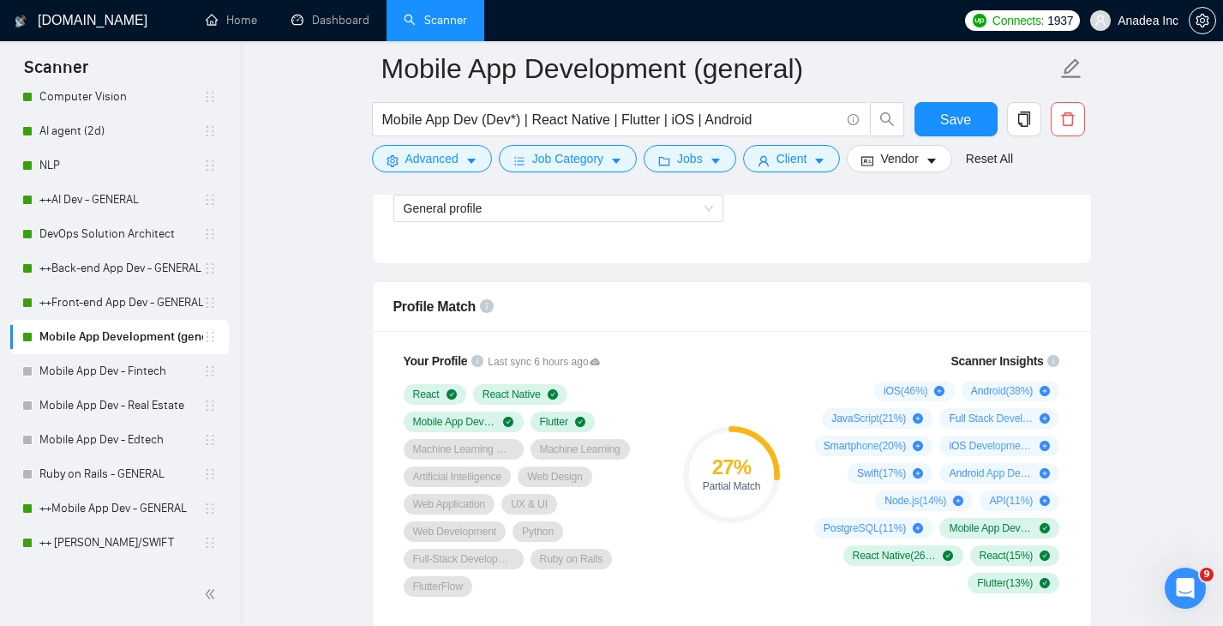
scroll to position [986, 0]
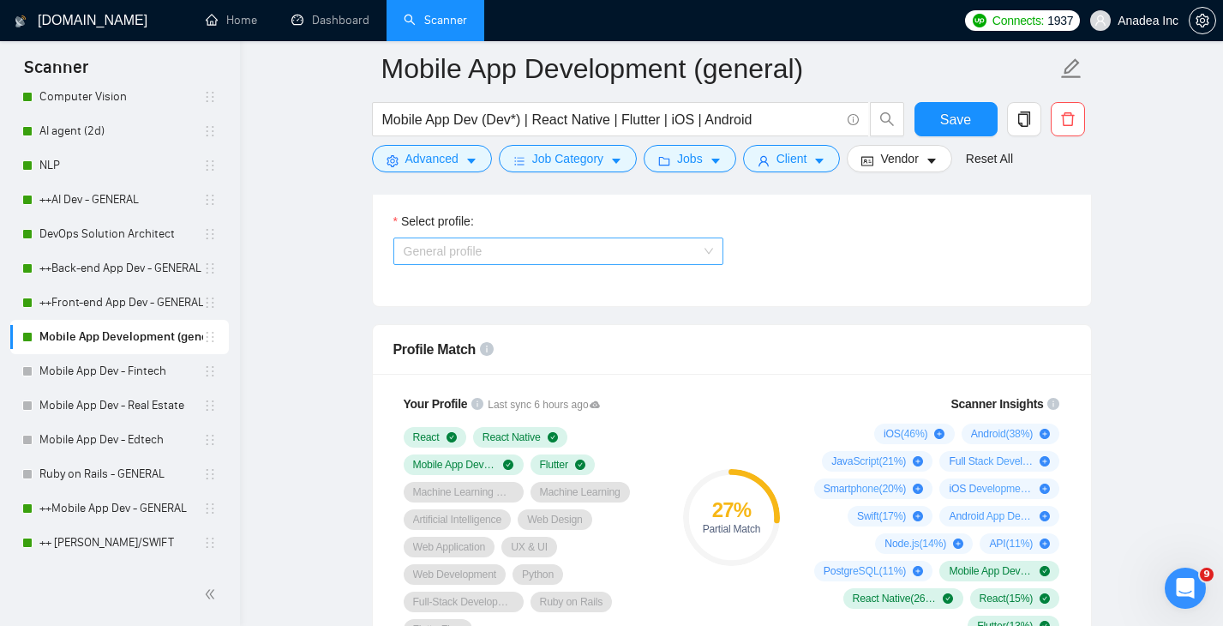
click at [642, 248] on span "General profile" at bounding box center [558, 251] width 309 height 26
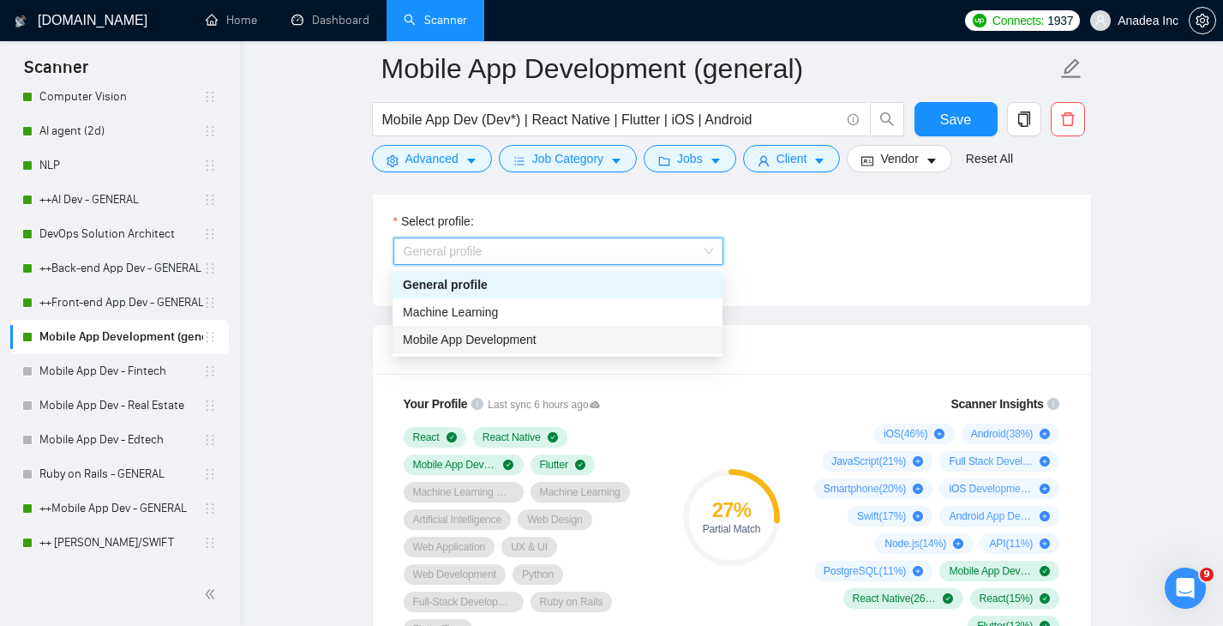
click at [560, 343] on div "Mobile App Development" at bounding box center [557, 339] width 309 height 19
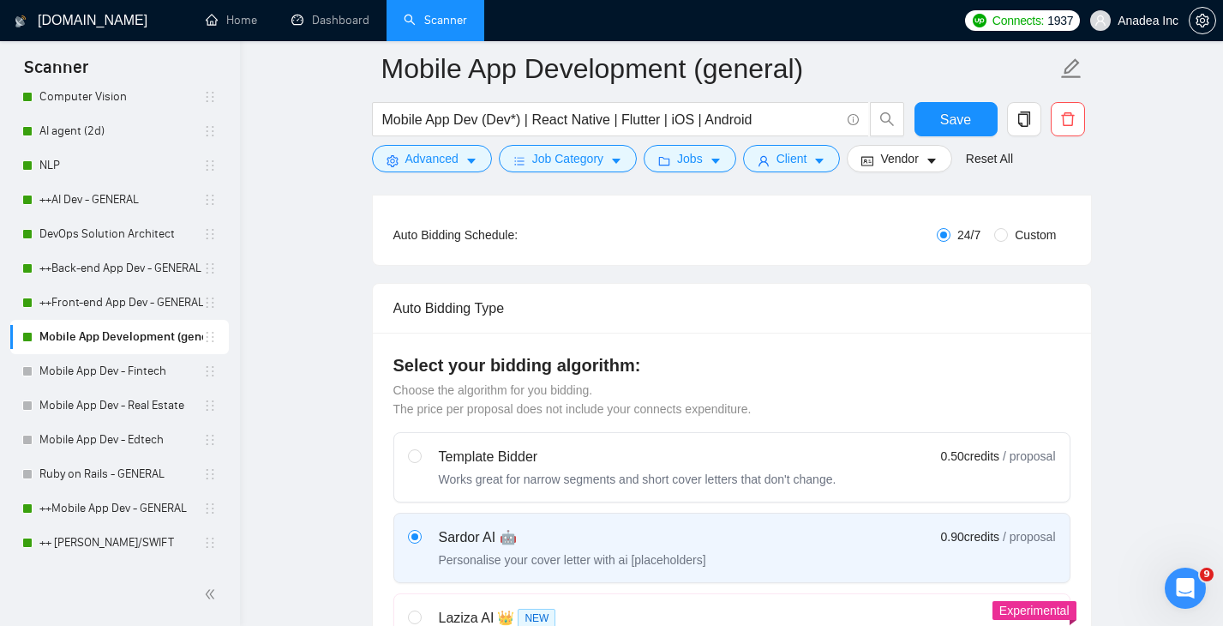
scroll to position [300, 0]
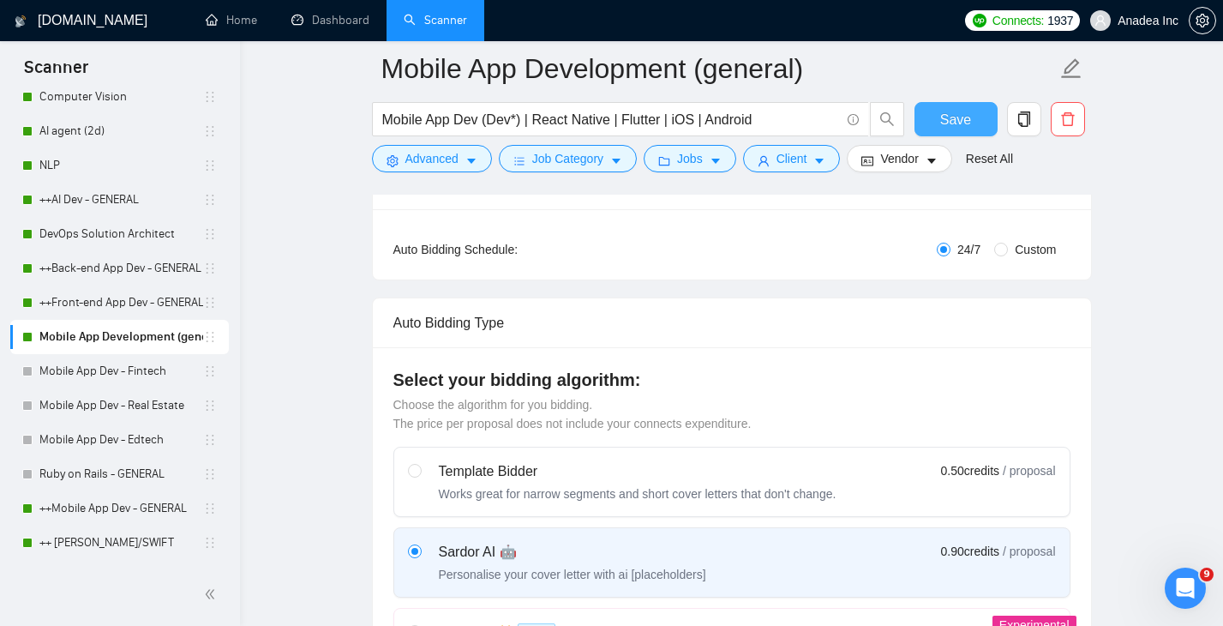
click at [960, 120] on span "Save" at bounding box center [955, 119] width 31 height 21
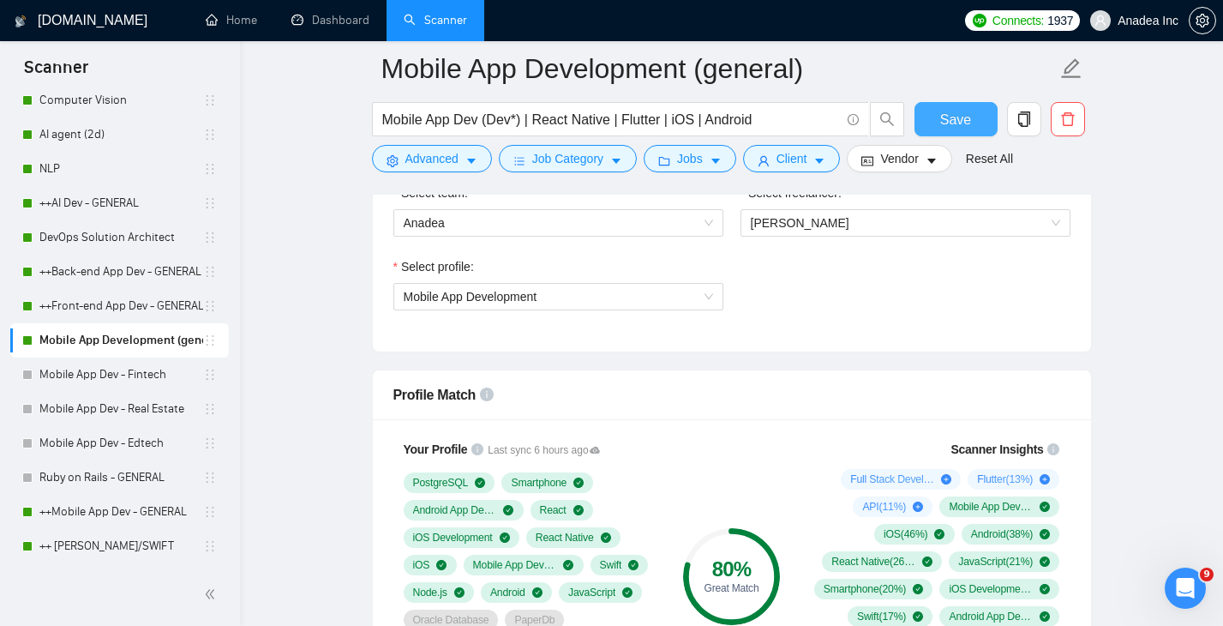
scroll to position [152, 0]
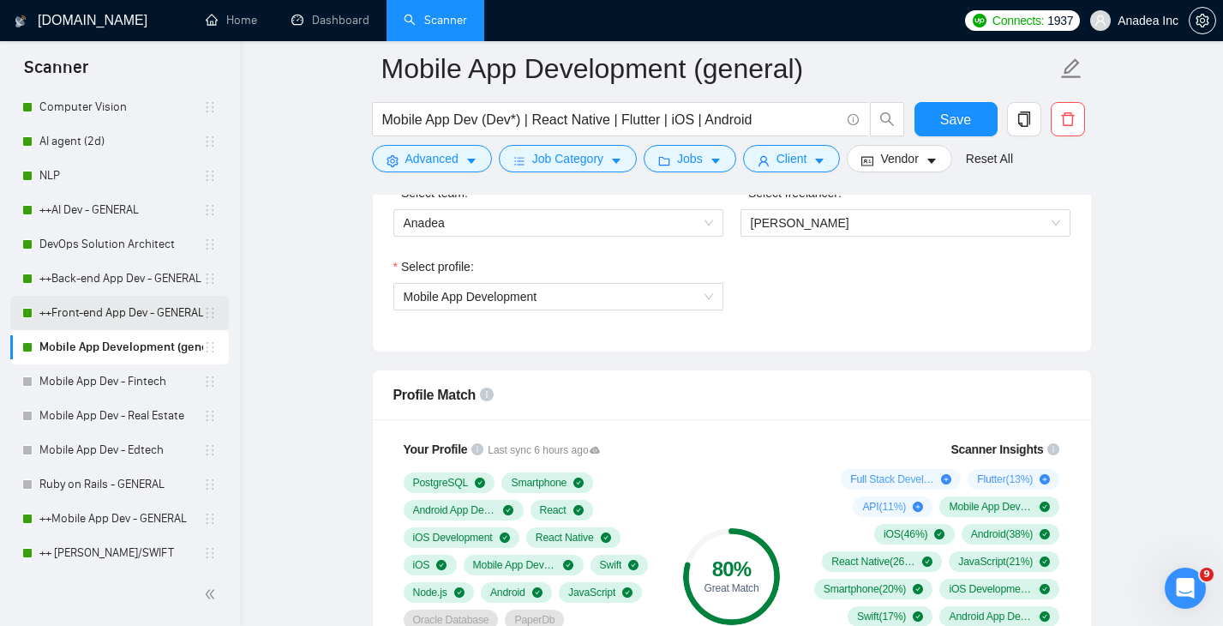
click at [119, 314] on link "++Front-end App Dev - GENERAL" at bounding box center [121, 313] width 164 height 34
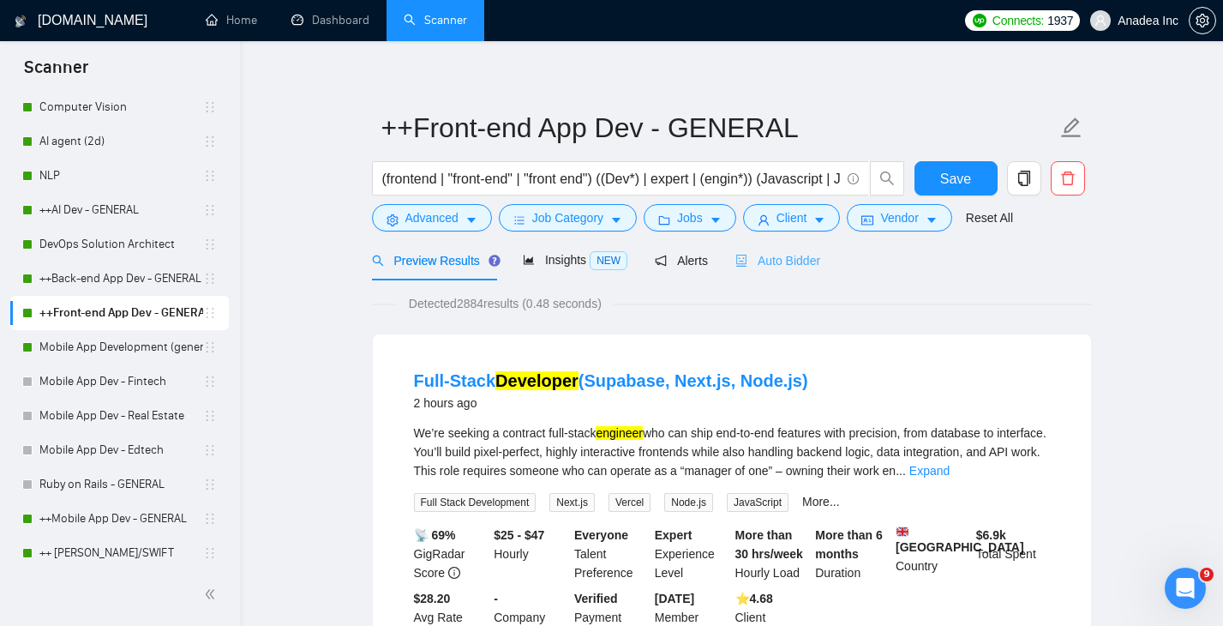
scroll to position [13, 0]
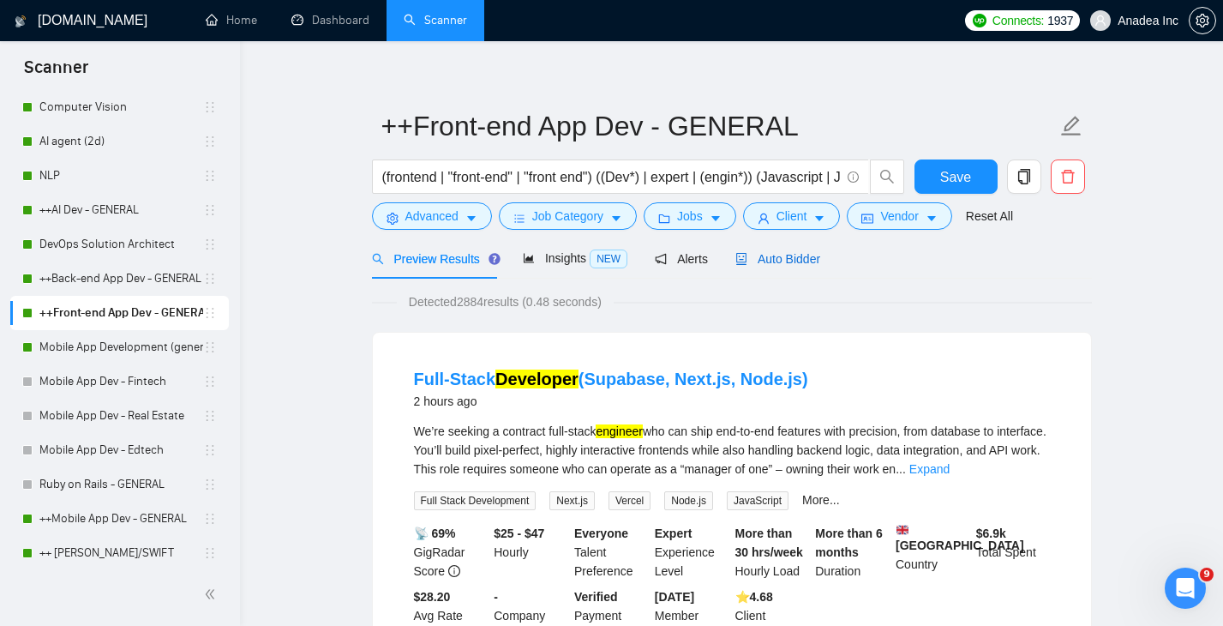
click at [792, 259] on span "Auto Bidder" at bounding box center [777, 259] width 85 height 14
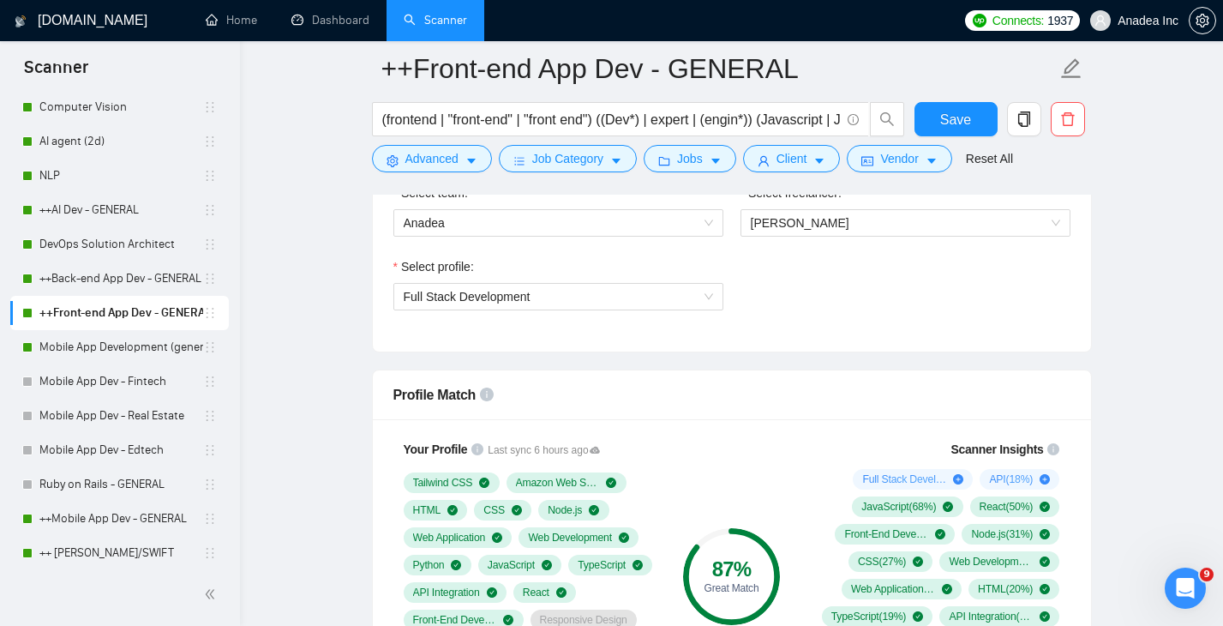
scroll to position [960, 0]
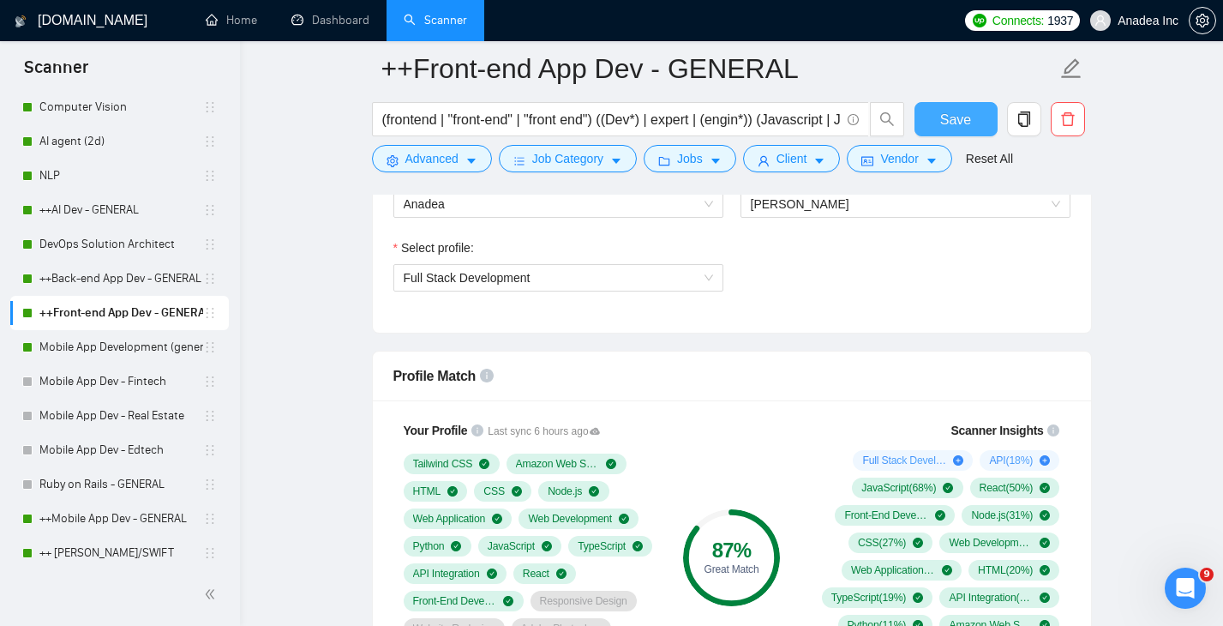
click at [963, 107] on button "Save" at bounding box center [955, 119] width 83 height 34
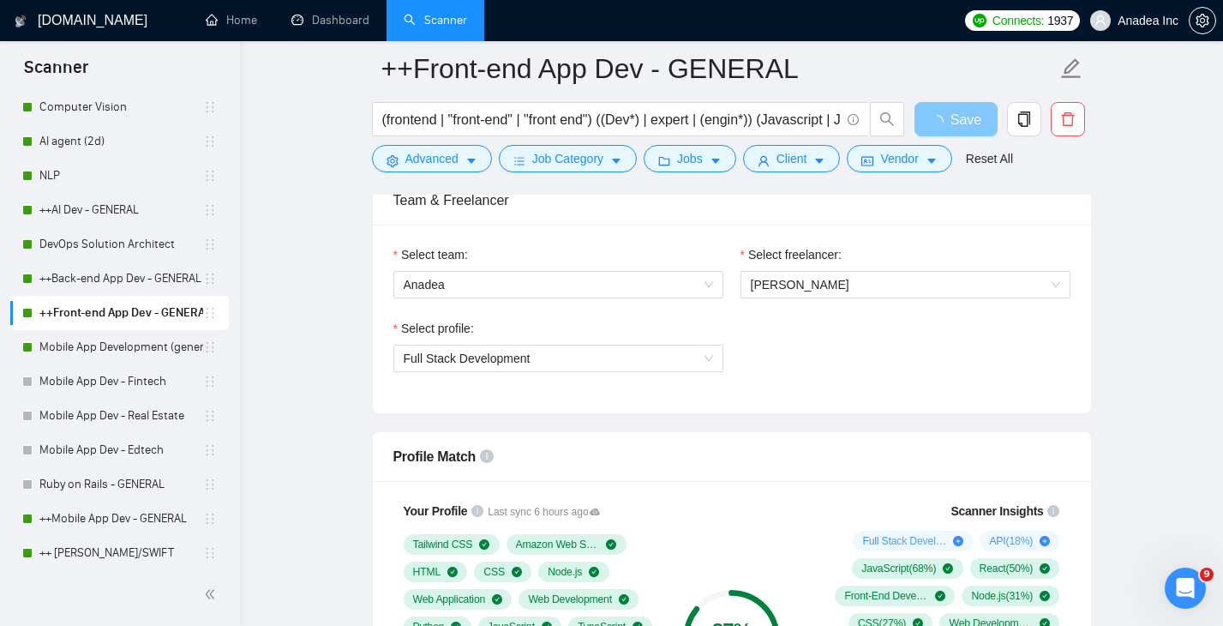
scroll to position [808, 0]
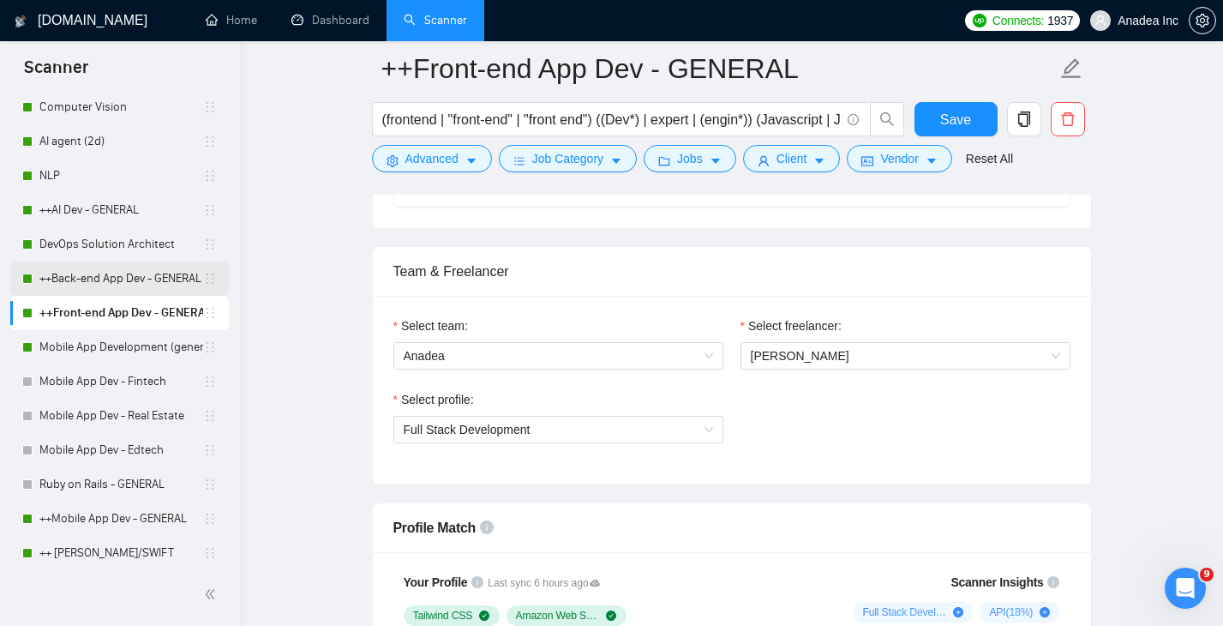
click at [120, 284] on link "++Back-end App Dev - GENERAL (cleaned)" at bounding box center [121, 278] width 164 height 34
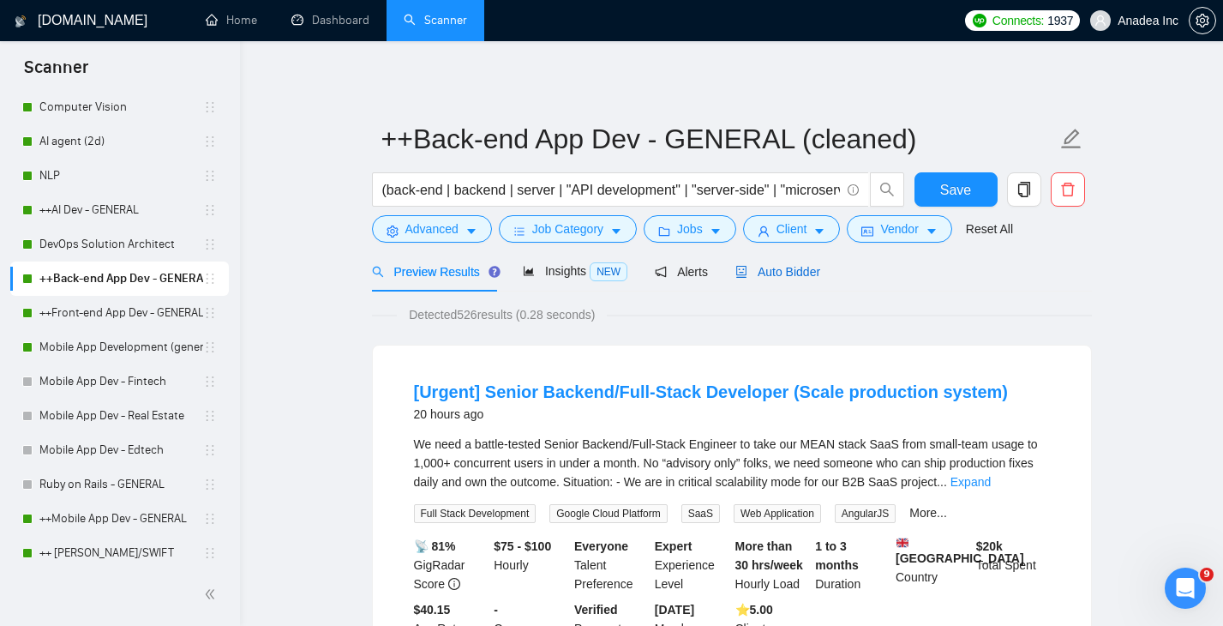
click at [805, 270] on span "Auto Bidder" at bounding box center [777, 272] width 85 height 14
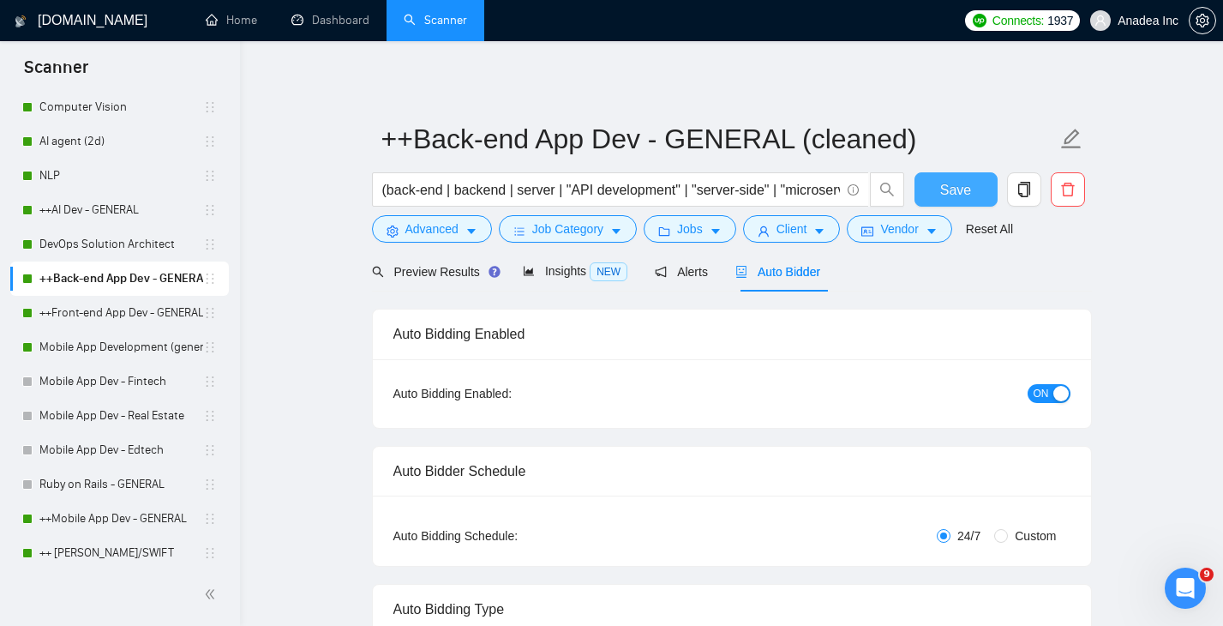
click at [966, 180] on span "Save" at bounding box center [955, 189] width 31 height 21
click at [126, 247] on link "DevOps Solution Architect" at bounding box center [121, 244] width 164 height 34
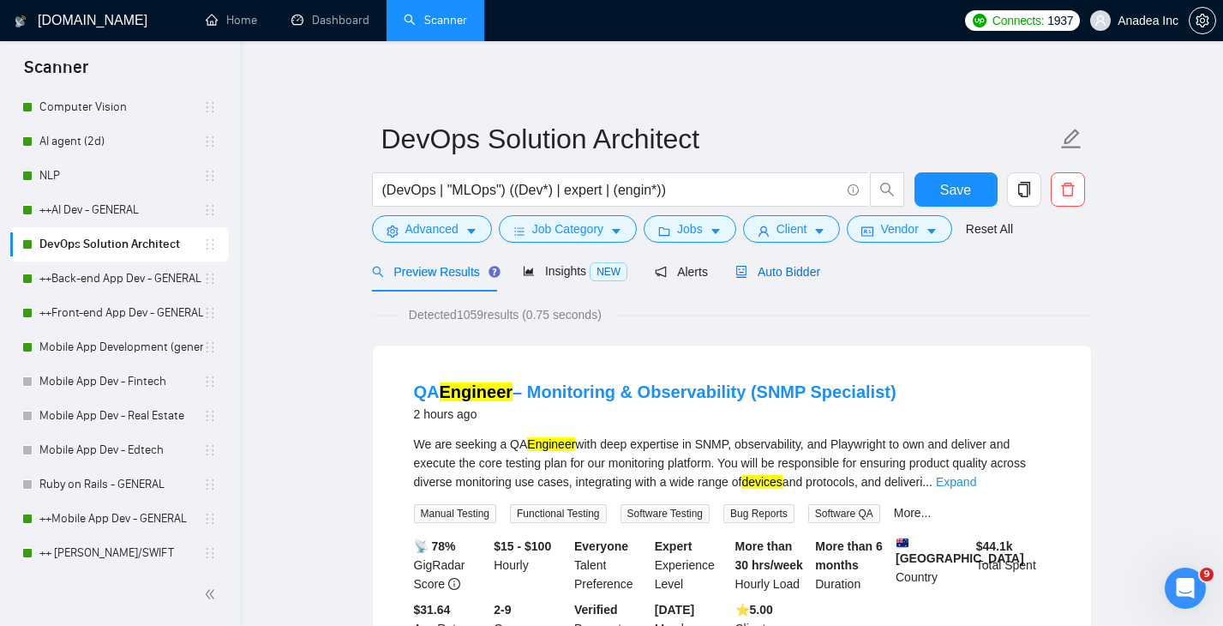
click at [809, 265] on span "Auto Bidder" at bounding box center [777, 272] width 85 height 14
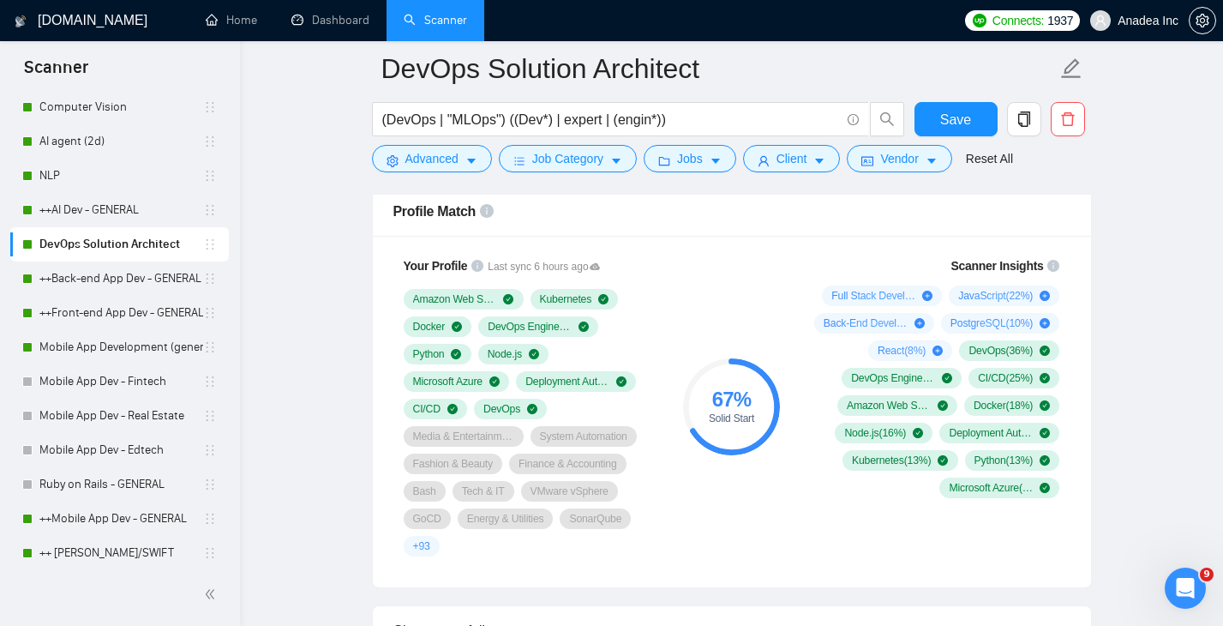
scroll to position [1093, 0]
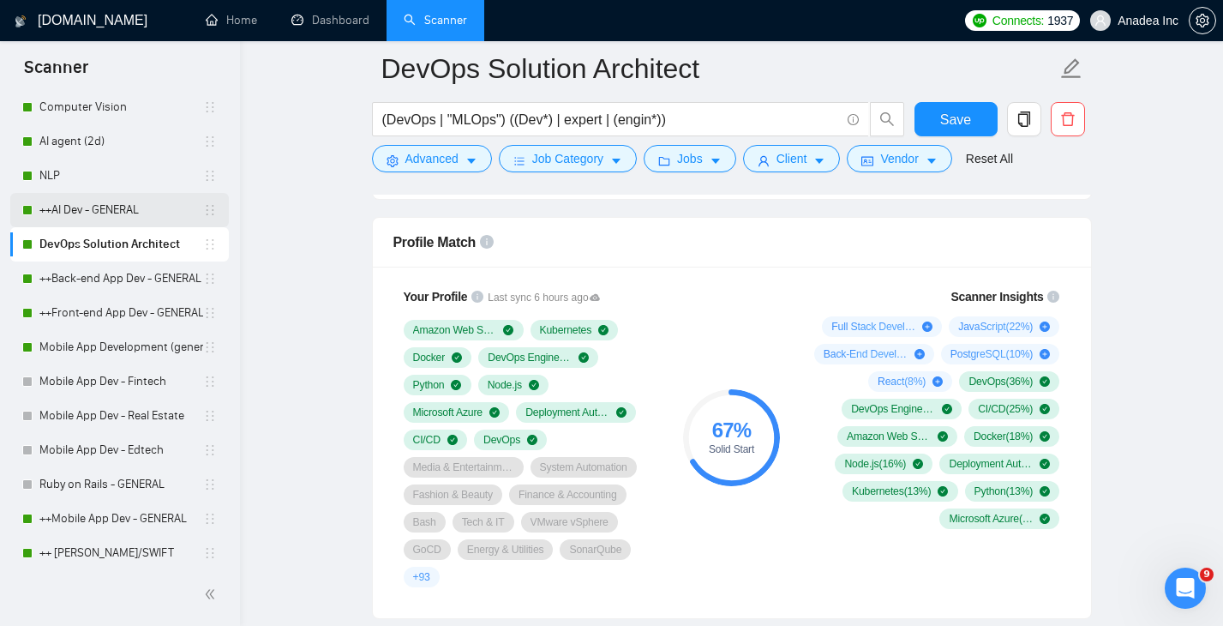
click at [94, 219] on link "++AI Dev - GENERAL" at bounding box center [121, 210] width 164 height 34
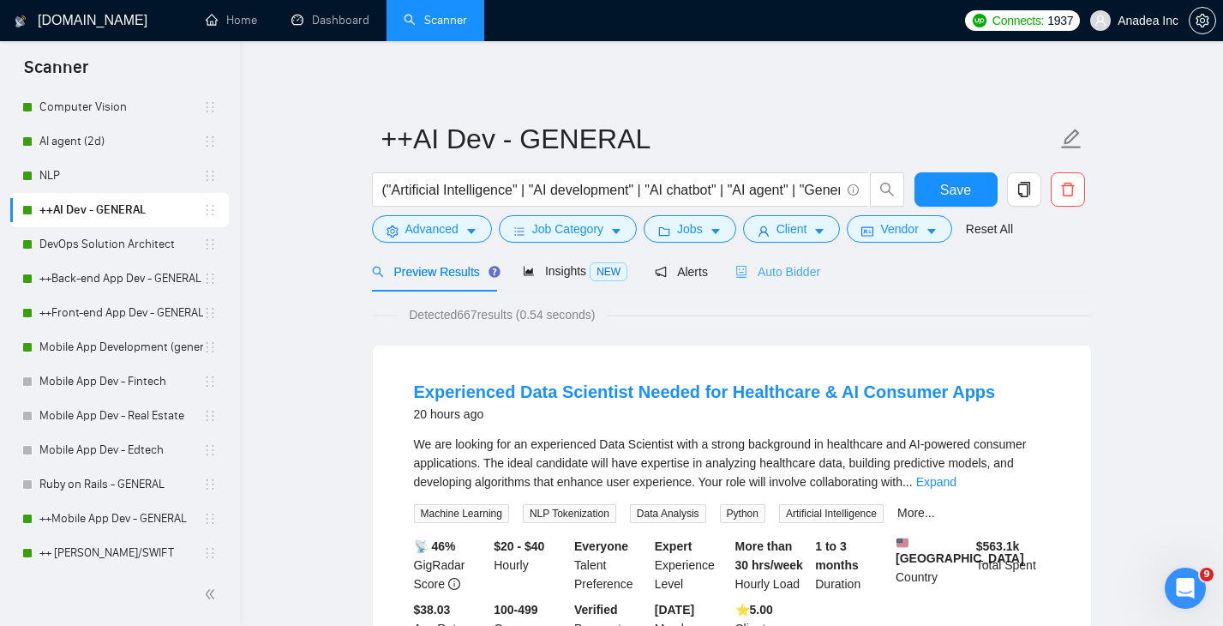
click at [786, 256] on div "Auto Bidder" at bounding box center [777, 271] width 85 height 40
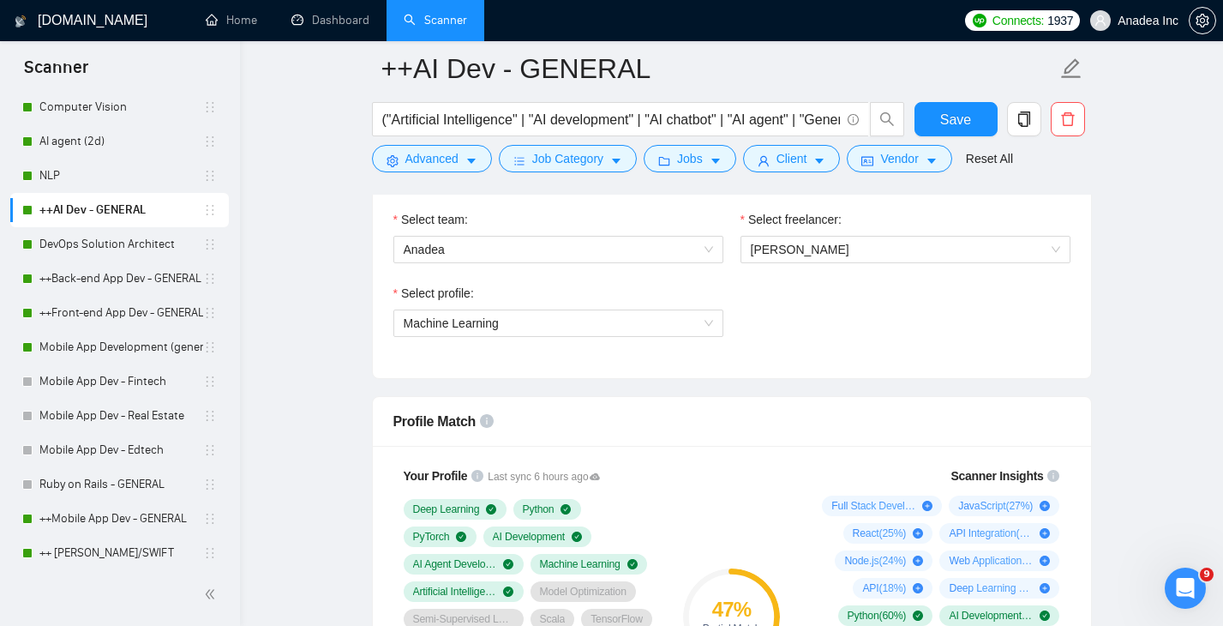
scroll to position [873, 0]
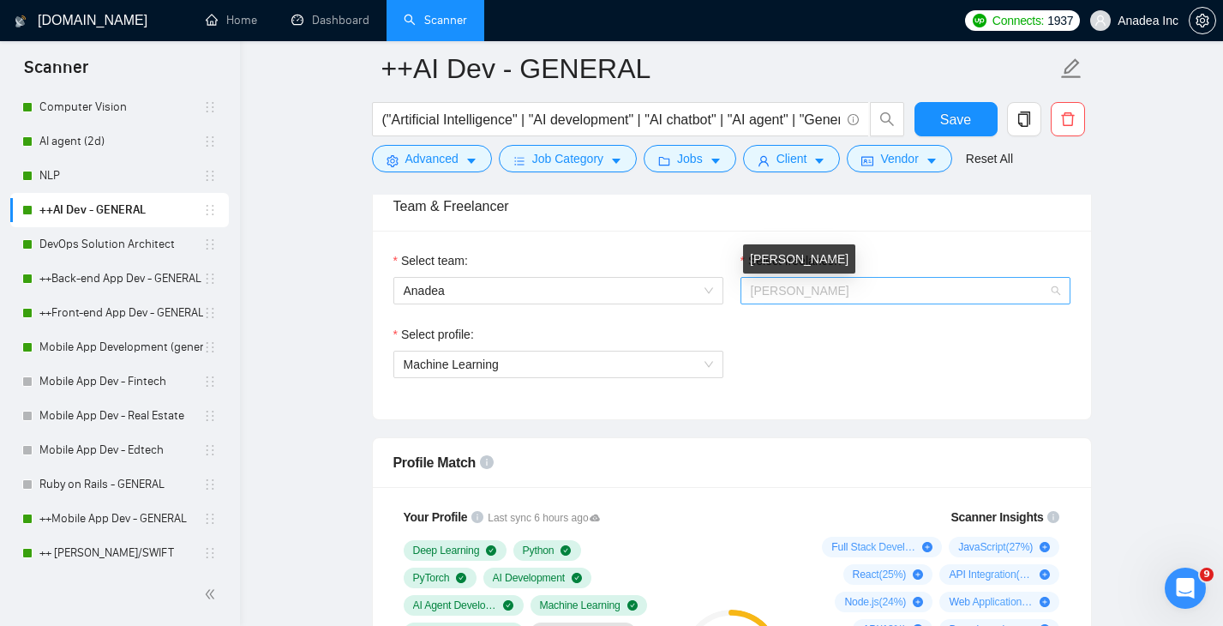
click at [849, 285] on span "Aleksandra Lichko" at bounding box center [800, 291] width 99 height 14
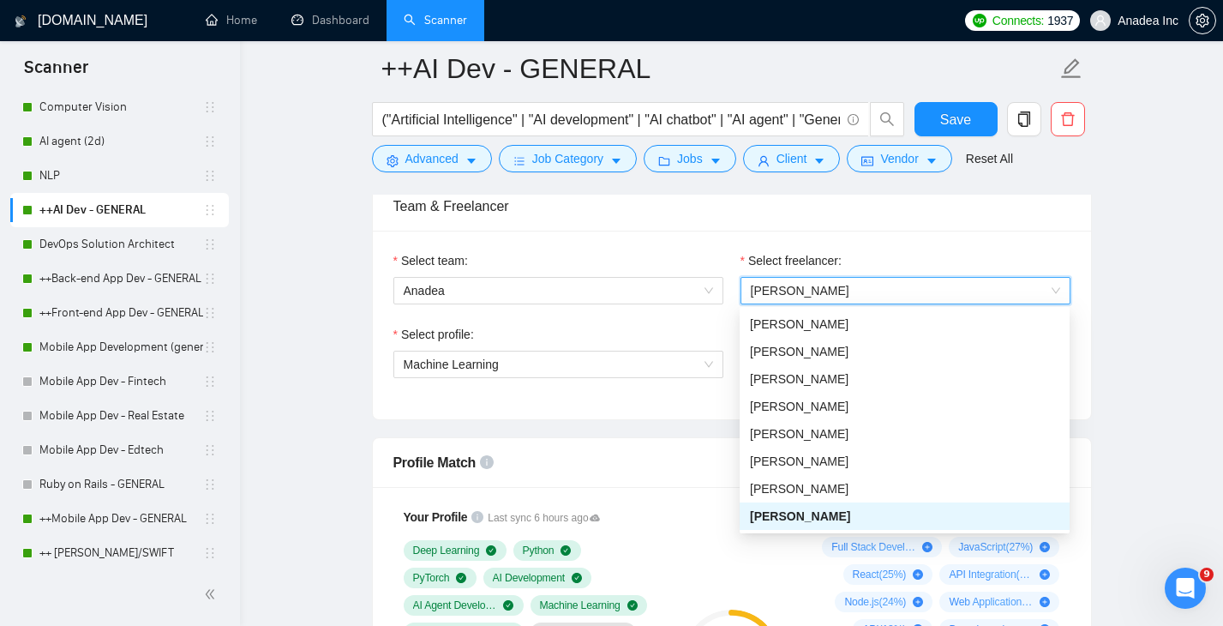
click at [470, 398] on div "Select team: Anadea Select freelancer: 638705738587774976 Aleksandra Lichko Sel…" at bounding box center [732, 325] width 718 height 189
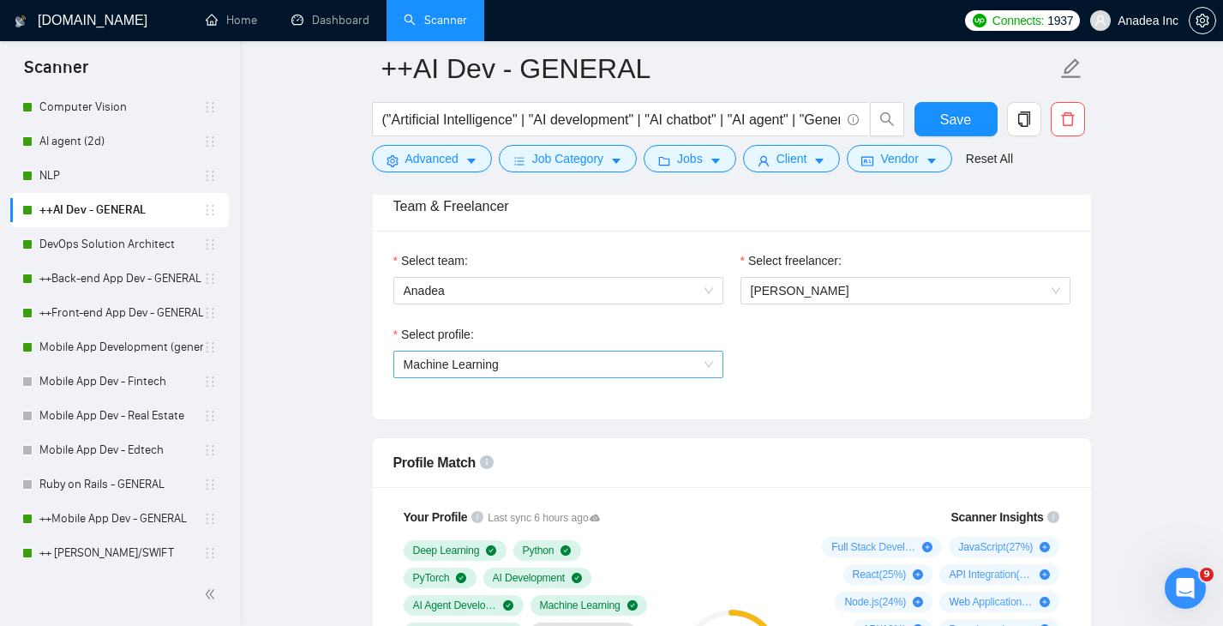
click at [525, 360] on span "Machine Learning" at bounding box center [558, 364] width 309 height 26
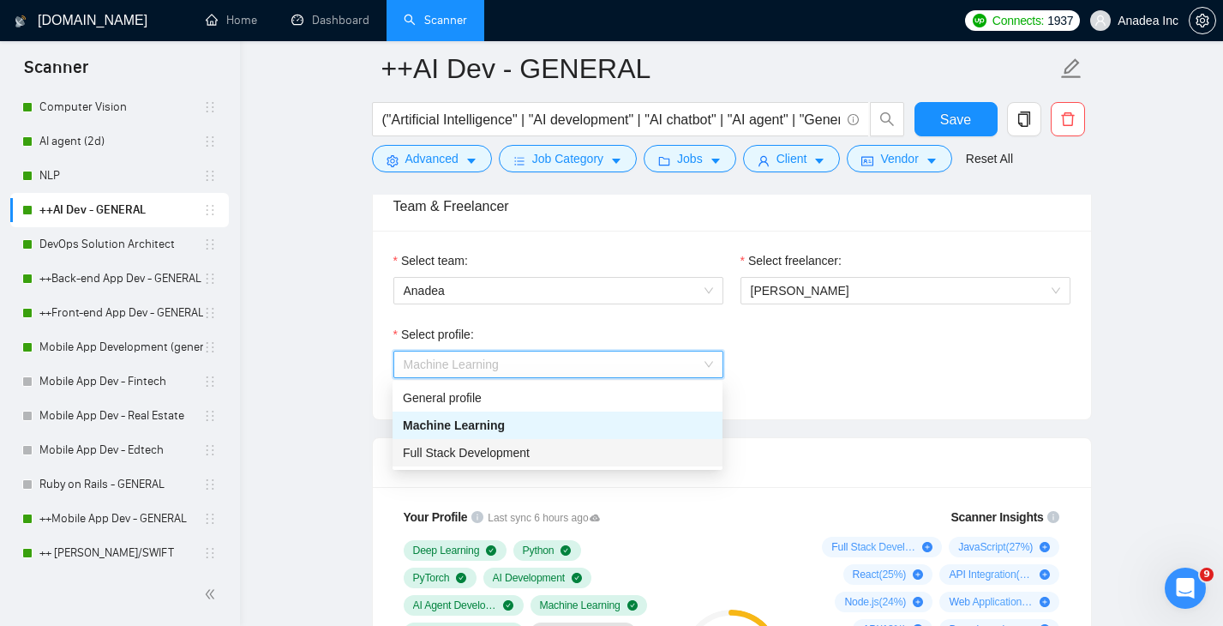
click at [516, 453] on span "Full Stack Development" at bounding box center [466, 453] width 127 height 14
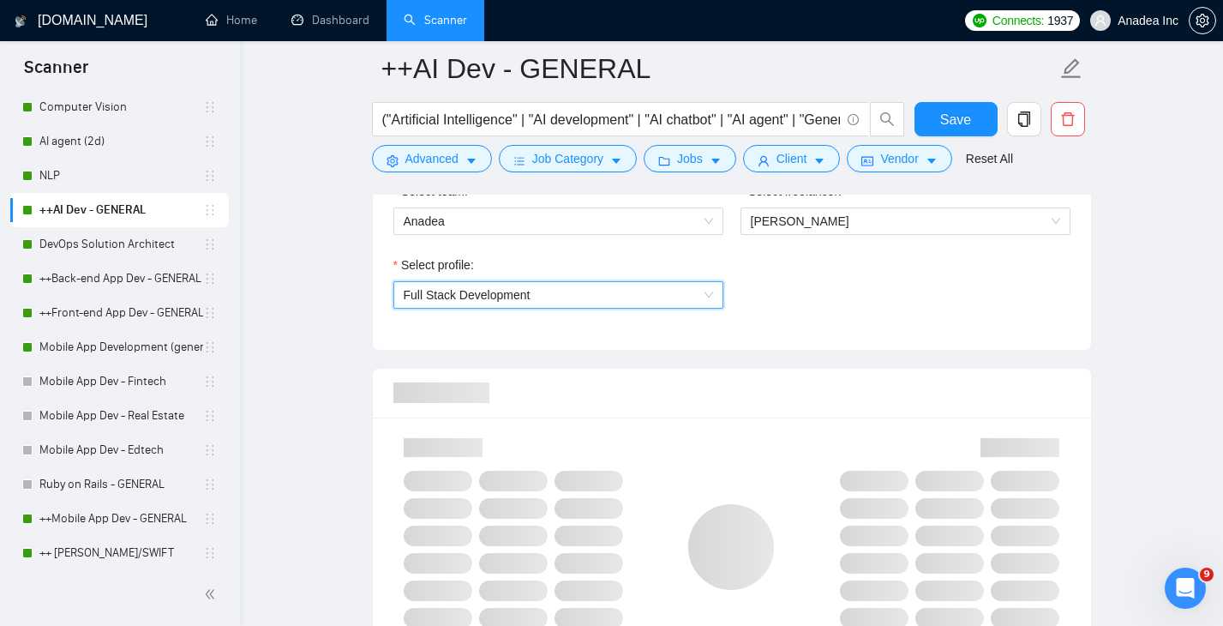
scroll to position [1013, 0]
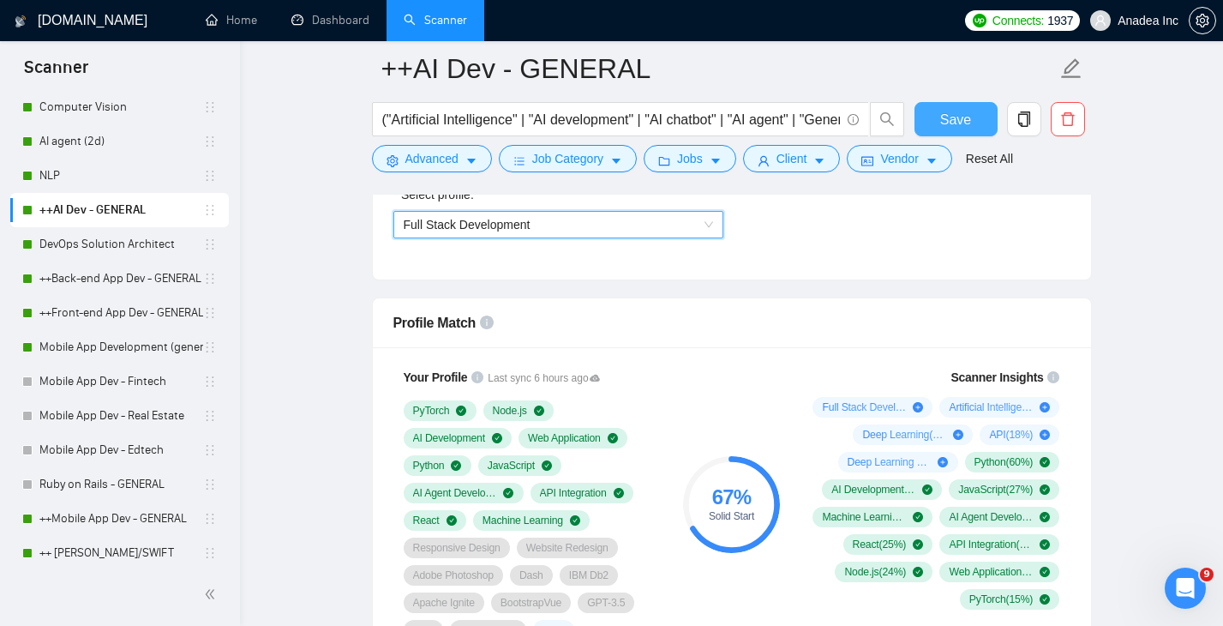
click at [967, 110] on span "Save" at bounding box center [955, 119] width 31 height 21
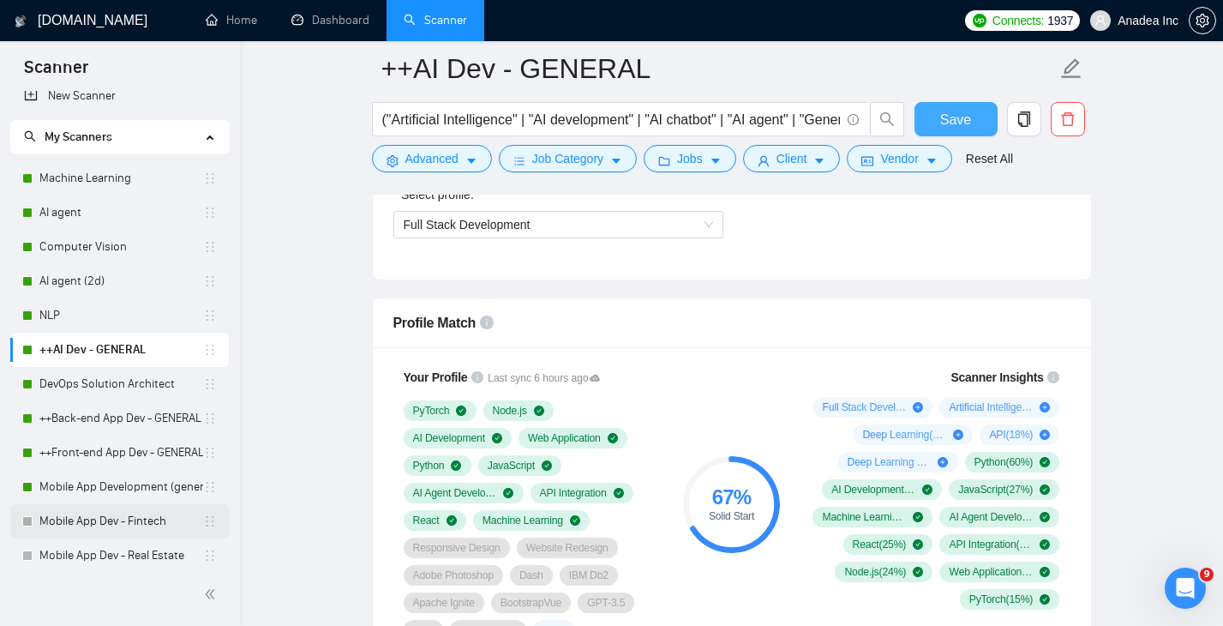
scroll to position [11, 0]
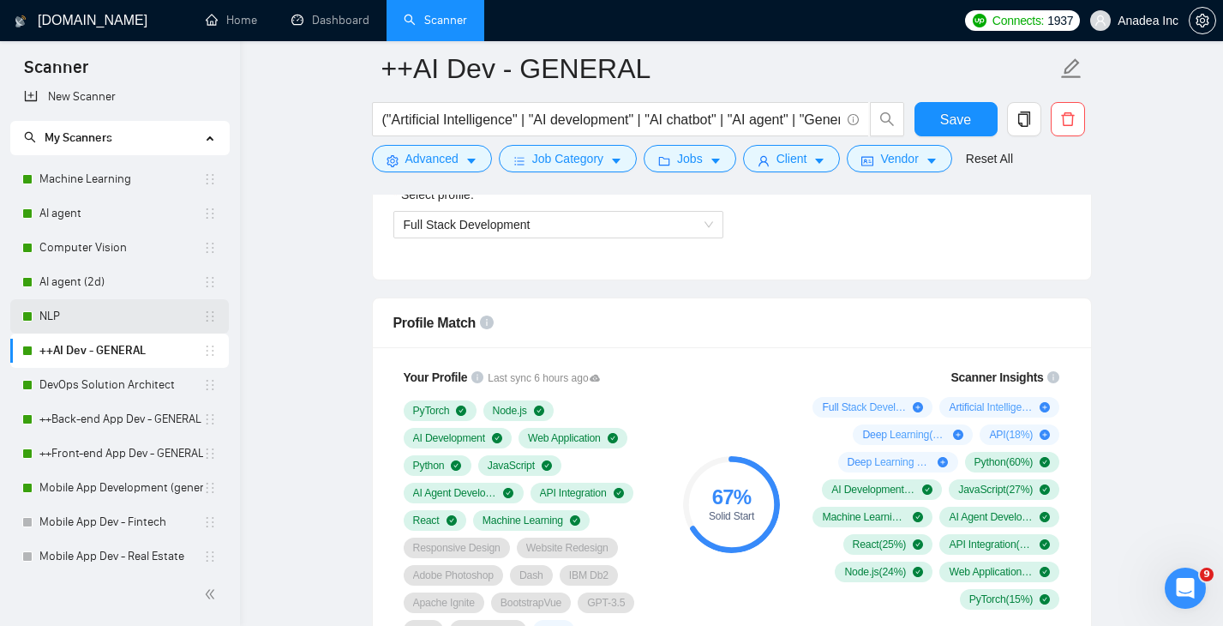
click at [94, 320] on link "NLP" at bounding box center [121, 316] width 164 height 34
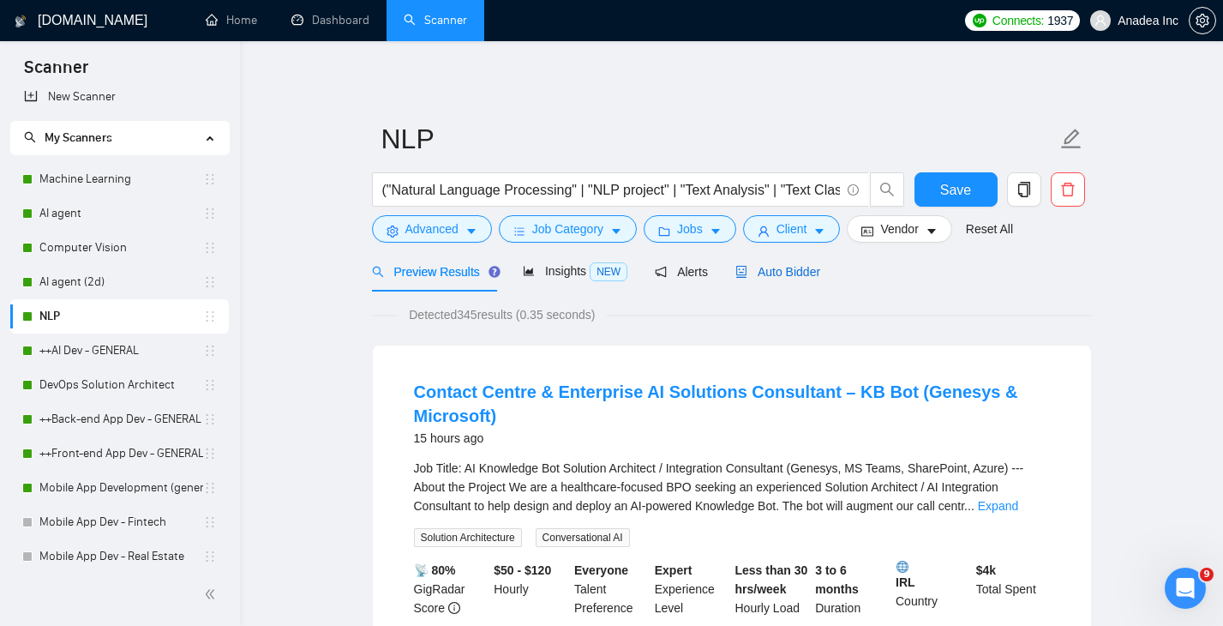
click at [803, 274] on span "Auto Bidder" at bounding box center [777, 272] width 85 height 14
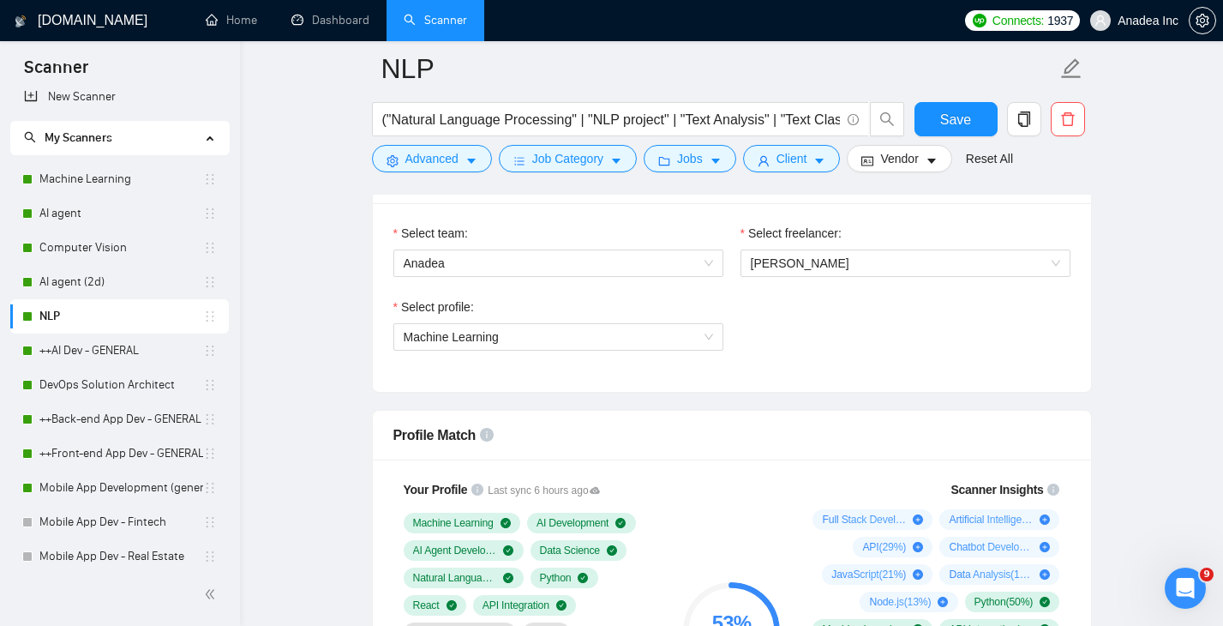
scroll to position [893, 0]
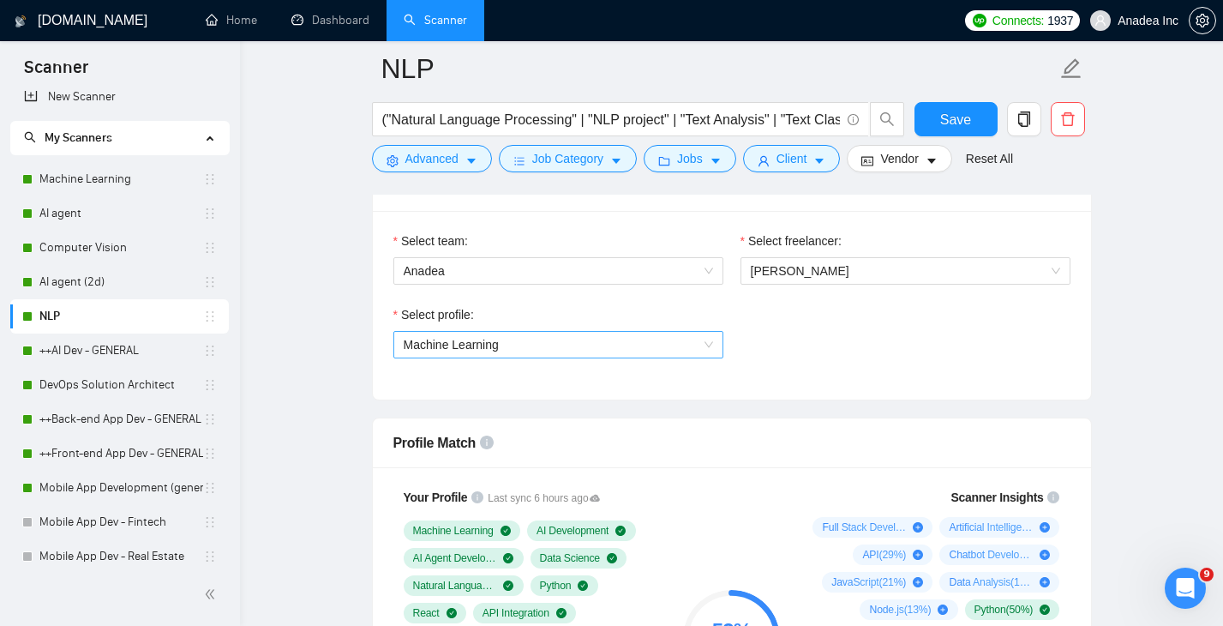
click at [689, 338] on span "Machine Learning" at bounding box center [558, 345] width 309 height 26
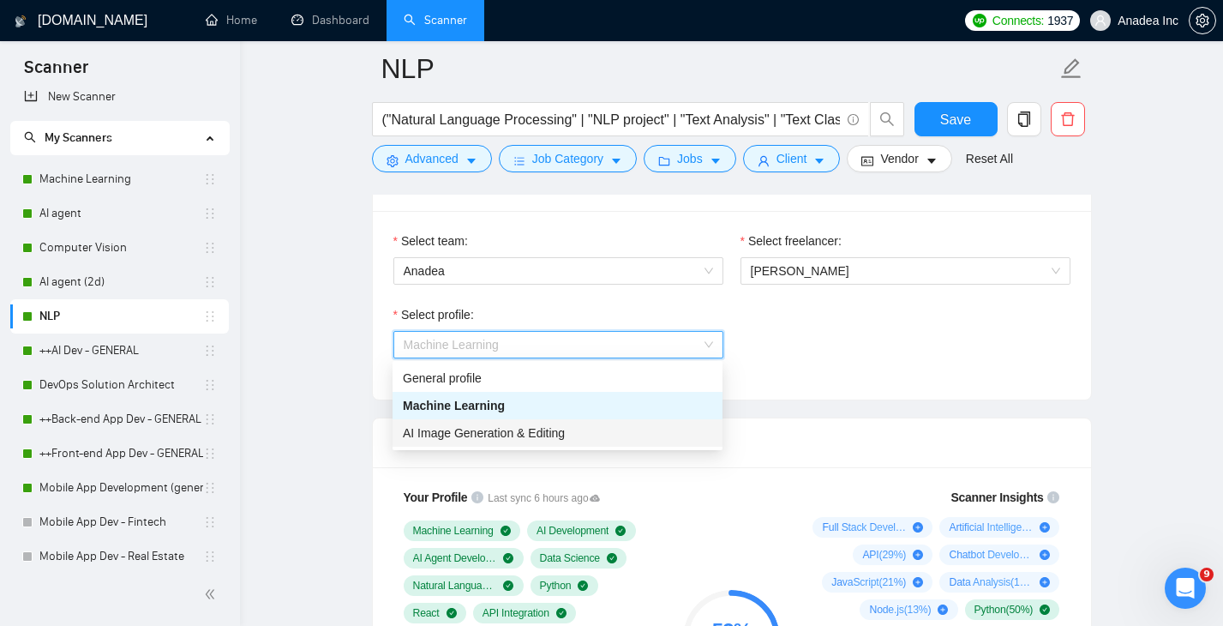
click at [618, 428] on div "AI Image Generation & Editing" at bounding box center [557, 432] width 309 height 19
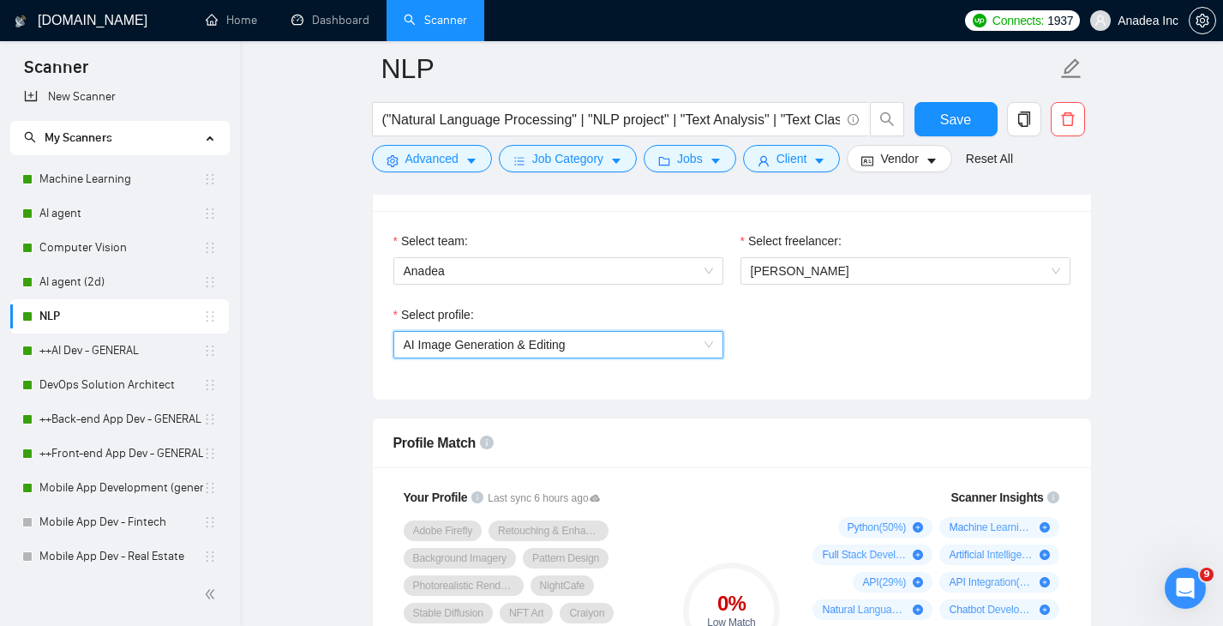
click at [633, 350] on span "AI Image Generation & Editing" at bounding box center [558, 345] width 309 height 26
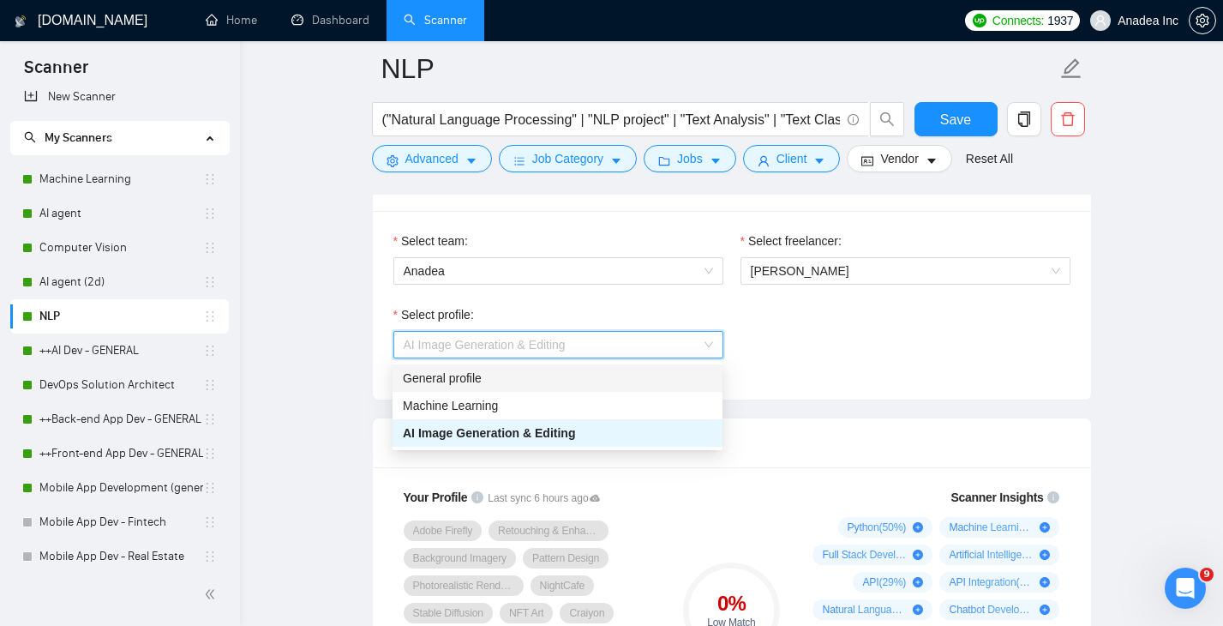
click at [598, 373] on div "General profile" at bounding box center [557, 377] width 309 height 19
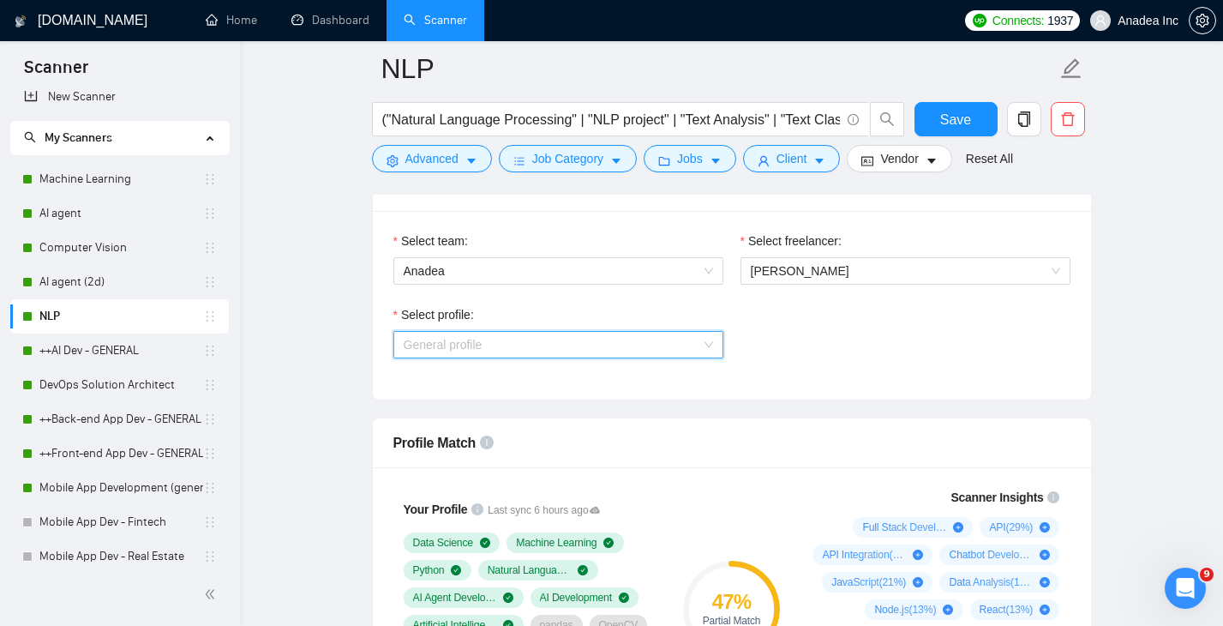
click at [625, 346] on span "General profile" at bounding box center [558, 345] width 309 height 26
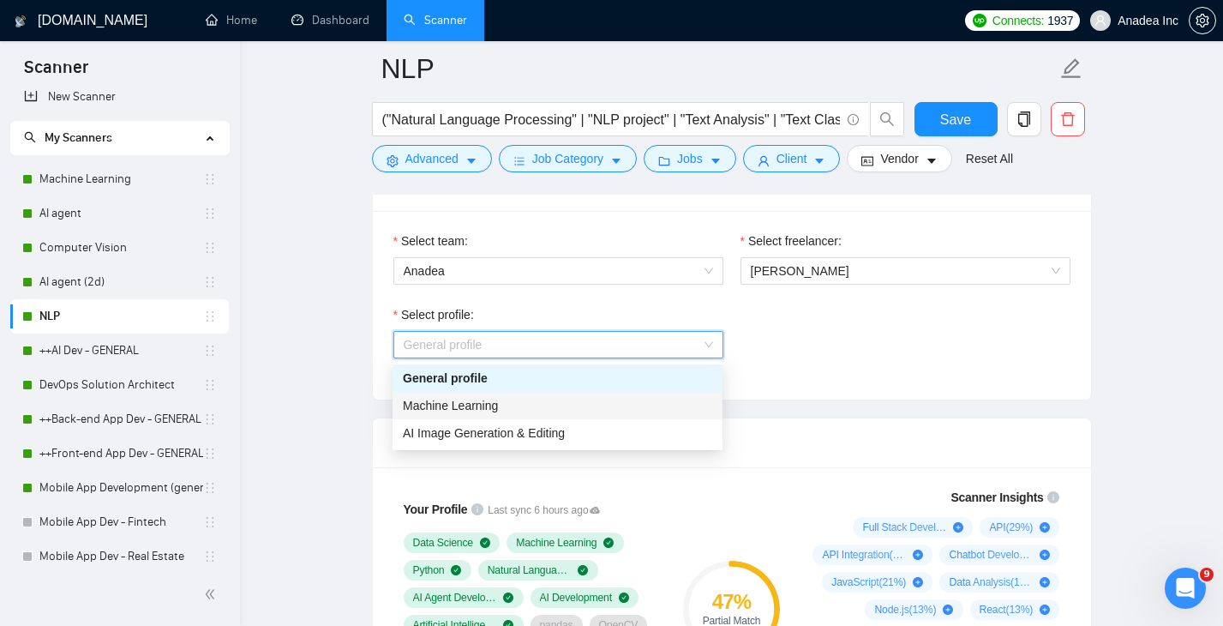
click at [591, 403] on div "Machine Learning" at bounding box center [557, 405] width 309 height 19
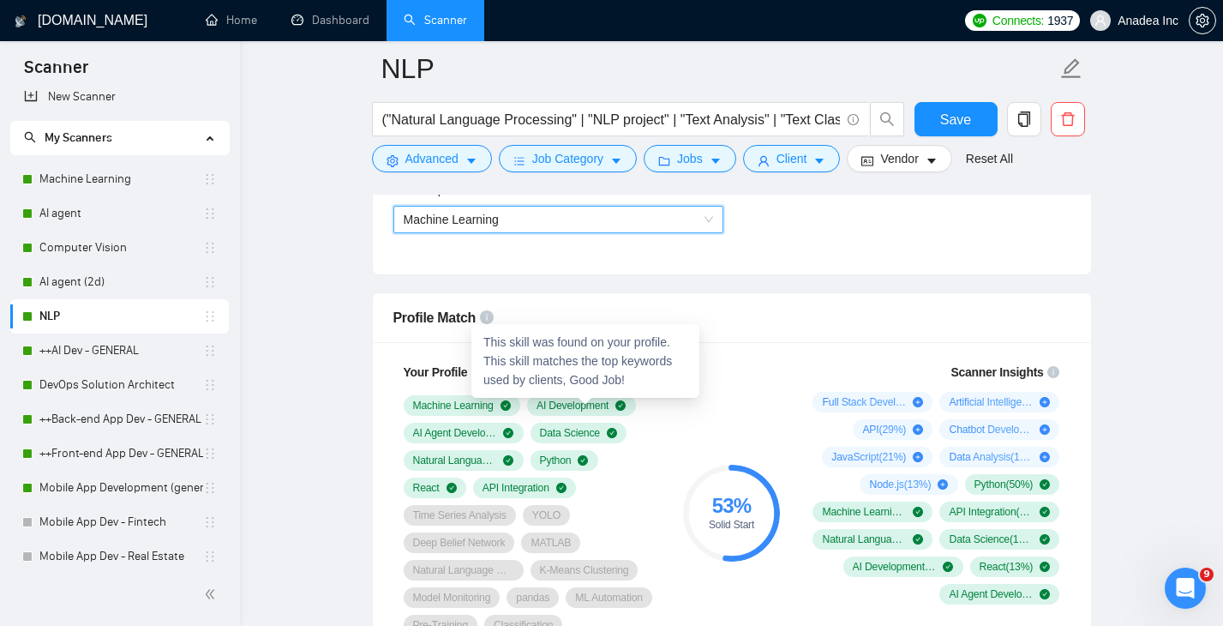
scroll to position [1017, 0]
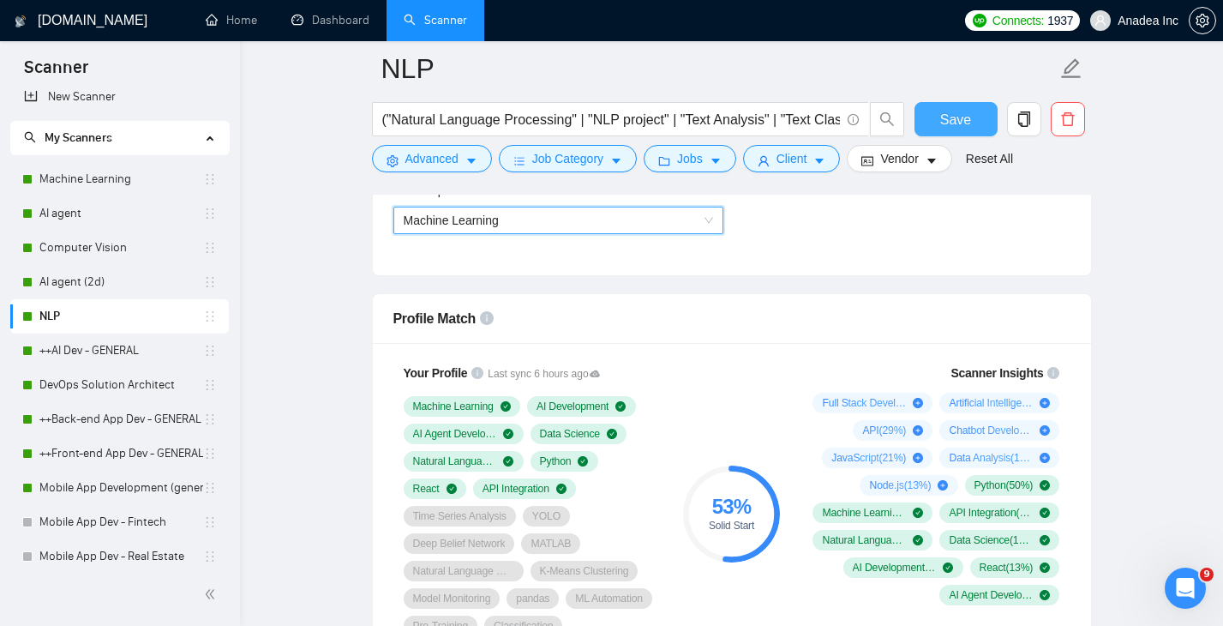
click at [967, 106] on button "Save" at bounding box center [955, 119] width 83 height 34
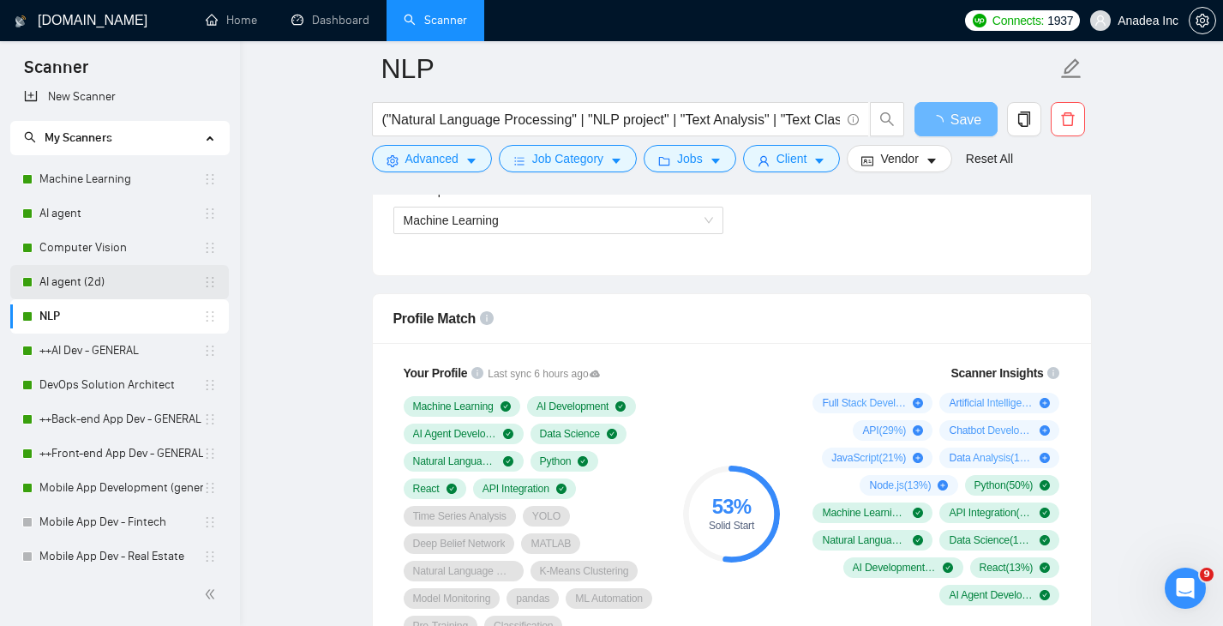
click at [116, 278] on link "AI agent (2d)" at bounding box center [121, 282] width 164 height 34
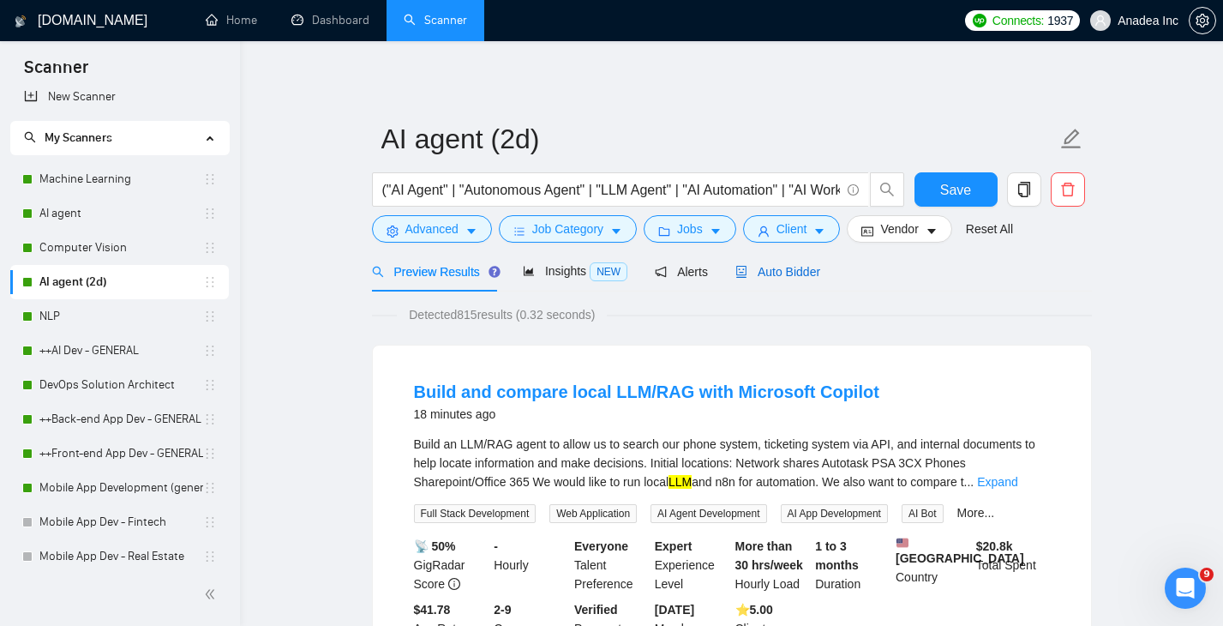
click at [807, 269] on span "Auto Bidder" at bounding box center [777, 272] width 85 height 14
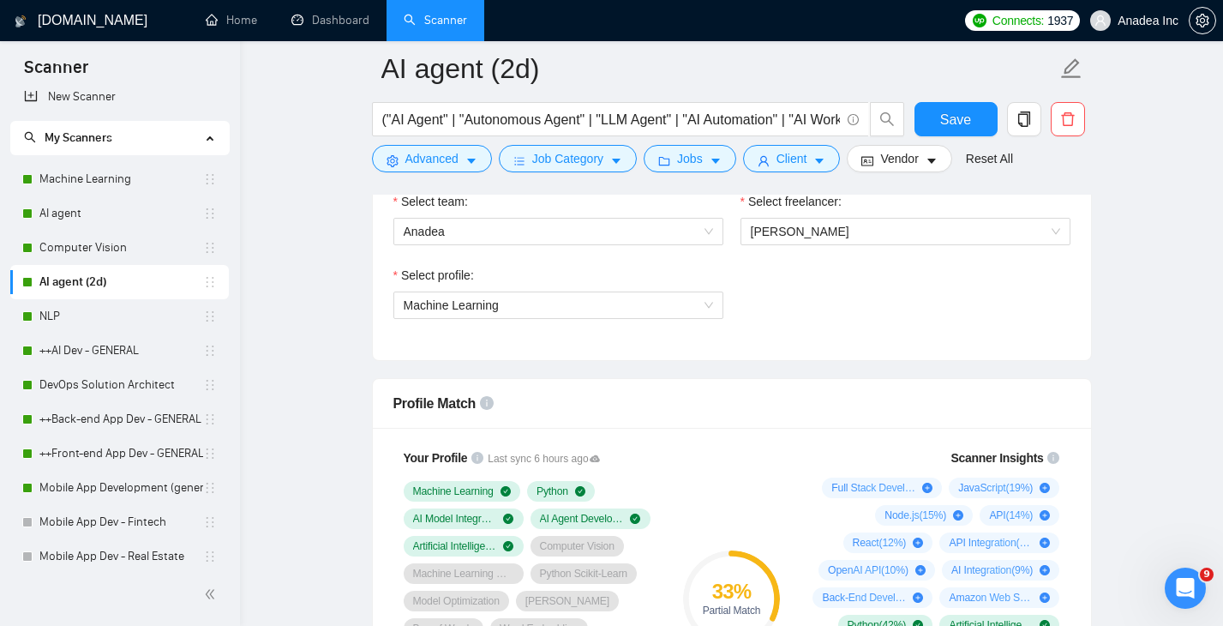
scroll to position [899, 0]
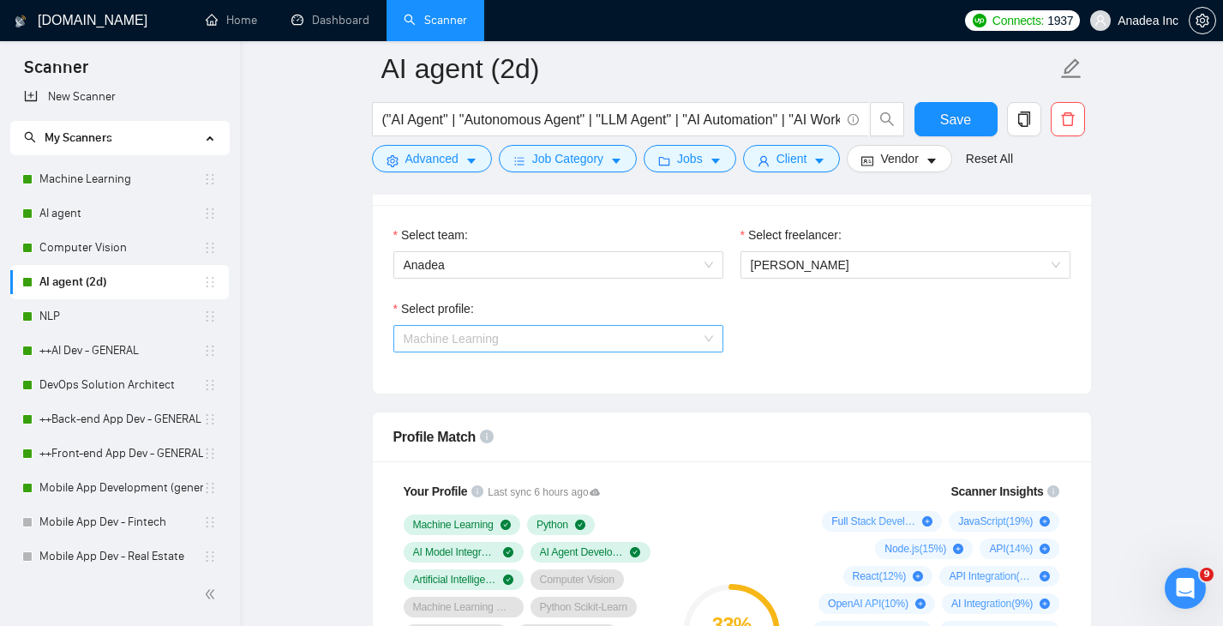
click at [698, 330] on span "Machine Learning" at bounding box center [558, 339] width 309 height 26
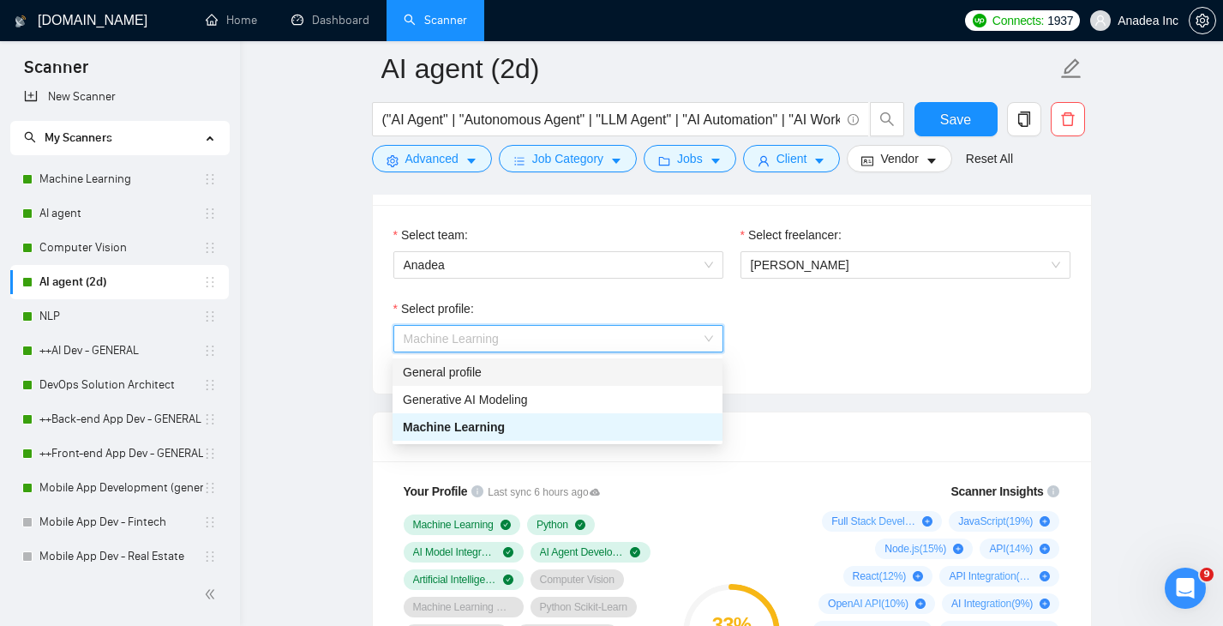
click at [614, 376] on div "General profile" at bounding box center [557, 371] width 309 height 19
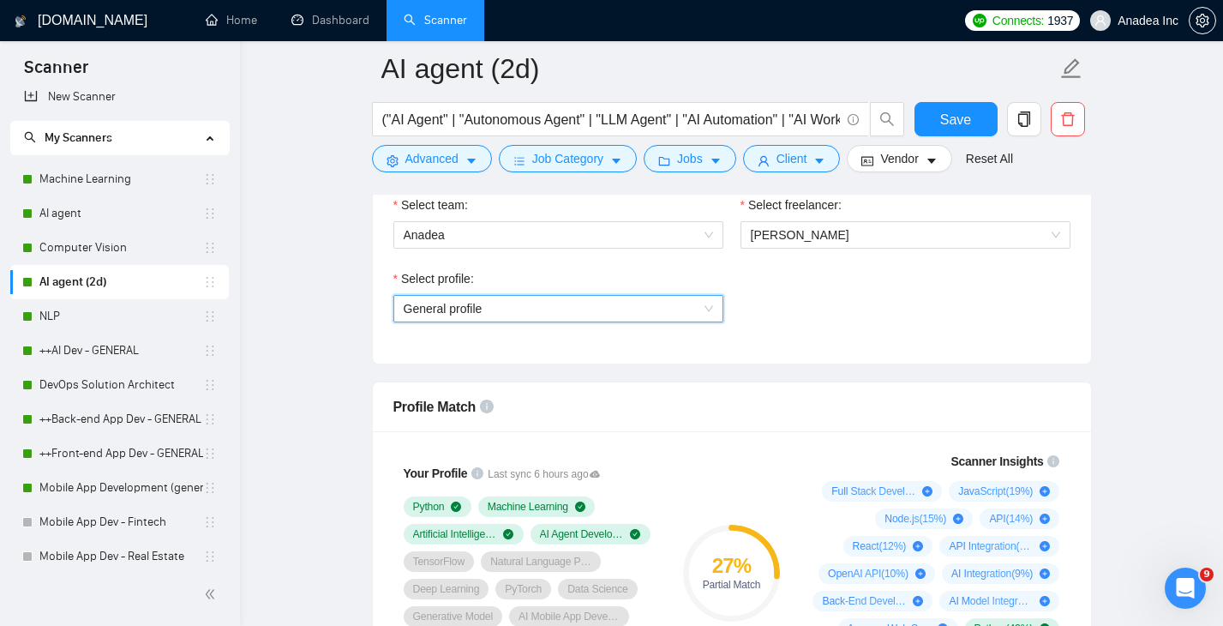
scroll to position [955, 0]
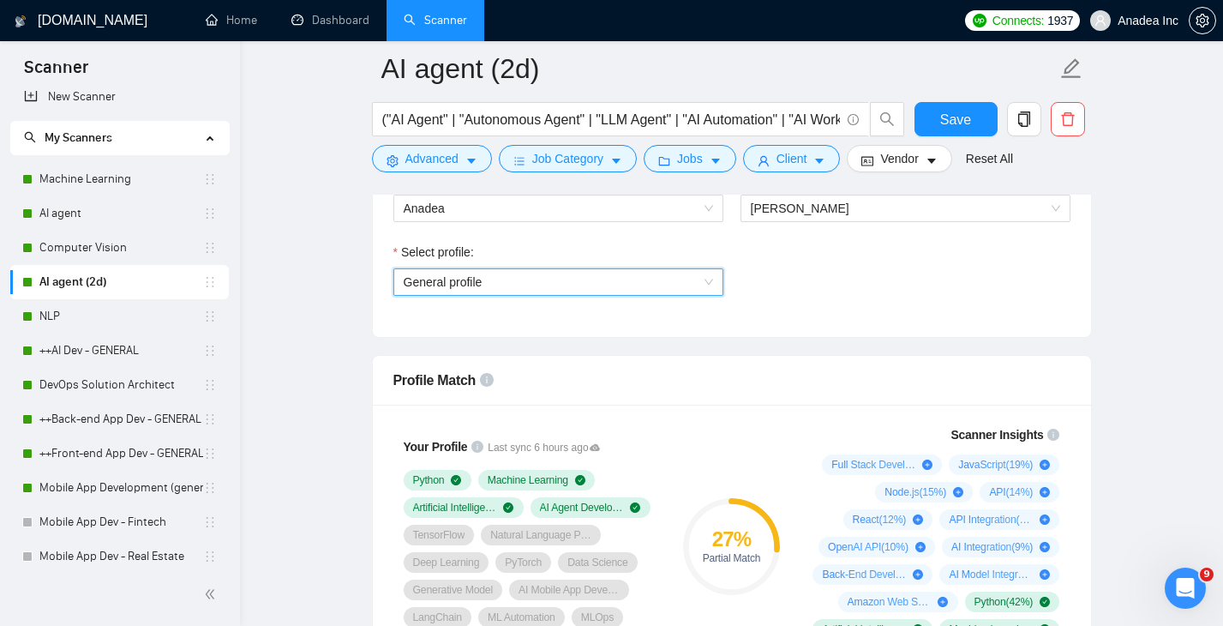
click at [642, 281] on span "General profile" at bounding box center [558, 282] width 309 height 26
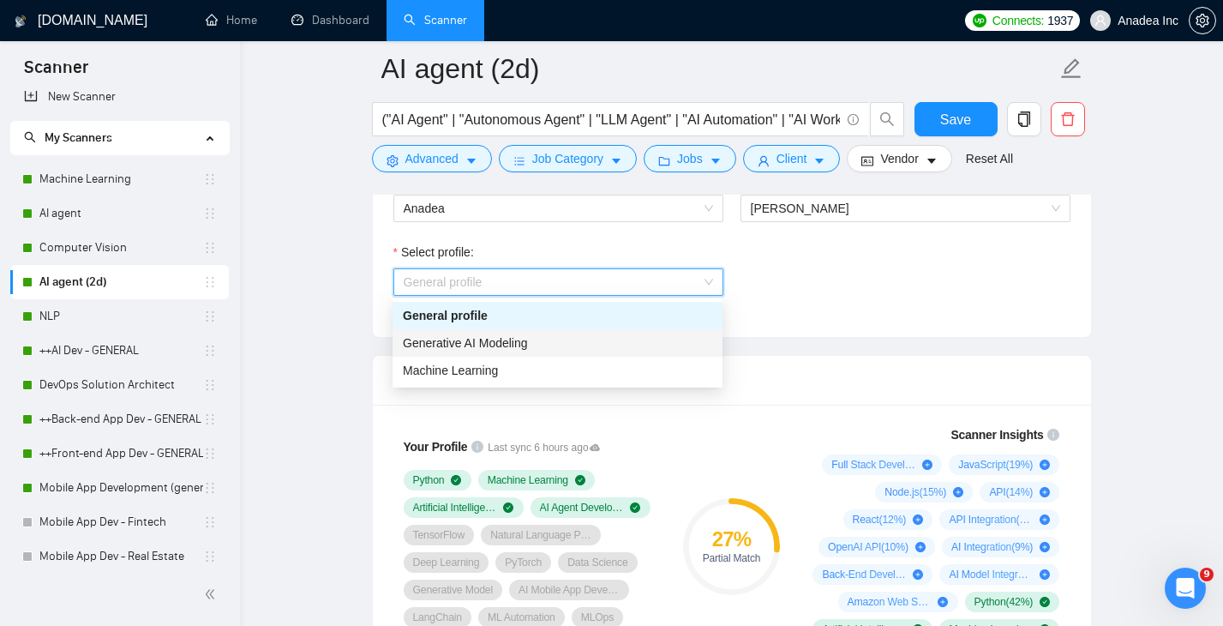
click at [597, 332] on div "Generative AI Modeling" at bounding box center [557, 342] width 330 height 27
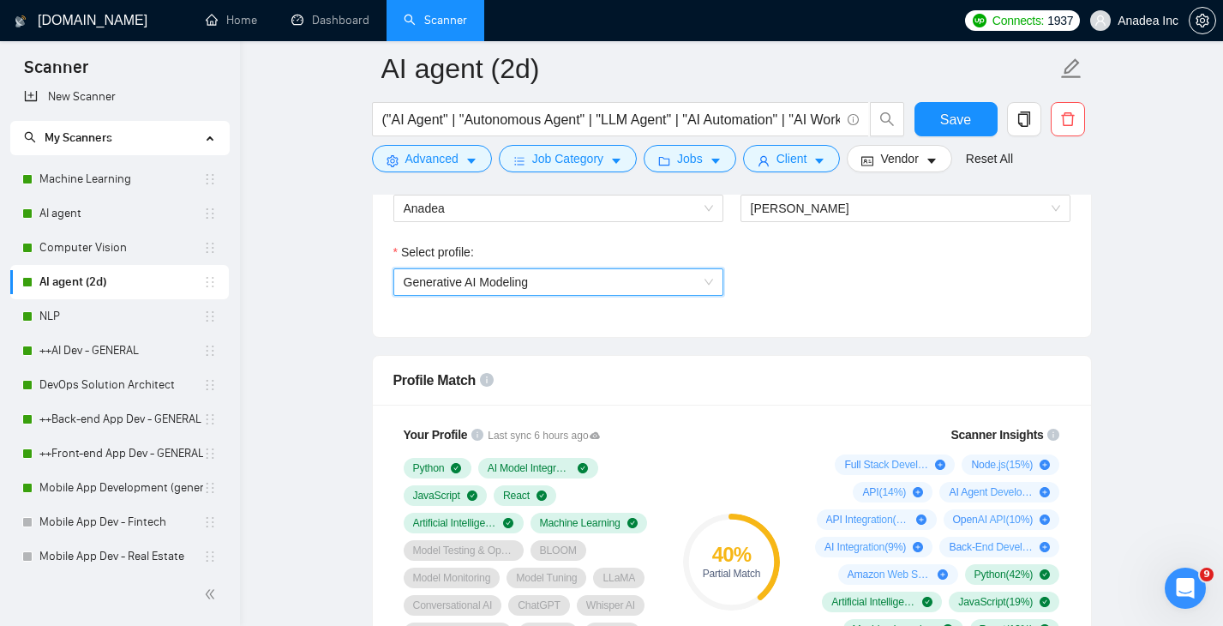
scroll to position [913, 0]
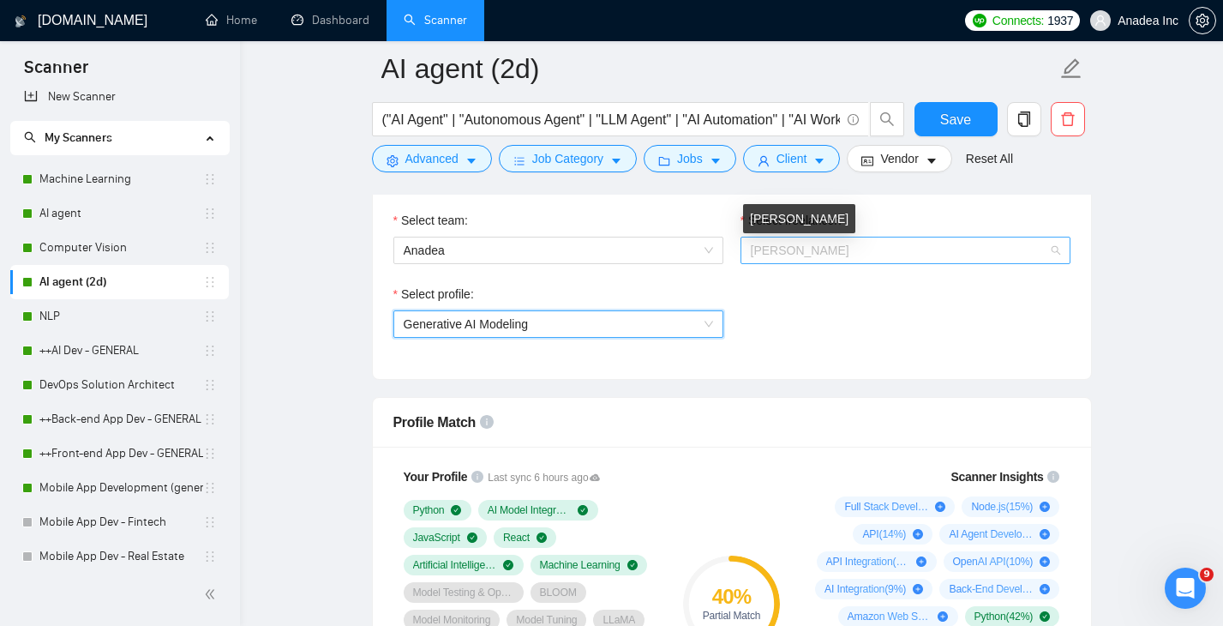
click at [822, 251] on span "Andriy Varenitsya" at bounding box center [800, 250] width 99 height 14
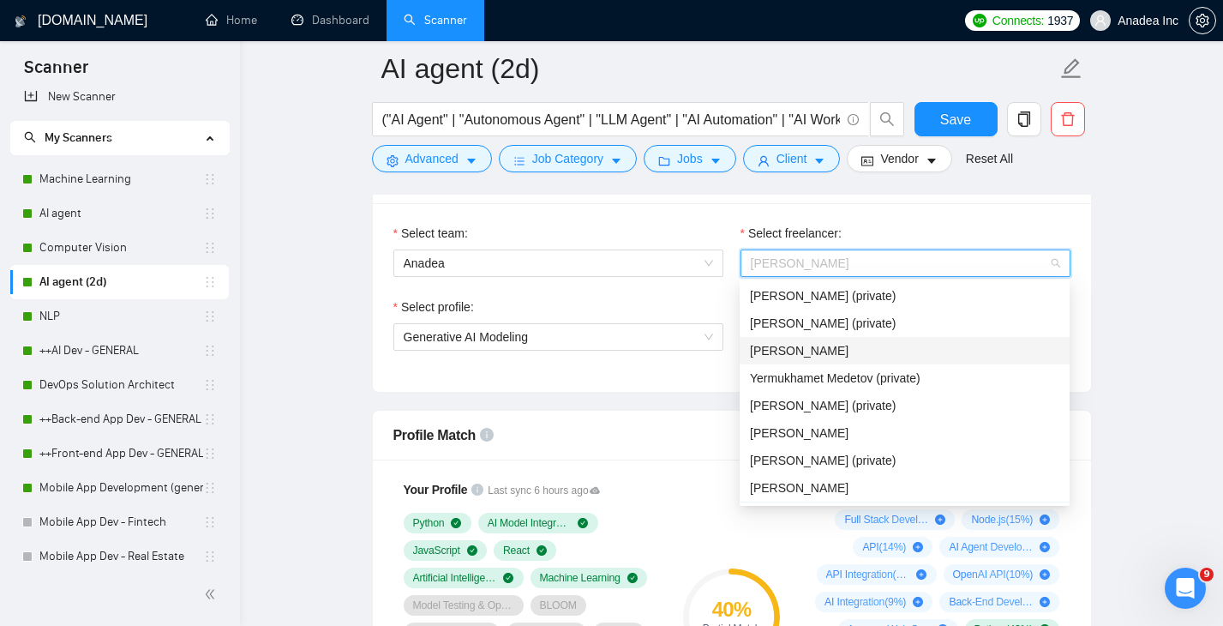
scroll to position [85, 0]
click at [930, 434] on div "Evelina Aleksiutenko" at bounding box center [904, 431] width 309 height 19
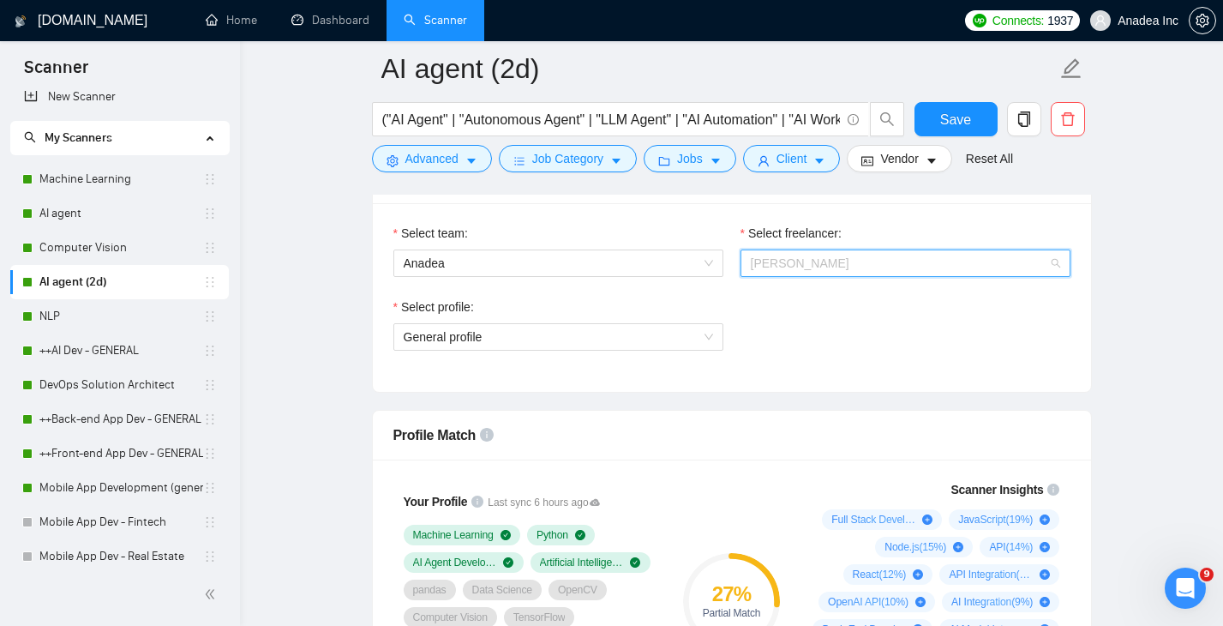
click at [911, 263] on span "Evelina Aleksiutenko" at bounding box center [905, 263] width 309 height 26
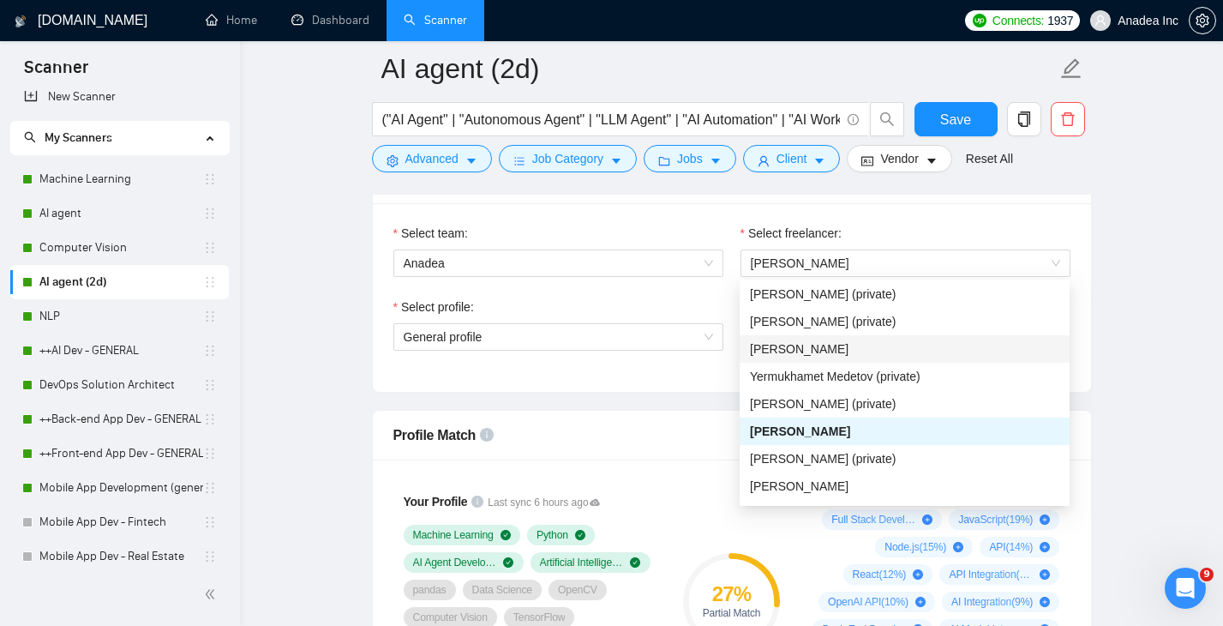
click at [622, 421] on div "Profile Match" at bounding box center [731, 434] width 677 height 49
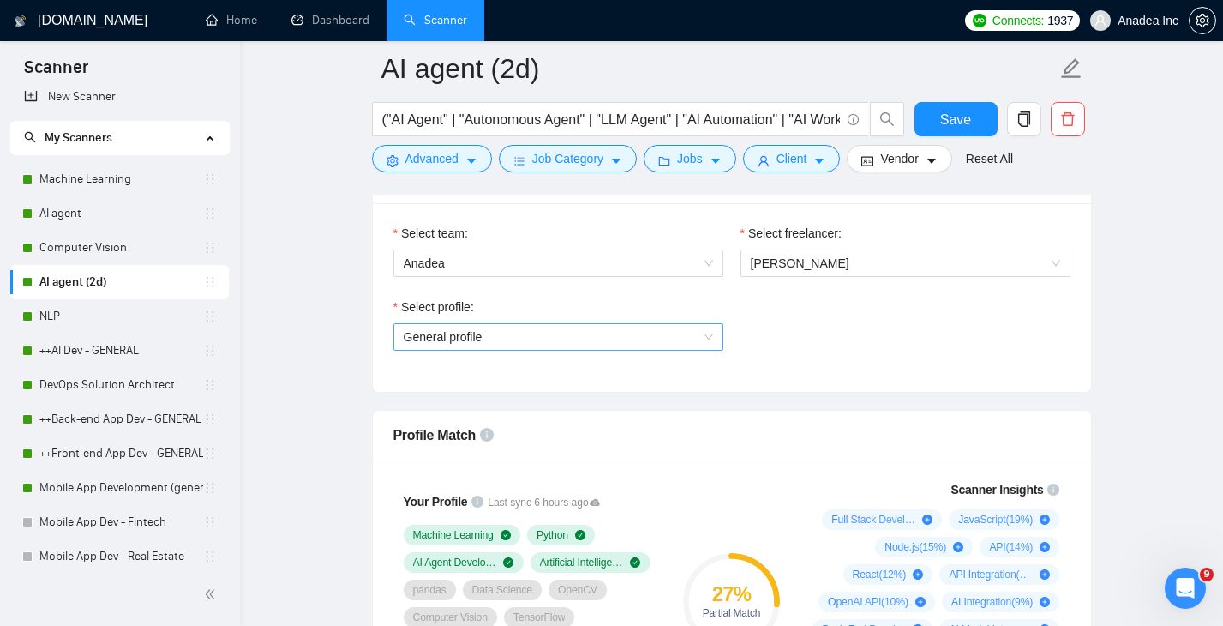
click at [628, 336] on span "General profile" at bounding box center [558, 337] width 309 height 26
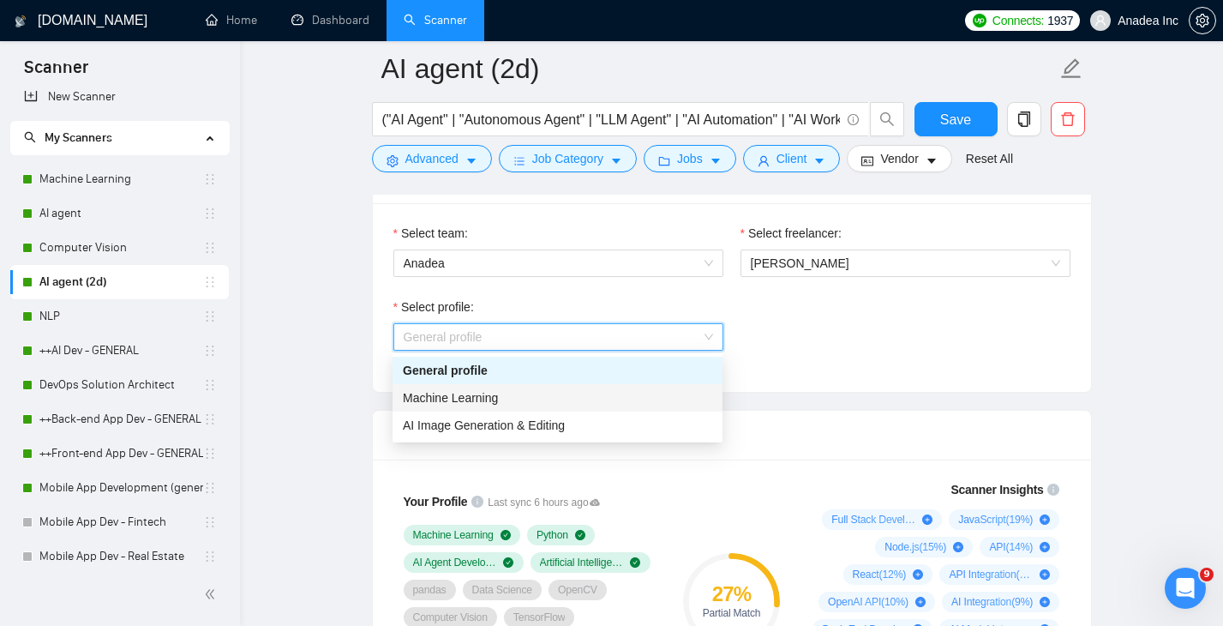
click at [594, 398] on div "Machine Learning" at bounding box center [557, 397] width 309 height 19
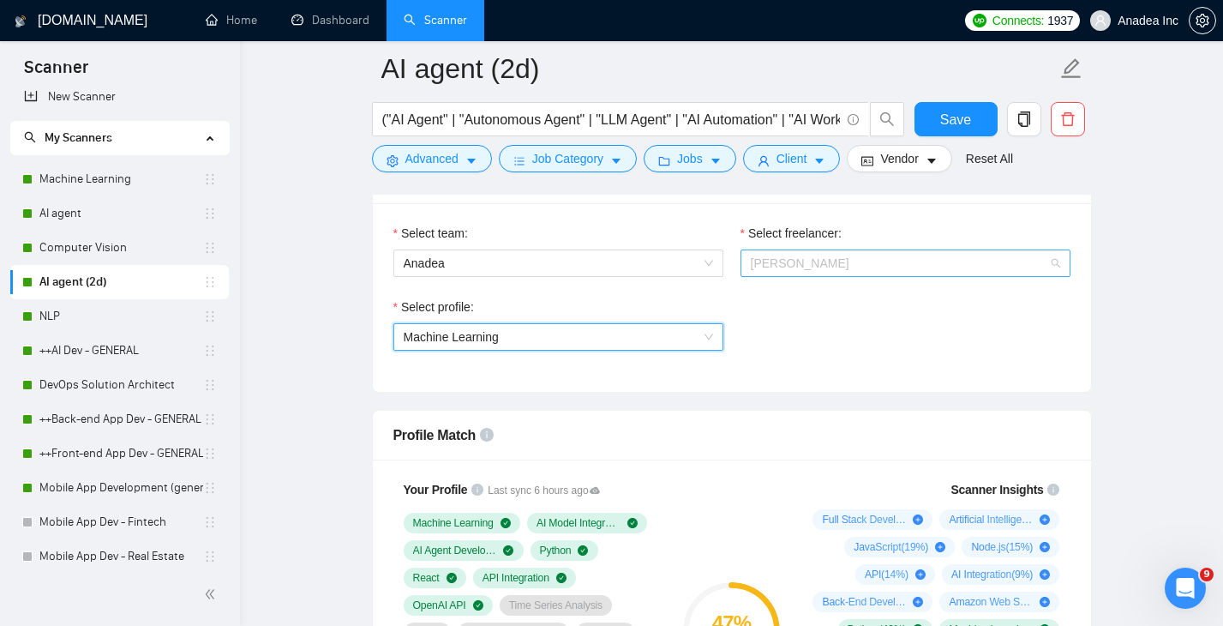
click at [868, 266] on span "Evelina Aleksiutenko" at bounding box center [905, 263] width 309 height 26
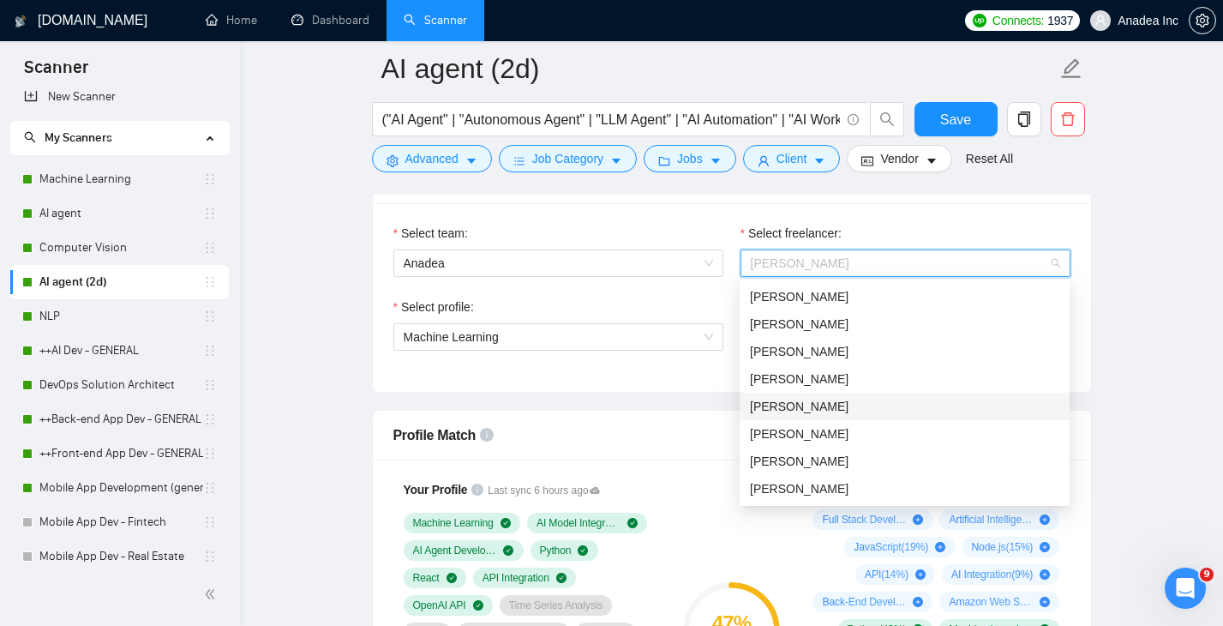
scroll to position [901, 0]
click at [868, 425] on div "Aleksandra Lichko" at bounding box center [904, 432] width 309 height 19
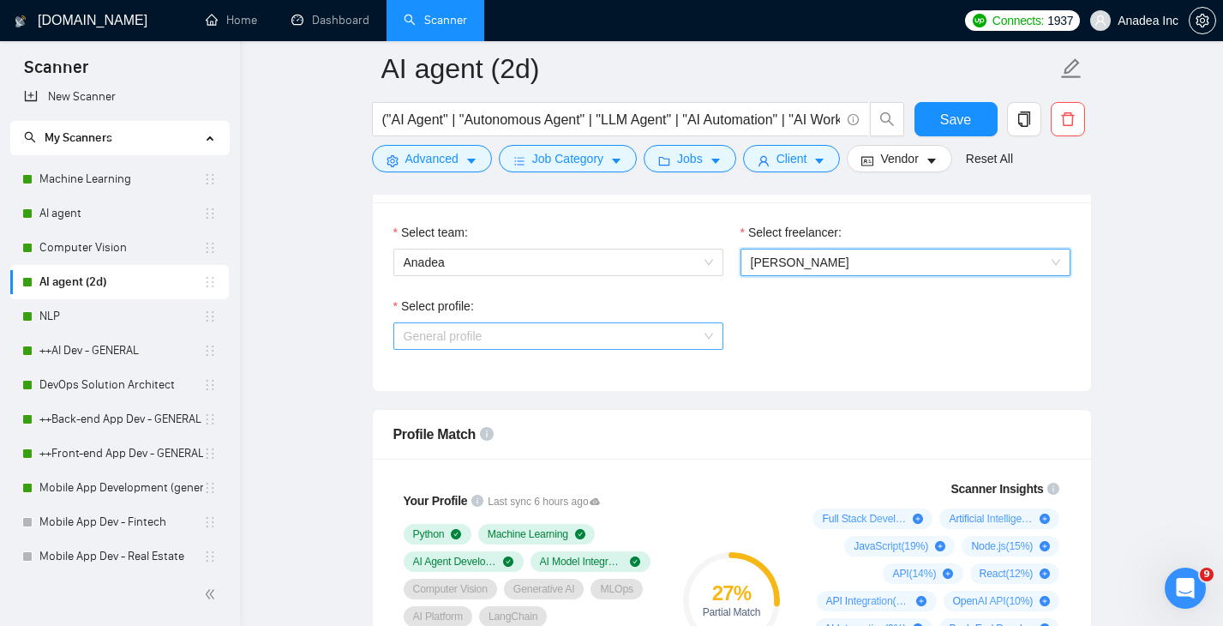
click at [582, 331] on span "General profile" at bounding box center [558, 336] width 309 height 26
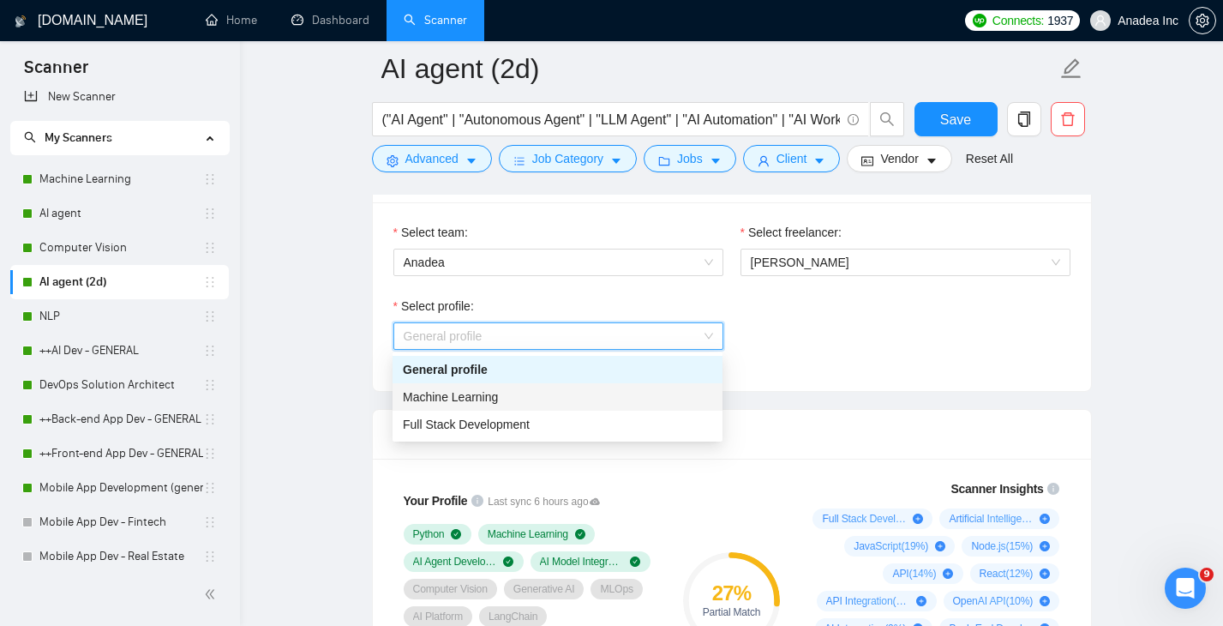
click at [539, 399] on div "Machine Learning" at bounding box center [557, 396] width 309 height 19
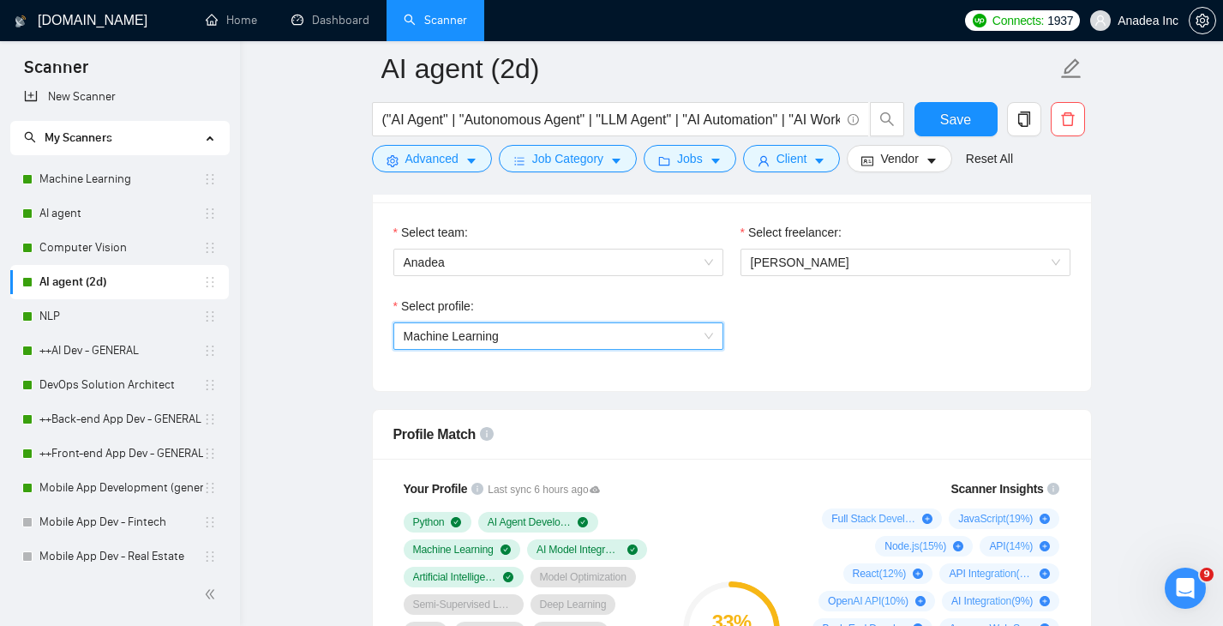
click at [576, 330] on span "Machine Learning" at bounding box center [558, 336] width 309 height 26
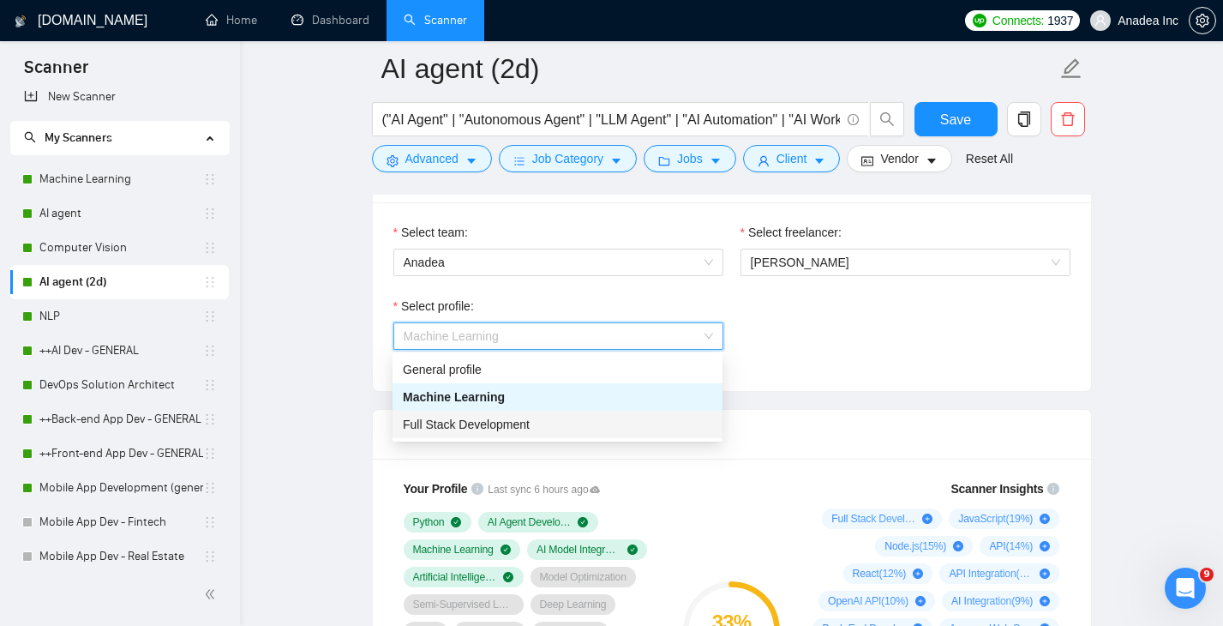
click at [552, 420] on div "Full Stack Development" at bounding box center [557, 424] width 309 height 19
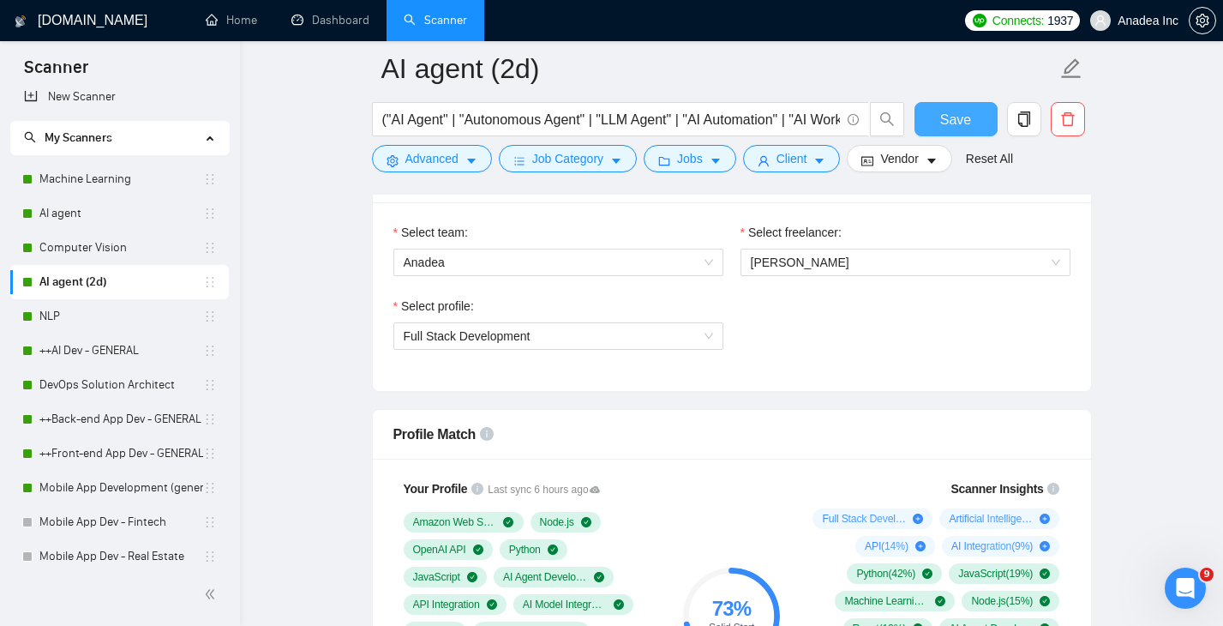
click at [967, 122] on span "Save" at bounding box center [955, 119] width 31 height 21
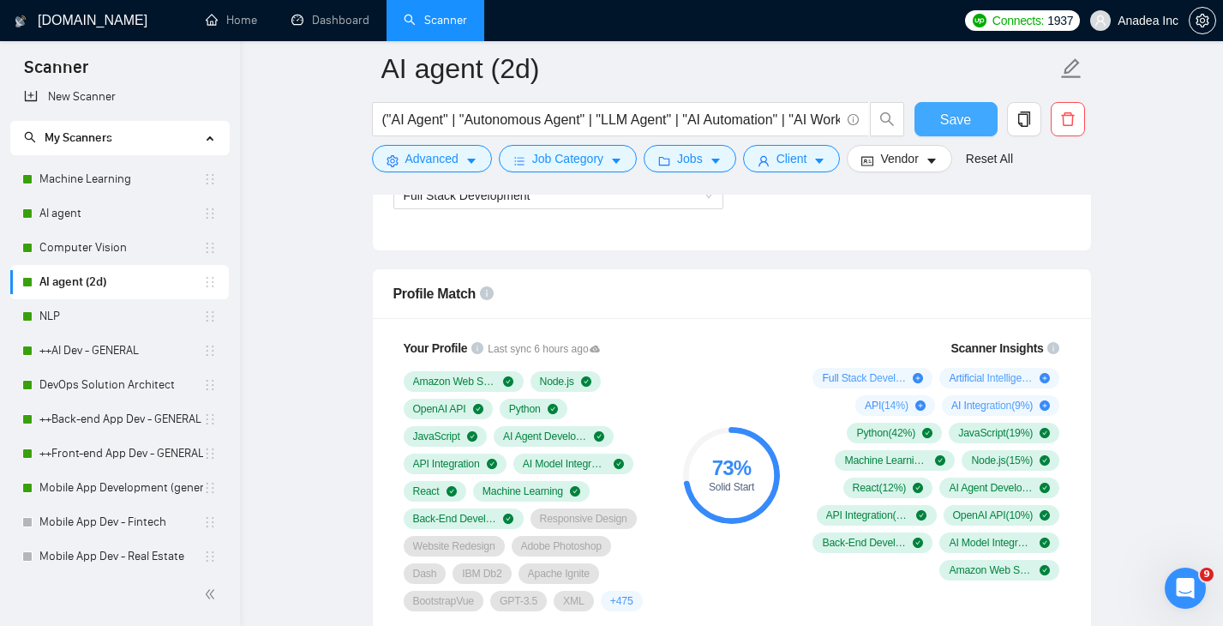
scroll to position [1017, 0]
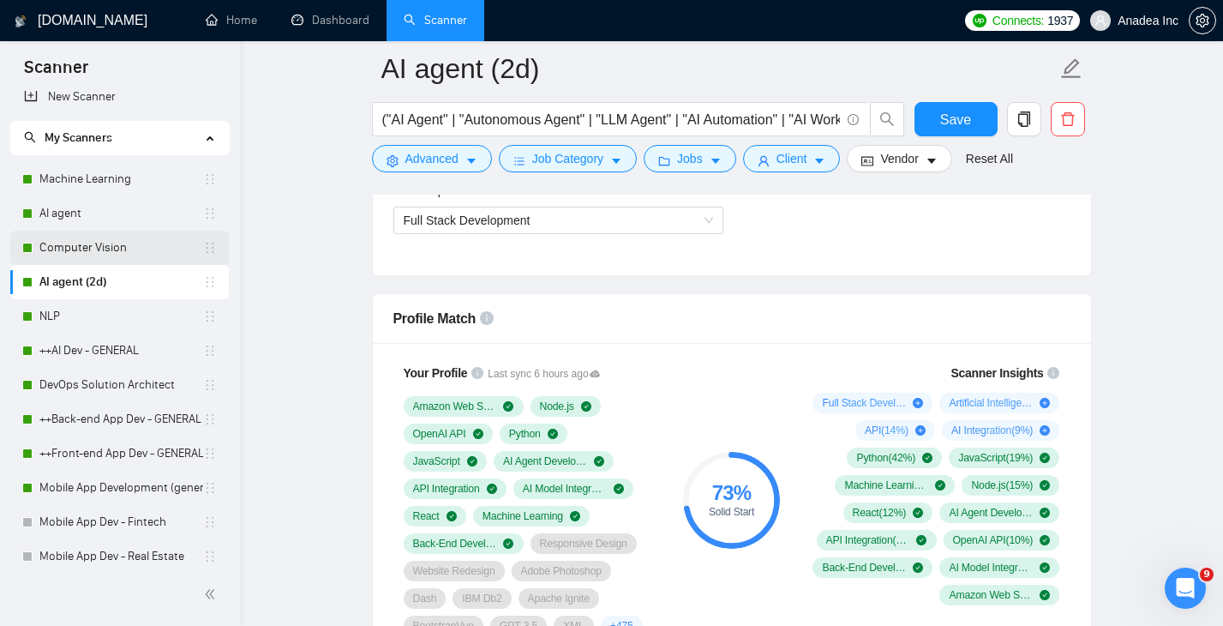
click at [111, 243] on link "Computer Vision" at bounding box center [121, 248] width 164 height 34
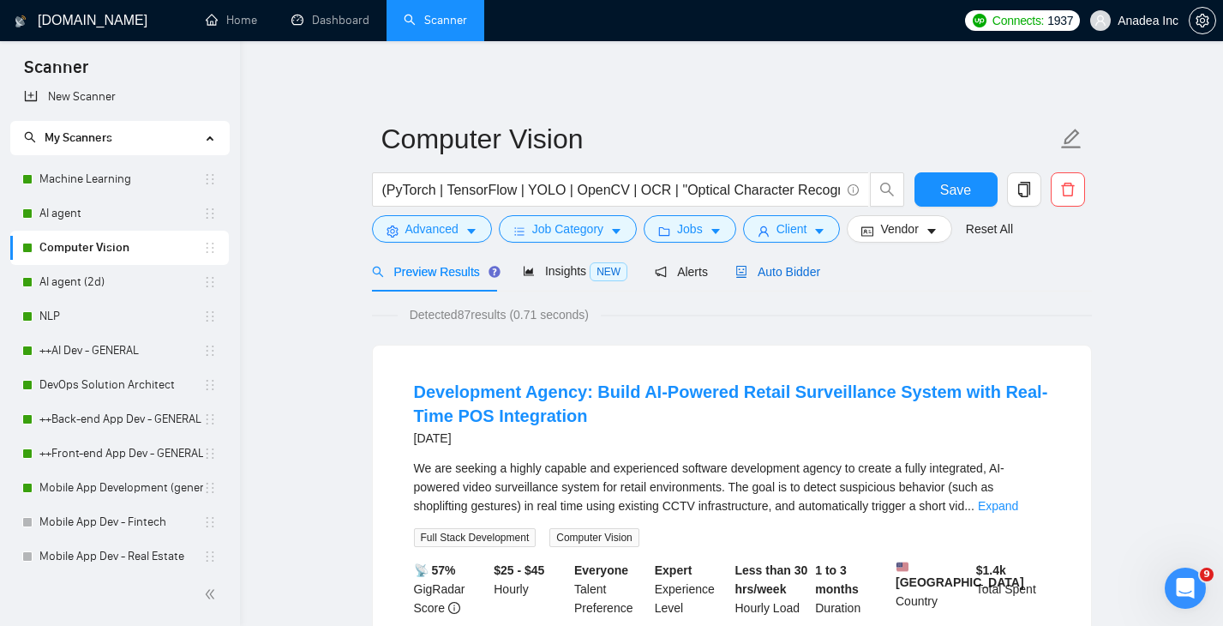
click at [790, 275] on span "Auto Bidder" at bounding box center [777, 272] width 85 height 14
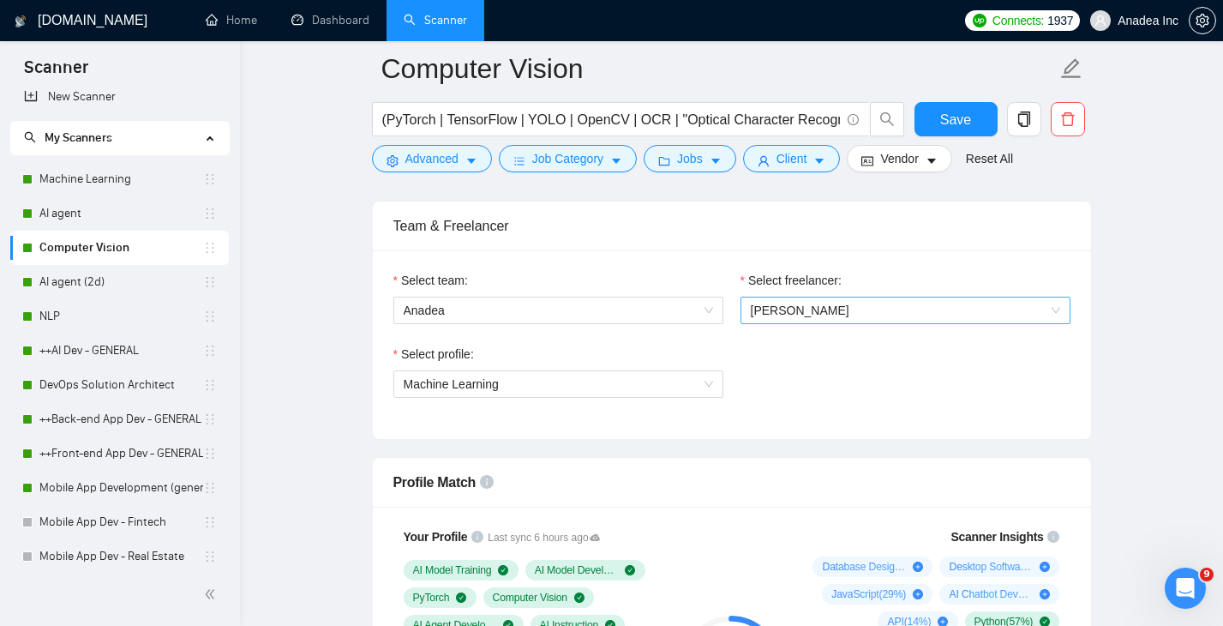
scroll to position [854, 0]
click at [679, 378] on span "Machine Learning" at bounding box center [558, 383] width 309 height 26
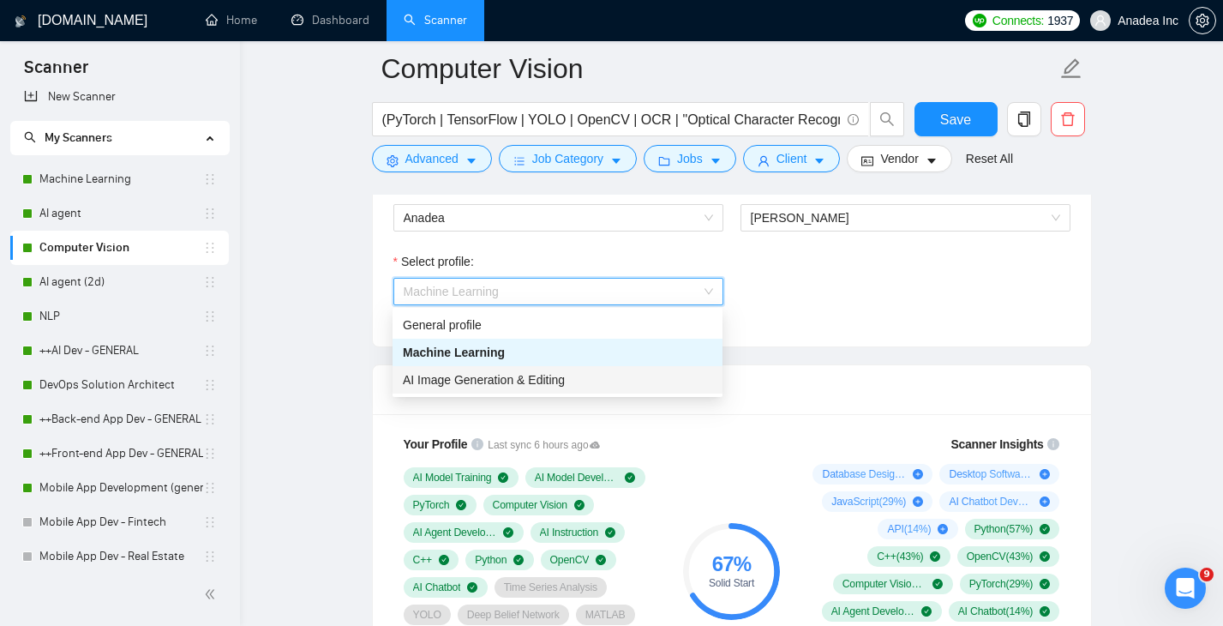
scroll to position [953, 0]
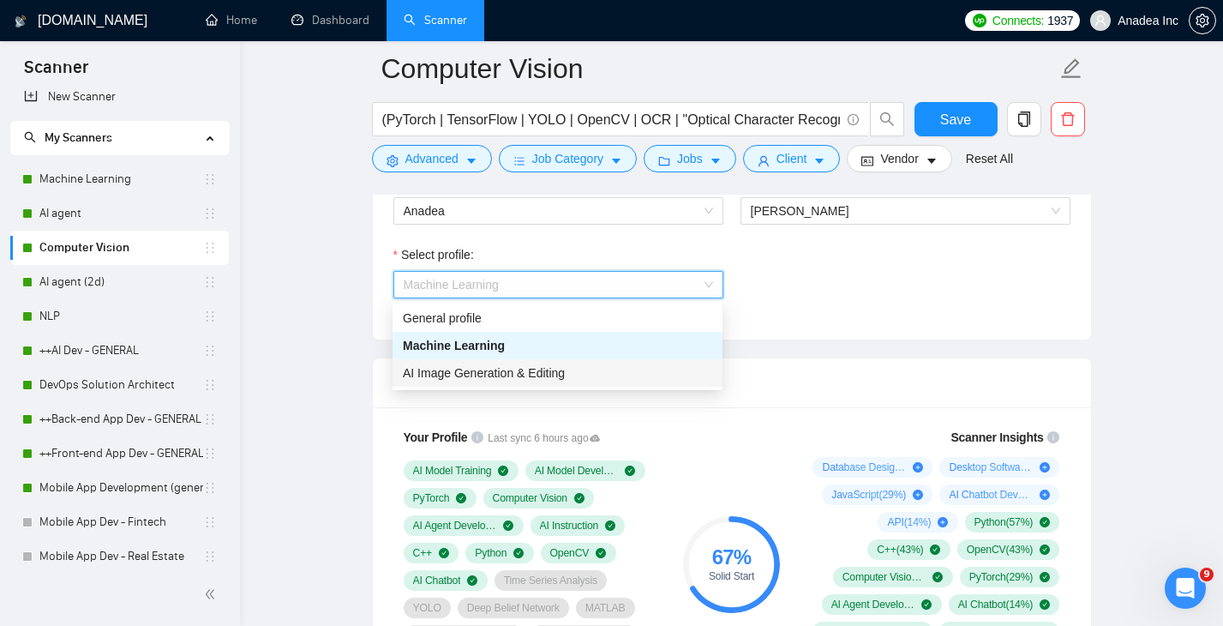
click at [615, 372] on div "AI Image Generation & Editing" at bounding box center [557, 372] width 309 height 19
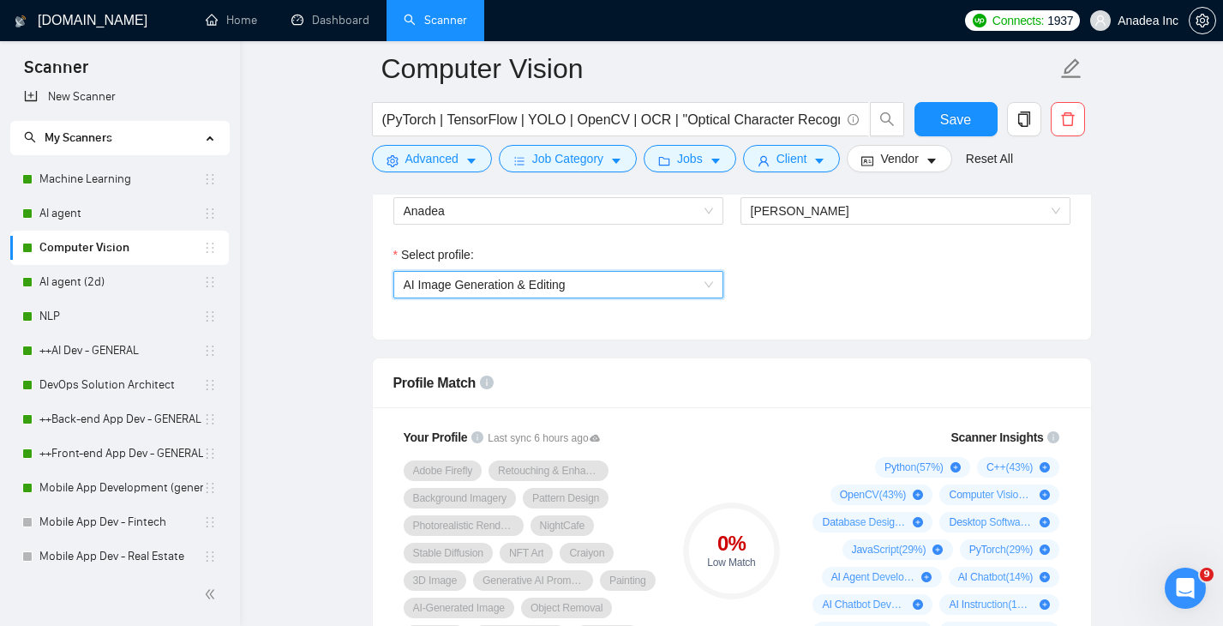
click at [639, 287] on span "AI Image Generation & Editing" at bounding box center [558, 285] width 309 height 26
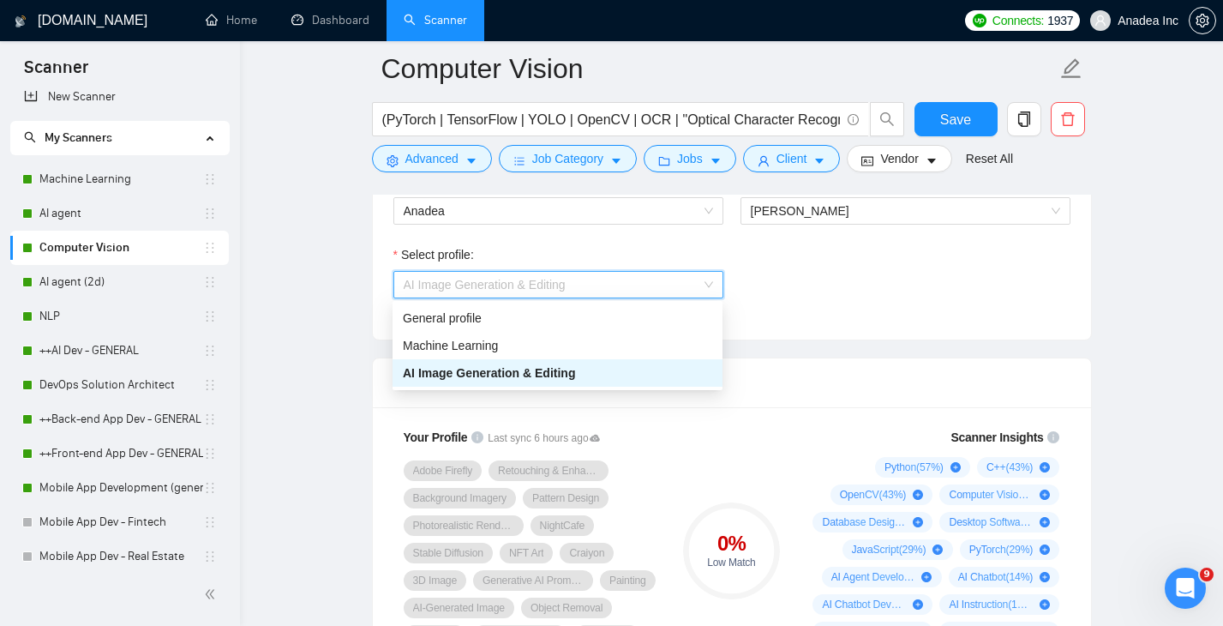
click at [587, 304] on div "General profile" at bounding box center [557, 317] width 330 height 27
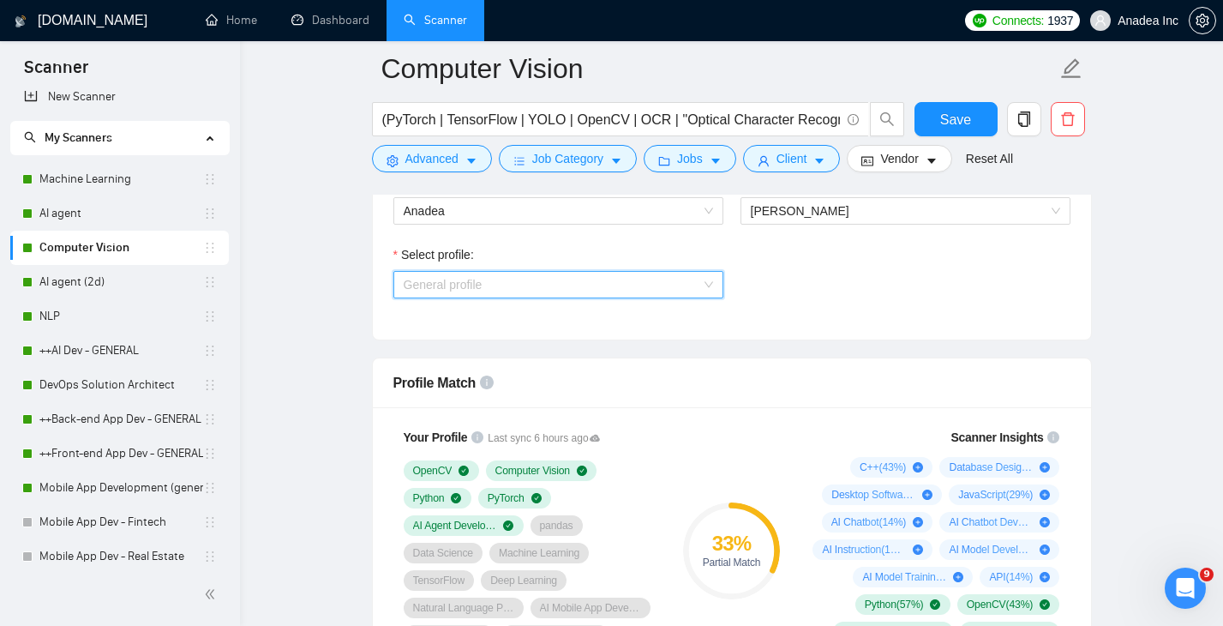
click at [597, 284] on span "General profile" at bounding box center [558, 285] width 309 height 26
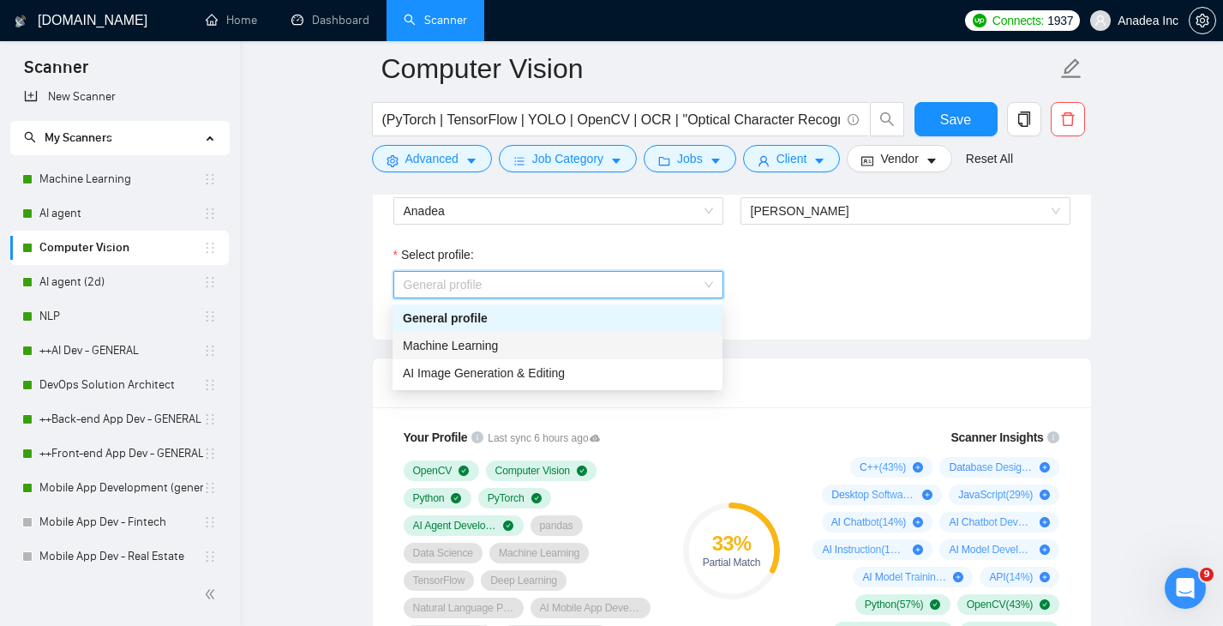
click at [577, 341] on div "Machine Learning" at bounding box center [557, 345] width 309 height 19
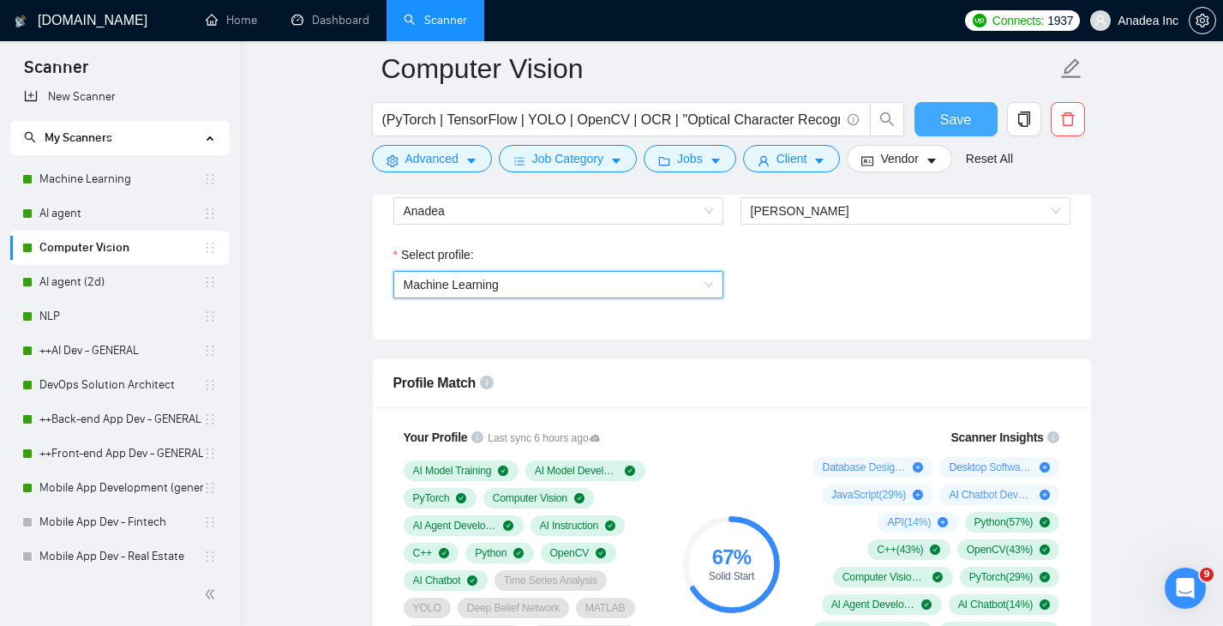
click at [961, 120] on span "Save" at bounding box center [955, 119] width 31 height 21
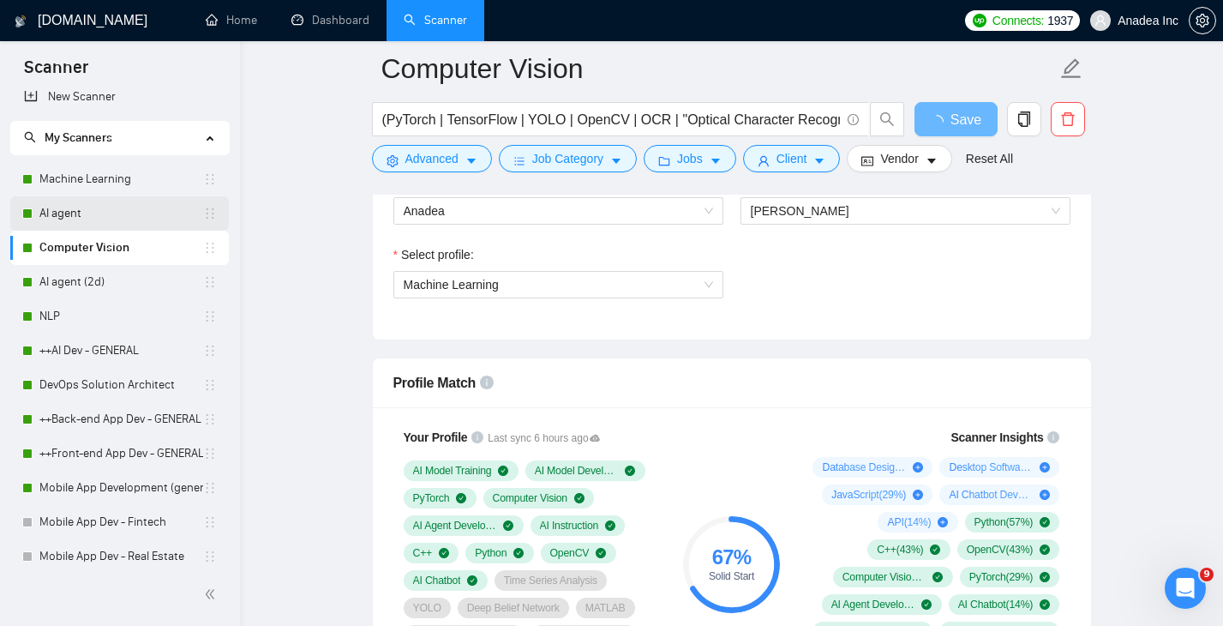
click at [83, 213] on link "AI agent" at bounding box center [121, 213] width 164 height 34
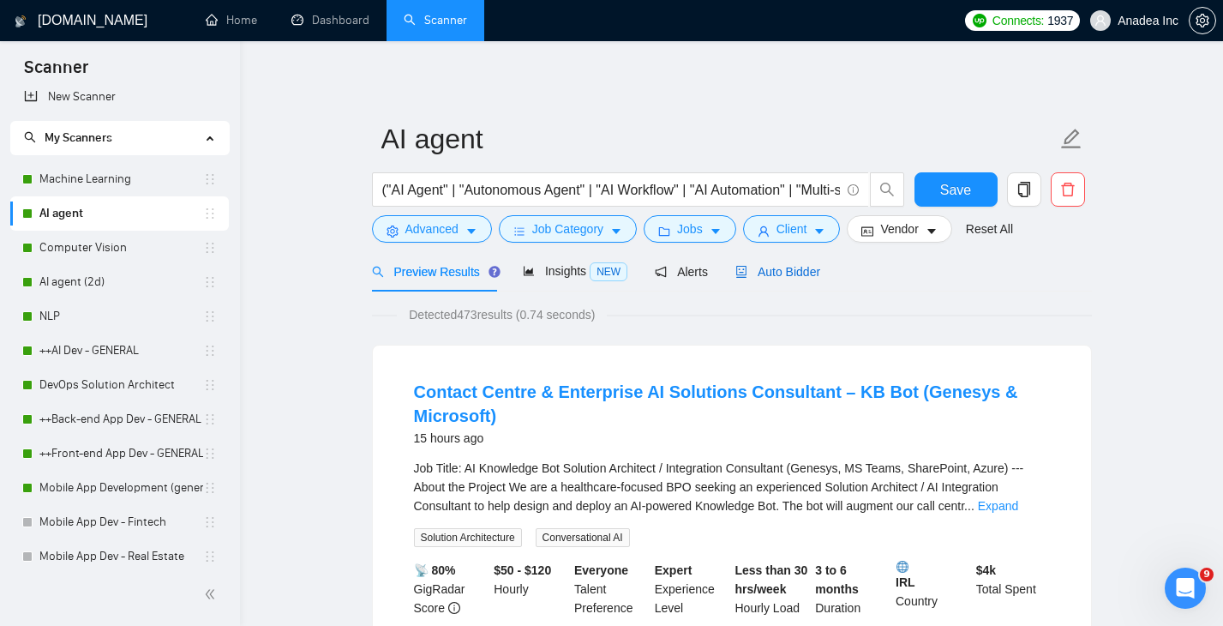
click at [809, 274] on span "Auto Bidder" at bounding box center [777, 272] width 85 height 14
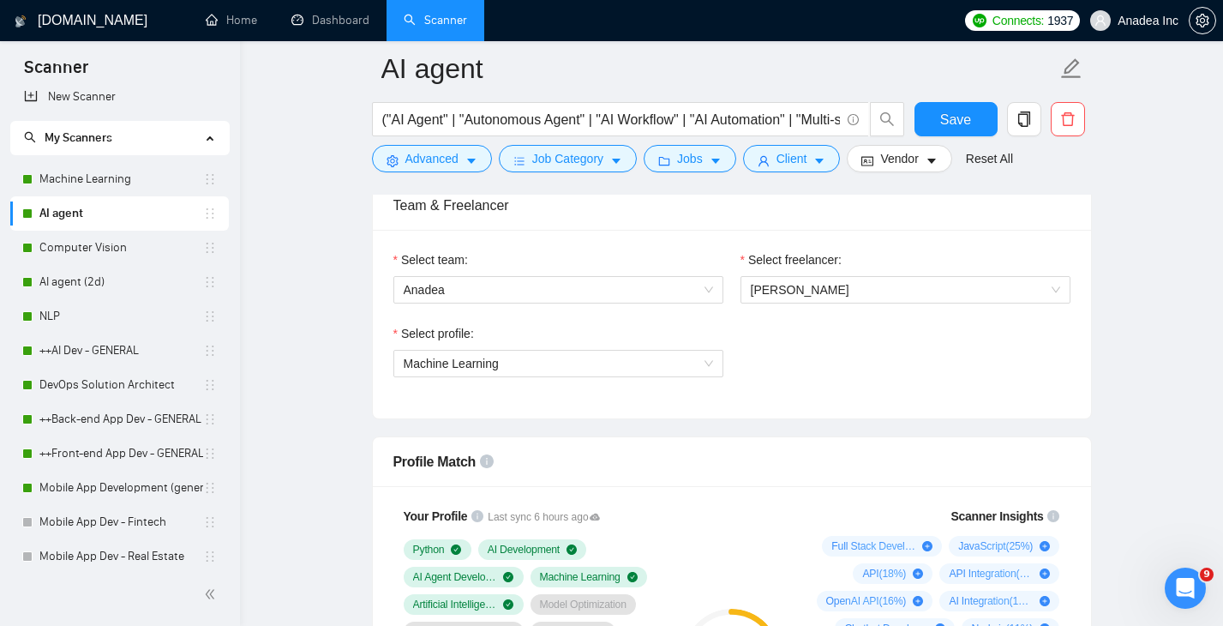
scroll to position [880, 0]
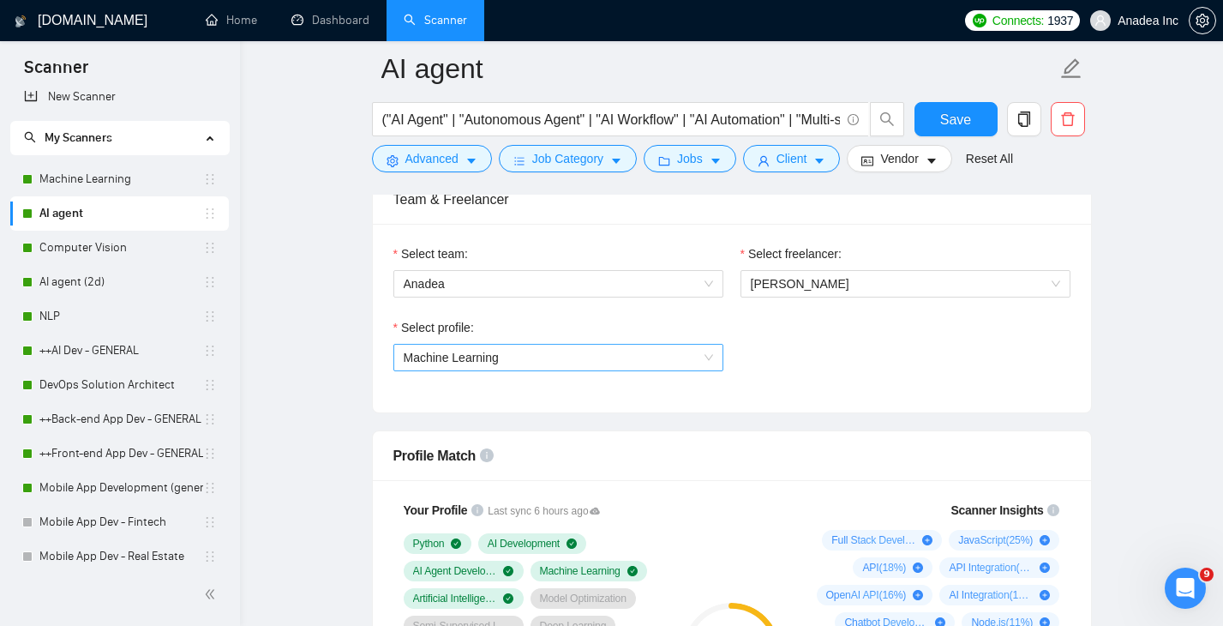
click at [695, 358] on span "Machine Learning" at bounding box center [558, 357] width 309 height 26
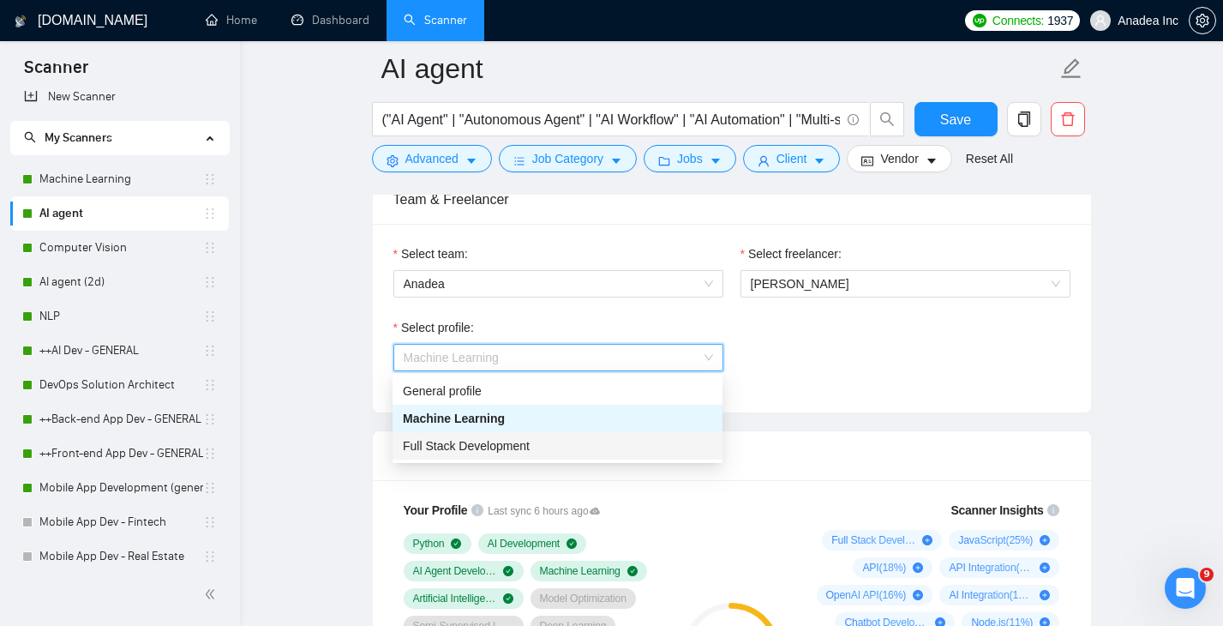
click at [596, 444] on div "Full Stack Development" at bounding box center [557, 445] width 309 height 19
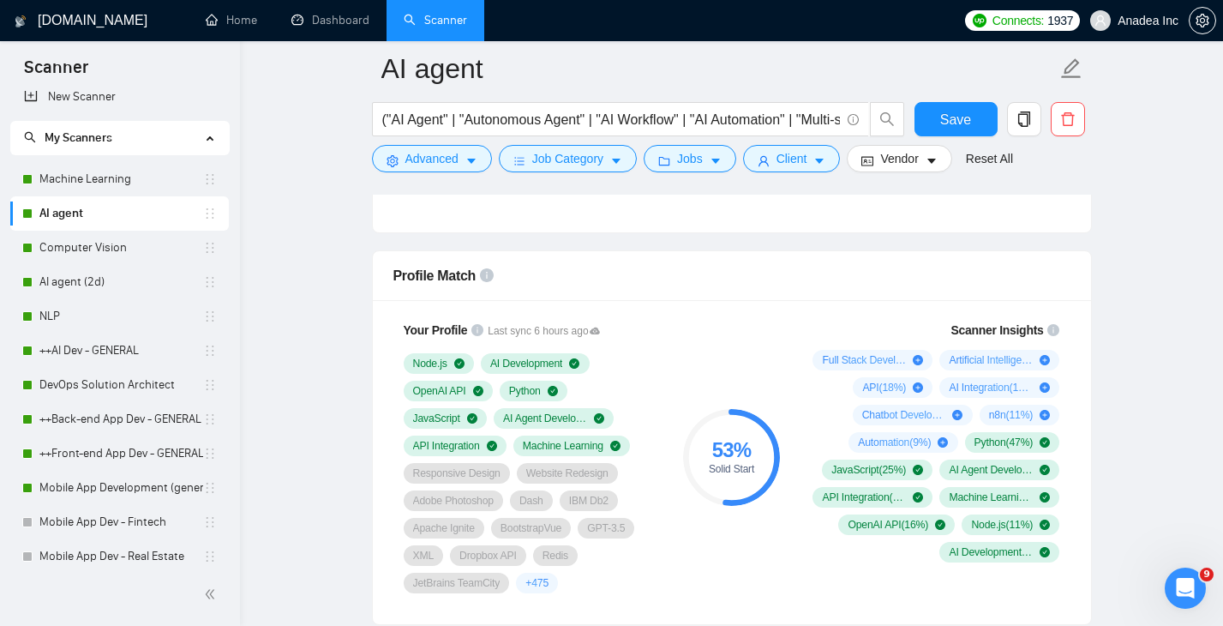
scroll to position [1046, 0]
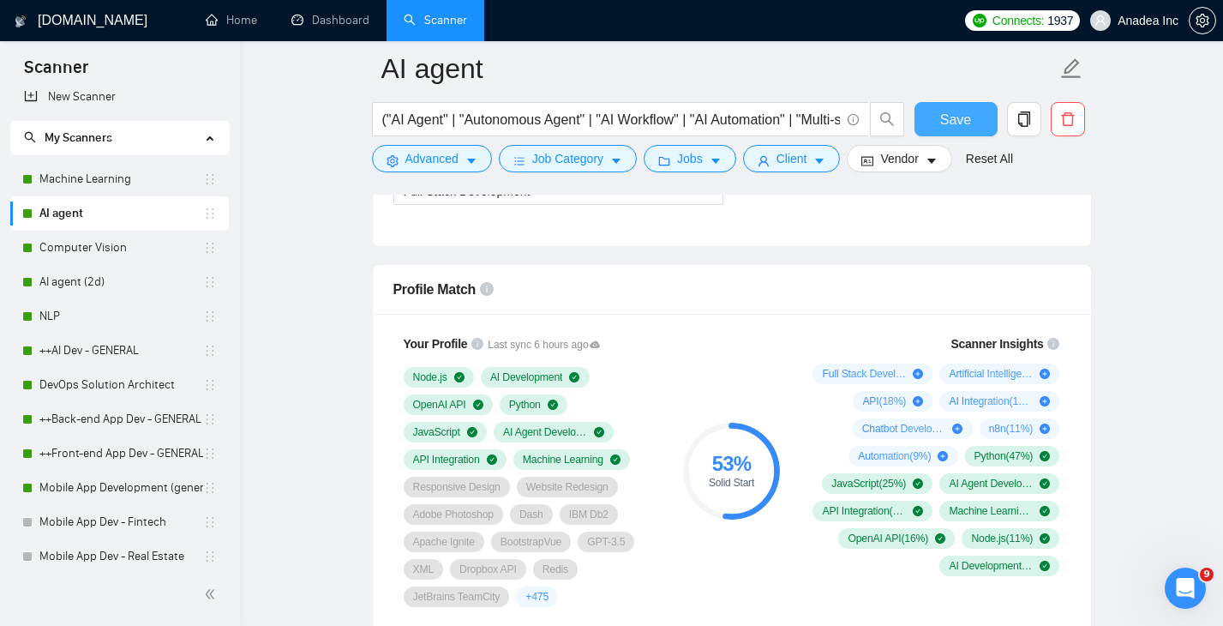
click at [963, 114] on span "Save" at bounding box center [955, 119] width 31 height 21
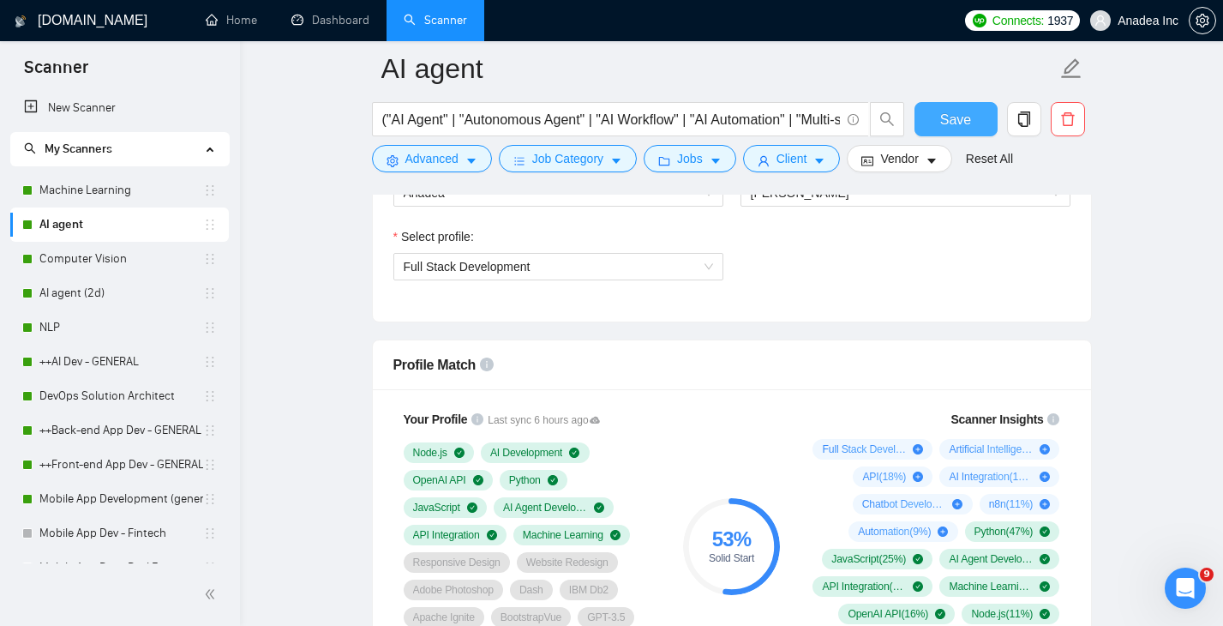
scroll to position [964, 0]
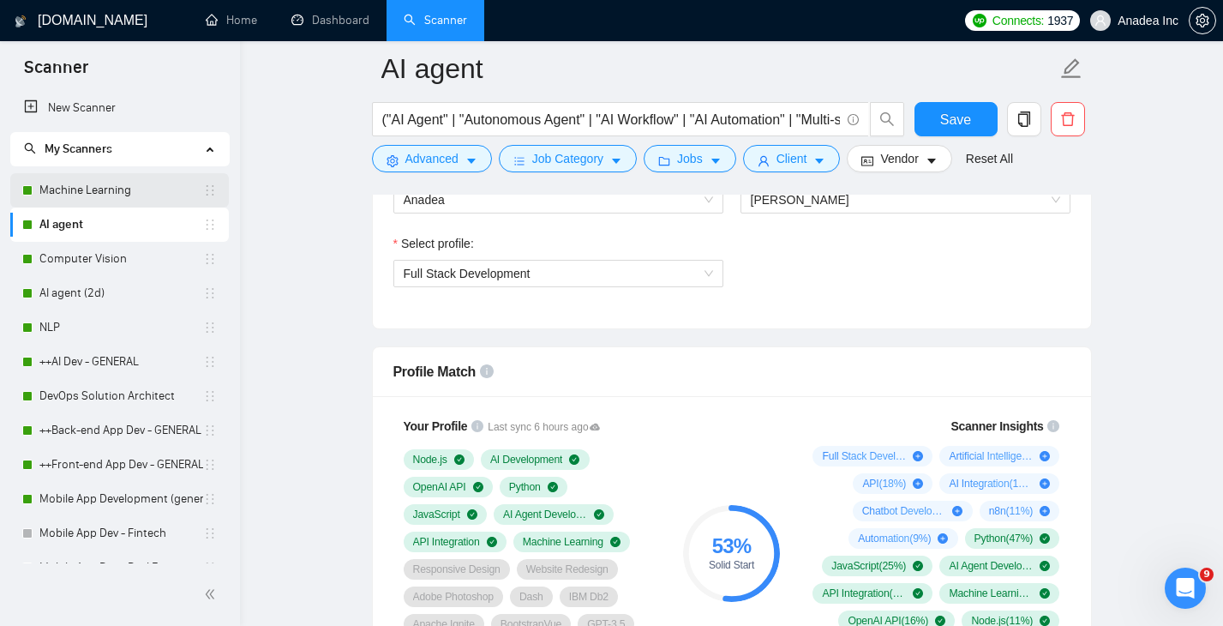
click at [150, 198] on link "Machine Learning" at bounding box center [121, 190] width 164 height 34
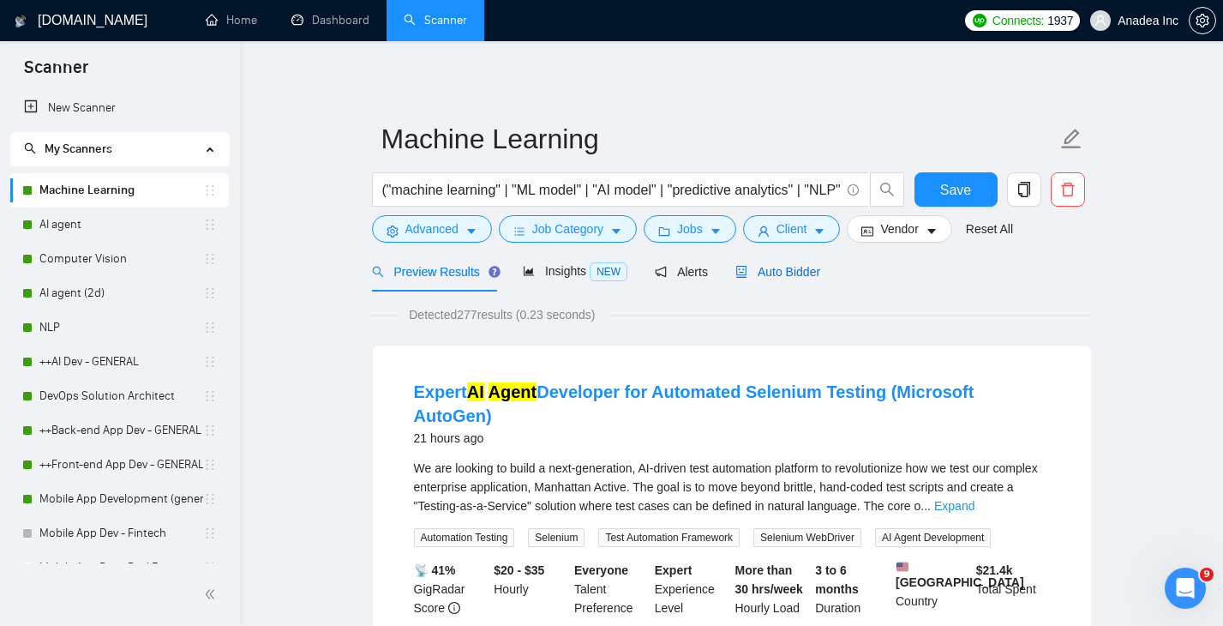
click at [809, 268] on span "Auto Bidder" at bounding box center [777, 272] width 85 height 14
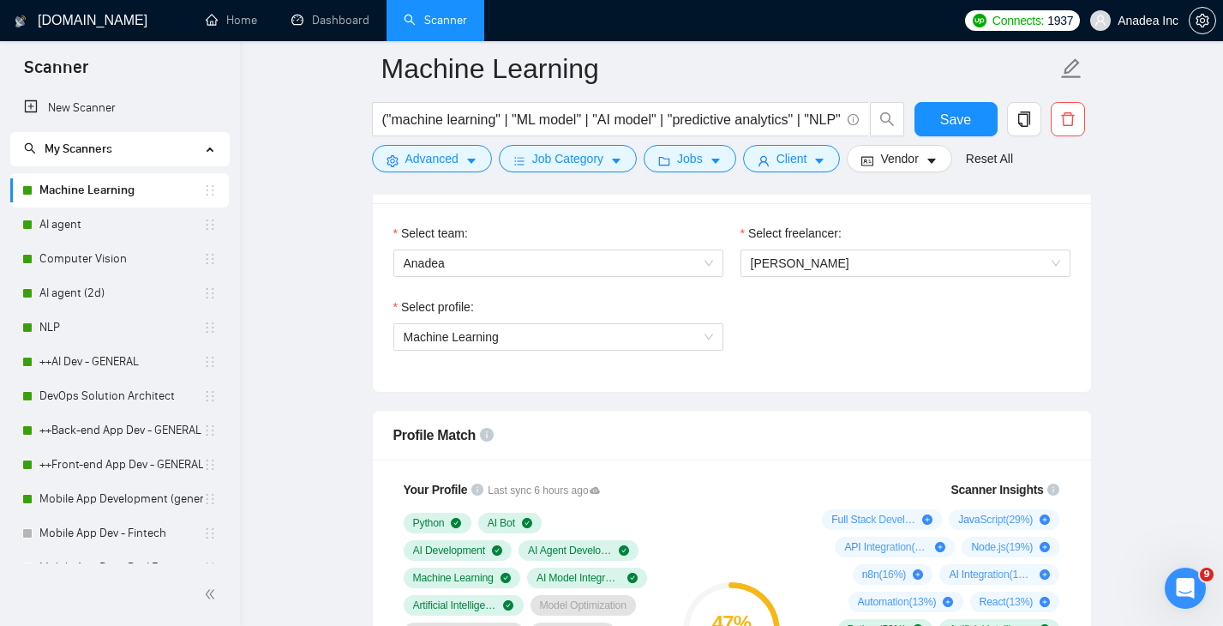
scroll to position [896, 0]
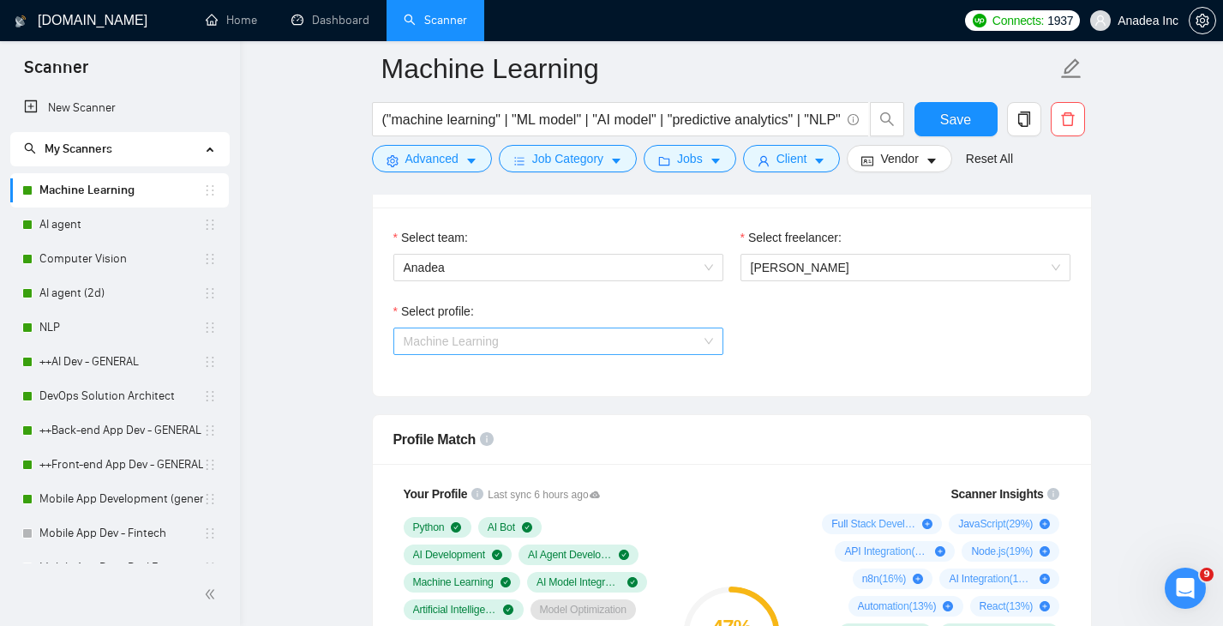
click at [714, 332] on div "Machine Learning" at bounding box center [558, 340] width 330 height 27
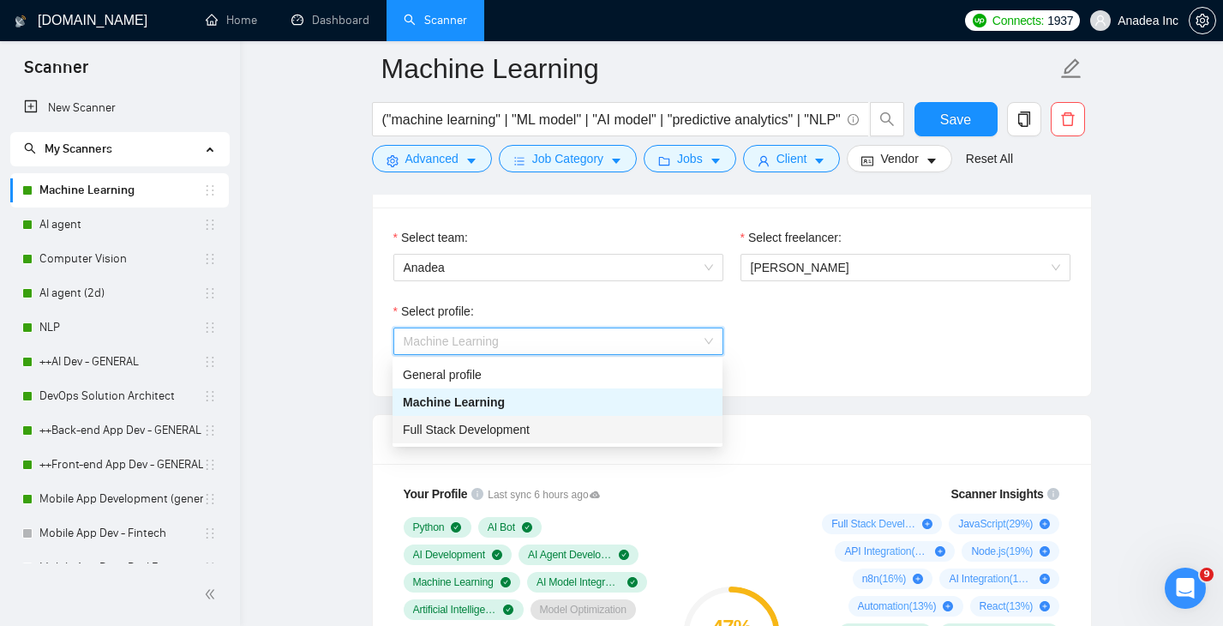
click at [574, 428] on div "Full Stack Development" at bounding box center [557, 429] width 309 height 19
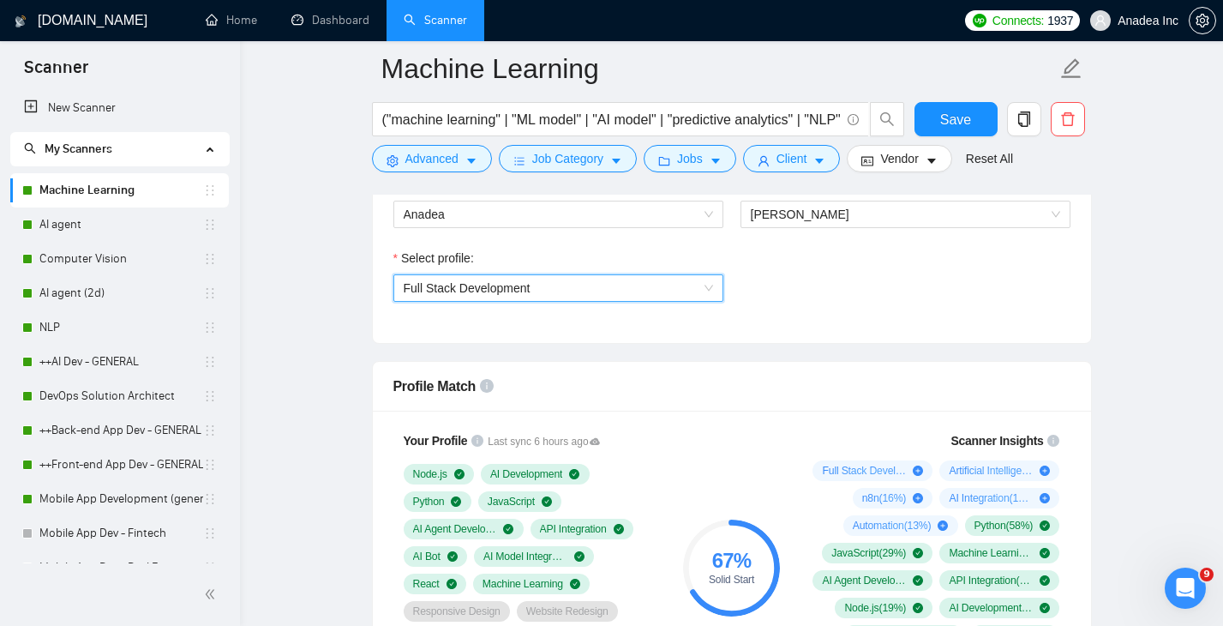
scroll to position [883, 0]
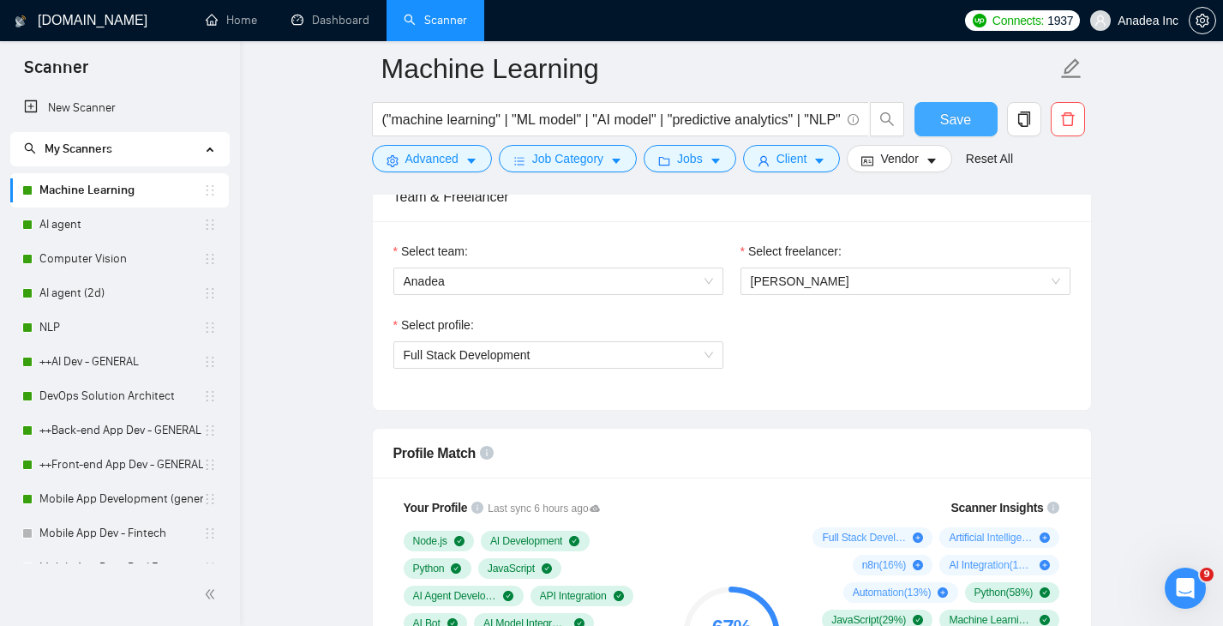
click at [973, 119] on button "Save" at bounding box center [955, 119] width 83 height 34
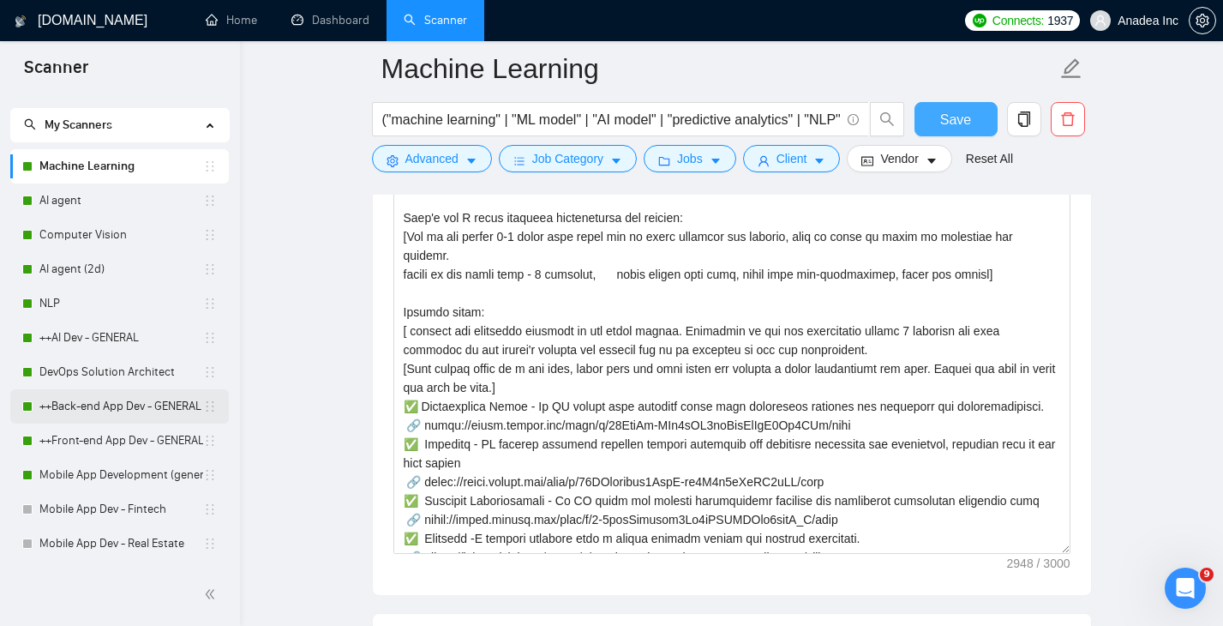
scroll to position [34, 0]
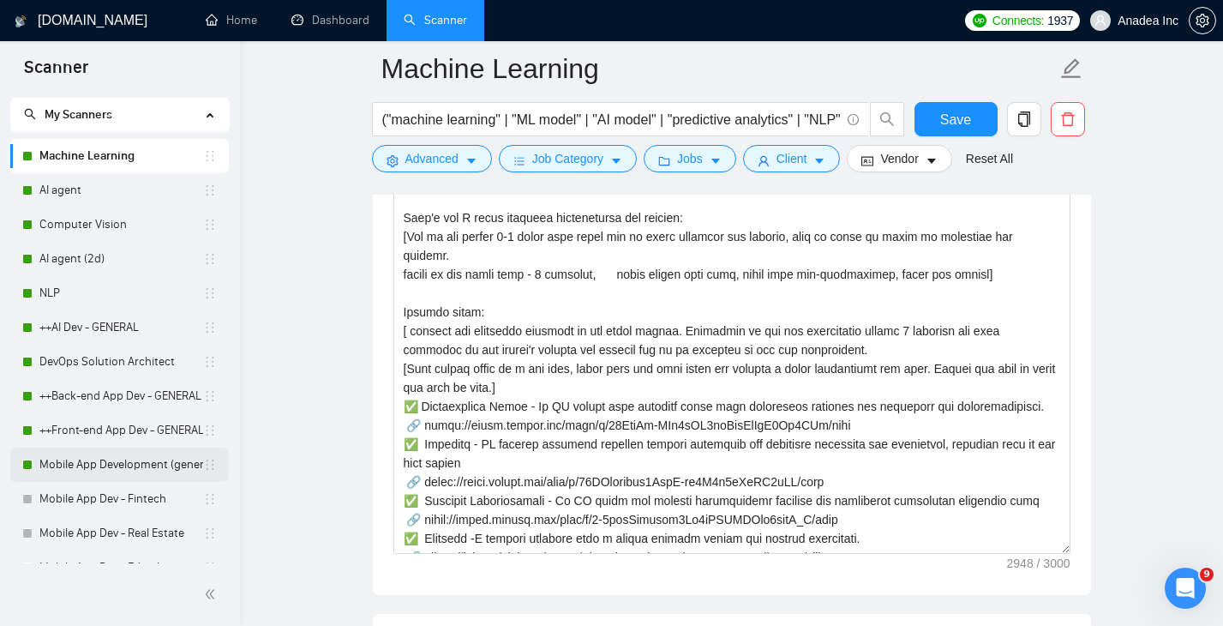
click at [97, 458] on link "Mobile App Development (general)" at bounding box center [121, 464] width 164 height 34
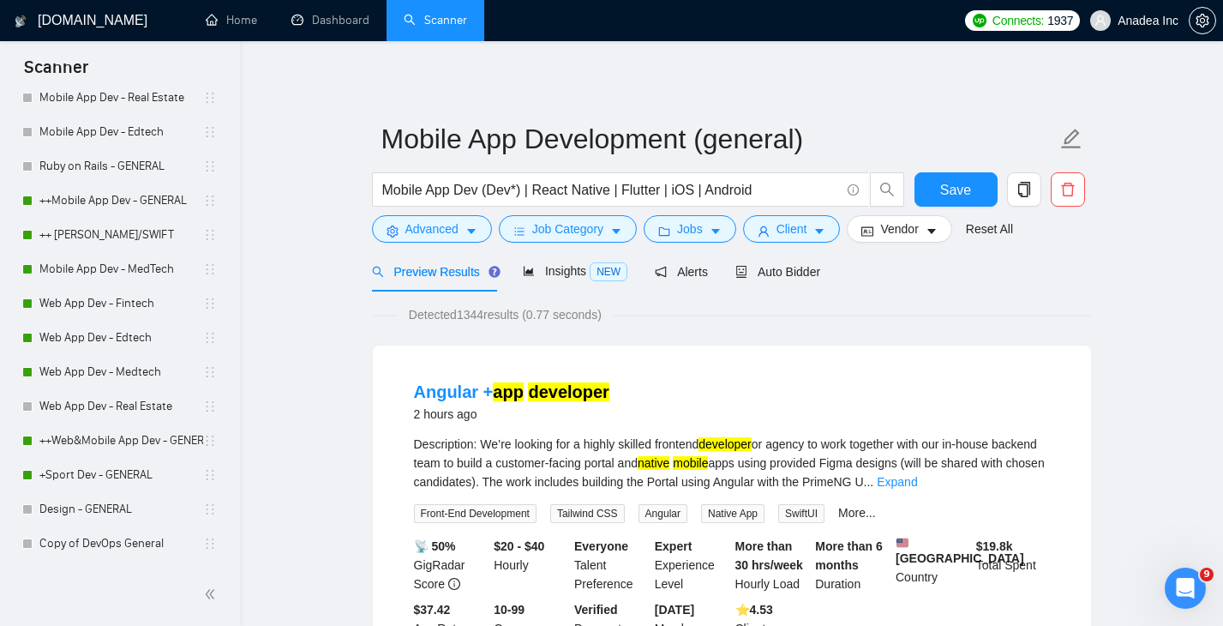
scroll to position [447, 0]
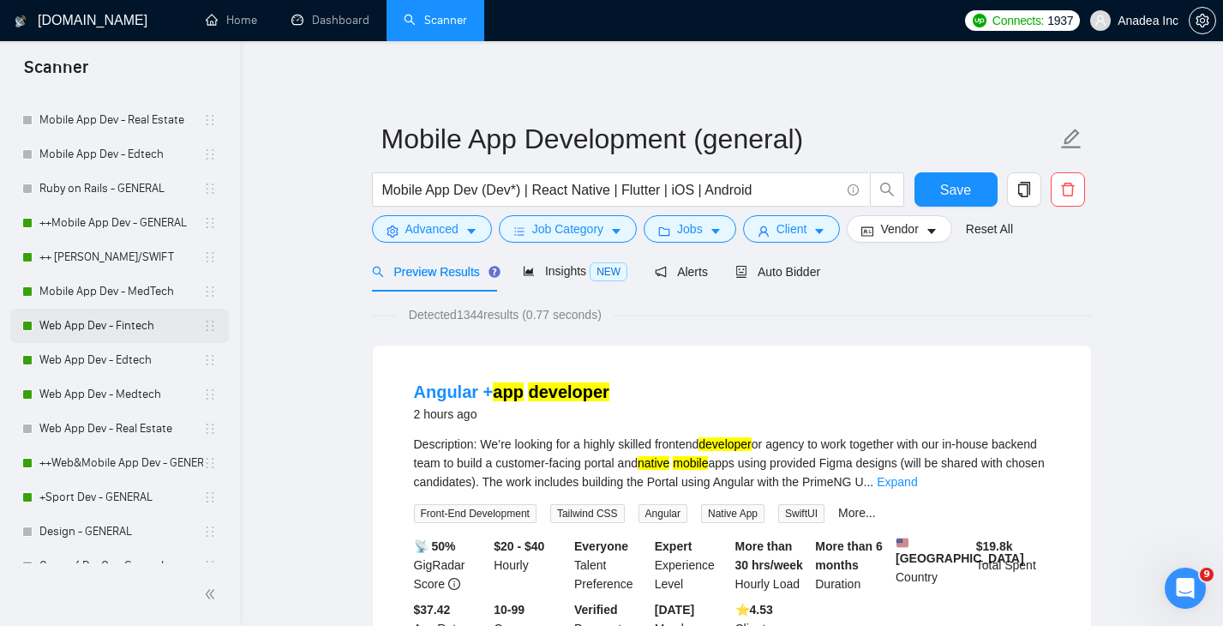
click at [103, 325] on link "Web App Dev - Fintech" at bounding box center [121, 325] width 164 height 34
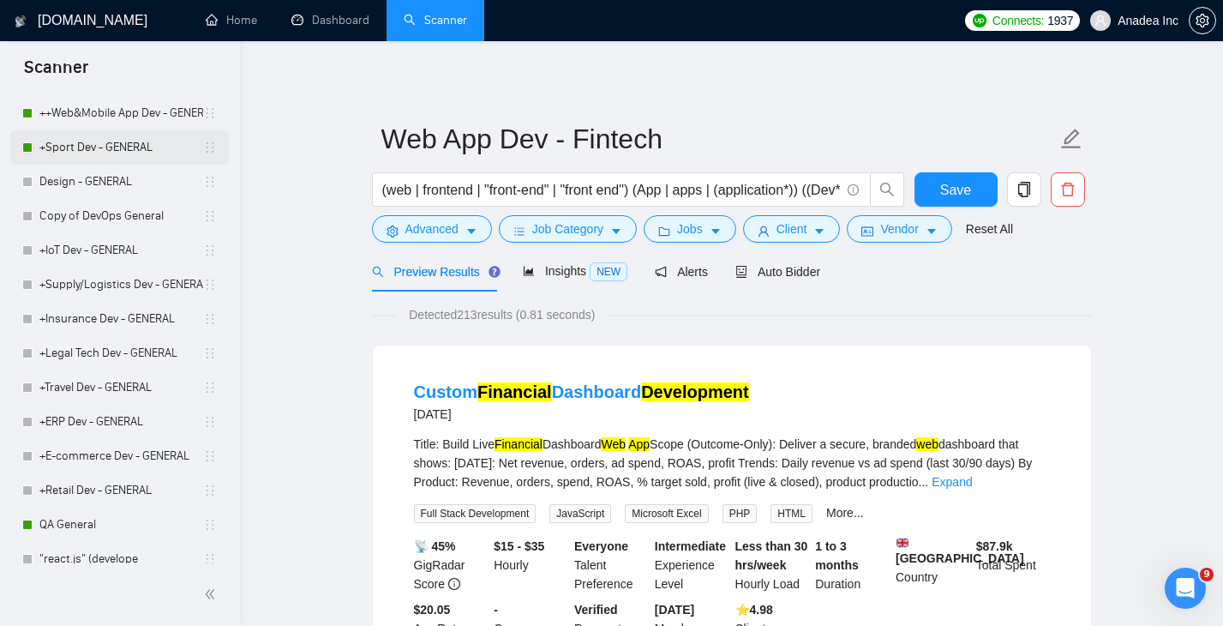
scroll to position [913, 0]
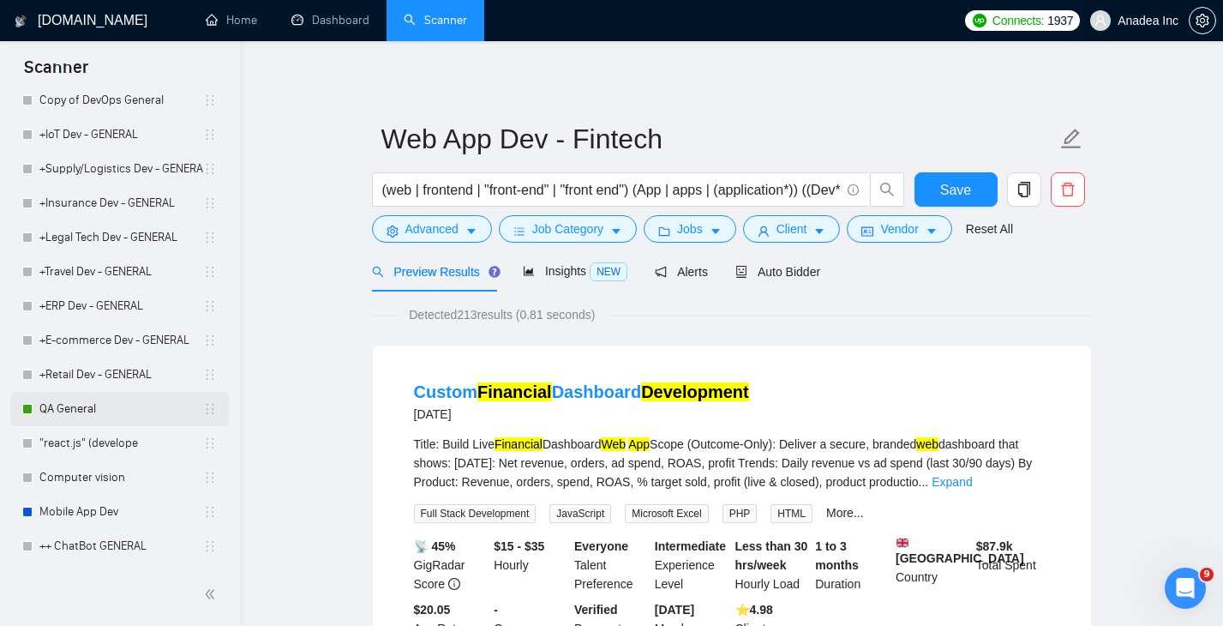
click at [81, 412] on link "QA General" at bounding box center [121, 409] width 164 height 34
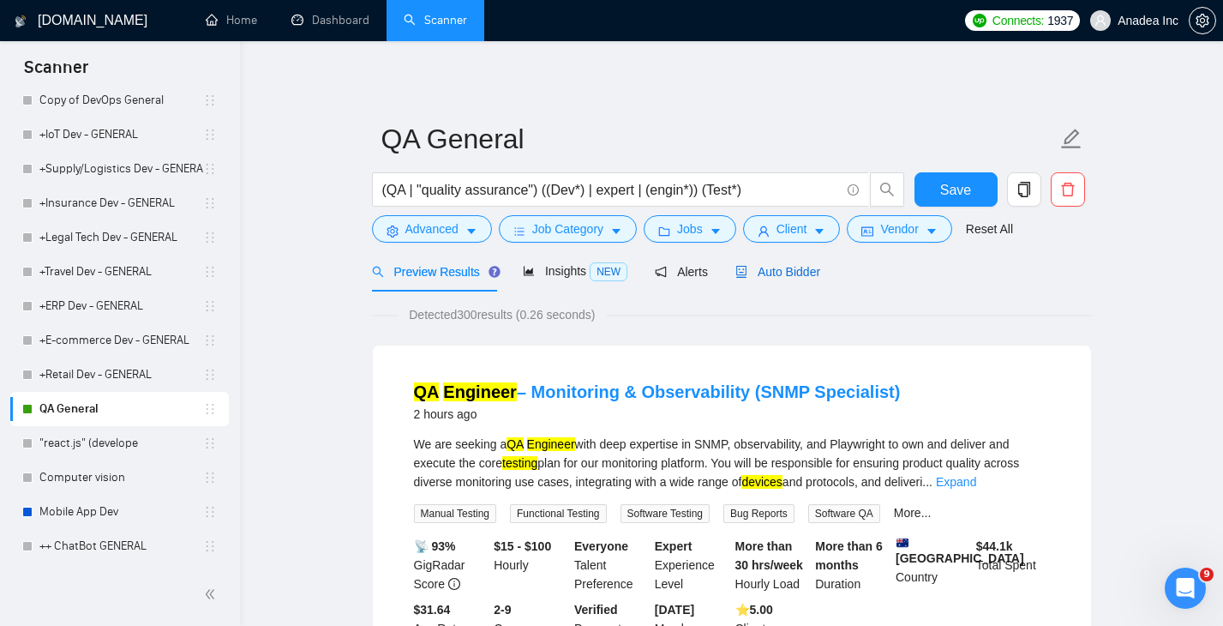
click at [799, 265] on span "Auto Bidder" at bounding box center [777, 272] width 85 height 14
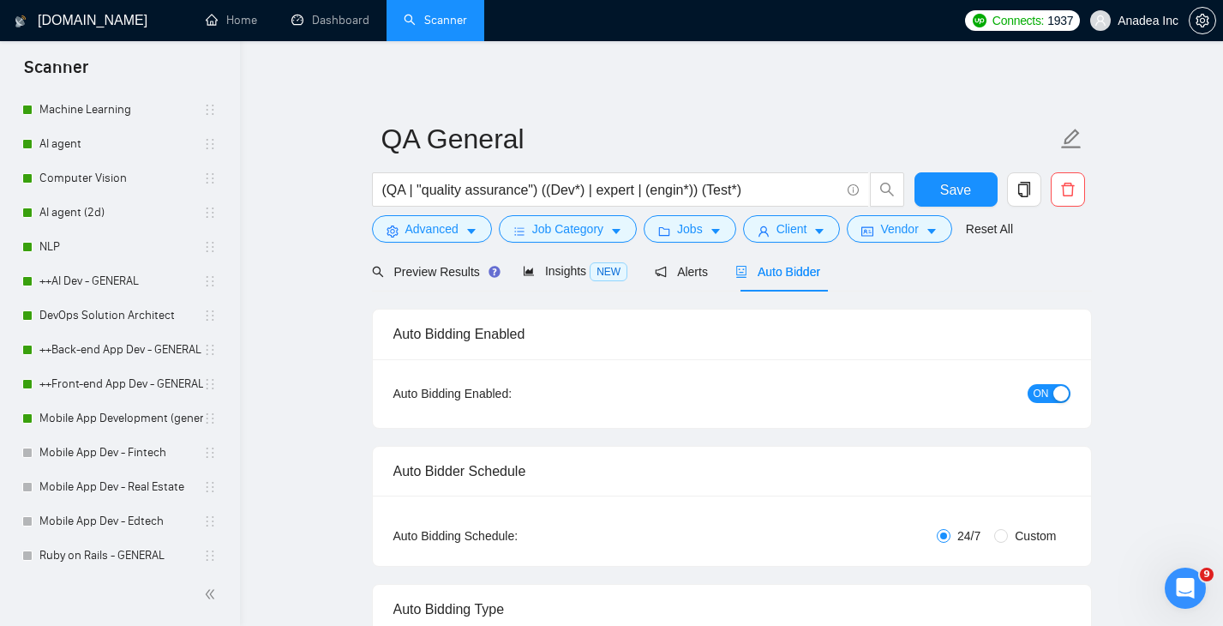
scroll to position [33, 0]
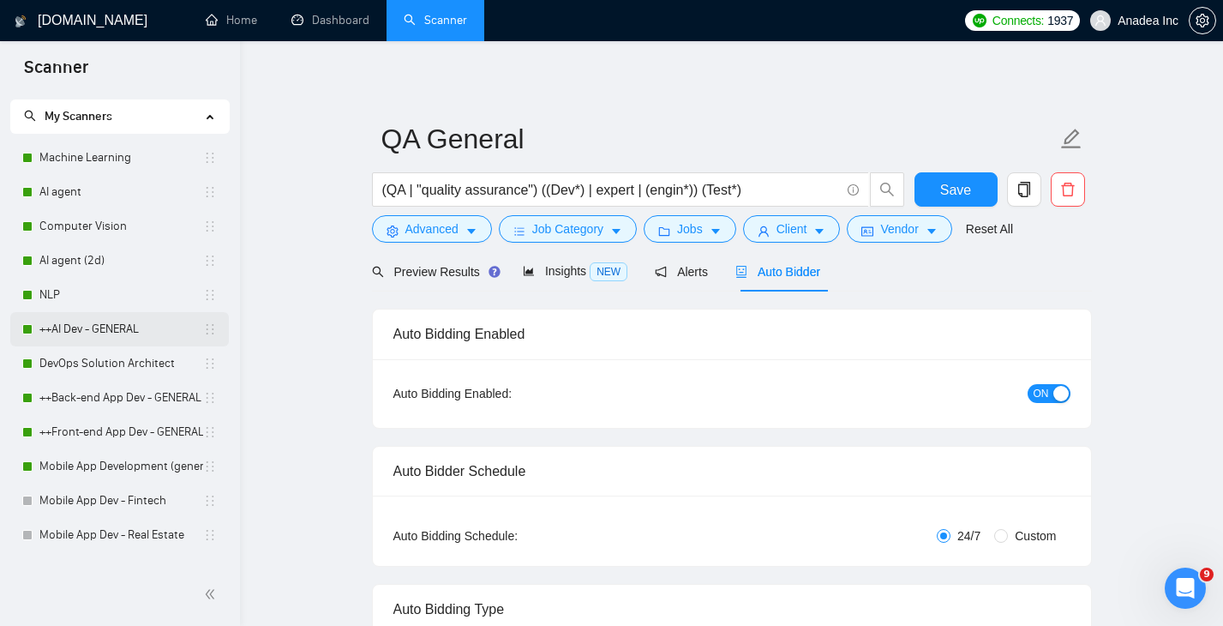
click at [130, 325] on link "++AI Dev - GENERAL" at bounding box center [121, 329] width 164 height 34
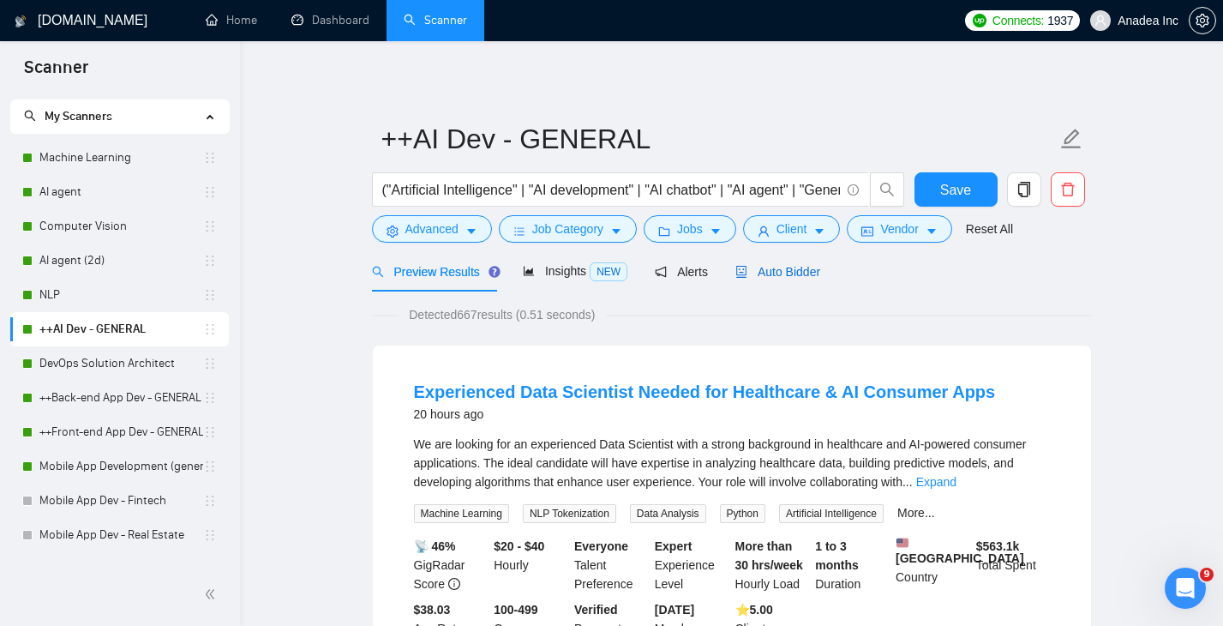
click at [786, 276] on span "Auto Bidder" at bounding box center [777, 272] width 85 height 14
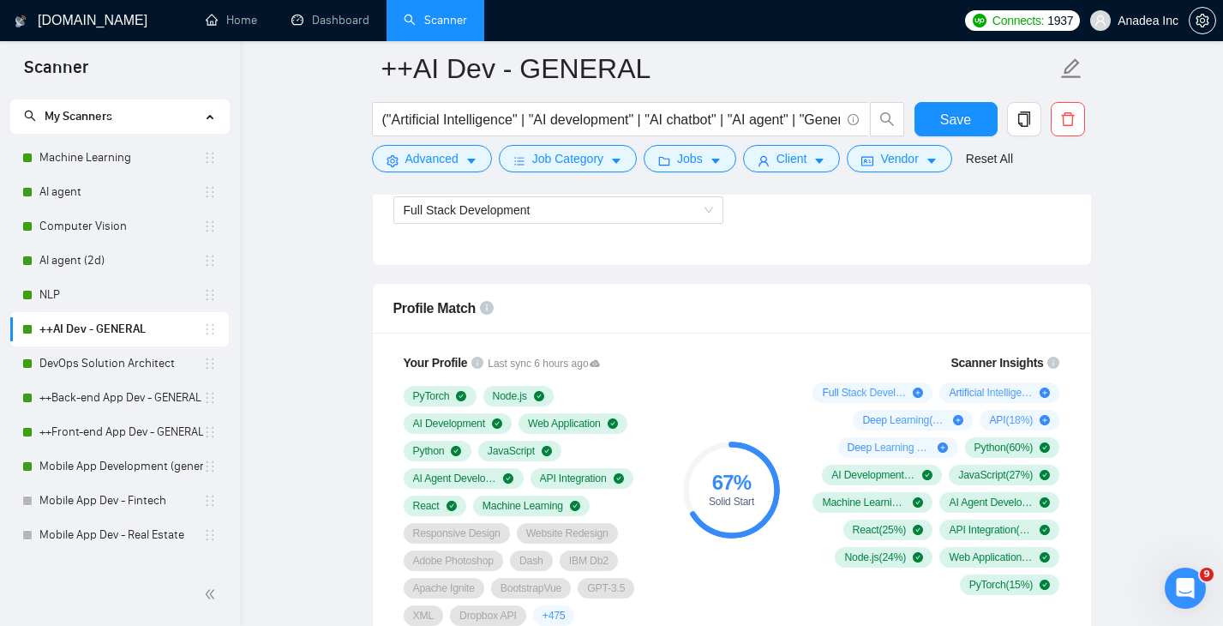
scroll to position [1055, 0]
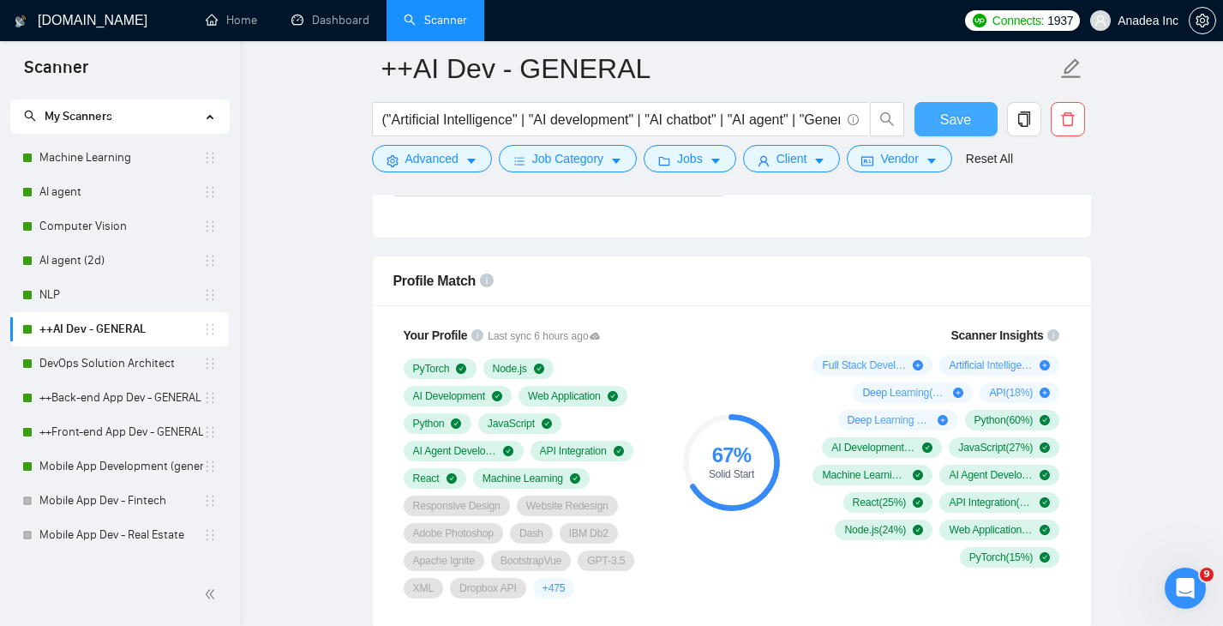
click at [967, 108] on button "Save" at bounding box center [955, 119] width 83 height 34
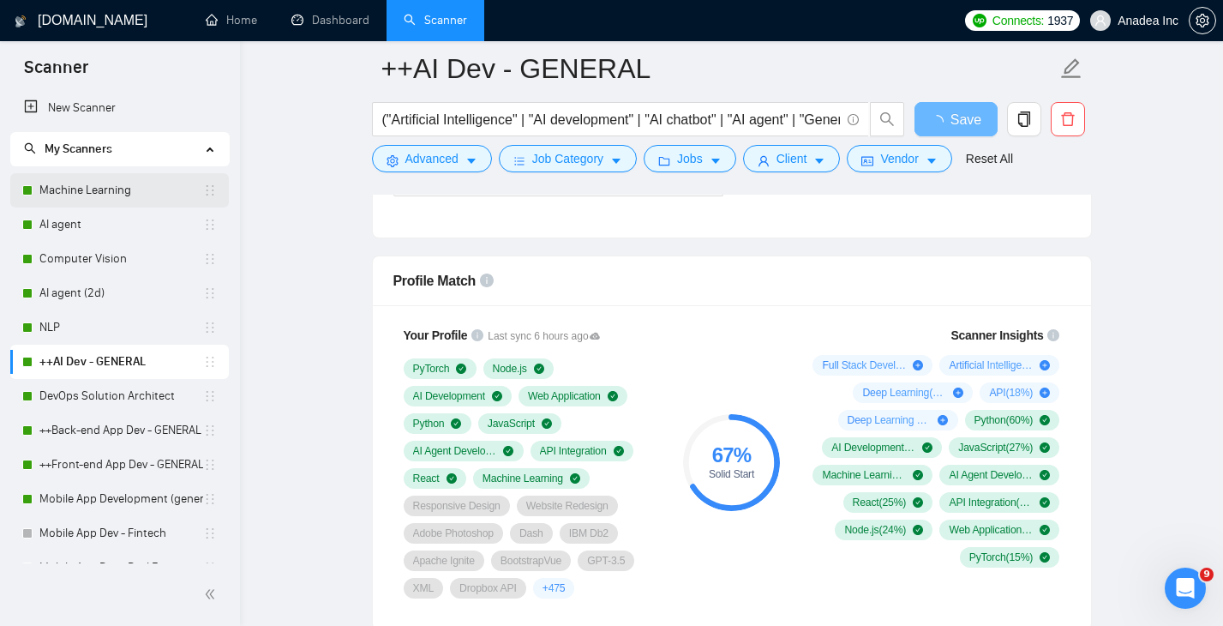
click at [105, 180] on link "Machine Learning" at bounding box center [121, 190] width 164 height 34
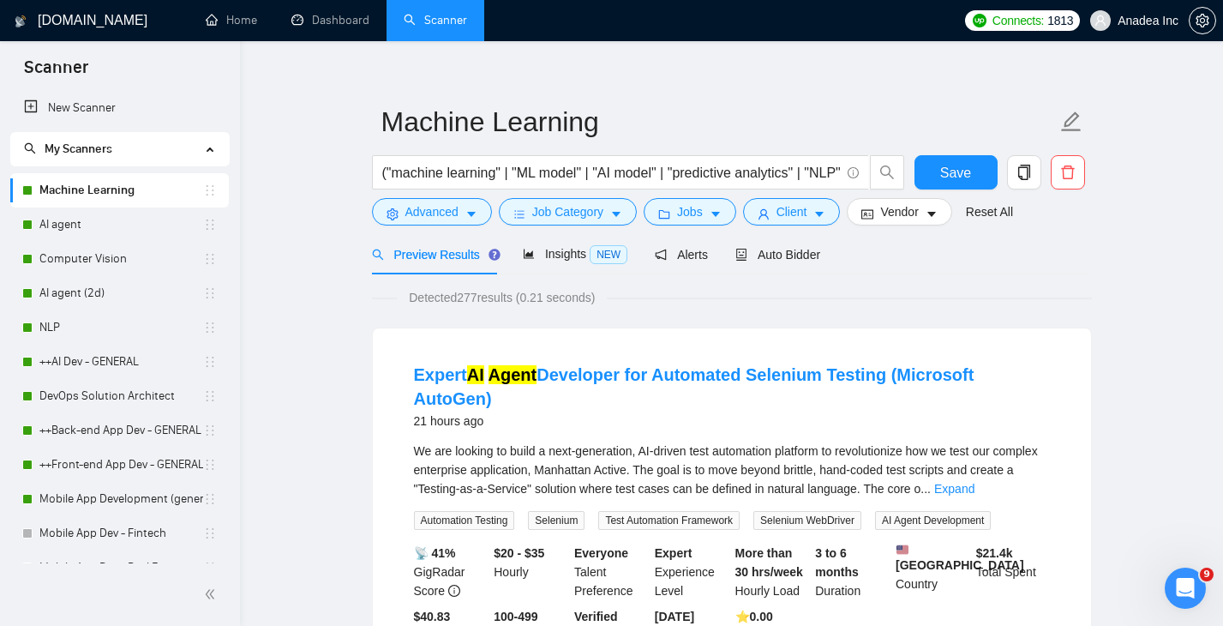
scroll to position [15, 0]
click at [788, 255] on span "Auto Bidder" at bounding box center [777, 256] width 85 height 14
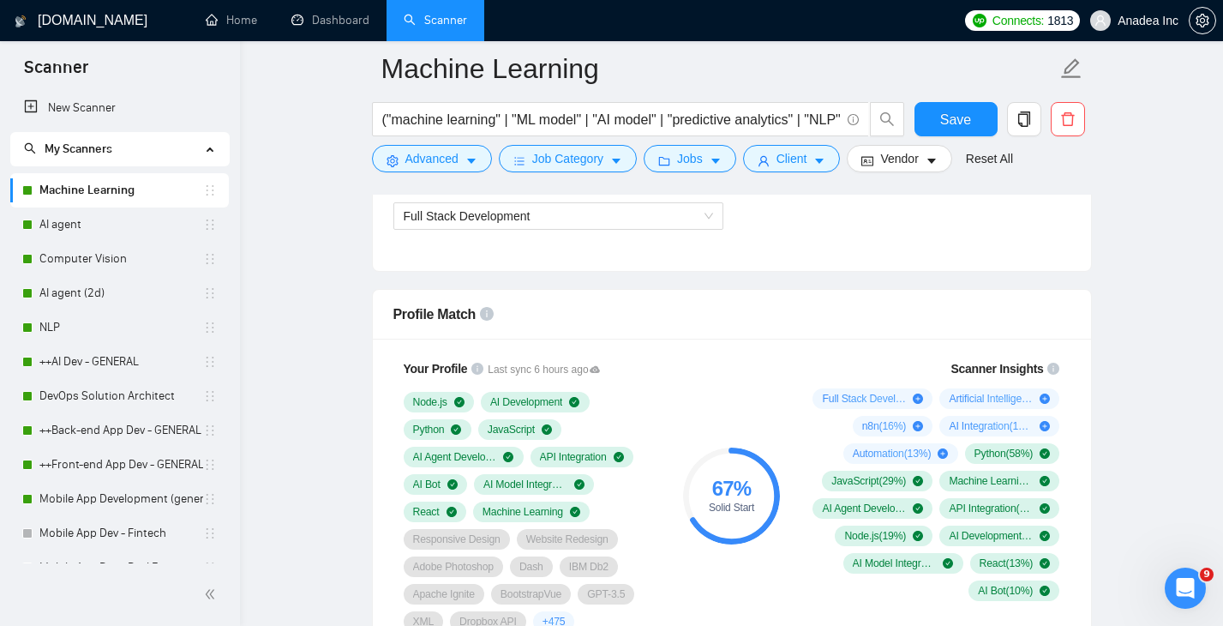
scroll to position [1025, 0]
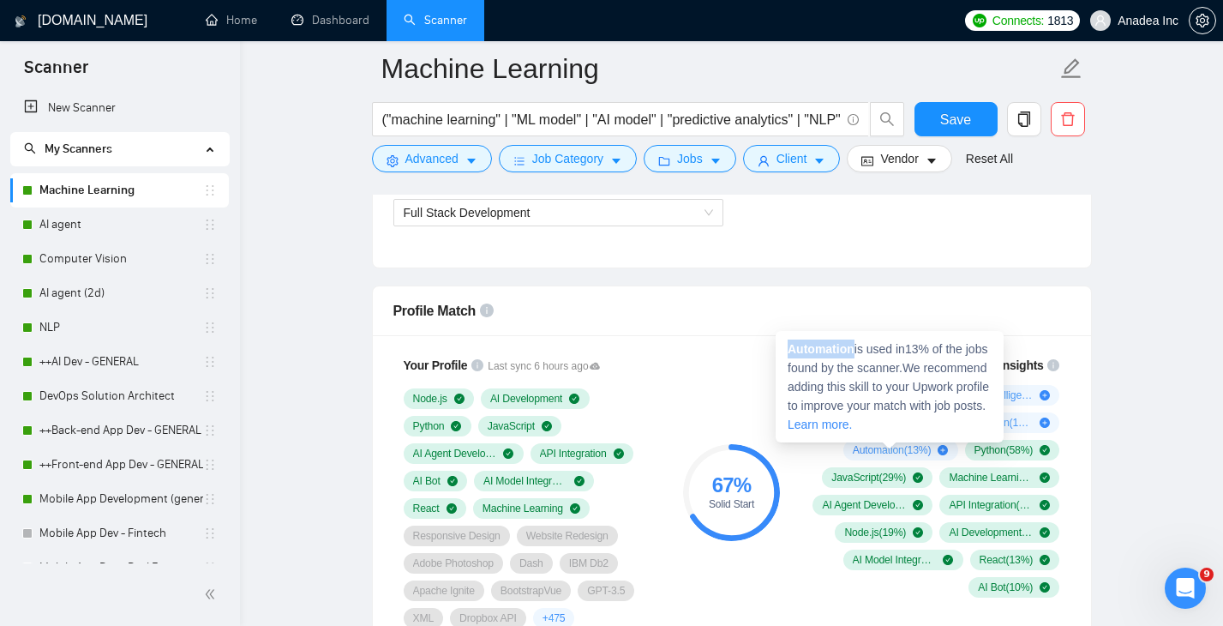
drag, startPoint x: 791, startPoint y: 346, endPoint x: 857, endPoint y: 350, distance: 66.1
click at [857, 350] on span "Automation is used in 13 % of the jobs found by the scanner. We recommend addin…" at bounding box center [887, 386] width 201 height 89
copy strong "Automation"
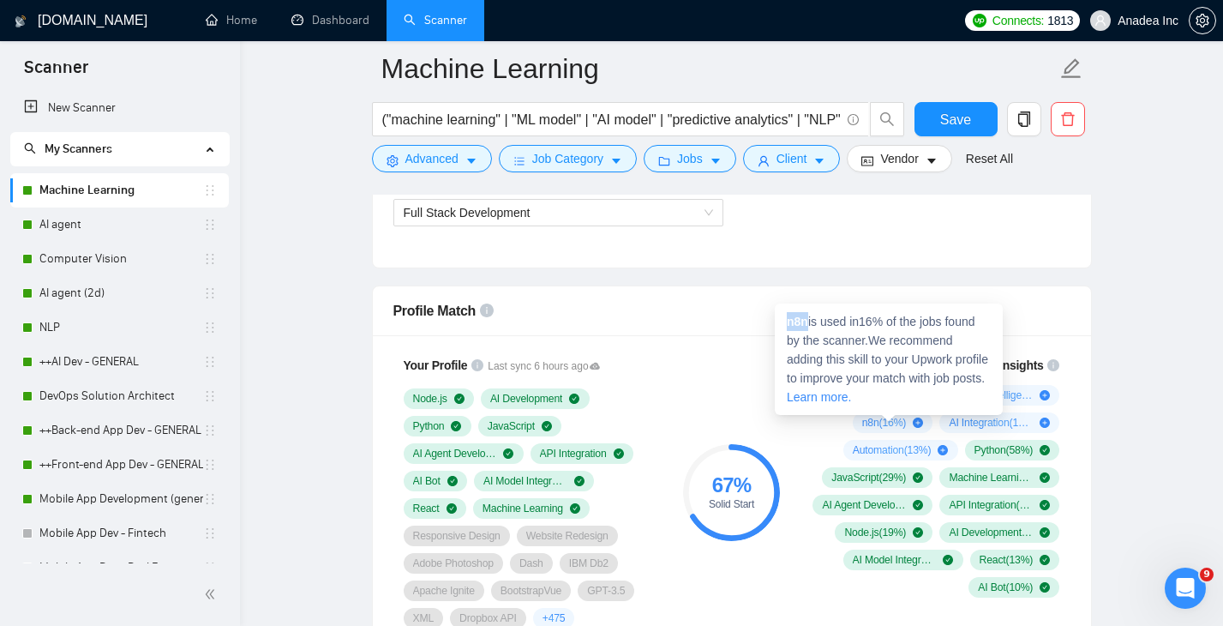
drag, startPoint x: 809, startPoint y: 324, endPoint x: 784, endPoint y: 321, distance: 25.0
click at [784, 321] on div "n8n is used in 16 % of the jobs found by the scanner. We recommend adding this …" at bounding box center [889, 358] width 228 height 111
copy strong "n8n"
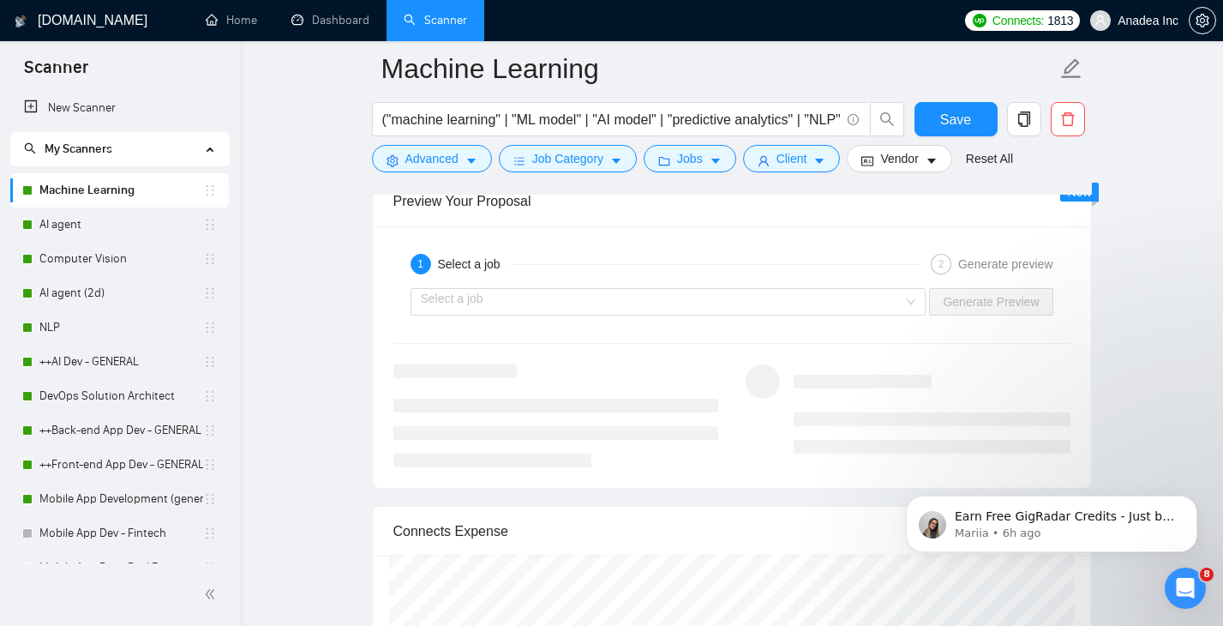
scroll to position [3335, 0]
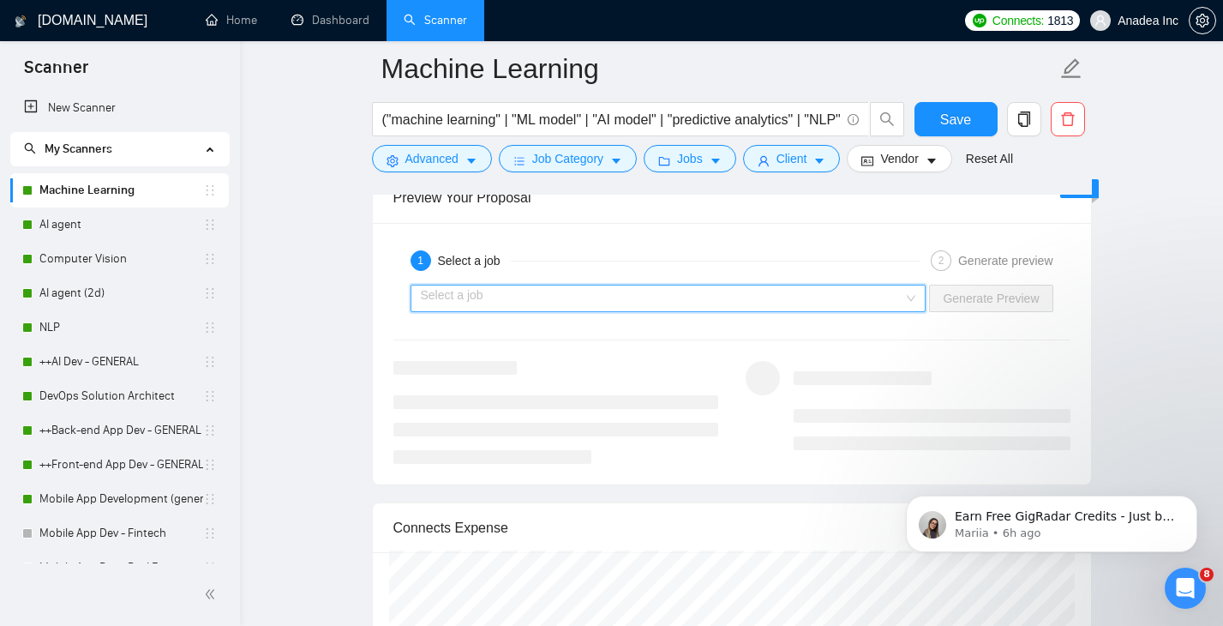
click at [640, 302] on input "search" at bounding box center [662, 298] width 483 height 26
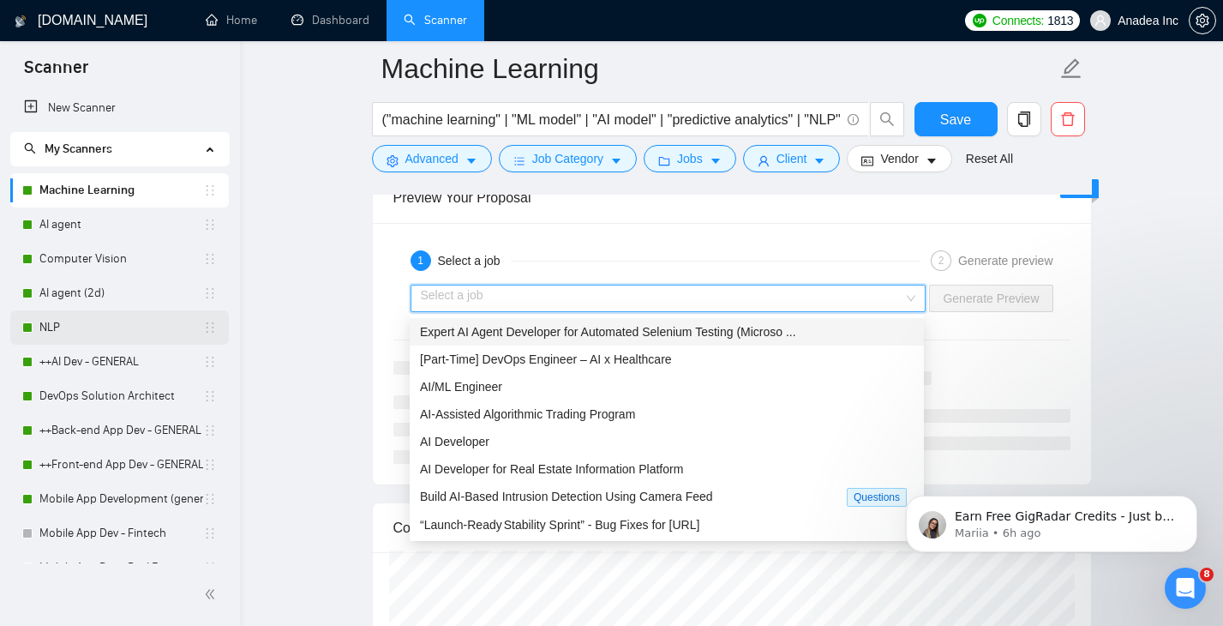
click at [105, 337] on link "NLP" at bounding box center [121, 327] width 164 height 34
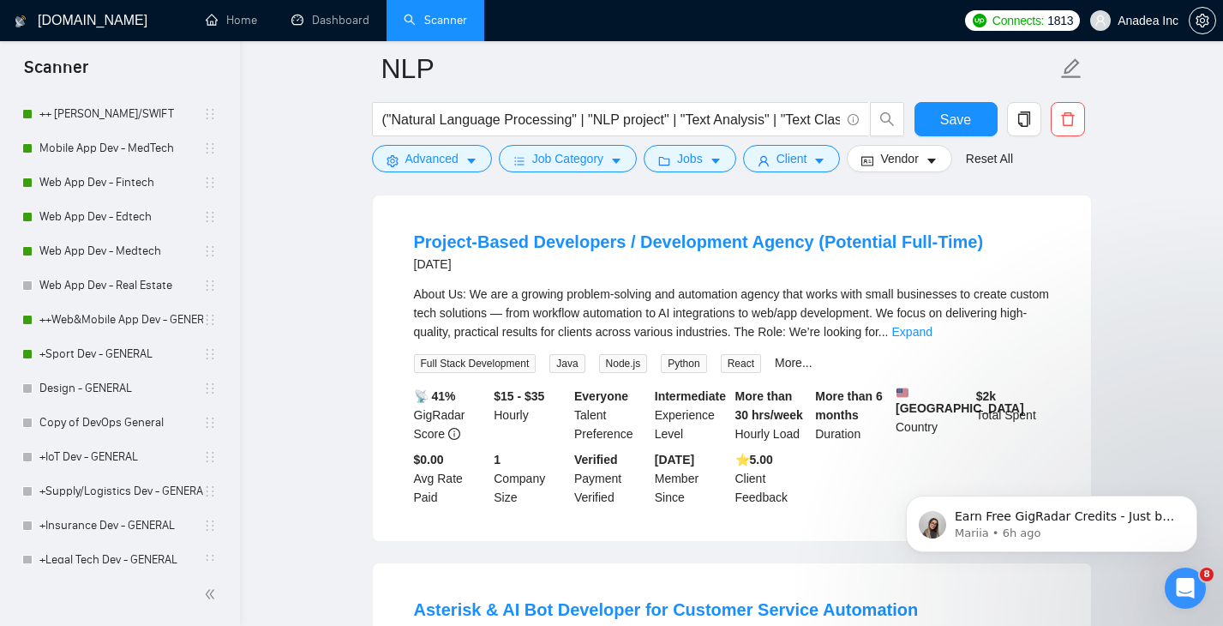
scroll to position [596, 0]
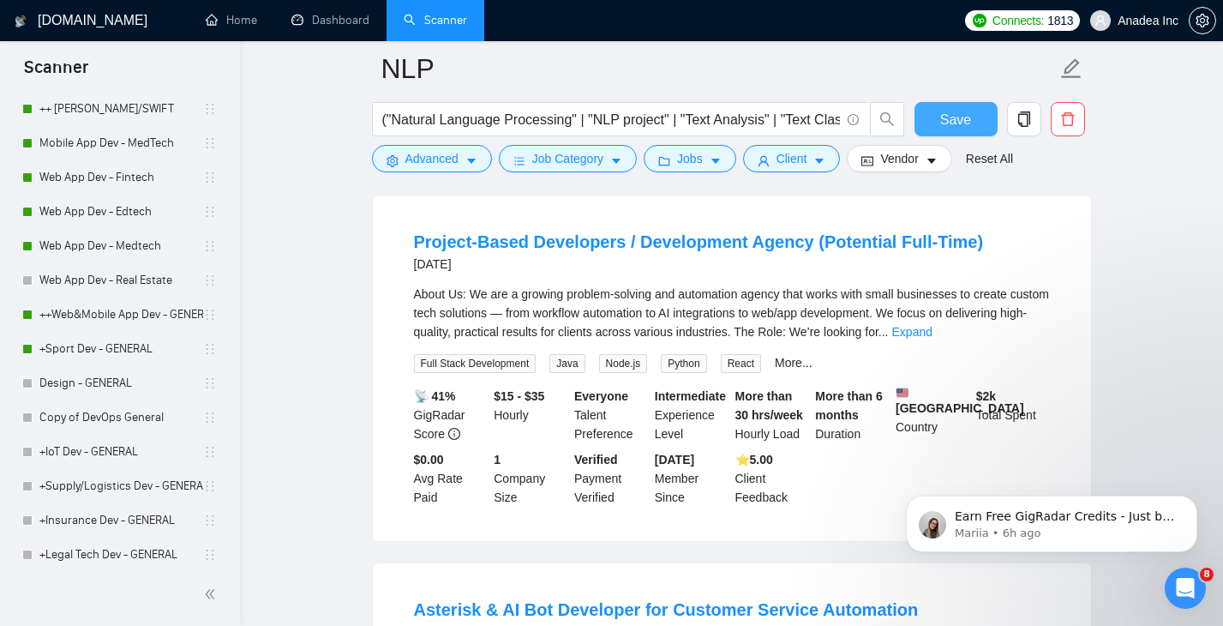
click at [961, 134] on button "Save" at bounding box center [955, 119] width 83 height 34
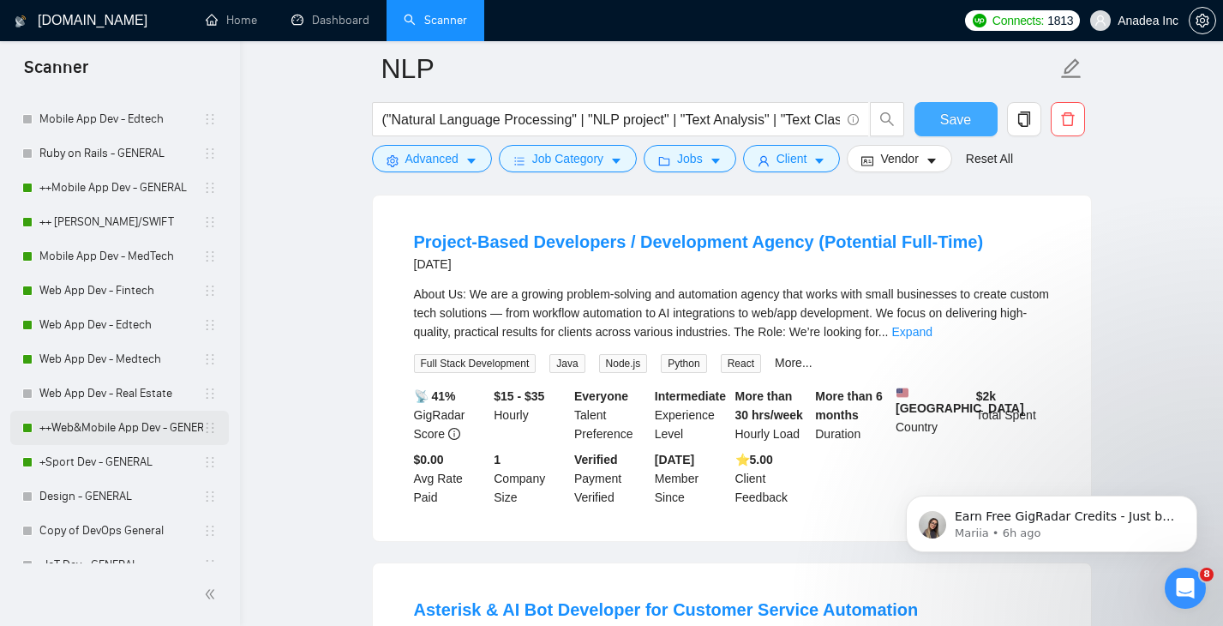
scroll to position [469, 0]
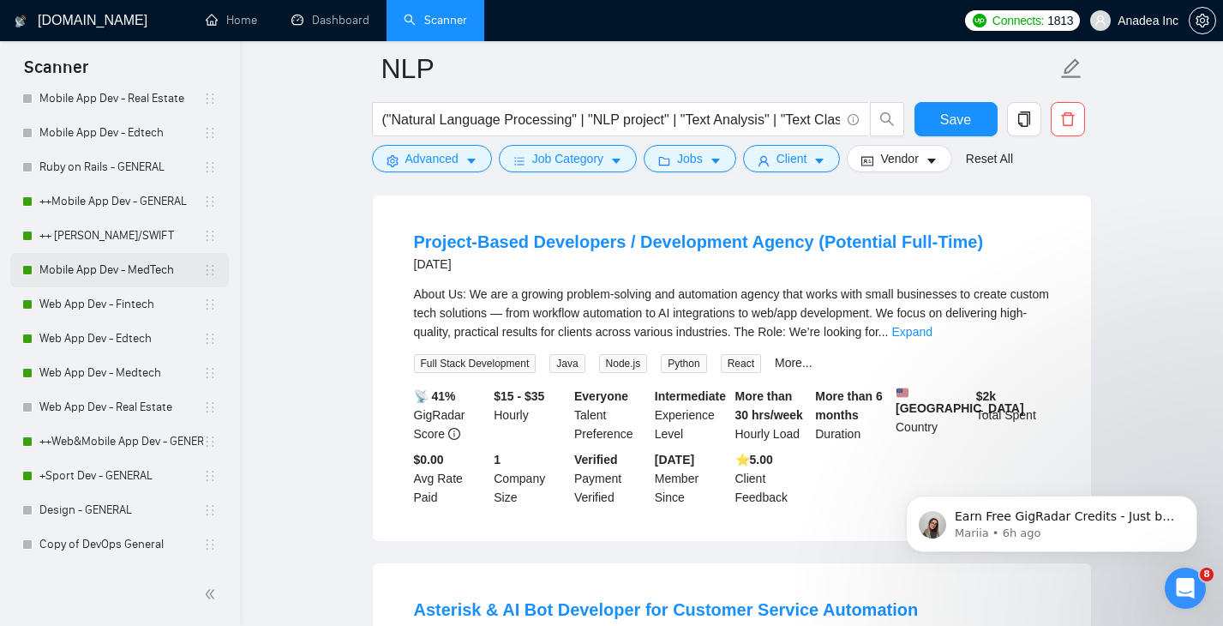
click at [95, 270] on link "Mobile App Dev - MedTech" at bounding box center [121, 270] width 164 height 34
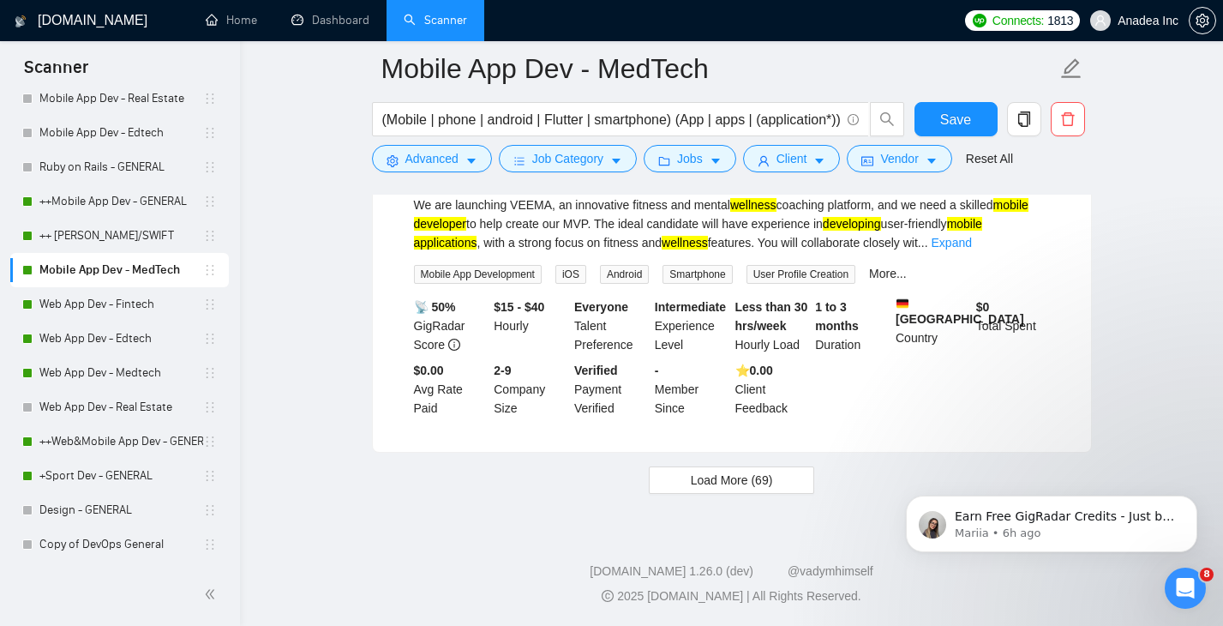
scroll to position [3691, 0]
click at [96, 300] on link "Web App Dev - Fintech" at bounding box center [121, 304] width 164 height 34
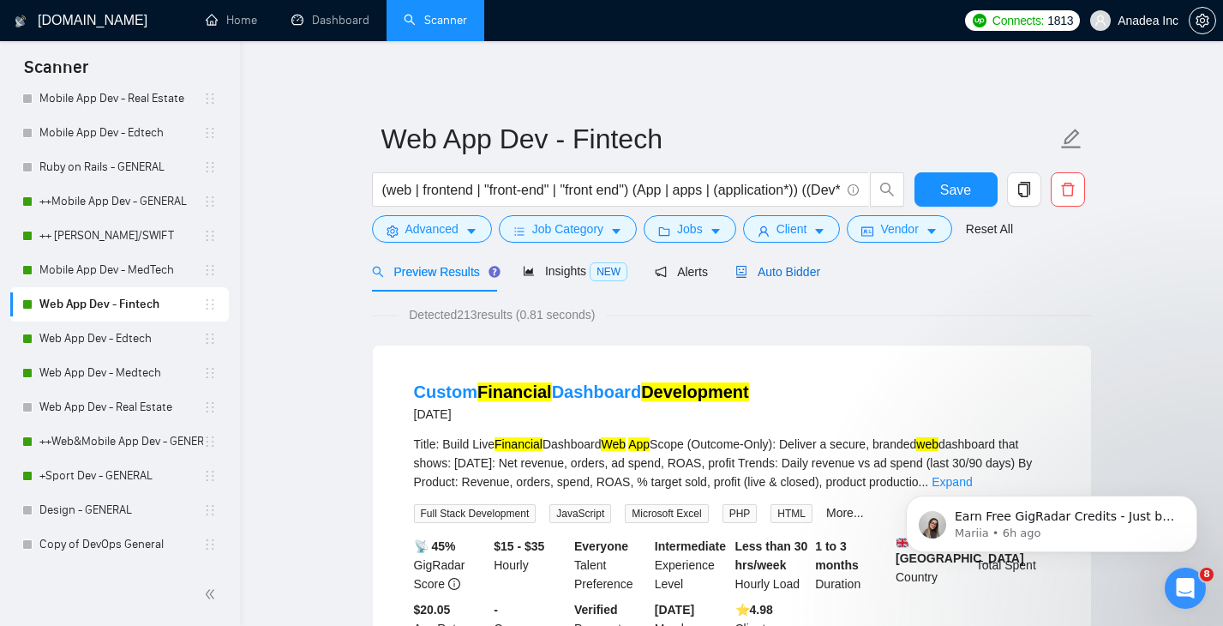
click at [782, 275] on span "Auto Bidder" at bounding box center [777, 272] width 85 height 14
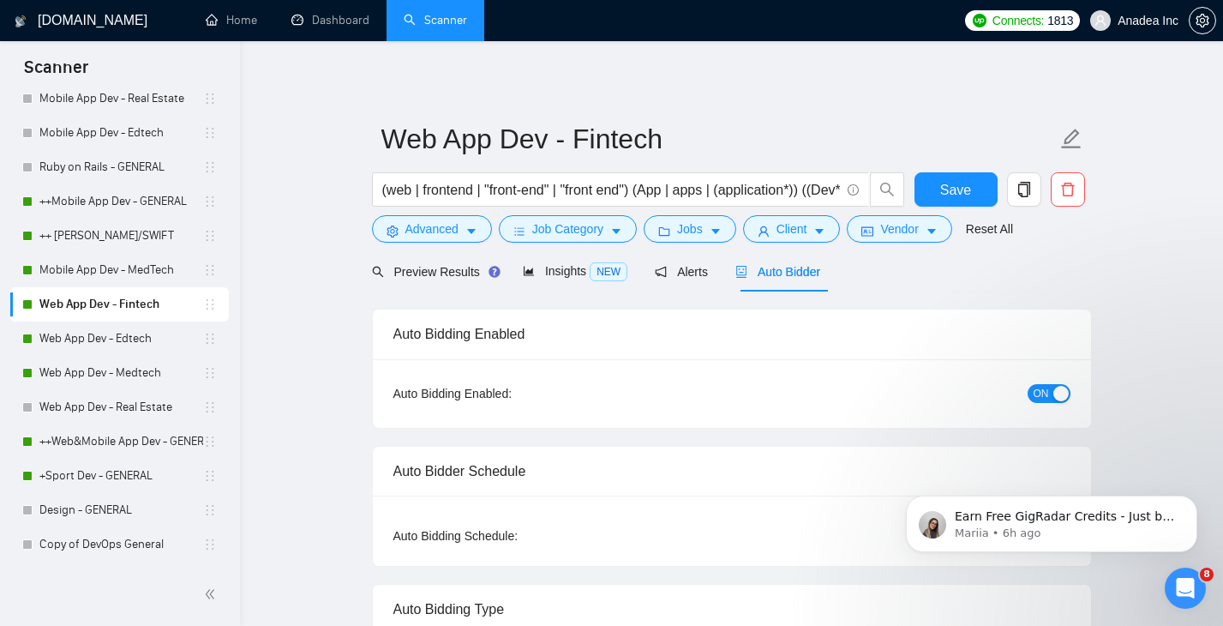
checkbox input "true"
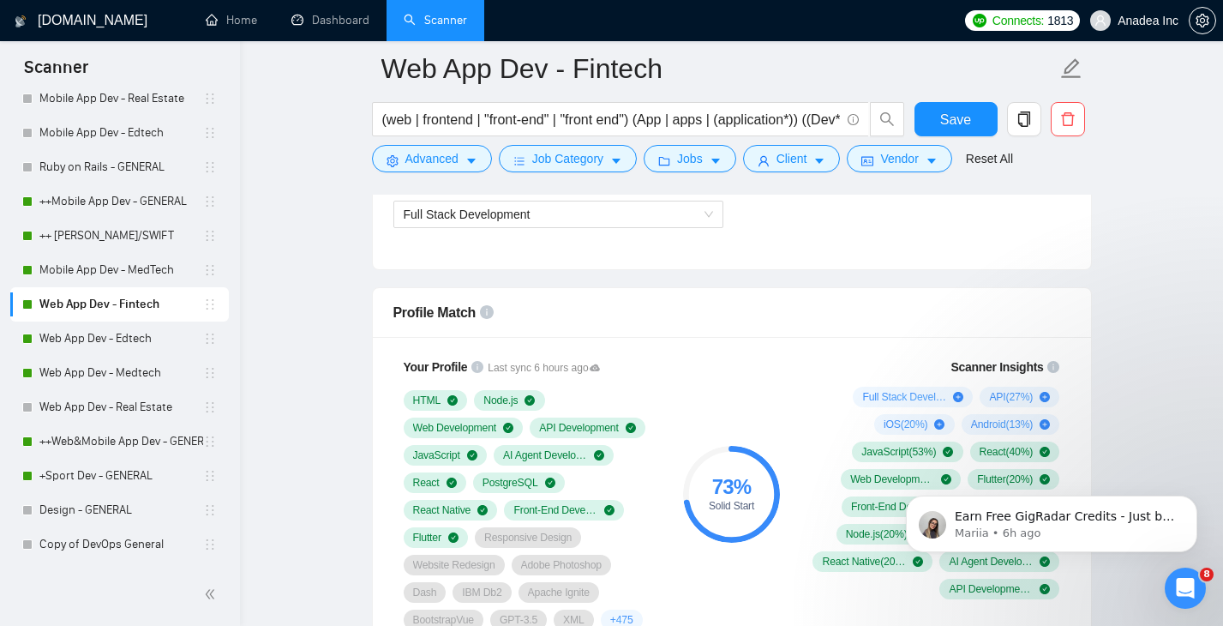
scroll to position [1031, 0]
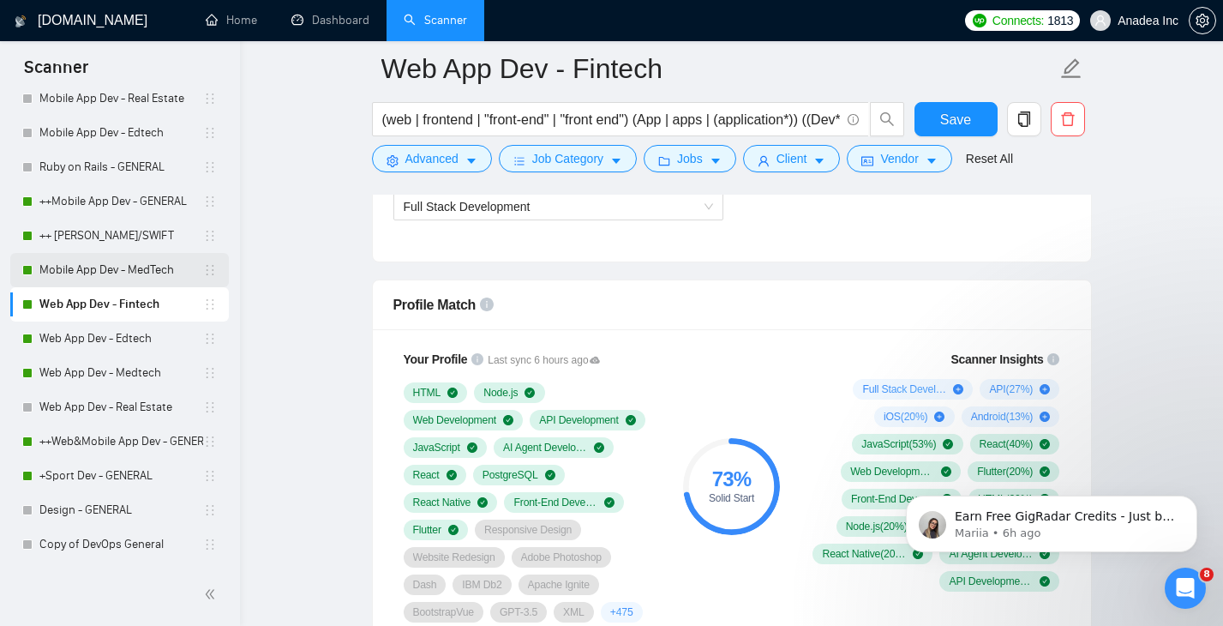
click at [106, 273] on link "Mobile App Dev - MedTech" at bounding box center [121, 270] width 164 height 34
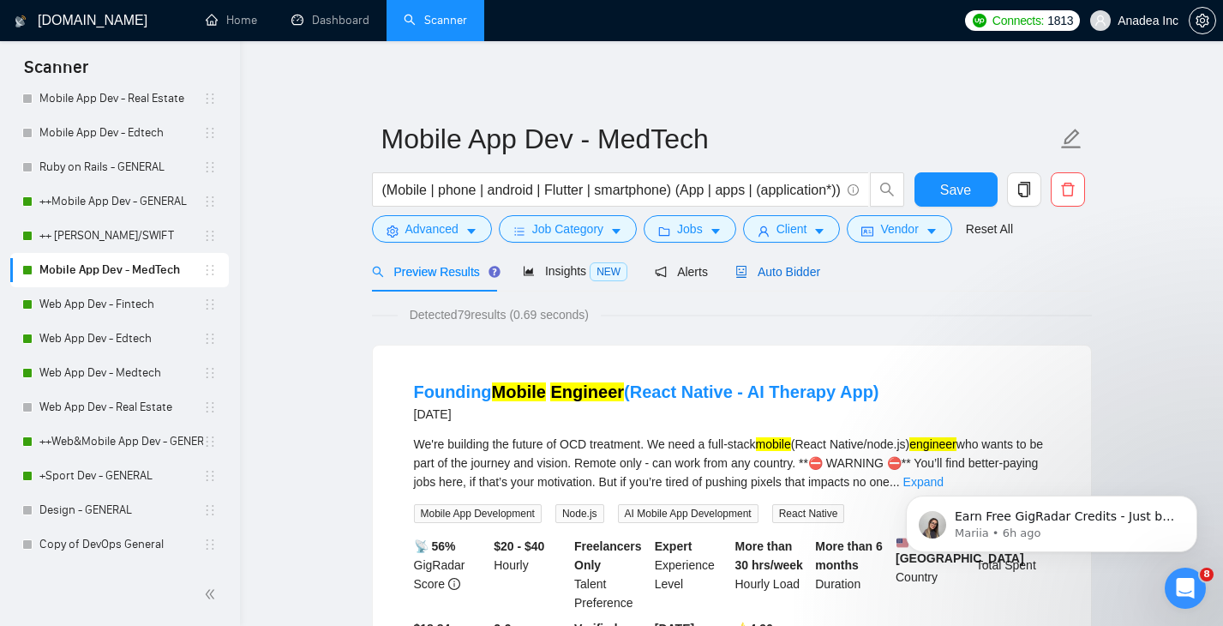
click at [780, 267] on span "Auto Bidder" at bounding box center [777, 272] width 85 height 14
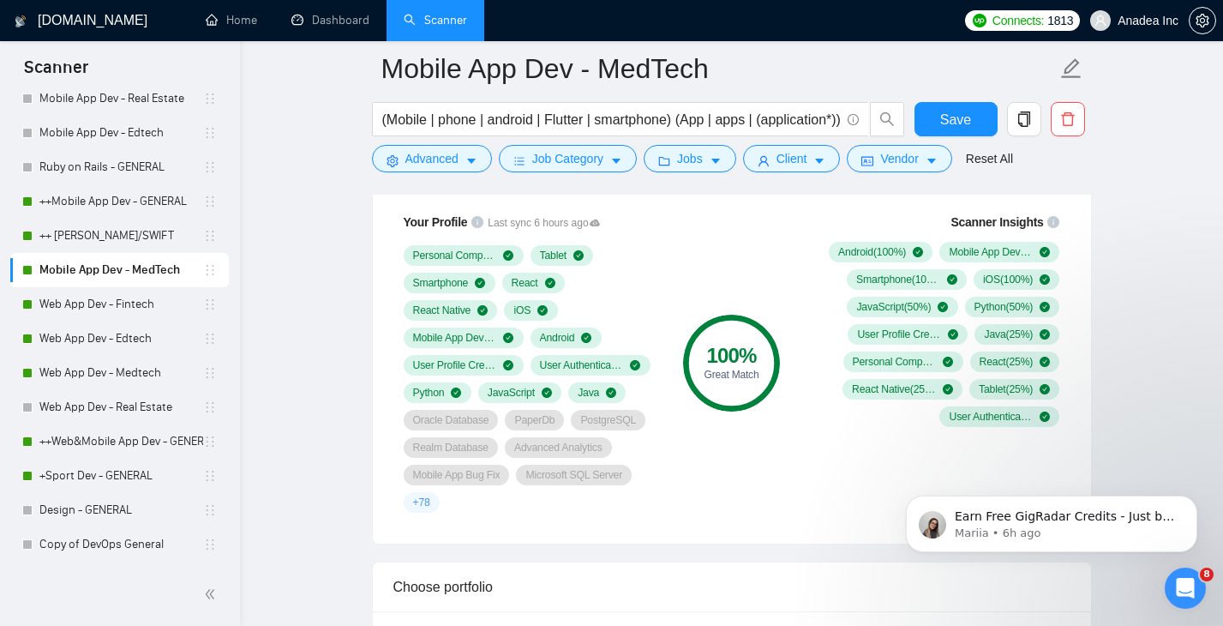
scroll to position [1174, 0]
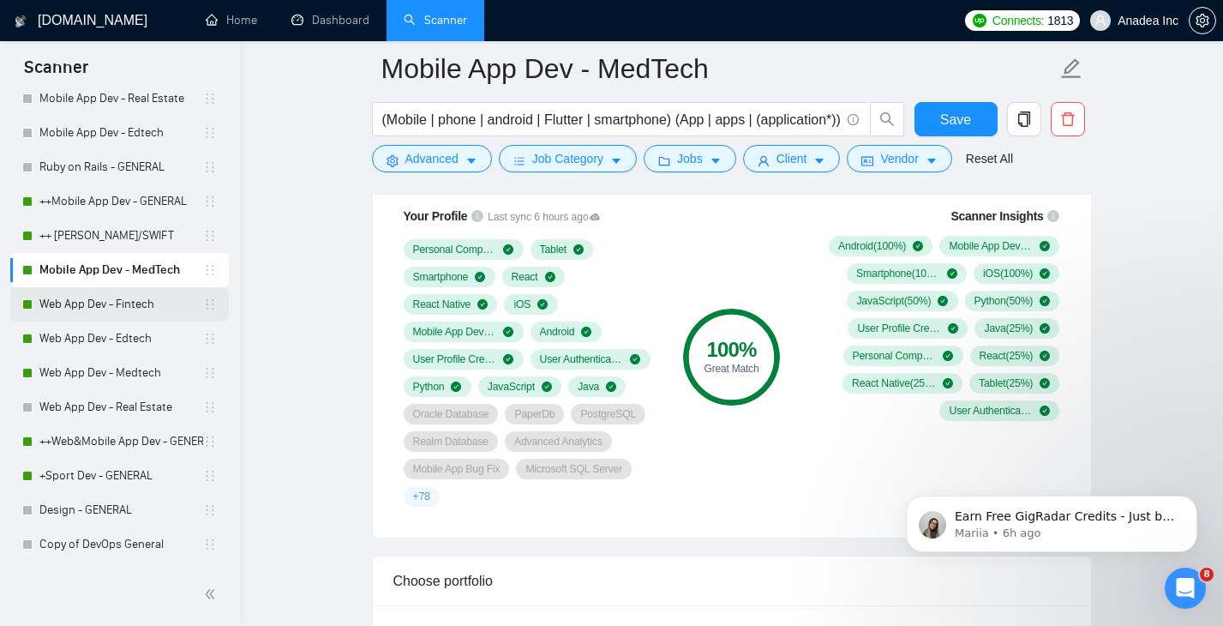
click at [105, 314] on link "Web App Dev - Fintech" at bounding box center [121, 304] width 164 height 34
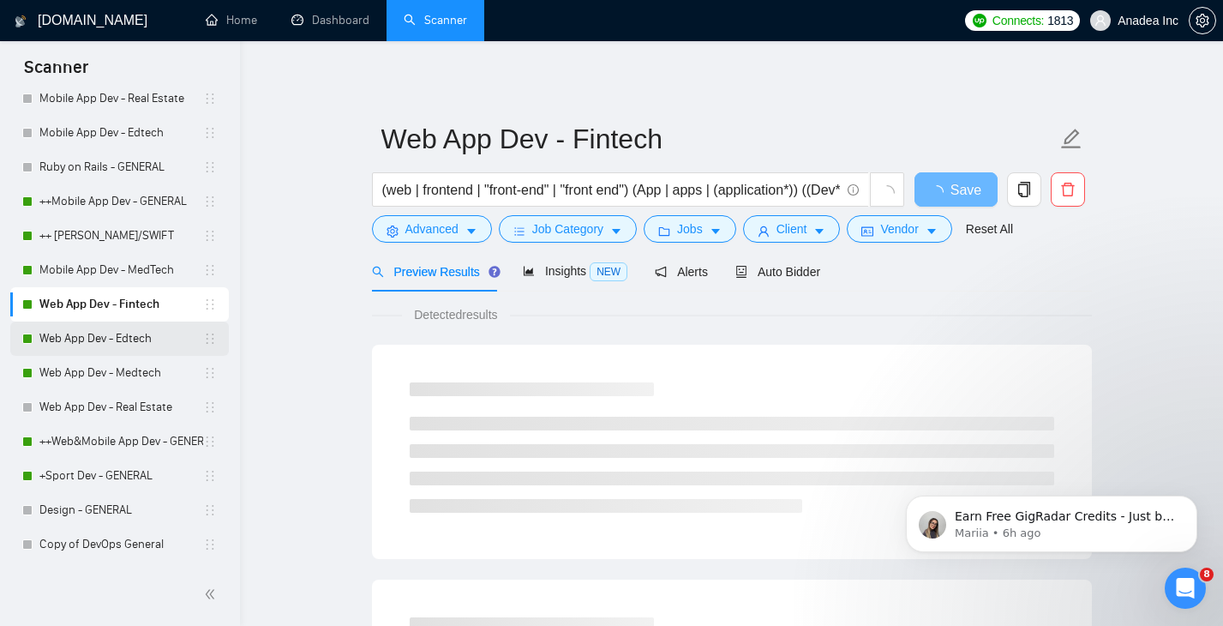
scroll to position [488, 0]
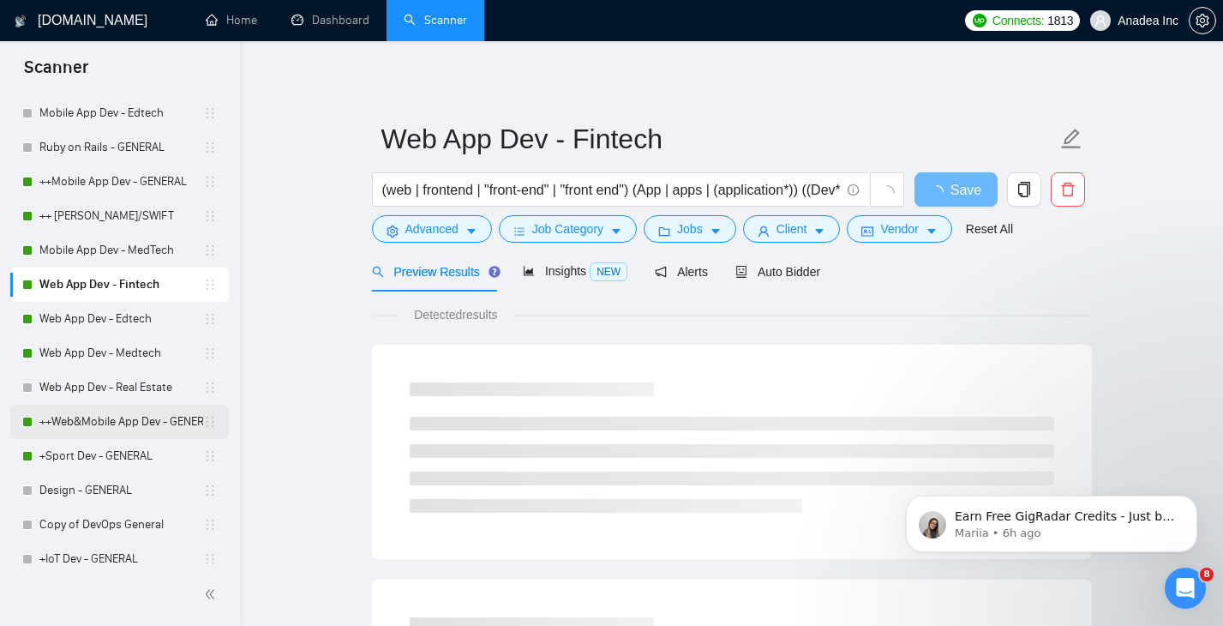
click at [100, 424] on link "++Web&Mobile App Dev - GENERAL" at bounding box center [121, 421] width 164 height 34
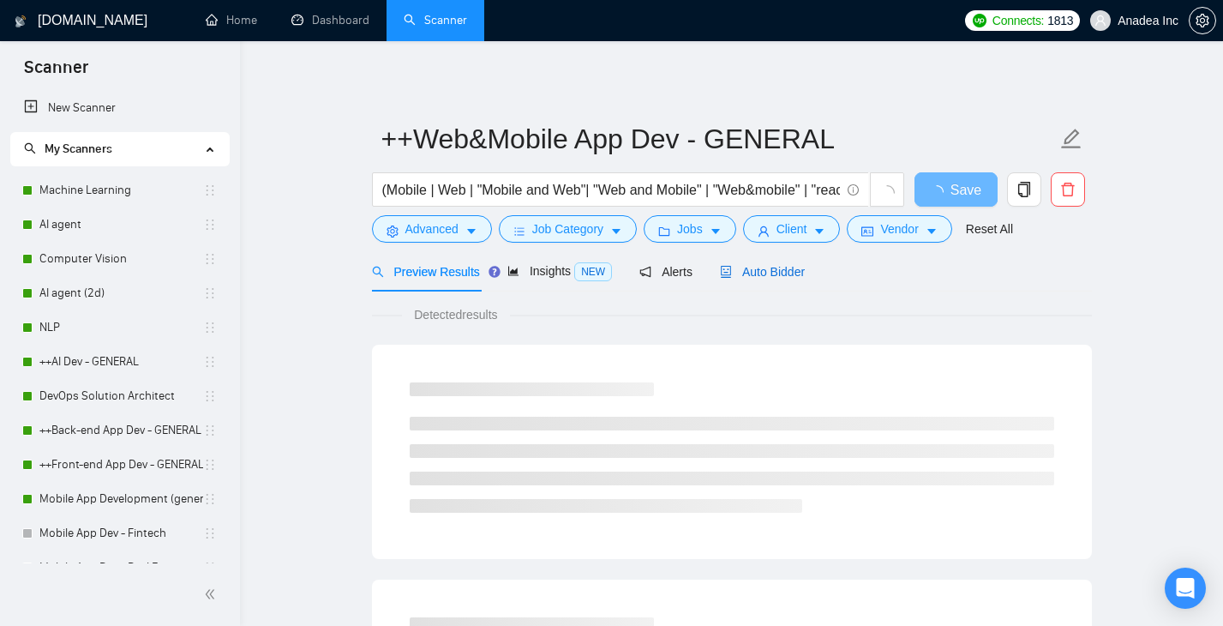
click at [764, 276] on span "Auto Bidder" at bounding box center [762, 272] width 85 height 14
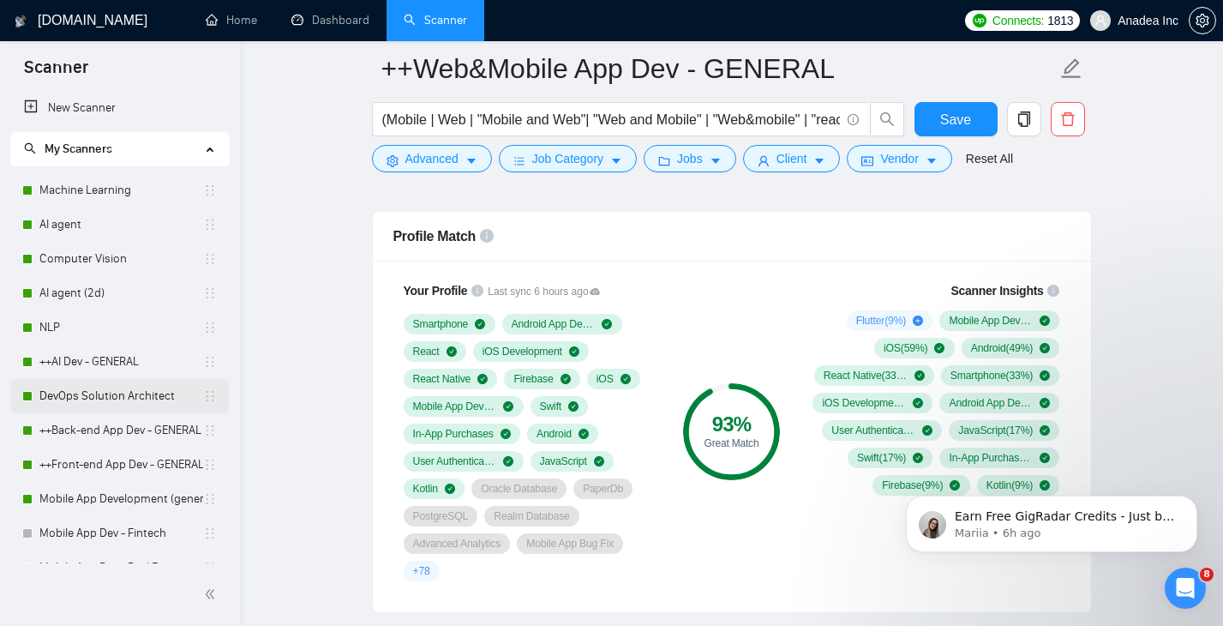
scroll to position [1129, 0]
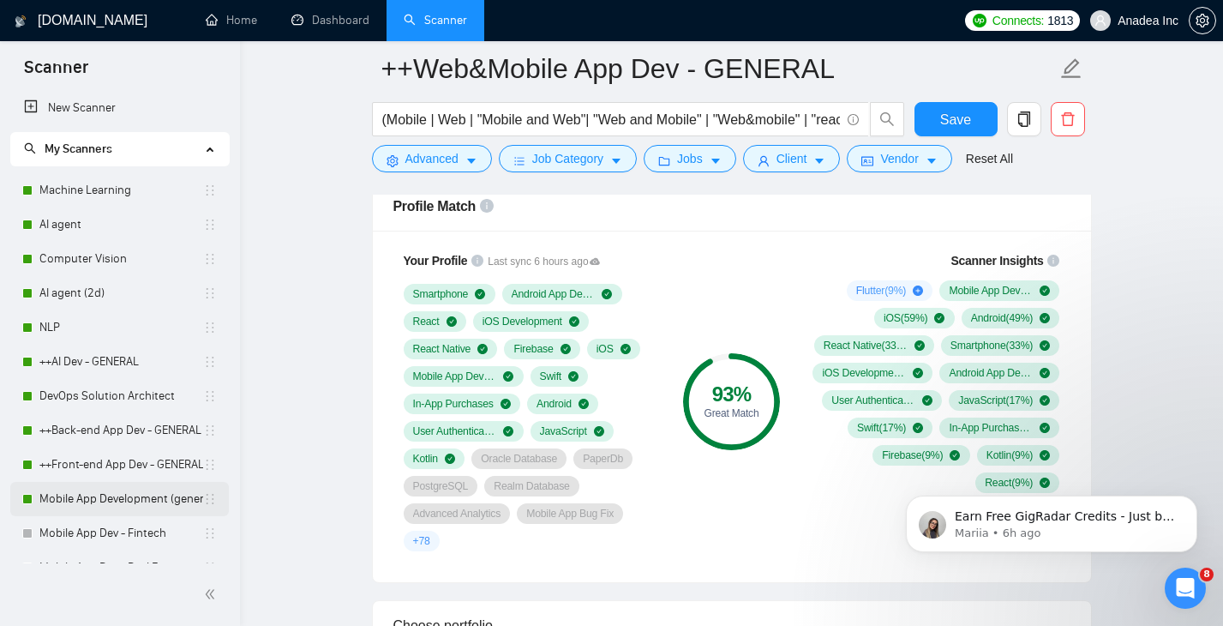
click at [93, 502] on link "Mobile App Development (general)" at bounding box center [121, 499] width 164 height 34
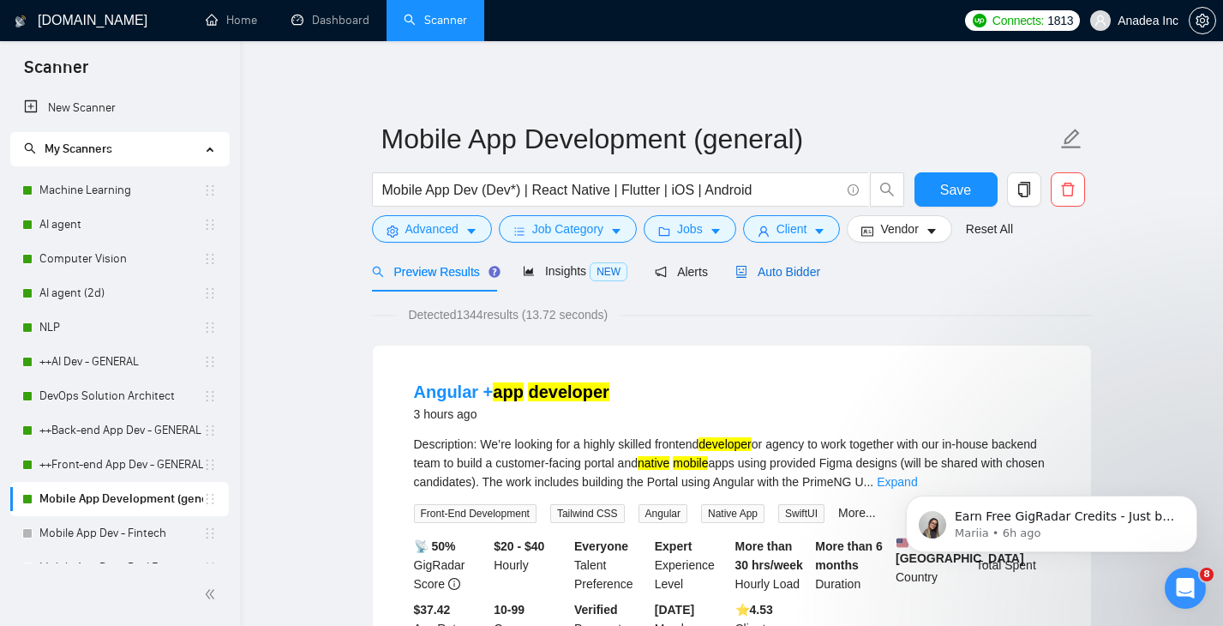
click at [791, 272] on span "Auto Bidder" at bounding box center [777, 272] width 85 height 14
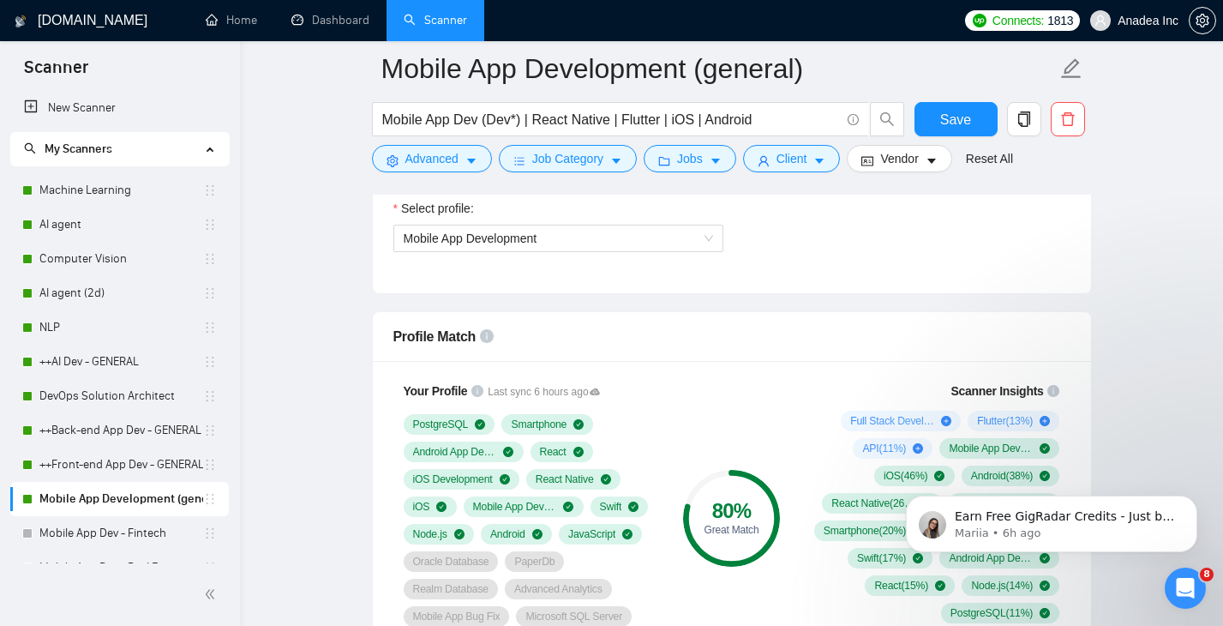
scroll to position [909, 0]
